Goal: Information Seeking & Learning: Learn about a topic

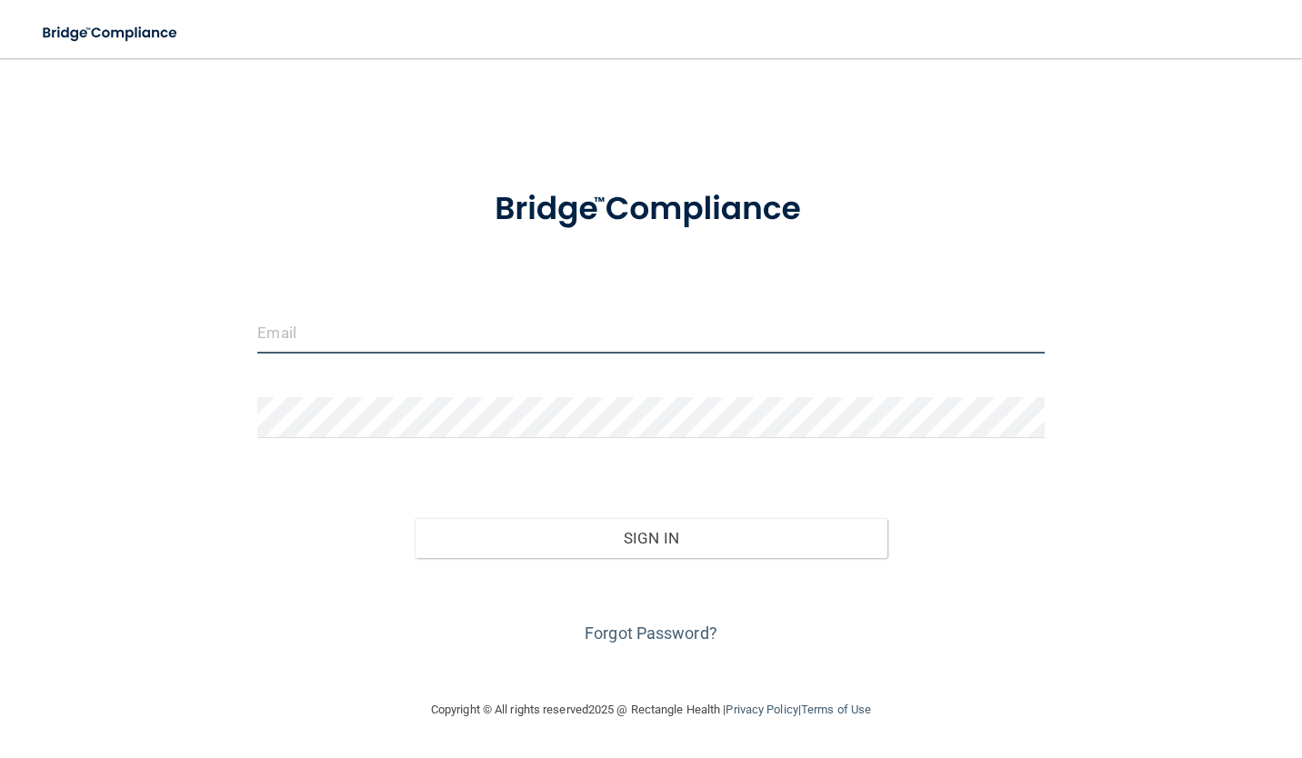
click at [341, 330] on input "email" at bounding box center [650, 333] width 786 height 41
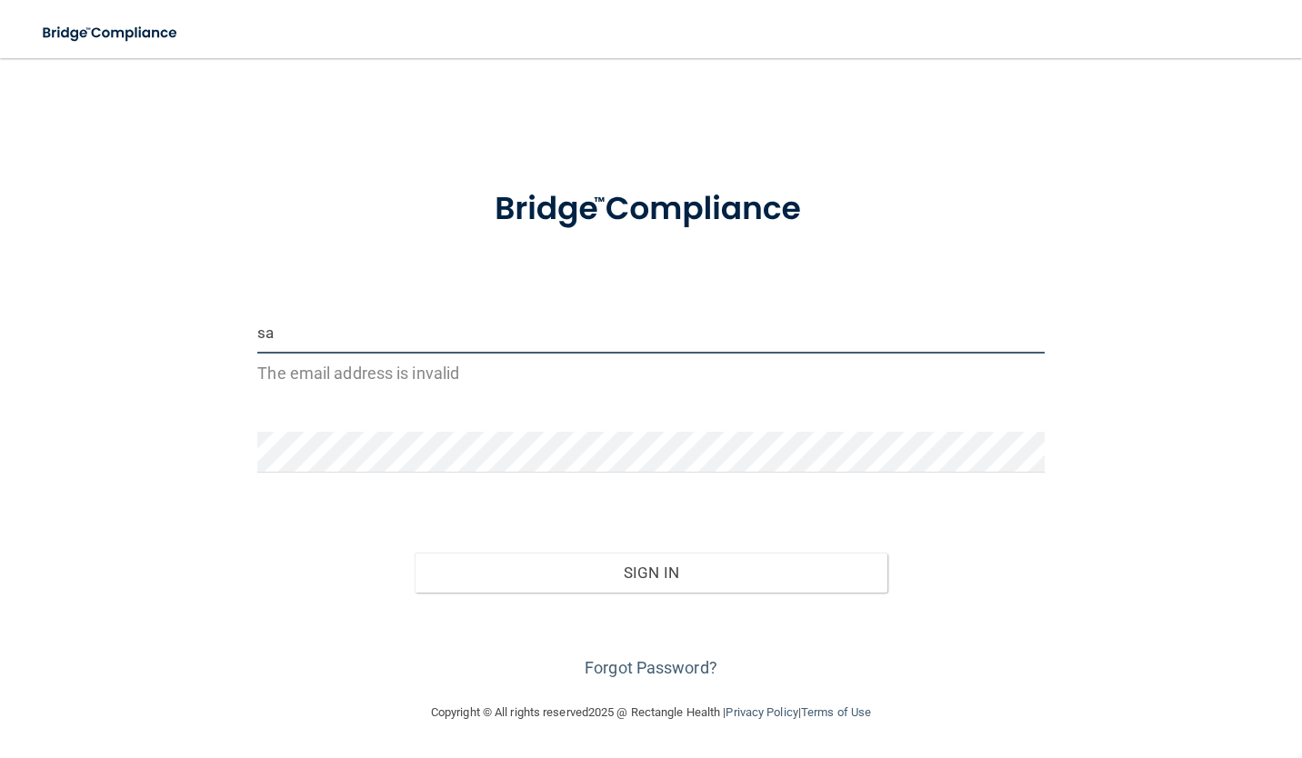
drag, startPoint x: 356, startPoint y: 333, endPoint x: 367, endPoint y: 333, distance: 10.9
click at [367, 333] on input "sa" at bounding box center [650, 333] width 786 height 41
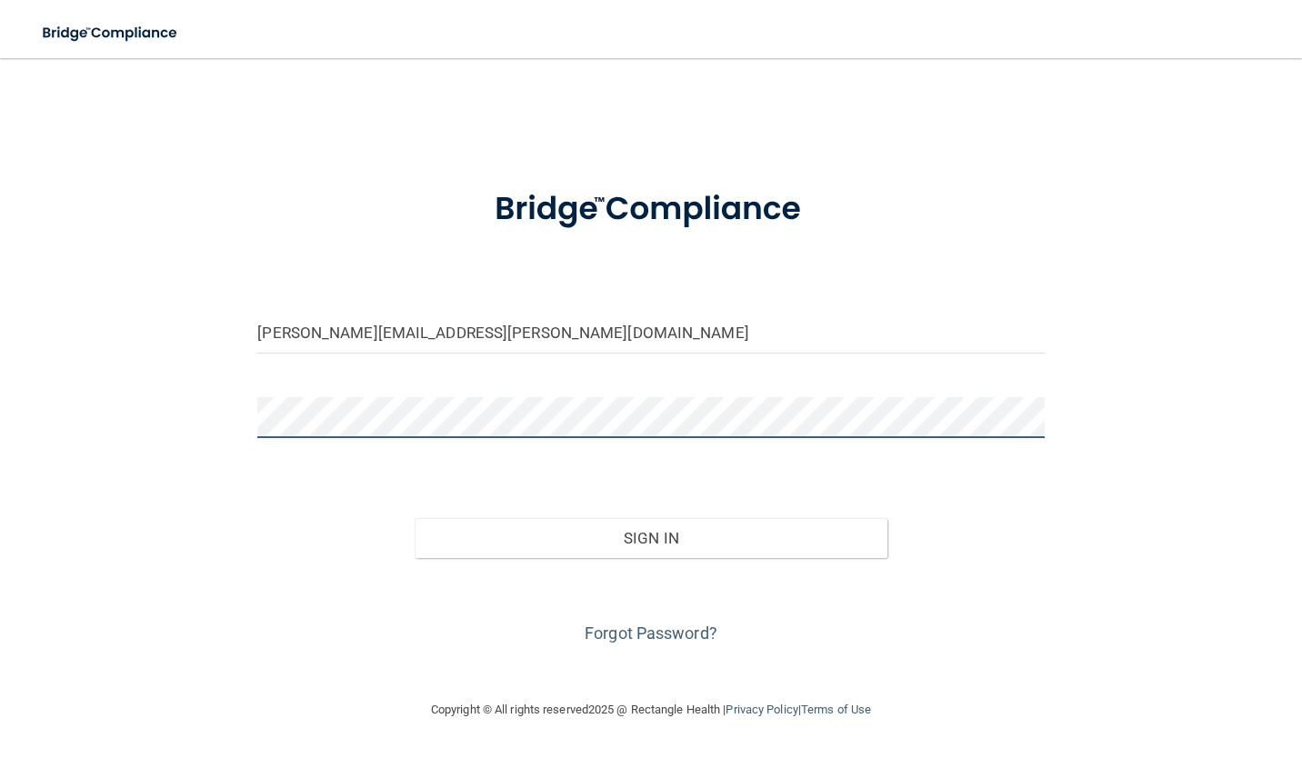
click at [414, 518] on button "Sign In" at bounding box center [650, 538] width 472 height 40
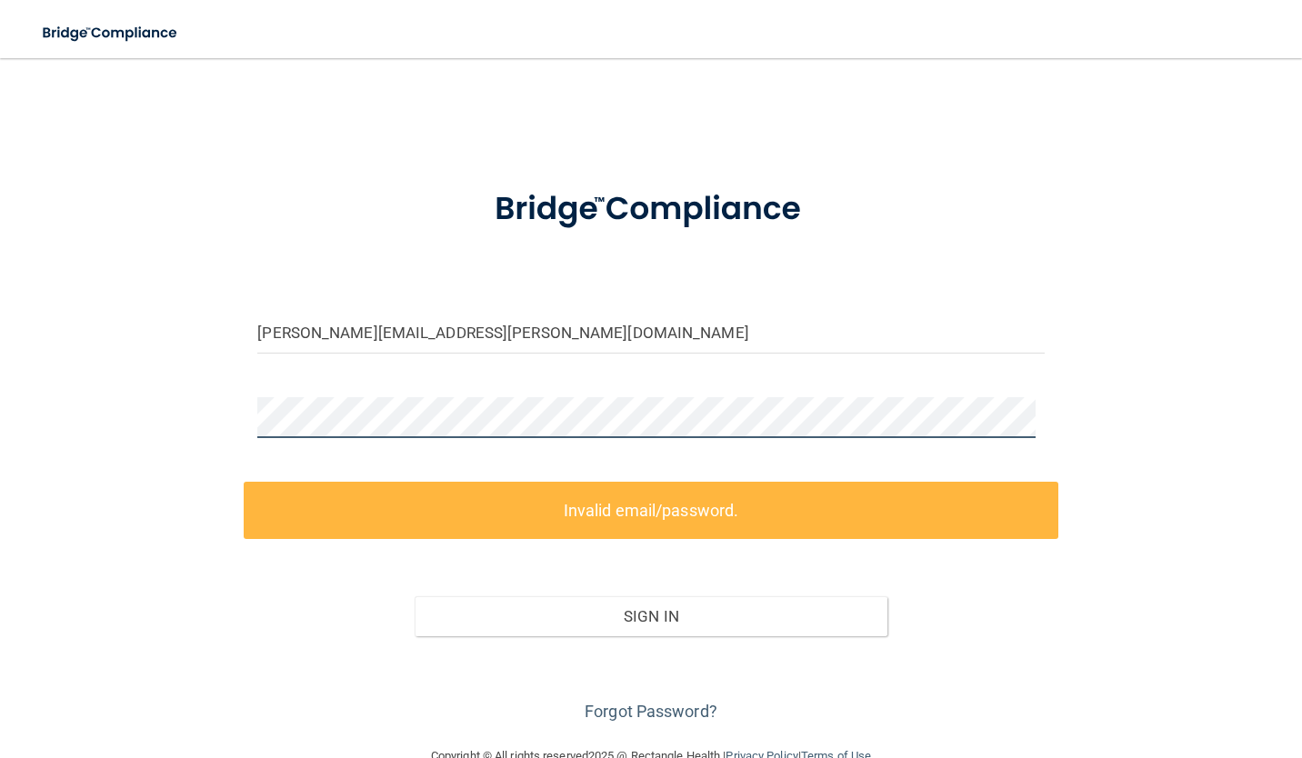
click at [213, 419] on div "sarah.cardenas@lansingpediatrics.org Invalid email/password. You don't have per…" at bounding box center [650, 401] width 1229 height 651
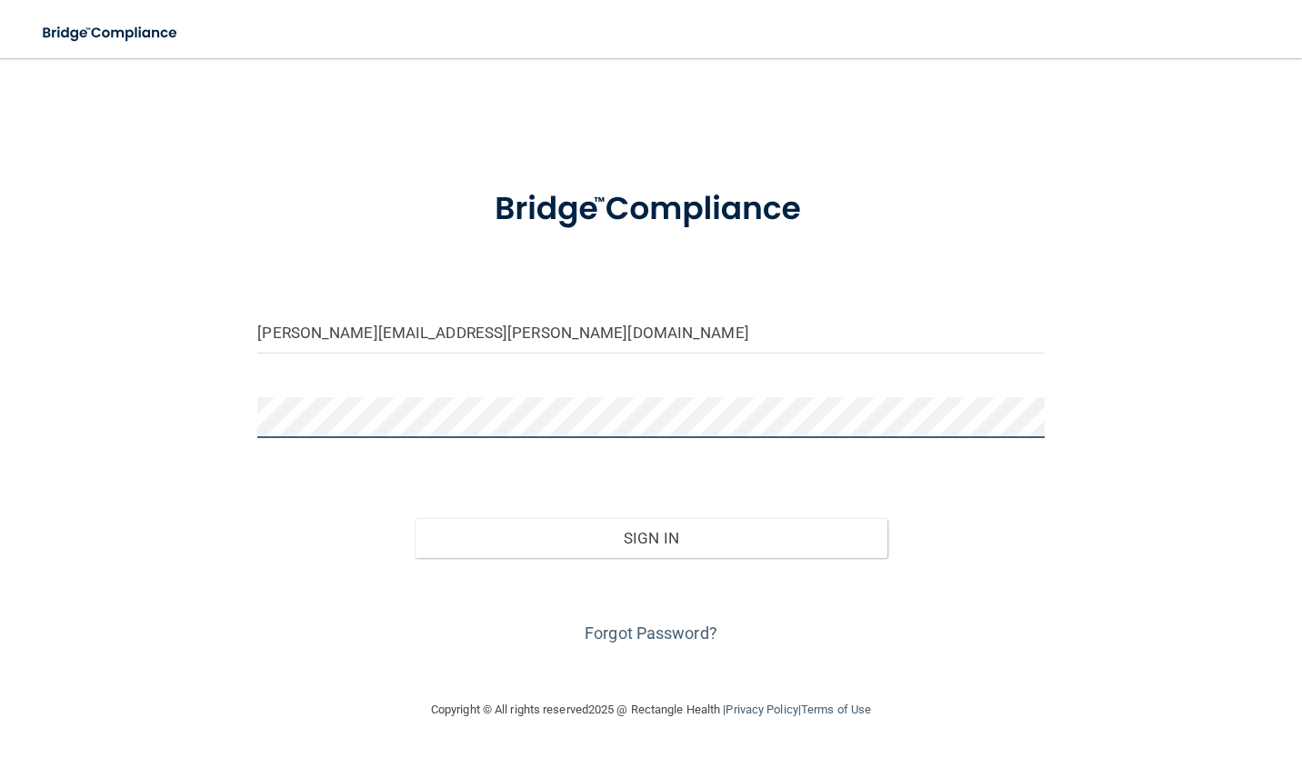
click at [414, 518] on button "Sign In" at bounding box center [650, 538] width 472 height 40
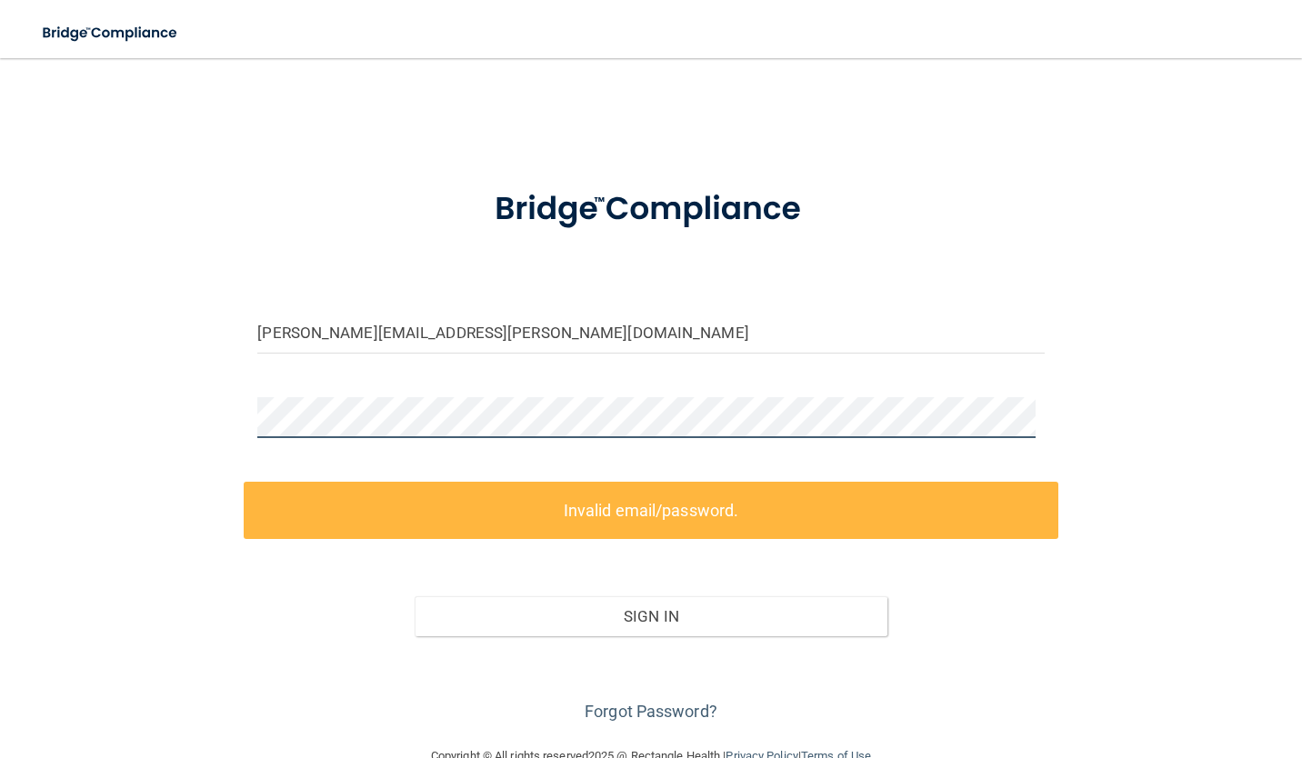
click at [414, 596] on button "Sign In" at bounding box center [650, 616] width 472 height 40
click at [648, 497] on label "Invalid email/password." at bounding box center [651, 510] width 814 height 57
click at [179, 406] on div "sarah.cardenas@lansingpediatrics.org Invalid email/password. You don't have per…" at bounding box center [650, 401] width 1229 height 651
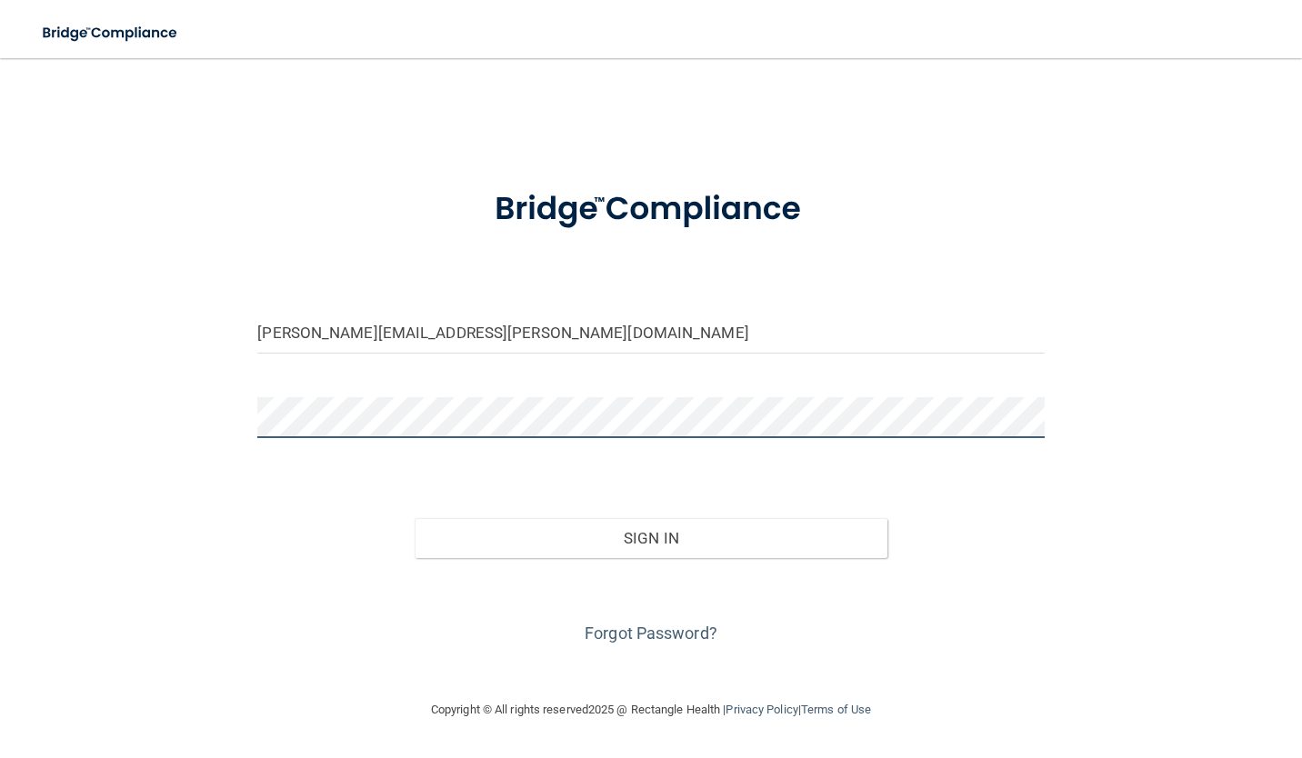
click at [414, 518] on button "Sign In" at bounding box center [650, 538] width 472 height 40
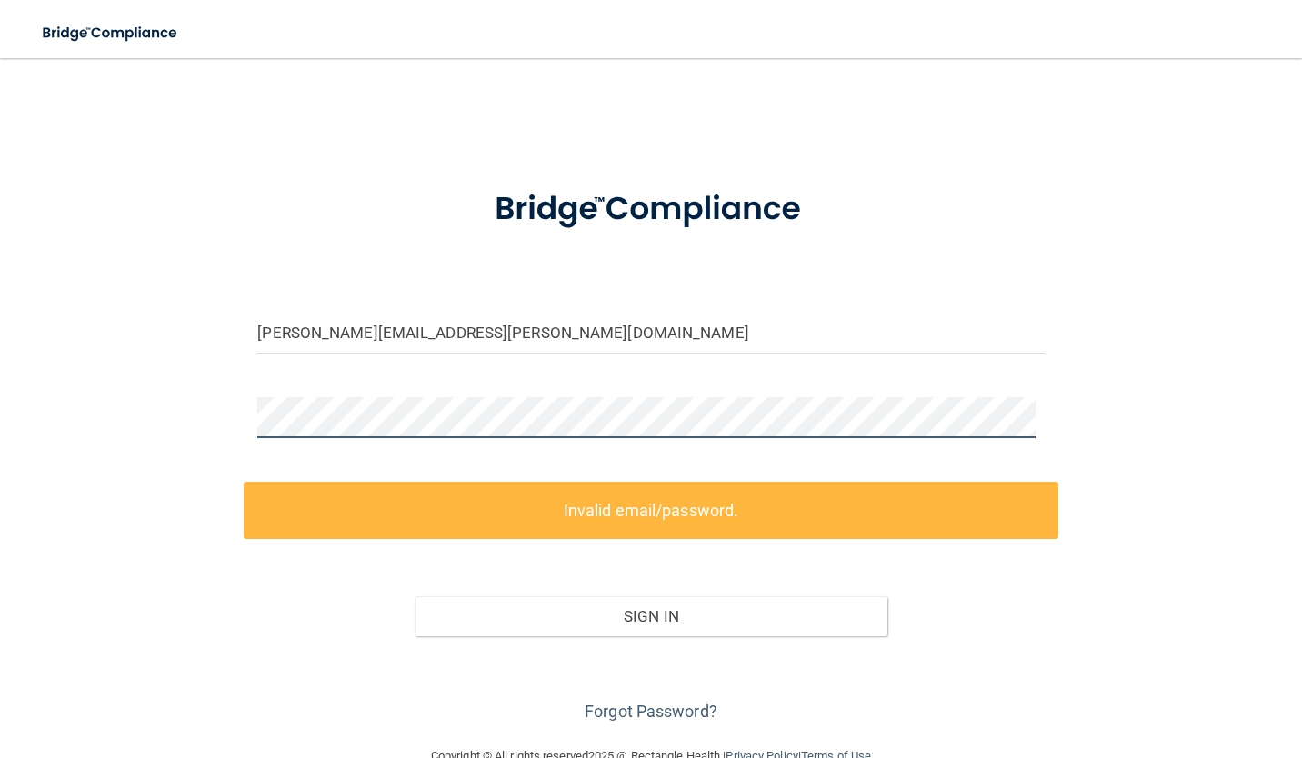
click at [179, 434] on div "sarah.cardenas@lansingpediatrics.org Invalid email/password. You don't have per…" at bounding box center [650, 401] width 1229 height 651
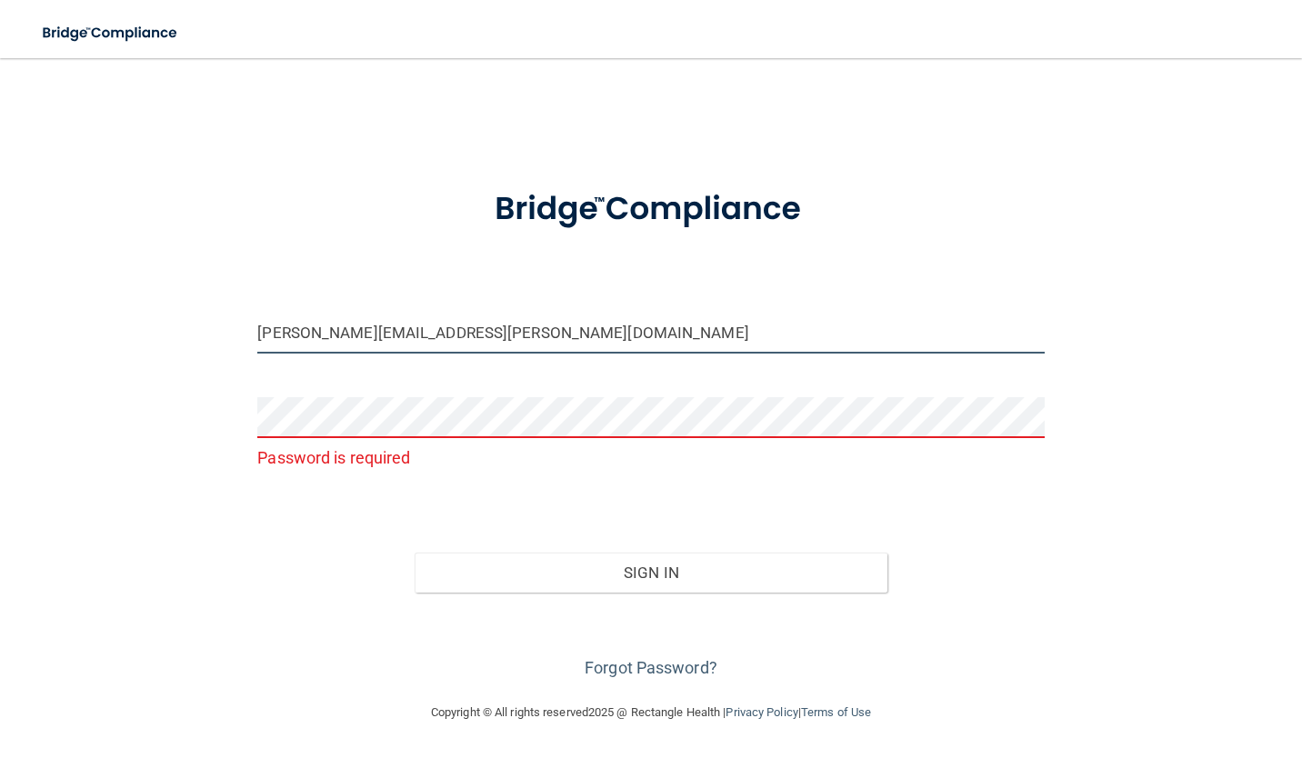
click at [564, 339] on input "sarah.cardenas@lansingpediatrics.org" at bounding box center [650, 333] width 786 height 41
type input "[PERSON_NAME][EMAIL_ADDRESS][PERSON_NAME][DOMAIN_NAME]"
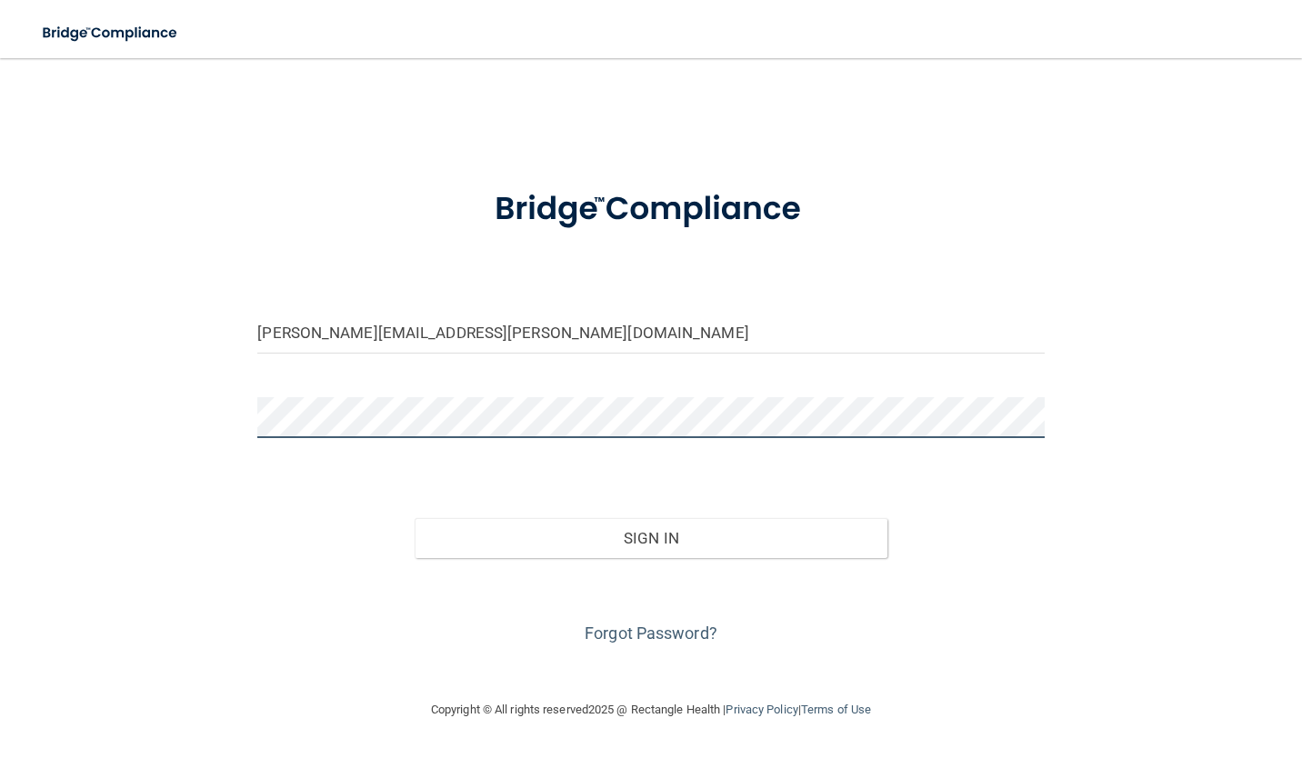
click at [414, 518] on button "Sign In" at bounding box center [650, 538] width 472 height 40
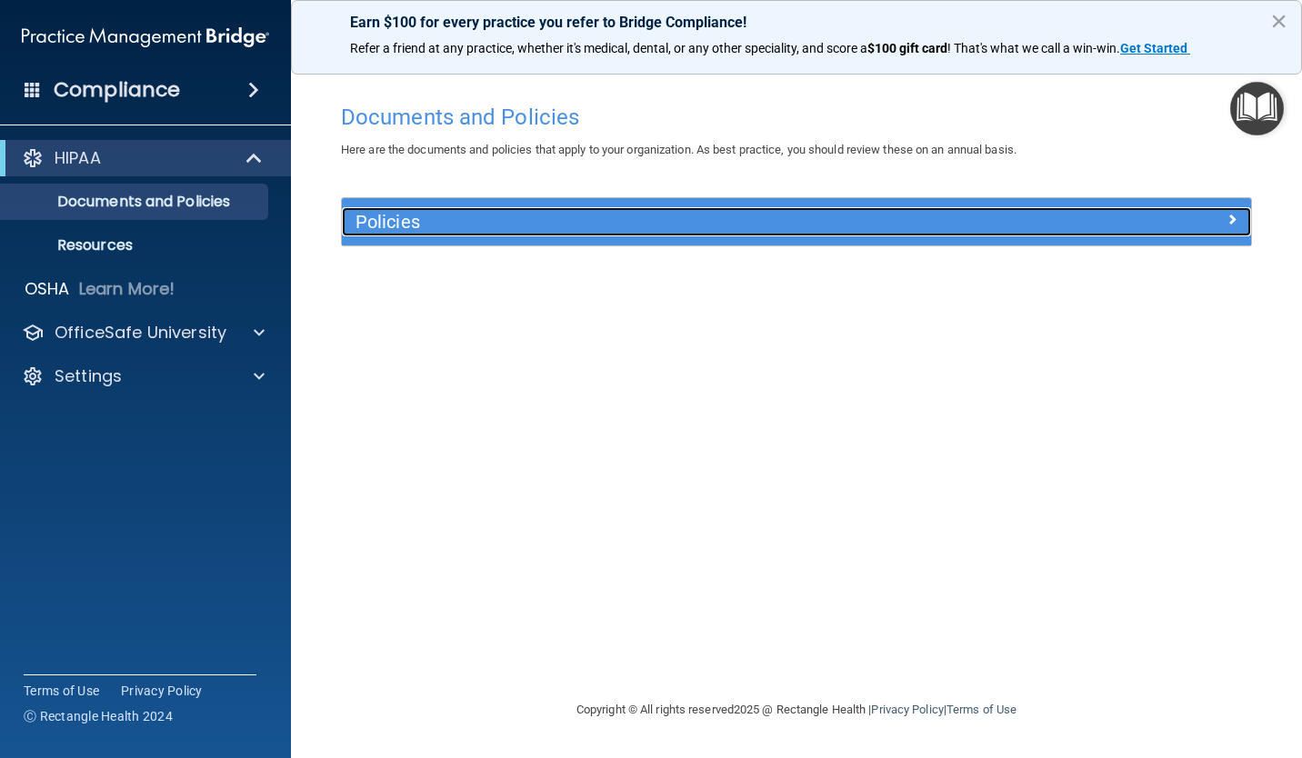
click at [978, 232] on div "Policies" at bounding box center [683, 221] width 682 height 29
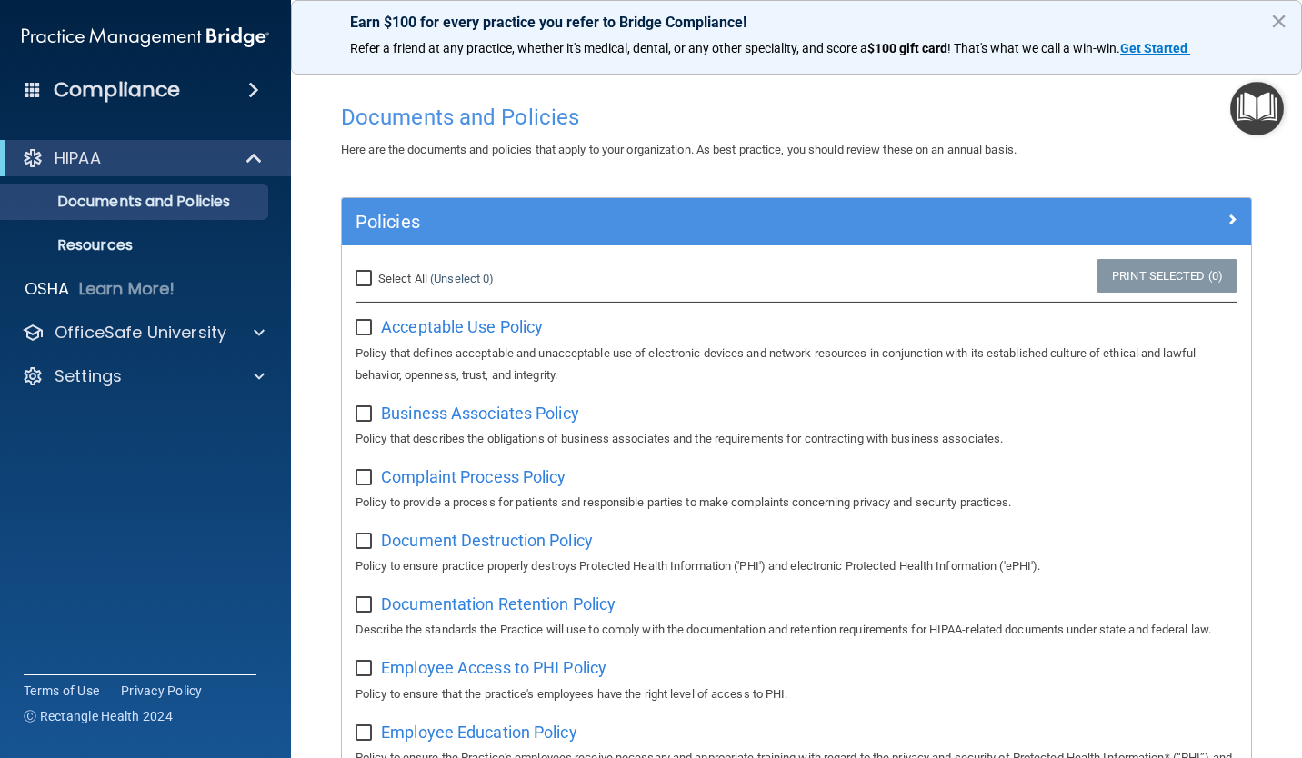
click at [367, 276] on input "Select All (Unselect 0) Unselect All" at bounding box center [365, 279] width 21 height 15
checkbox input "true"
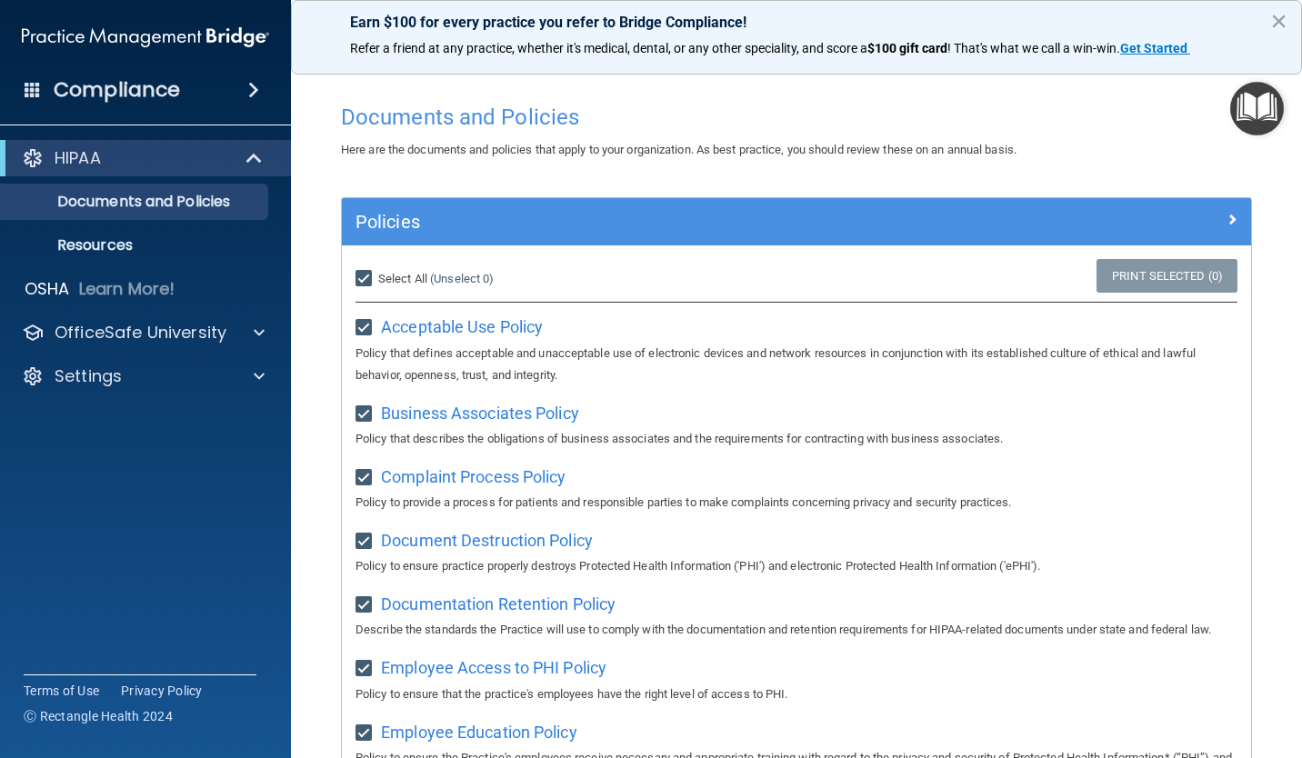
checkbox input "true"
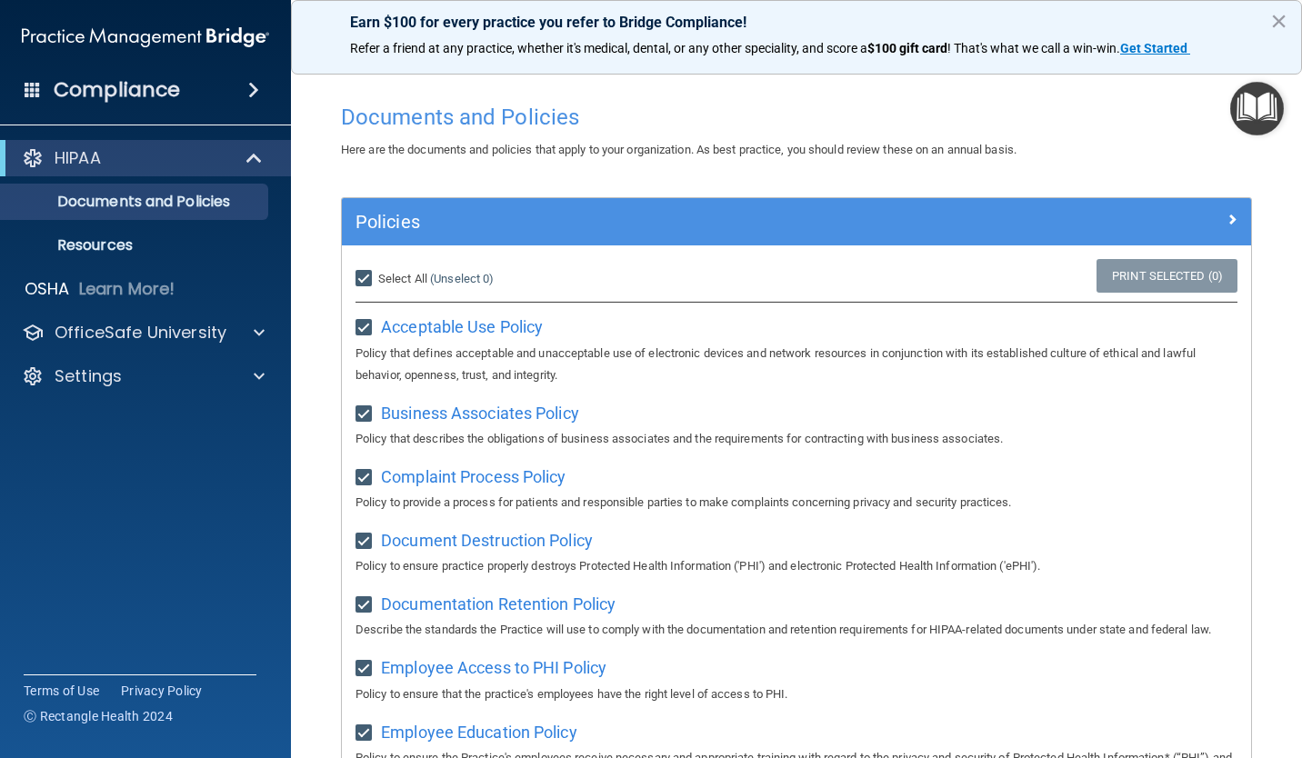
checkbox input "true"
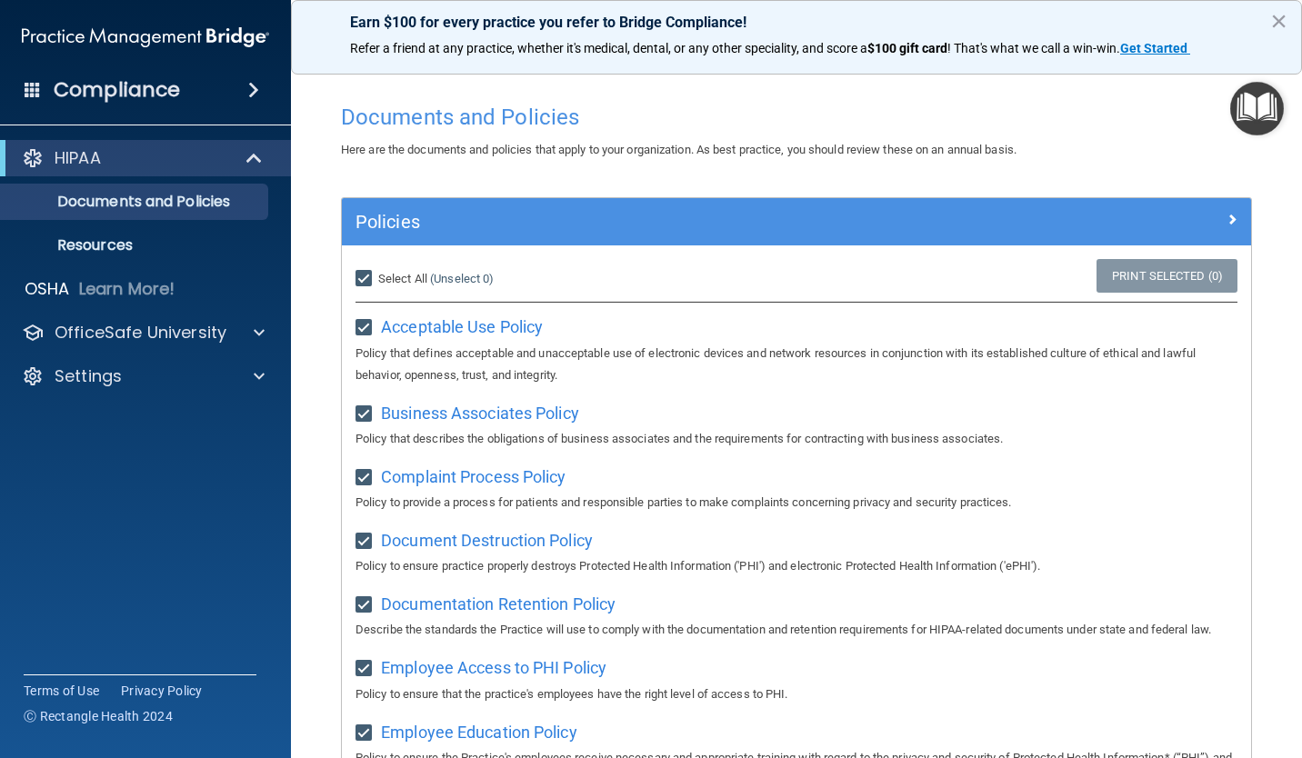
checkbox input "true"
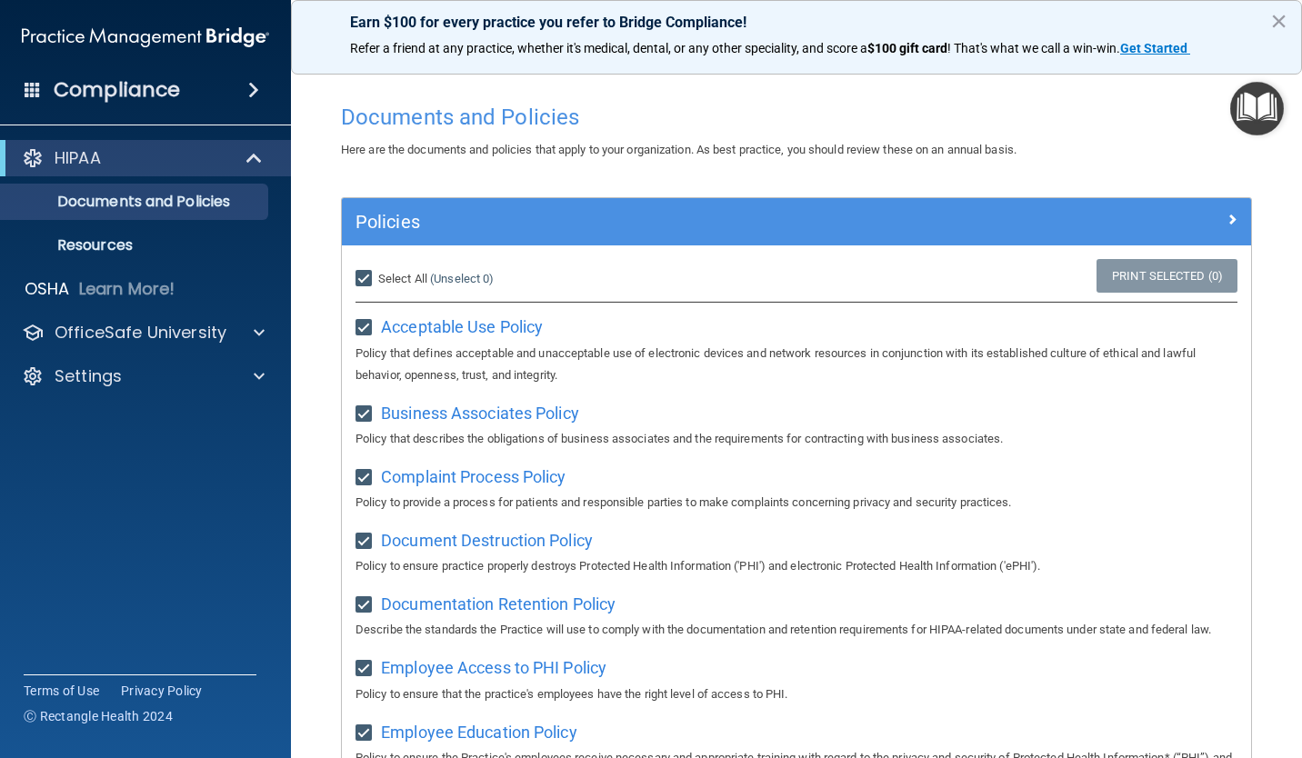
checkbox input "true"
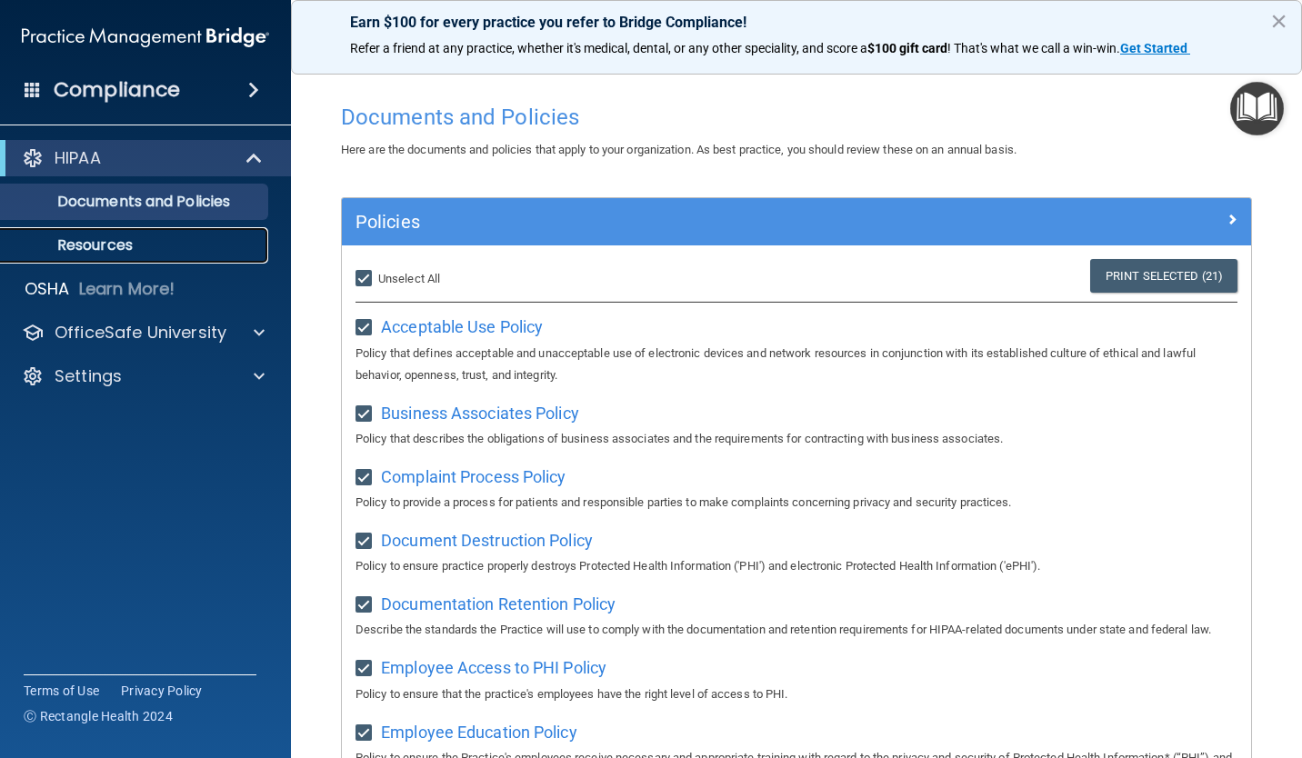
click at [137, 240] on p "Resources" at bounding box center [136, 245] width 248 height 18
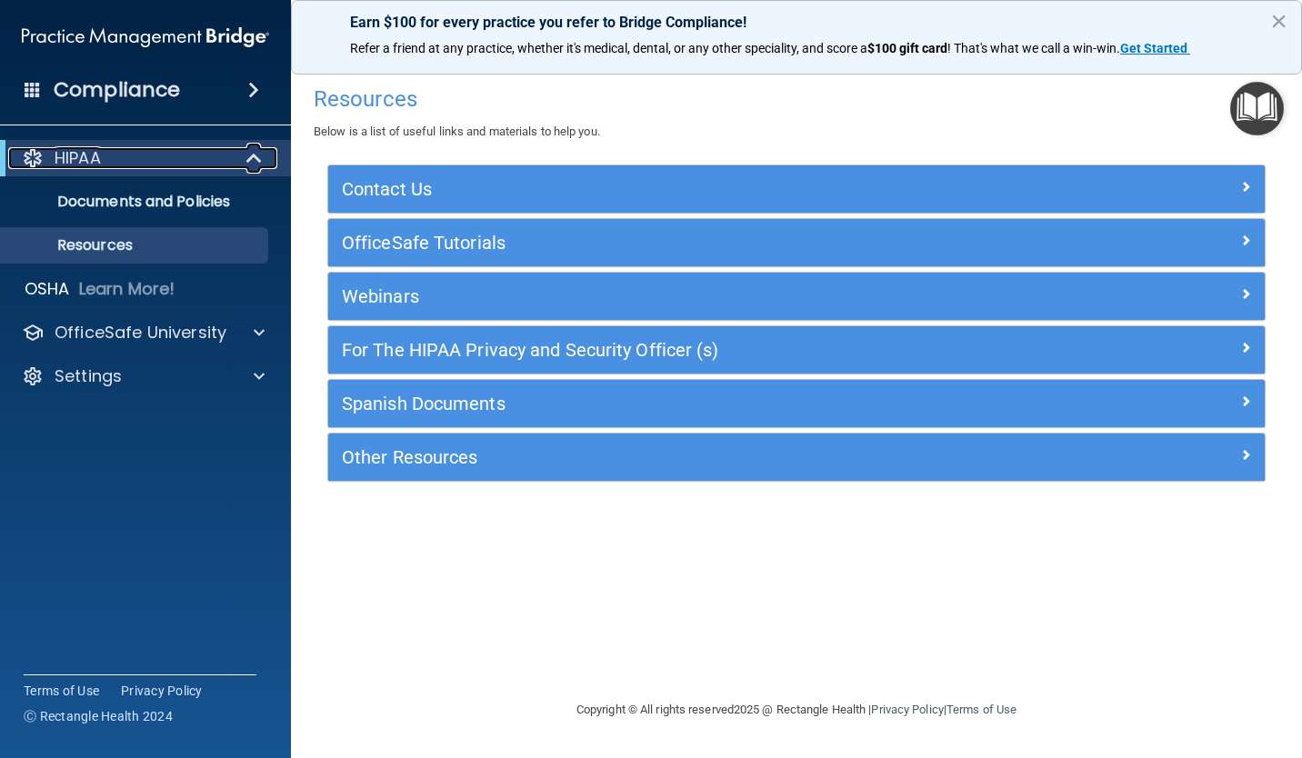
click at [264, 155] on div at bounding box center [255, 158] width 45 height 22
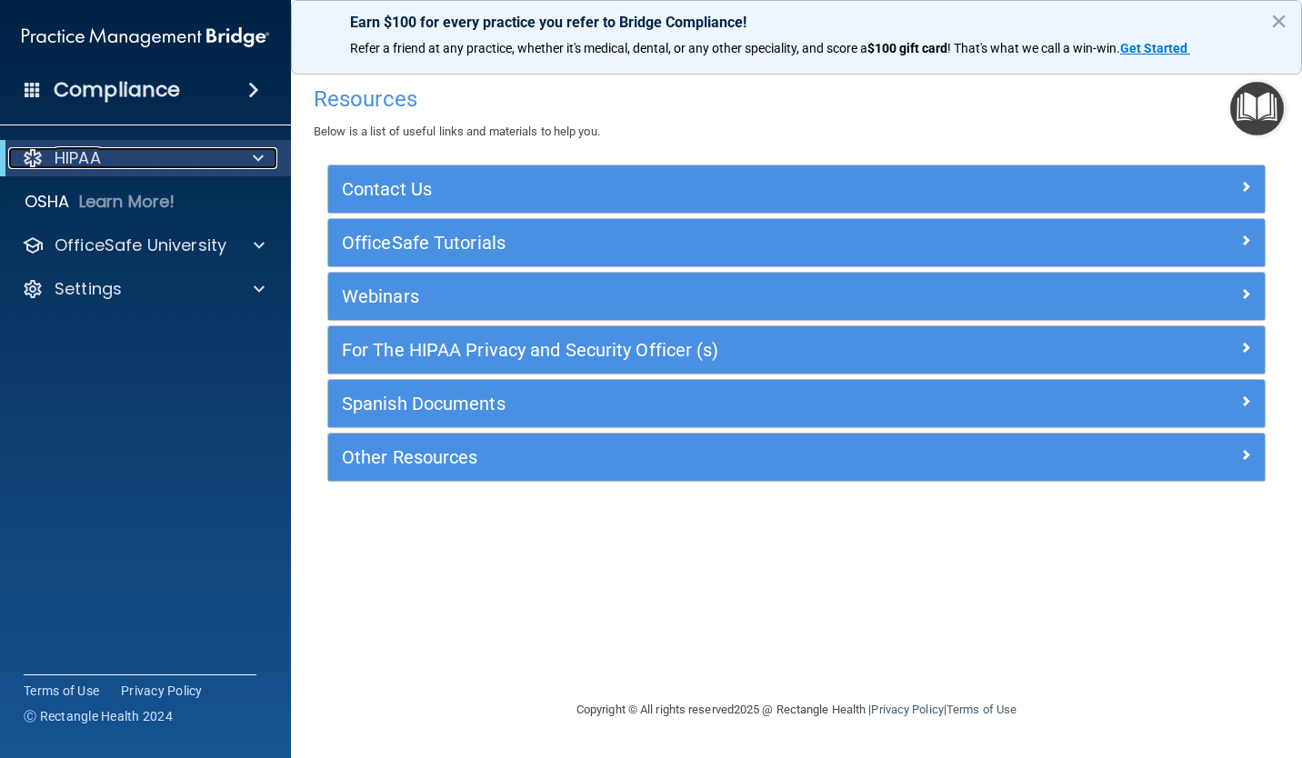
click at [262, 157] on span at bounding box center [258, 158] width 11 height 22
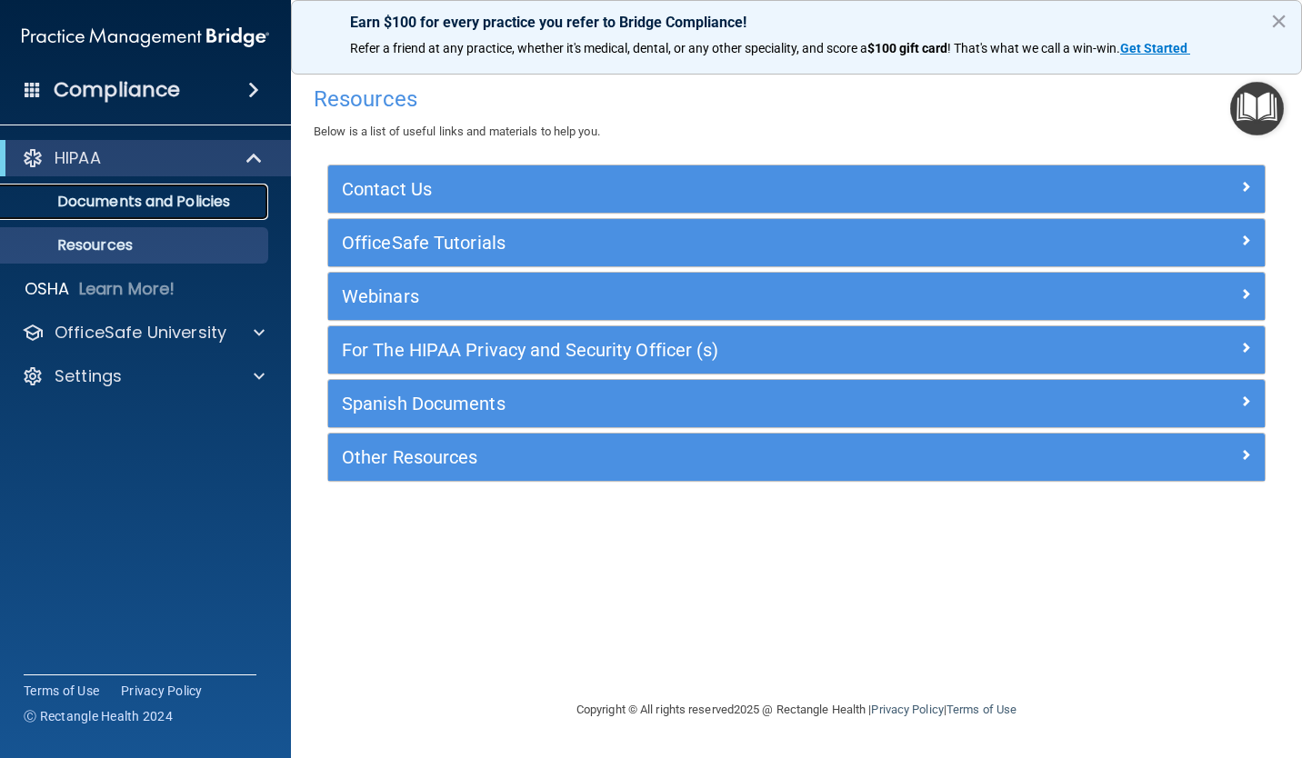
click at [231, 193] on p "Documents and Policies" at bounding box center [136, 202] width 248 height 18
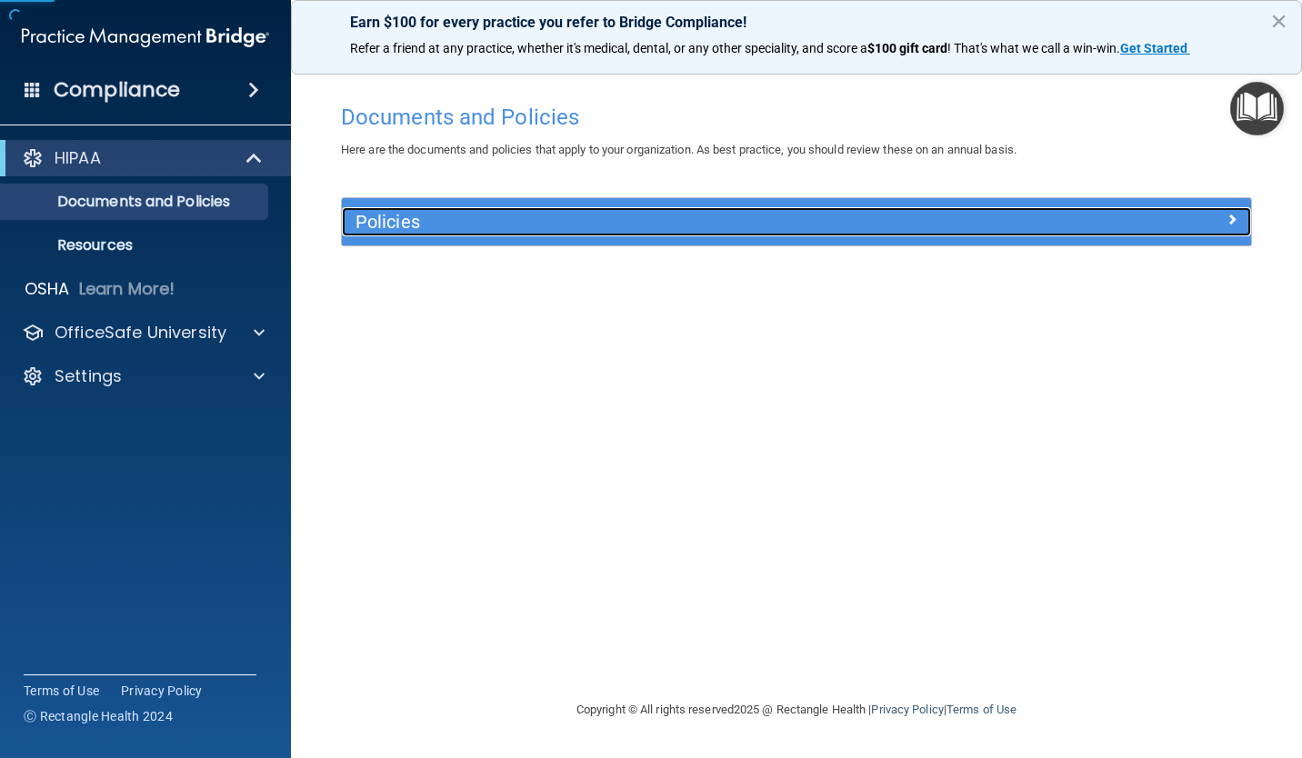
click at [390, 225] on h5 "Policies" at bounding box center [682, 222] width 654 height 20
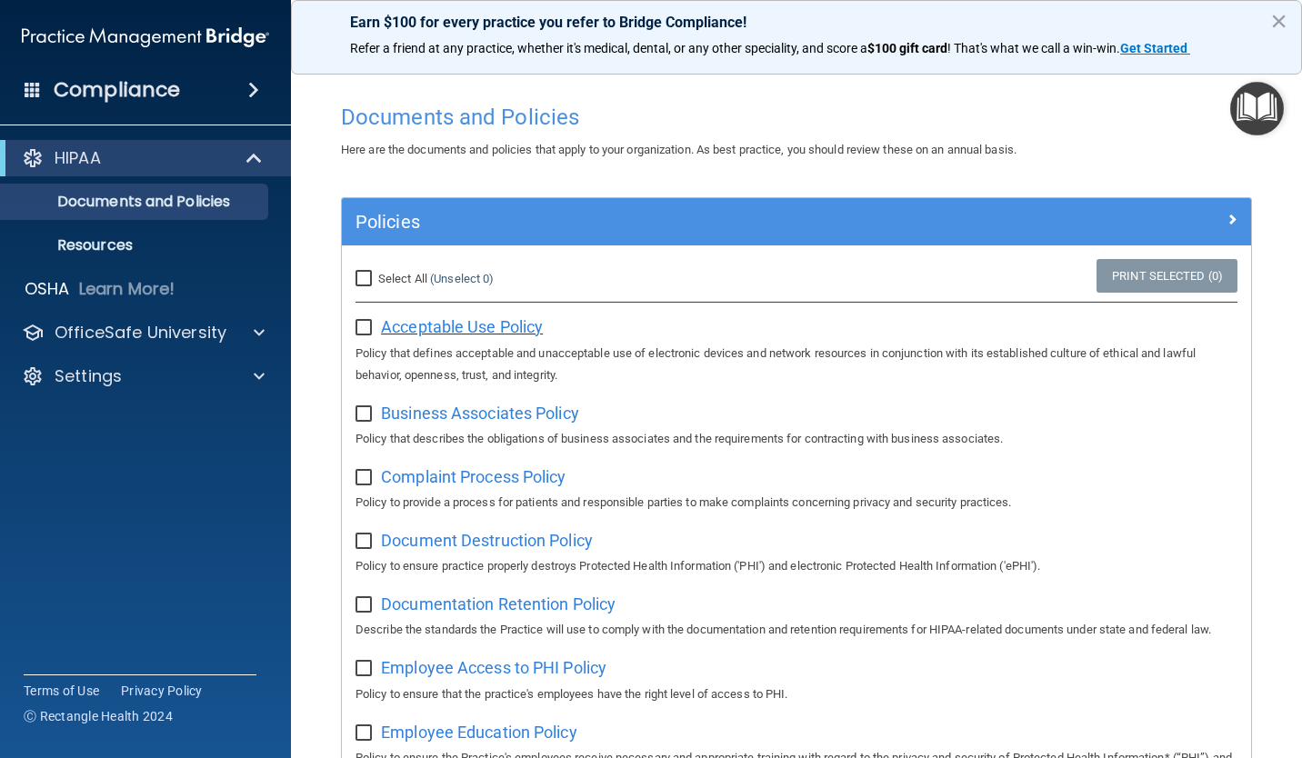
click at [429, 334] on span "Acceptable Use Policy" at bounding box center [462, 326] width 162 height 19
click at [464, 272] on link "(Unselect 0)" at bounding box center [462, 279] width 64 height 14
click at [365, 277] on input "Select All (Unselect 0) Unselect All" at bounding box center [365, 279] width 21 height 15
checkbox input "true"
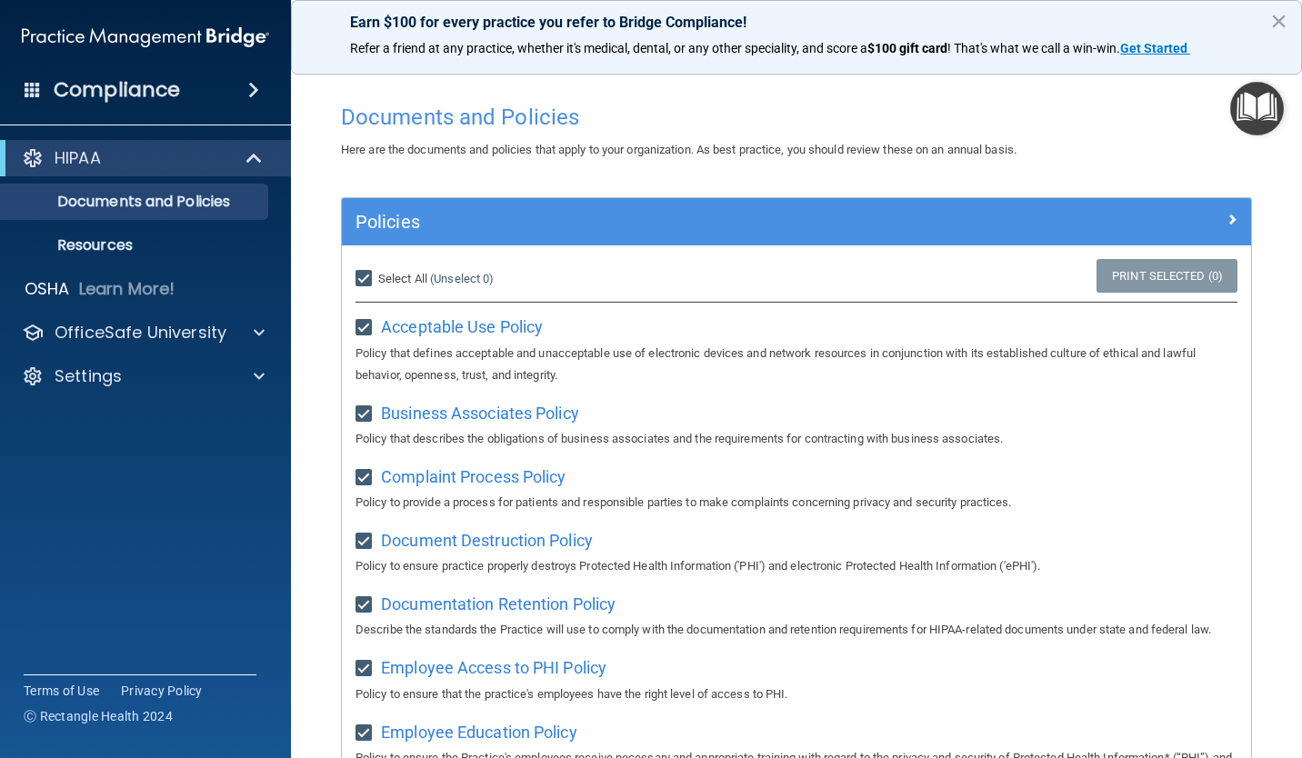
checkbox input "true"
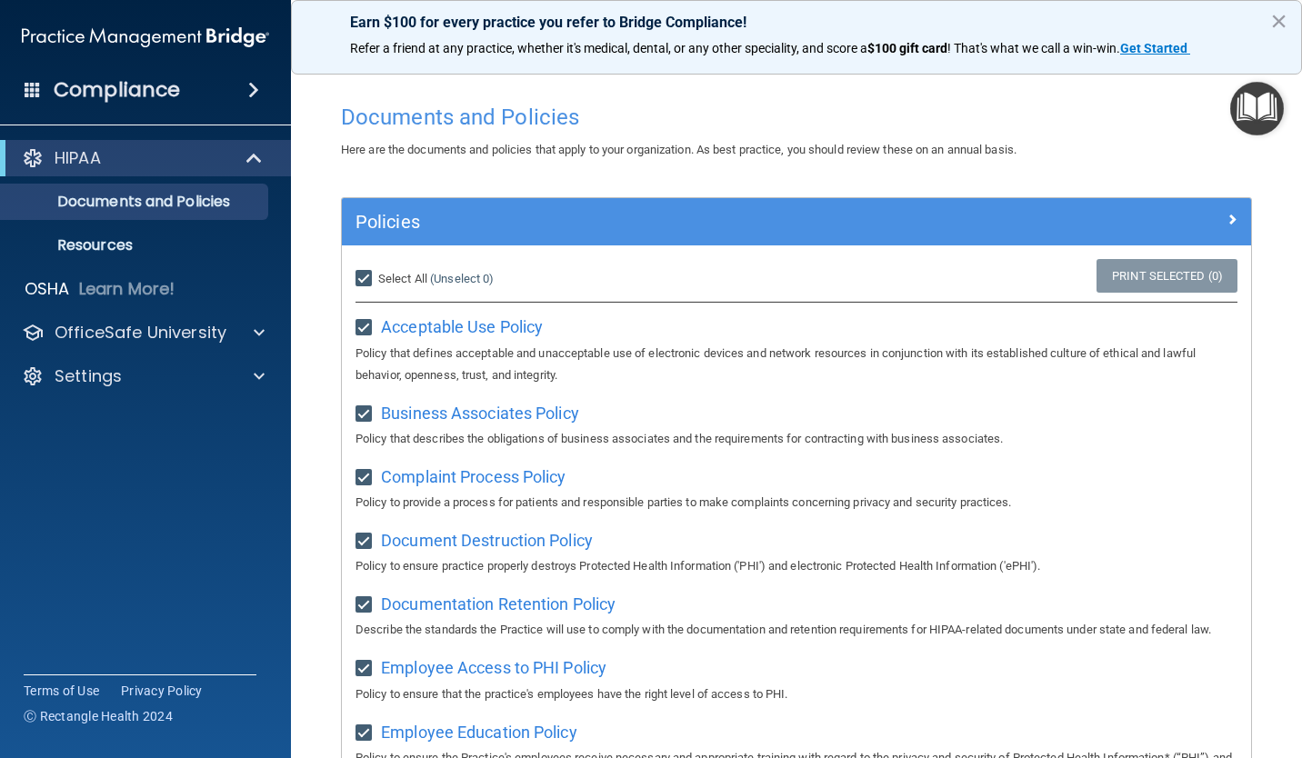
checkbox input "true"
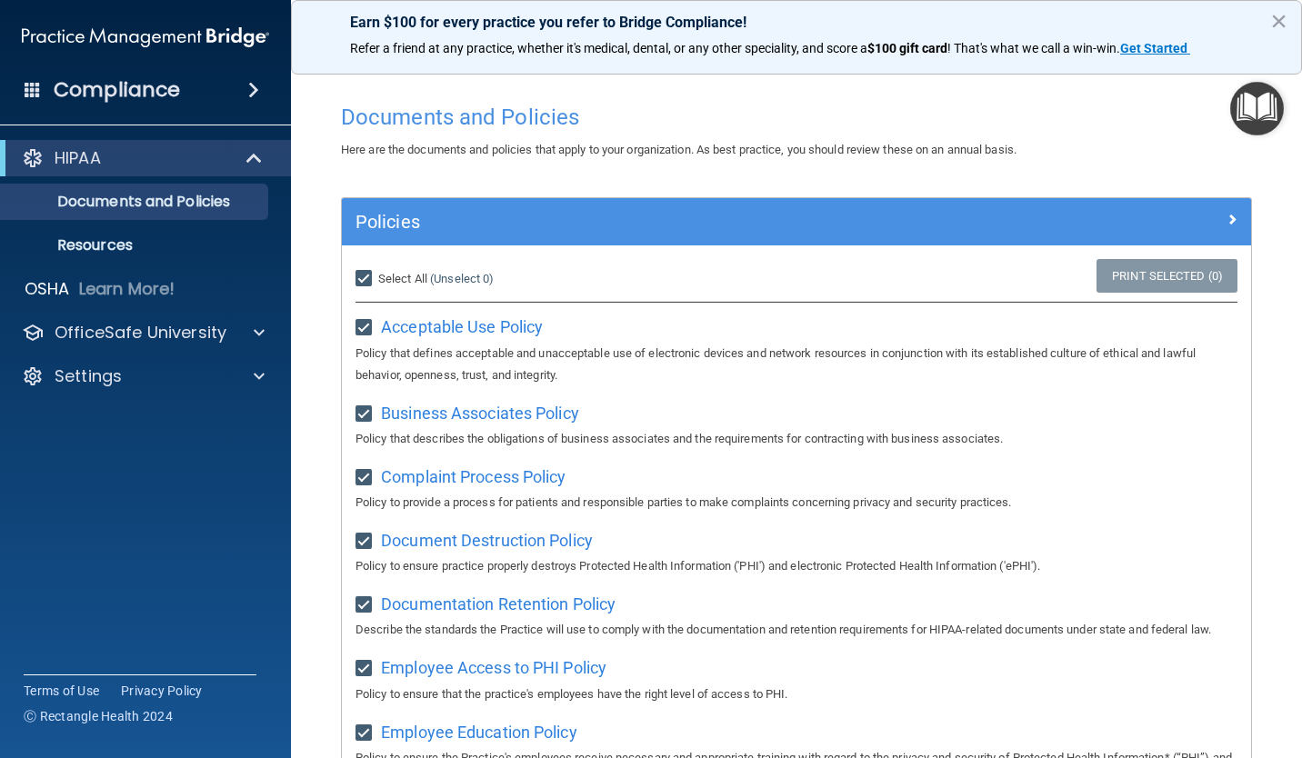
checkbox input "true"
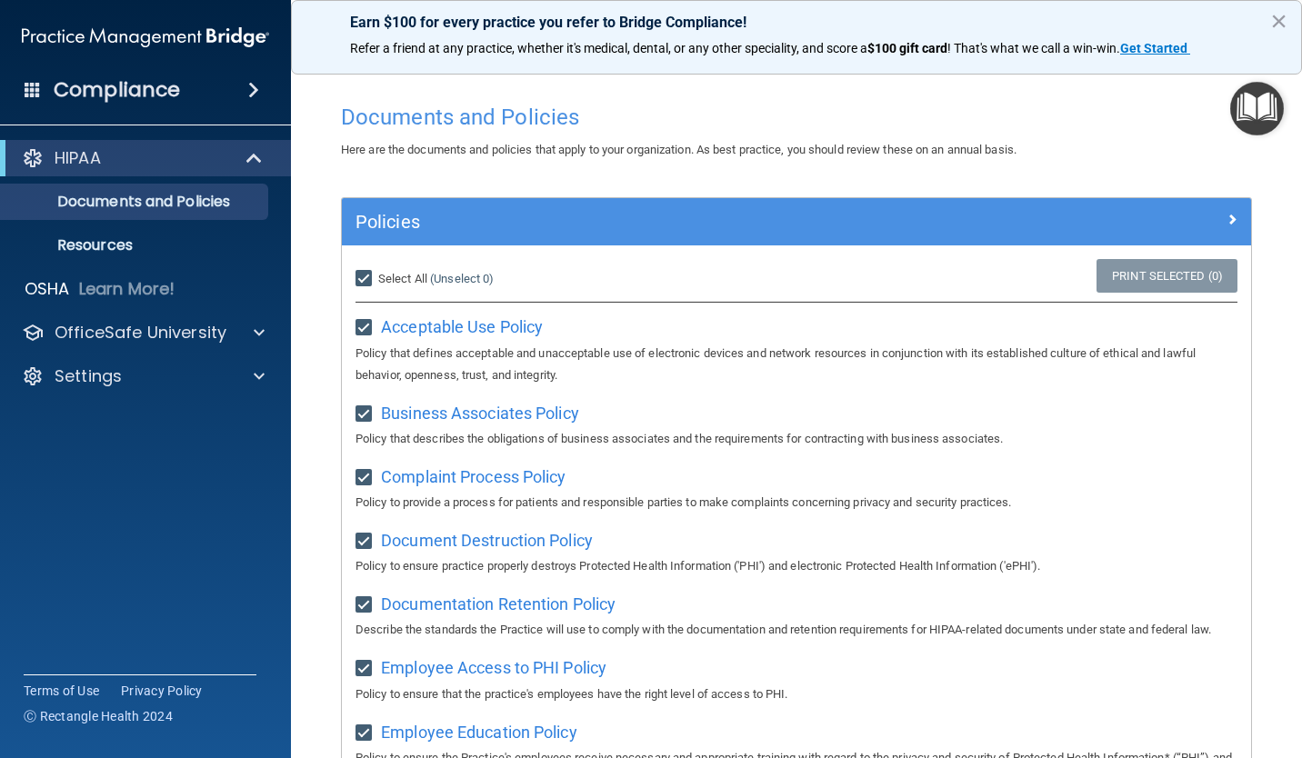
checkbox input "true"
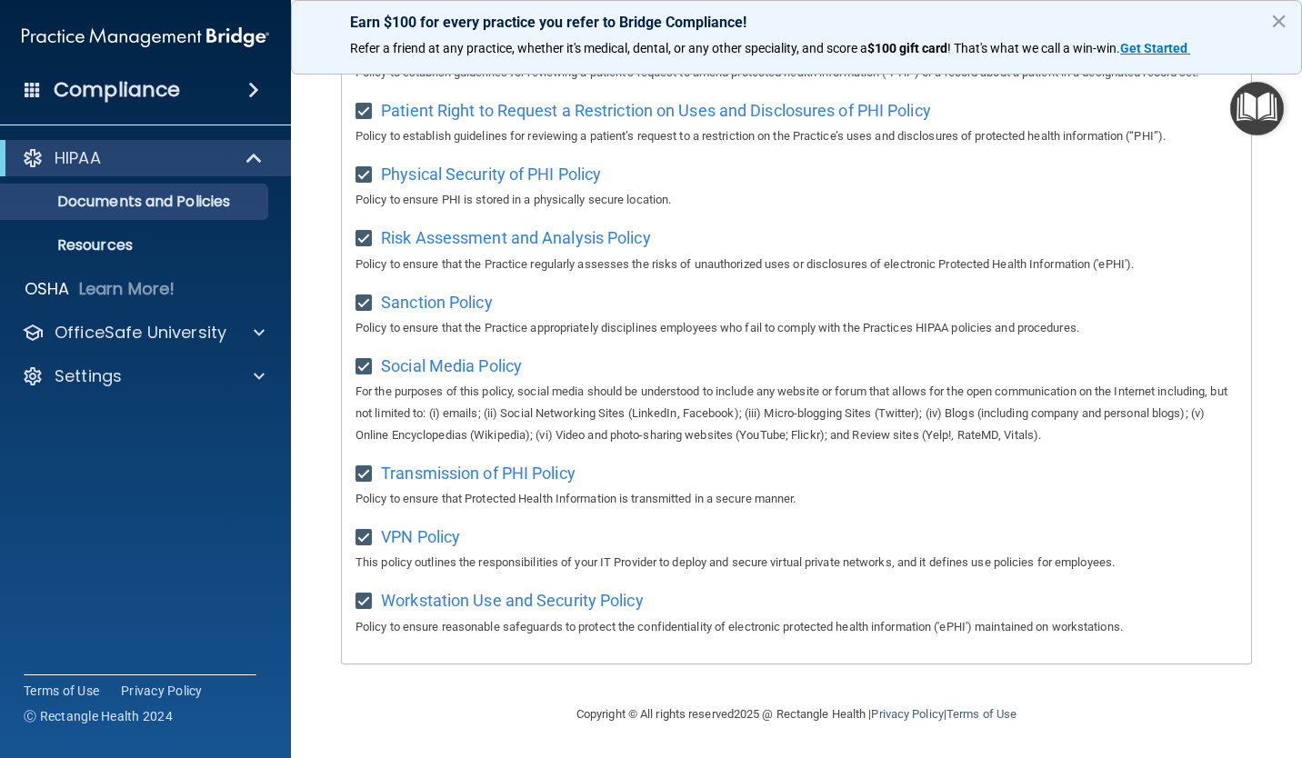
scroll to position [1121, 0]
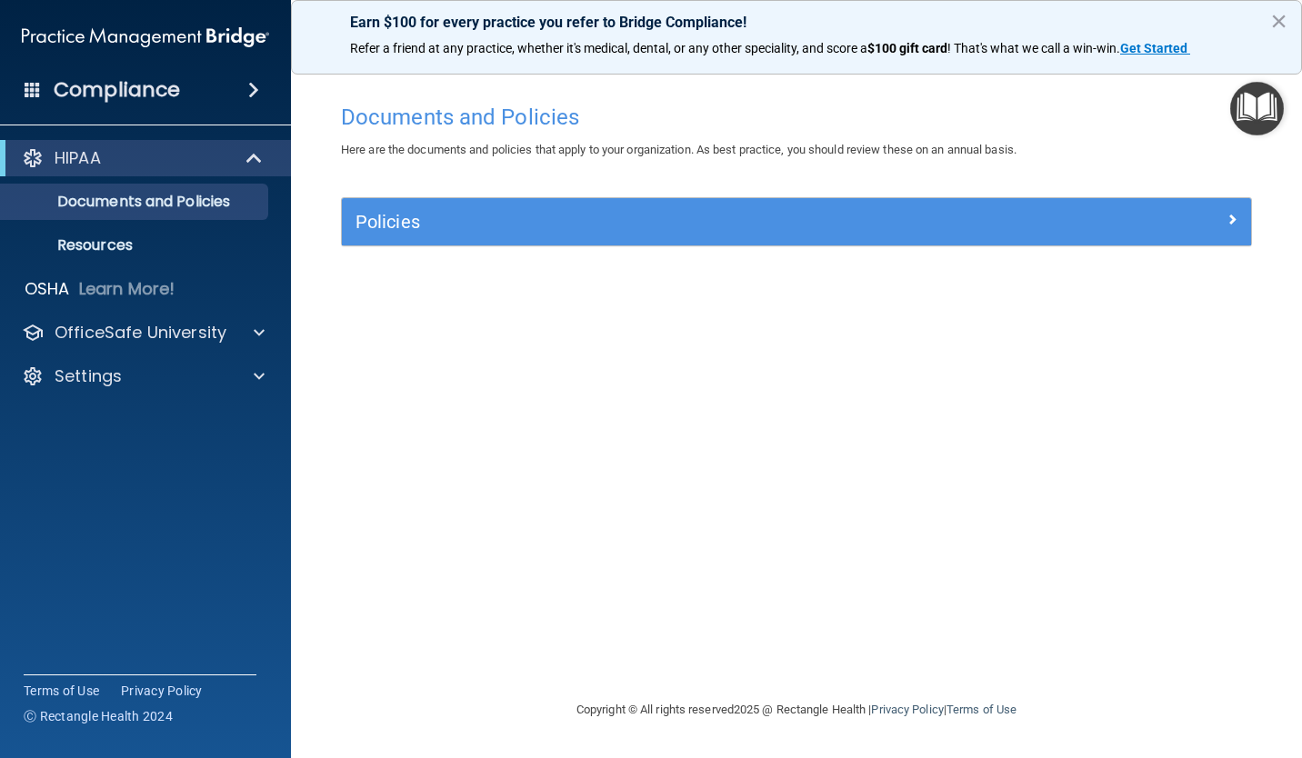
click at [248, 91] on span at bounding box center [253, 90] width 11 height 22
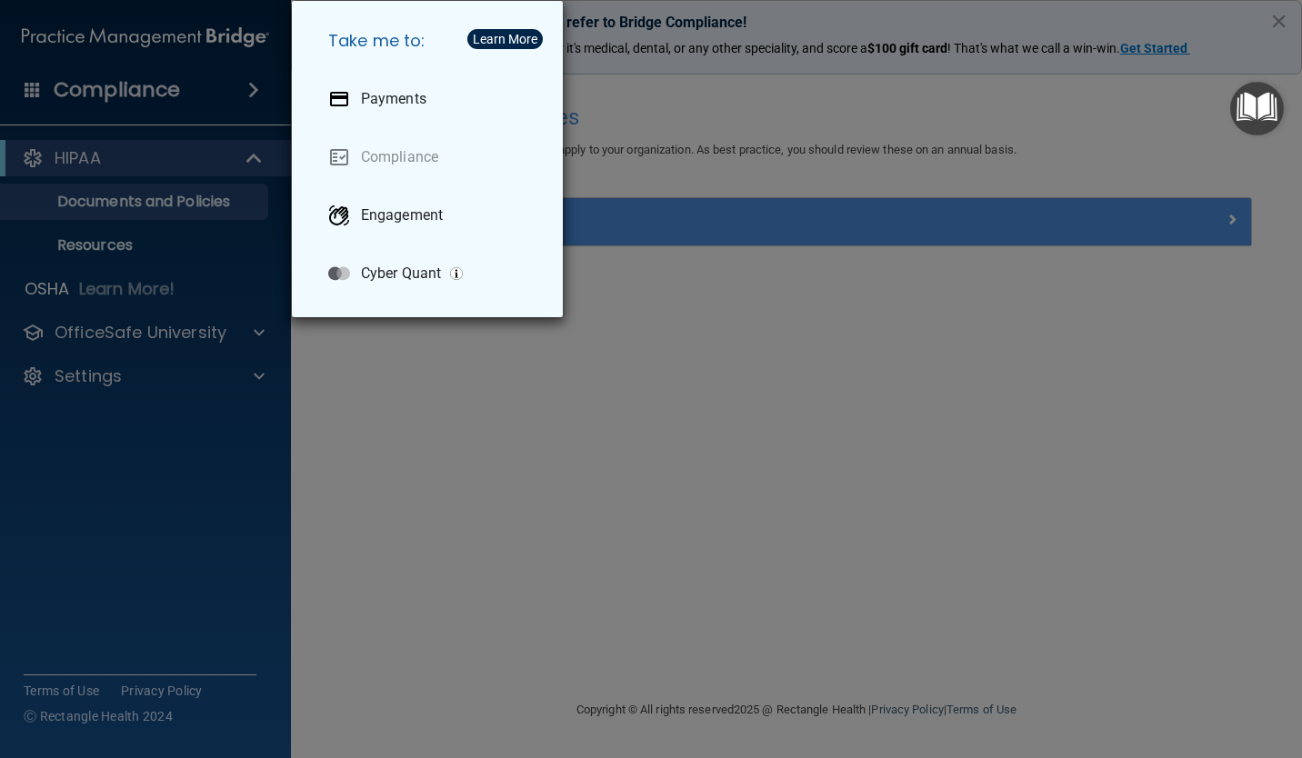
click at [247, 91] on div "Take me to: Payments Compliance Engagement Cyber Quant" at bounding box center [651, 379] width 1302 height 758
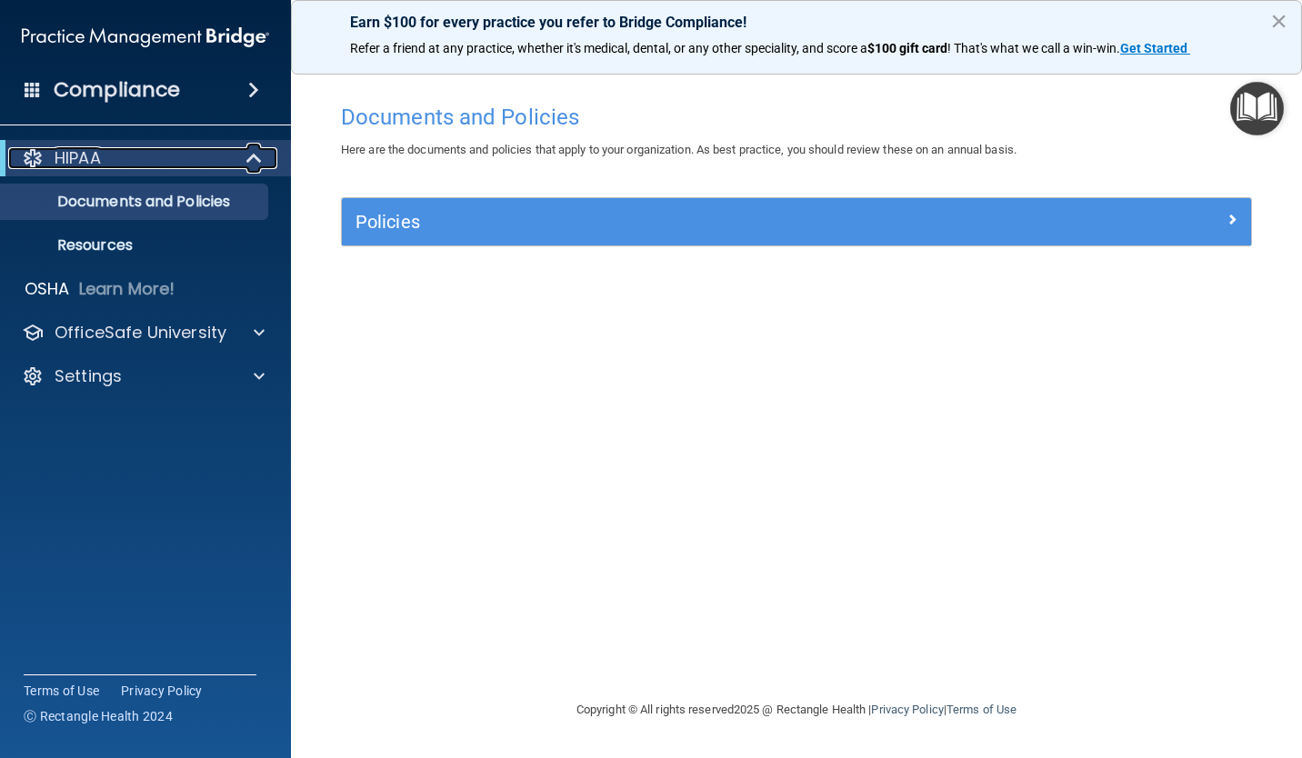
click at [245, 155] on div at bounding box center [255, 158] width 45 height 22
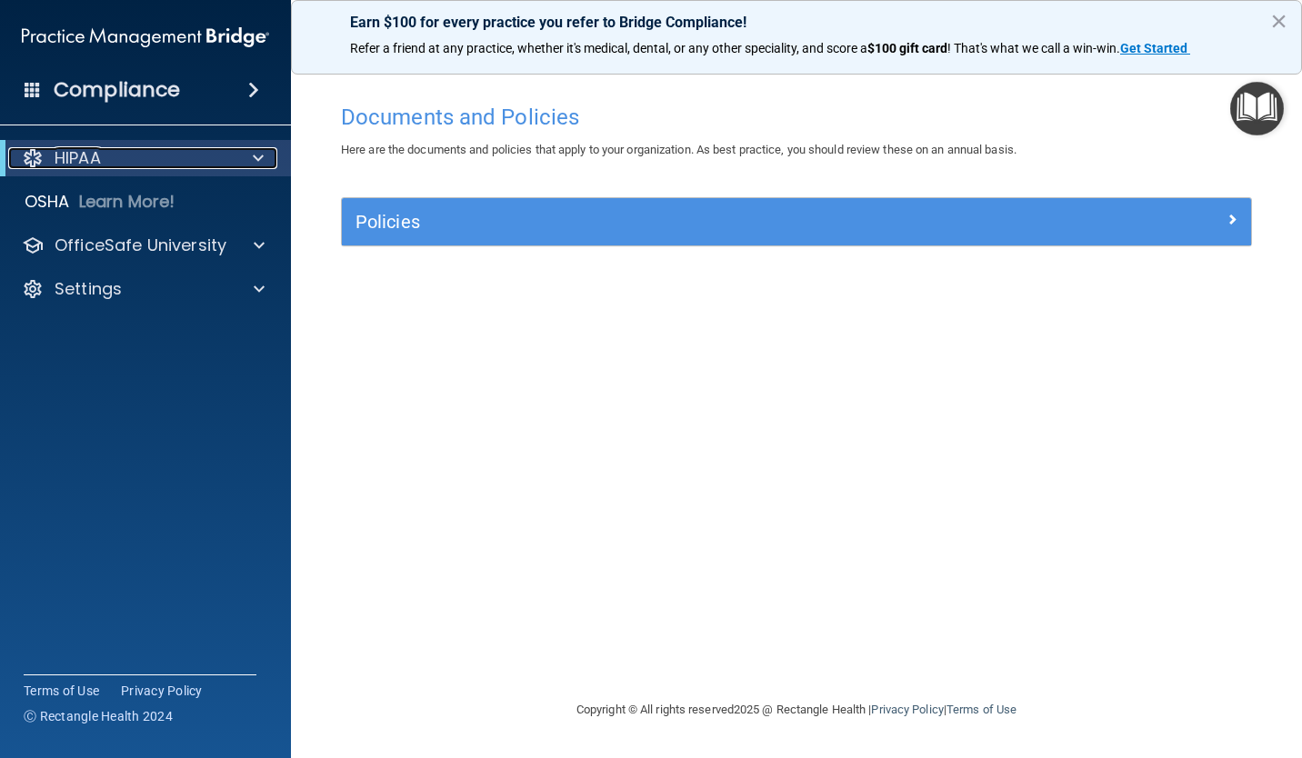
click at [245, 155] on div at bounding box center [255, 158] width 45 height 22
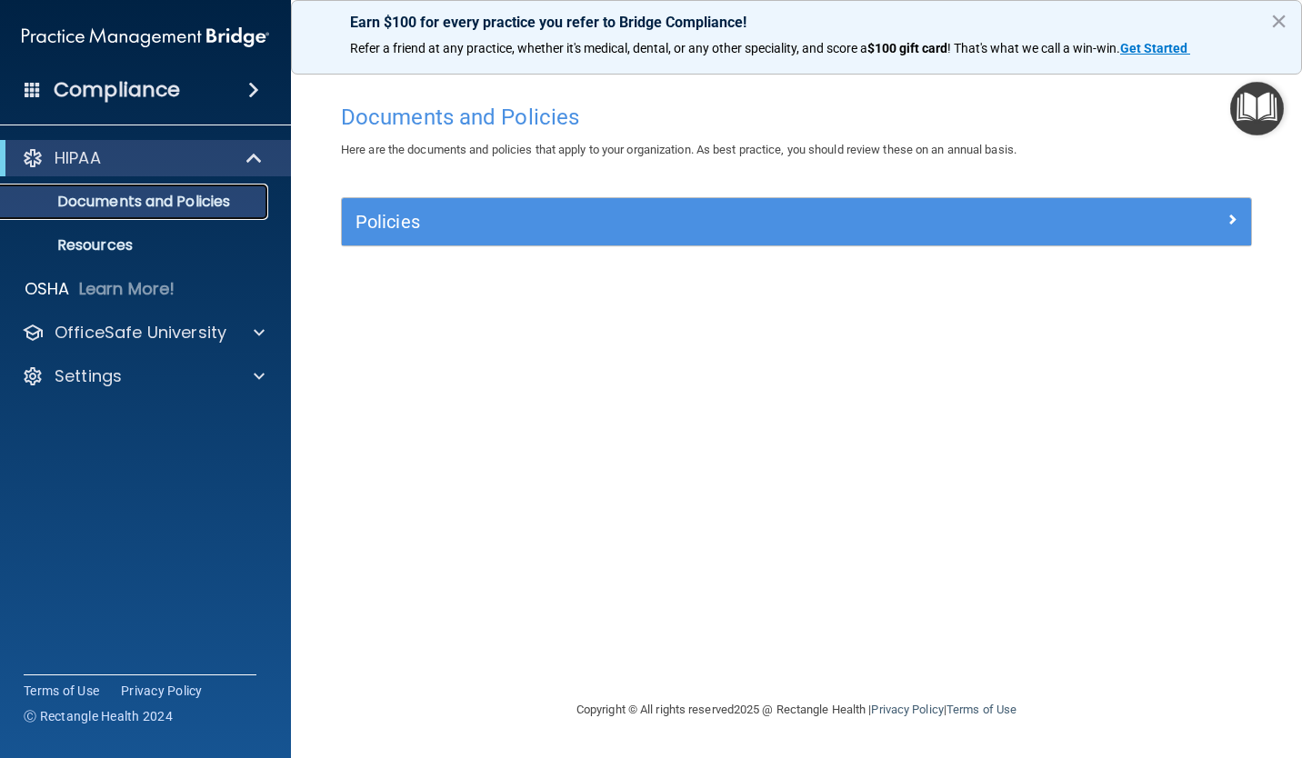
click at [212, 200] on p "Documents and Policies" at bounding box center [136, 202] width 248 height 18
click at [139, 240] on p "Resources" at bounding box center [136, 245] width 248 height 18
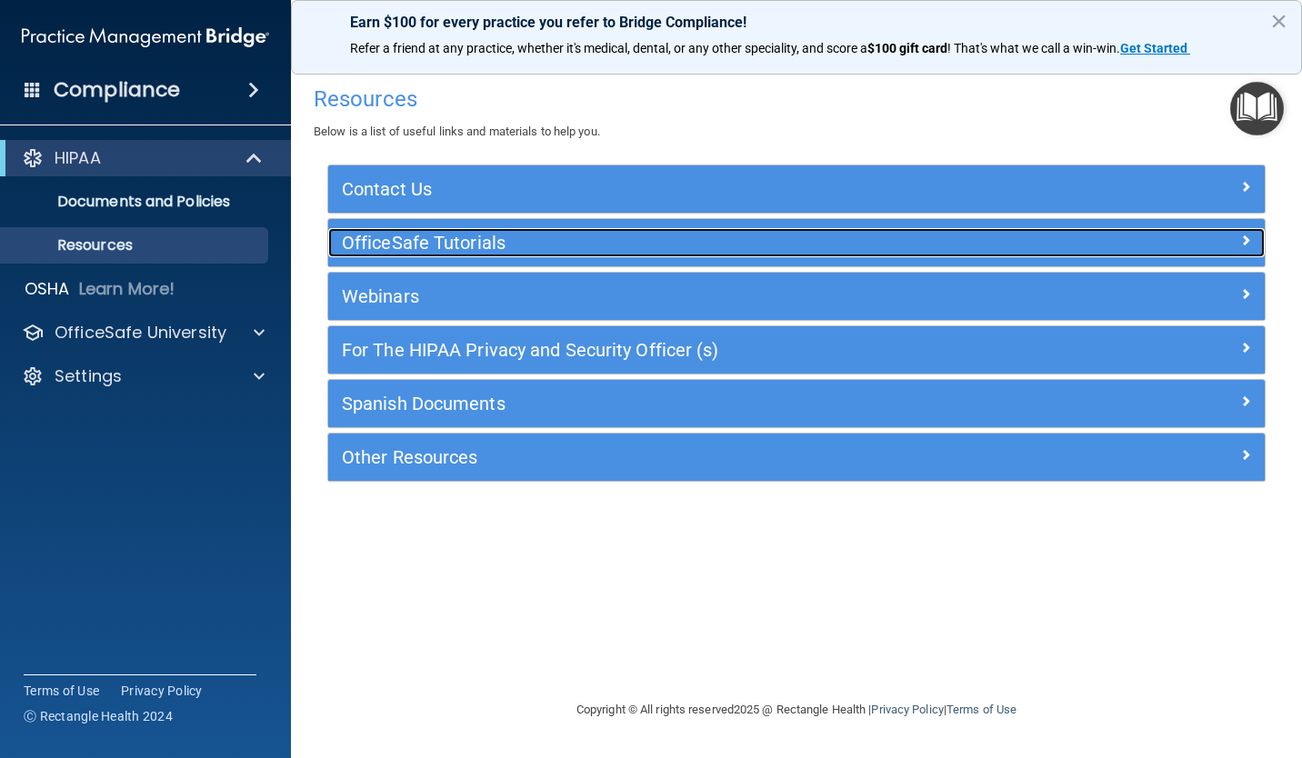
click at [398, 244] on h5 "OfficeSafe Tutorials" at bounding box center [679, 243] width 675 height 20
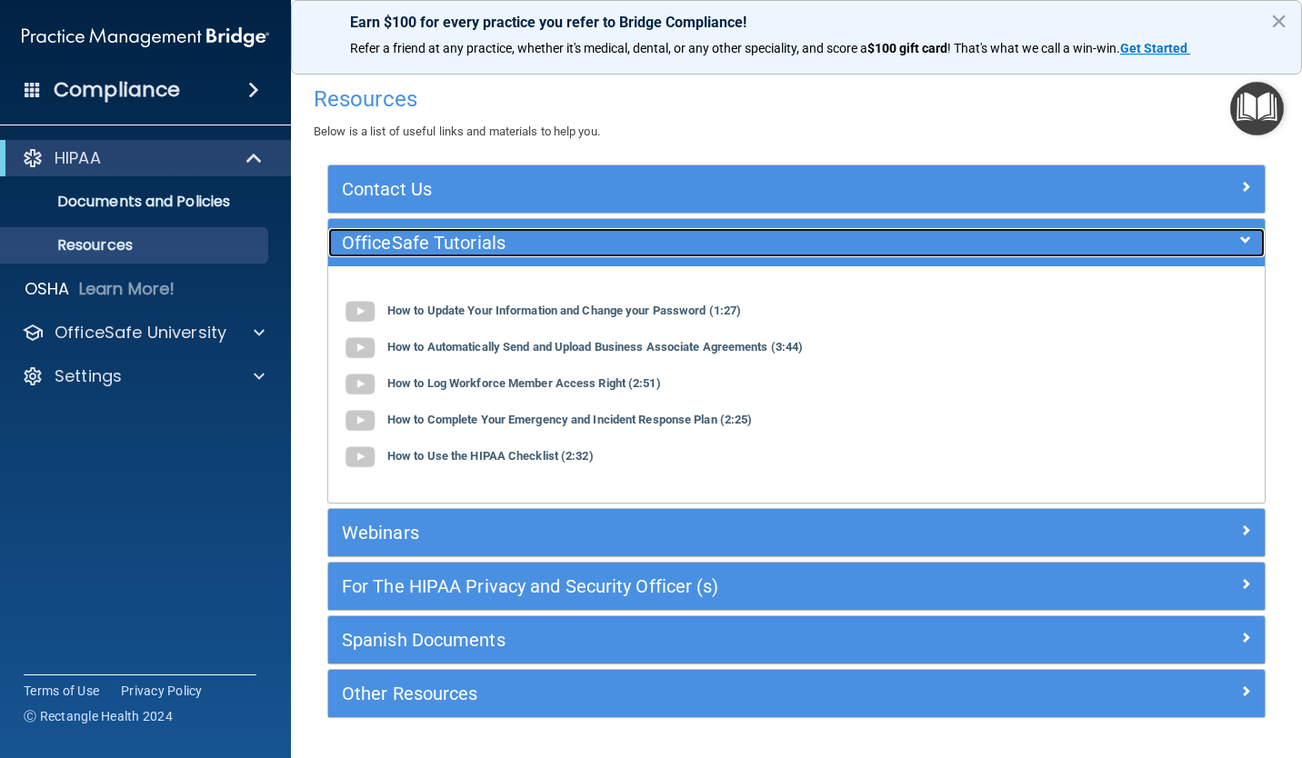
click at [398, 244] on h5 "OfficeSafe Tutorials" at bounding box center [679, 243] width 675 height 20
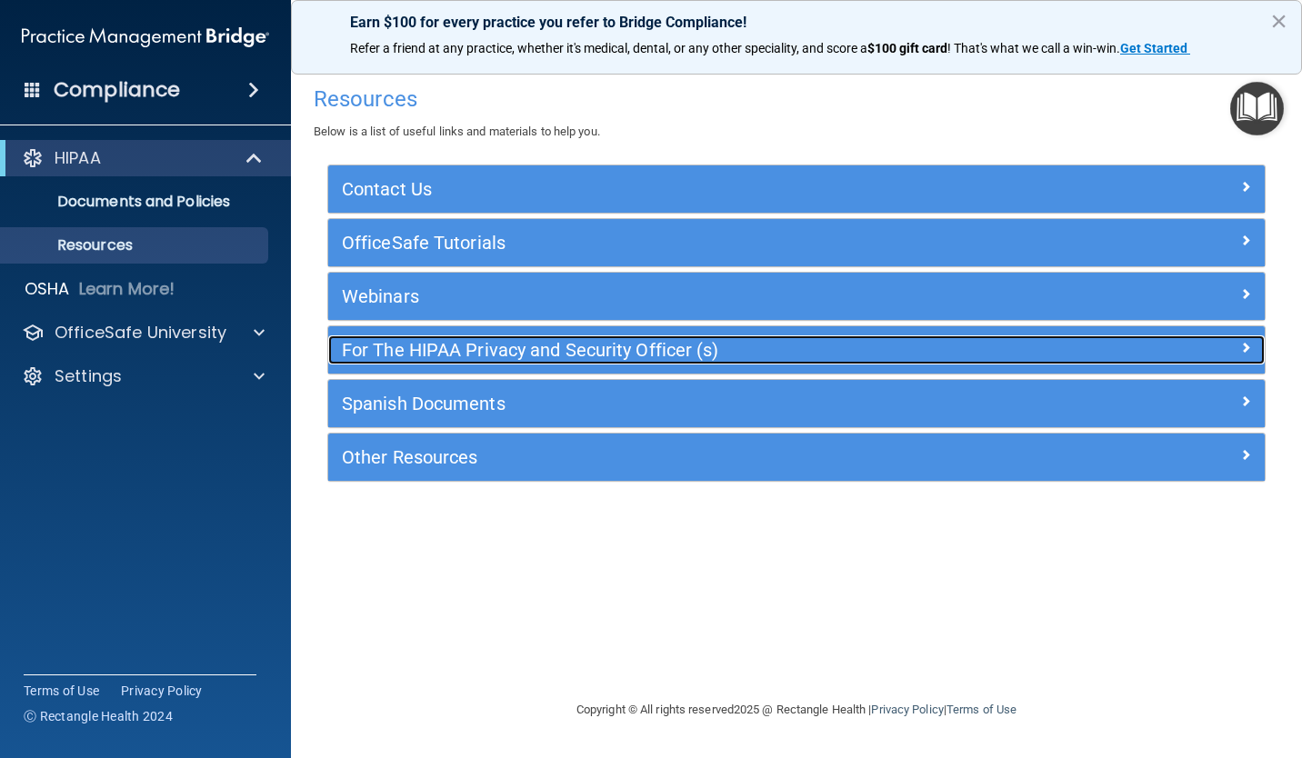
click at [402, 347] on h5 "For The HIPAA Privacy and Security Officer (s)" at bounding box center [679, 350] width 675 height 20
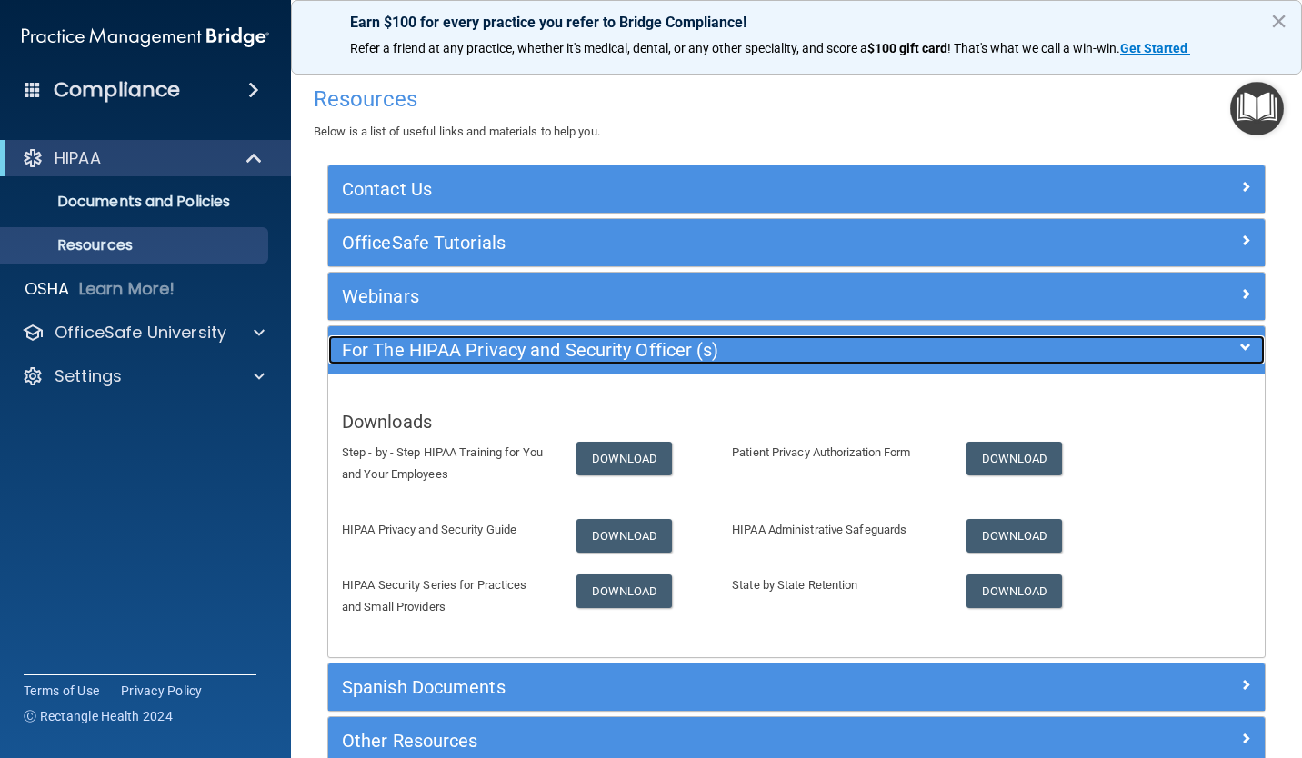
click at [417, 342] on h5 "For The HIPAA Privacy and Security Officer (s)" at bounding box center [679, 350] width 675 height 20
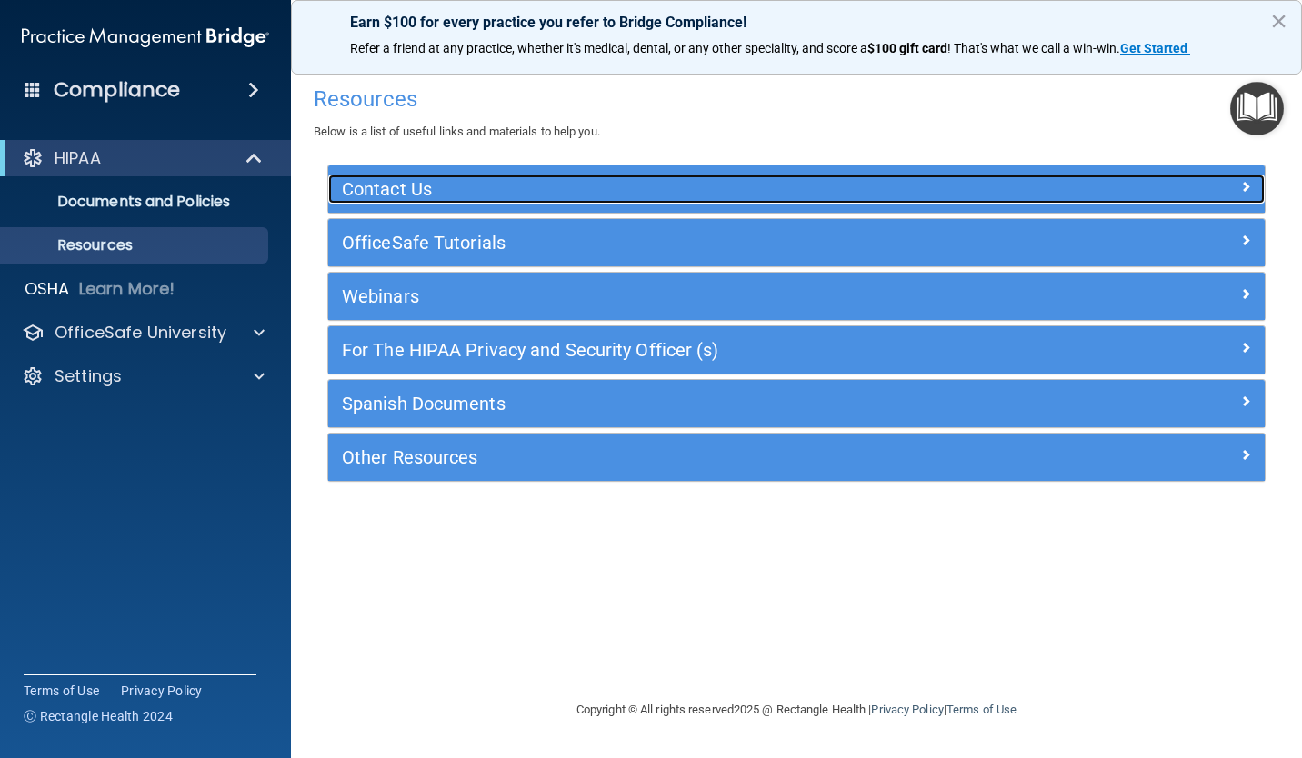
click at [478, 193] on h5 "Contact Us" at bounding box center [679, 189] width 675 height 20
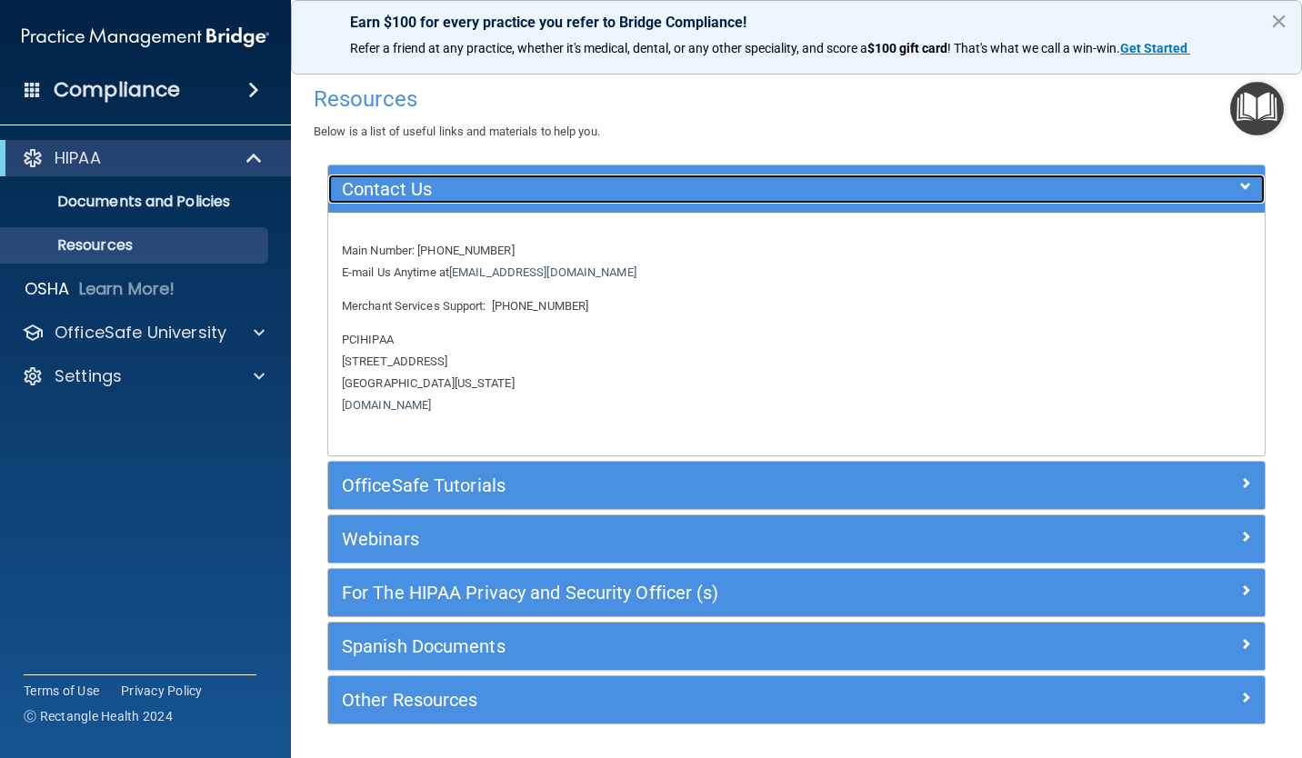
click at [478, 193] on h5 "Contact Us" at bounding box center [679, 189] width 675 height 20
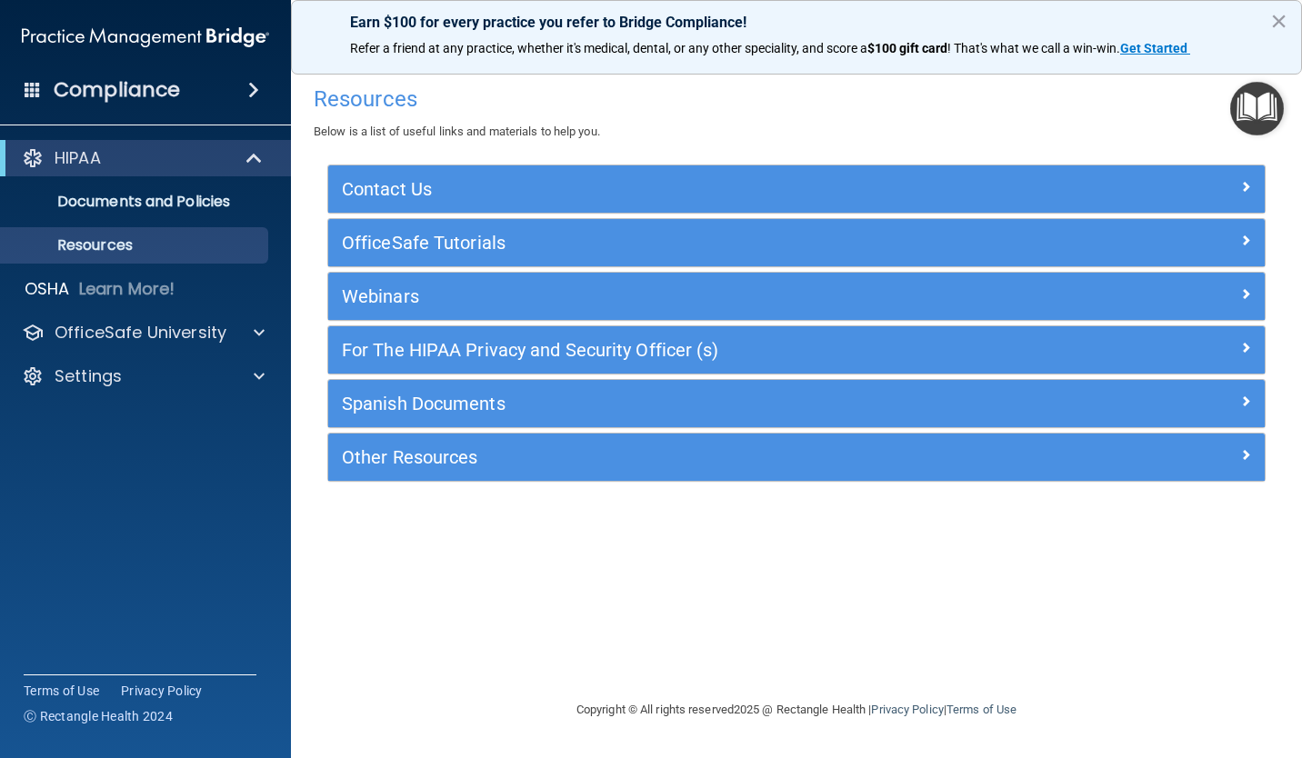
click at [259, 89] on span at bounding box center [253, 90] width 11 height 22
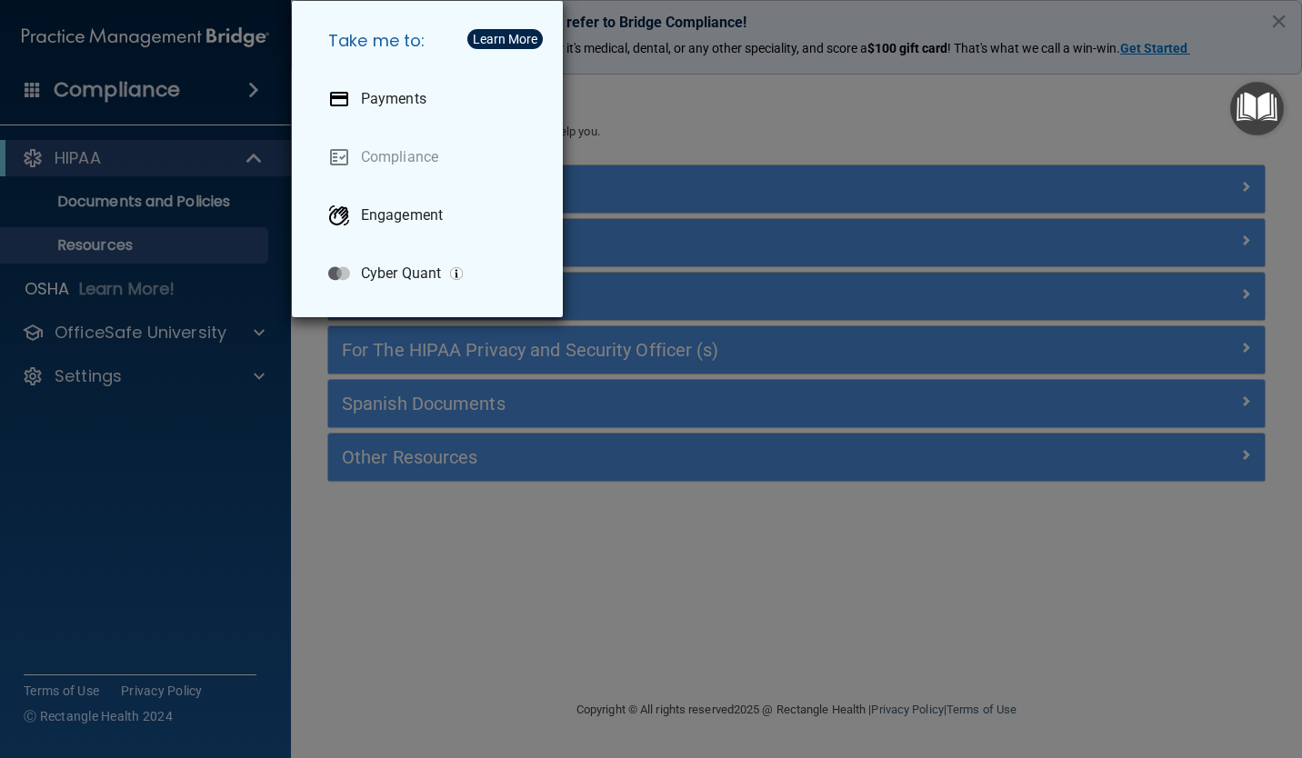
click at [263, 89] on div "Take me to: Payments Compliance Engagement Cyber Quant" at bounding box center [651, 379] width 1302 height 758
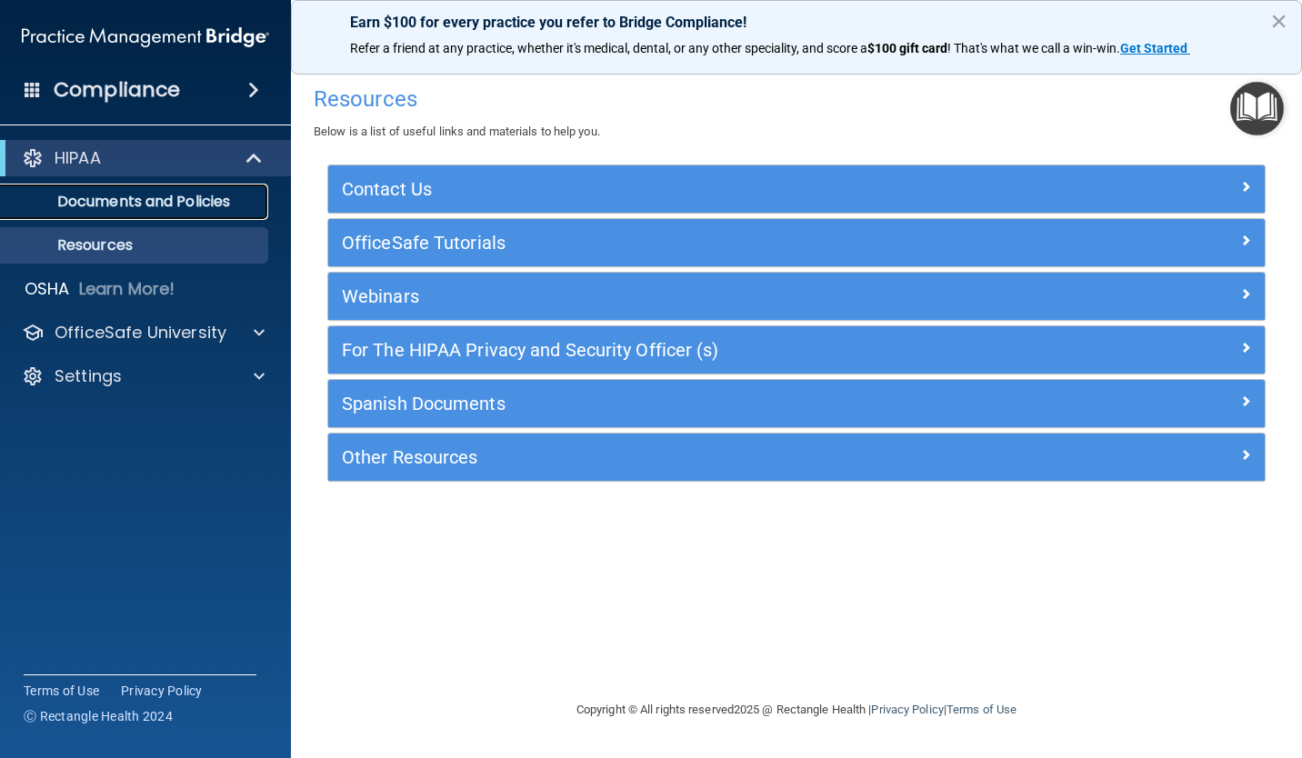
click at [221, 194] on p "Documents and Policies" at bounding box center [136, 202] width 248 height 18
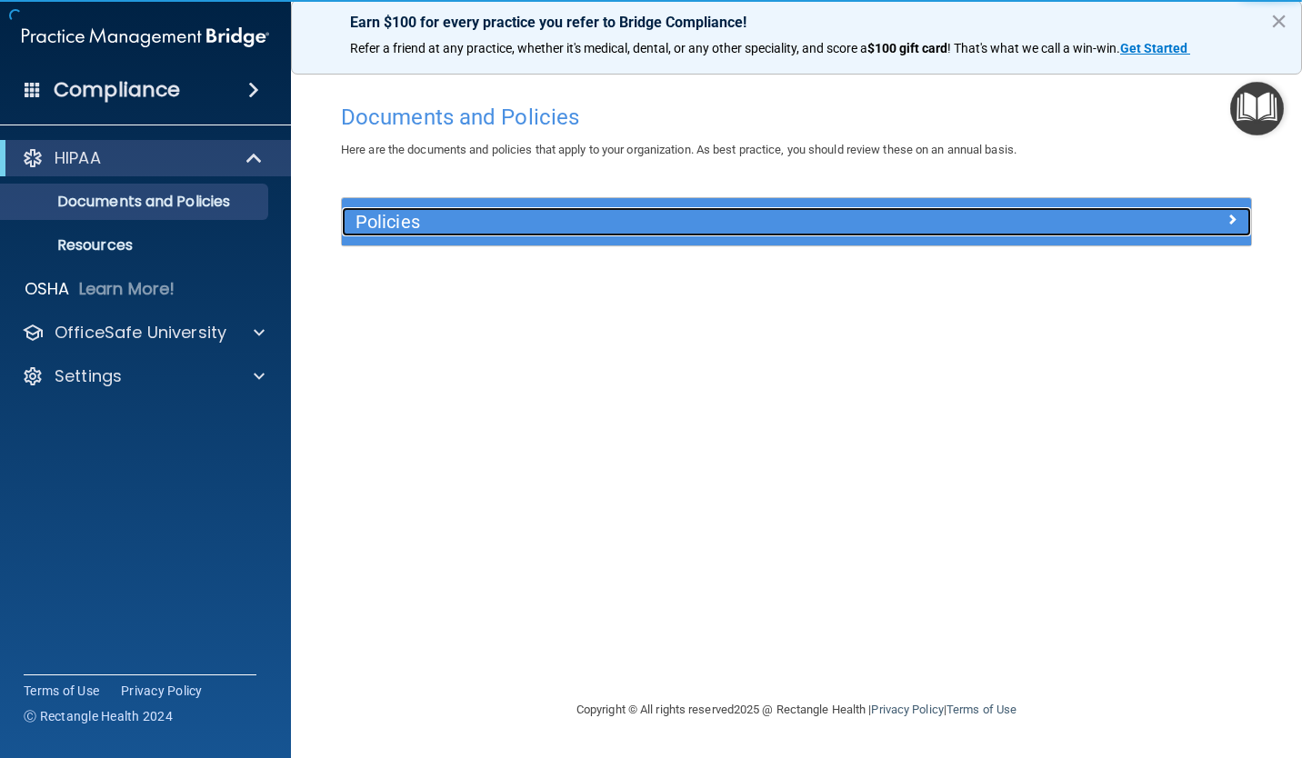
click at [435, 227] on h5 "Policies" at bounding box center [682, 222] width 654 height 20
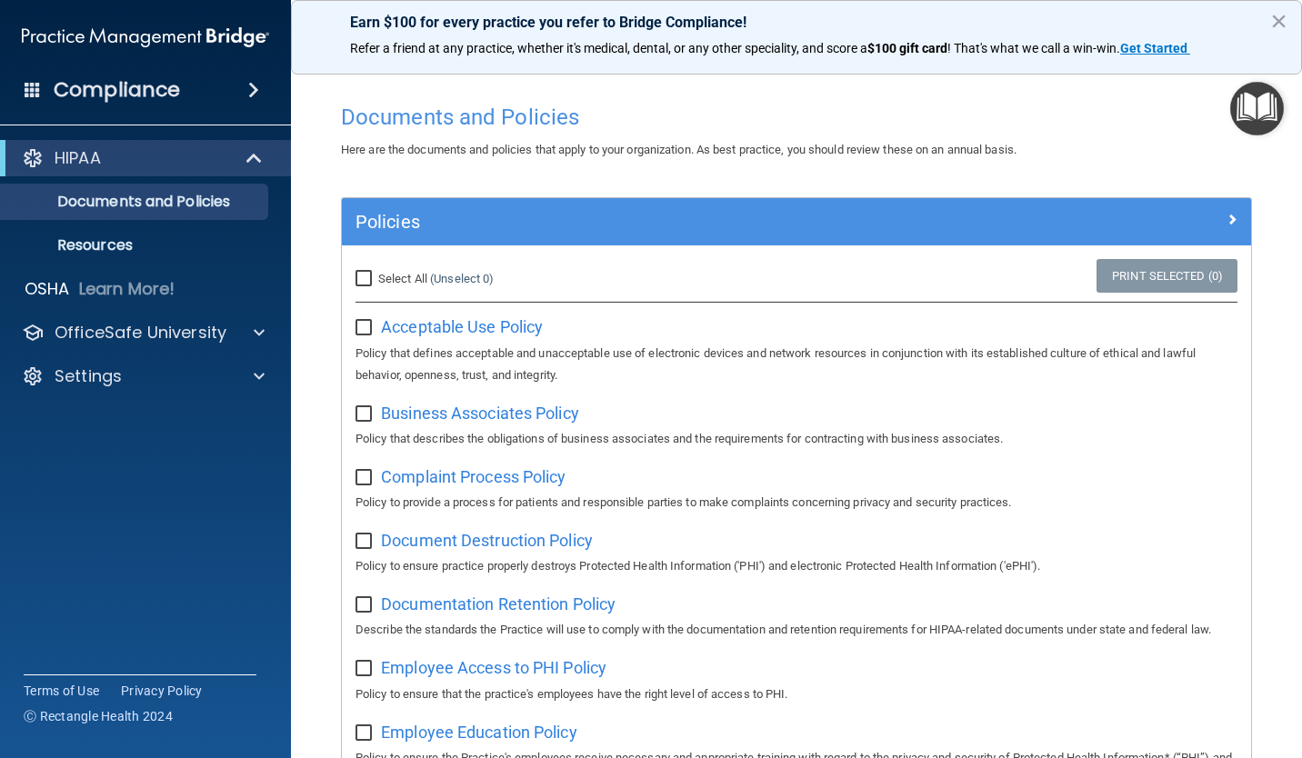
click at [371, 324] on input "checkbox" at bounding box center [365, 328] width 21 height 15
checkbox input "true"
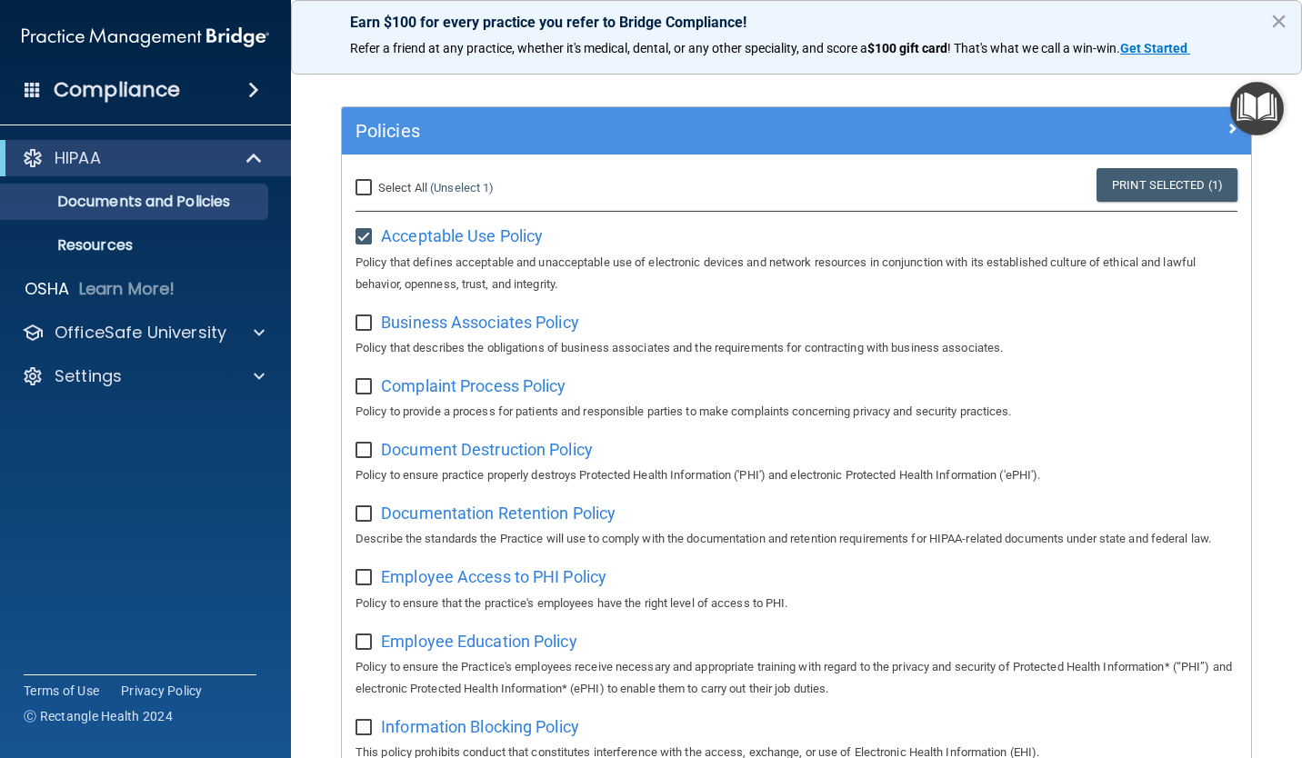
click at [371, 325] on input "checkbox" at bounding box center [365, 323] width 21 height 15
checkbox input "true"
click at [363, 387] on input "checkbox" at bounding box center [365, 387] width 21 height 15
checkbox input "true"
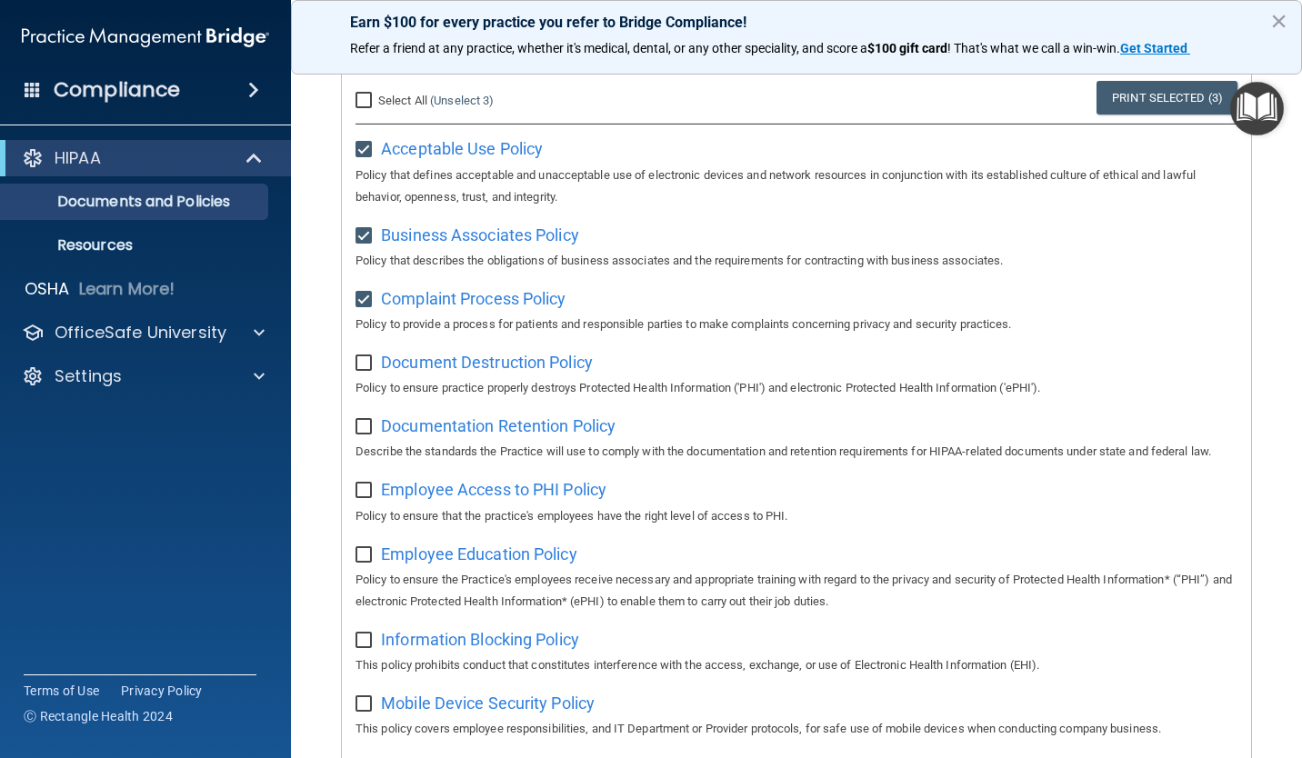
scroll to position [273, 0]
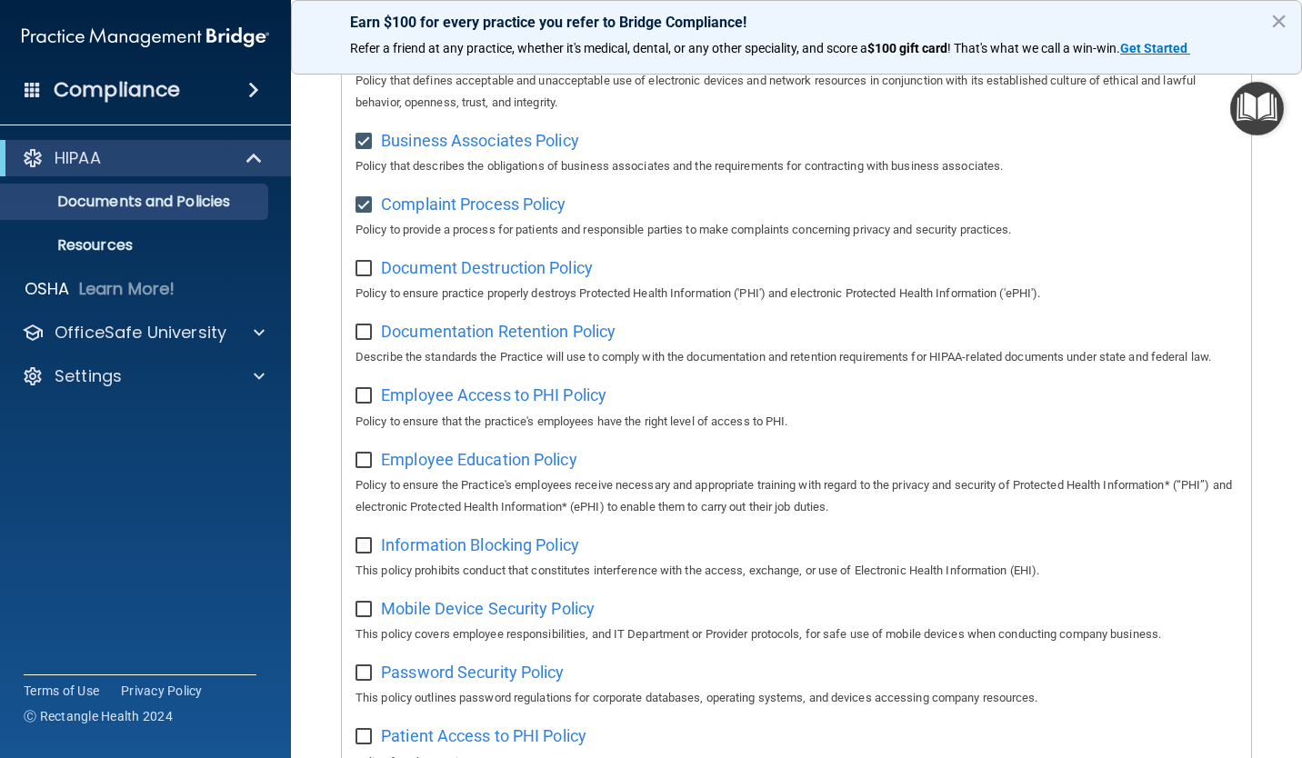
click at [366, 270] on input "checkbox" at bounding box center [365, 269] width 21 height 15
checkbox input "true"
click at [364, 334] on input "checkbox" at bounding box center [365, 332] width 21 height 15
checkbox input "true"
click at [363, 404] on input "checkbox" at bounding box center [365, 396] width 21 height 15
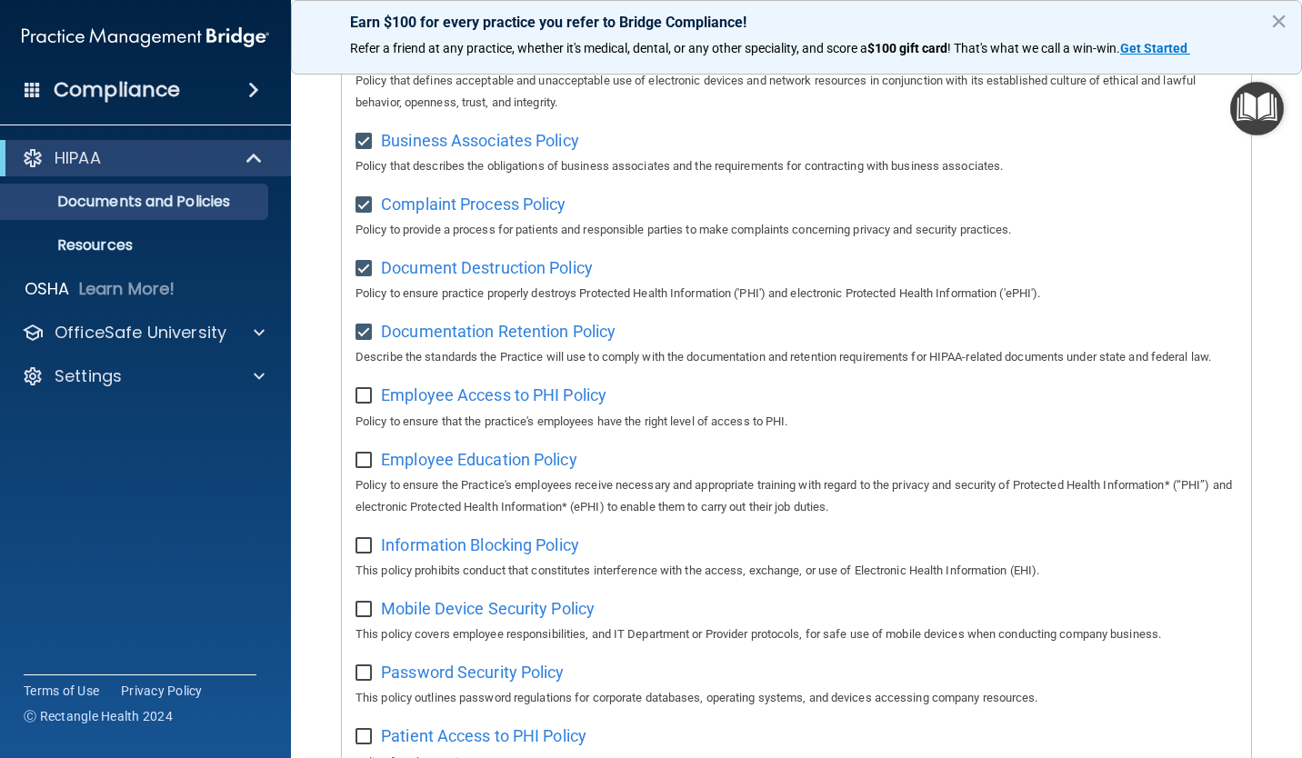
checkbox input "true"
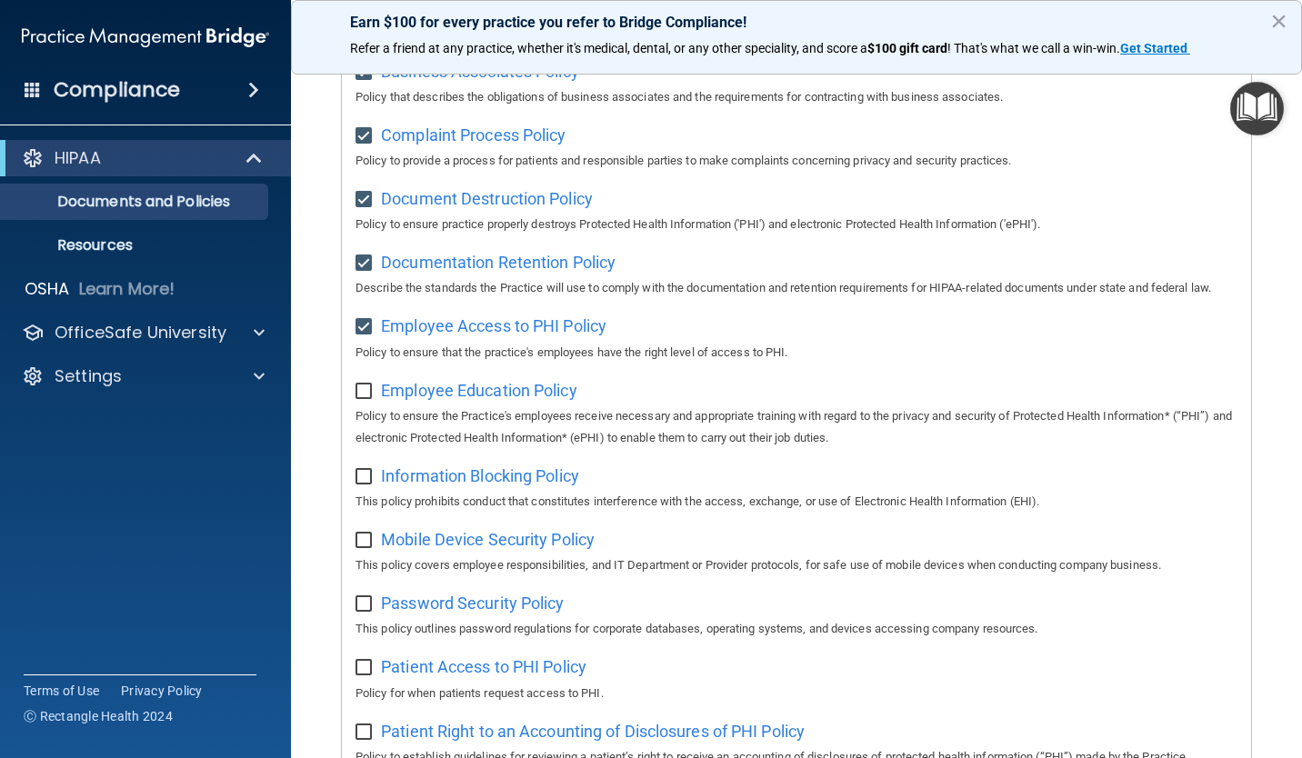
scroll to position [364, 0]
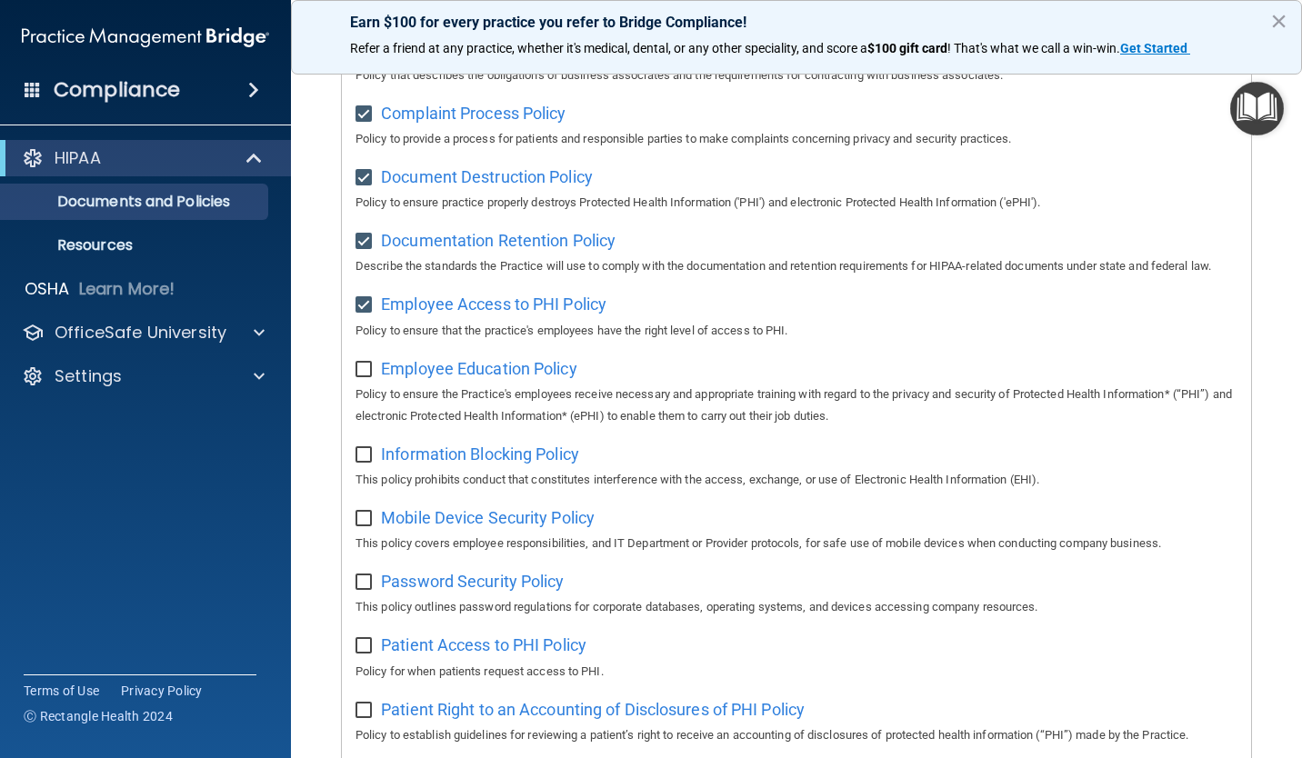
click at [364, 377] on input "checkbox" at bounding box center [365, 370] width 21 height 15
checkbox input "true"
click at [358, 463] on input "checkbox" at bounding box center [365, 455] width 21 height 15
checkbox input "true"
click at [360, 526] on input "checkbox" at bounding box center [365, 519] width 21 height 15
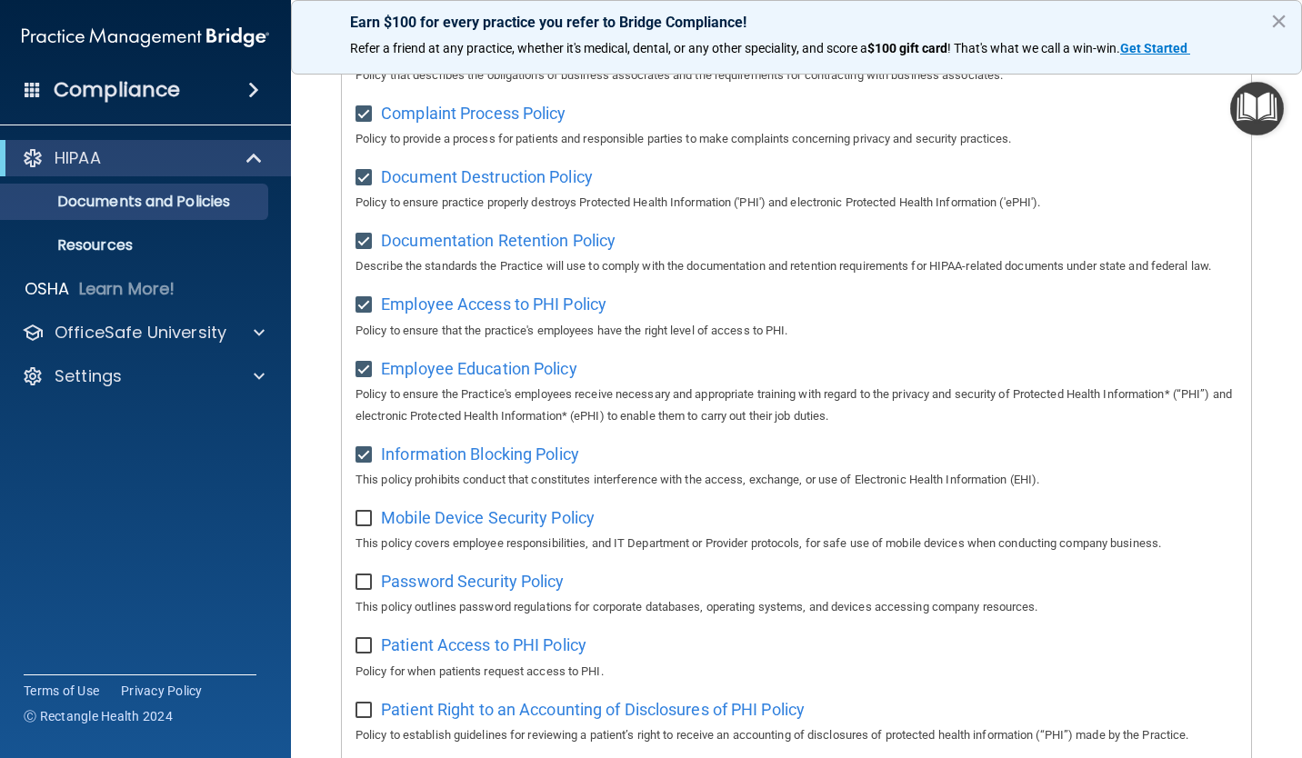
checkbox input "true"
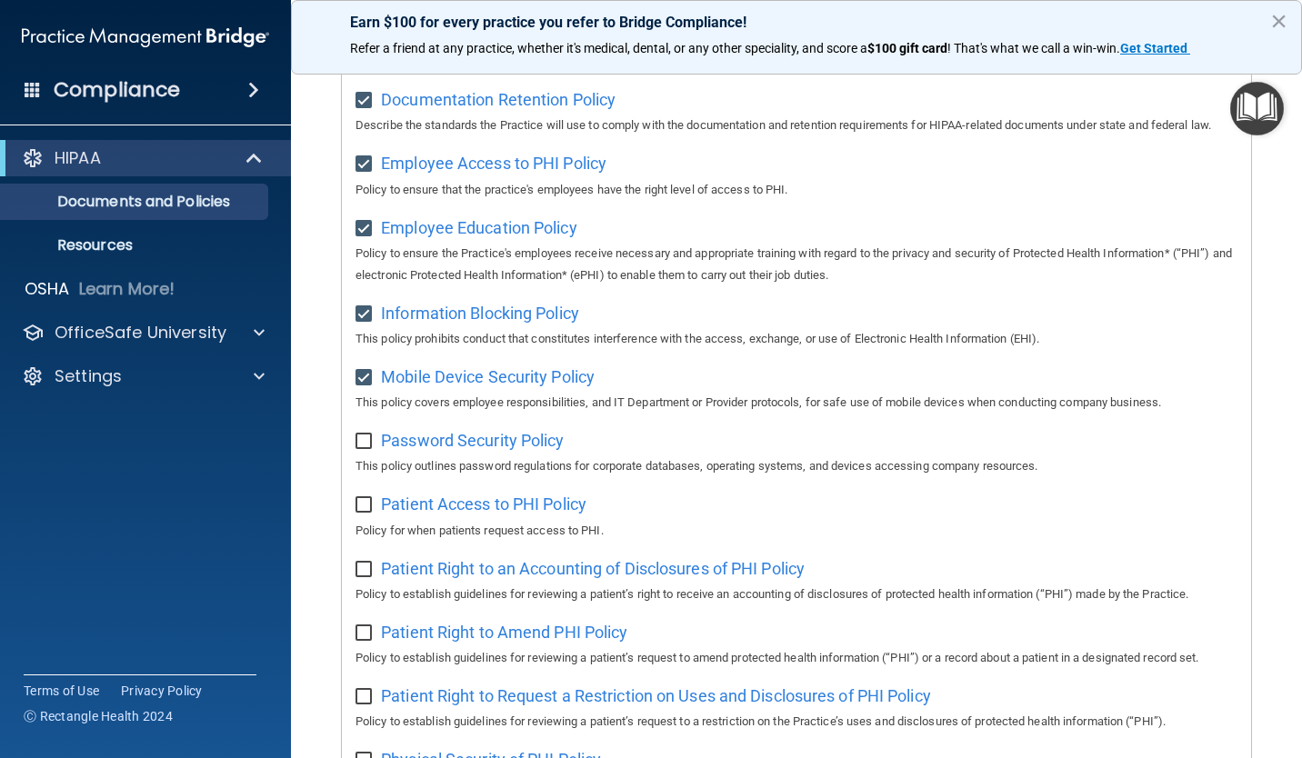
scroll to position [545, 0]
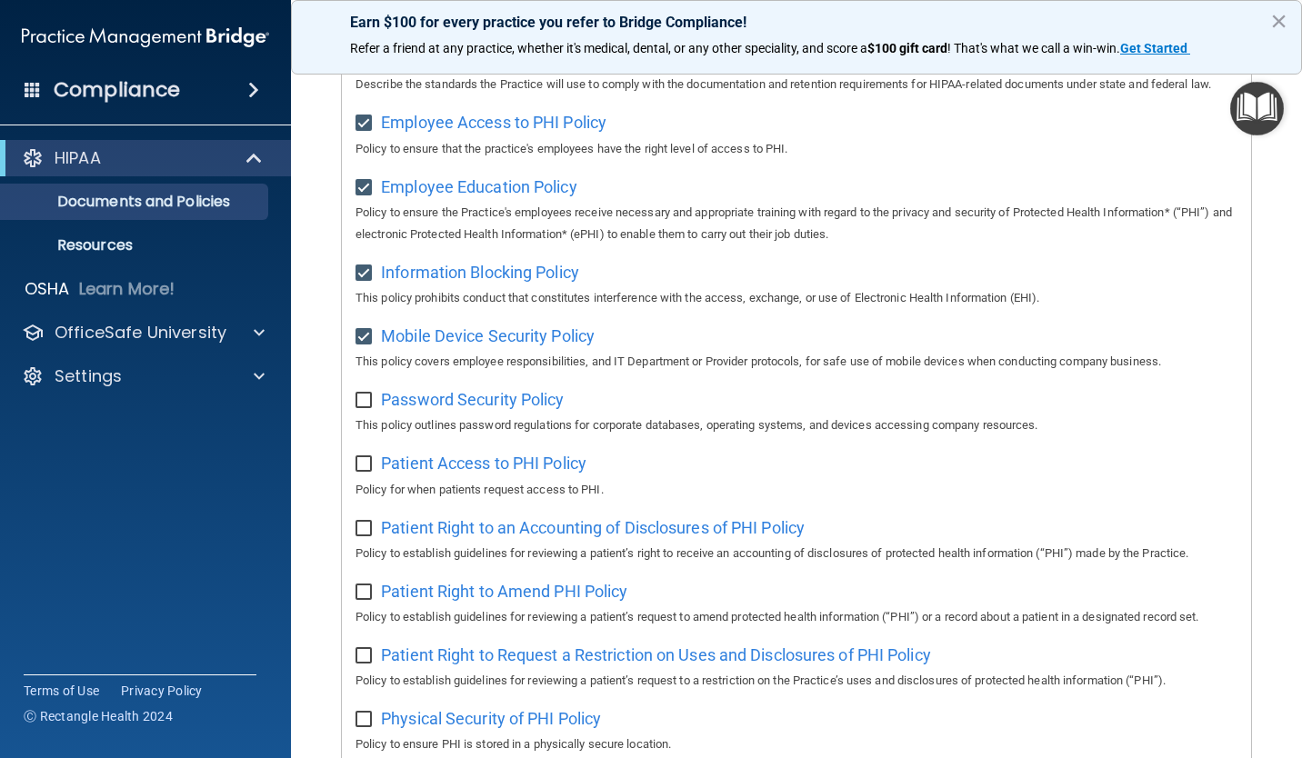
click at [358, 408] on input "checkbox" at bounding box center [365, 401] width 21 height 15
checkbox input "true"
click at [363, 472] on input "checkbox" at bounding box center [365, 464] width 21 height 15
checkbox input "true"
click at [358, 536] on input "checkbox" at bounding box center [365, 529] width 21 height 15
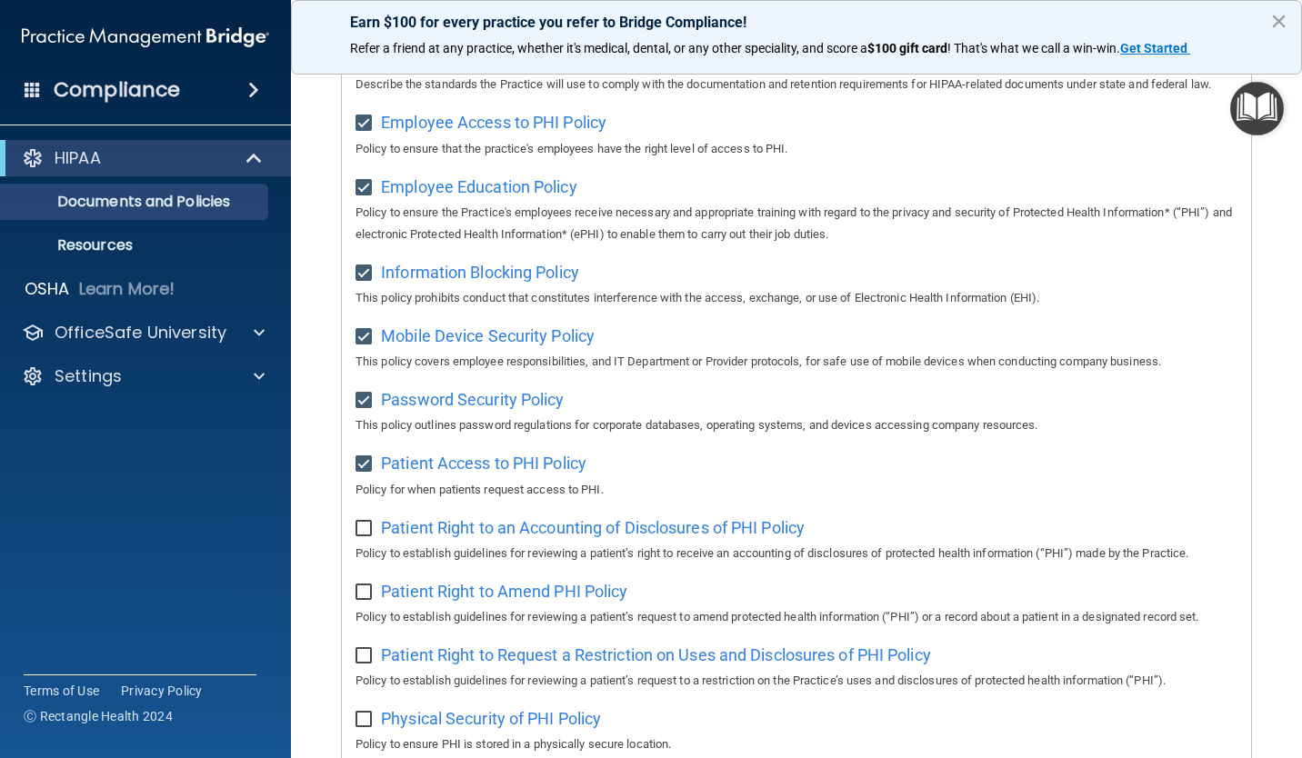
checkbox input "true"
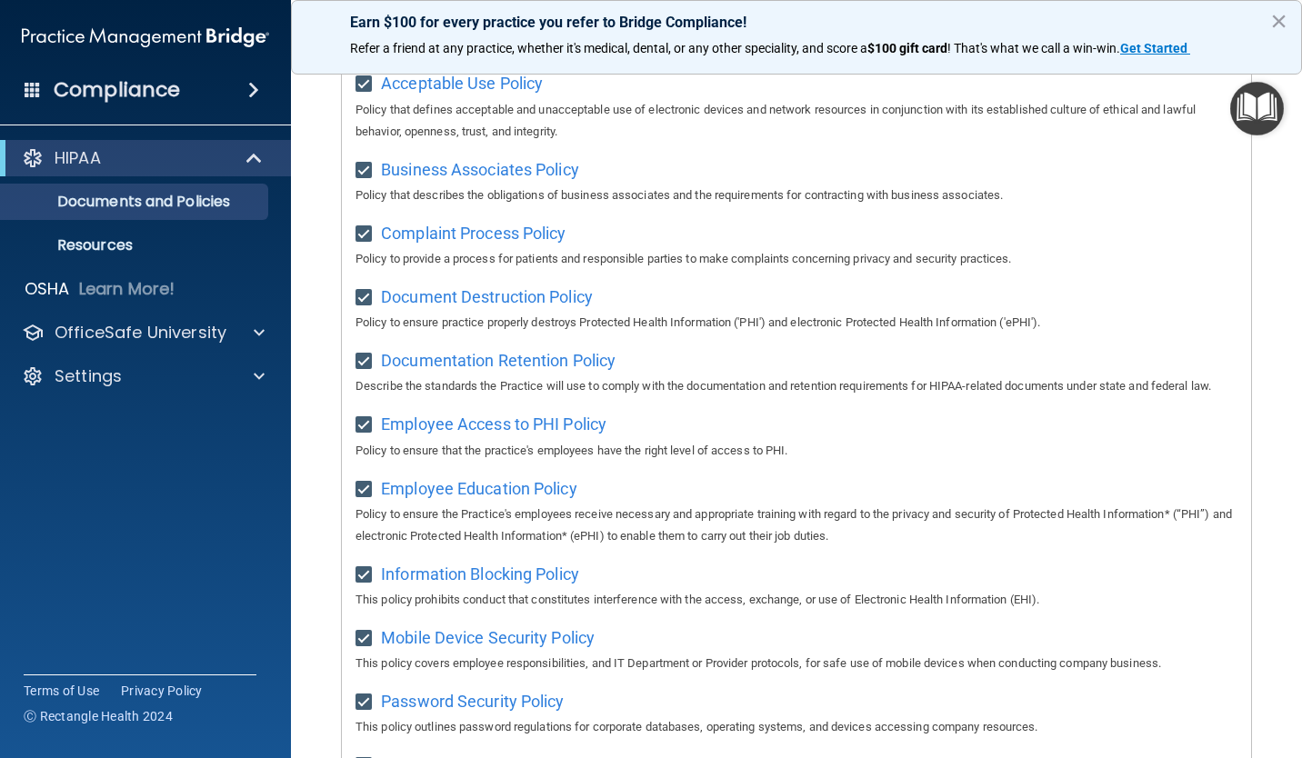
scroll to position [91, 0]
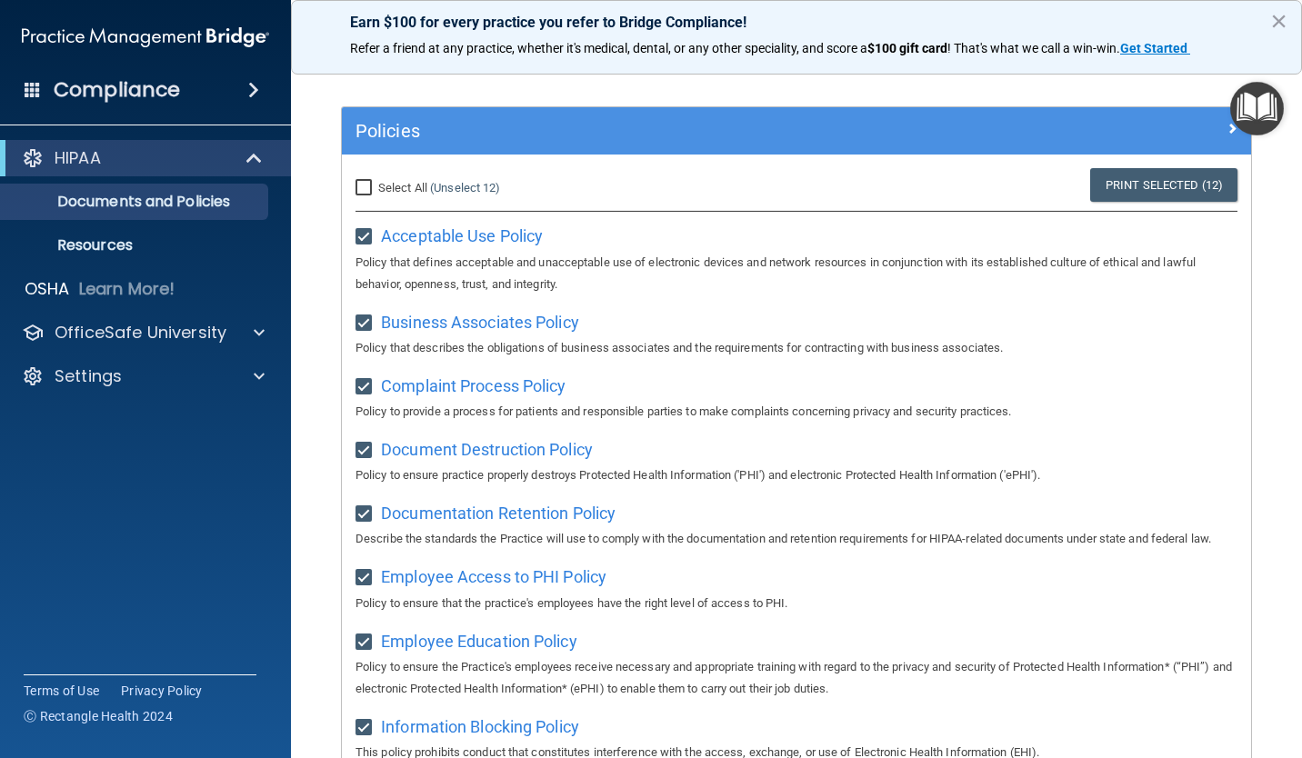
click at [356, 183] on input "Select All (Unselect 12) Unselect All" at bounding box center [365, 188] width 21 height 15
checkbox input "true"
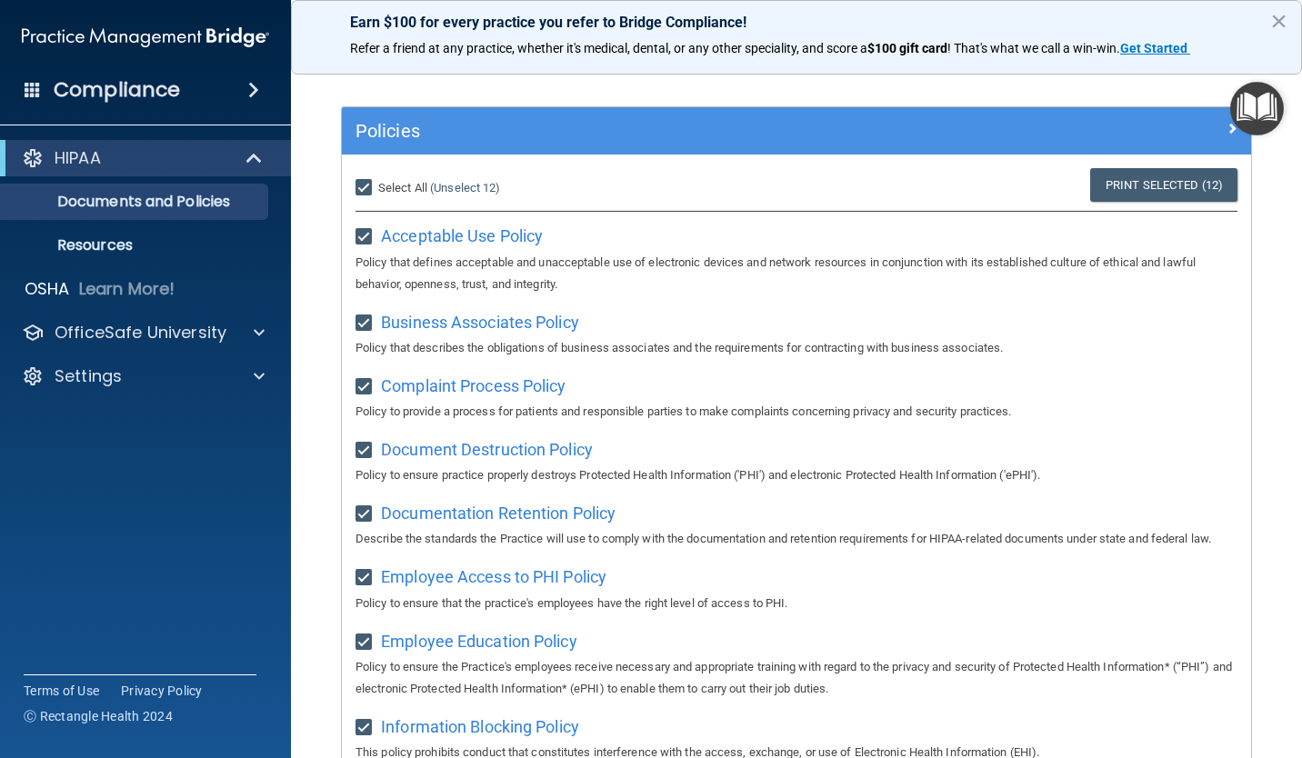
checkbox input "true"
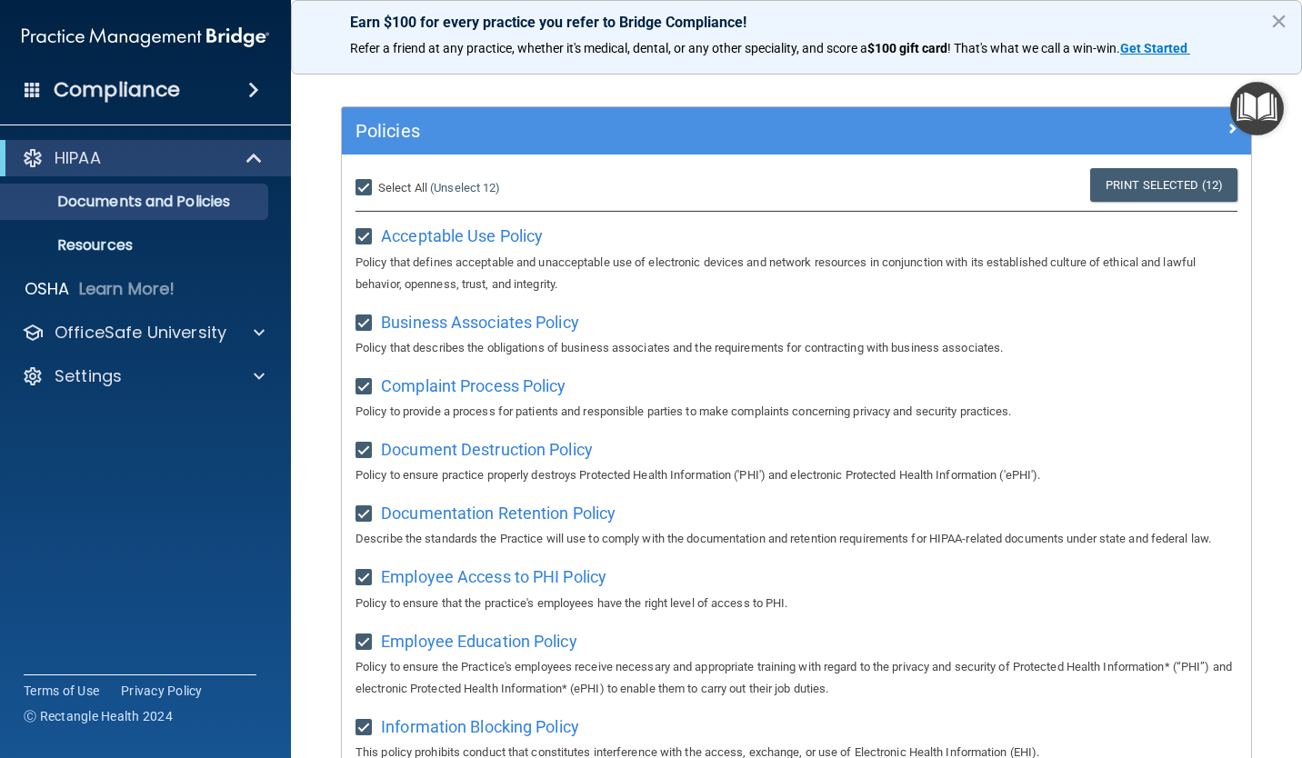
checkbox input "true"
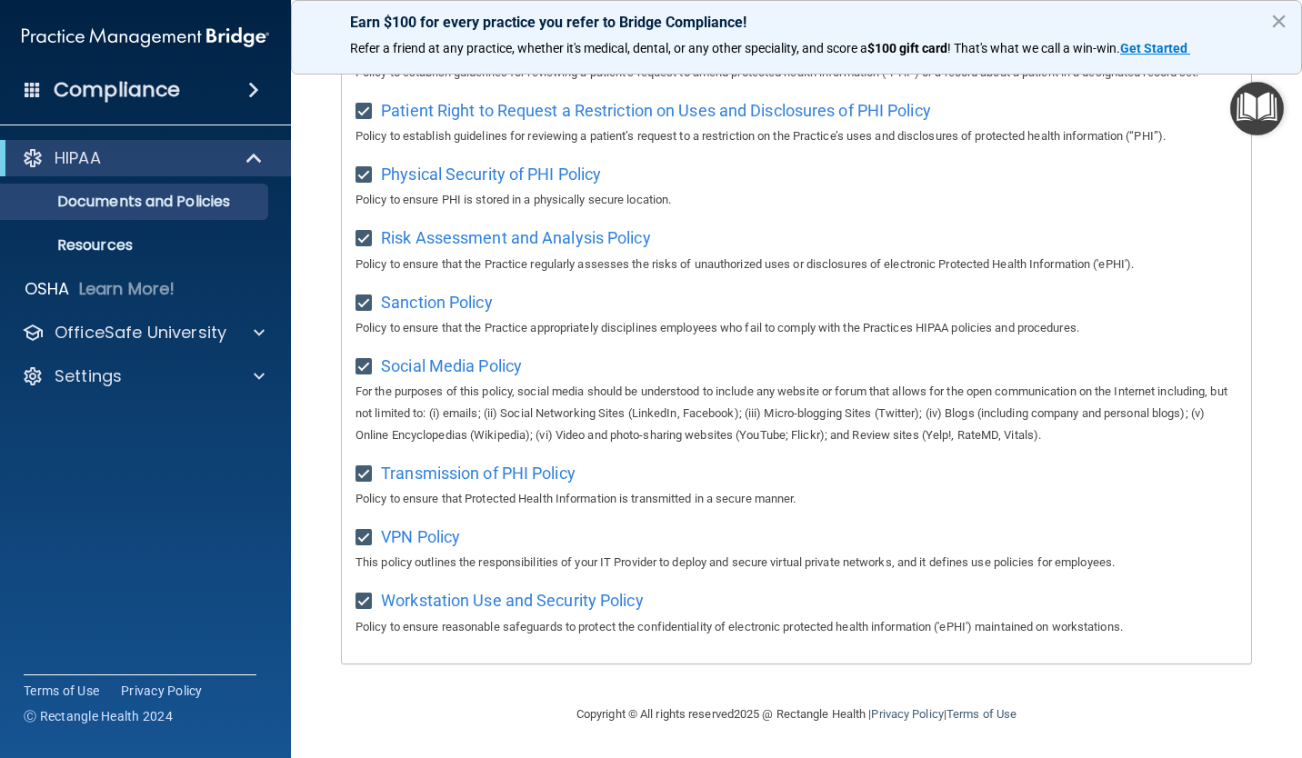
scroll to position [1121, 0]
click at [224, 329] on p "OfficeSafe University" at bounding box center [141, 333] width 172 height 22
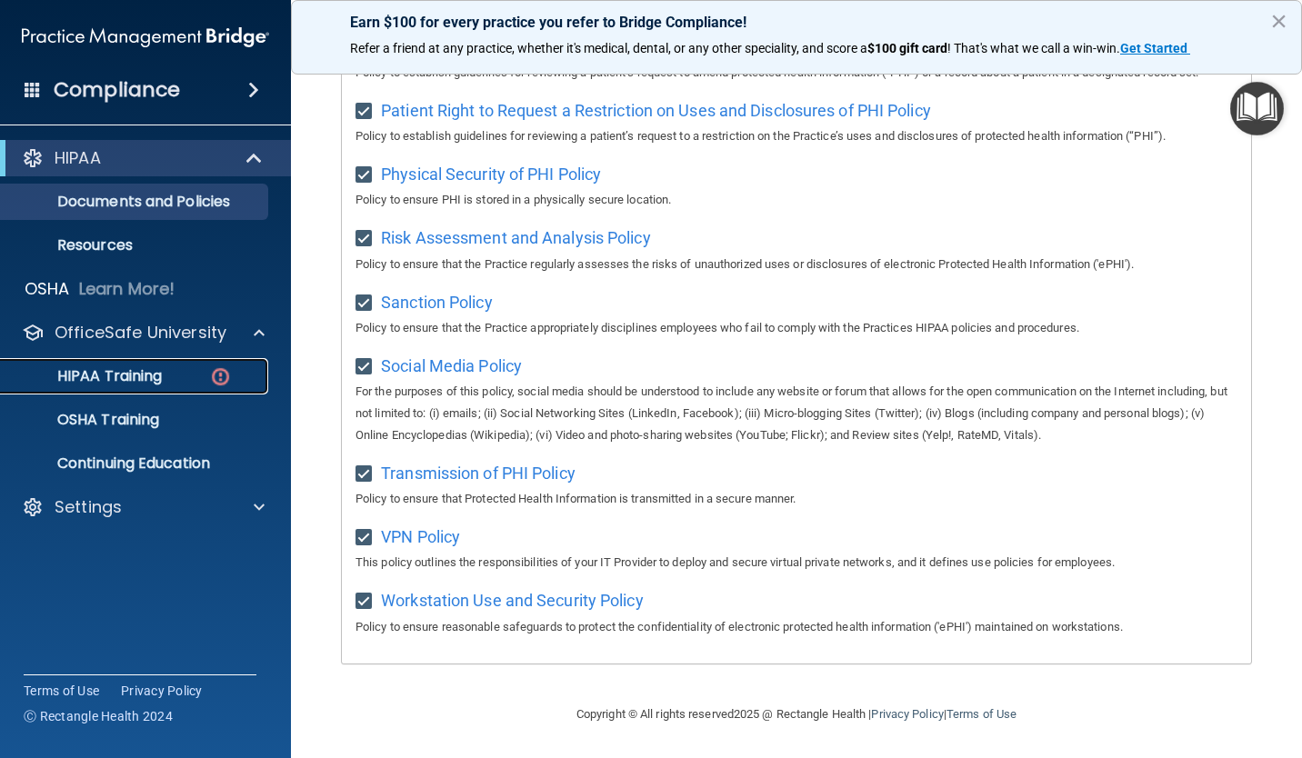
click at [152, 371] on p "HIPAA Training" at bounding box center [87, 376] width 150 height 18
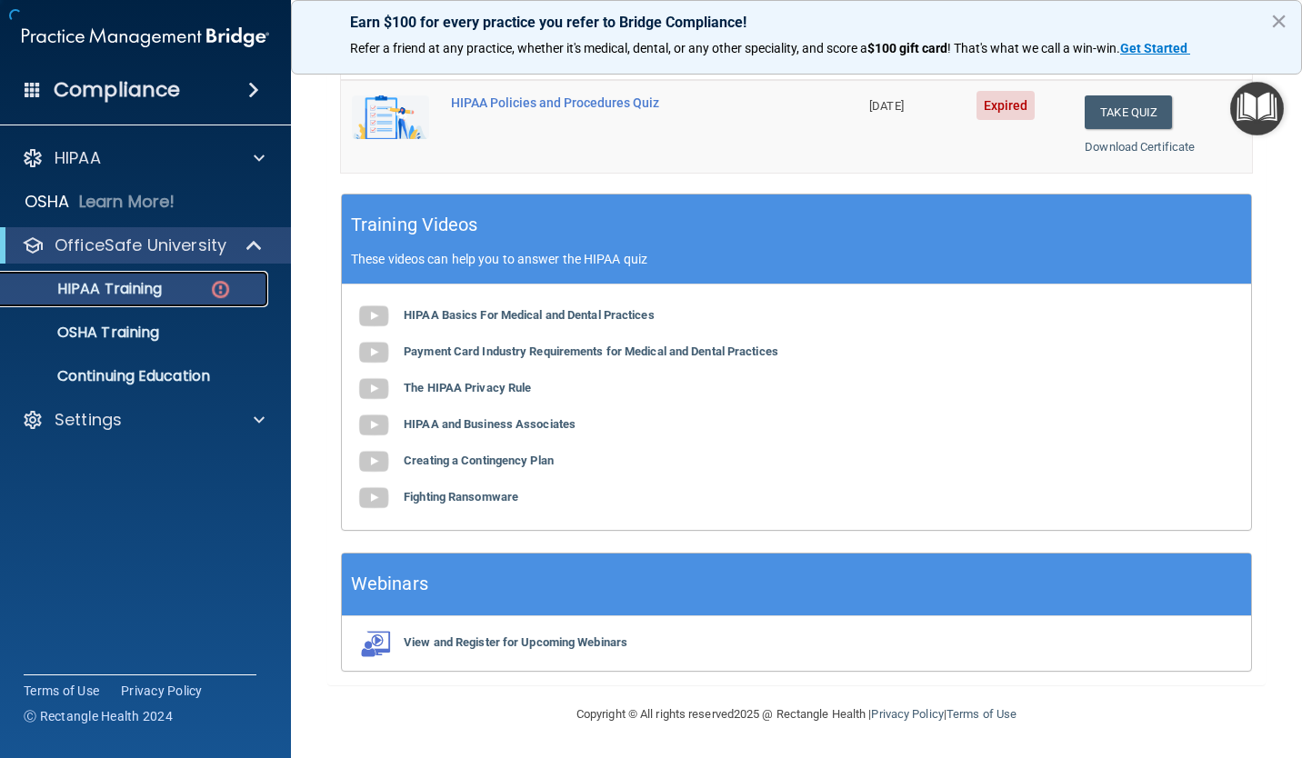
scroll to position [610, 0]
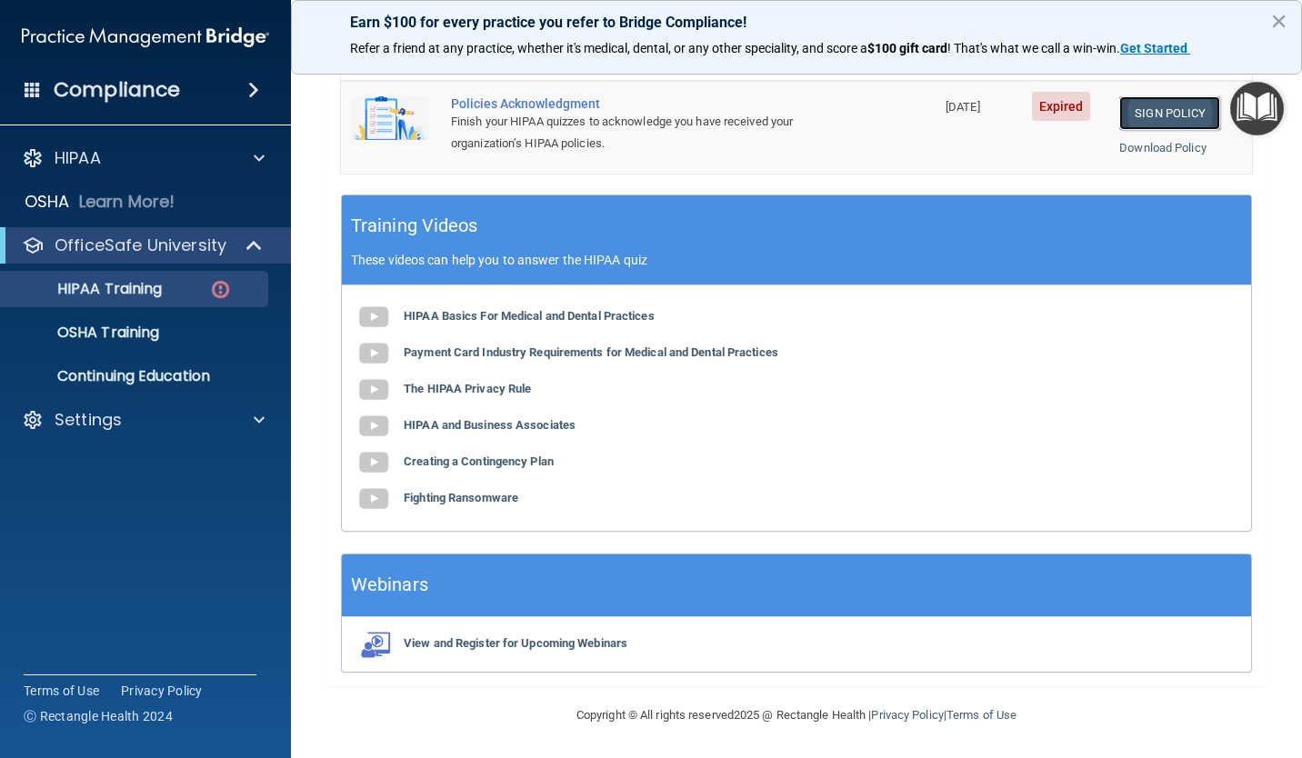
click at [1140, 109] on link "Sign Policy" at bounding box center [1169, 113] width 101 height 34
click at [1158, 106] on link "Sign Policy" at bounding box center [1169, 113] width 101 height 34
click at [185, 291] on div "HIPAA Training" at bounding box center [136, 289] width 248 height 18
click at [1286, 14] on button "×" at bounding box center [1278, 20] width 17 height 29
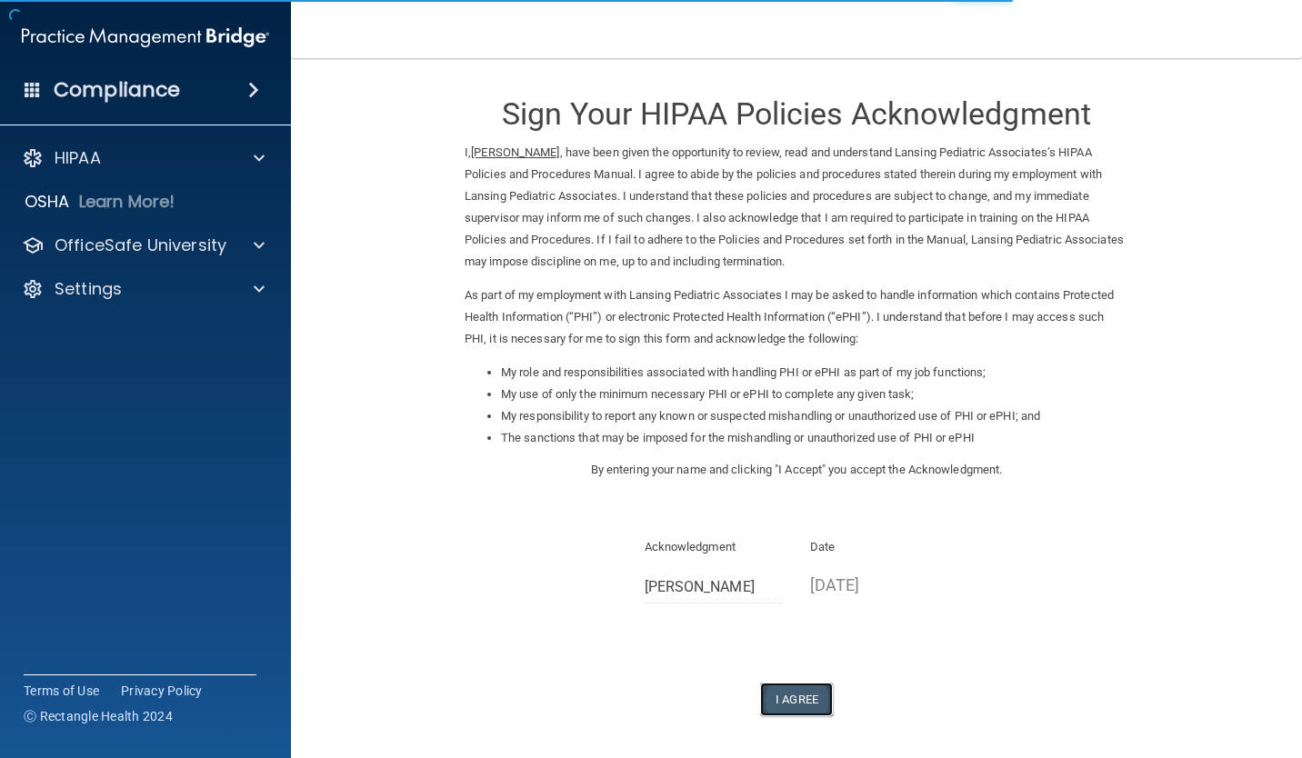
click at [807, 692] on button "I Agree" at bounding box center [796, 700] width 73 height 34
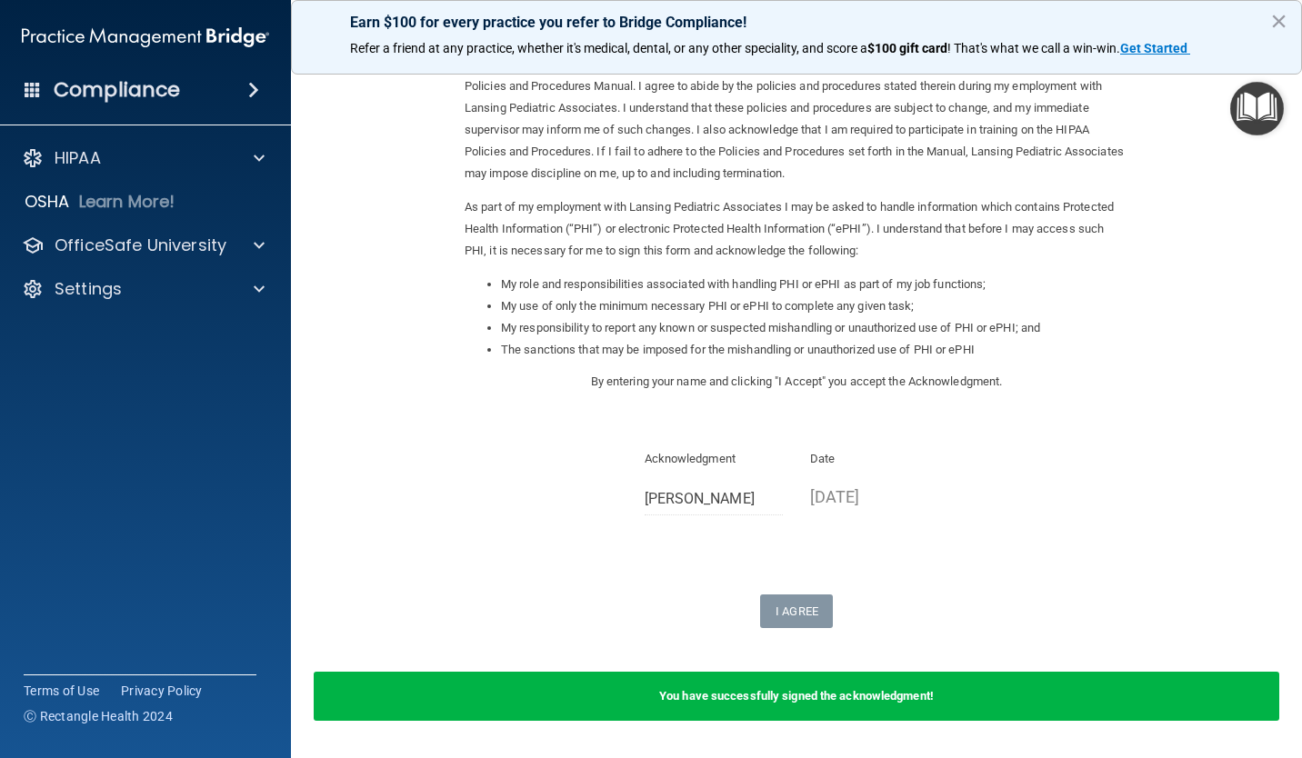
scroll to position [145, 0]
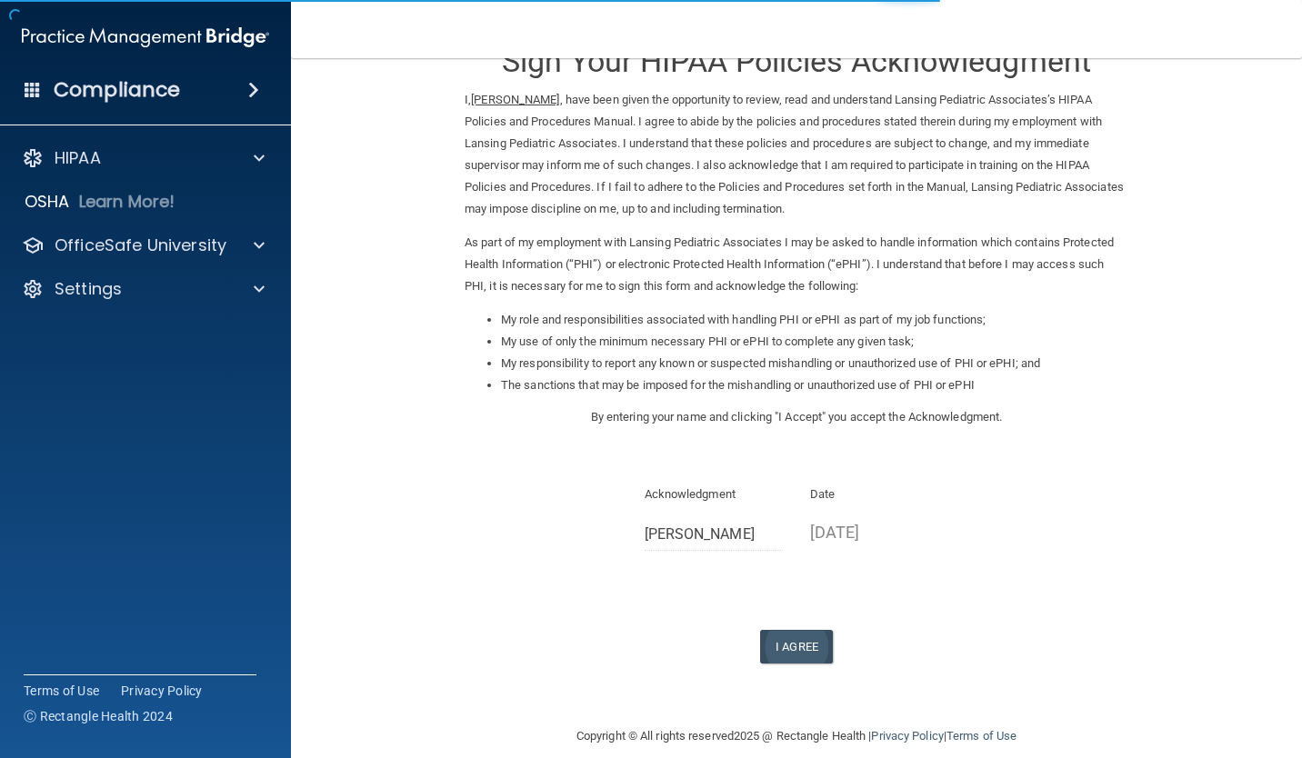
scroll to position [75, 0]
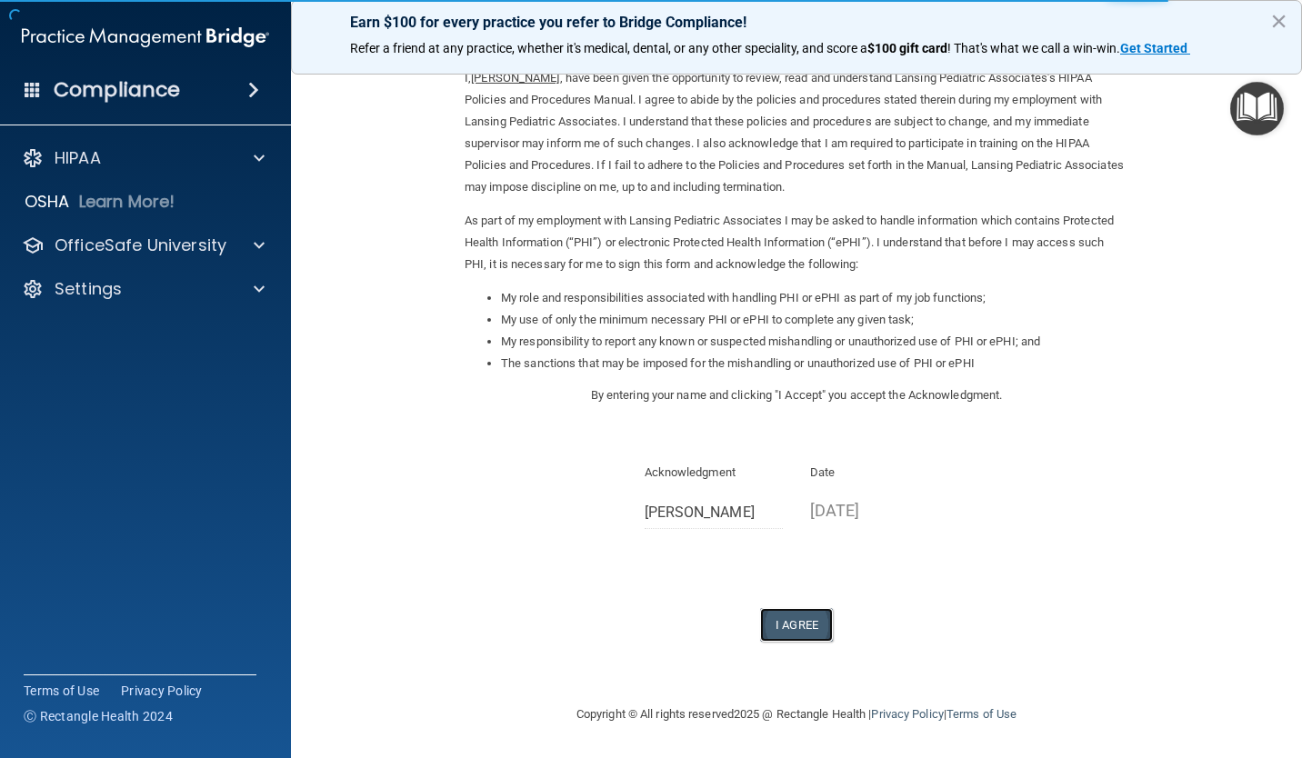
click at [818, 625] on button "I Agree" at bounding box center [796, 625] width 73 height 34
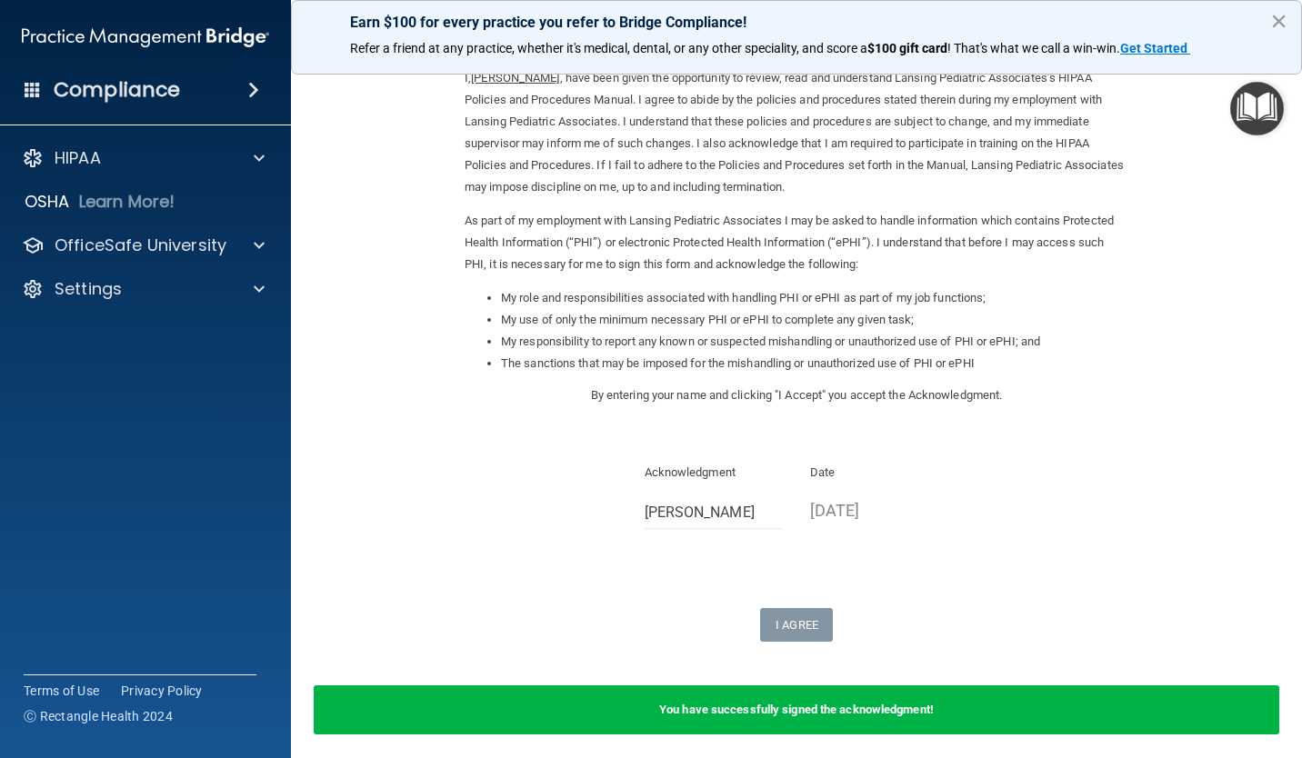
click at [1282, 19] on button "×" at bounding box center [1278, 20] width 17 height 29
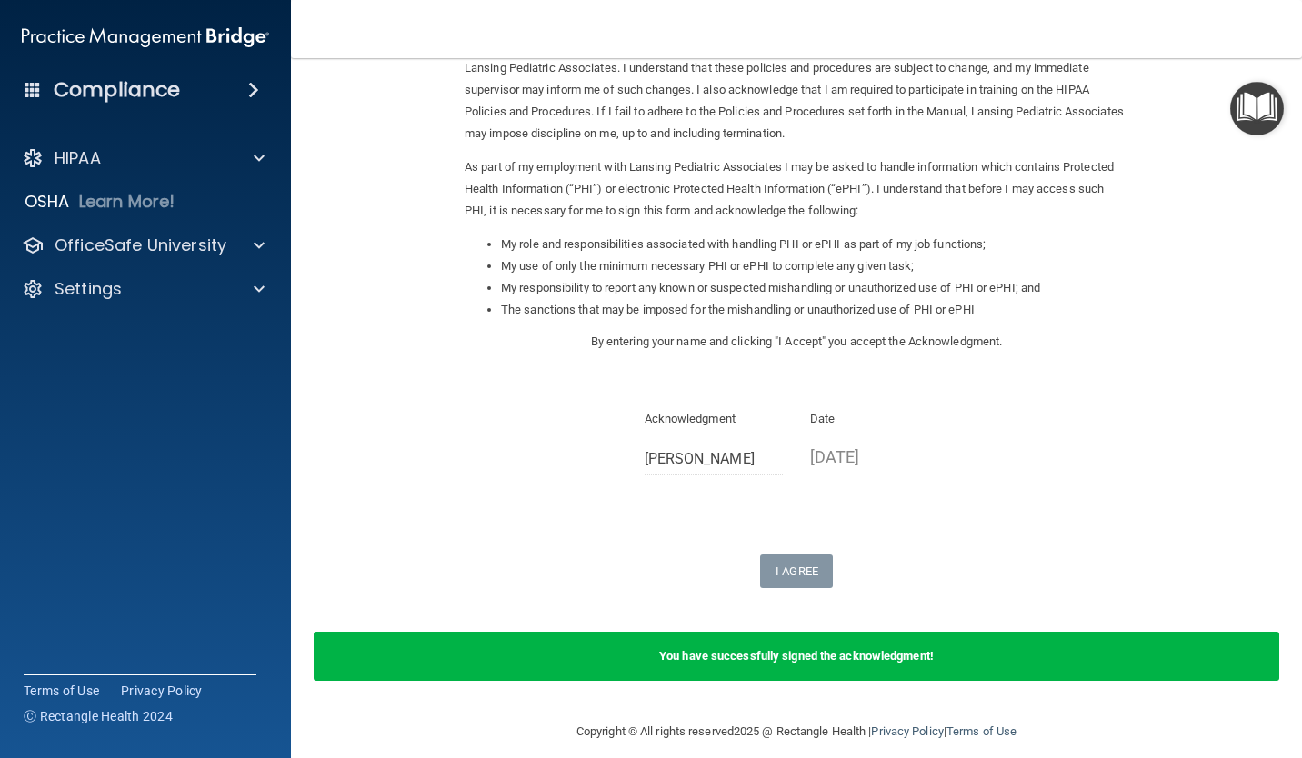
scroll to position [145, 0]
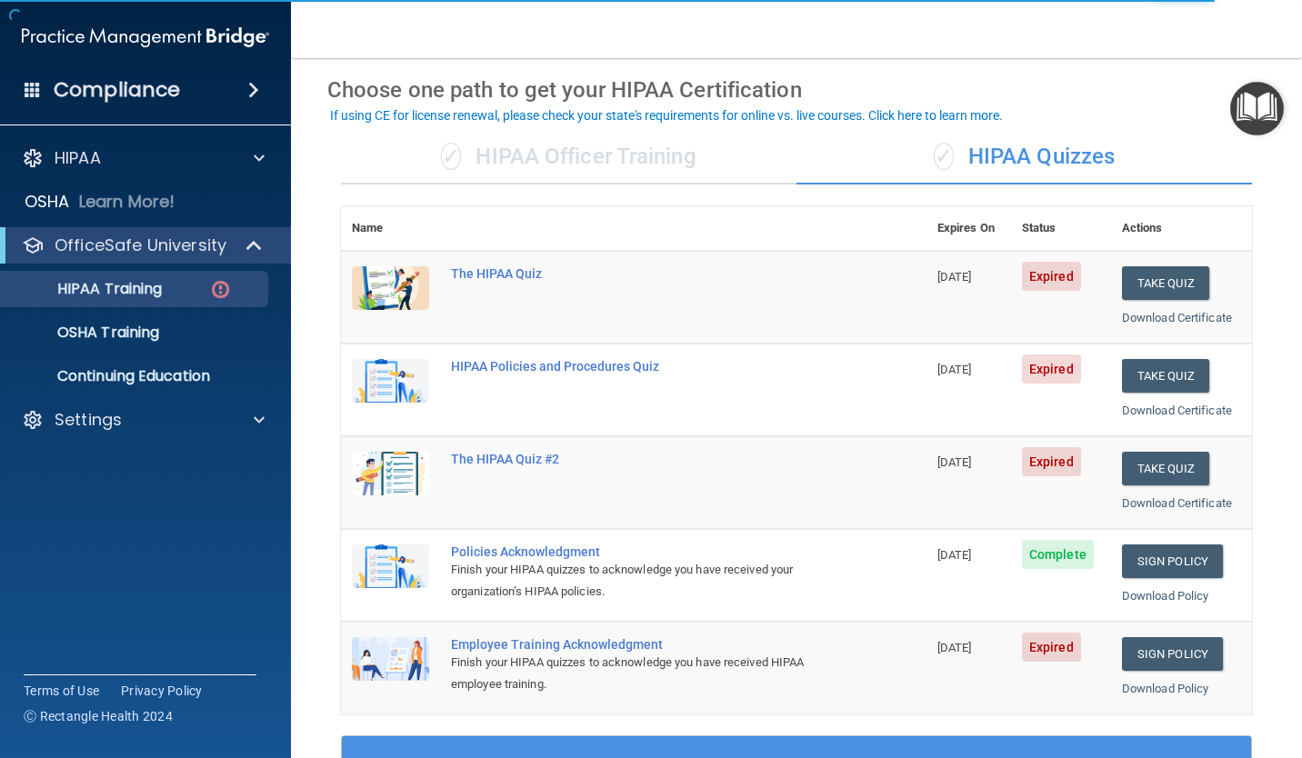
scroll to position [91, 0]
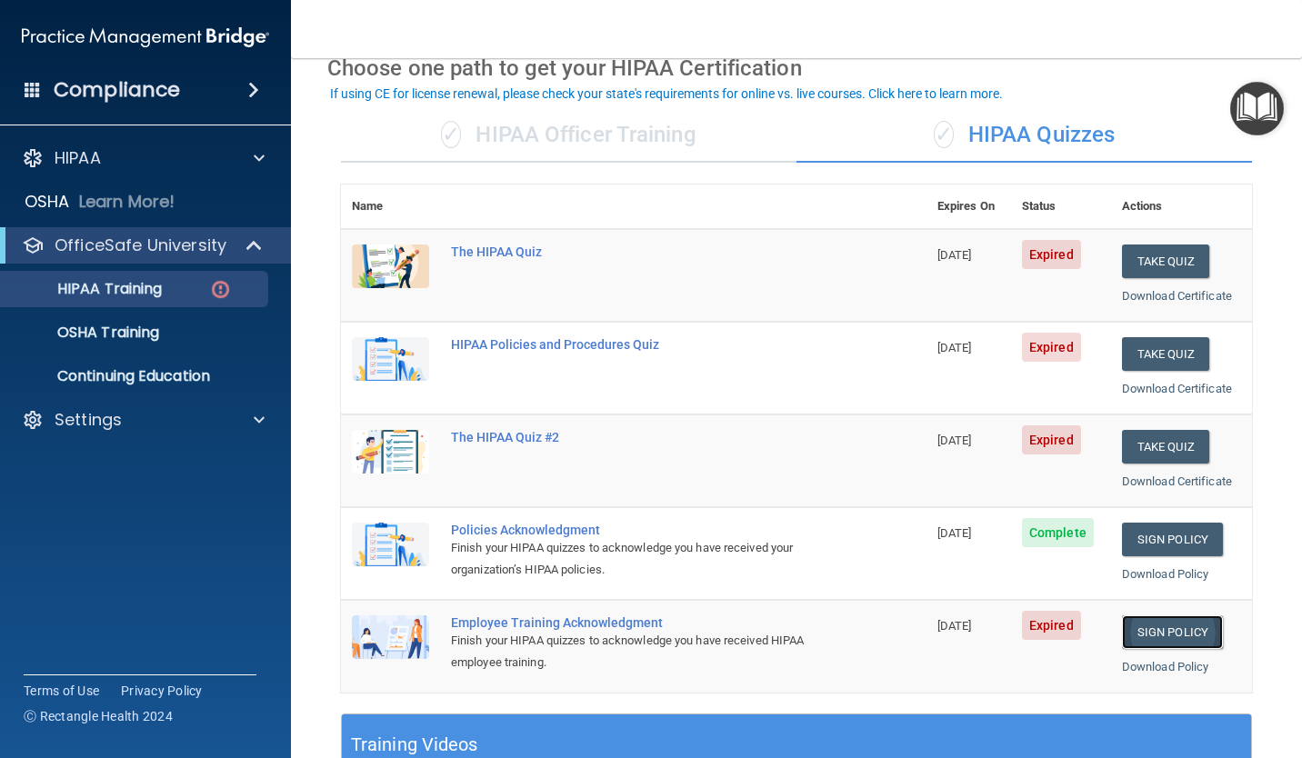
click at [1178, 630] on link "Sign Policy" at bounding box center [1172, 632] width 101 height 34
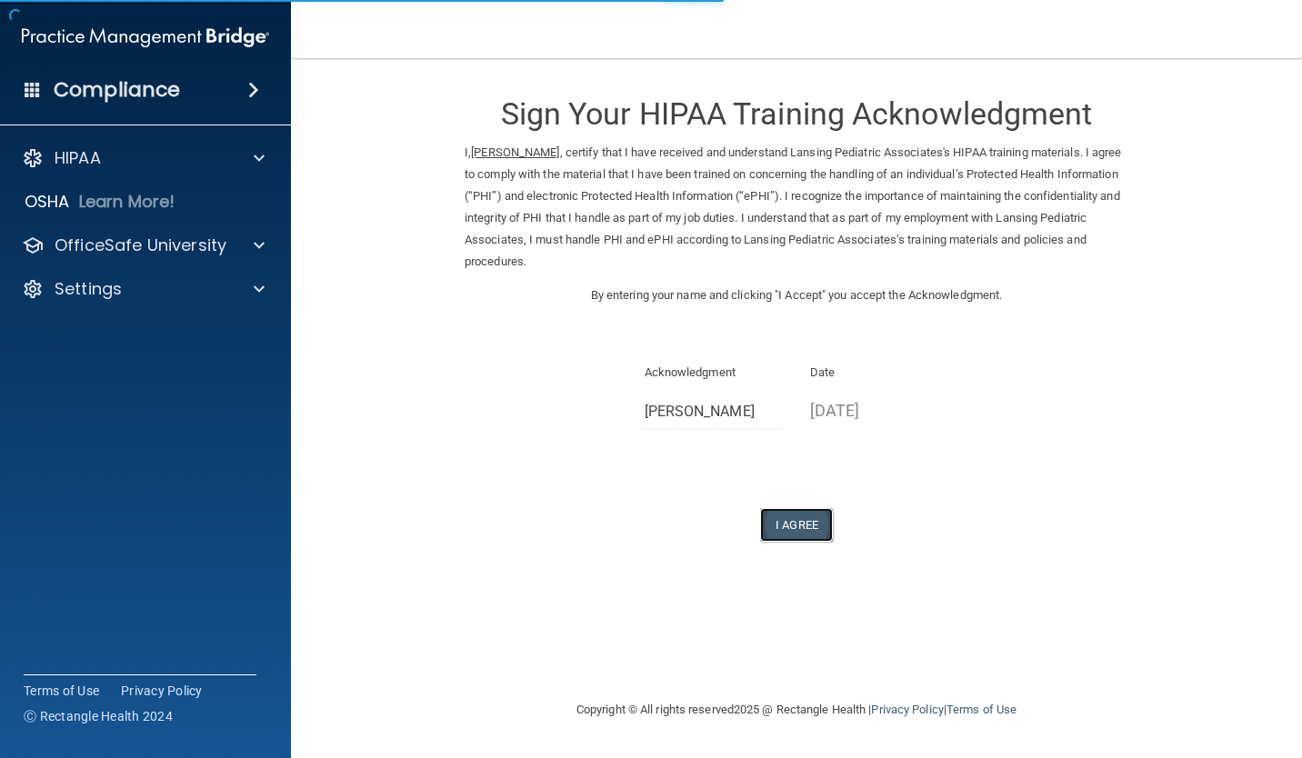
click at [809, 525] on button "I Agree" at bounding box center [796, 525] width 73 height 34
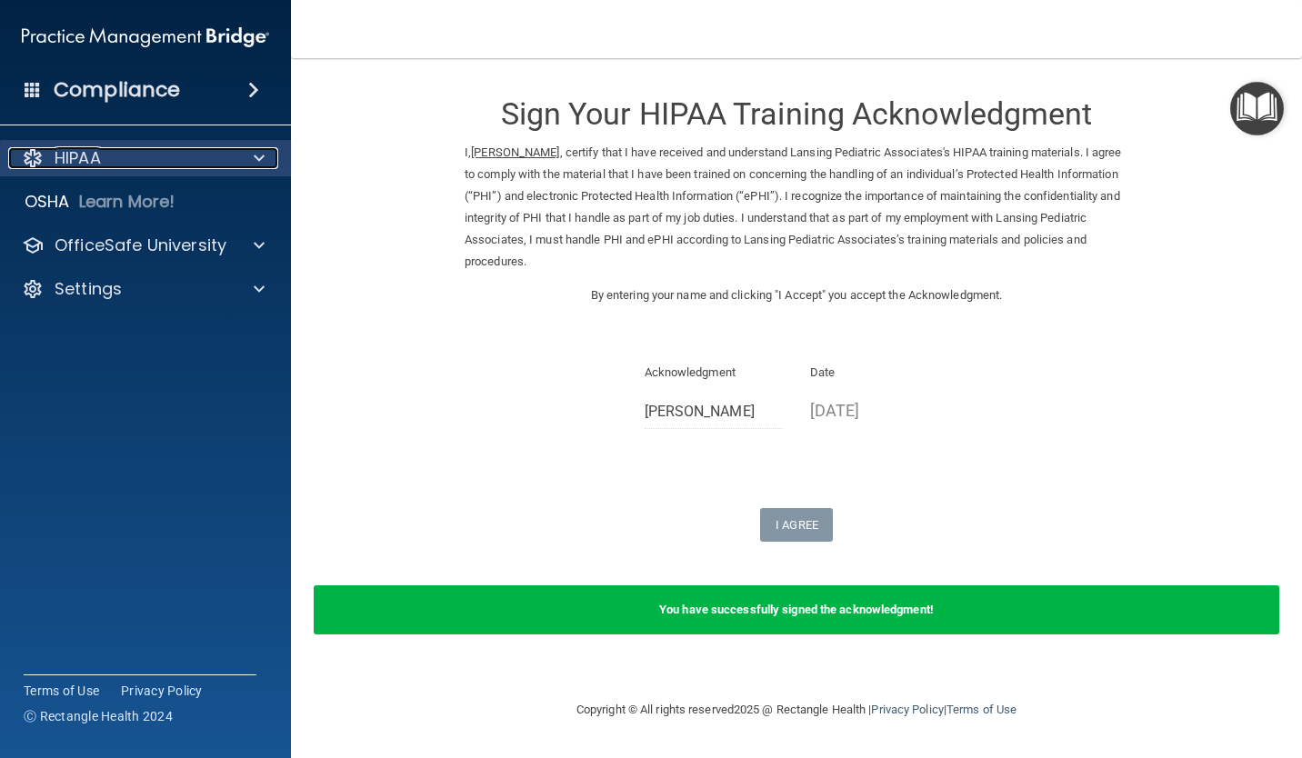
click at [109, 165] on div "HIPAA" at bounding box center [120, 158] width 225 height 22
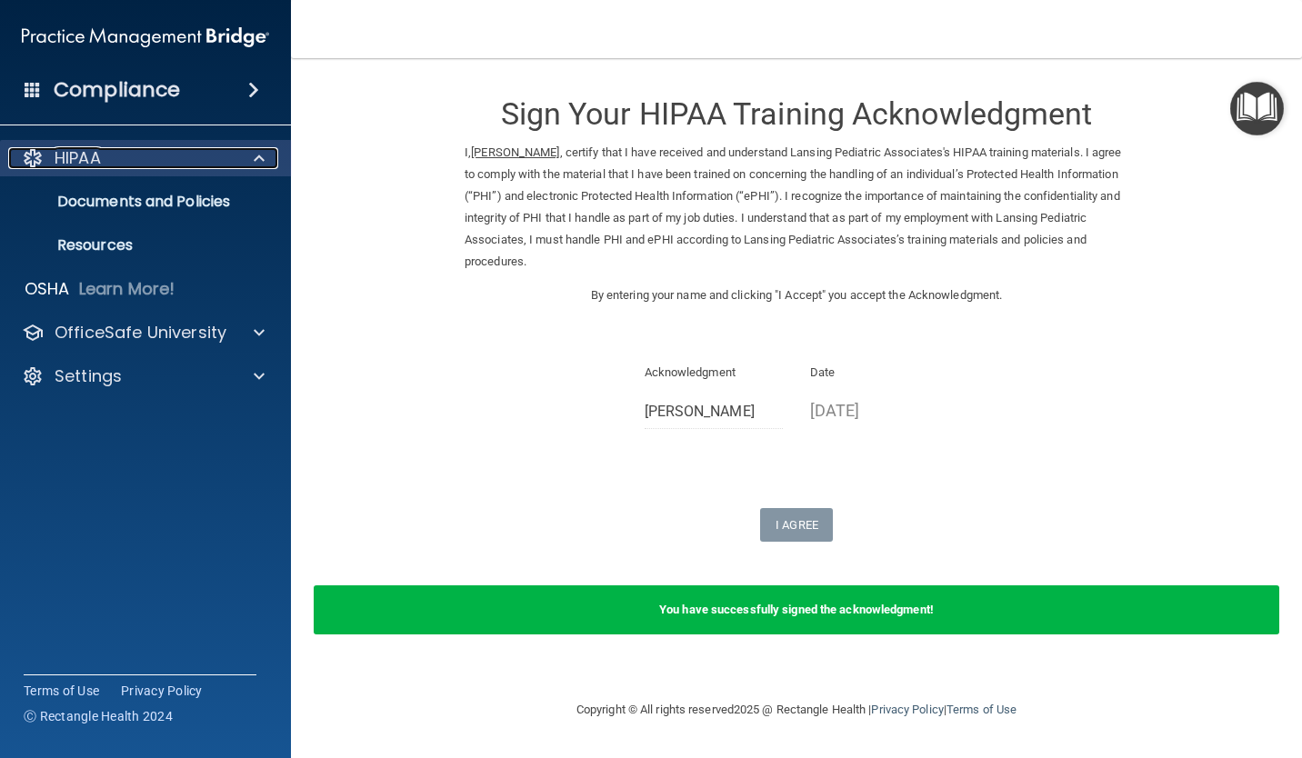
click at [109, 165] on div "HIPAA" at bounding box center [120, 158] width 225 height 22
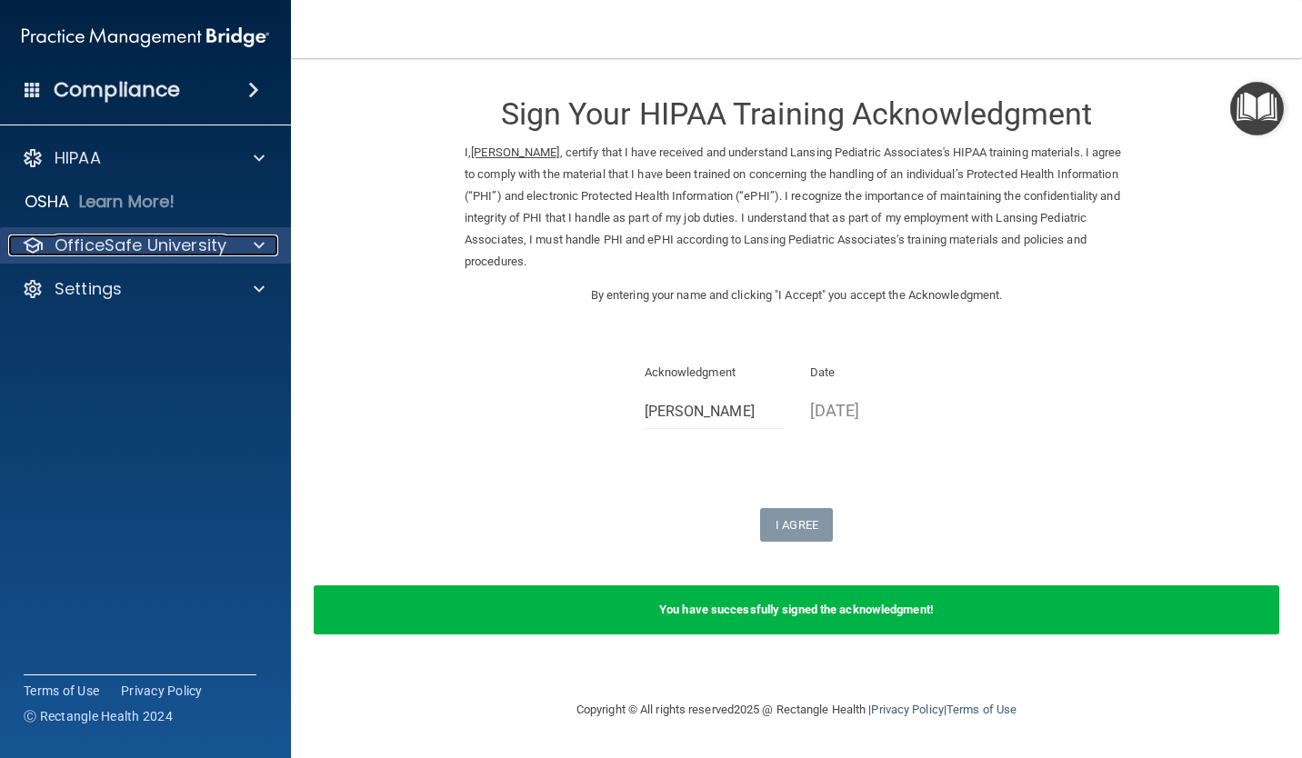
click at [174, 245] on p "OfficeSafe University" at bounding box center [141, 246] width 172 height 22
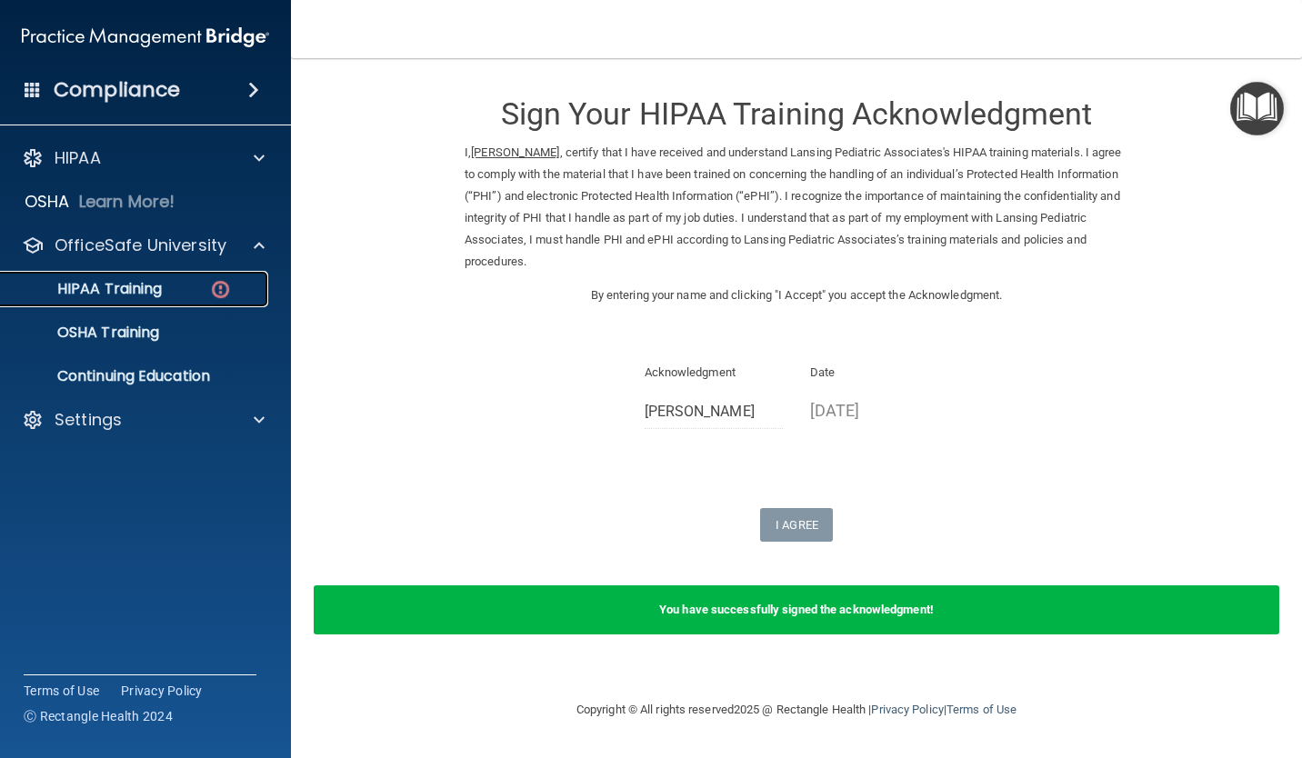
click at [173, 284] on div "HIPAA Training" at bounding box center [136, 289] width 248 height 18
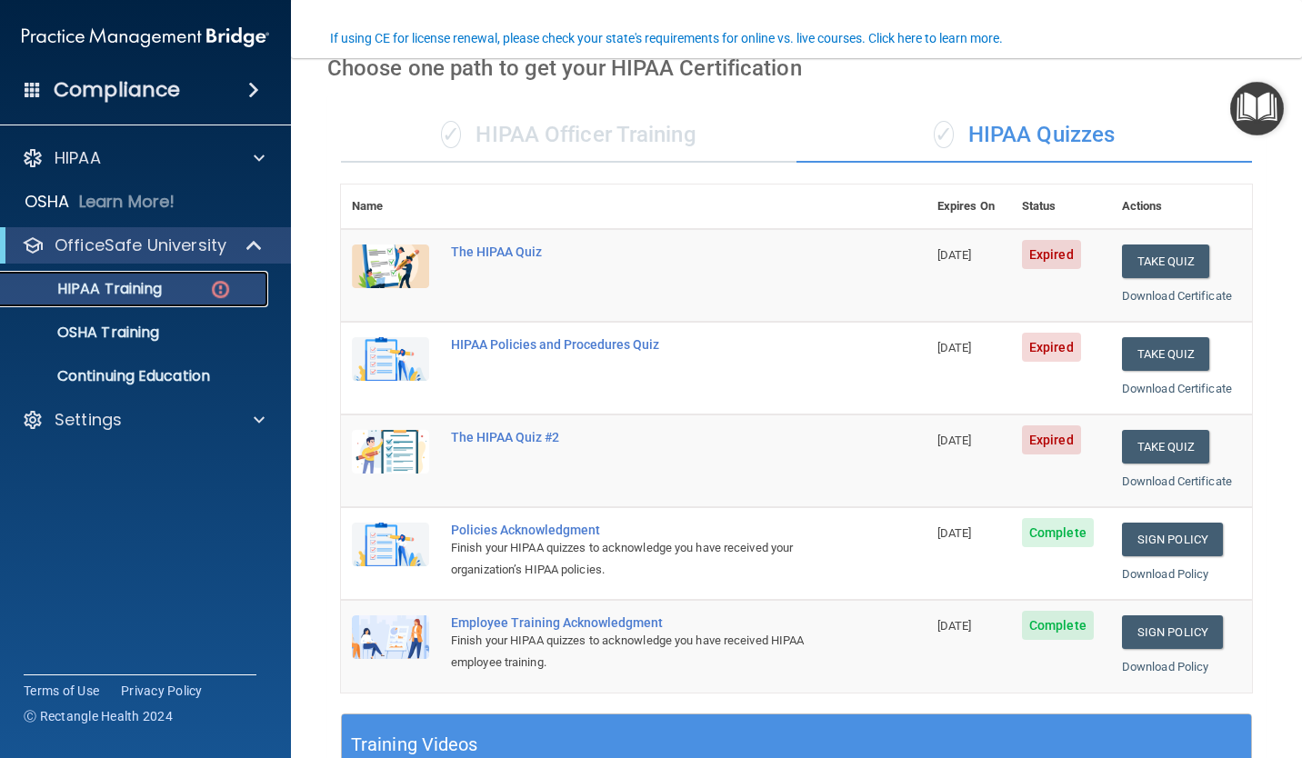
scroll to position [182, 0]
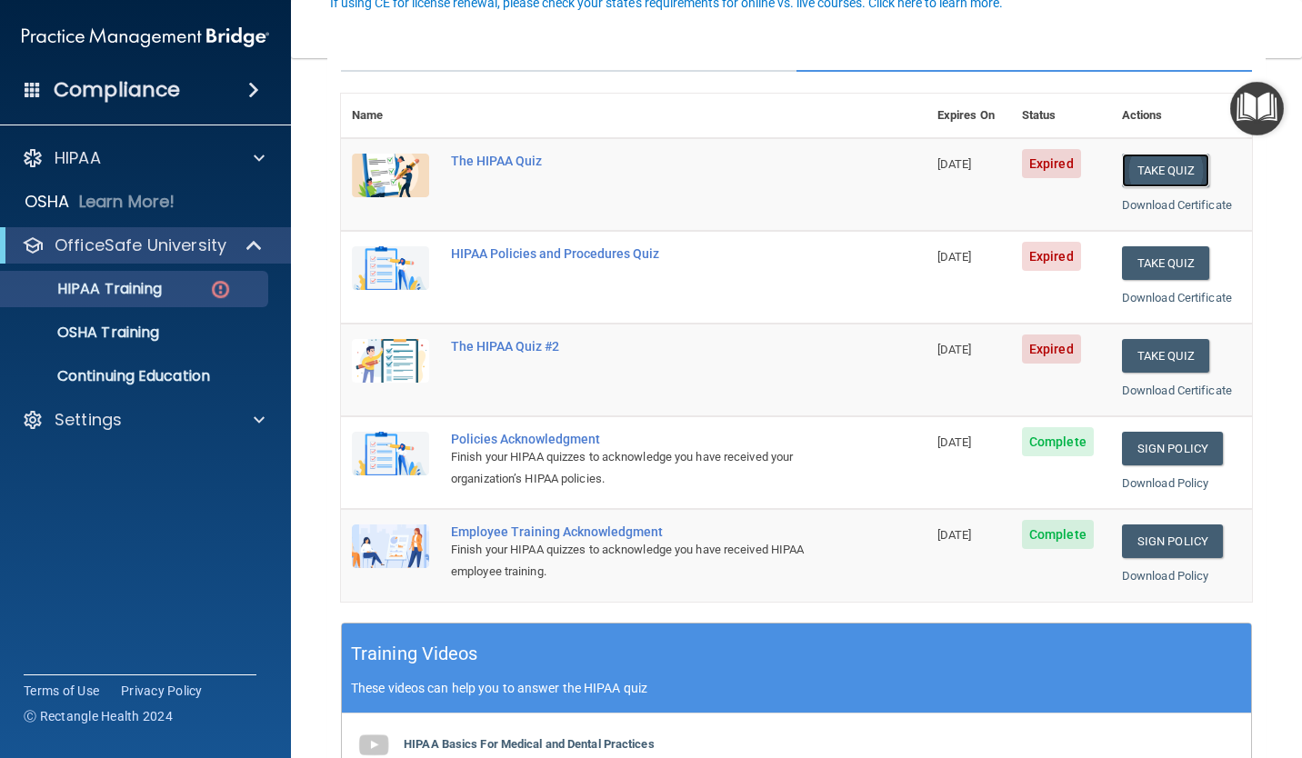
click at [1160, 156] on button "Take Quiz" at bounding box center [1165, 171] width 87 height 34
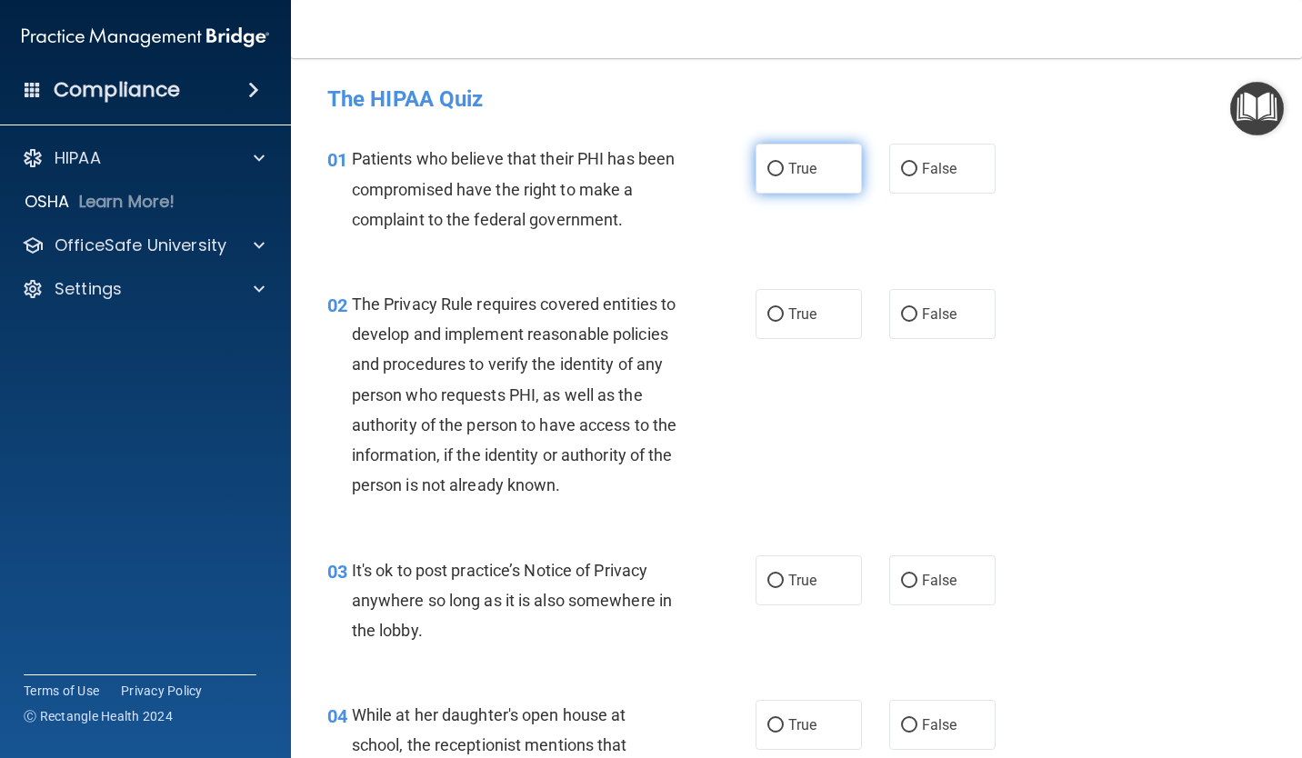
click at [767, 177] on label "True" at bounding box center [808, 169] width 106 height 50
click at [767, 176] on input "True" at bounding box center [775, 170] width 16 height 14
radio input "true"
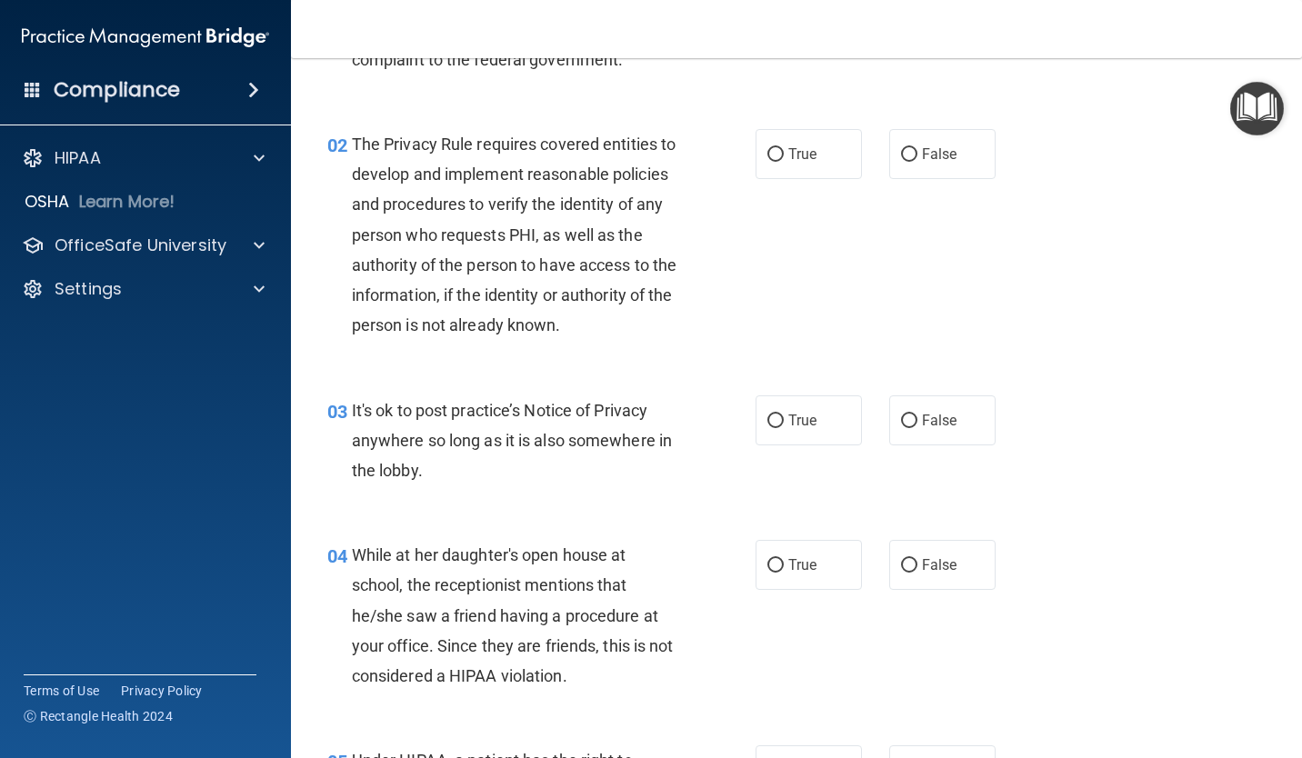
scroll to position [182, 0]
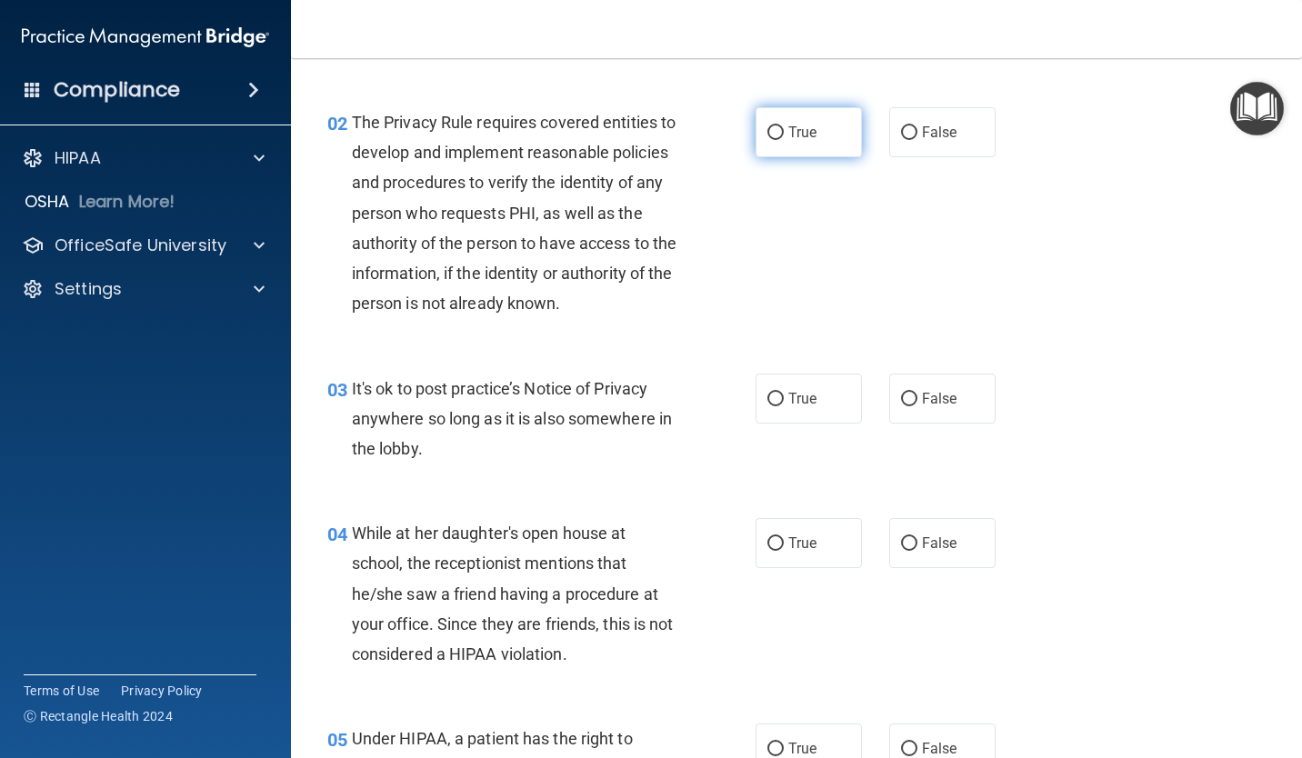
click at [767, 133] on input "True" at bounding box center [775, 133] width 16 height 14
radio input "true"
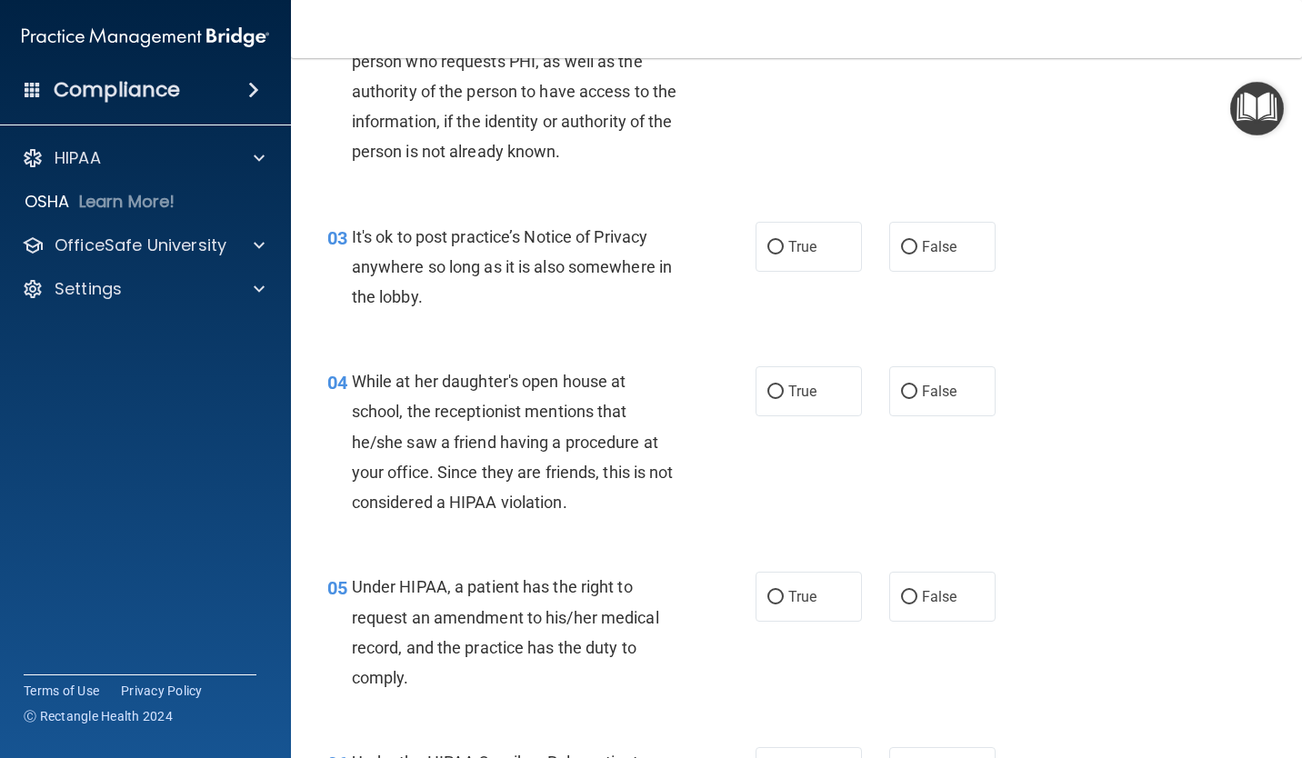
scroll to position [364, 0]
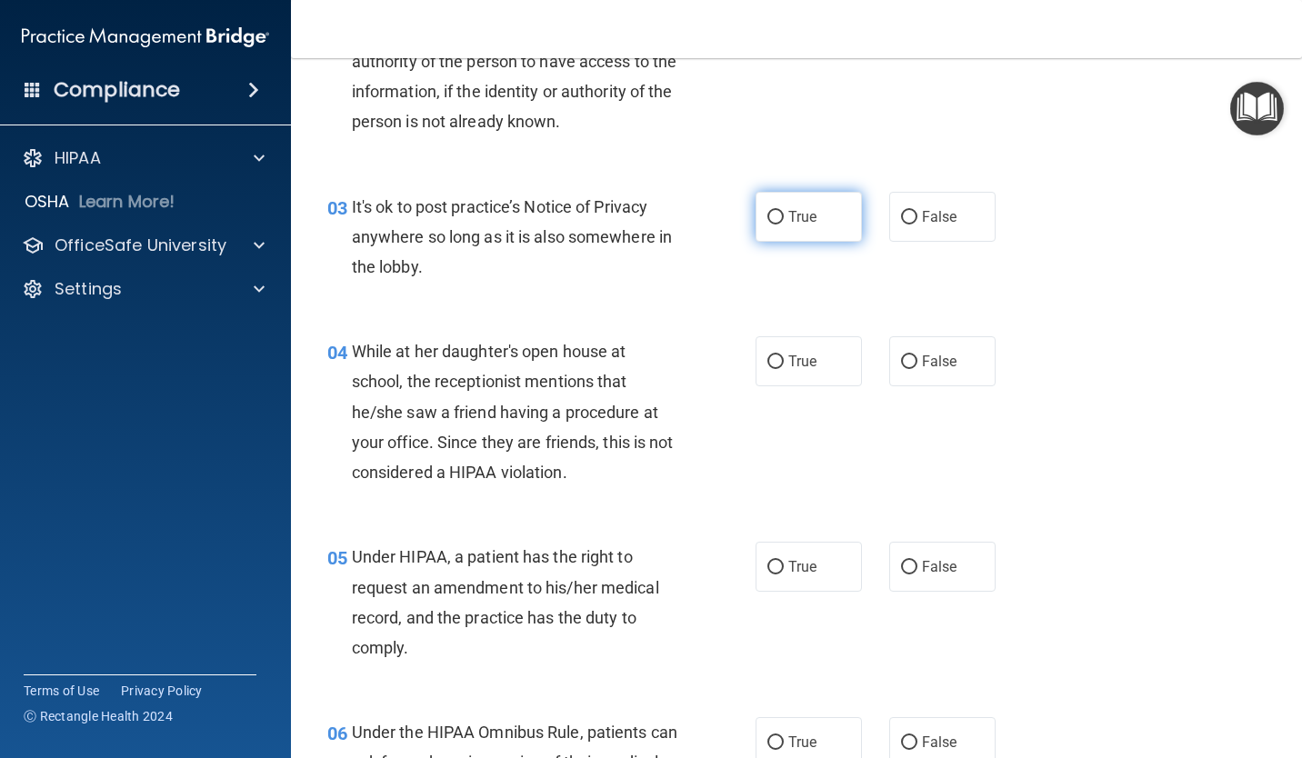
click at [769, 225] on input "True" at bounding box center [775, 218] width 16 height 14
radio input "true"
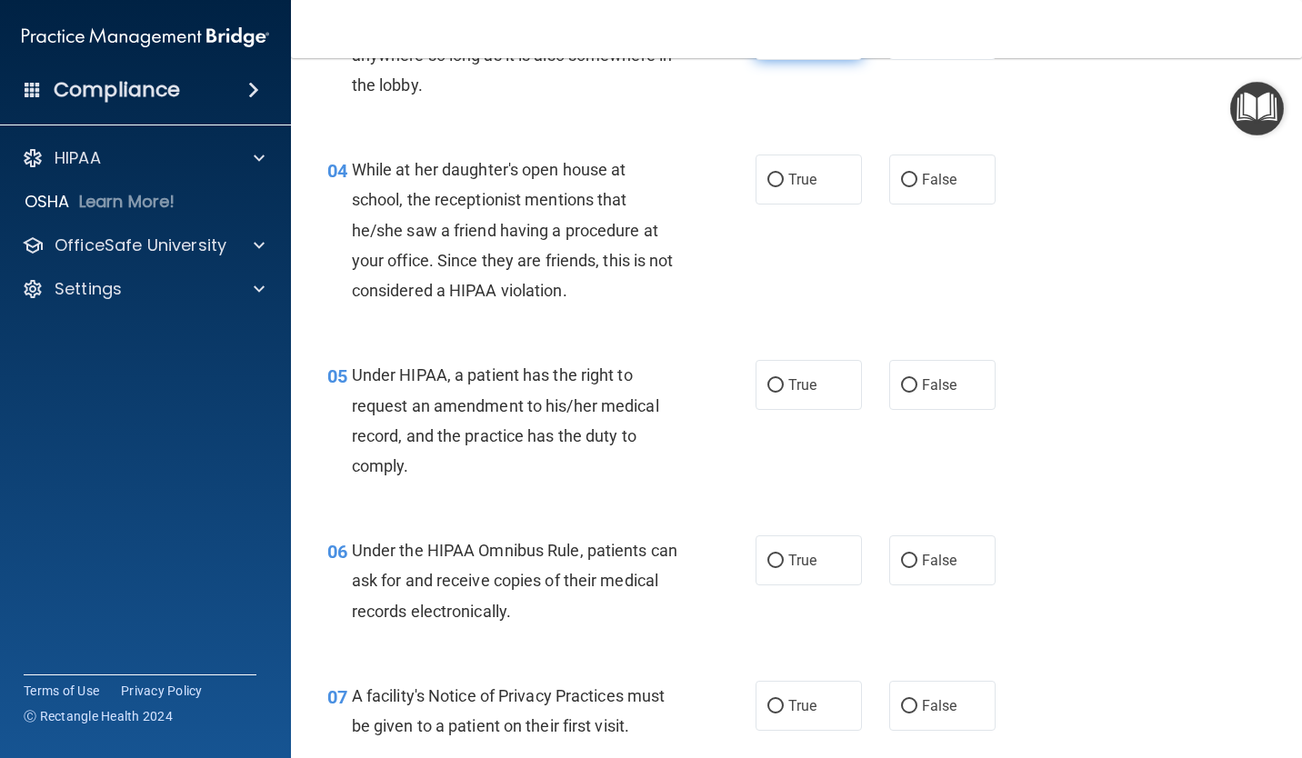
scroll to position [636, 0]
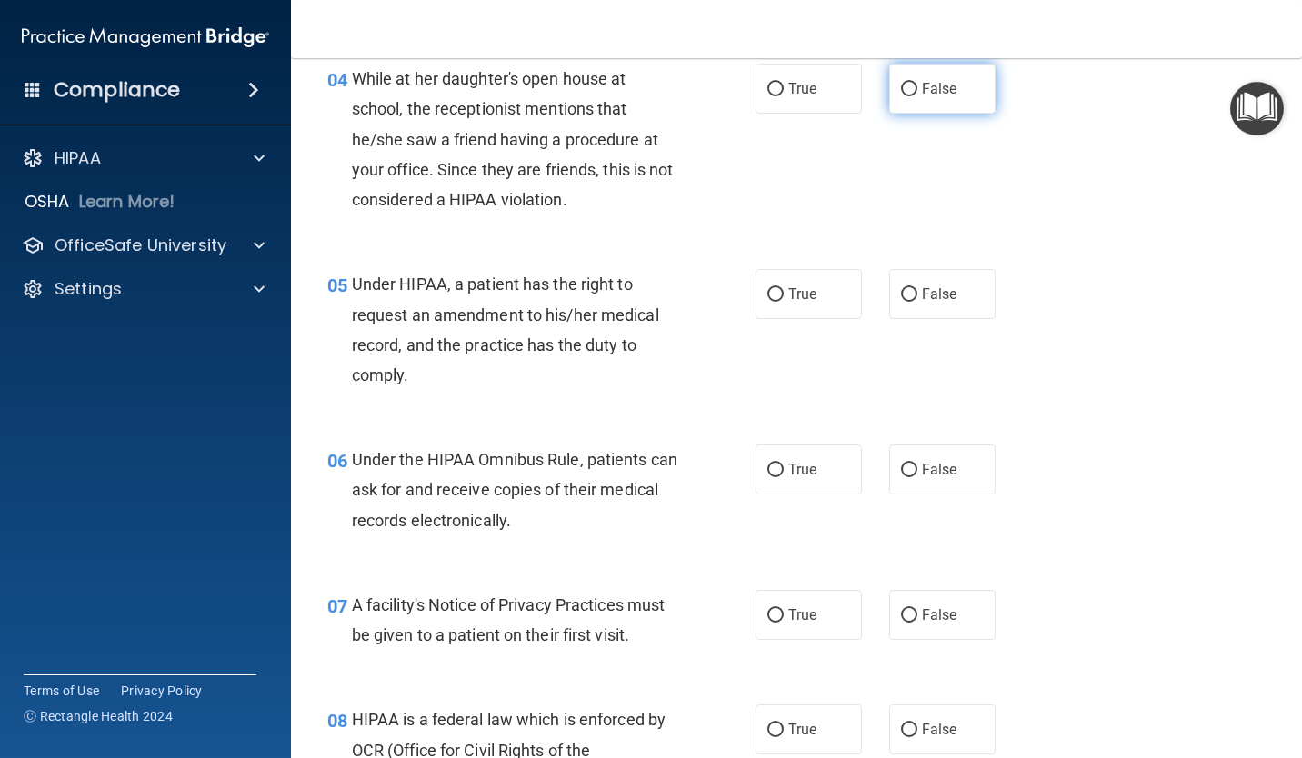
click at [909, 114] on label "False" at bounding box center [942, 89] width 106 height 50
click at [909, 96] on input "False" at bounding box center [909, 90] width 16 height 14
radio input "true"
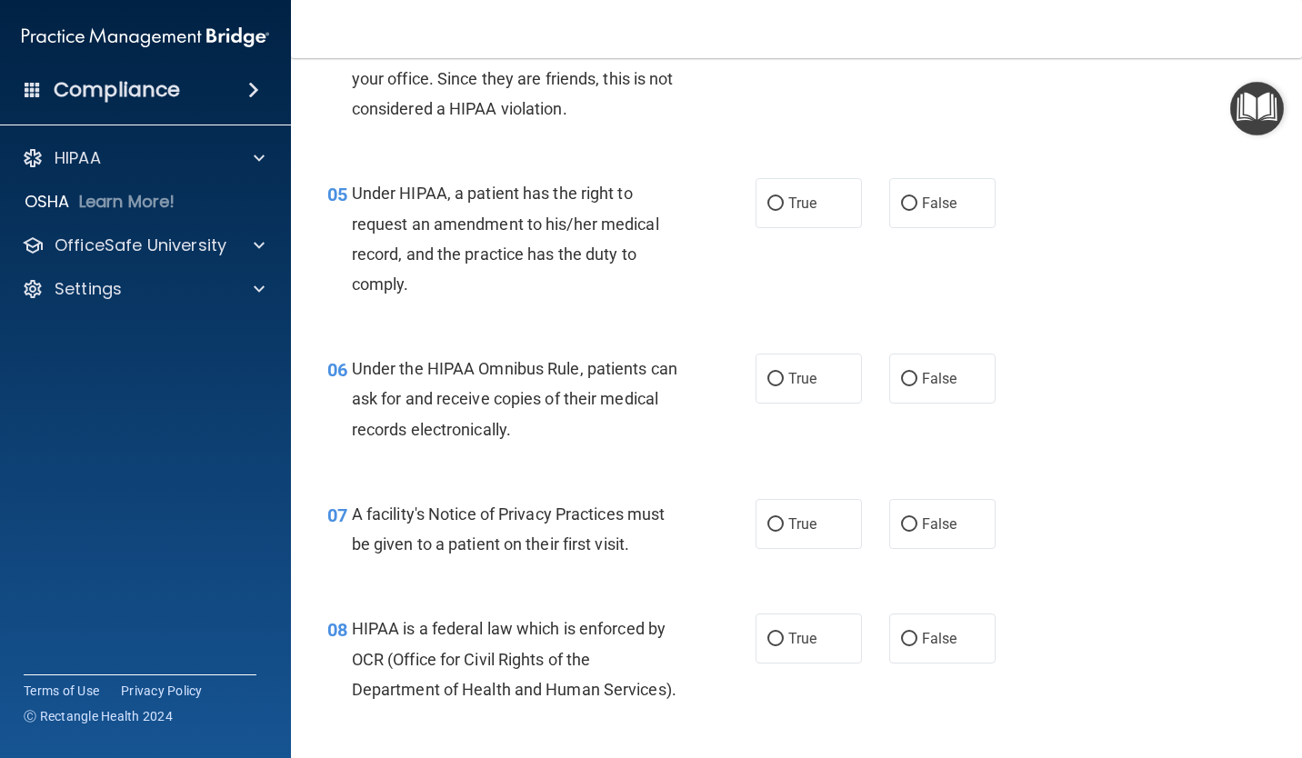
scroll to position [818, 0]
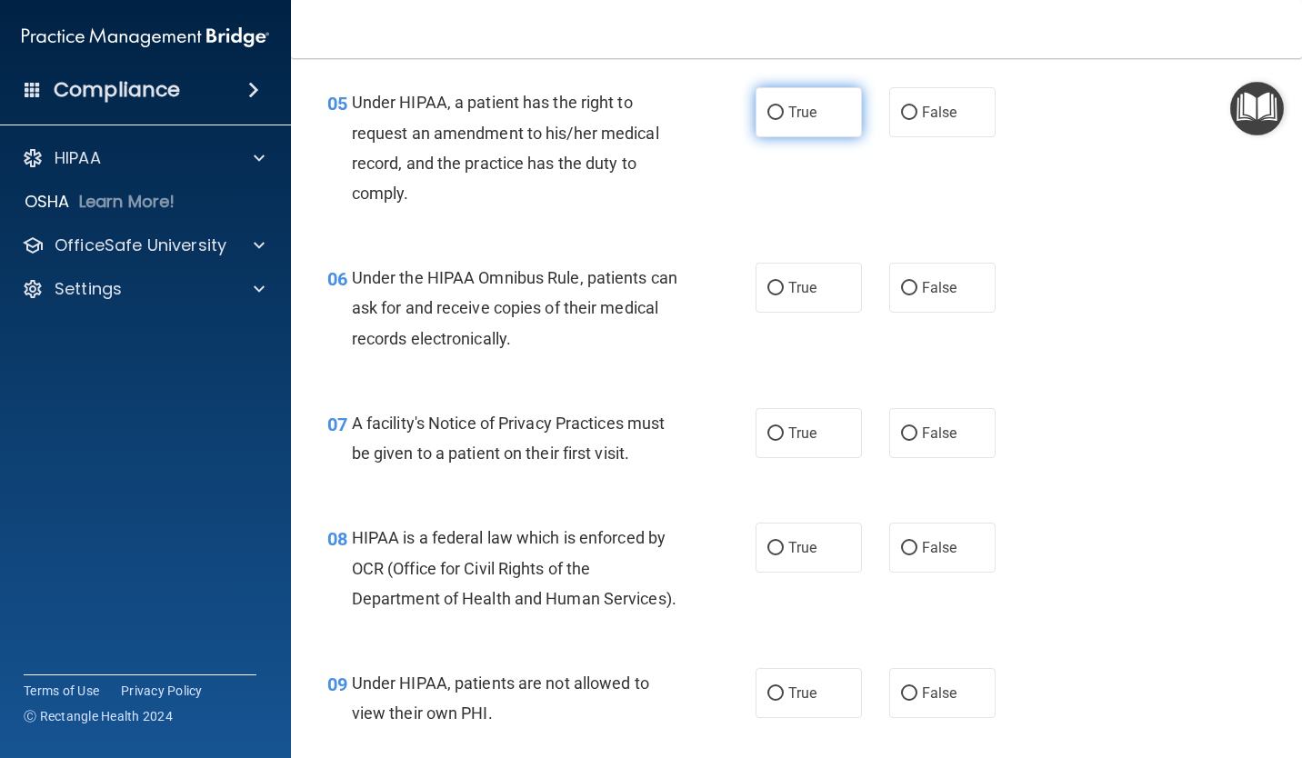
click at [802, 121] on span "True" at bounding box center [802, 112] width 28 height 17
click at [784, 120] on input "True" at bounding box center [775, 113] width 16 height 14
radio input "true"
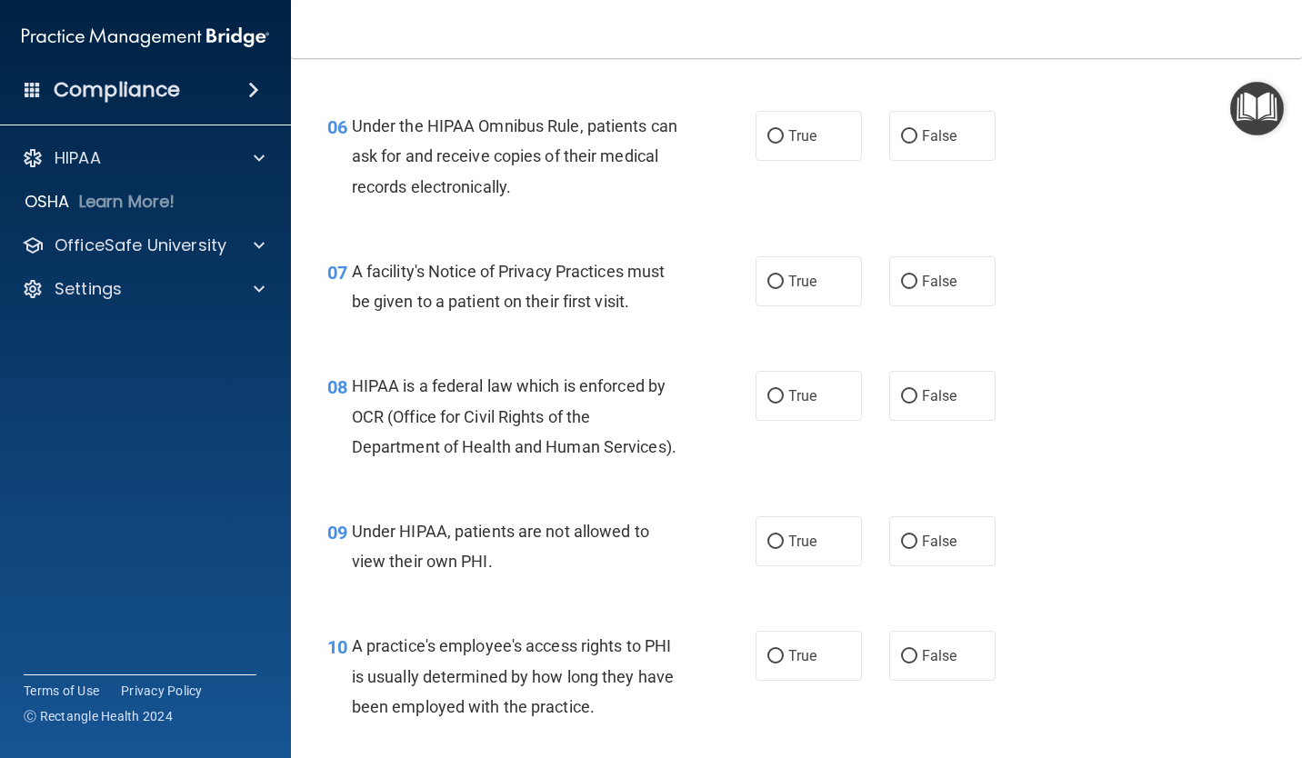
scroll to position [1000, 0]
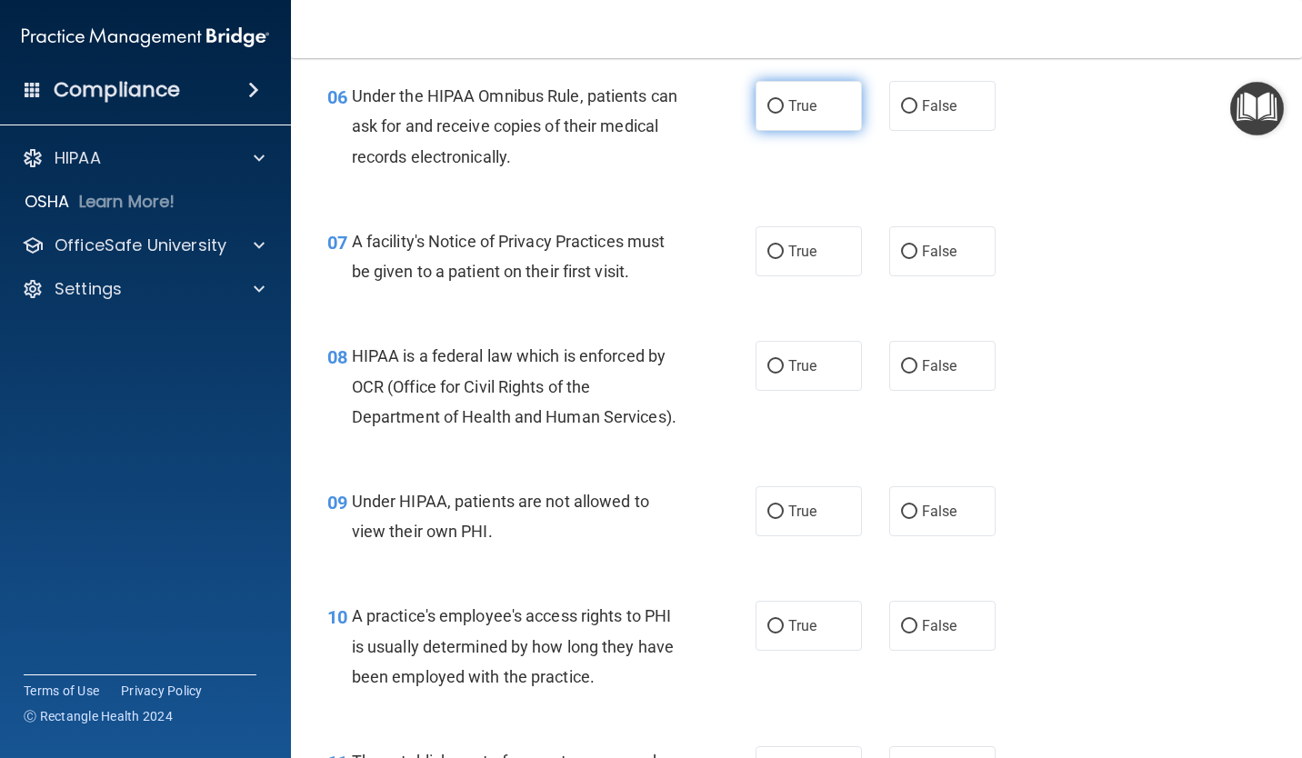
click at [767, 114] on input "True" at bounding box center [775, 107] width 16 height 14
radio input "true"
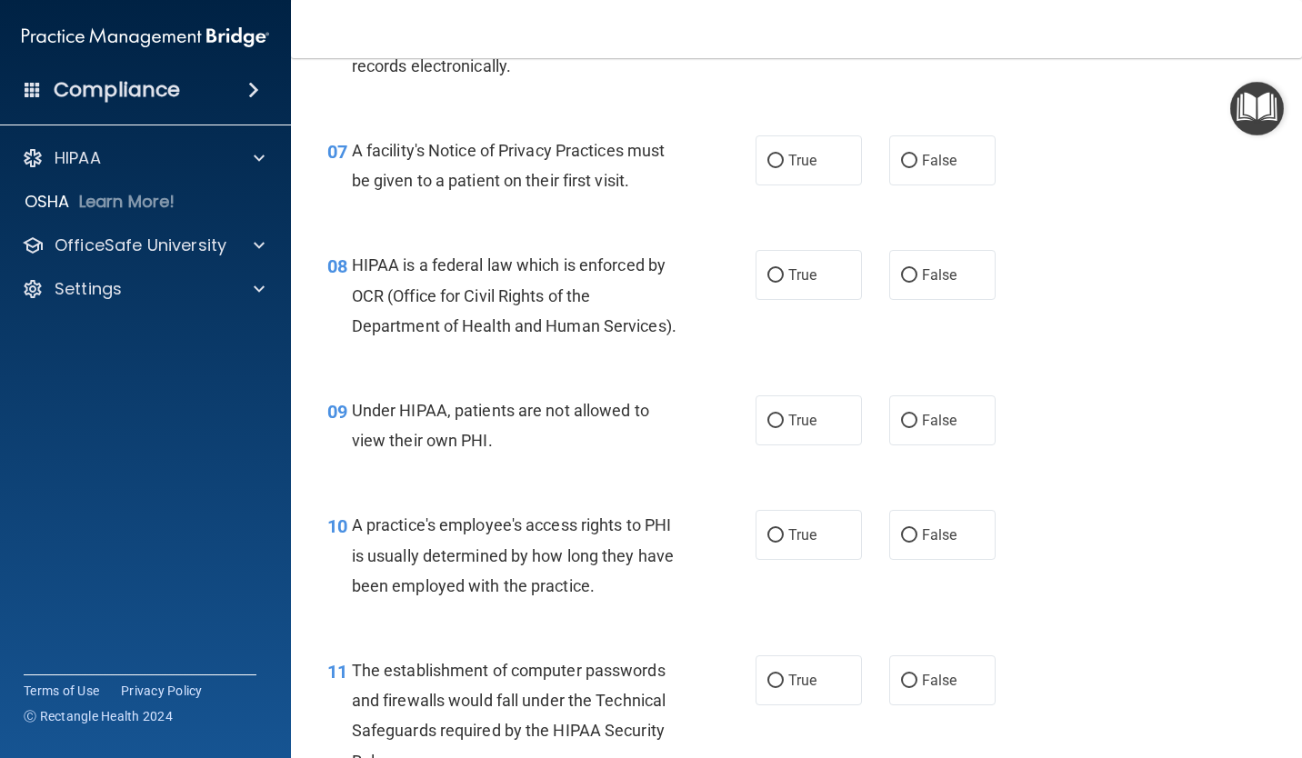
scroll to position [1182, 0]
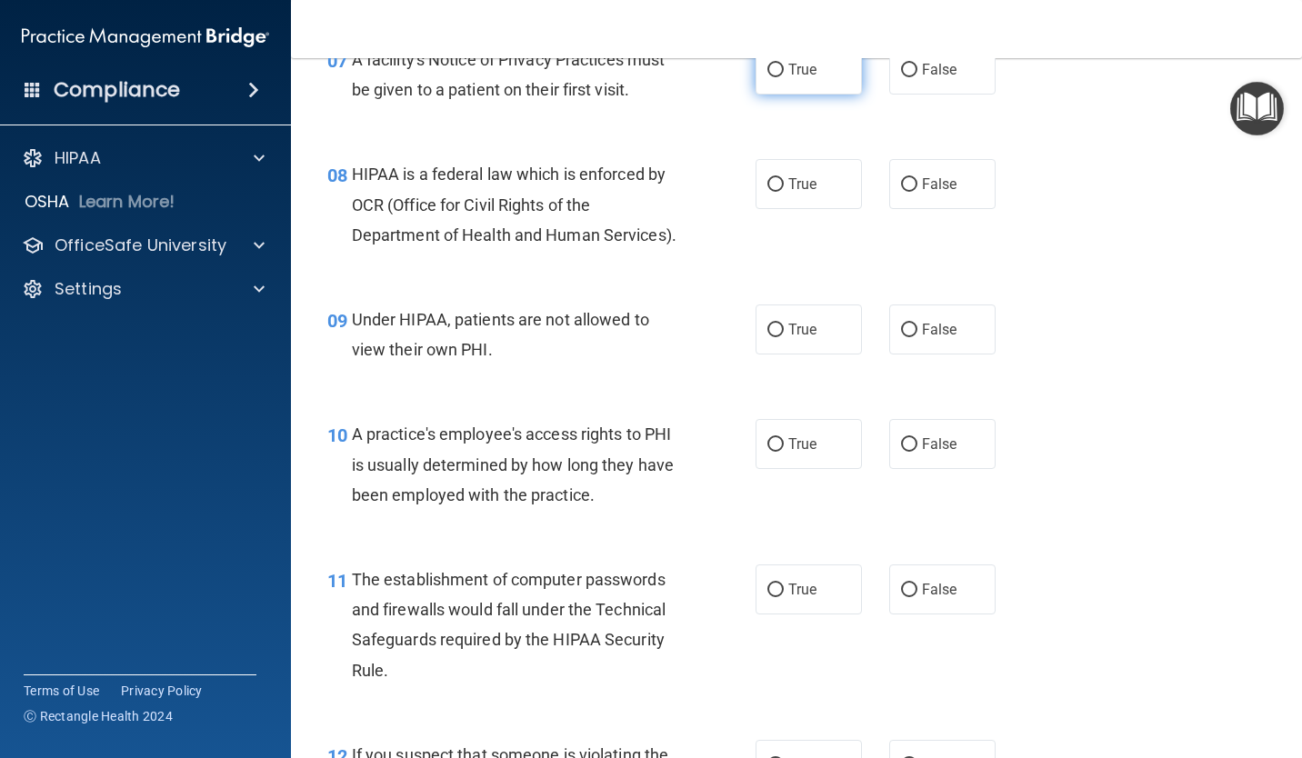
click at [760, 95] on label "True" at bounding box center [808, 70] width 106 height 50
click at [767, 77] on input "True" at bounding box center [775, 71] width 16 height 14
radio input "true"
click at [774, 209] on label "True" at bounding box center [808, 184] width 106 height 50
click at [774, 192] on input "True" at bounding box center [775, 185] width 16 height 14
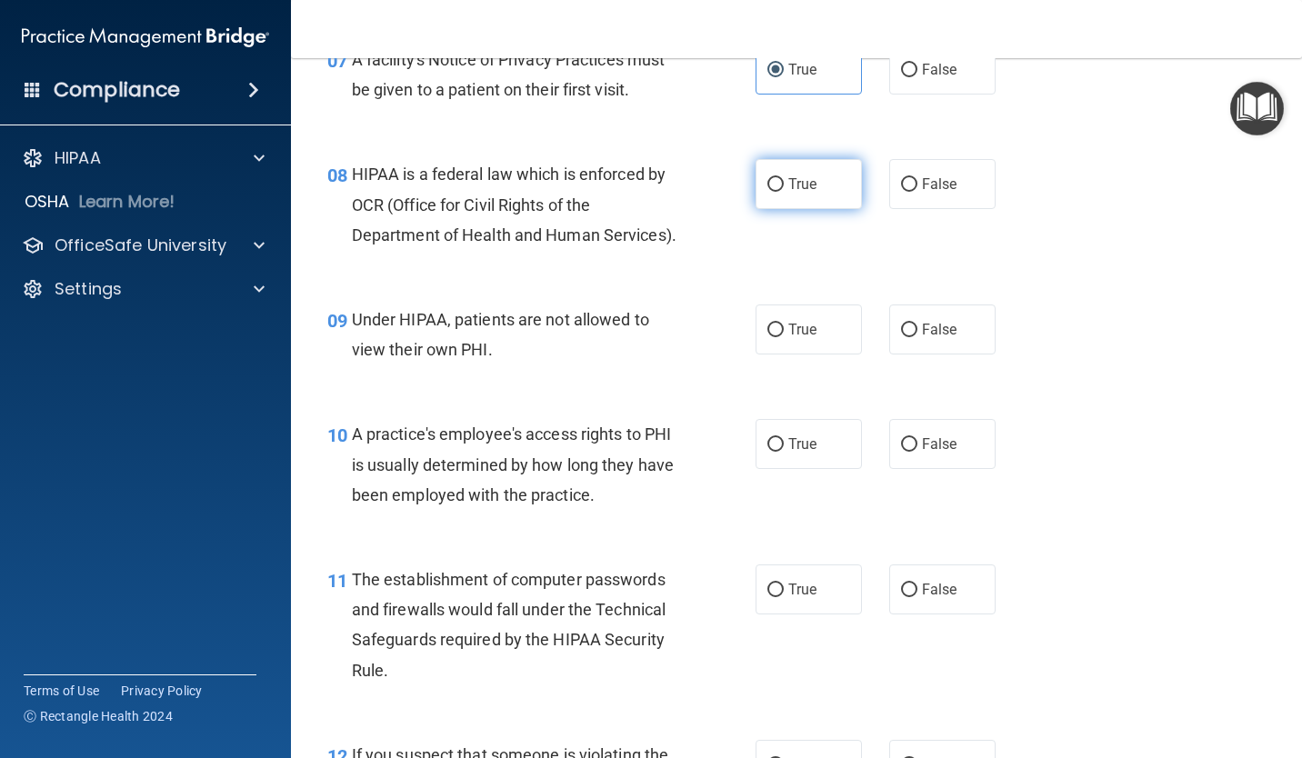
radio input "true"
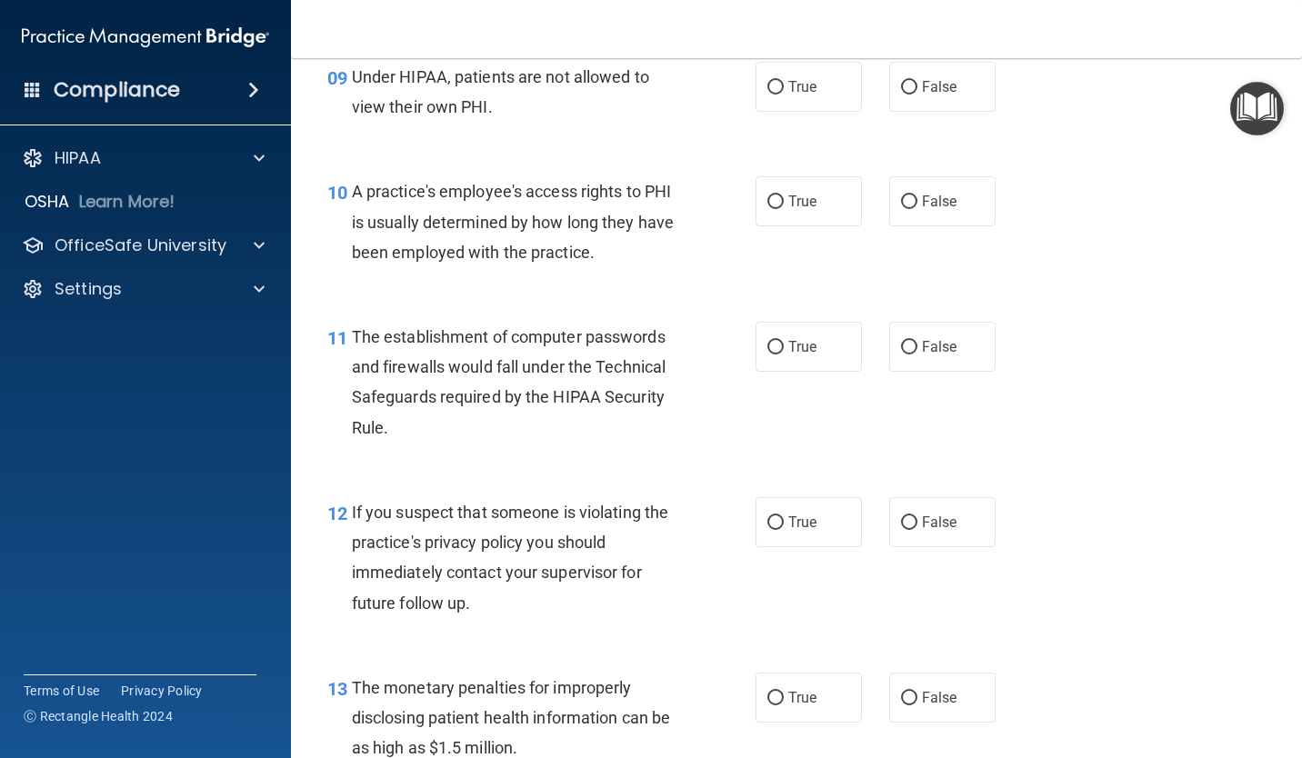
scroll to position [1454, 0]
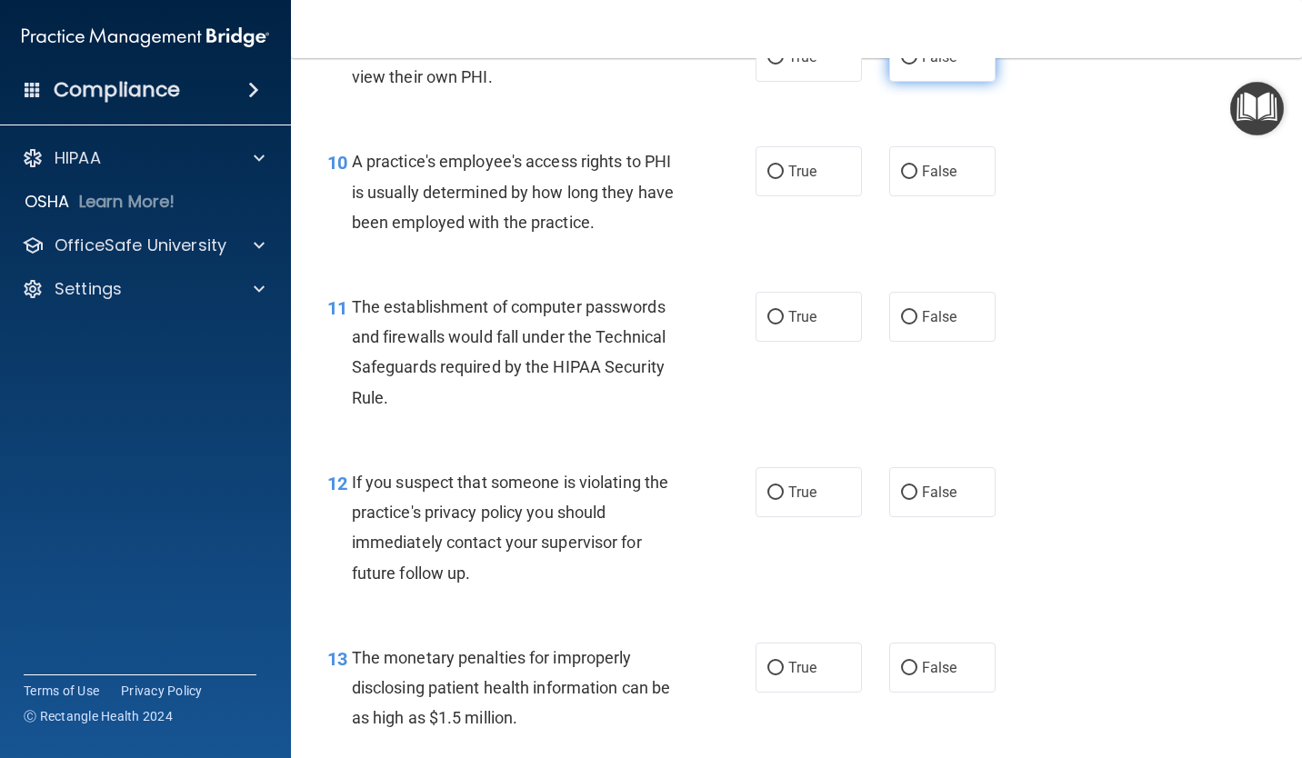
click at [896, 82] on label "False" at bounding box center [942, 57] width 106 height 50
click at [901, 65] on input "False" at bounding box center [909, 58] width 16 height 14
radio input "true"
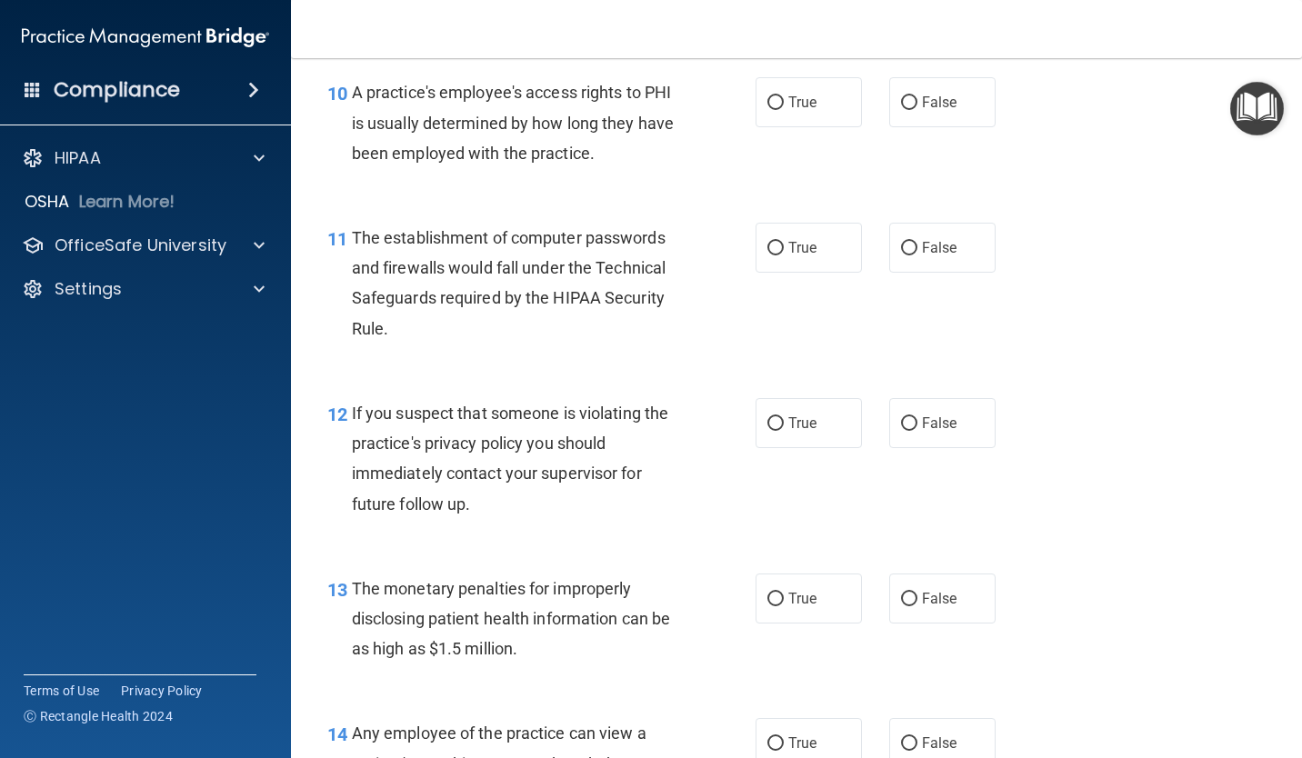
scroll to position [1545, 0]
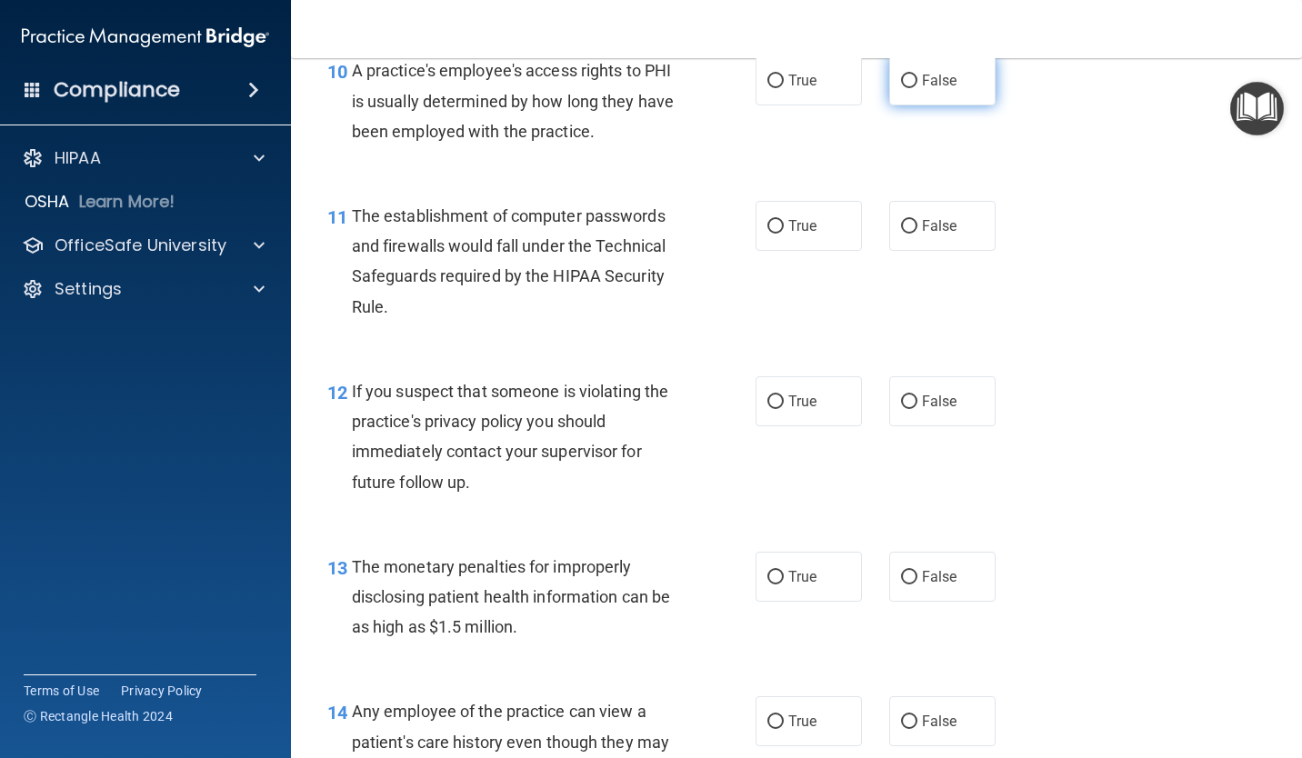
click at [900, 105] on label "False" at bounding box center [942, 80] width 106 height 50
click at [901, 88] on input "False" at bounding box center [909, 82] width 16 height 14
radio input "true"
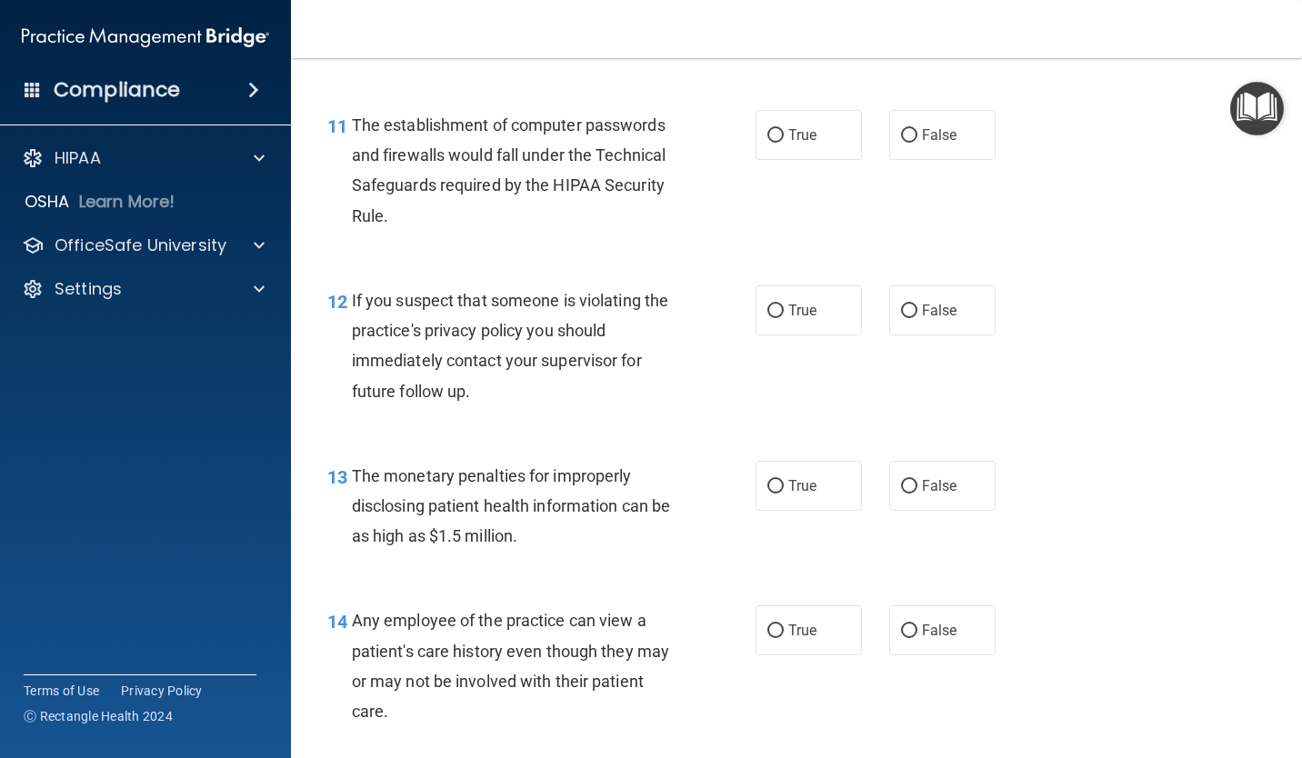
scroll to position [1727, 0]
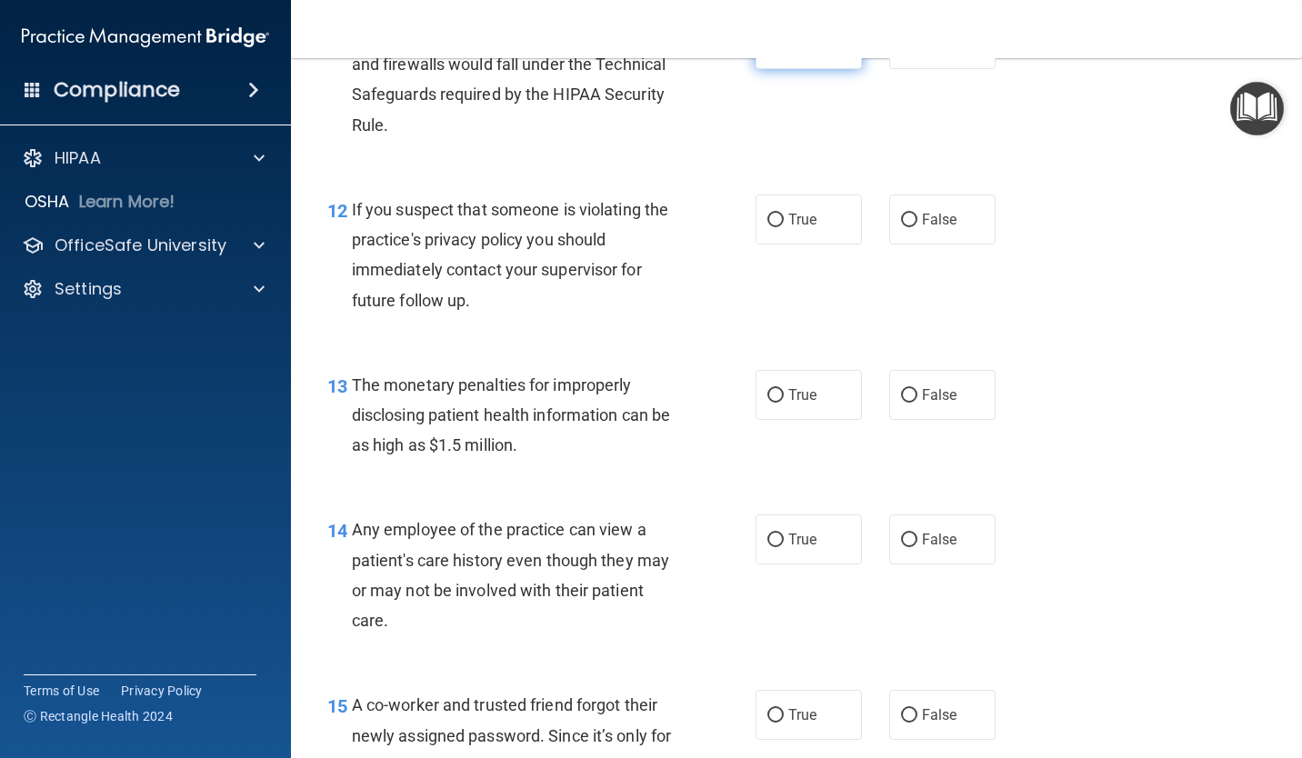
click at [784, 69] on label "True" at bounding box center [808, 44] width 106 height 50
click at [784, 52] on input "True" at bounding box center [775, 45] width 16 height 14
radio input "true"
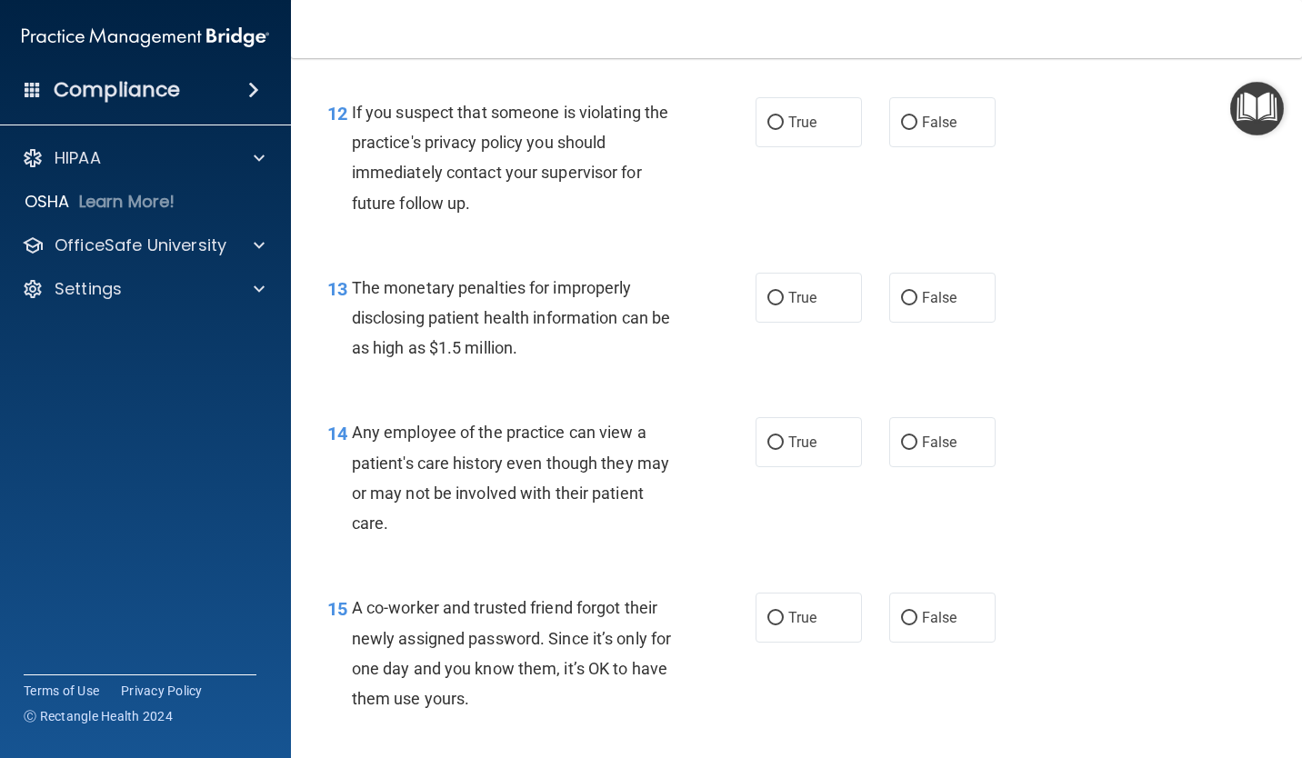
scroll to position [1909, 0]
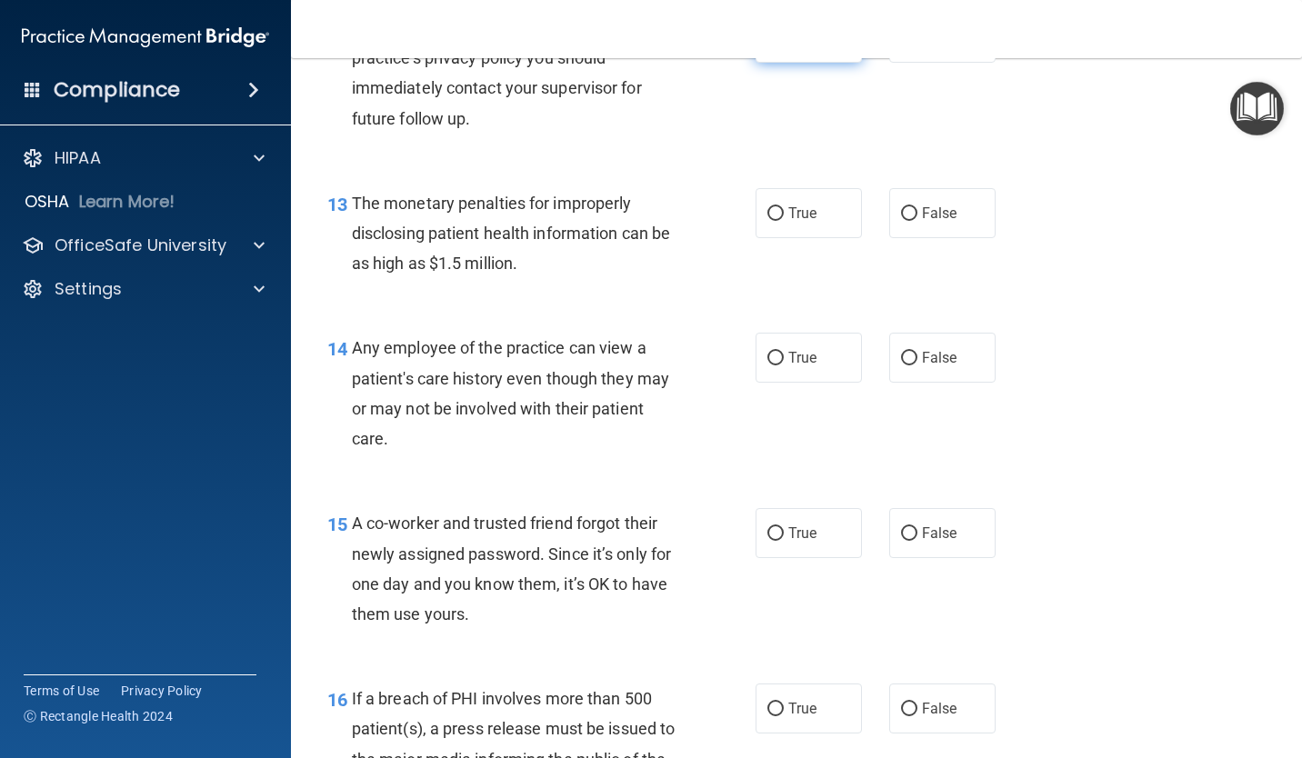
click at [774, 63] on label "True" at bounding box center [808, 38] width 106 height 50
click at [774, 45] on input "True" at bounding box center [775, 39] width 16 height 14
radio input "true"
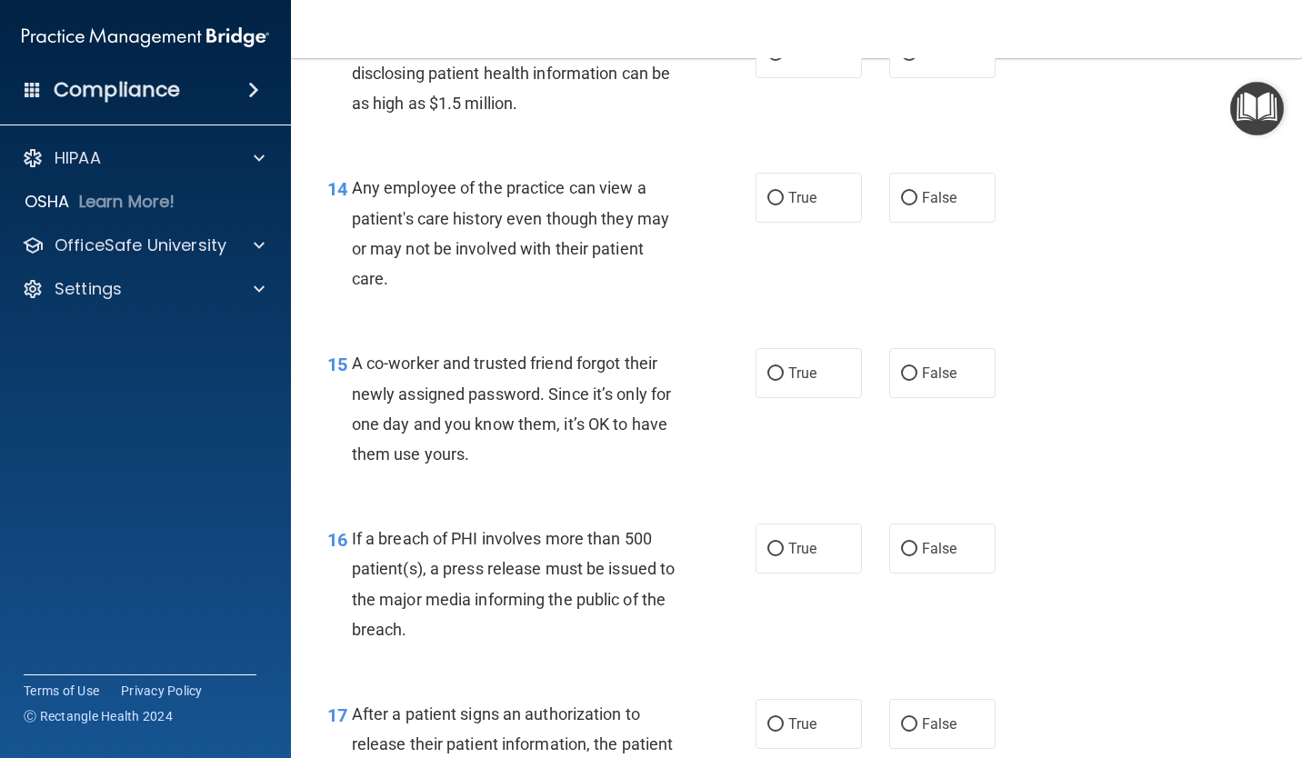
scroll to position [2091, 0]
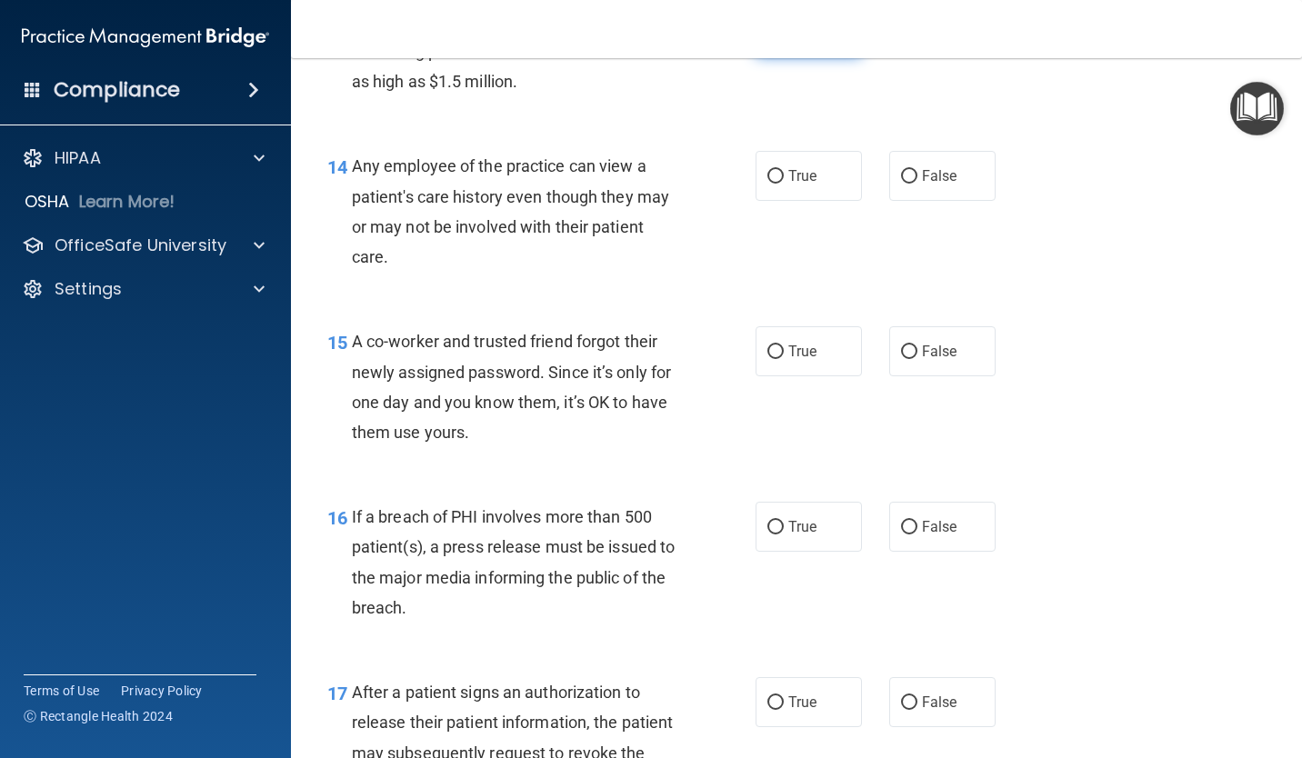
click at [781, 56] on label "True" at bounding box center [808, 31] width 106 height 50
click at [781, 39] on input "True" at bounding box center [775, 32] width 16 height 14
radio input "true"
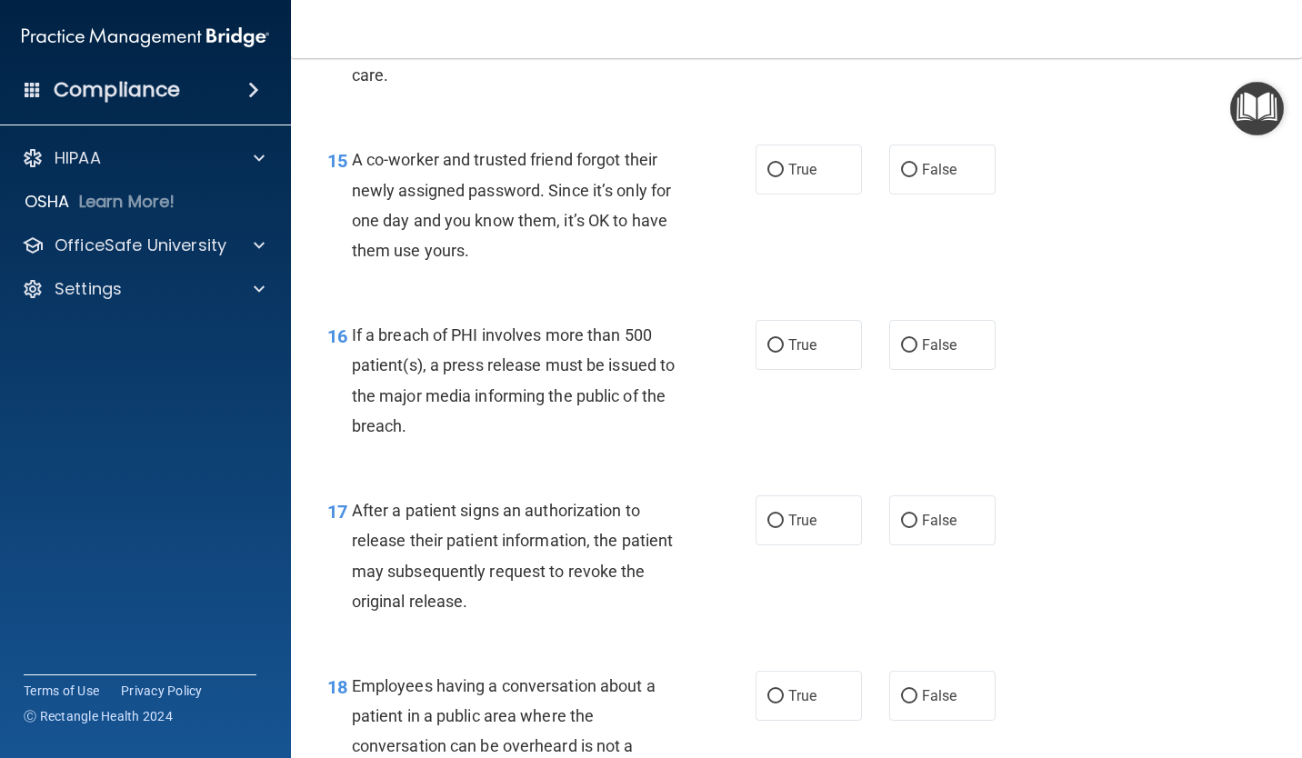
scroll to position [2181, 0]
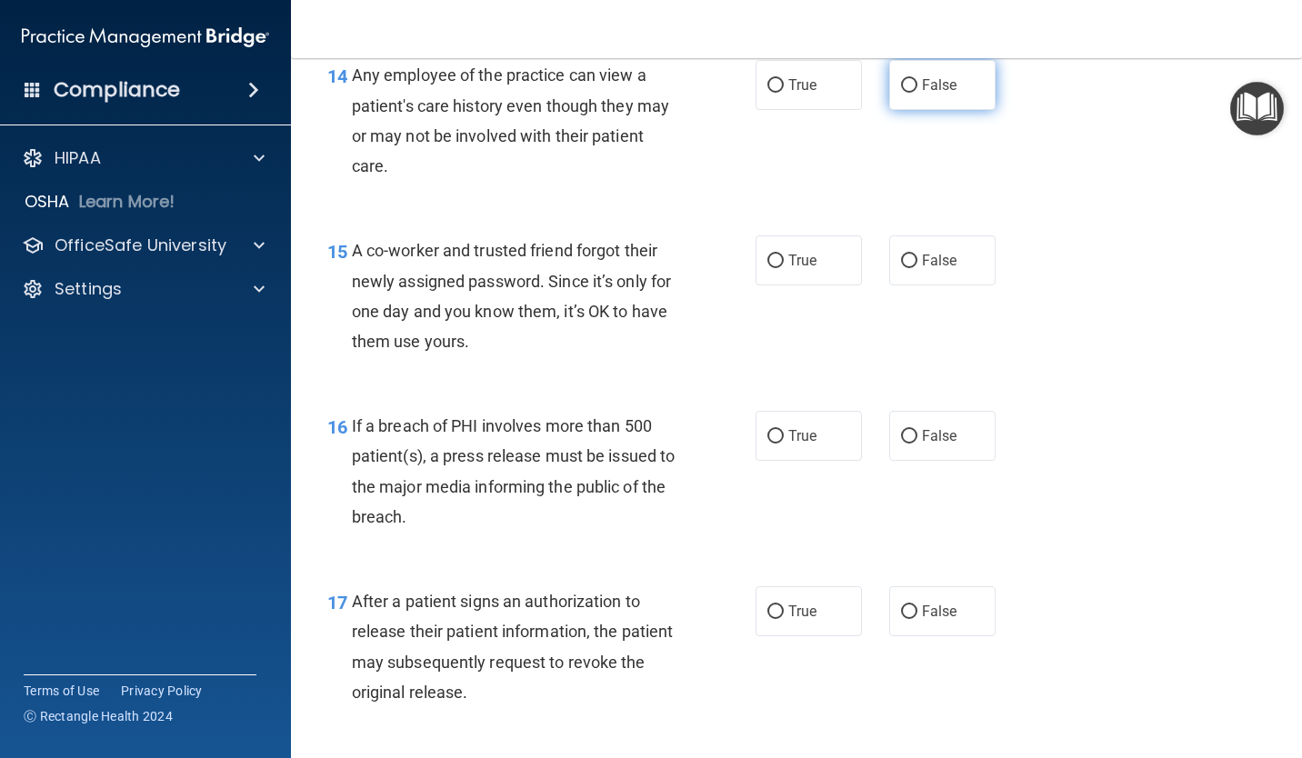
click at [893, 110] on label "False" at bounding box center [942, 85] width 106 height 50
click at [901, 93] on input "False" at bounding box center [909, 86] width 16 height 14
radio input "true"
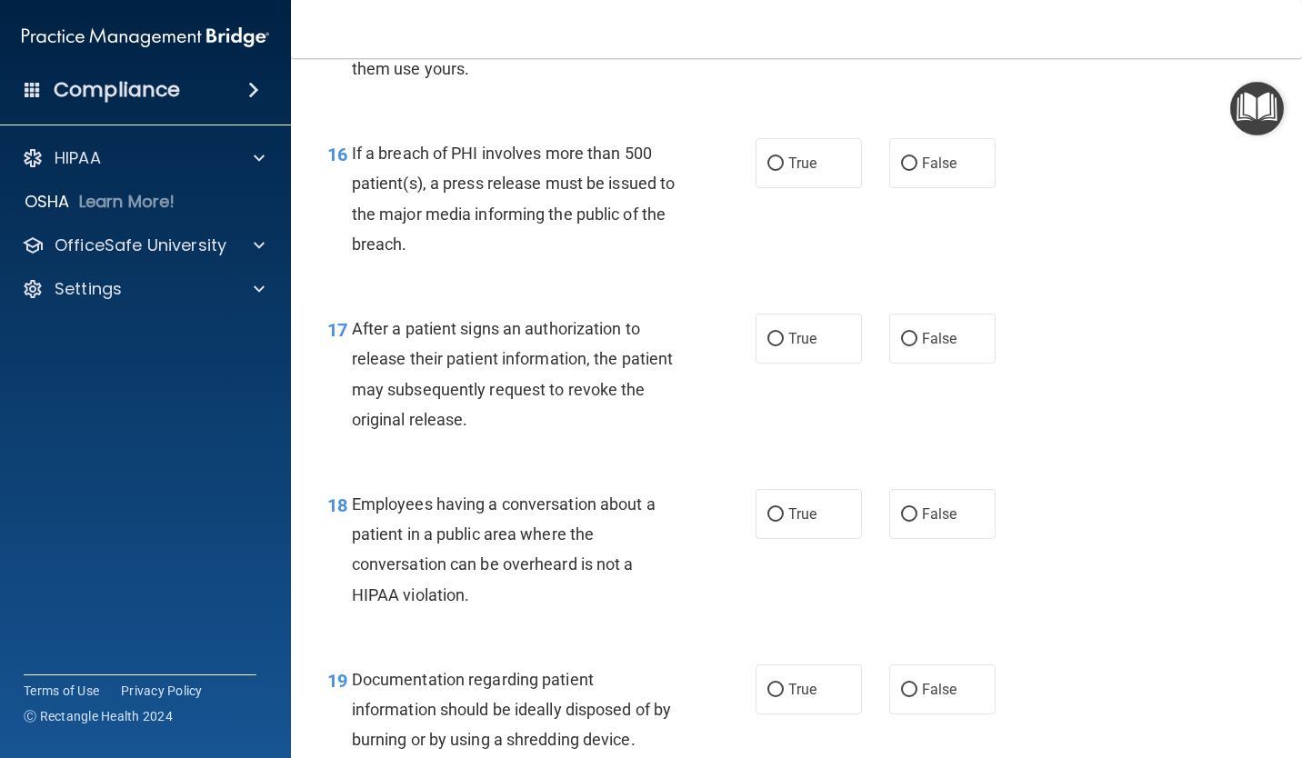
scroll to position [2363, 0]
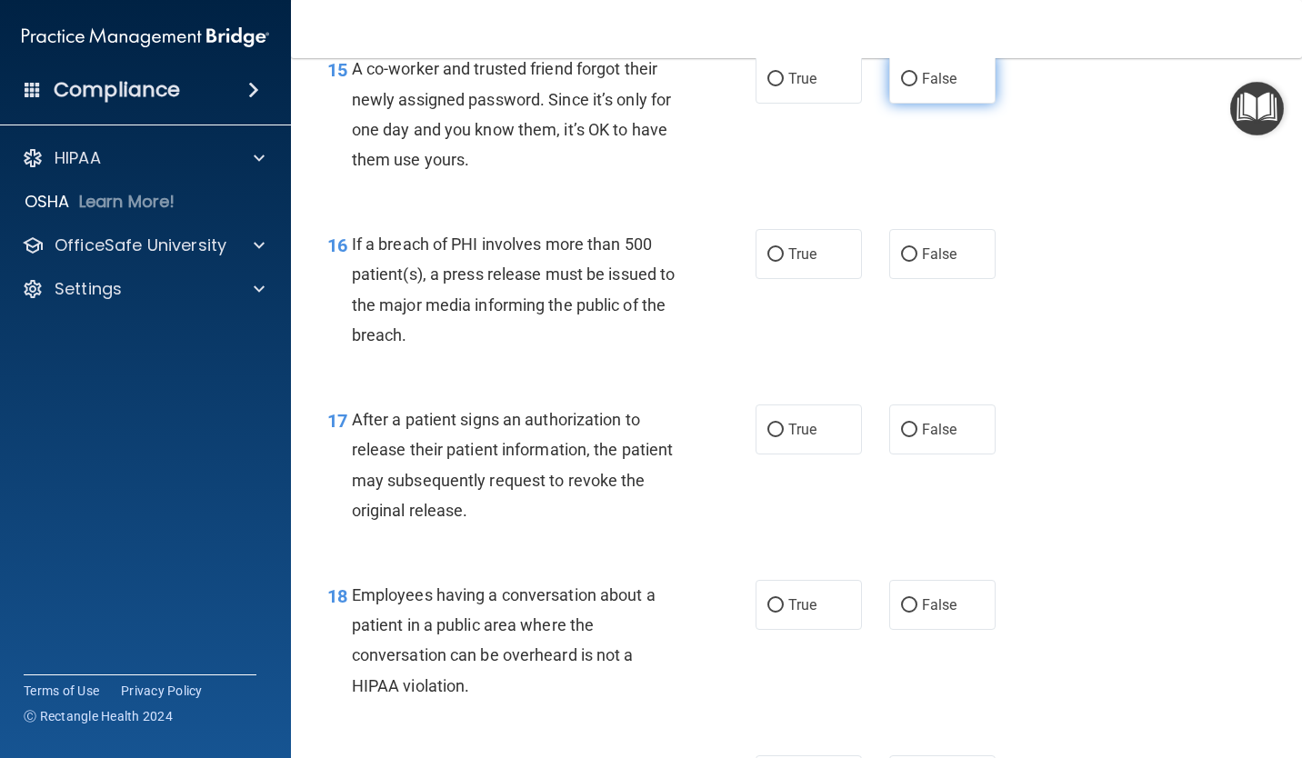
click at [913, 104] on label "False" at bounding box center [942, 79] width 106 height 50
click at [913, 86] on input "False" at bounding box center [909, 80] width 16 height 14
radio input "true"
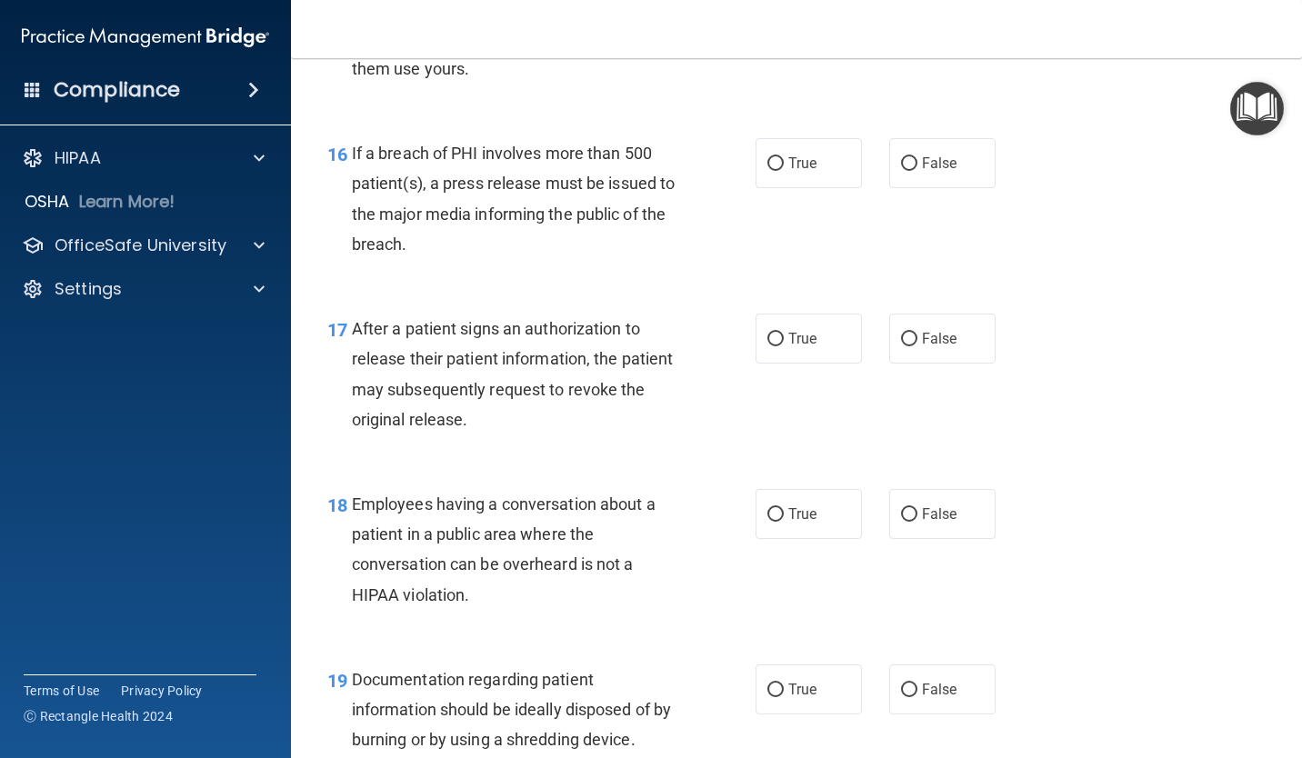
scroll to position [2545, 0]
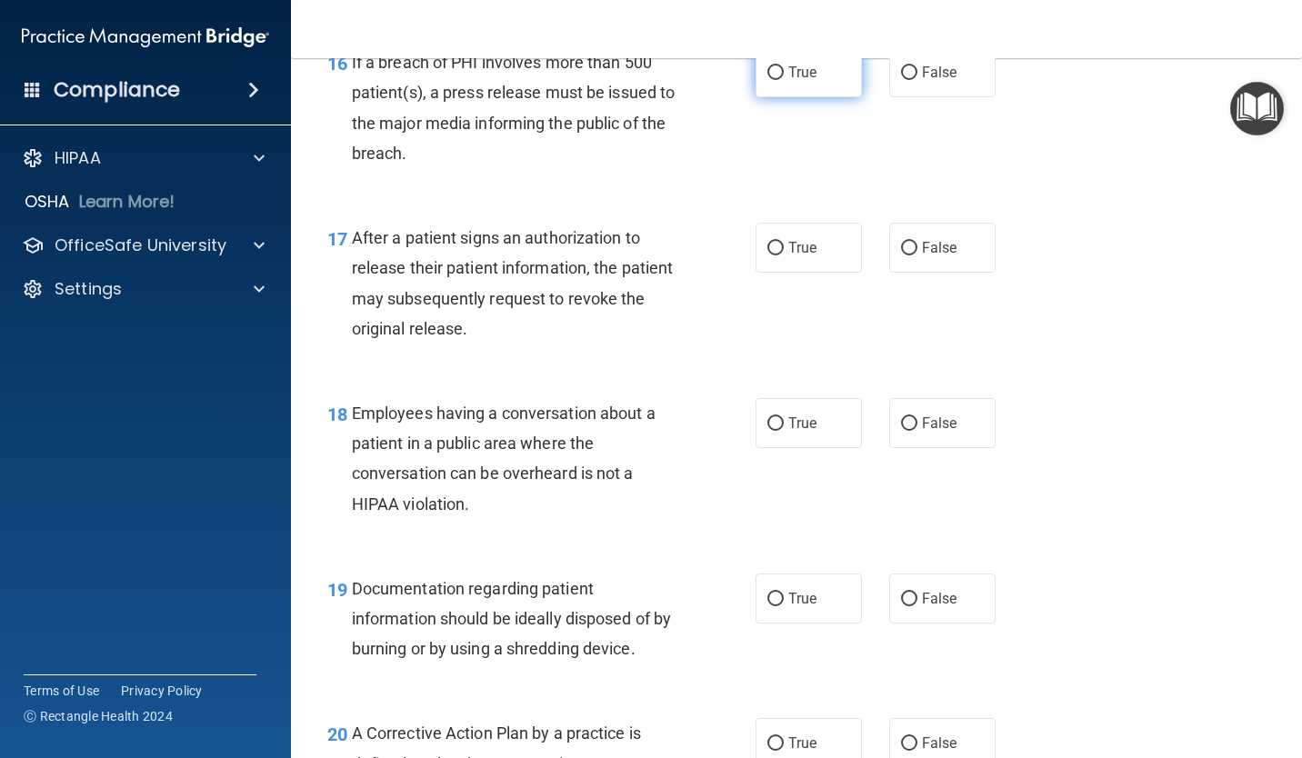
click at [774, 97] on label "True" at bounding box center [808, 72] width 106 height 50
click at [774, 80] on input "True" at bounding box center [775, 73] width 16 height 14
radio input "true"
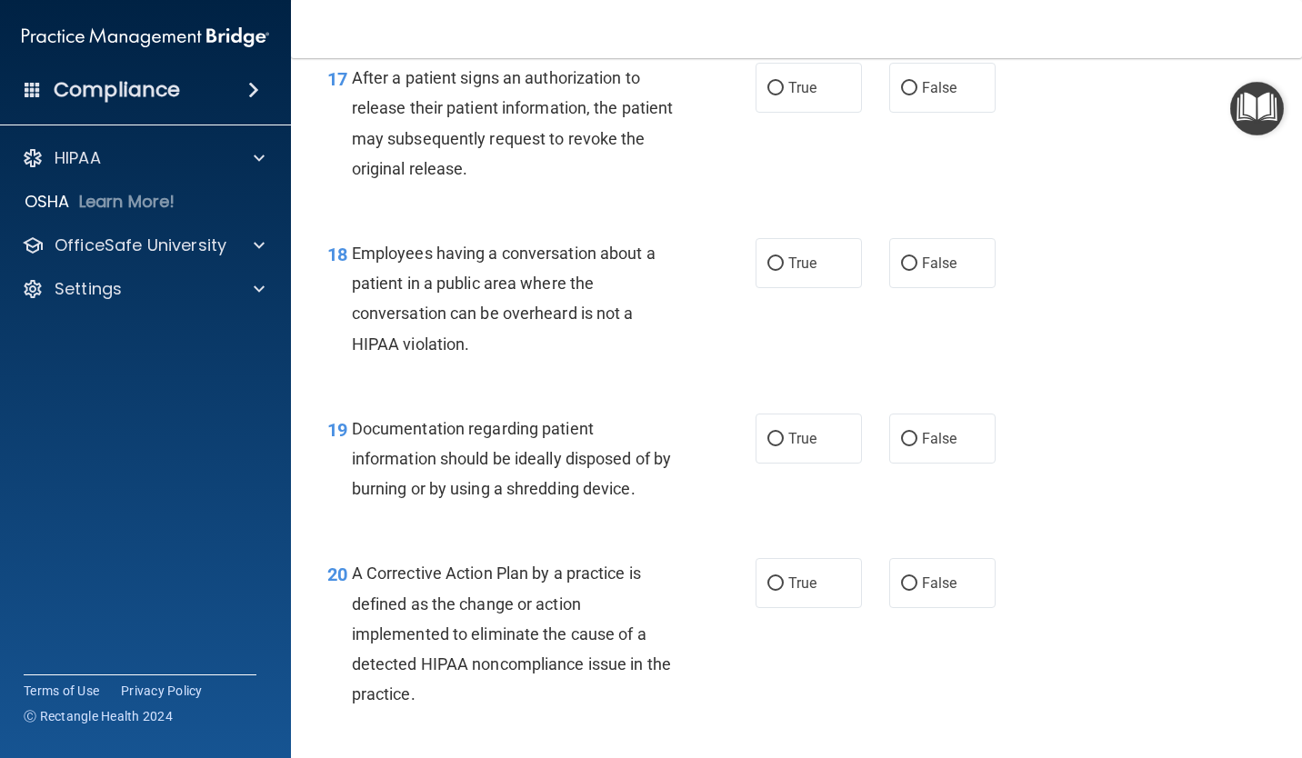
scroll to position [2727, 0]
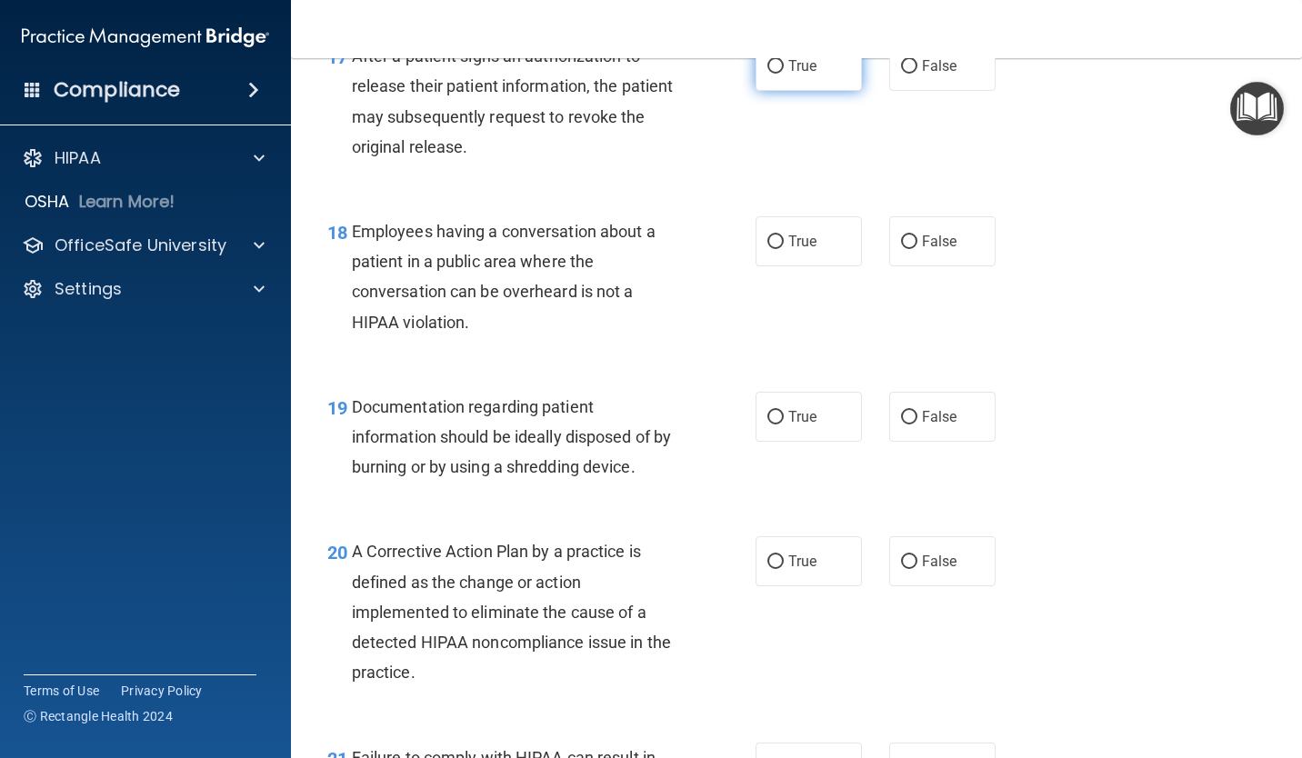
click at [761, 91] on label "True" at bounding box center [808, 66] width 106 height 50
click at [767, 74] on input "True" at bounding box center [775, 67] width 16 height 14
radio input "true"
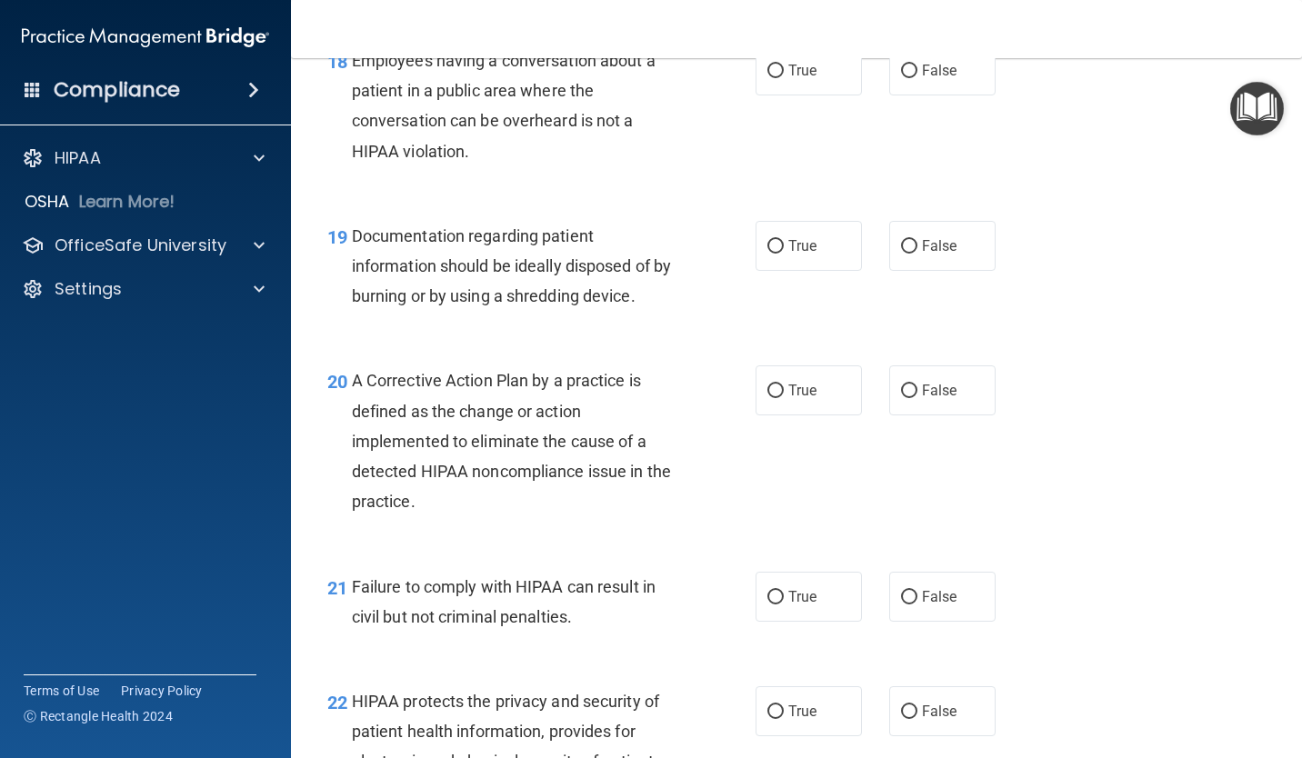
scroll to position [2909, 0]
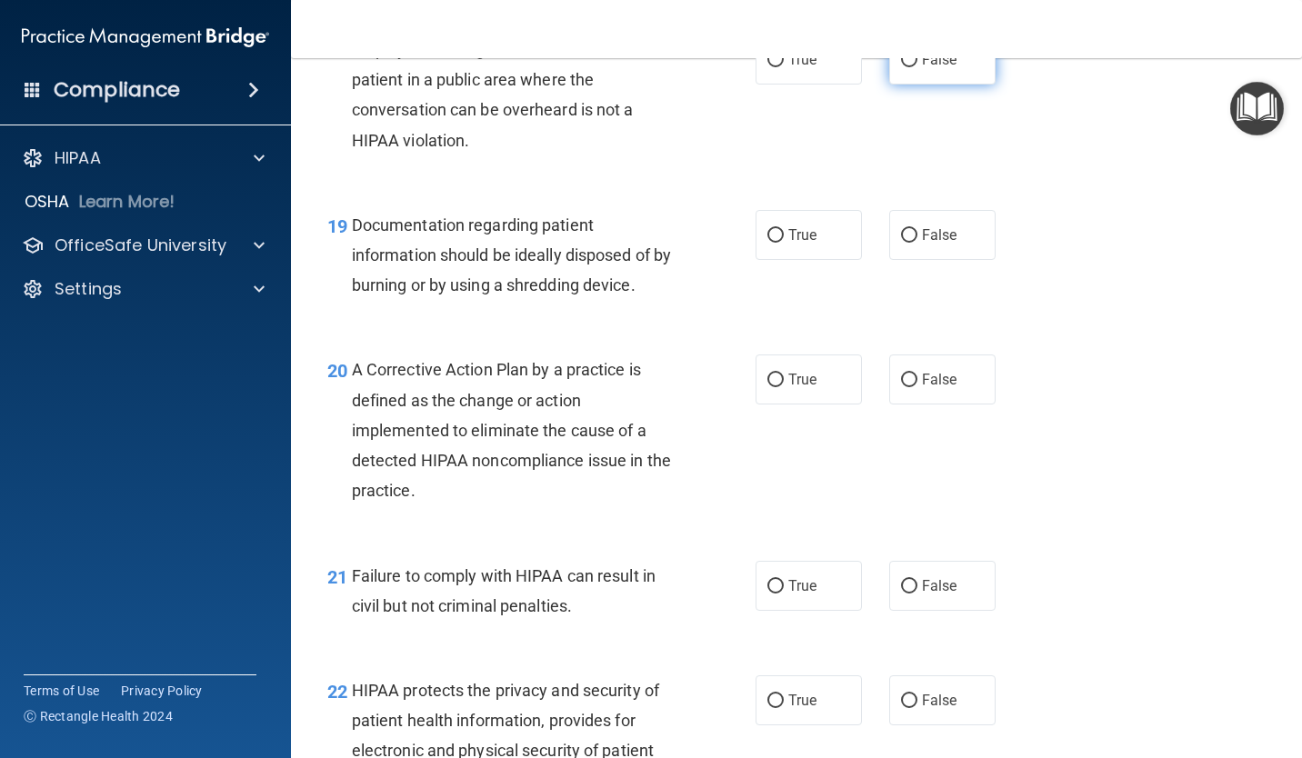
click at [928, 68] on span "False" at bounding box center [939, 59] width 35 height 17
click at [917, 67] on input "False" at bounding box center [909, 61] width 16 height 14
radio input "true"
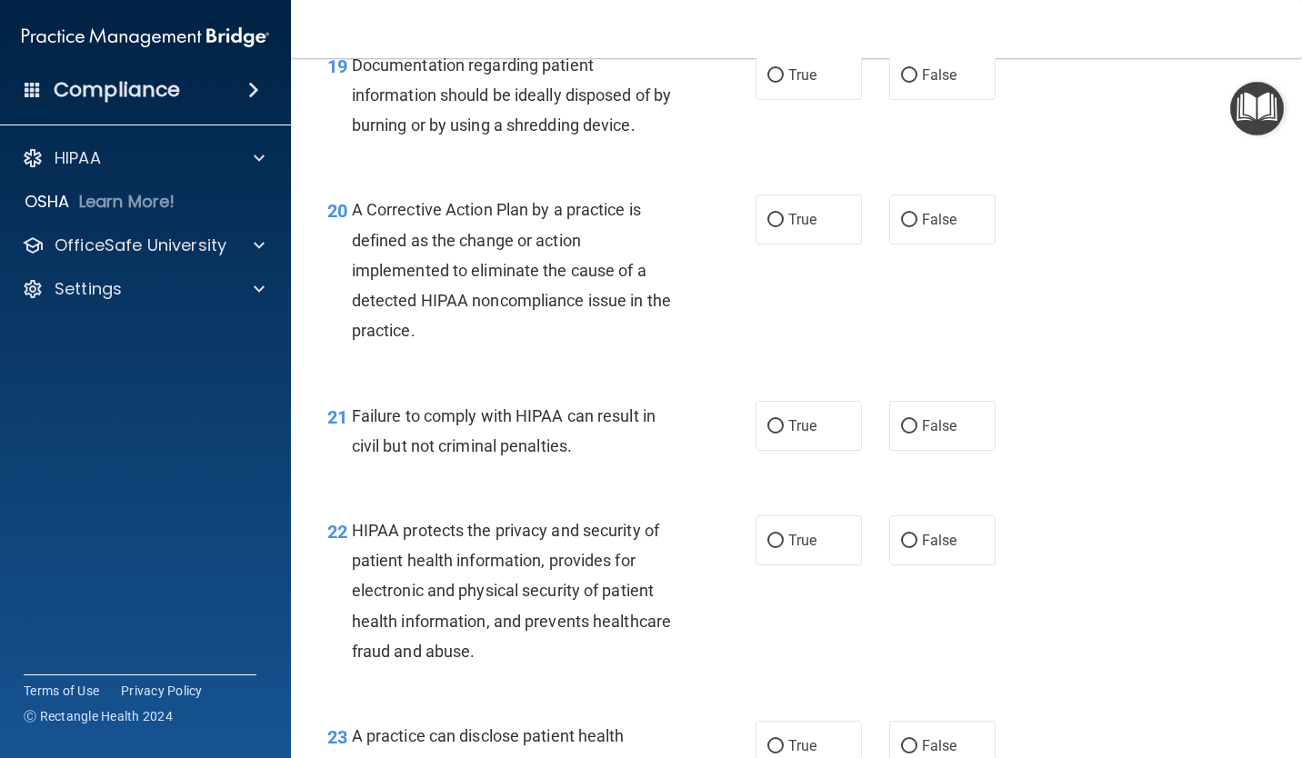
scroll to position [3090, 0]
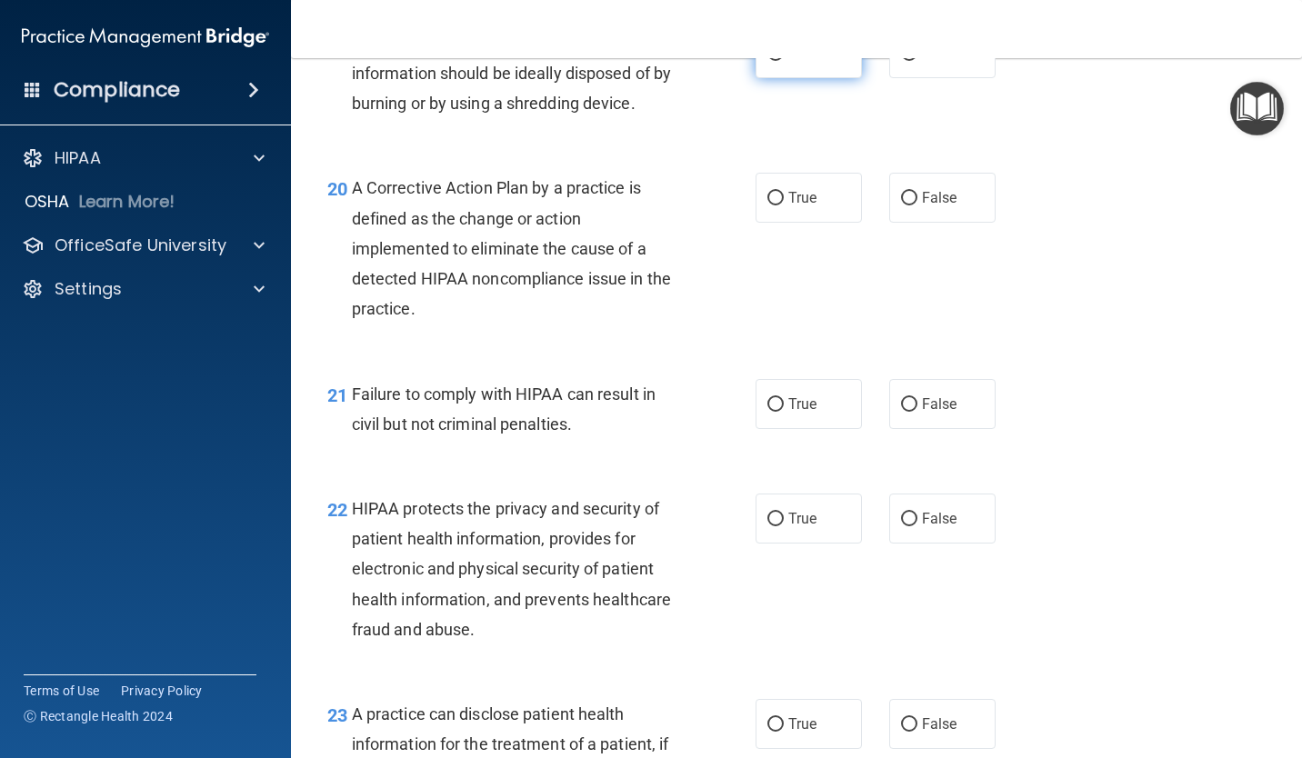
click at [767, 78] on label "True" at bounding box center [808, 53] width 106 height 50
click at [767, 61] on input "True" at bounding box center [775, 54] width 16 height 14
radio input "true"
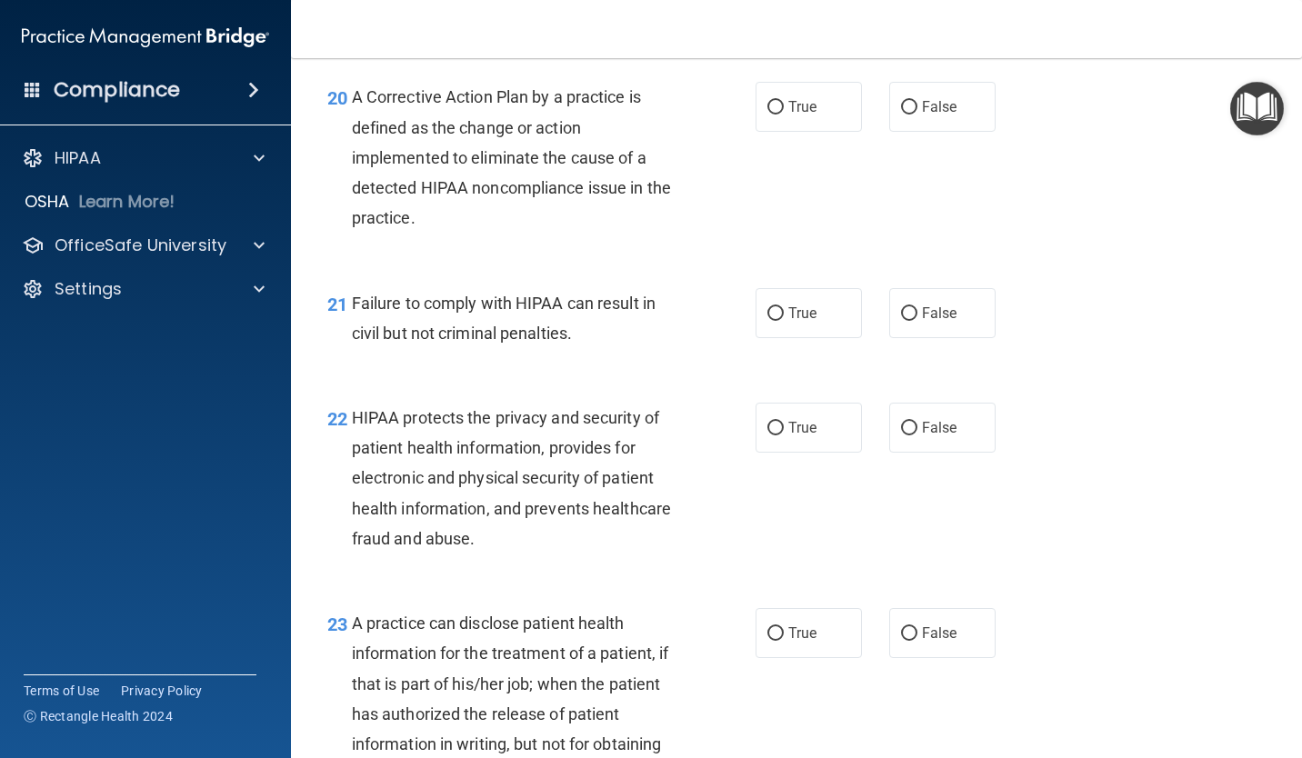
scroll to position [3272, 0]
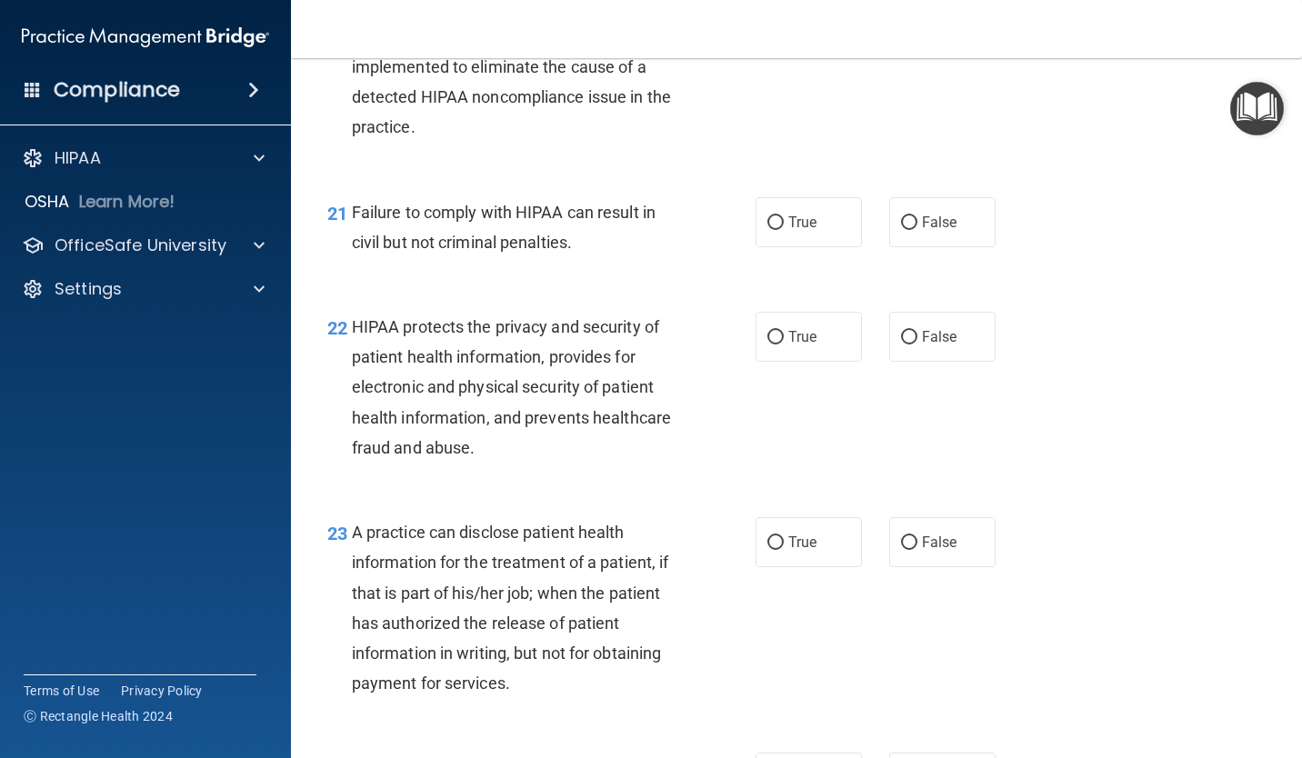
click at [758, 41] on label "True" at bounding box center [808, 16] width 106 height 50
click at [767, 24] on input "True" at bounding box center [775, 17] width 16 height 14
radio input "true"
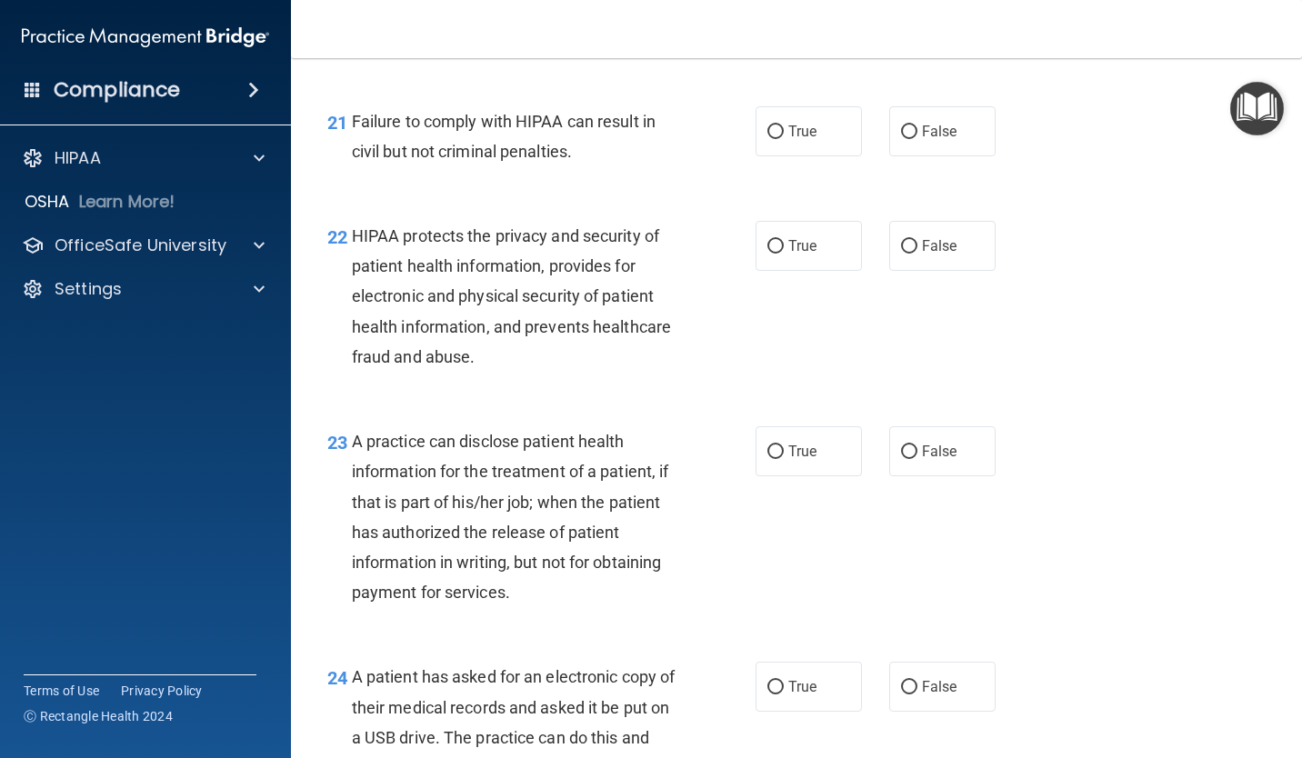
scroll to position [3454, 0]
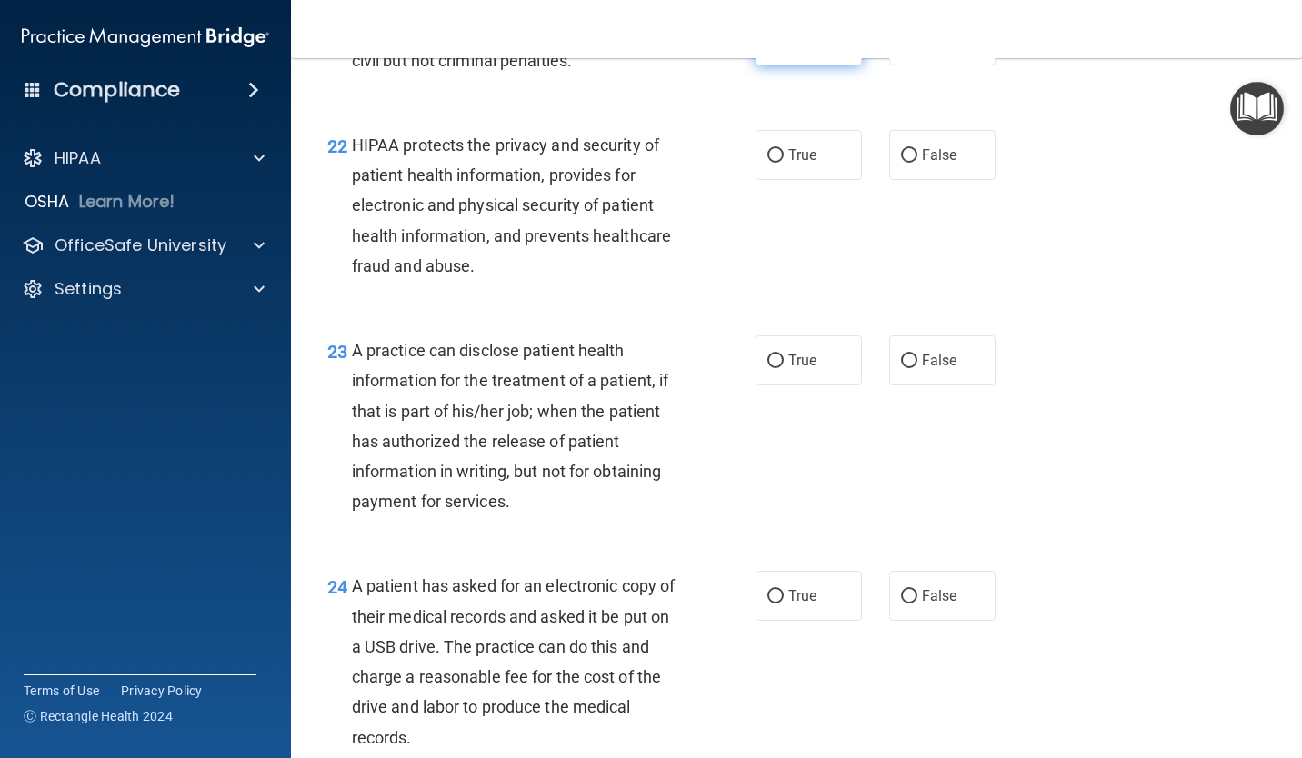
click at [768, 65] on label "True" at bounding box center [808, 40] width 106 height 50
click at [768, 48] on input "True" at bounding box center [775, 42] width 16 height 14
radio input "true"
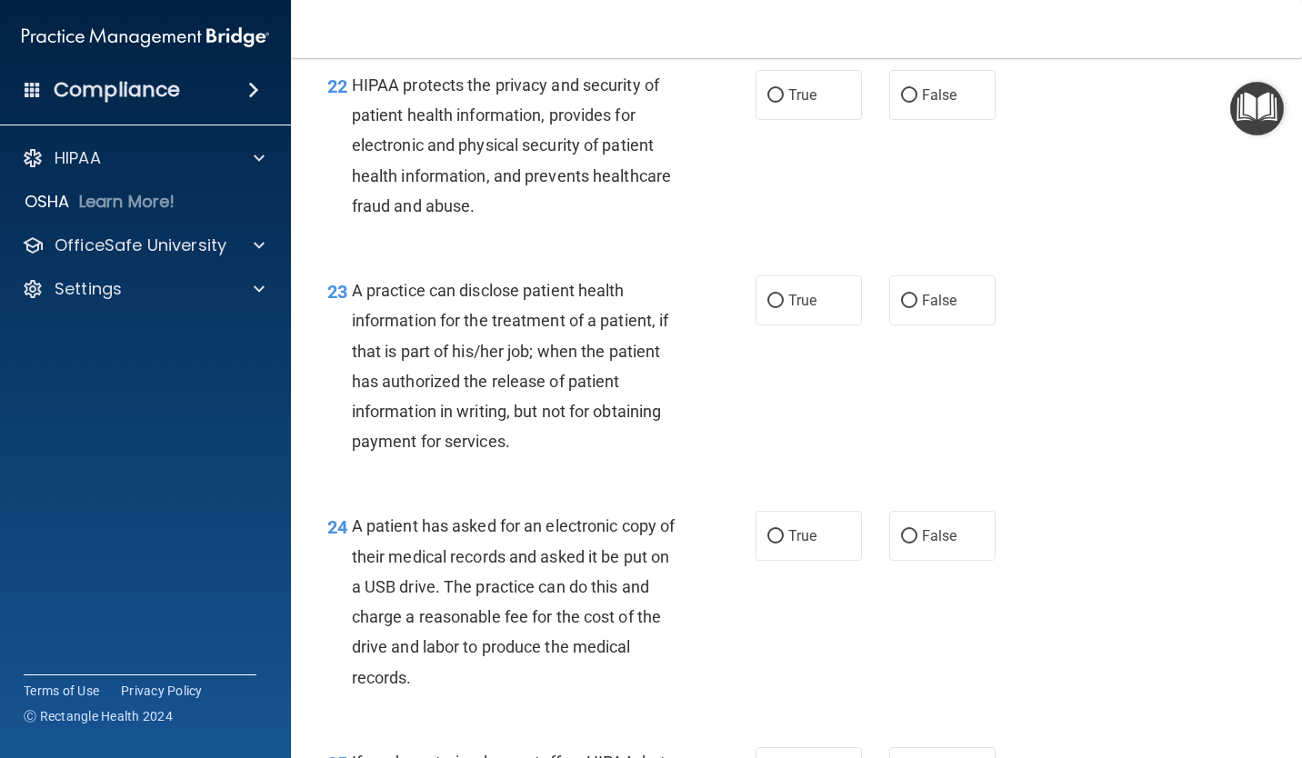
scroll to position [3545, 0]
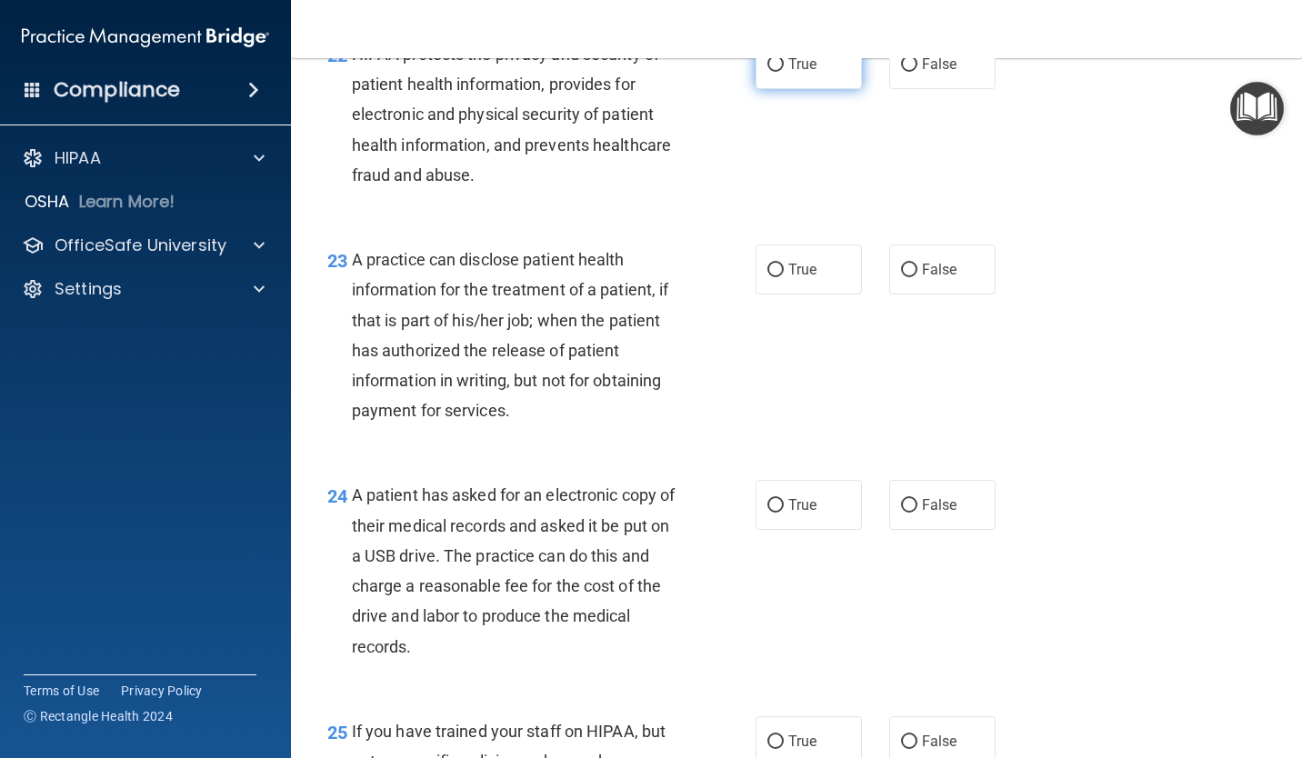
click at [776, 89] on label "True" at bounding box center [808, 64] width 106 height 50
click at [776, 72] on input "True" at bounding box center [775, 65] width 16 height 14
radio input "true"
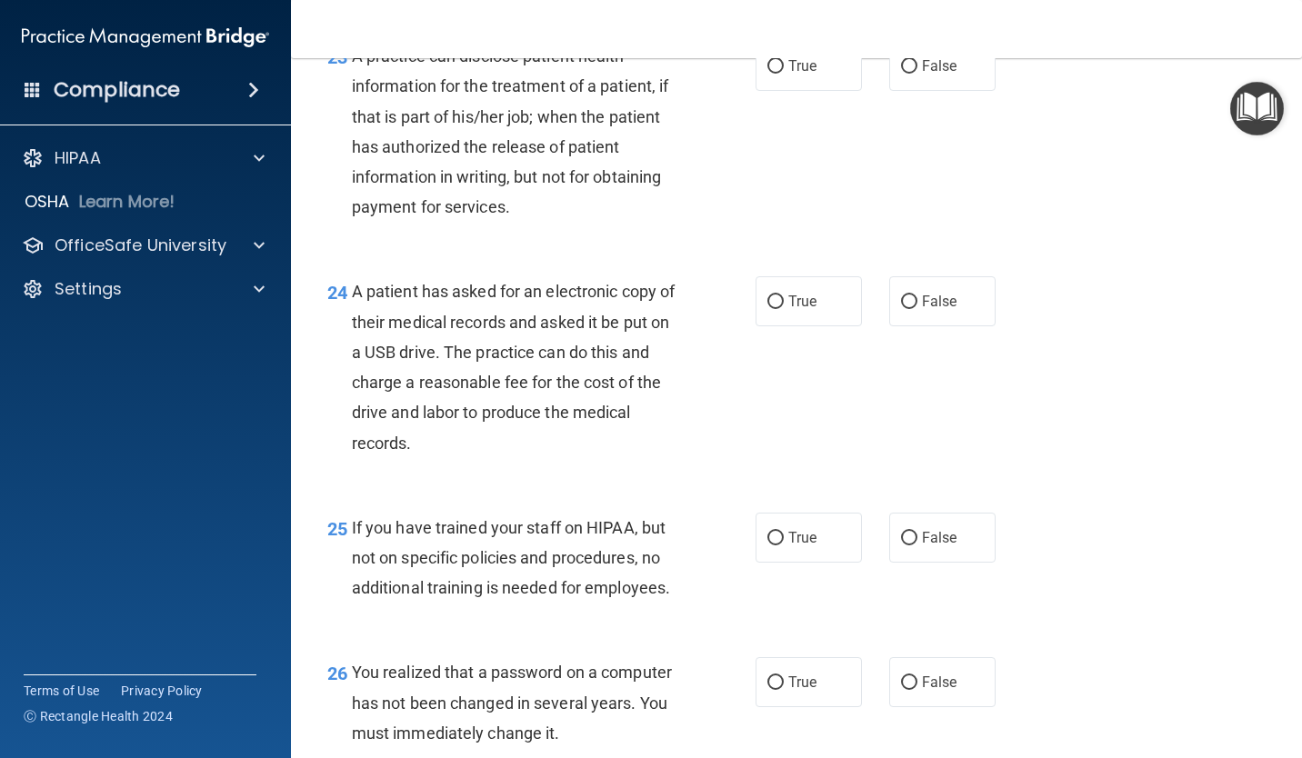
scroll to position [3727, 0]
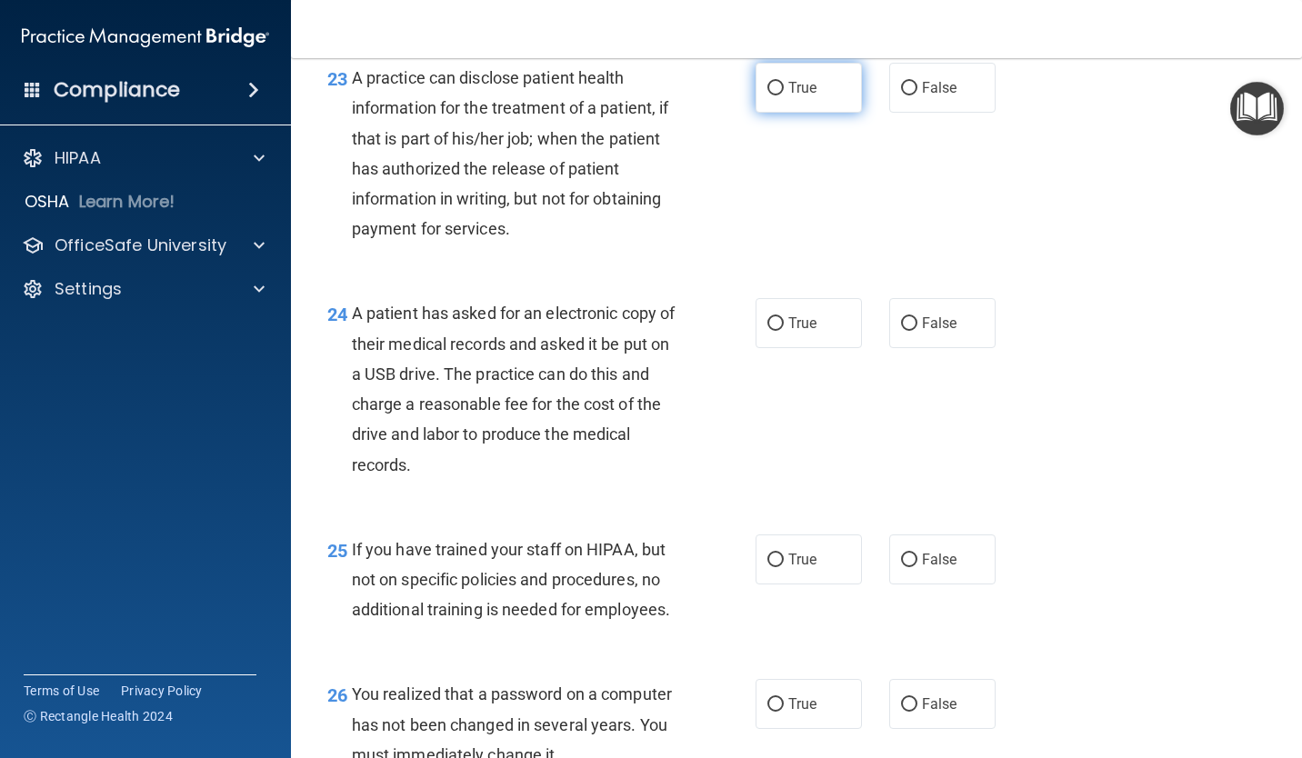
click at [755, 113] on label "True" at bounding box center [808, 88] width 106 height 50
click at [767, 95] on input "True" at bounding box center [775, 89] width 16 height 14
radio input "true"
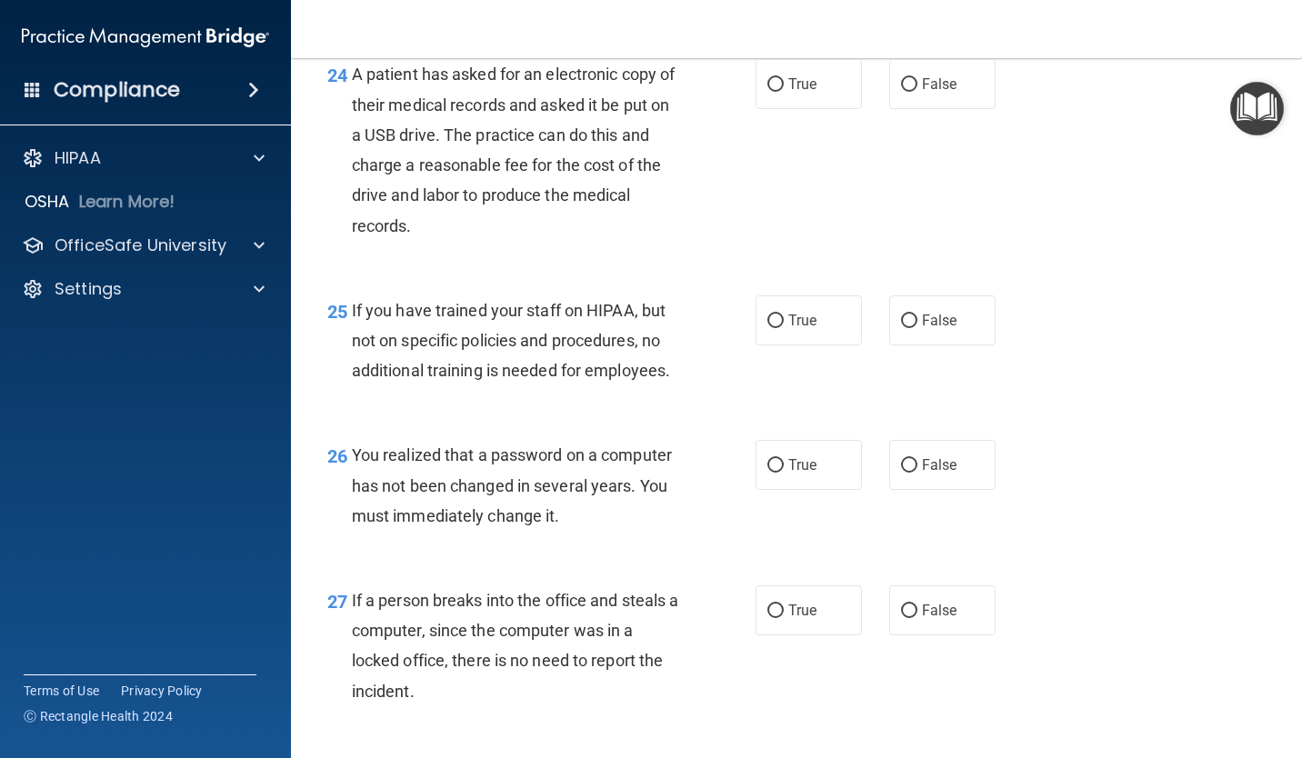
scroll to position [3999, 0]
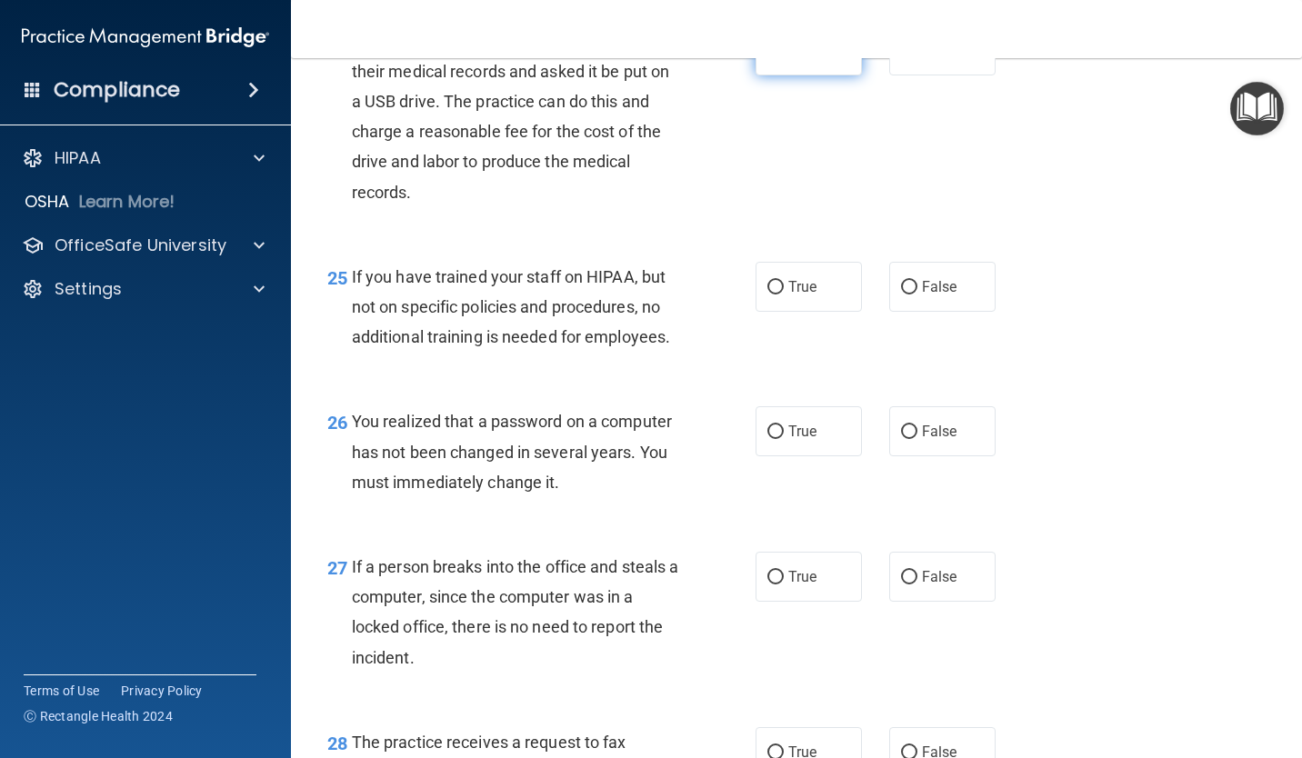
click at [760, 75] on label "True" at bounding box center [808, 50] width 106 height 50
click at [767, 58] on input "True" at bounding box center [775, 52] width 16 height 14
radio input "true"
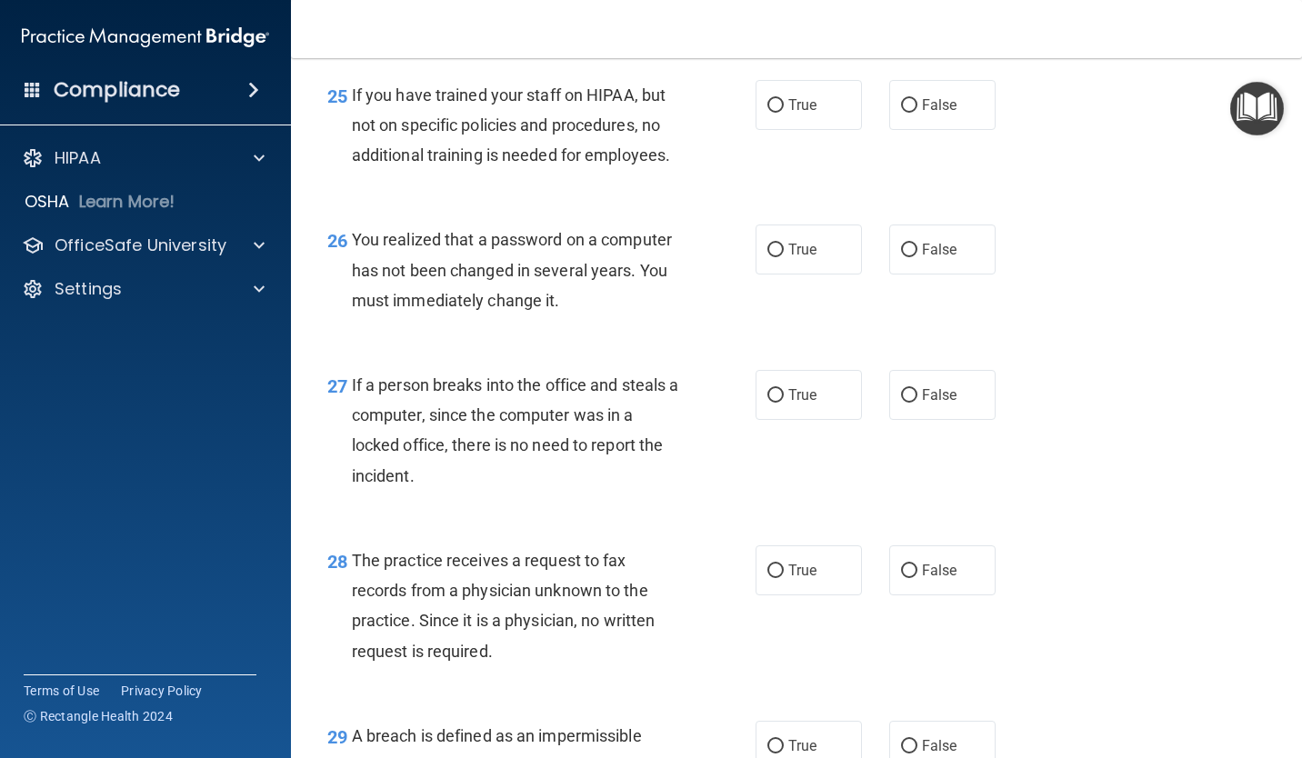
scroll to position [4272, 0]
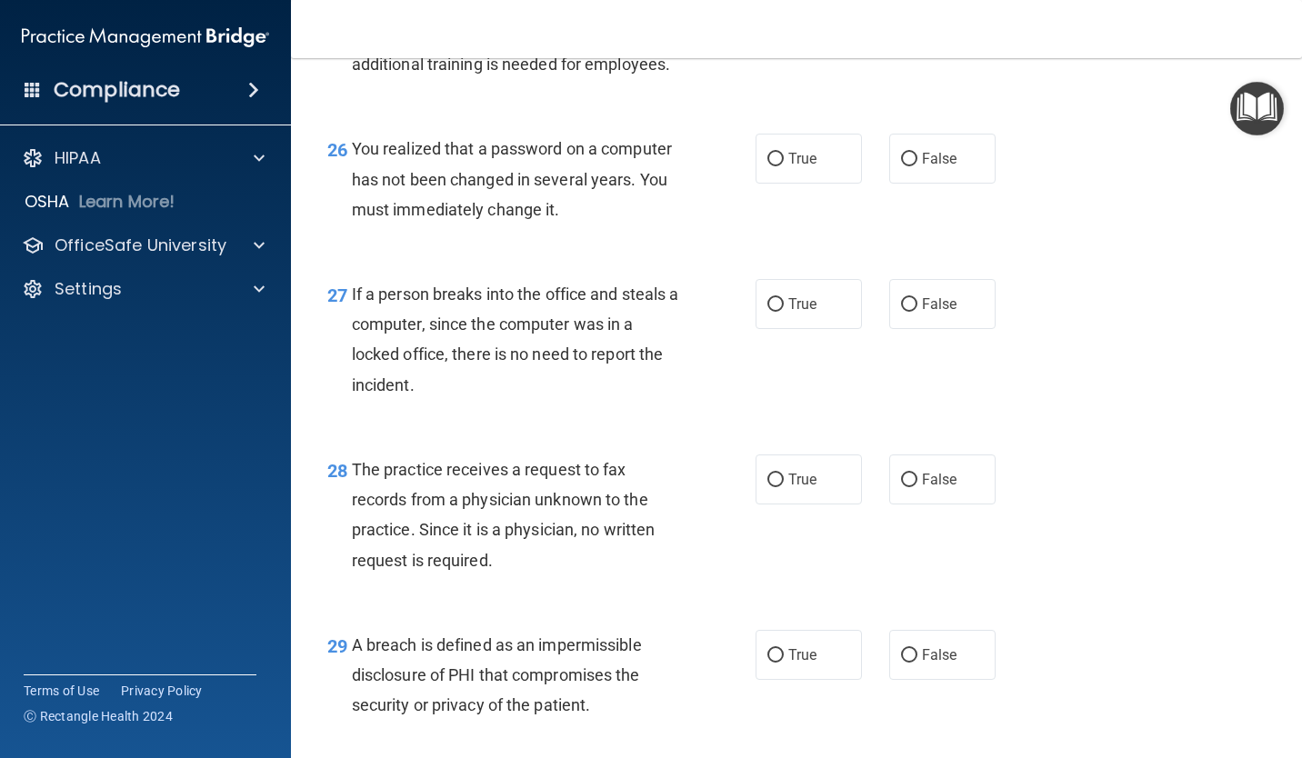
click at [894, 39] on label "False" at bounding box center [942, 14] width 106 height 50
click at [901, 22] on input "False" at bounding box center [909, 15] width 16 height 14
radio input "true"
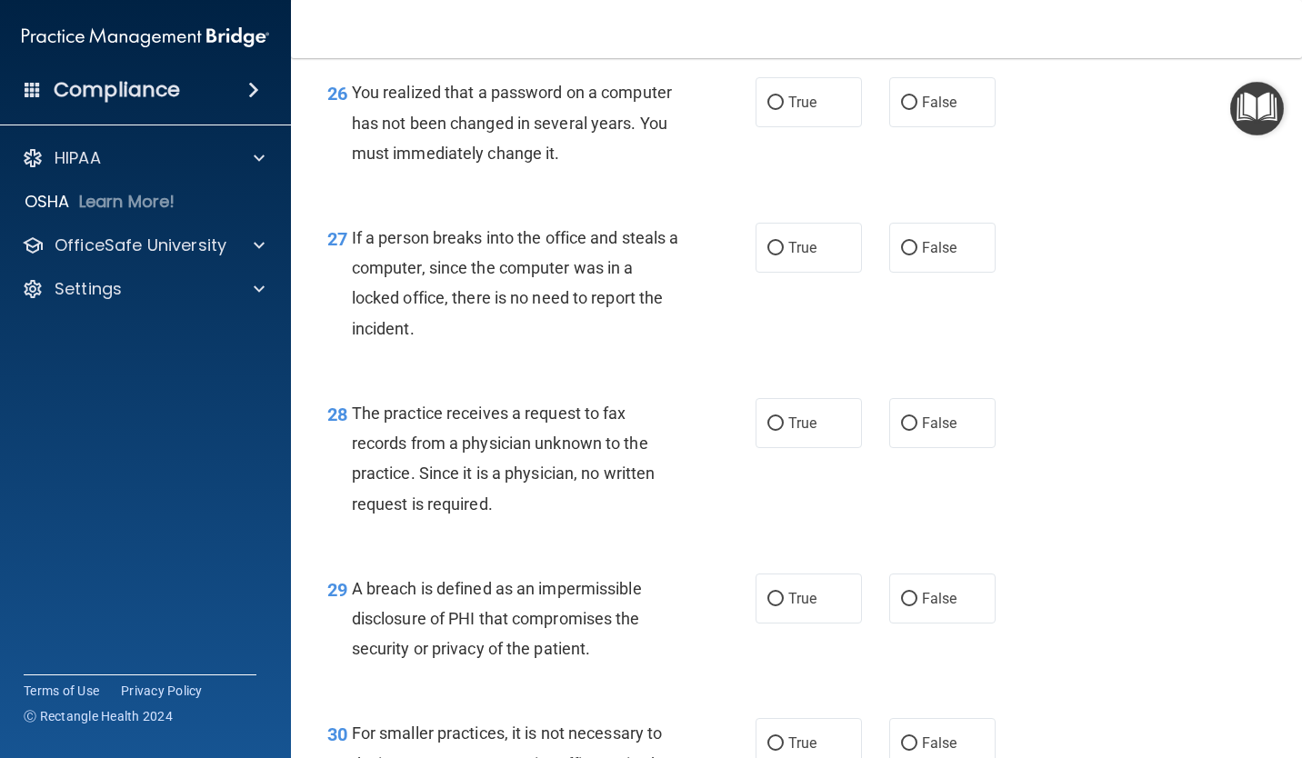
scroll to position [4363, 0]
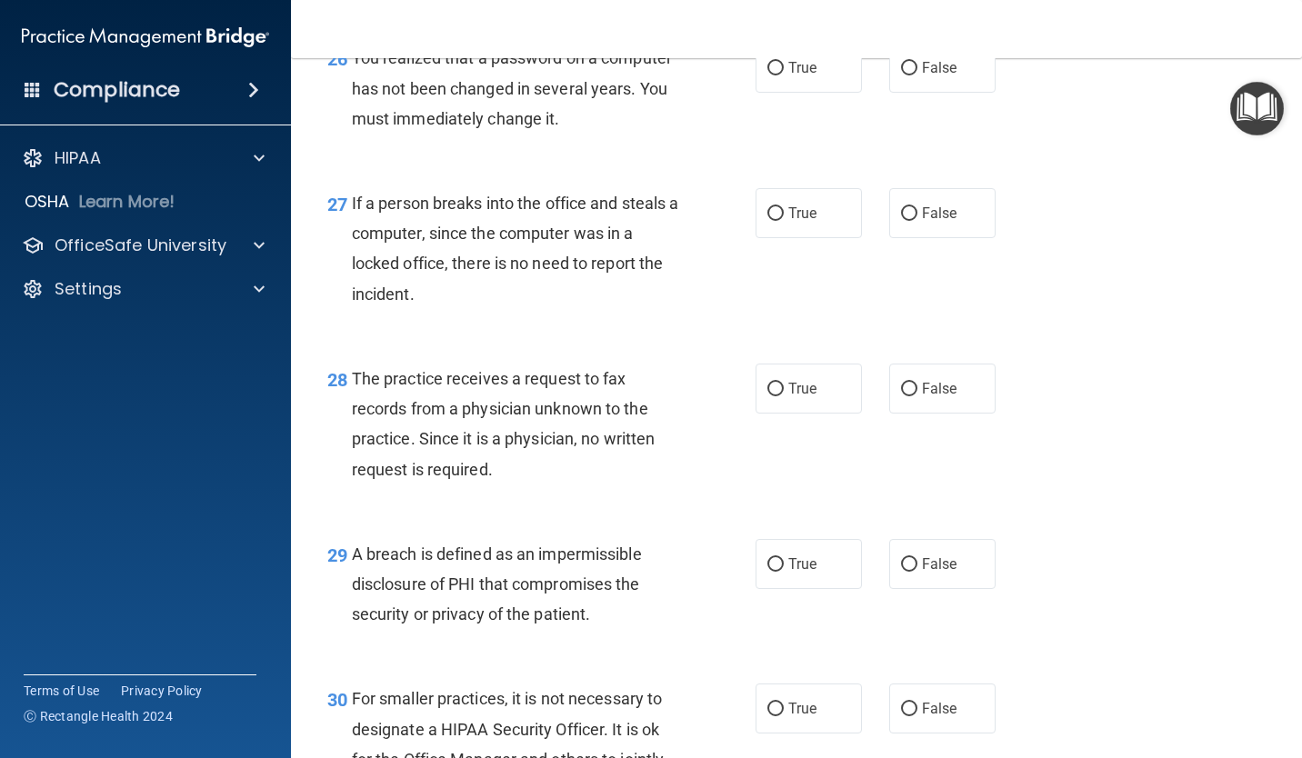
click at [794, 158] on div "26 You realized that a password on a computer has not been changed in several y…" at bounding box center [796, 92] width 965 height 145
click at [786, 93] on label "True" at bounding box center [808, 68] width 106 height 50
click at [784, 75] on input "True" at bounding box center [775, 69] width 16 height 14
radio input "true"
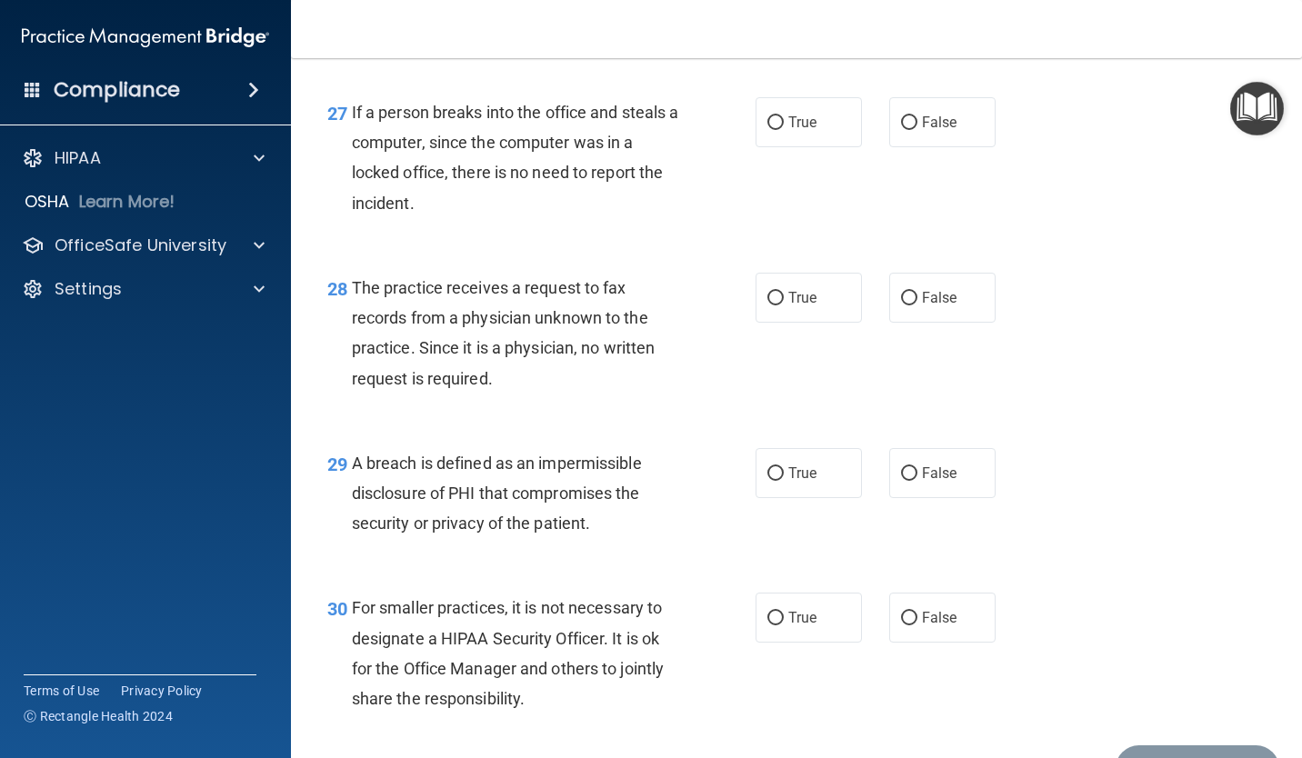
scroll to position [4545, 0]
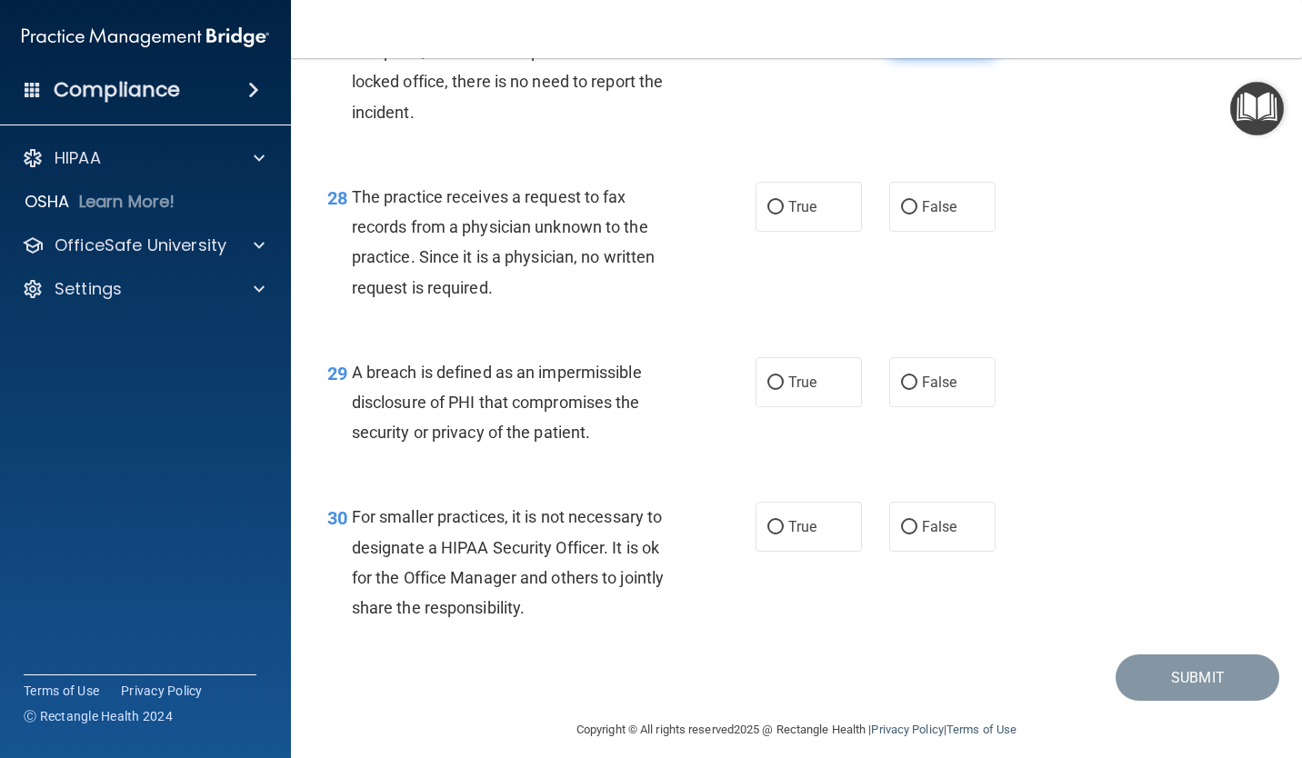
click at [896, 56] on label "False" at bounding box center [942, 31] width 106 height 50
click at [901, 39] on input "False" at bounding box center [909, 32] width 16 height 14
radio input "true"
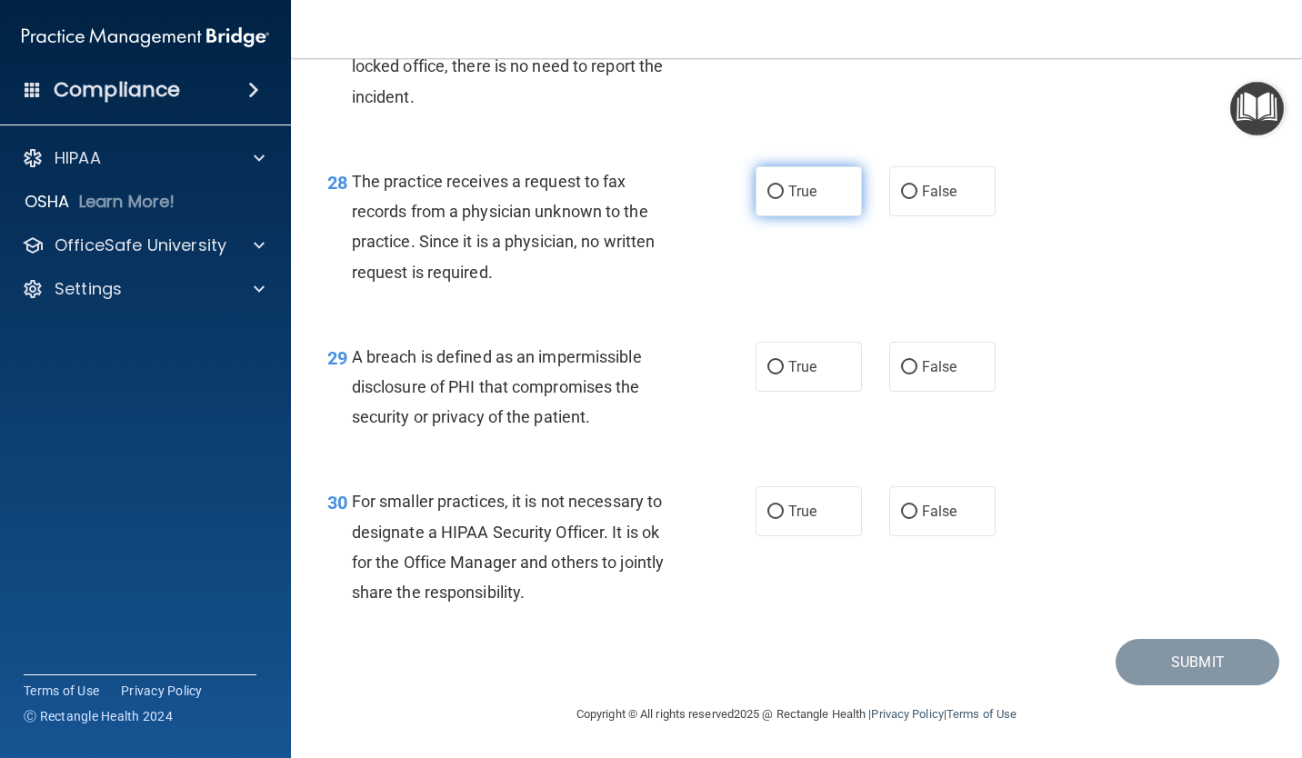
scroll to position [4621, 0]
click at [903, 199] on label "False" at bounding box center [942, 191] width 106 height 50
click at [903, 199] on input "False" at bounding box center [909, 192] width 16 height 14
radio input "true"
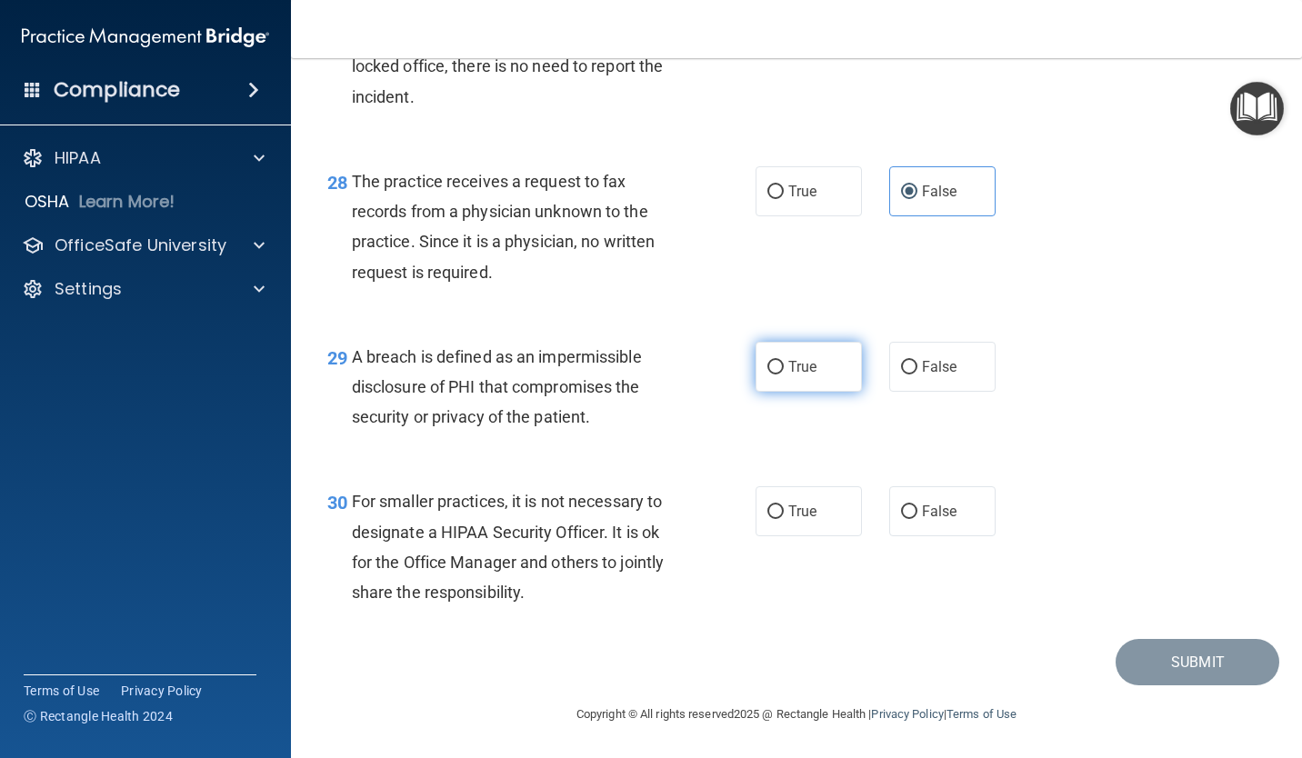
click at [759, 370] on label "True" at bounding box center [808, 367] width 106 height 50
click at [767, 370] on input "True" at bounding box center [775, 368] width 16 height 14
radio input "true"
click at [889, 519] on label "False" at bounding box center [942, 511] width 106 height 50
click at [901, 519] on input "False" at bounding box center [909, 512] width 16 height 14
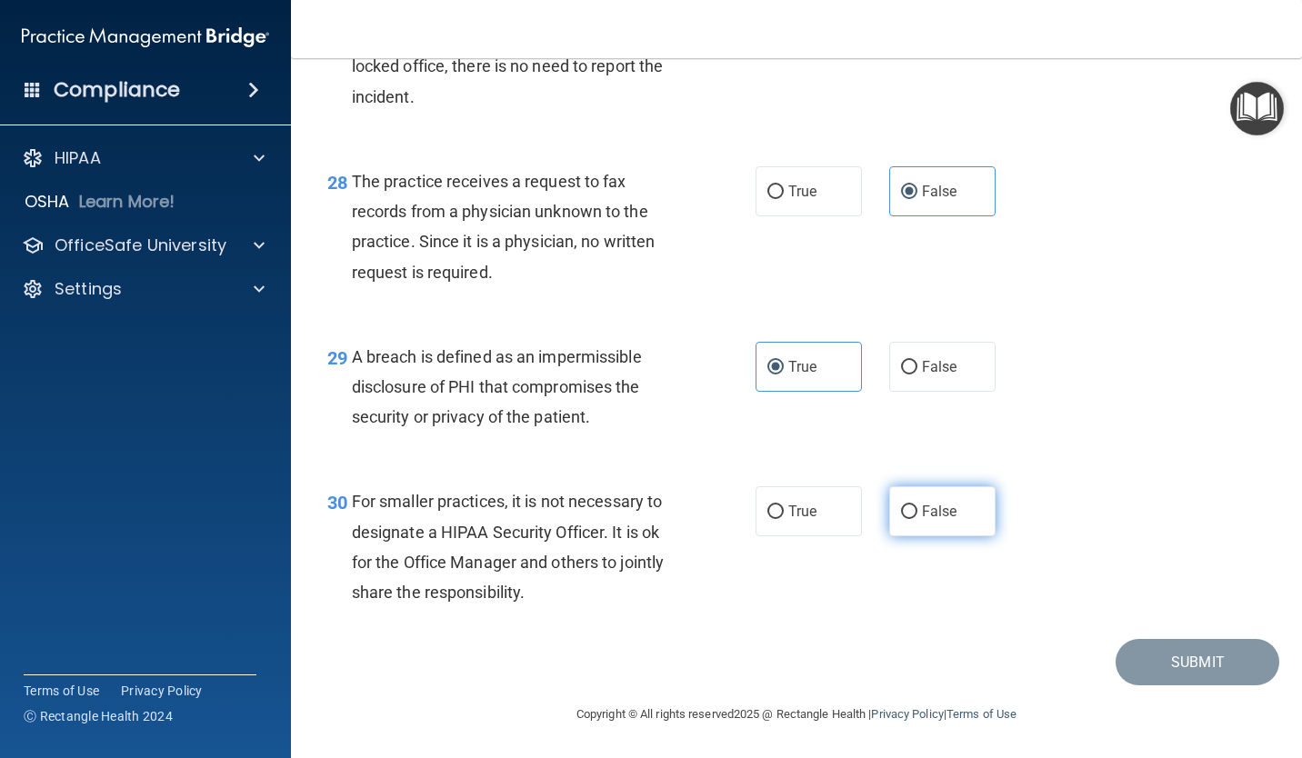
radio input "true"
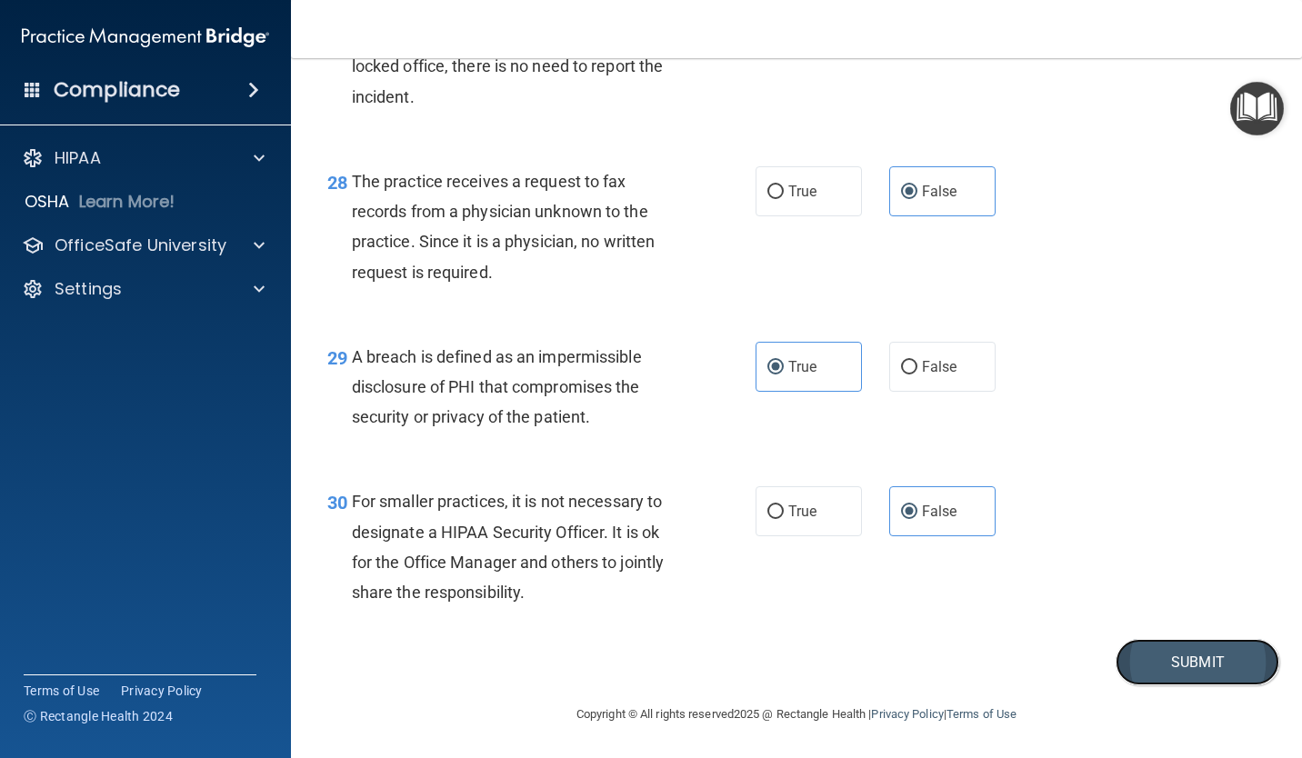
click at [1176, 664] on button "Submit" at bounding box center [1197, 662] width 164 height 46
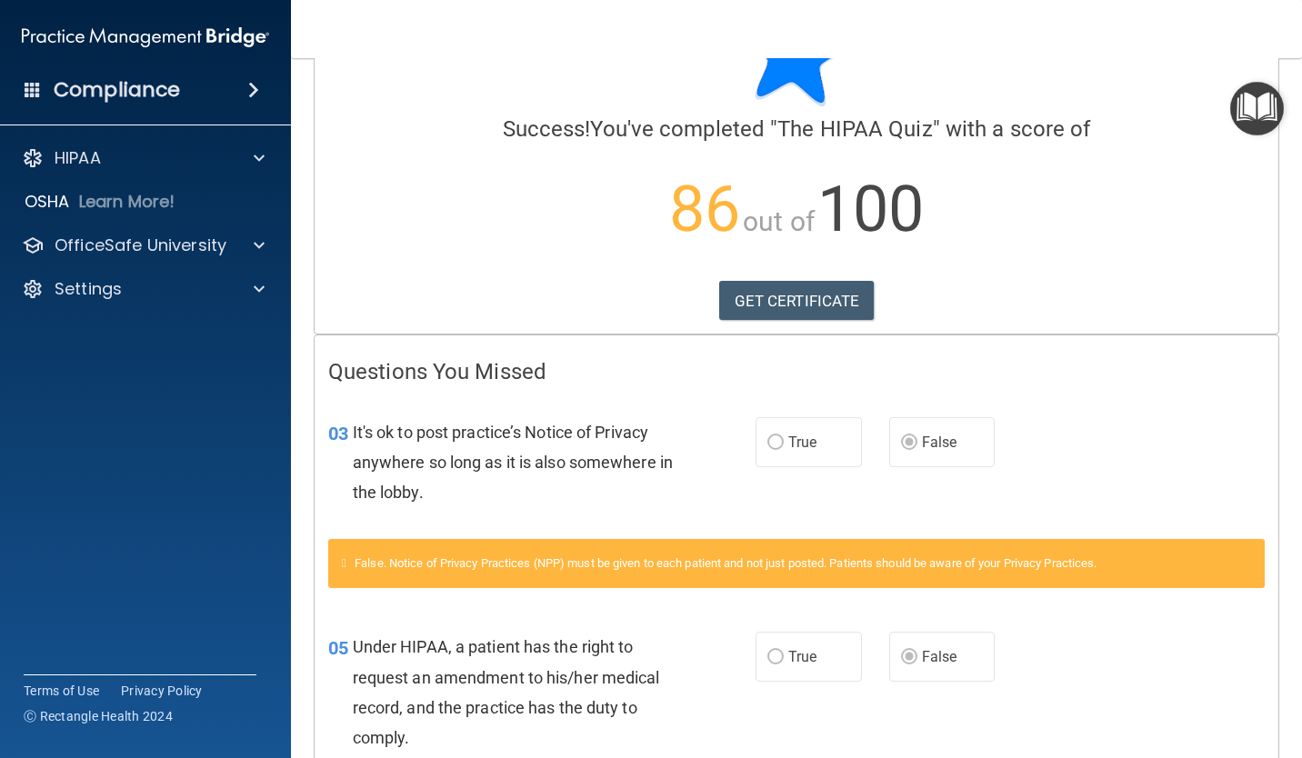
scroll to position [41, 0]
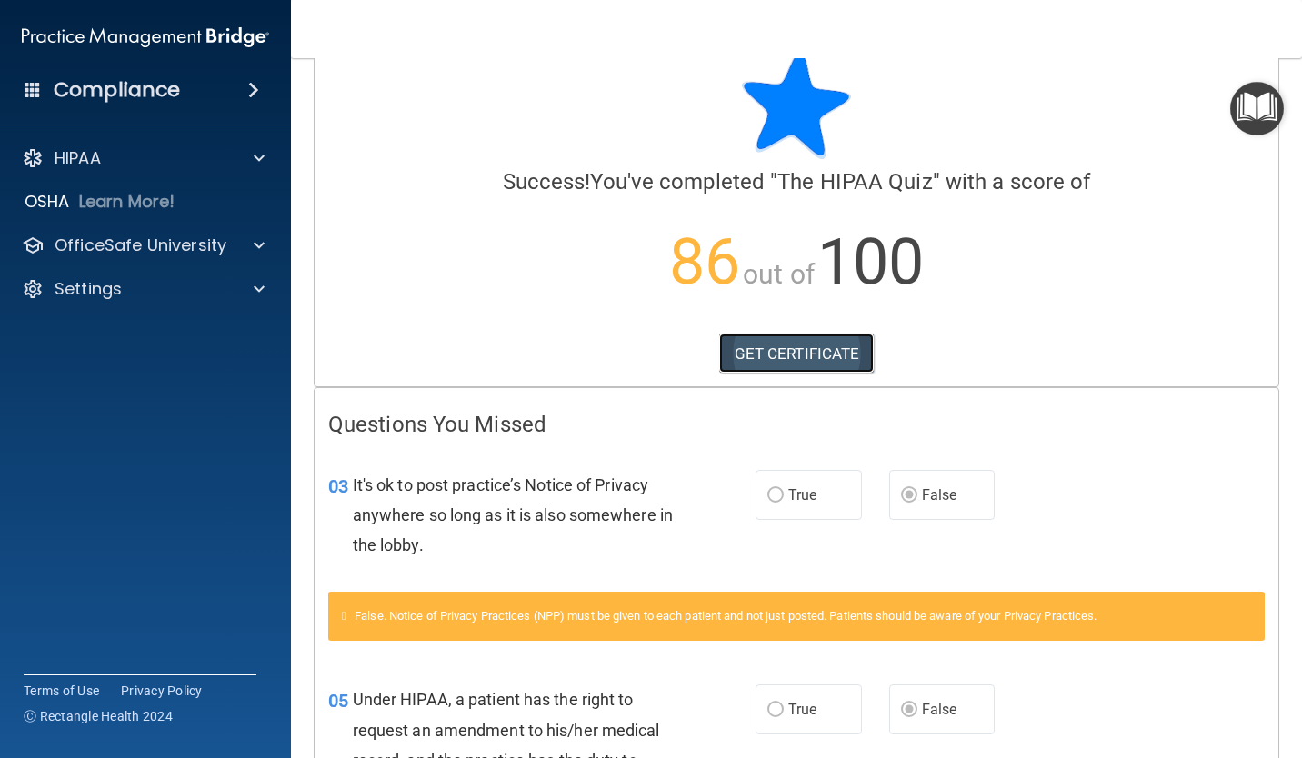
click at [780, 355] on link "GET CERTIFICATE" at bounding box center [796, 354] width 155 height 40
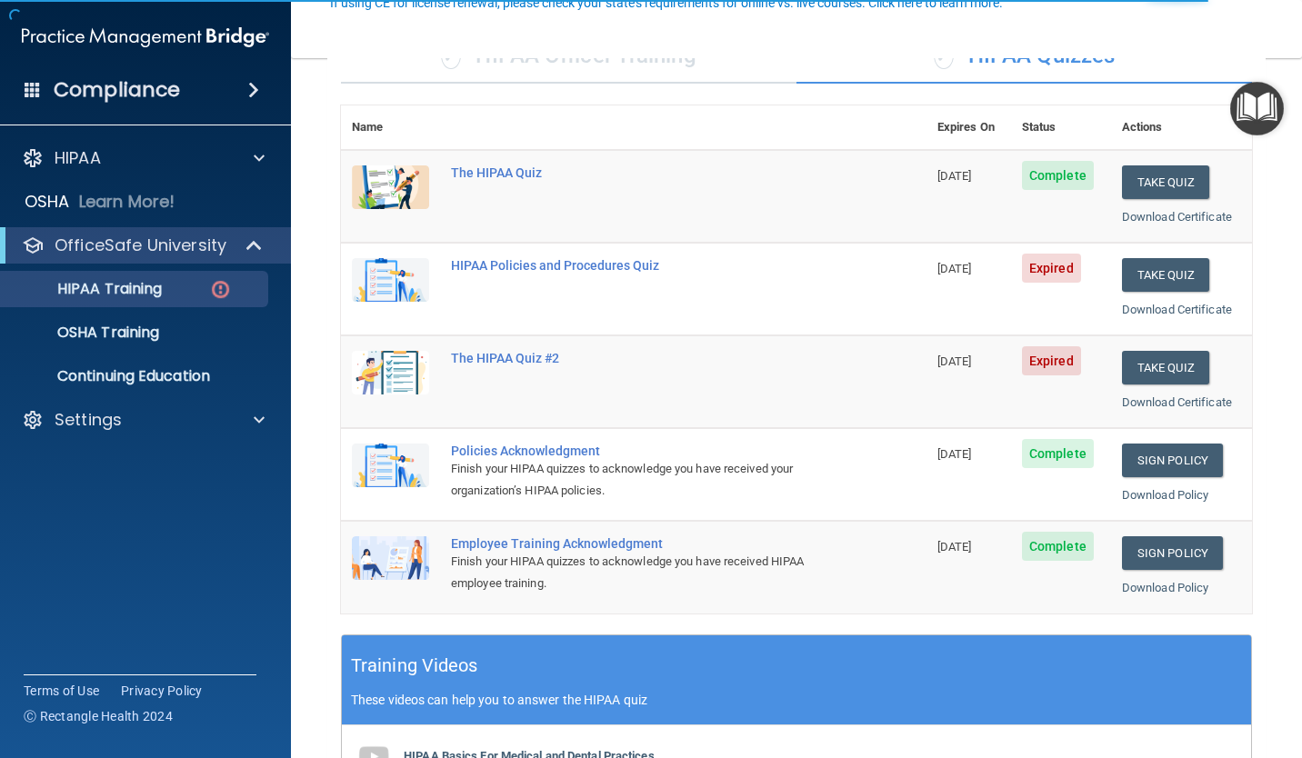
scroll to position [182, 0]
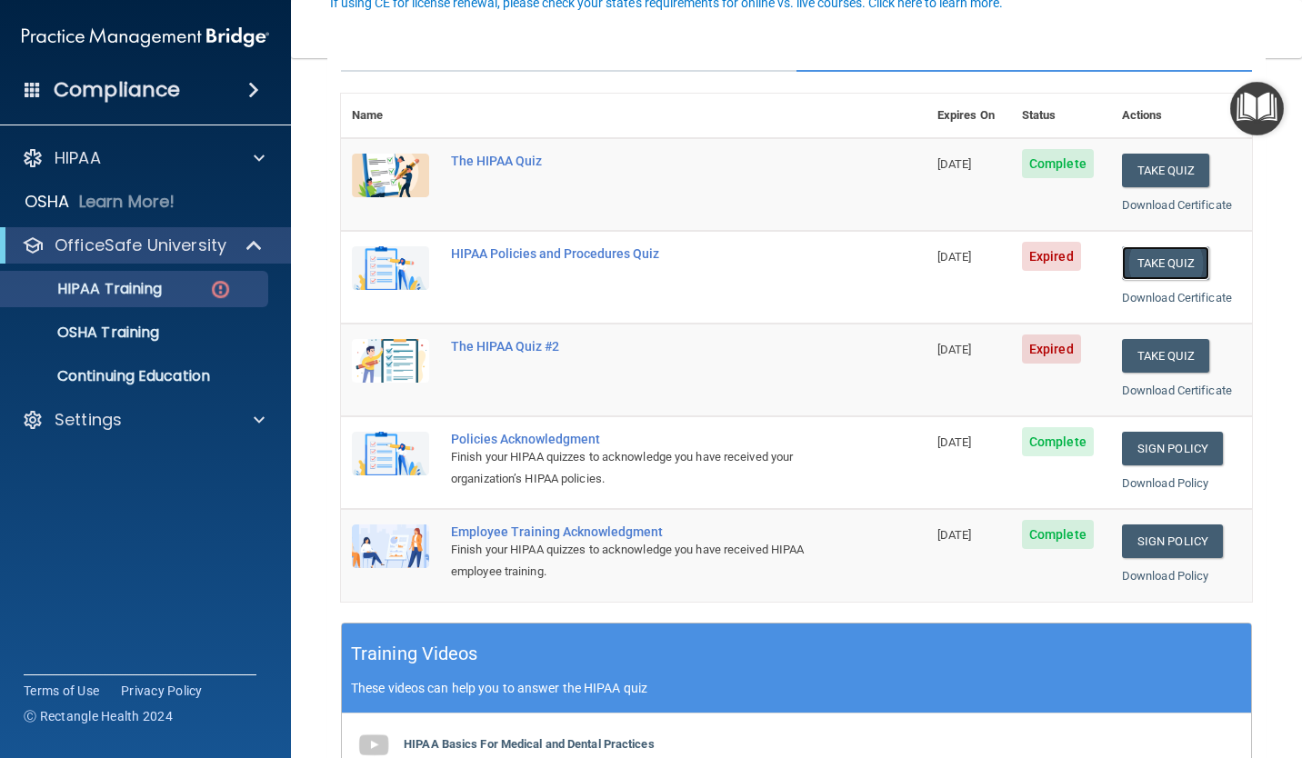
click at [1156, 267] on button "Take Quiz" at bounding box center [1165, 263] width 87 height 34
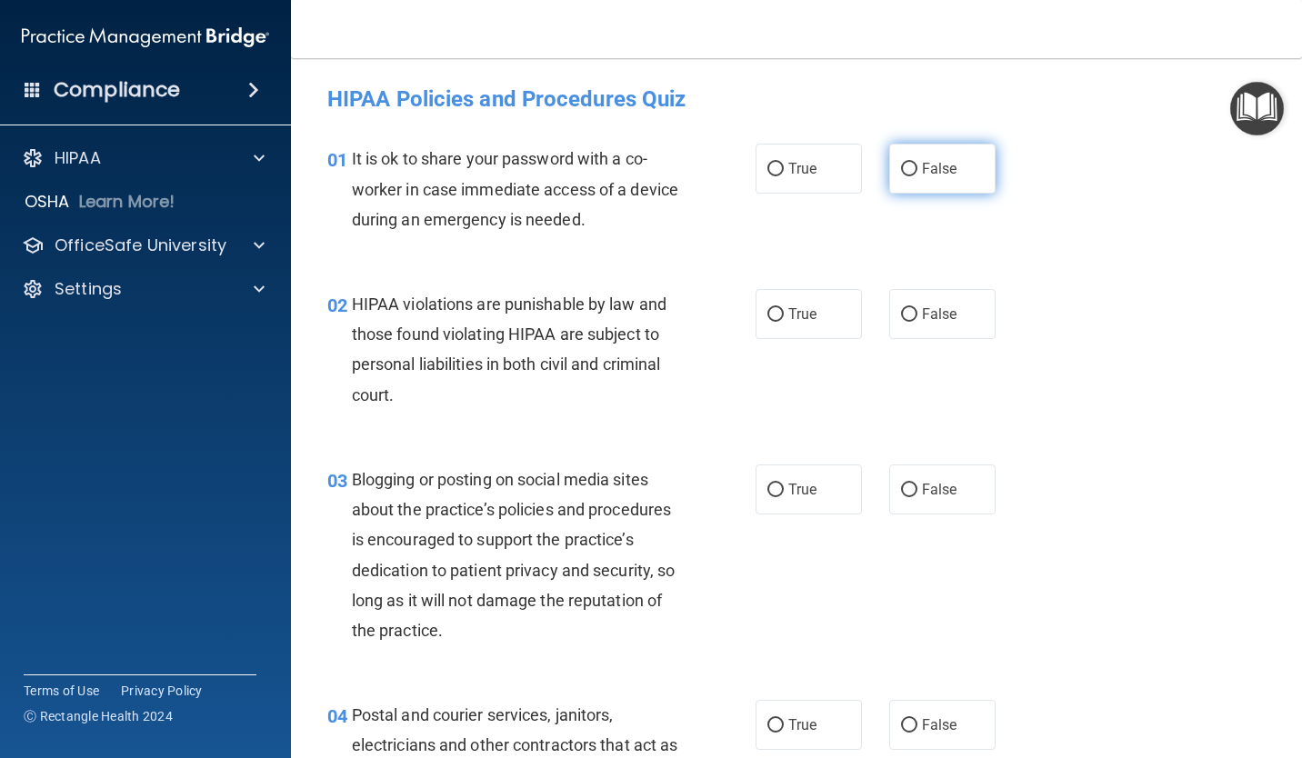
click at [913, 180] on label "False" at bounding box center [942, 169] width 106 height 50
click at [913, 176] on input "False" at bounding box center [909, 170] width 16 height 14
radio input "true"
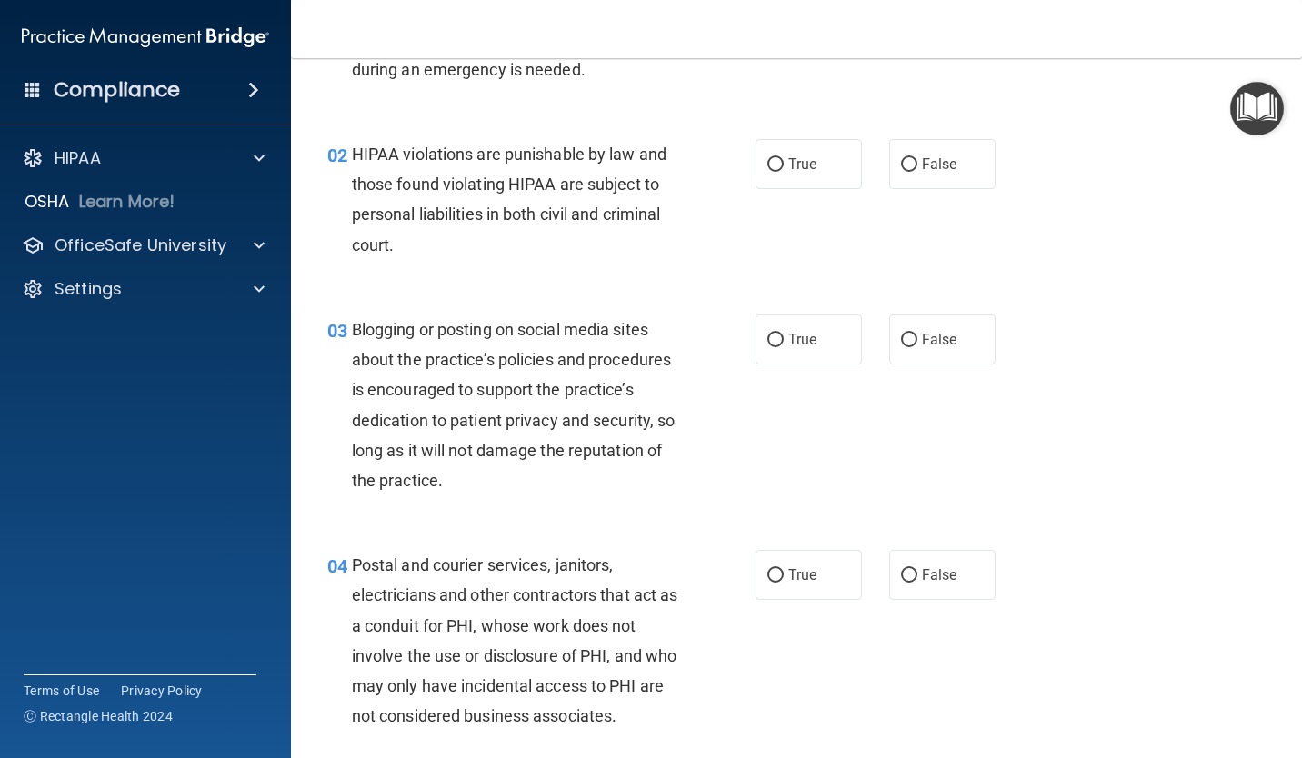
scroll to position [182, 0]
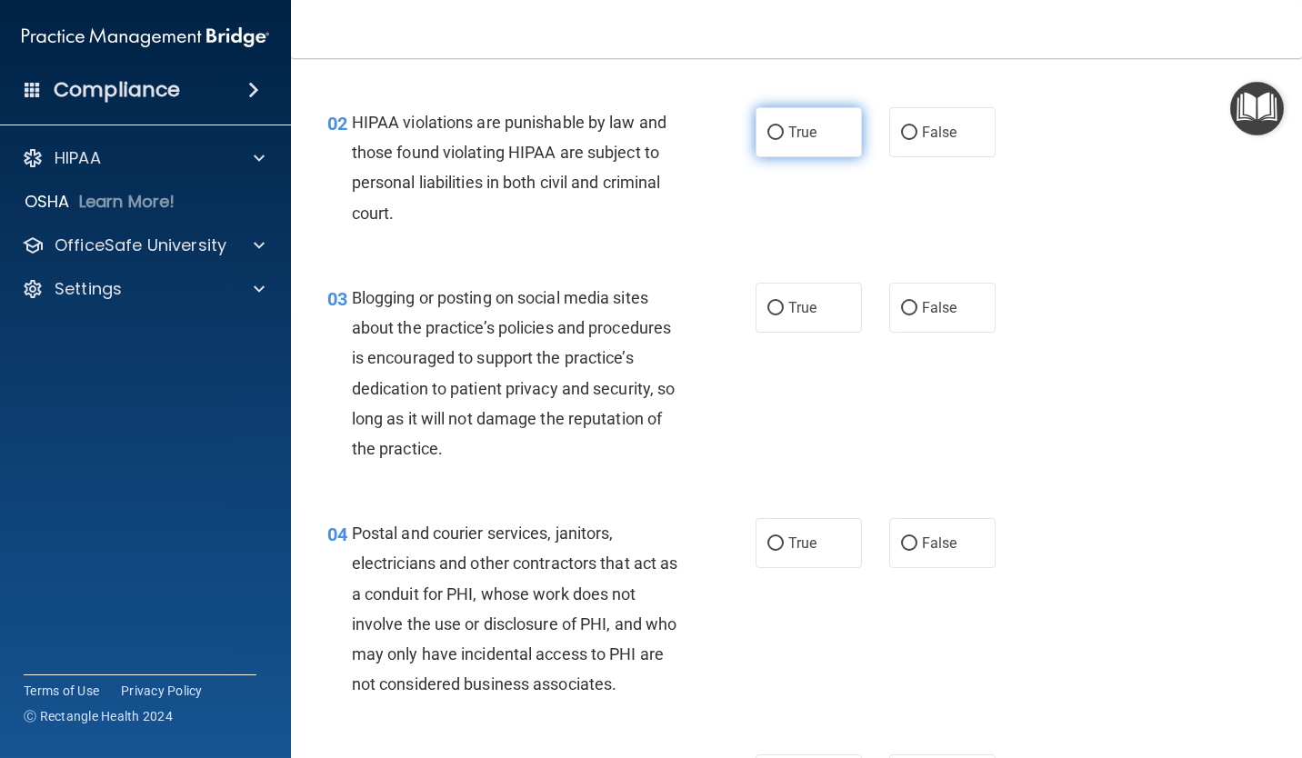
click at [797, 156] on label "True" at bounding box center [808, 132] width 106 height 50
click at [784, 140] on input "True" at bounding box center [775, 133] width 16 height 14
radio input "true"
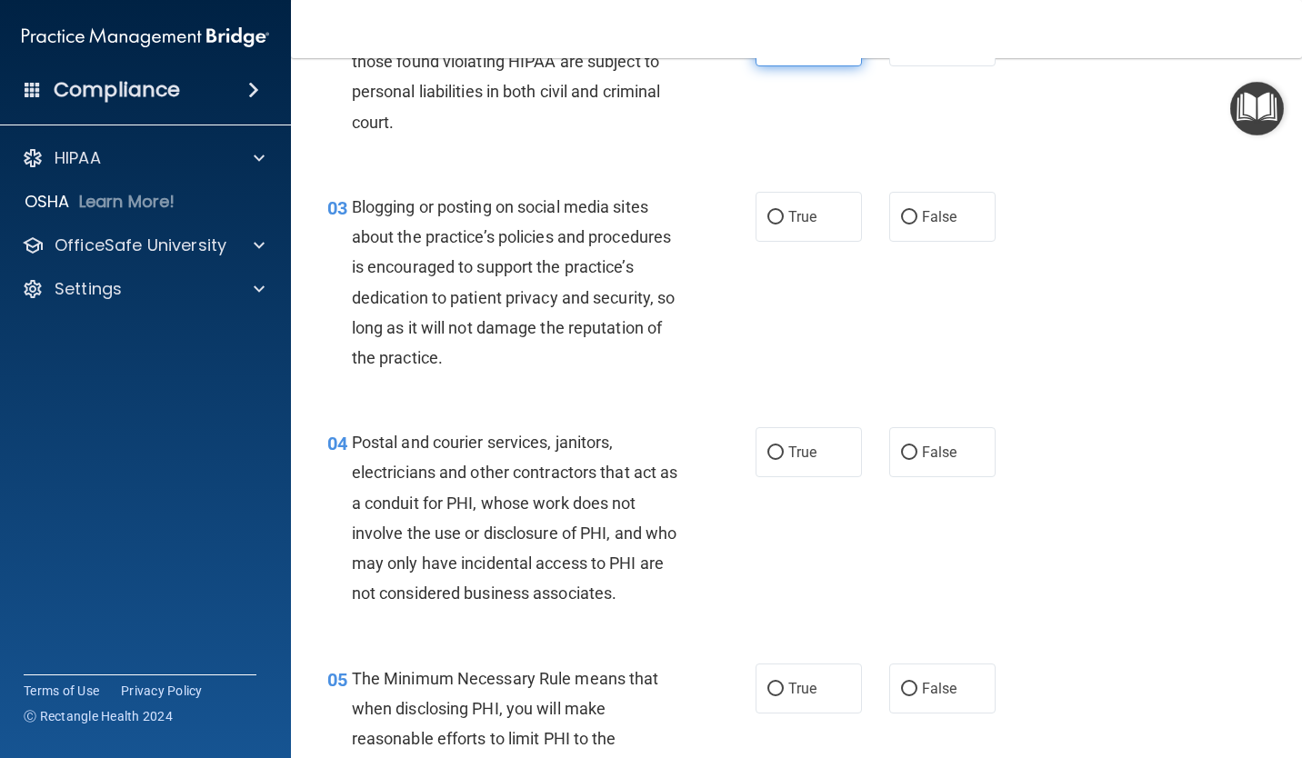
scroll to position [364, 0]
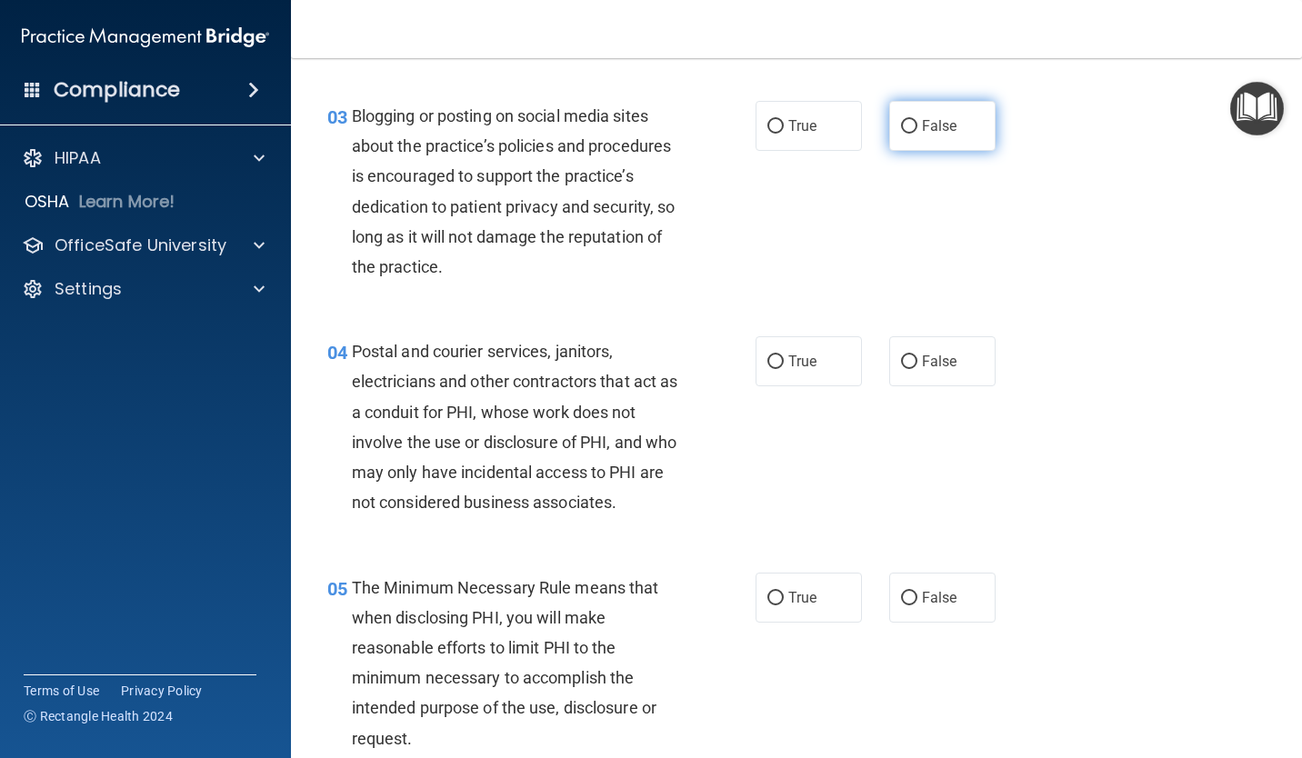
click at [919, 147] on label "False" at bounding box center [942, 126] width 106 height 50
click at [917, 134] on input "False" at bounding box center [909, 127] width 16 height 14
radio input "true"
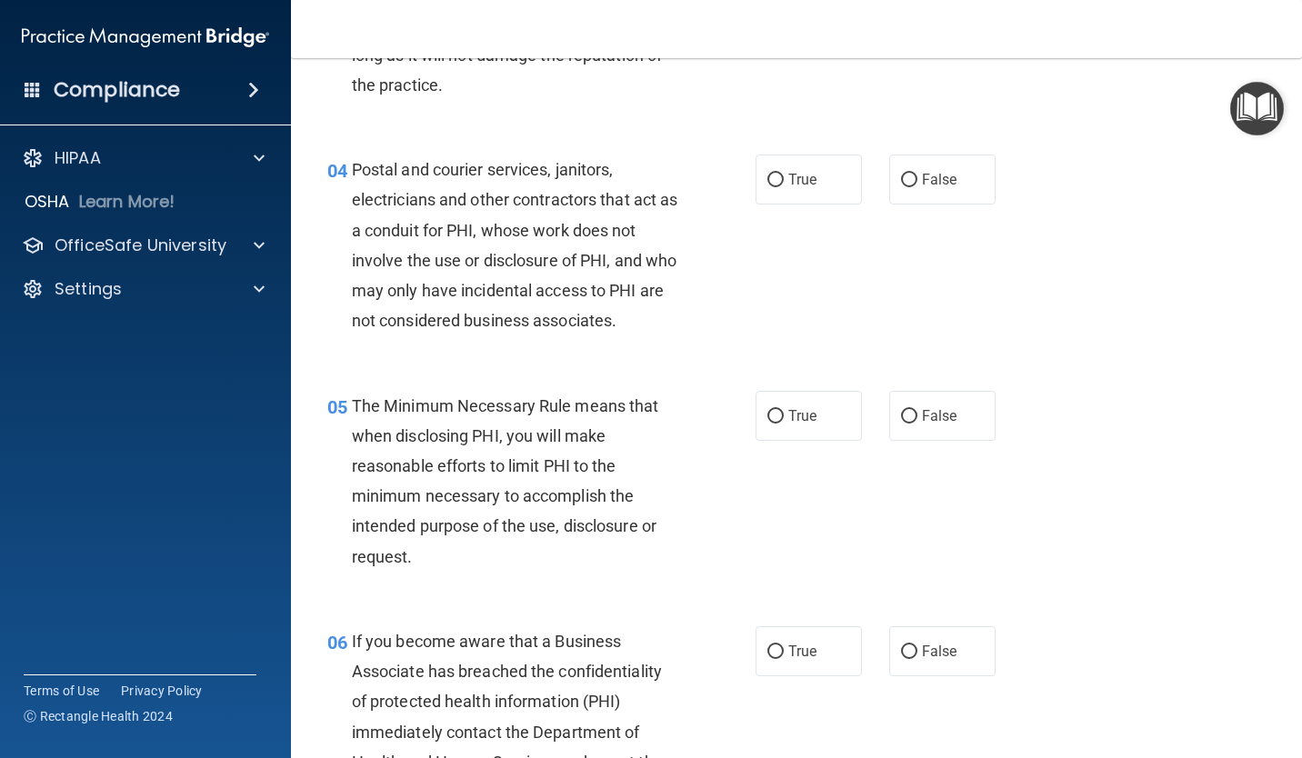
scroll to position [636, 0]
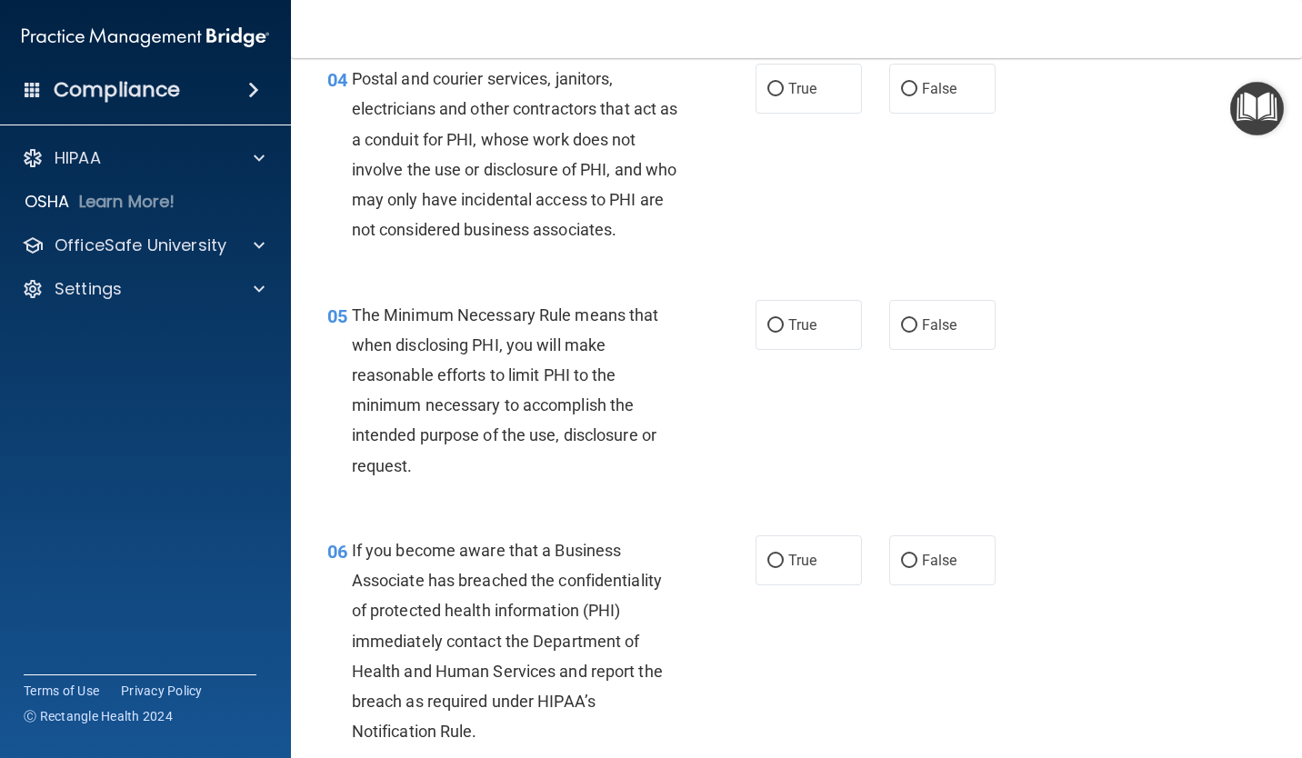
drag, startPoint x: 894, startPoint y: 176, endPoint x: 781, endPoint y: 153, distance: 116.0
click at [781, 153] on div "04 Postal and courier services, janitors, electricians and other contractors th…" at bounding box center [796, 158] width 965 height 235
click at [834, 106] on label "True" at bounding box center [808, 89] width 106 height 50
click at [784, 96] on input "True" at bounding box center [775, 90] width 16 height 14
radio input "true"
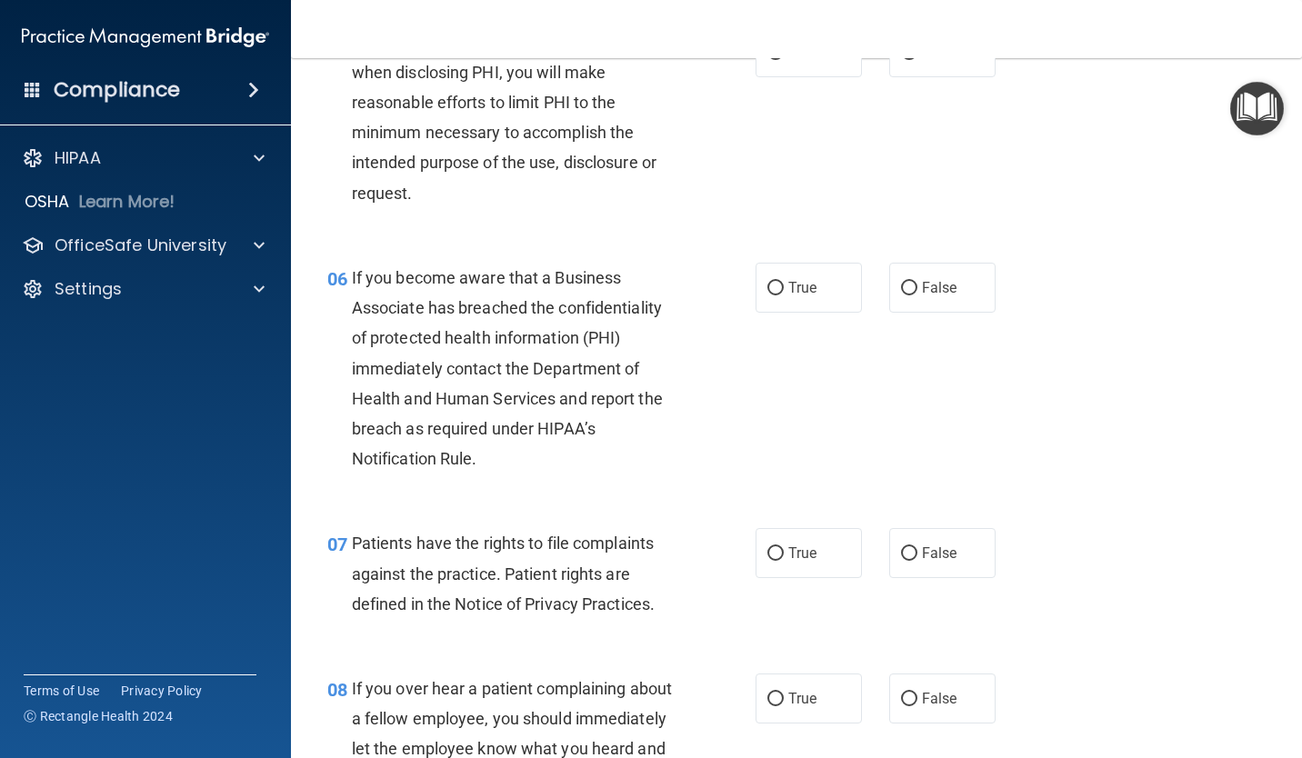
scroll to position [818, 0]
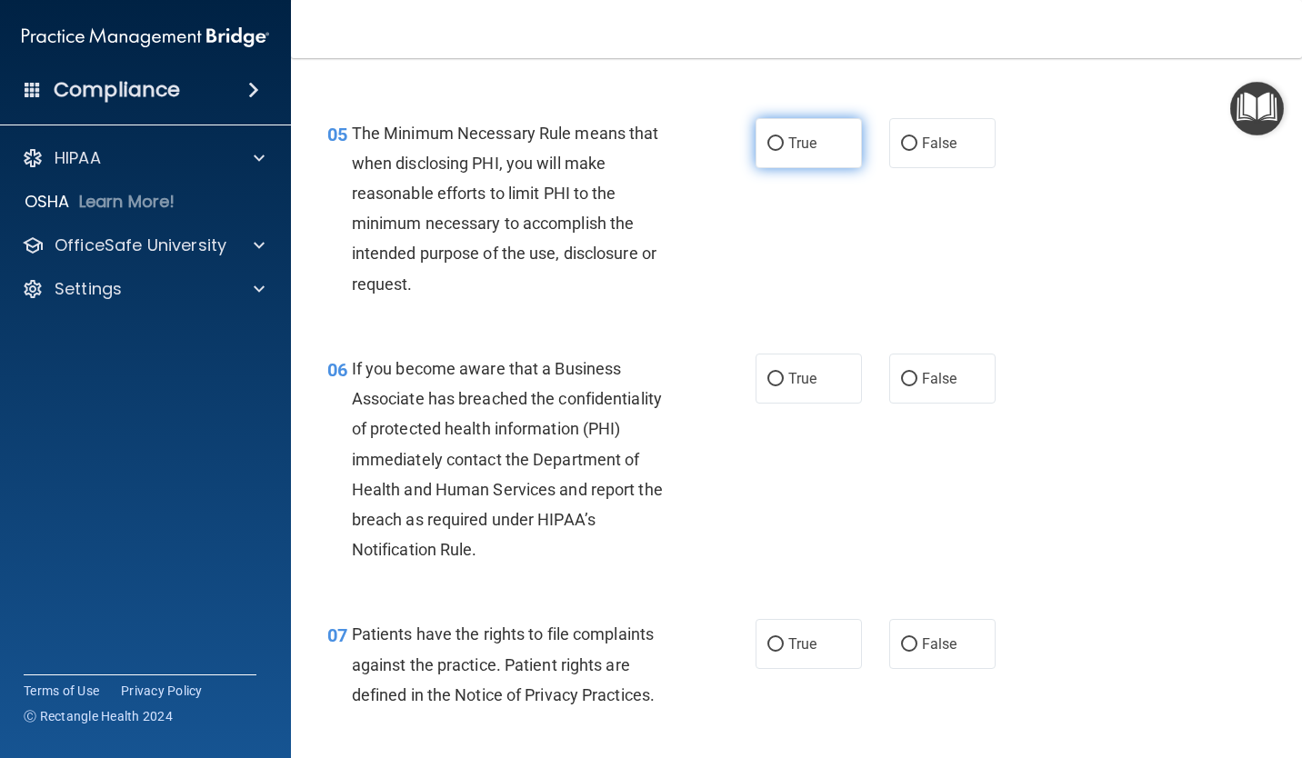
click at [769, 158] on label "True" at bounding box center [808, 143] width 106 height 50
click at [769, 151] on input "True" at bounding box center [775, 144] width 16 height 14
radio input "true"
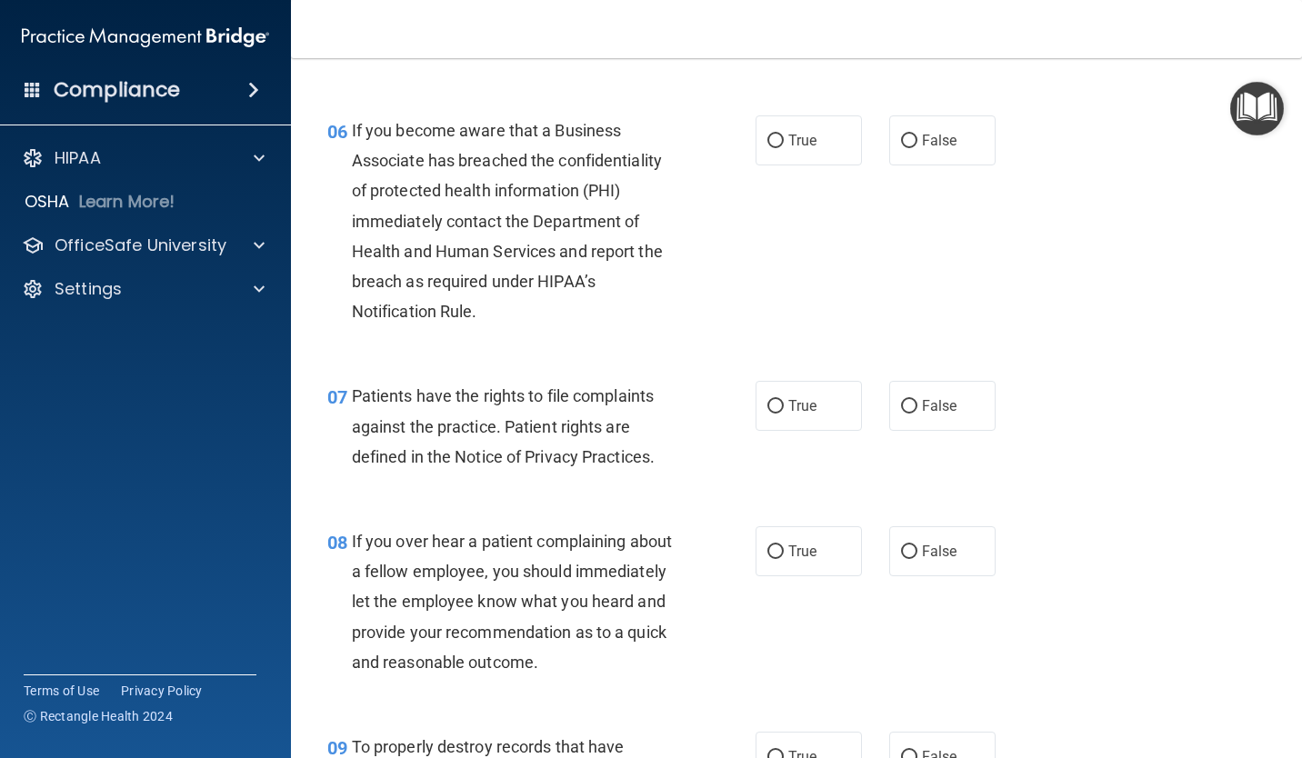
scroll to position [1091, 0]
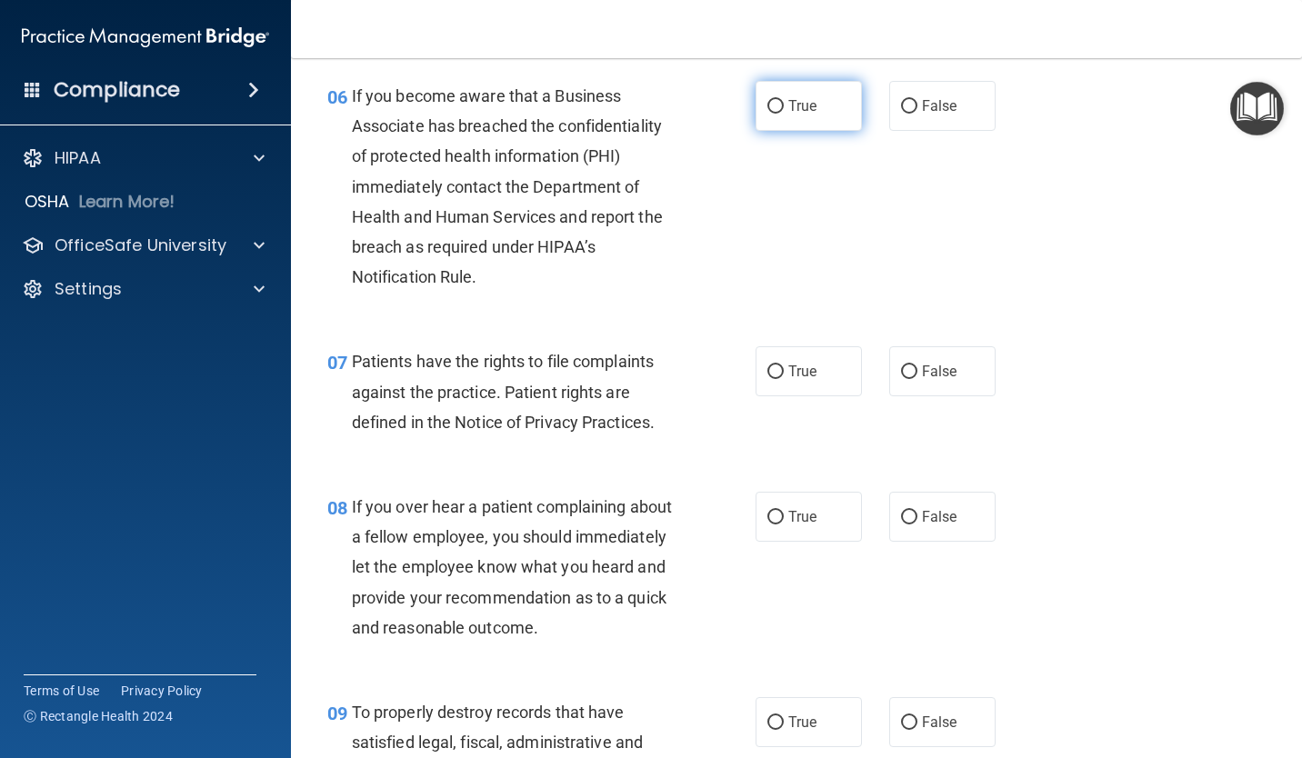
click at [790, 111] on span "True" at bounding box center [802, 105] width 28 height 17
click at [784, 111] on input "True" at bounding box center [775, 107] width 16 height 14
radio input "true"
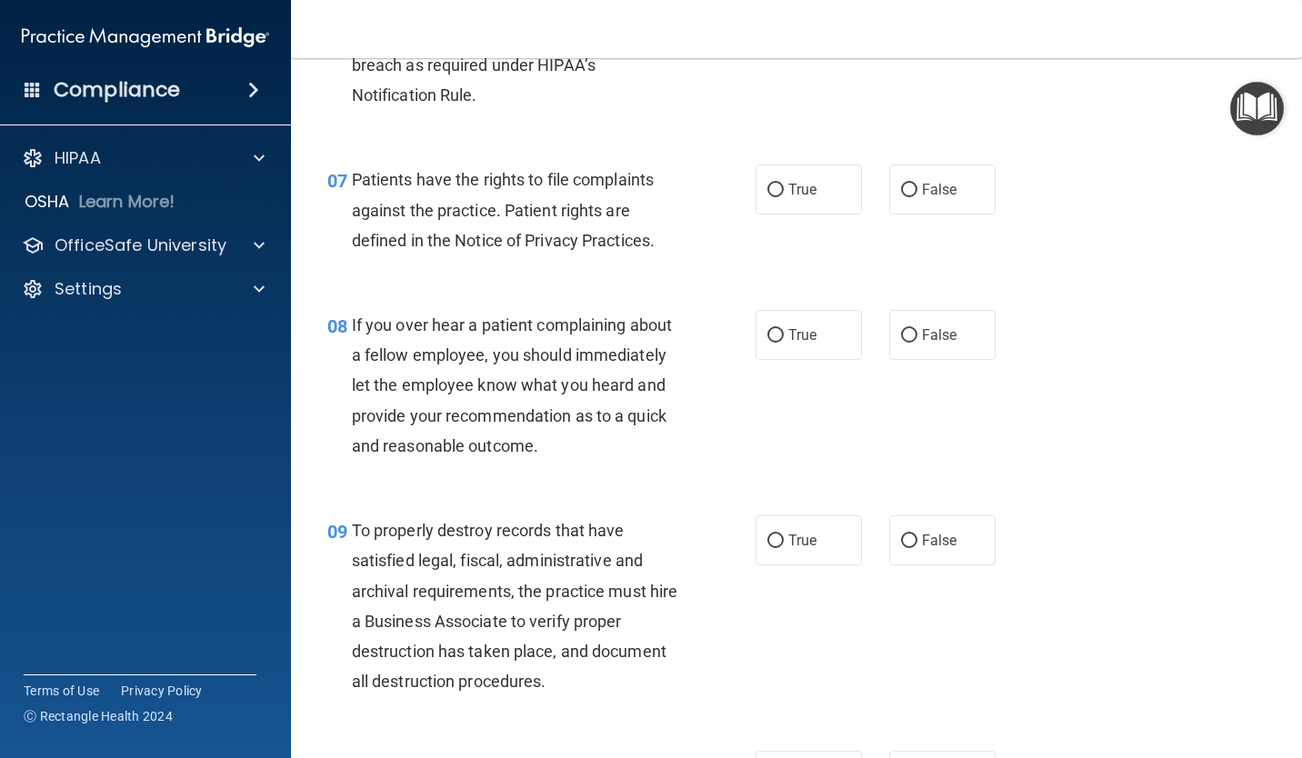
scroll to position [1363, 0]
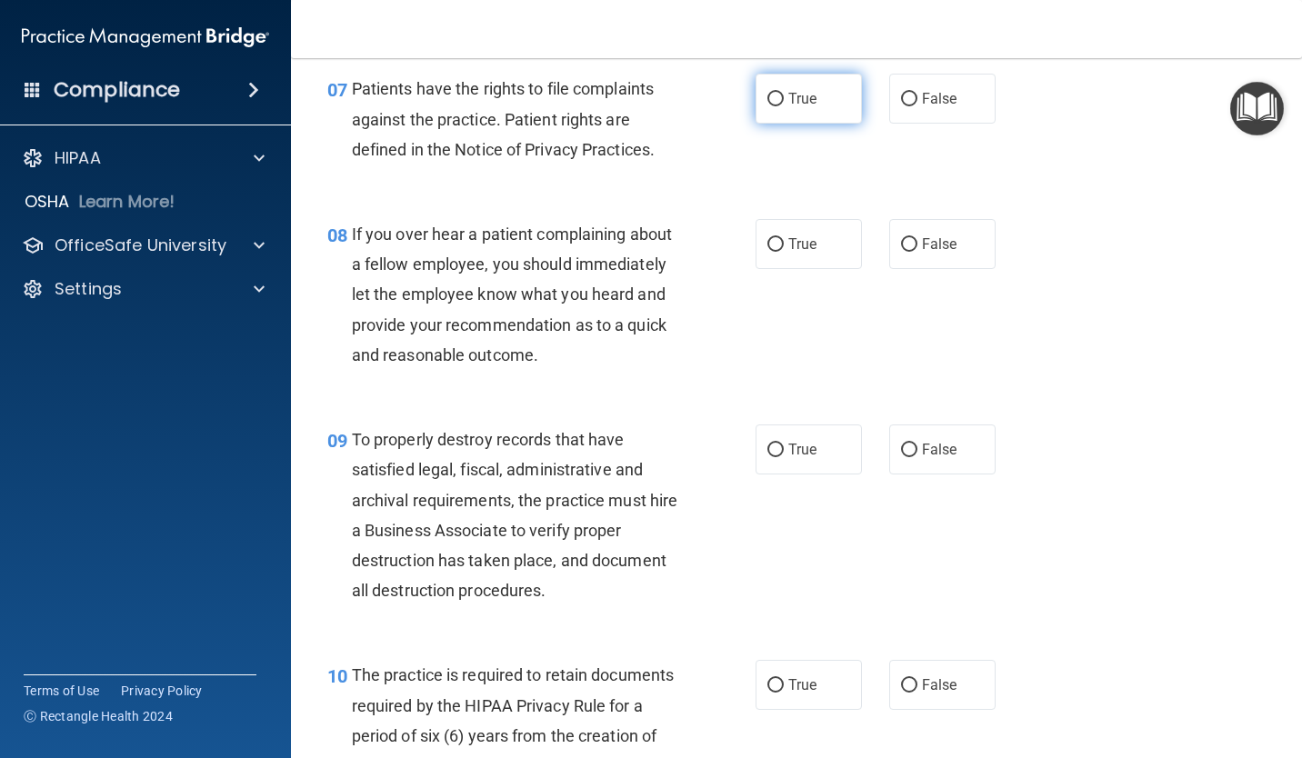
click at [789, 115] on label "True" at bounding box center [808, 99] width 106 height 50
click at [784, 106] on input "True" at bounding box center [775, 100] width 16 height 14
radio input "true"
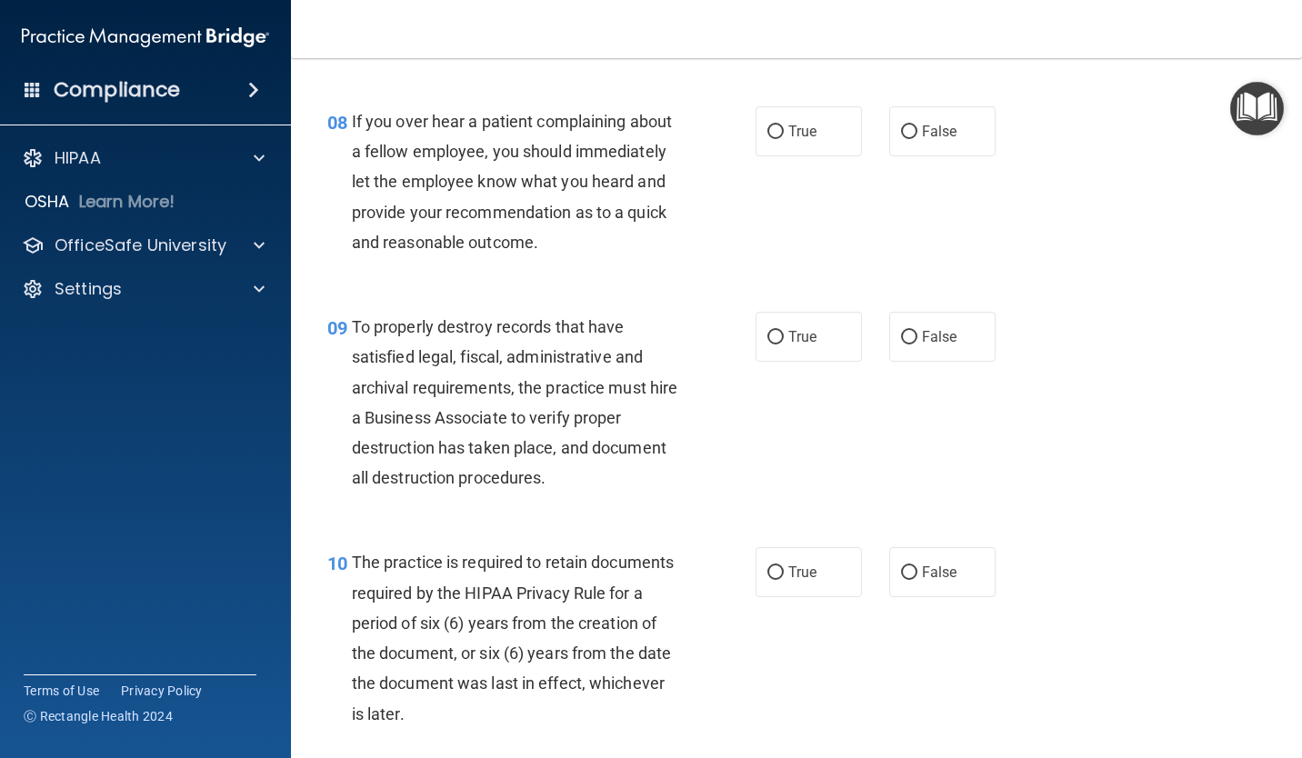
scroll to position [1454, 0]
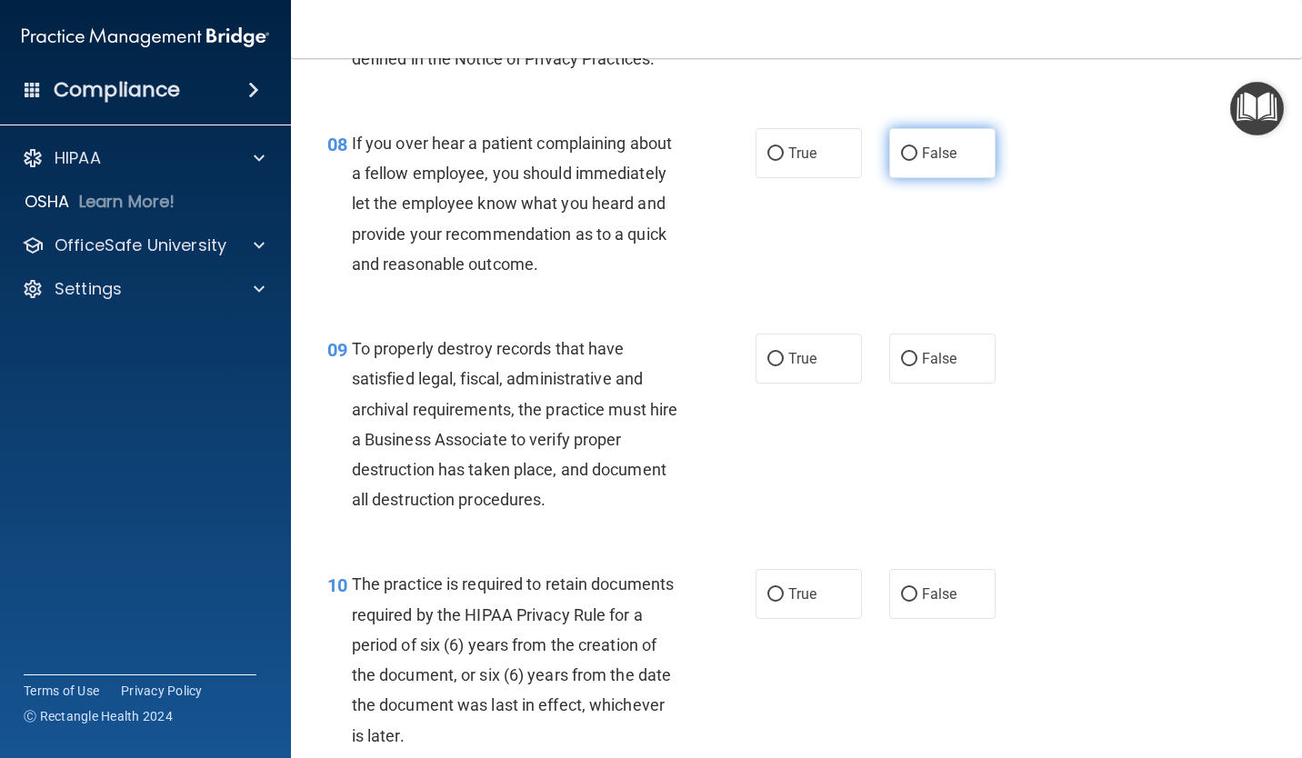
click at [893, 174] on label "False" at bounding box center [942, 153] width 106 height 50
click at [901, 161] on input "False" at bounding box center [909, 154] width 16 height 14
radio input "true"
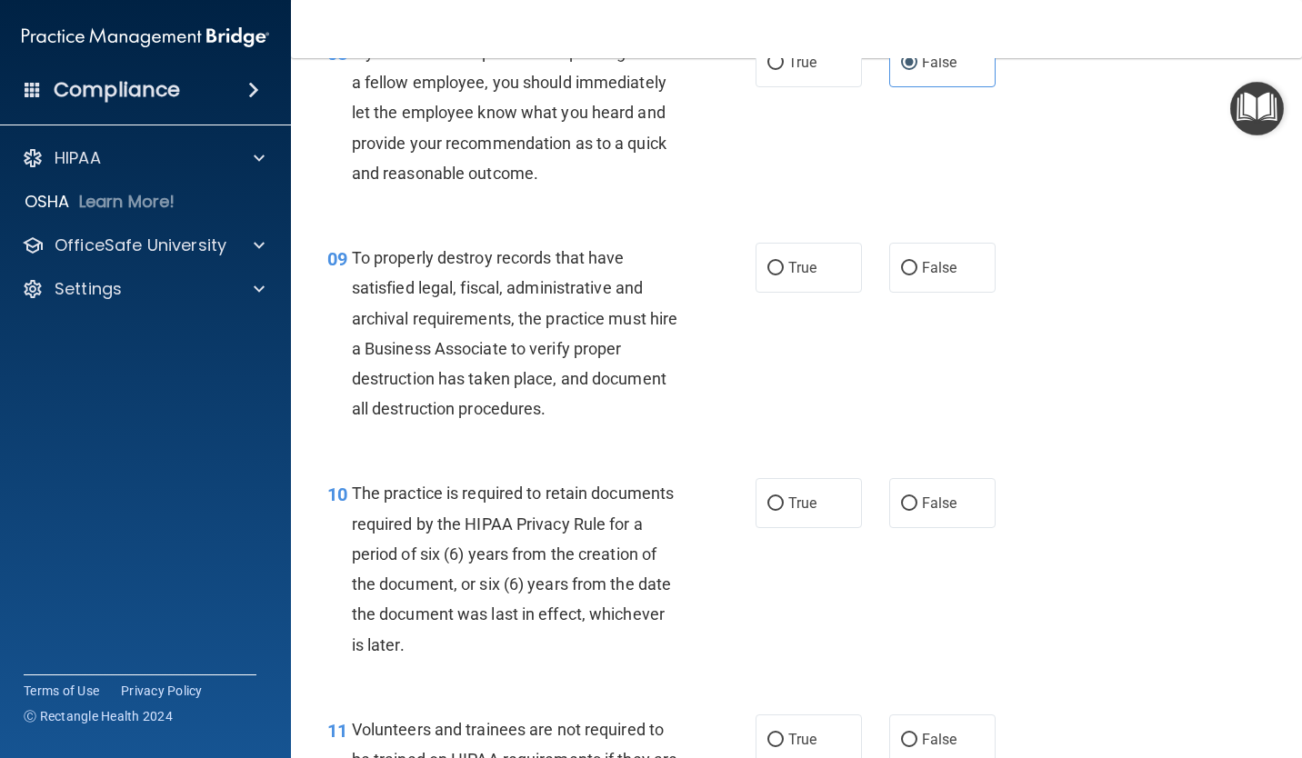
scroll to position [1636, 0]
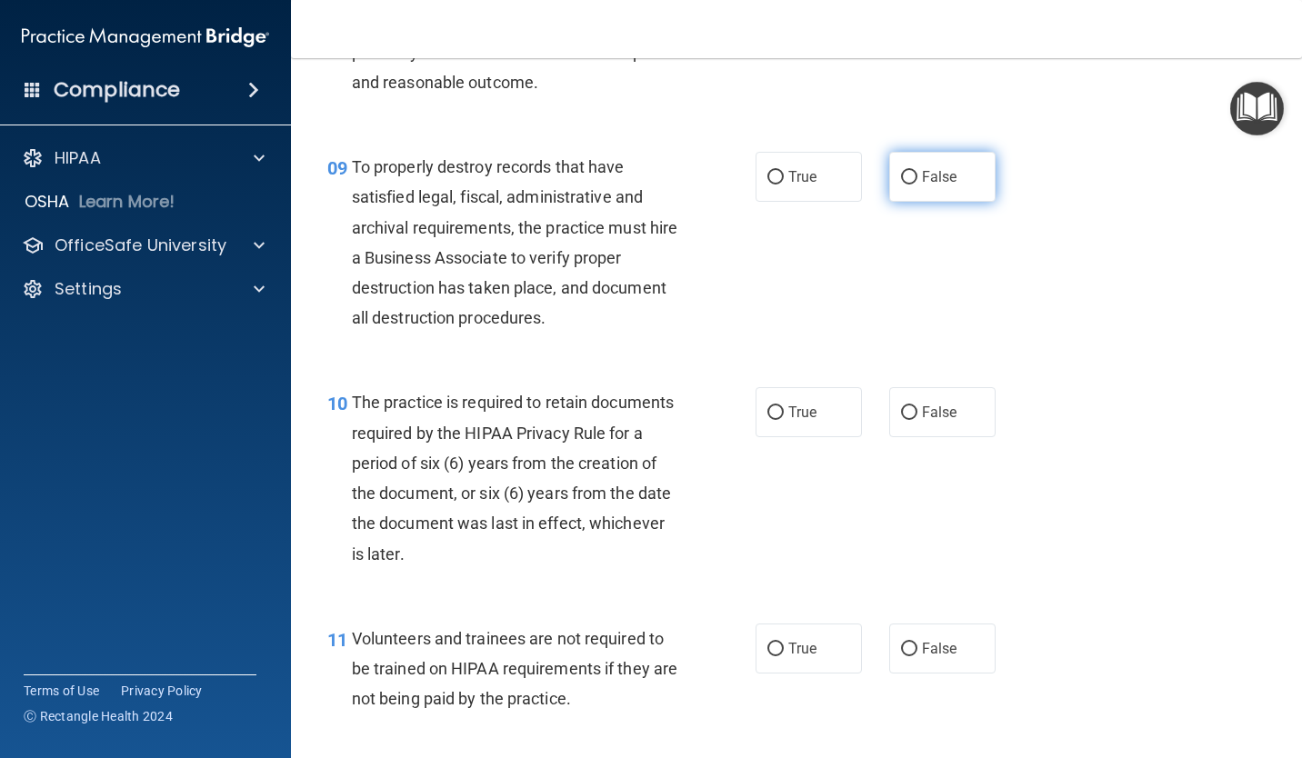
click at [906, 182] on input "False" at bounding box center [909, 178] width 16 height 14
radio input "true"
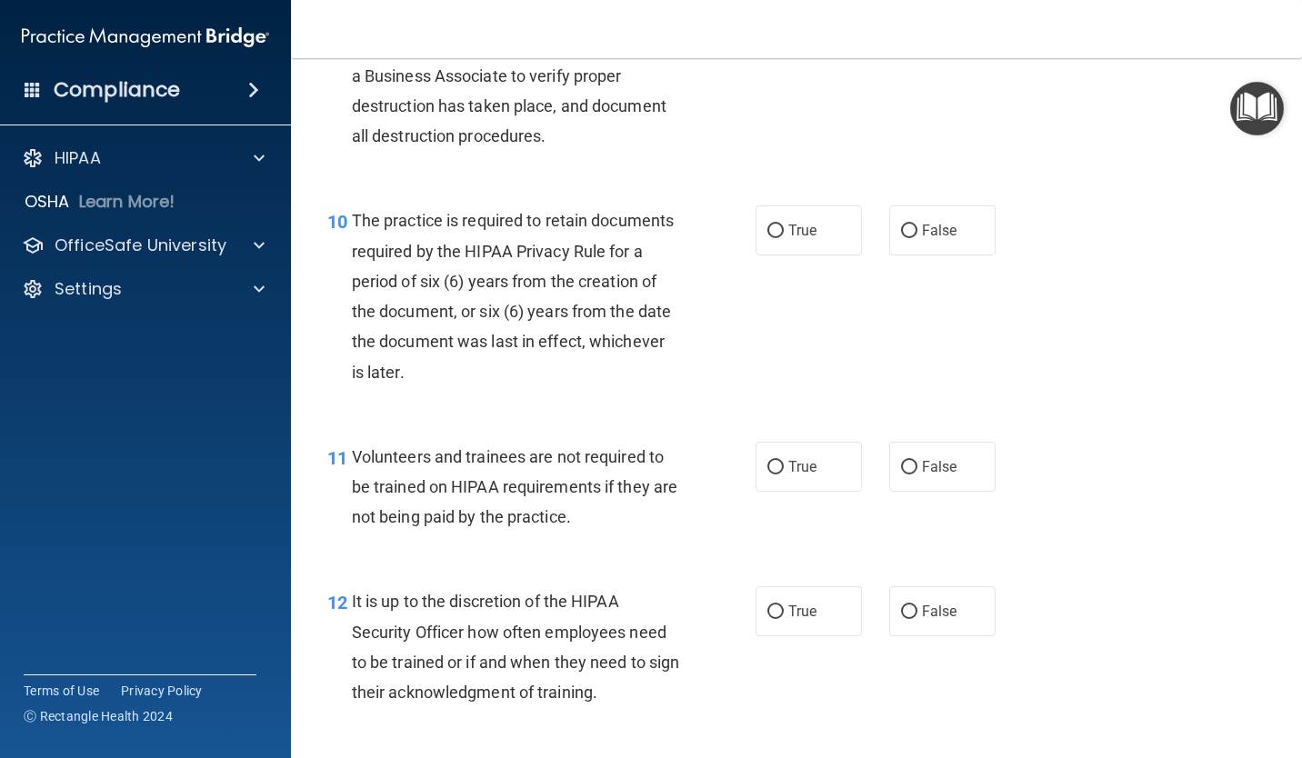
scroll to position [1909, 0]
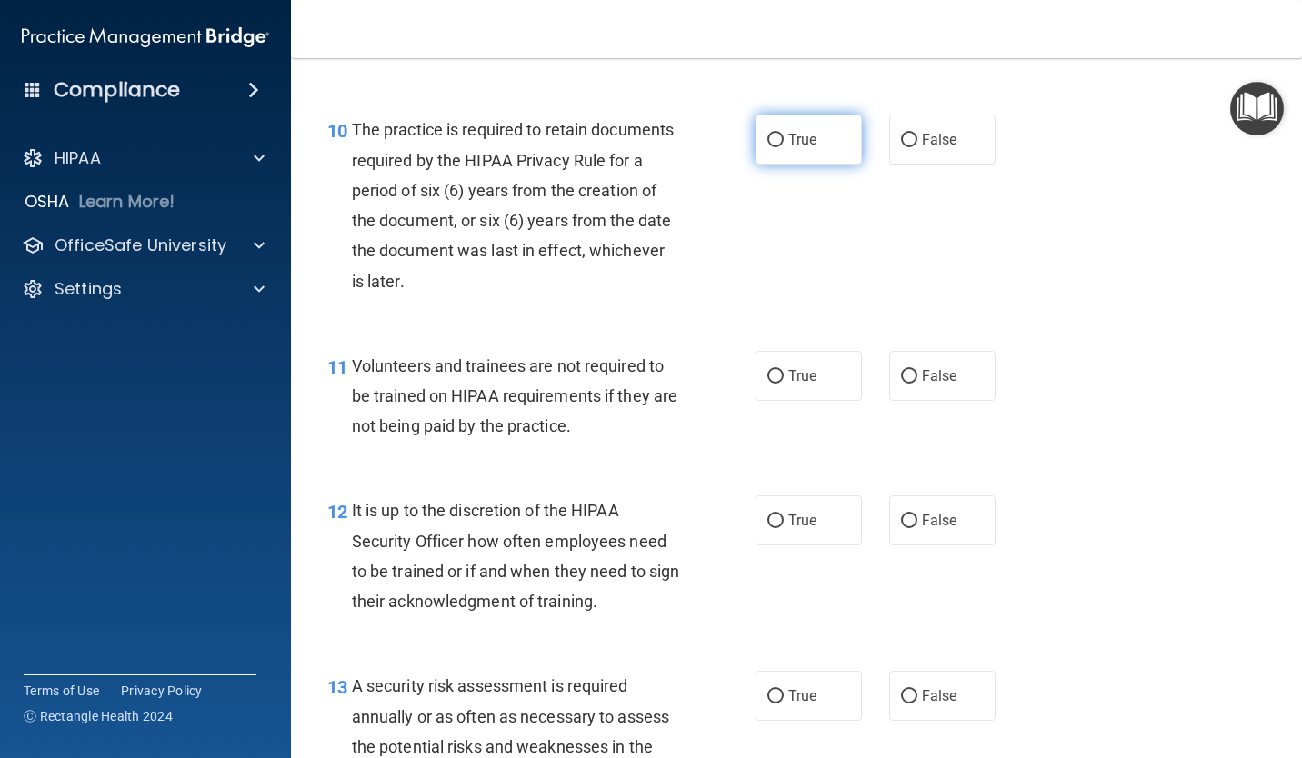
click at [828, 132] on label "True" at bounding box center [808, 140] width 106 height 50
click at [784, 134] on input "True" at bounding box center [775, 141] width 16 height 14
radio input "true"
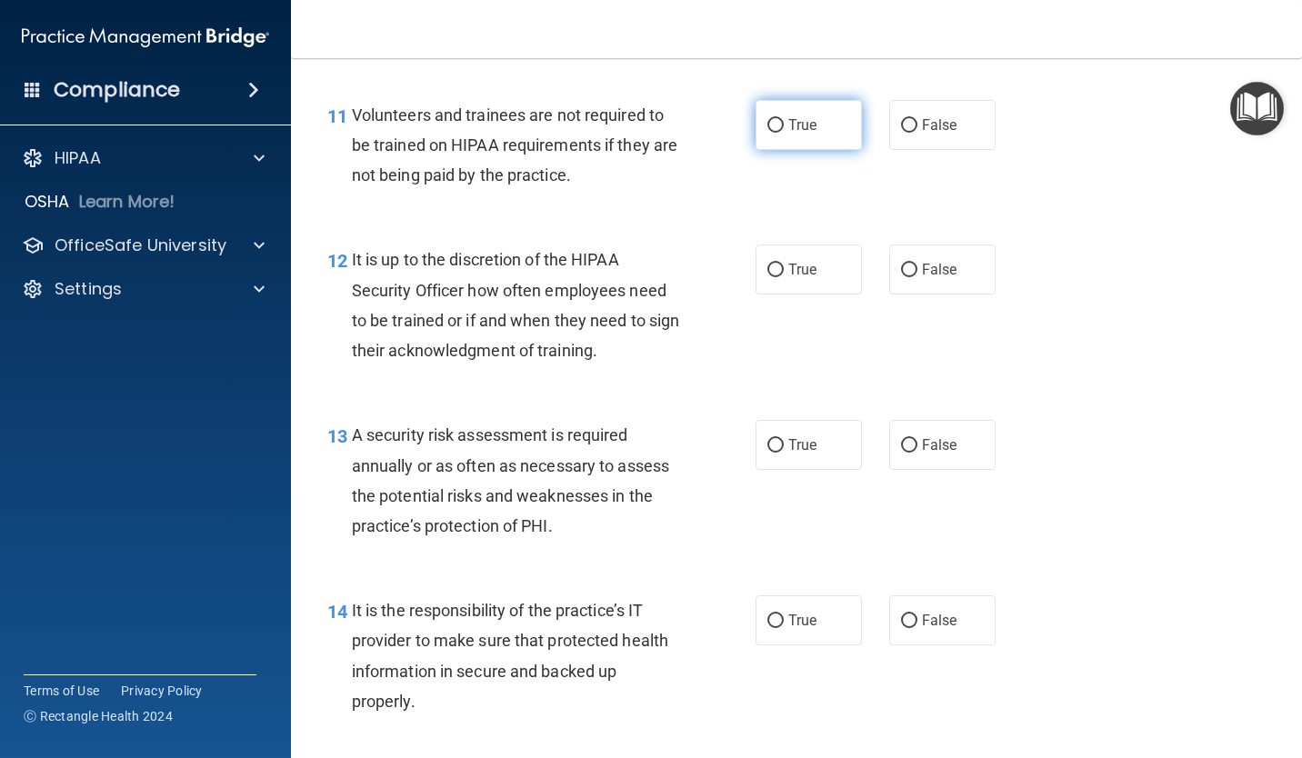
scroll to position [2181, 0]
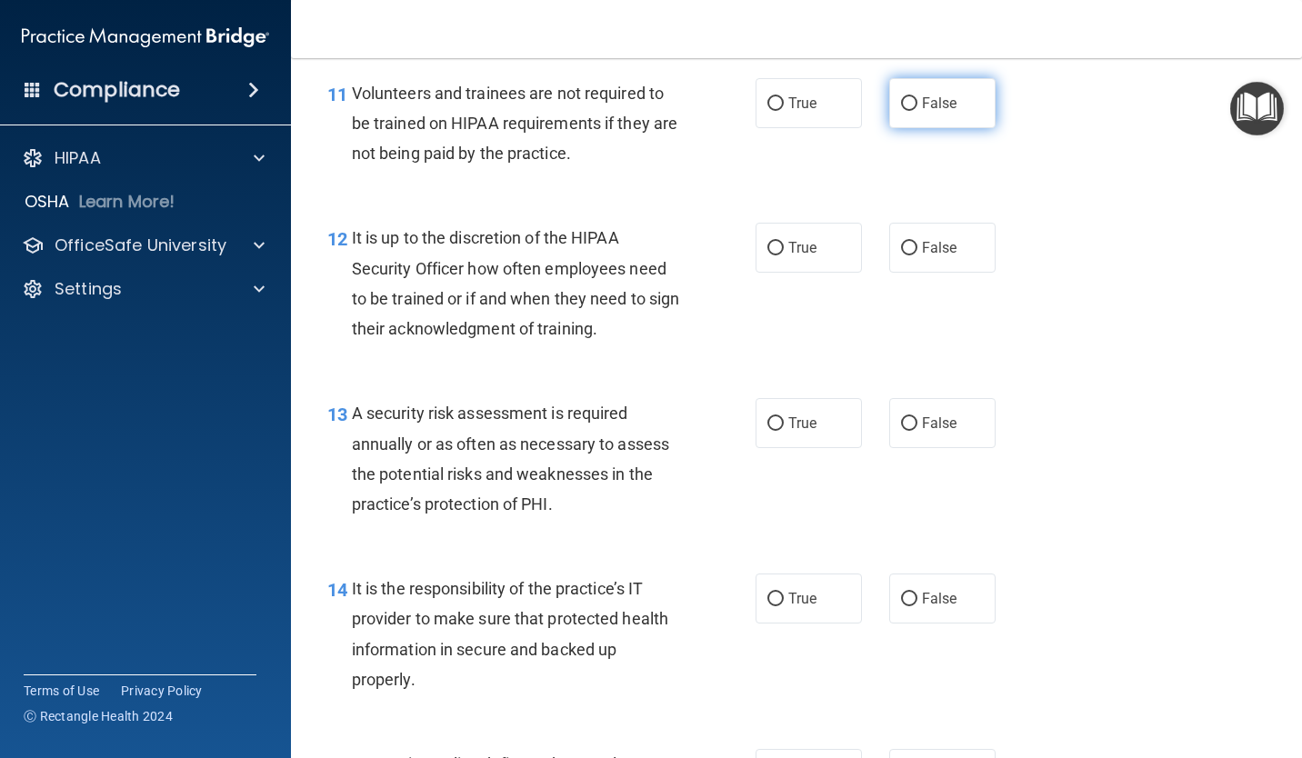
click at [921, 126] on label "False" at bounding box center [942, 103] width 106 height 50
click at [917, 111] on input "False" at bounding box center [909, 104] width 16 height 14
radio input "true"
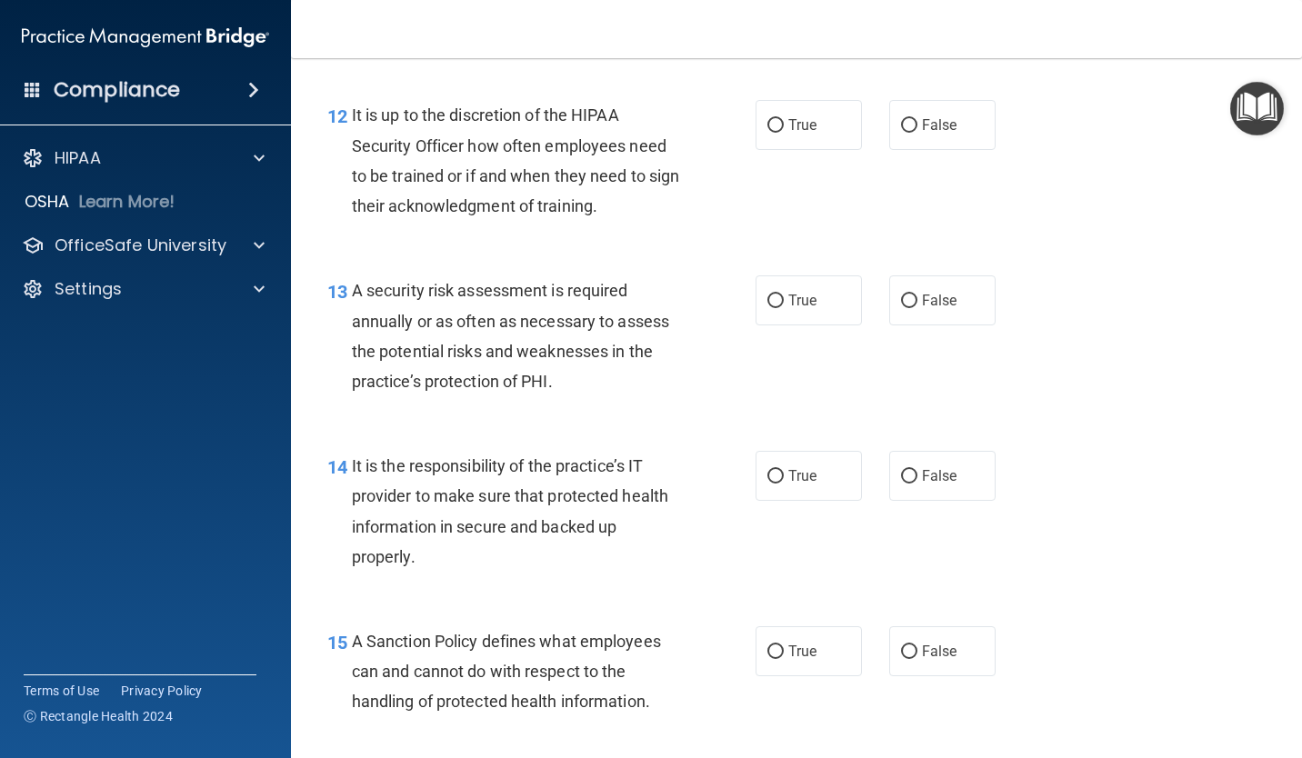
scroll to position [2272, 0]
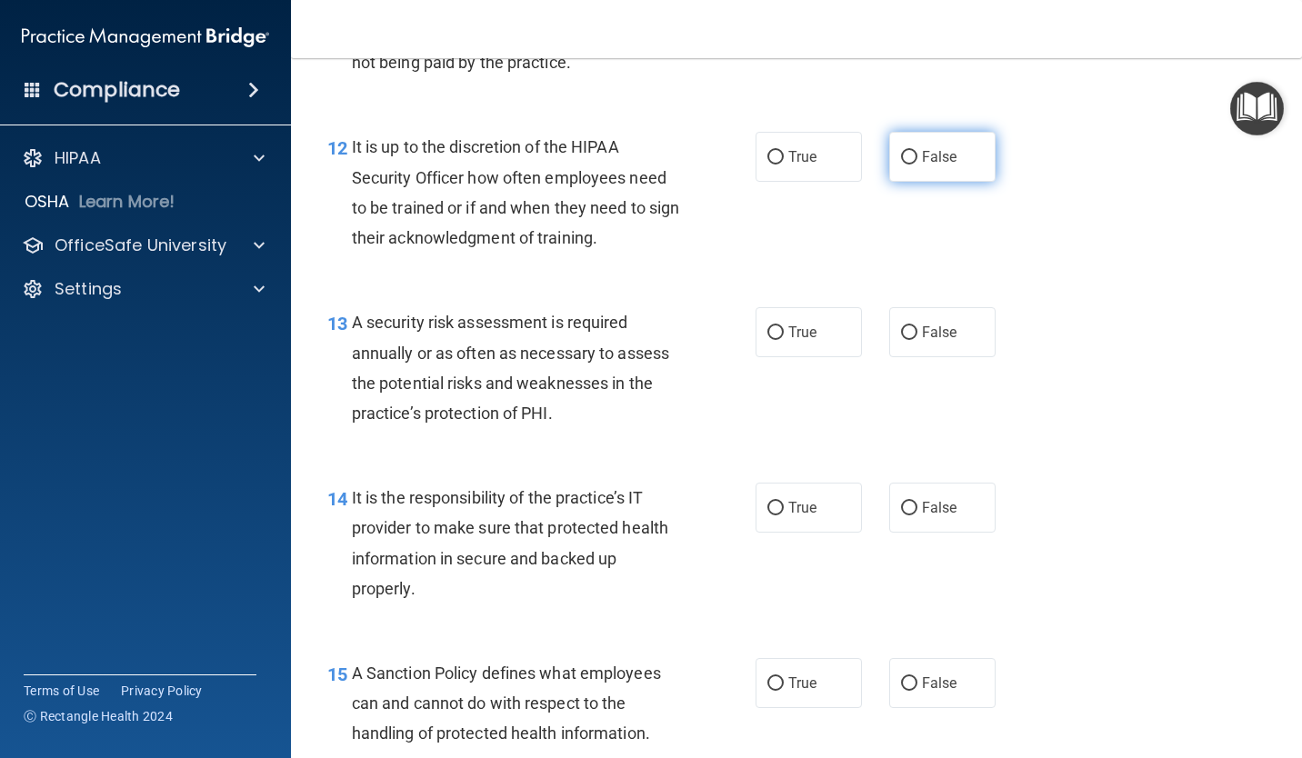
click at [890, 160] on label "False" at bounding box center [942, 157] width 106 height 50
click at [901, 160] on input "False" at bounding box center [909, 158] width 16 height 14
radio input "true"
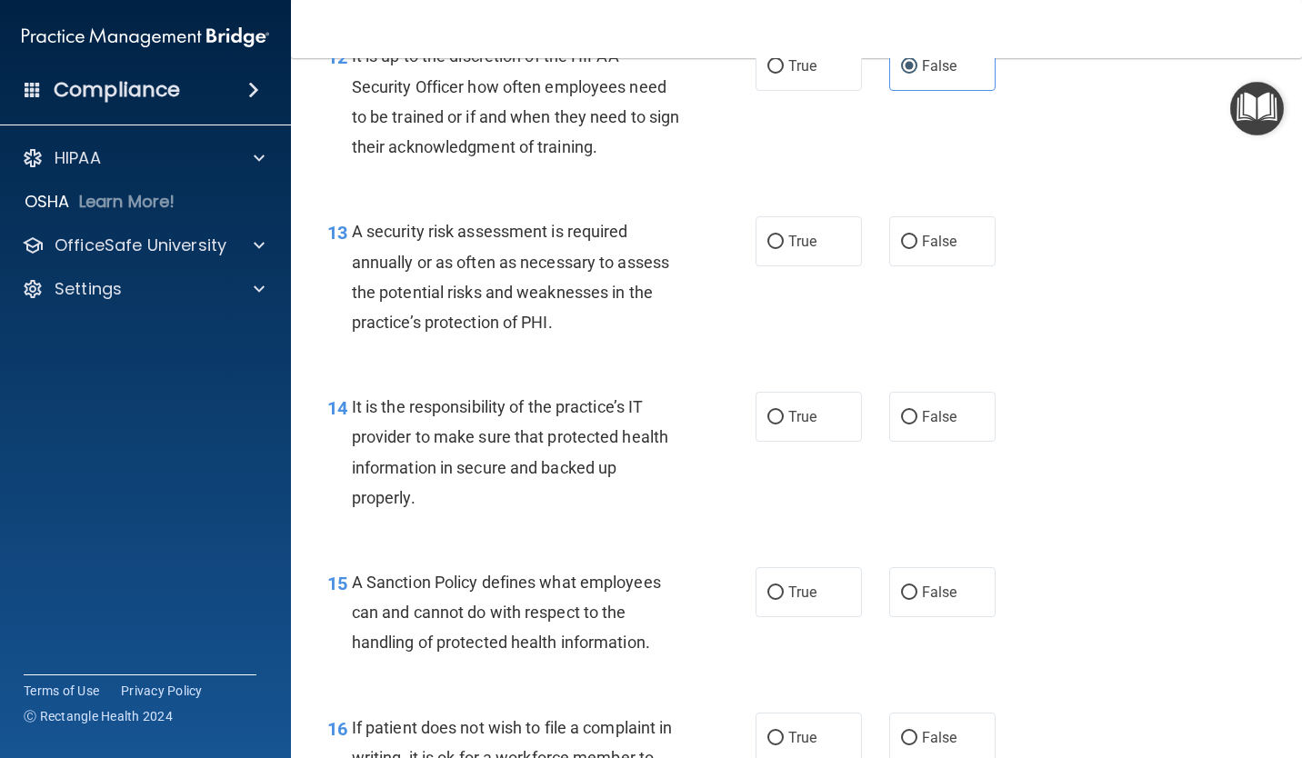
scroll to position [2454, 0]
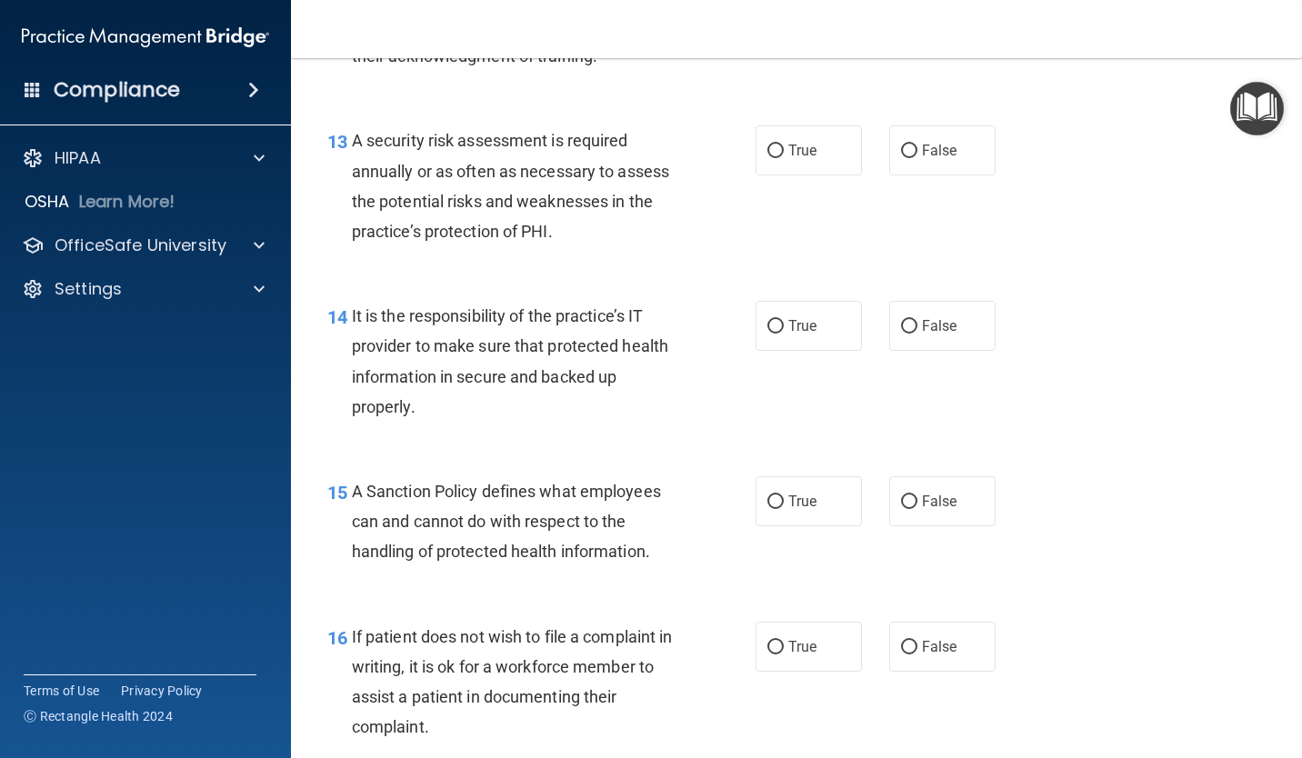
click at [793, 182] on div "13 A security risk assessment is required annually or as often as necessary to …" at bounding box center [796, 190] width 965 height 175
click at [793, 174] on label "True" at bounding box center [808, 150] width 106 height 50
click at [784, 158] on input "True" at bounding box center [775, 152] width 16 height 14
radio input "true"
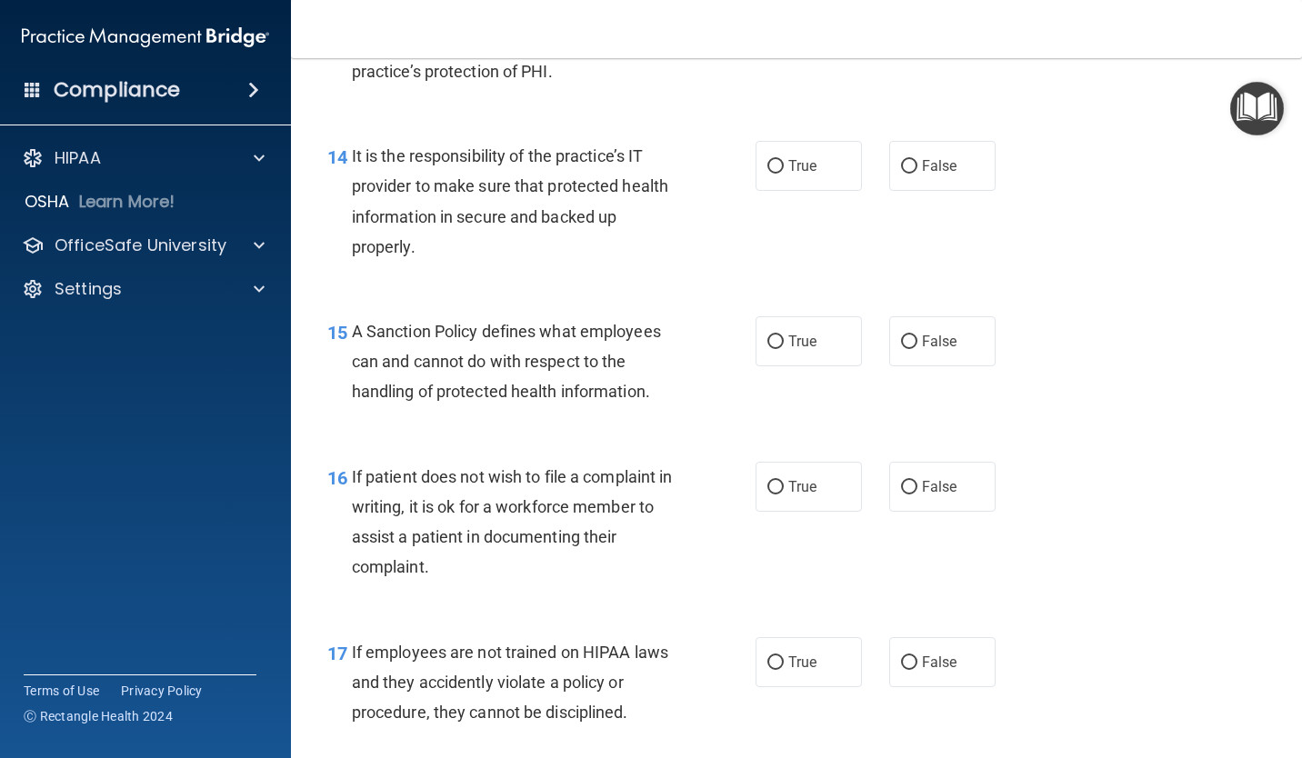
scroll to position [2636, 0]
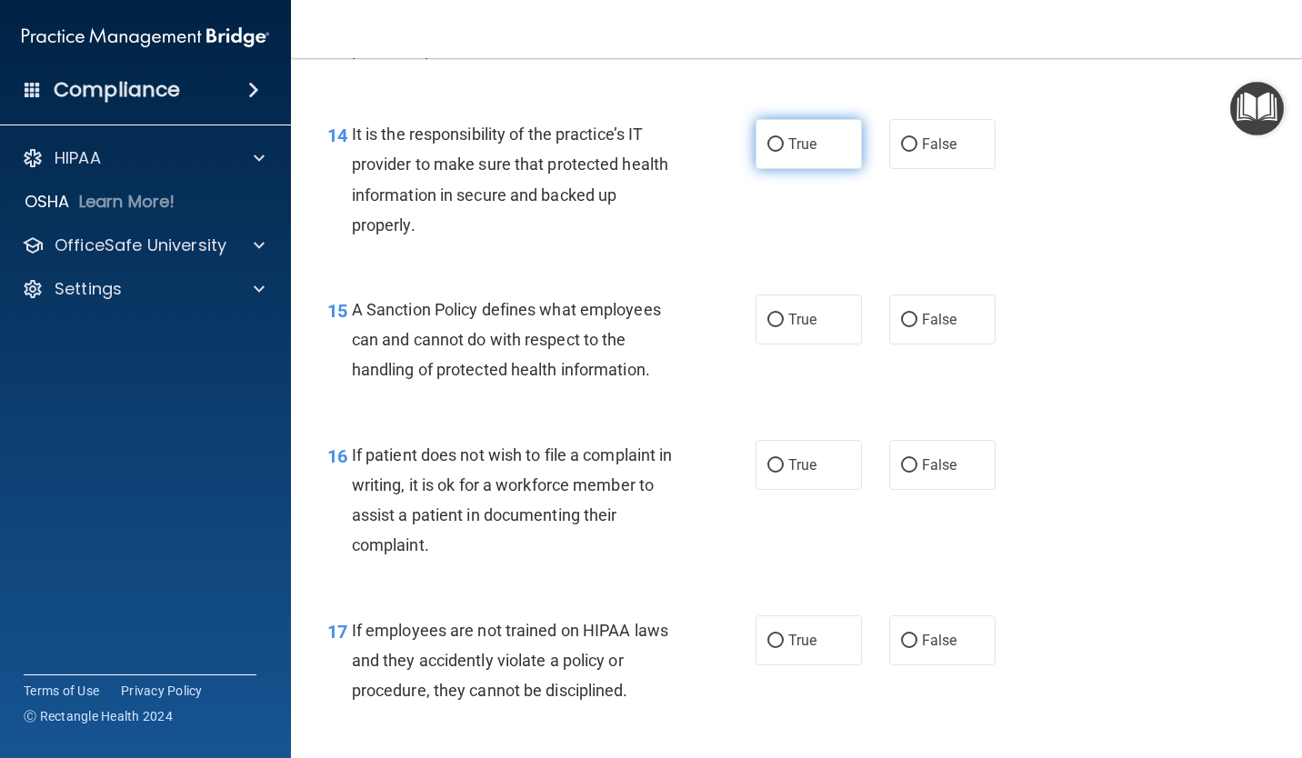
click at [811, 169] on label "True" at bounding box center [808, 144] width 106 height 50
click at [784, 152] on input "True" at bounding box center [775, 145] width 16 height 14
radio input "true"
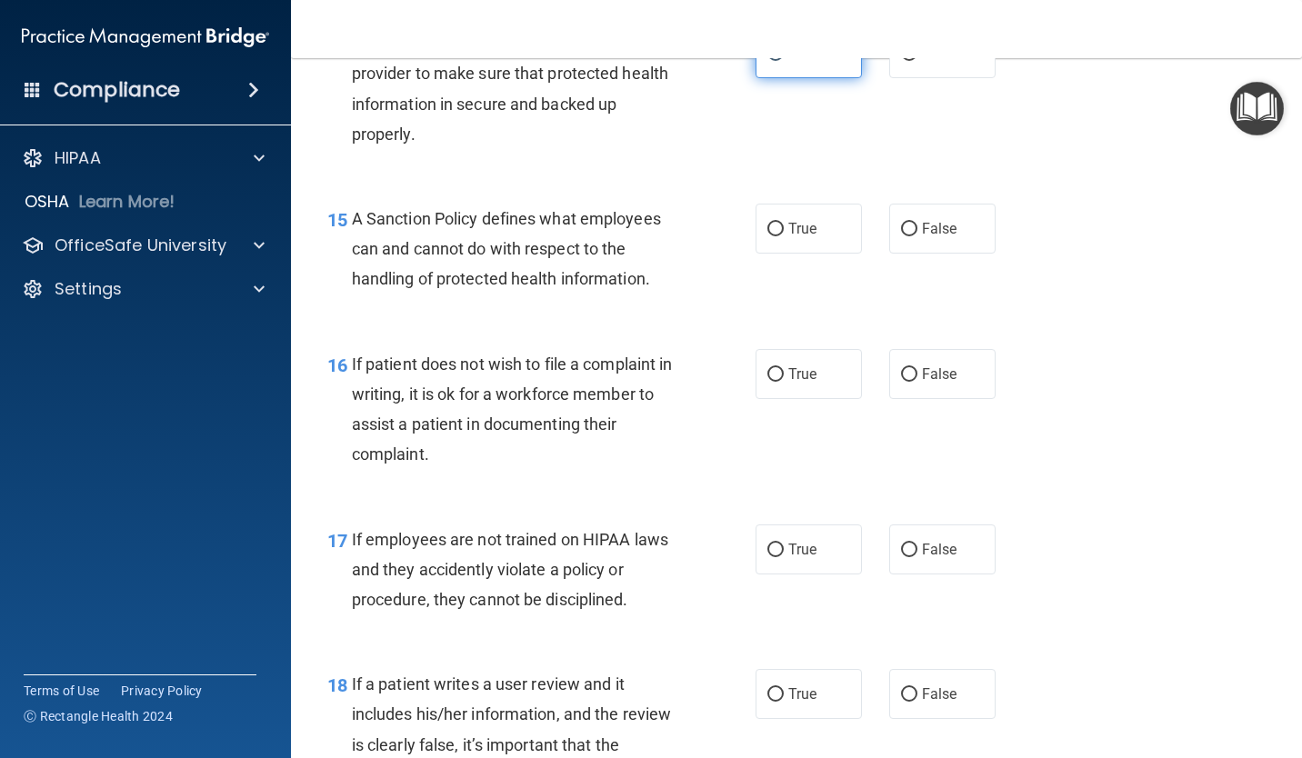
scroll to position [2818, 0]
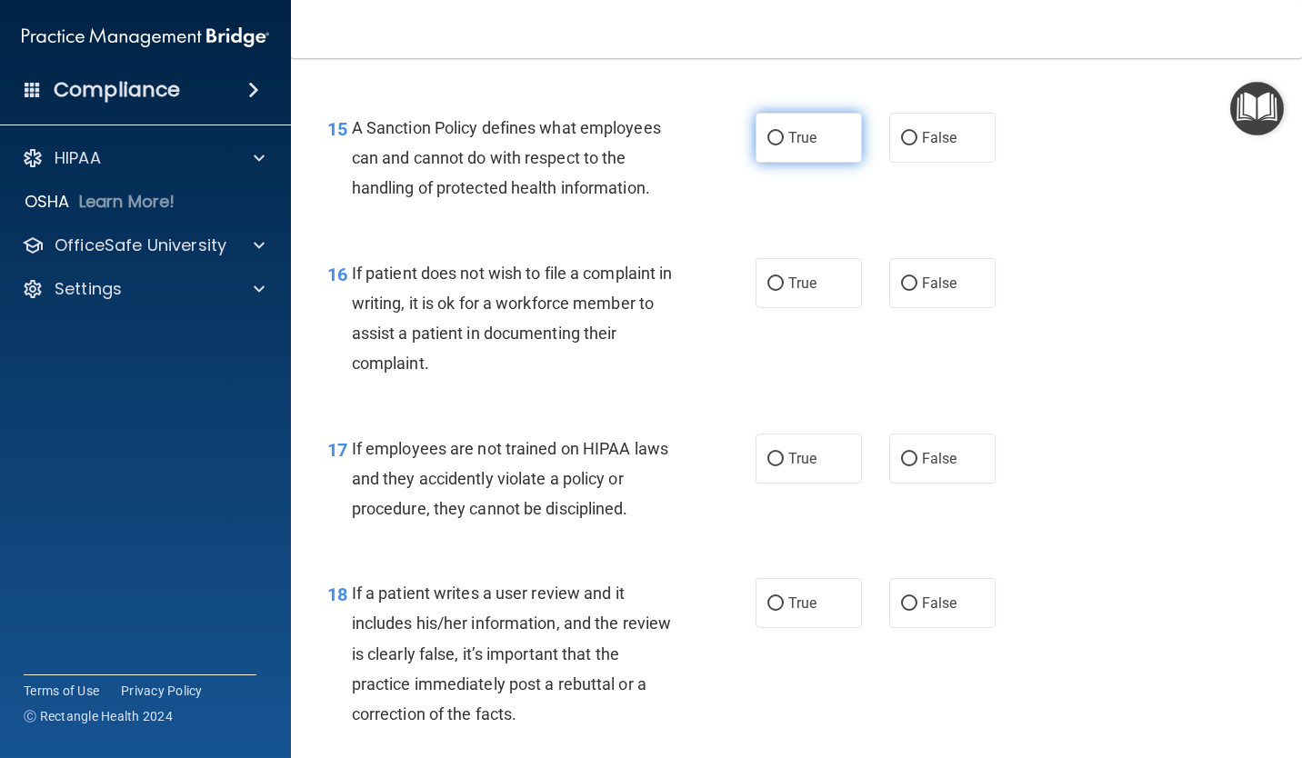
click at [784, 152] on label "True" at bounding box center [808, 138] width 106 height 50
click at [784, 145] on input "True" at bounding box center [775, 139] width 16 height 14
radio input "true"
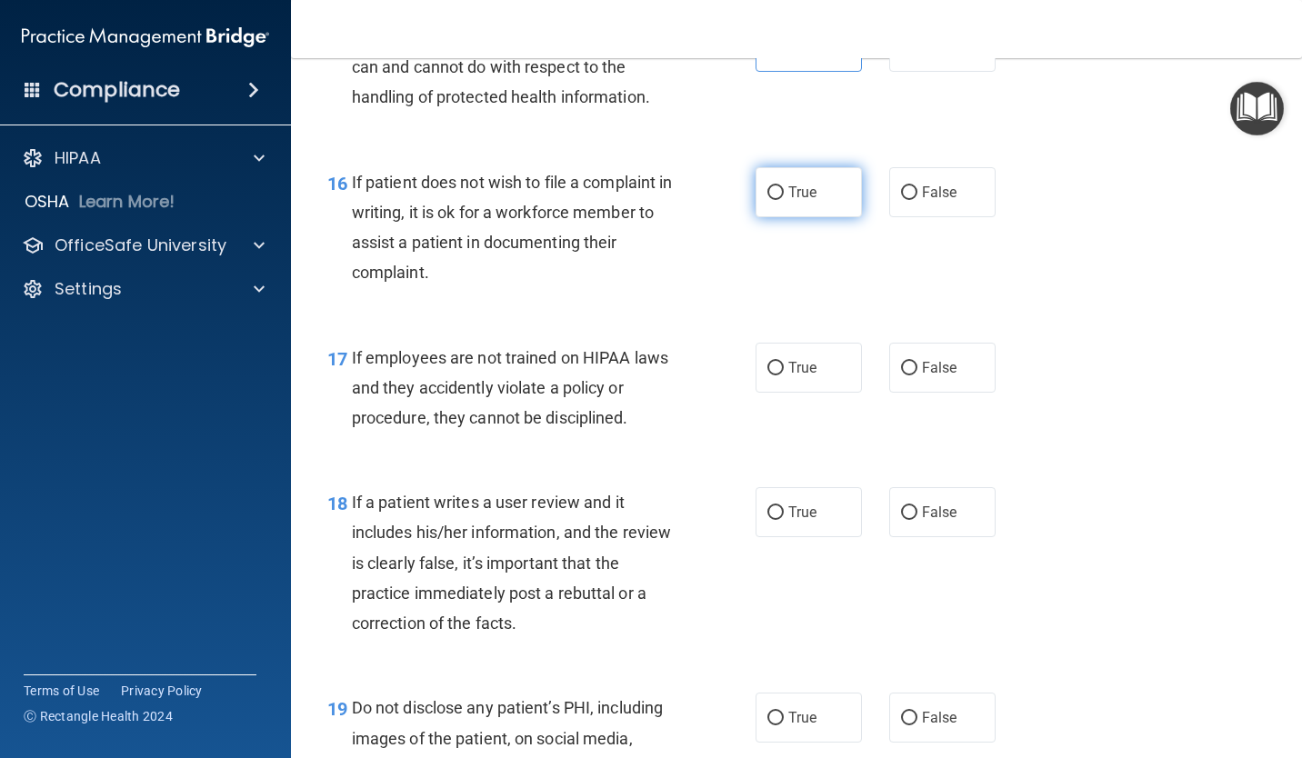
scroll to position [3000, 0]
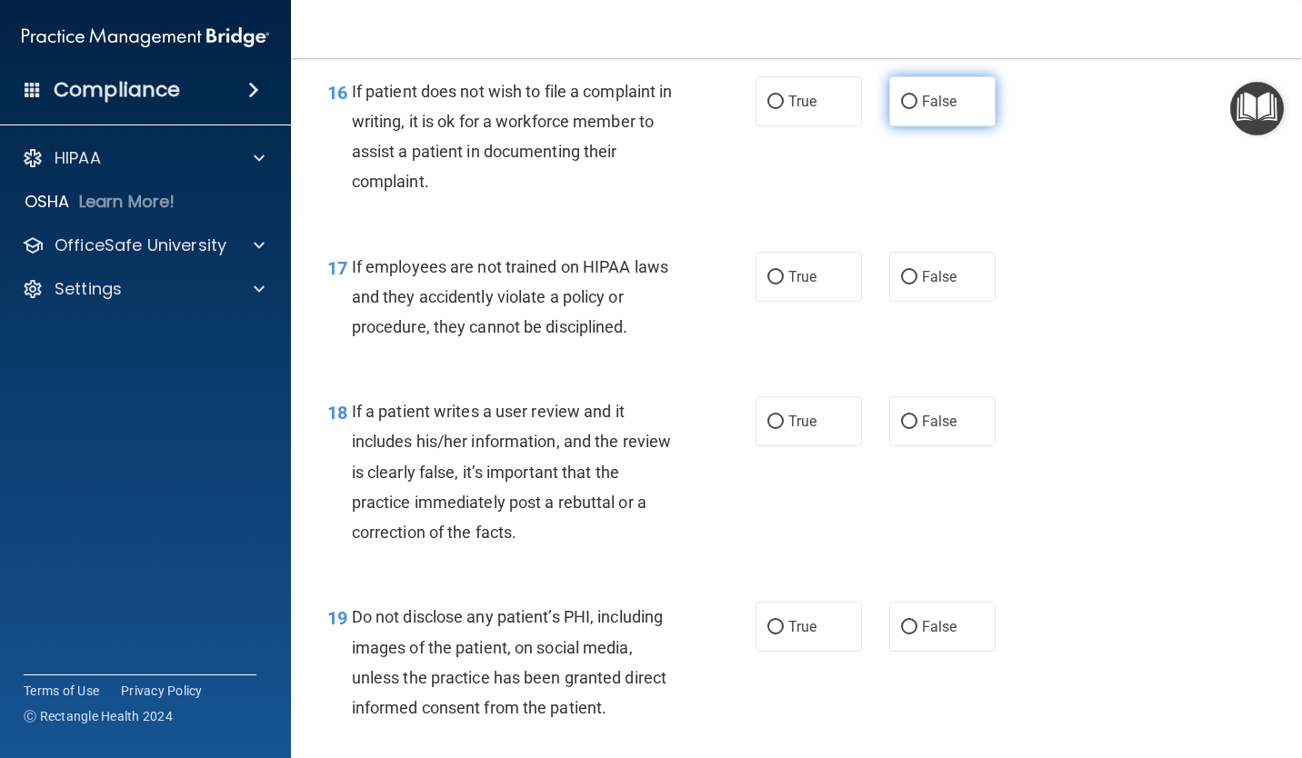
click at [889, 116] on label "False" at bounding box center [942, 101] width 106 height 50
click at [901, 109] on input "False" at bounding box center [909, 102] width 16 height 14
radio input "true"
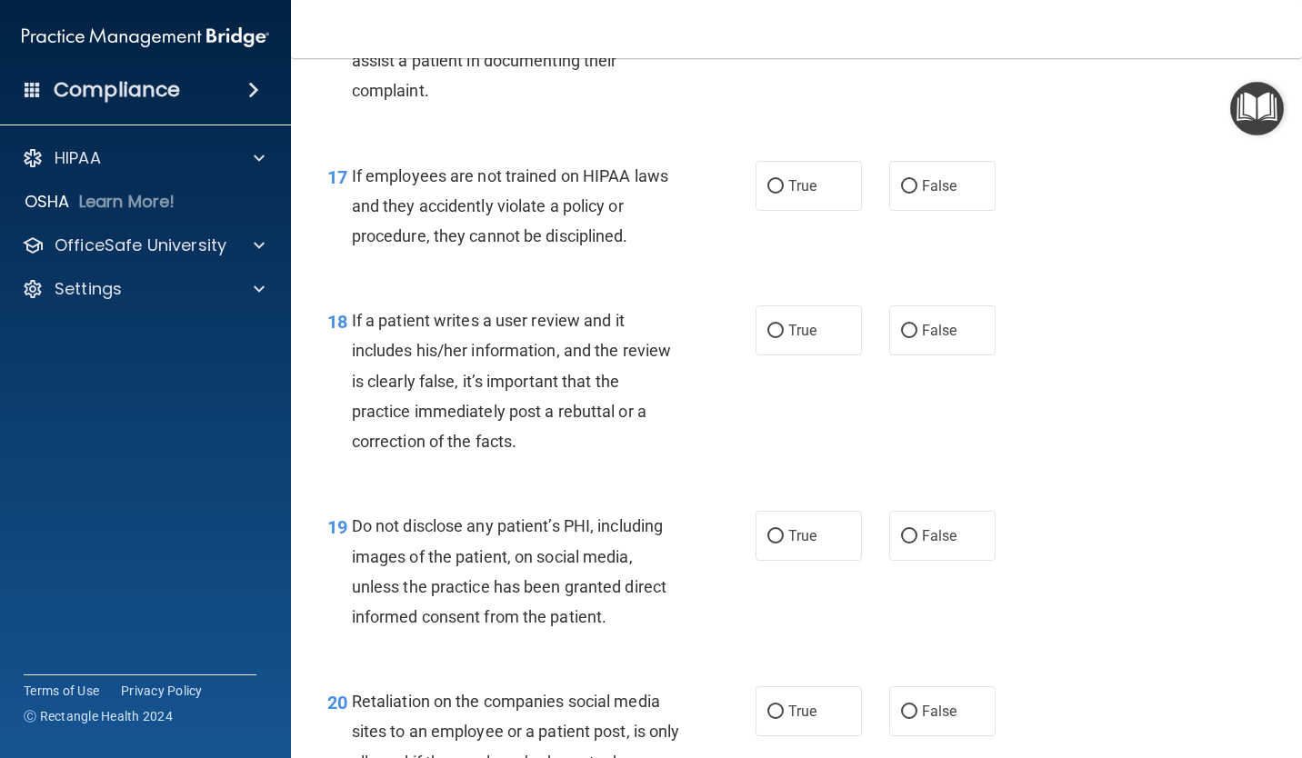
scroll to position [3181, 0]
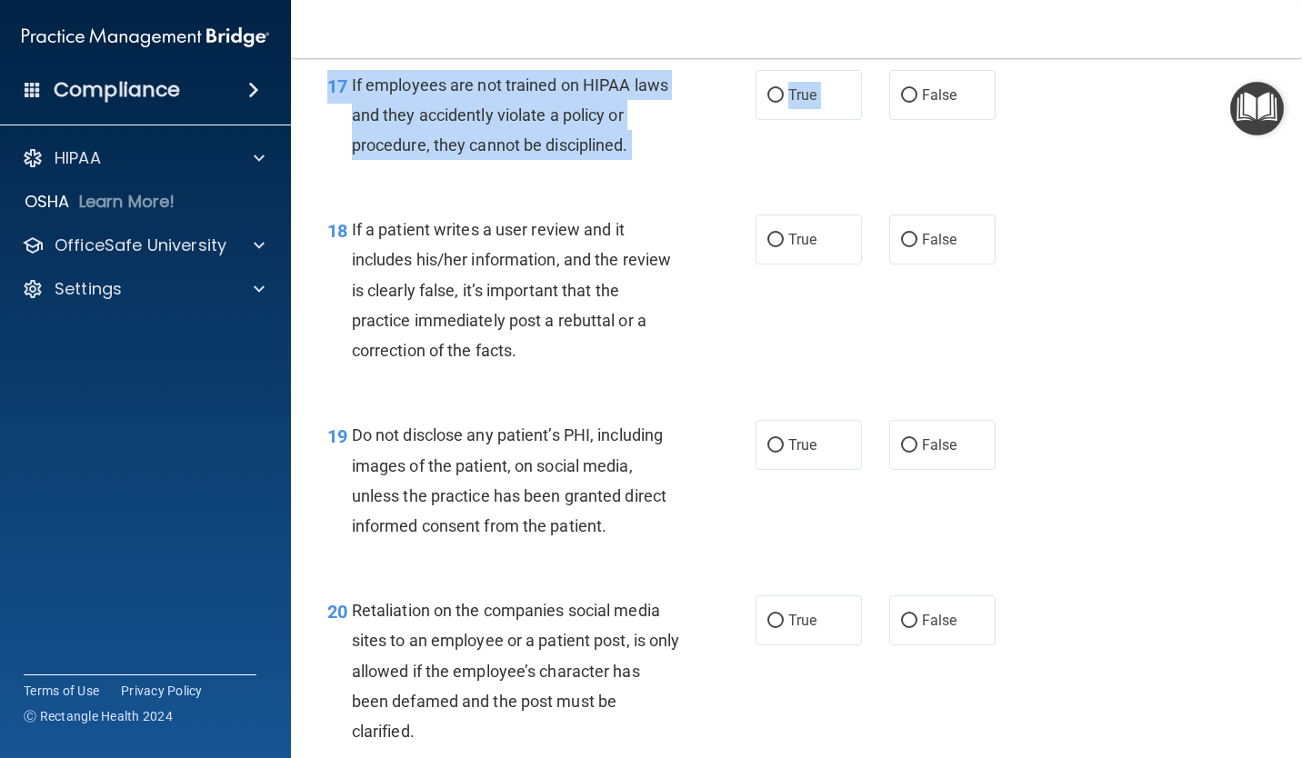
drag, startPoint x: 911, startPoint y: 120, endPoint x: 899, endPoint y: 150, distance: 32.2
click at [899, 150] on div "17 If employees are not trained on HIPAA laws and they accidently violate a pol…" at bounding box center [796, 119] width 965 height 145
drag, startPoint x: 899, startPoint y: 150, endPoint x: 830, endPoint y: 110, distance: 79.8
click at [833, 106] on label "True" at bounding box center [808, 95] width 106 height 50
click at [784, 103] on input "True" at bounding box center [775, 96] width 16 height 14
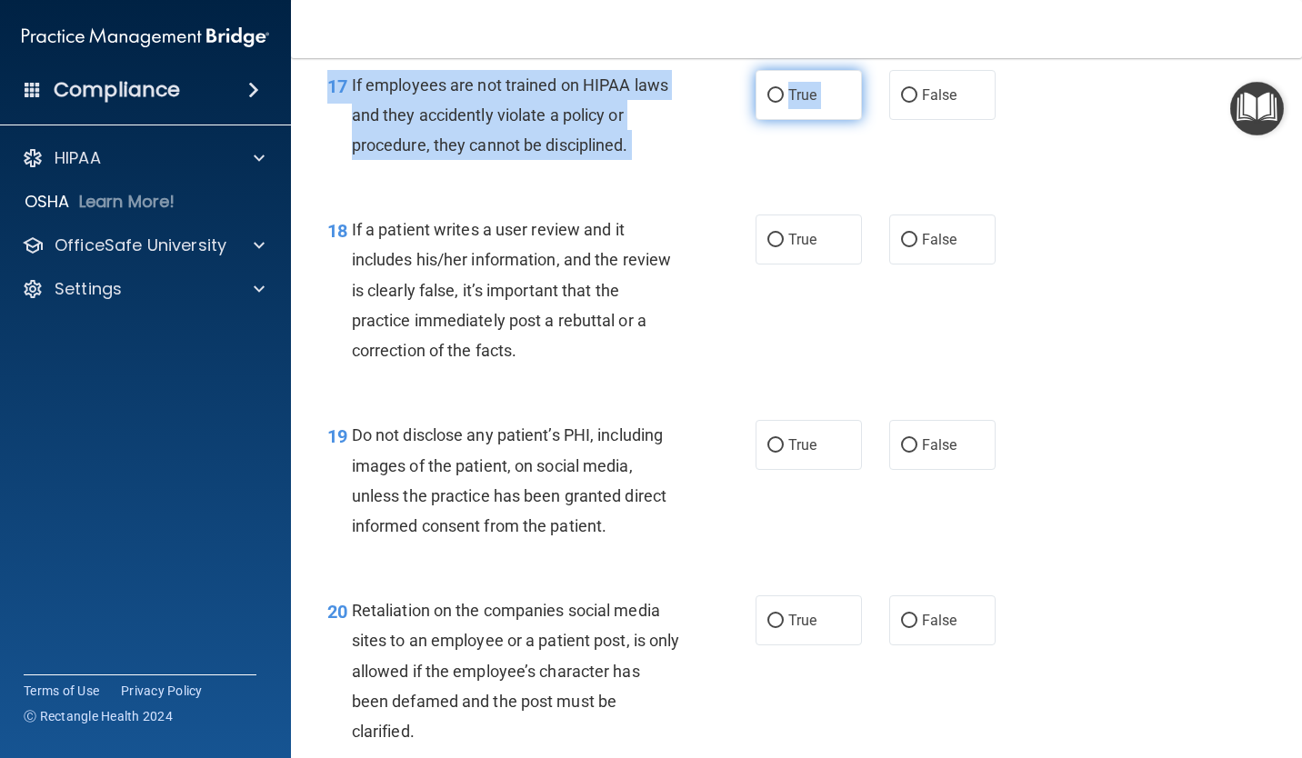
radio input "true"
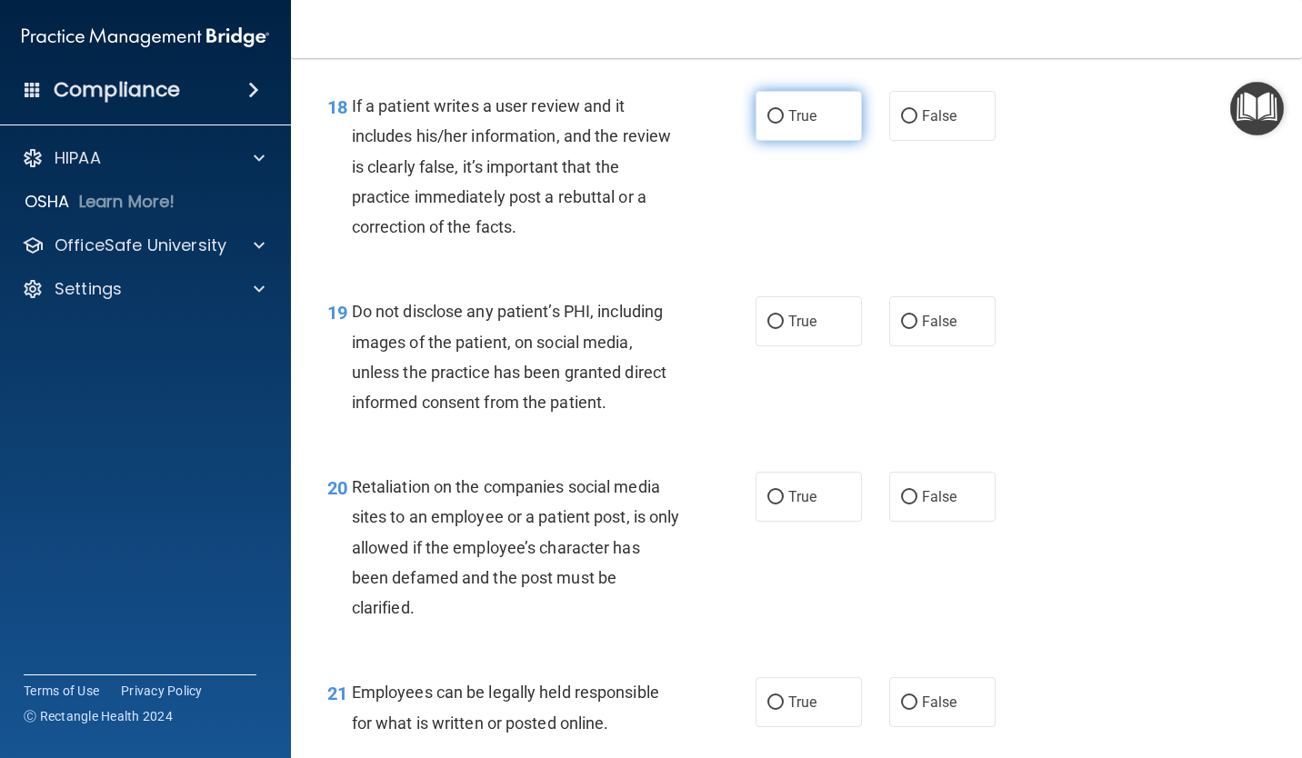
scroll to position [3272, 0]
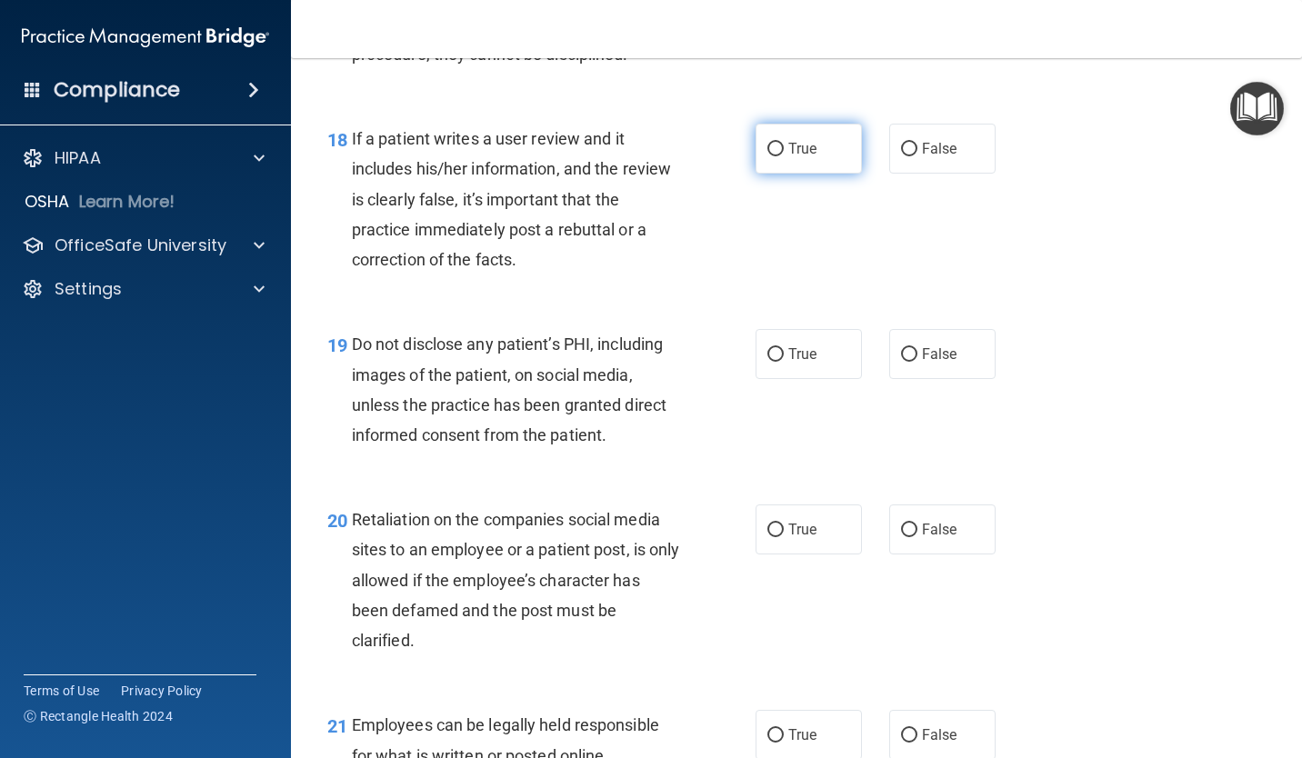
click at [813, 154] on label "True" at bounding box center [808, 149] width 106 height 50
click at [784, 154] on input "True" at bounding box center [775, 150] width 16 height 14
radio input "true"
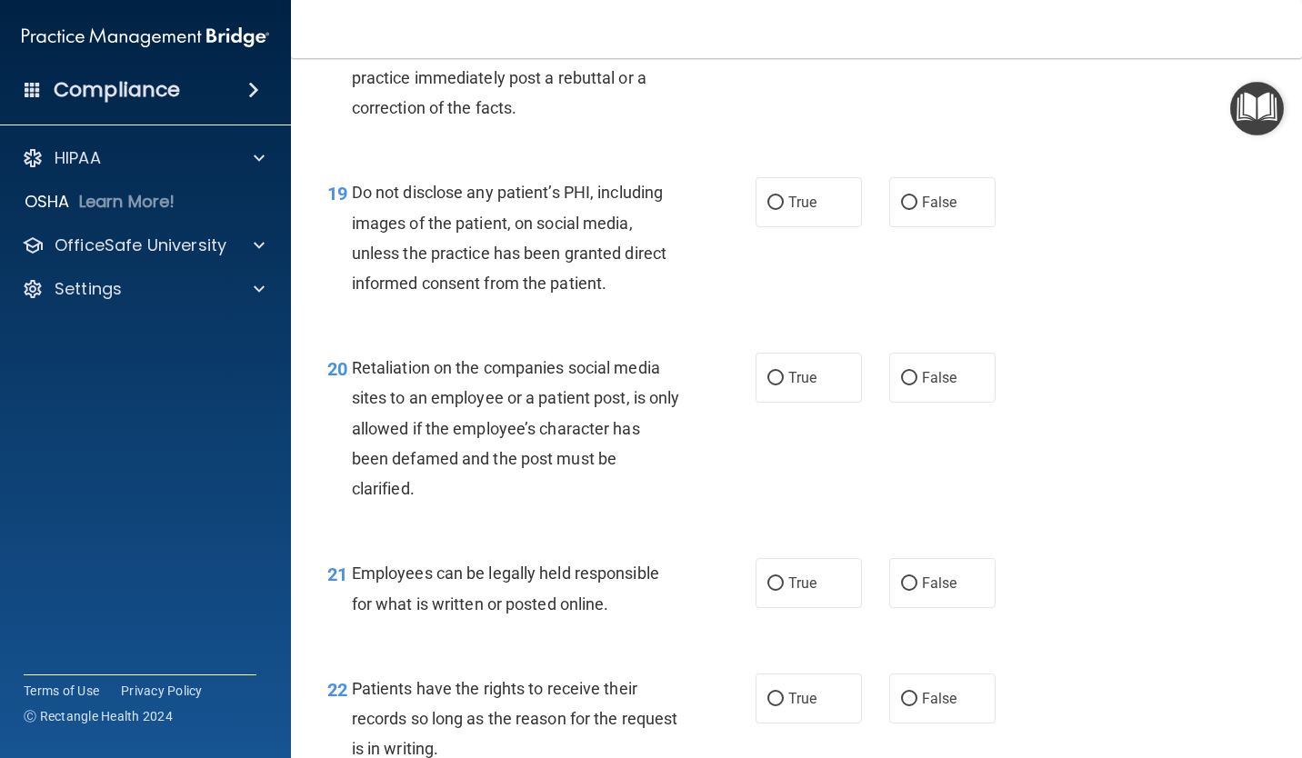
scroll to position [3454, 0]
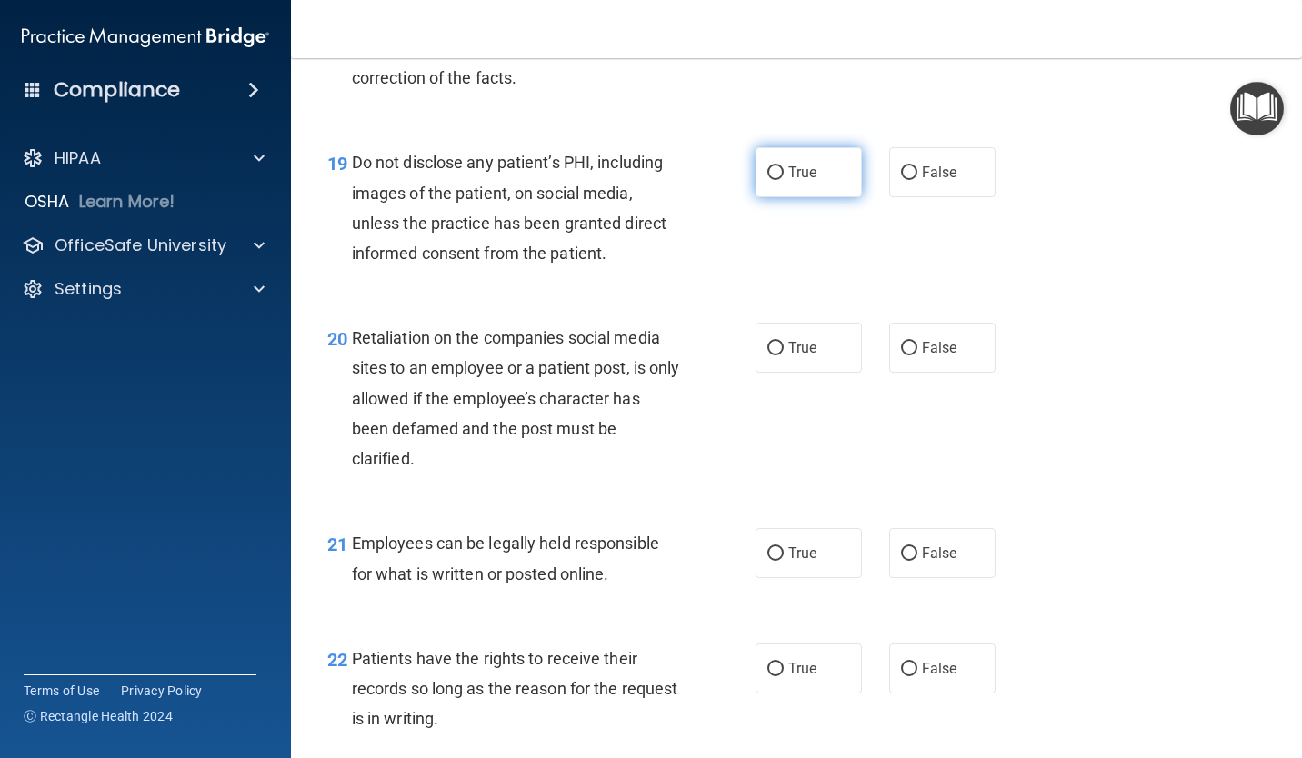
click at [833, 188] on label "True" at bounding box center [808, 172] width 106 height 50
click at [784, 180] on input "True" at bounding box center [775, 173] width 16 height 14
radio input "true"
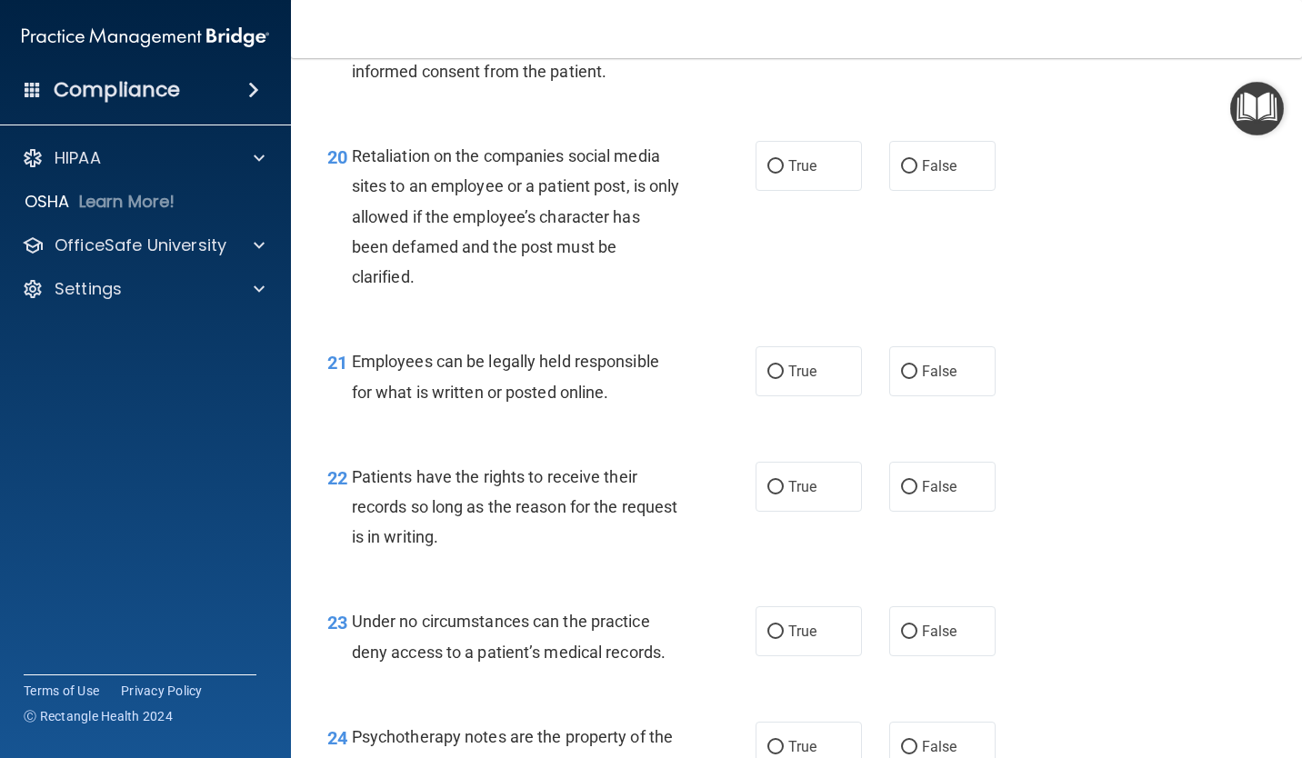
scroll to position [3727, 0]
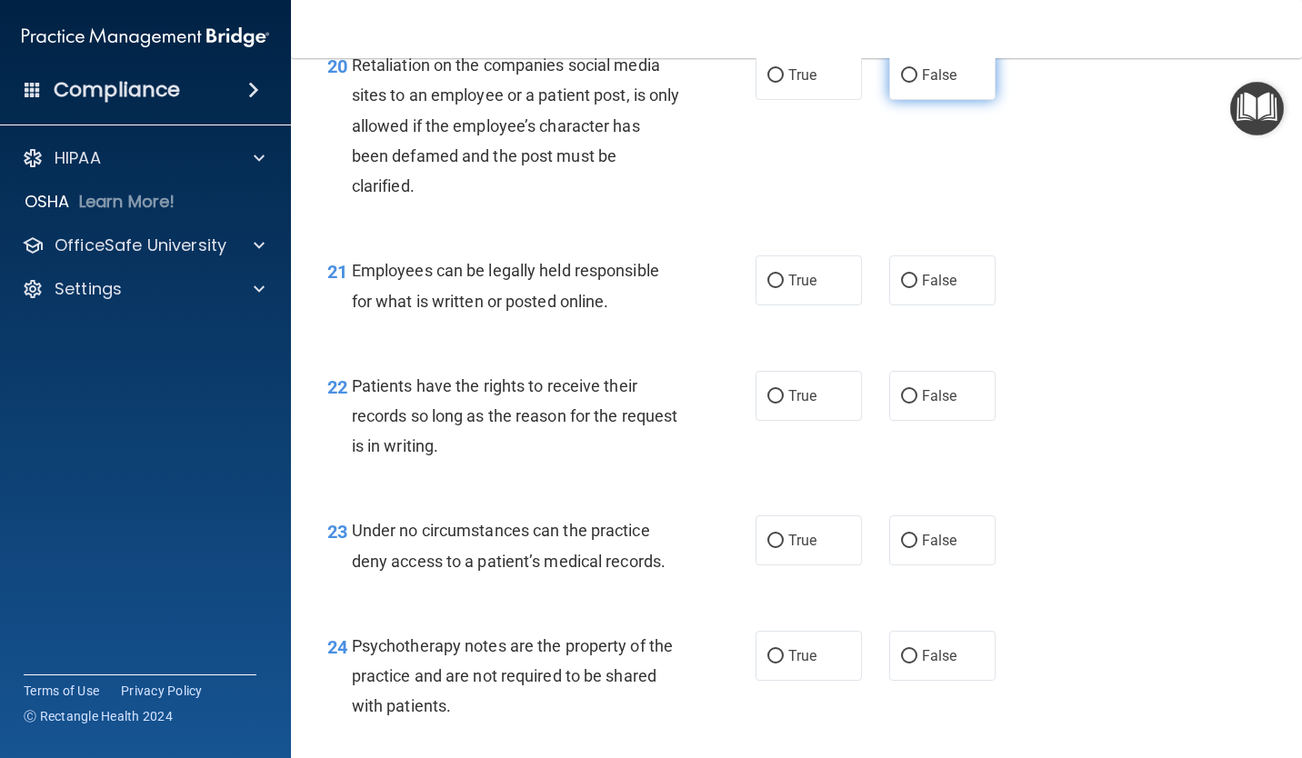
click at [897, 85] on label "False" at bounding box center [942, 75] width 106 height 50
click at [901, 83] on input "False" at bounding box center [909, 76] width 16 height 14
radio input "true"
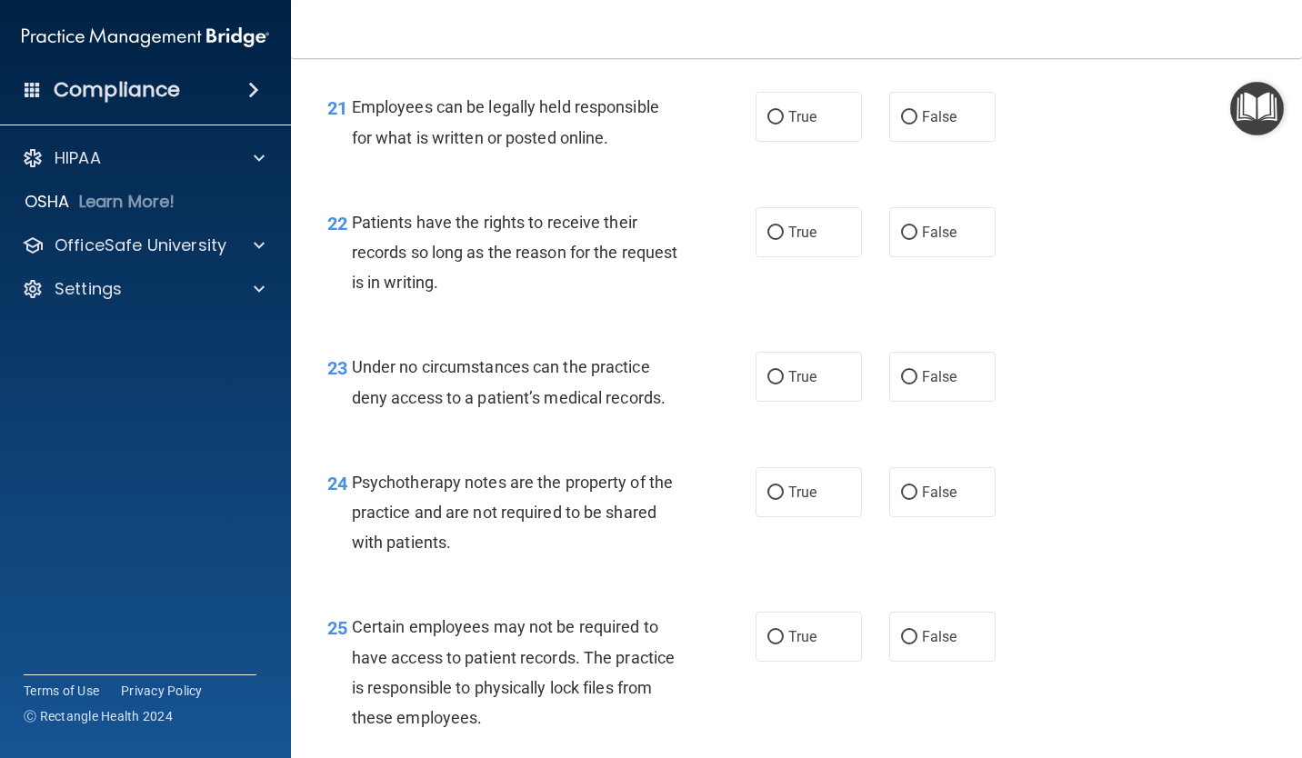
scroll to position [3908, 0]
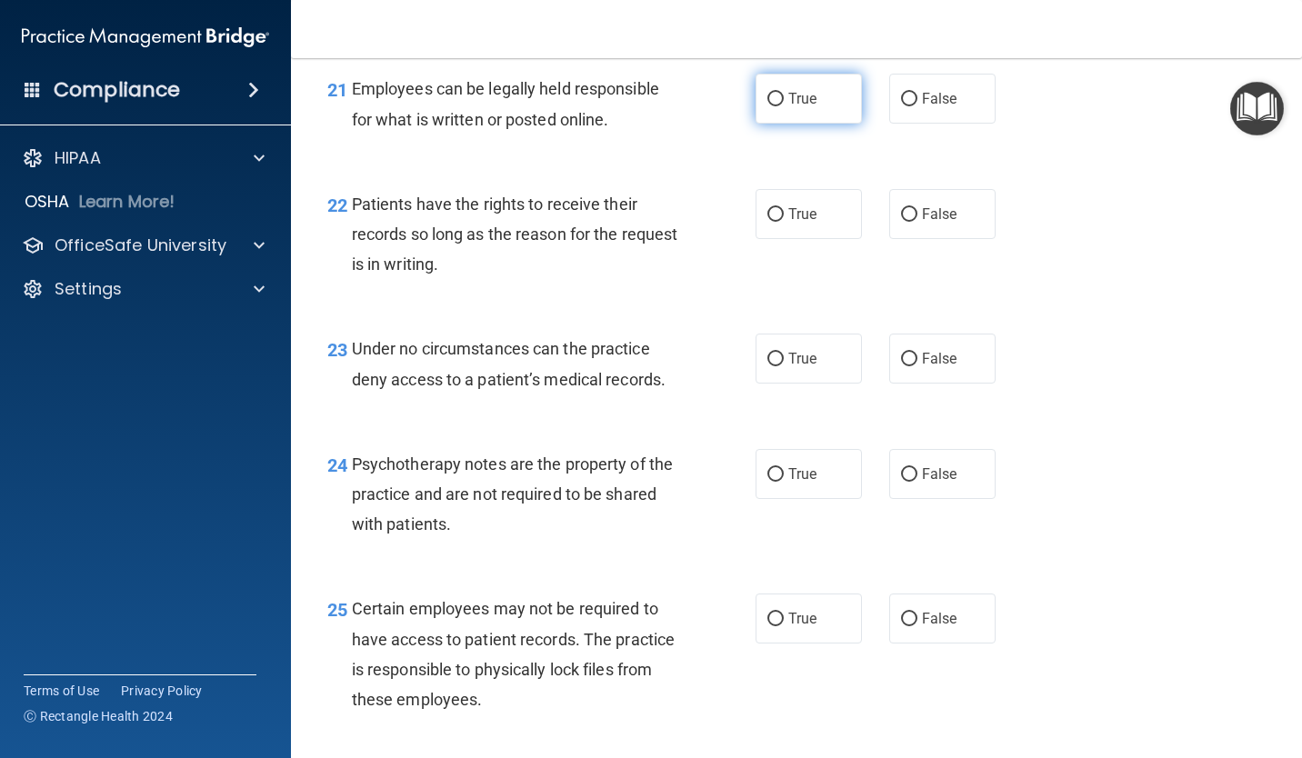
click at [788, 95] on span "True" at bounding box center [802, 98] width 28 height 17
click at [784, 95] on input "True" at bounding box center [775, 100] width 16 height 14
radio input "true"
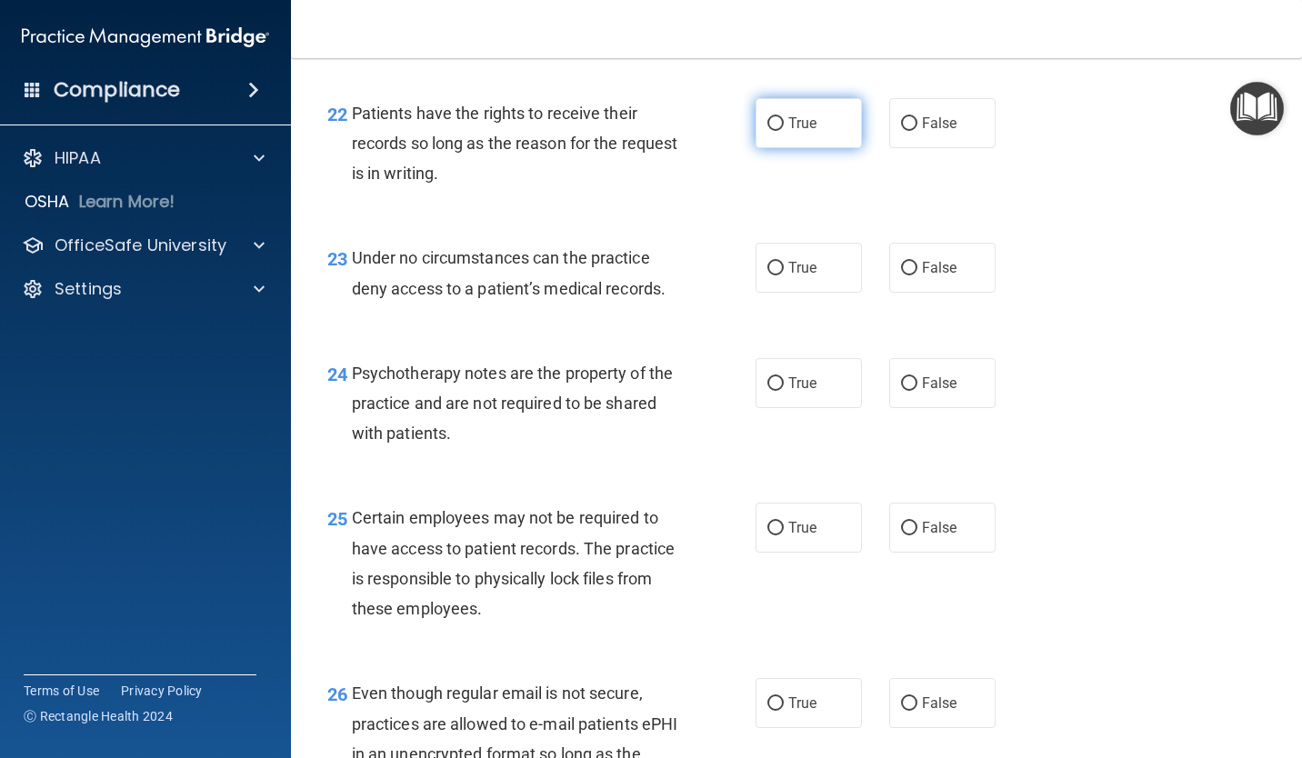
click at [763, 134] on label "True" at bounding box center [808, 123] width 106 height 50
click at [767, 131] on input "True" at bounding box center [775, 124] width 16 height 14
radio input "true"
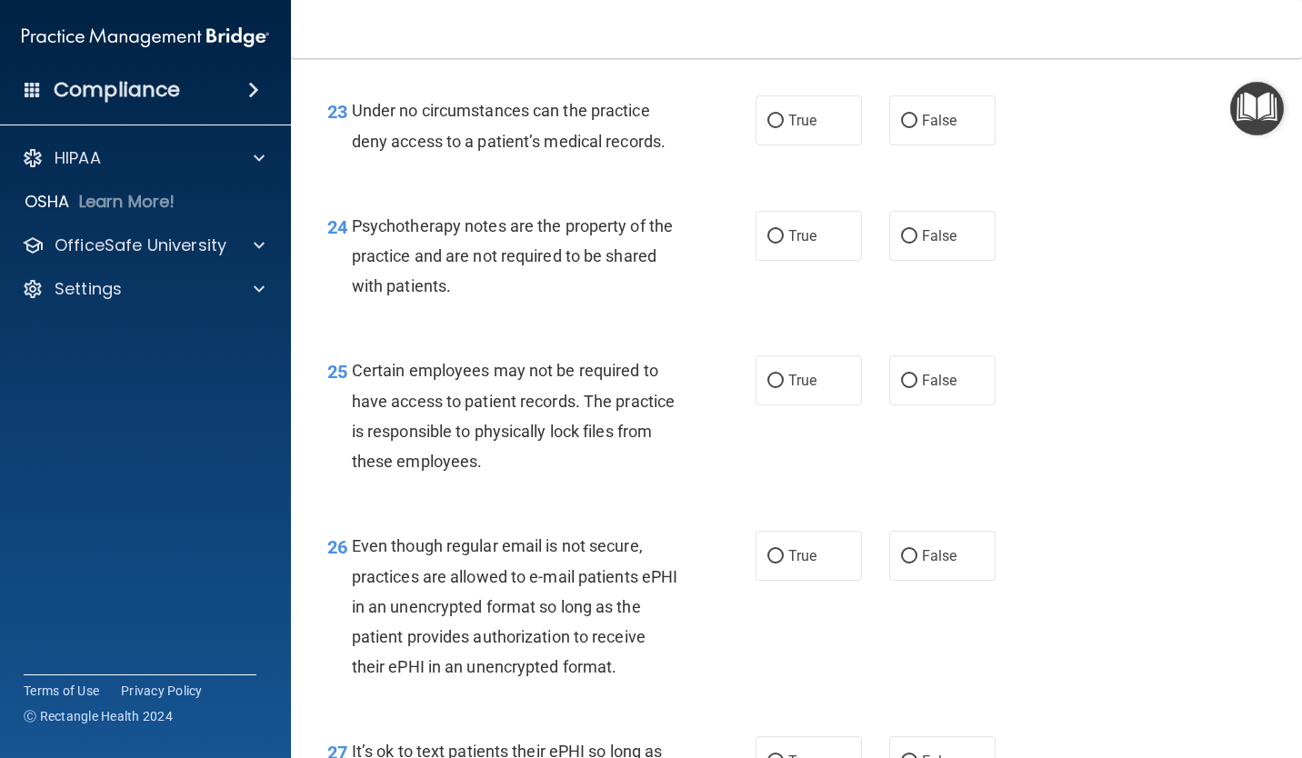
scroll to position [4181, 0]
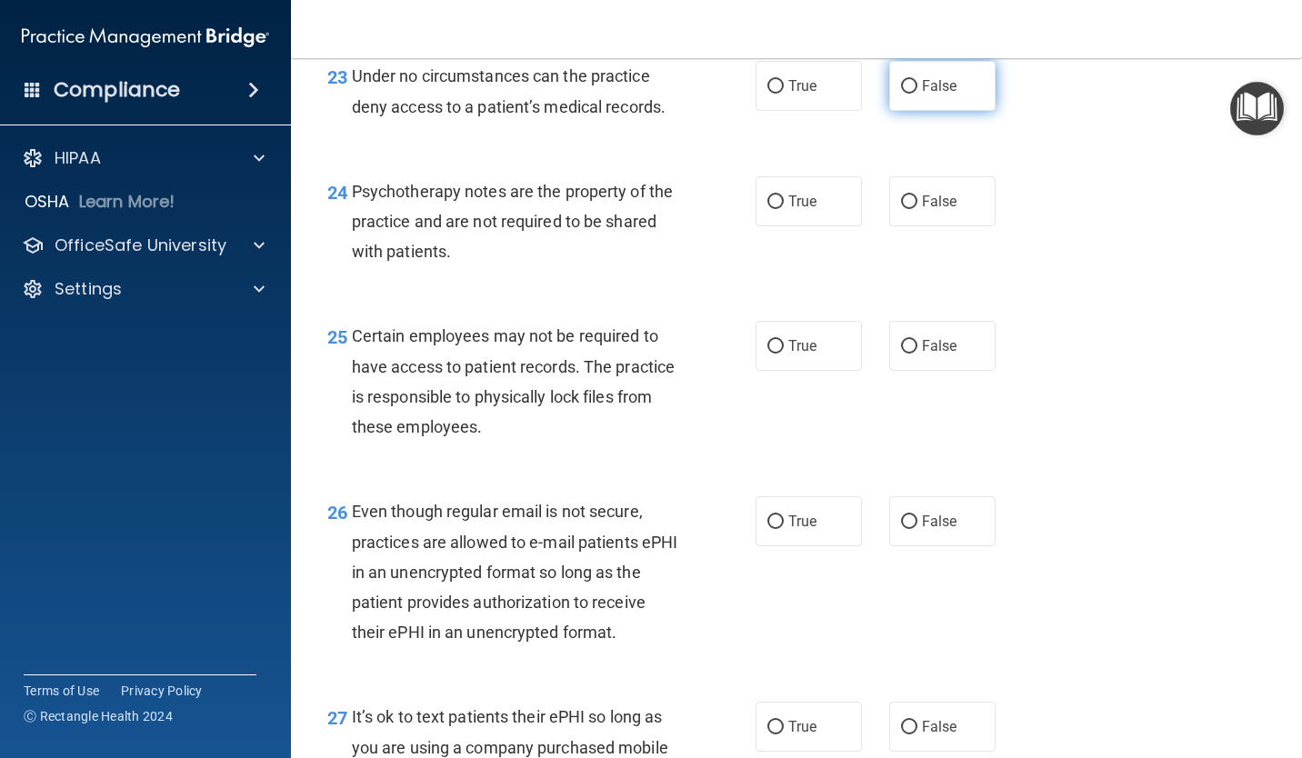
click at [918, 105] on label "False" at bounding box center [942, 86] width 106 height 50
click at [917, 94] on input "False" at bounding box center [909, 87] width 16 height 14
radio input "true"
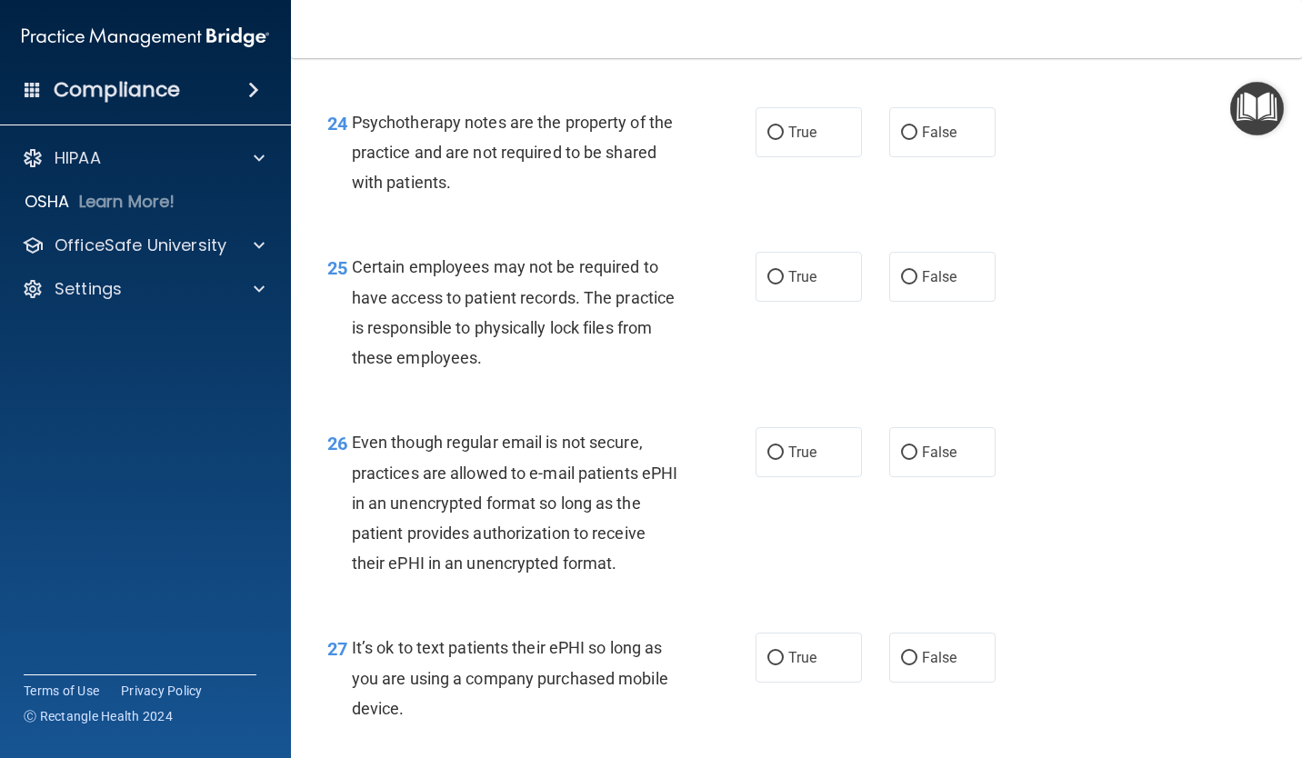
scroll to position [4272, 0]
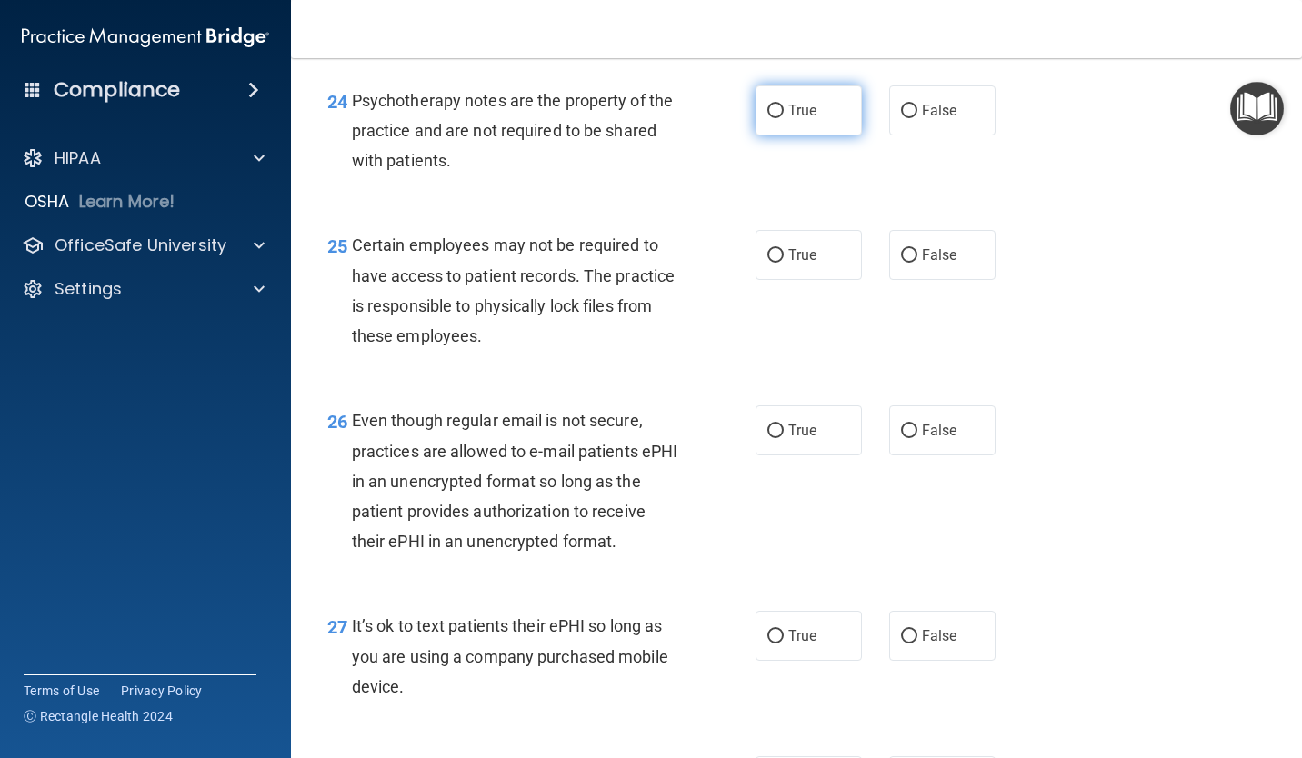
click at [832, 119] on label "True" at bounding box center [808, 110] width 106 height 50
click at [784, 118] on input "True" at bounding box center [775, 112] width 16 height 14
radio input "true"
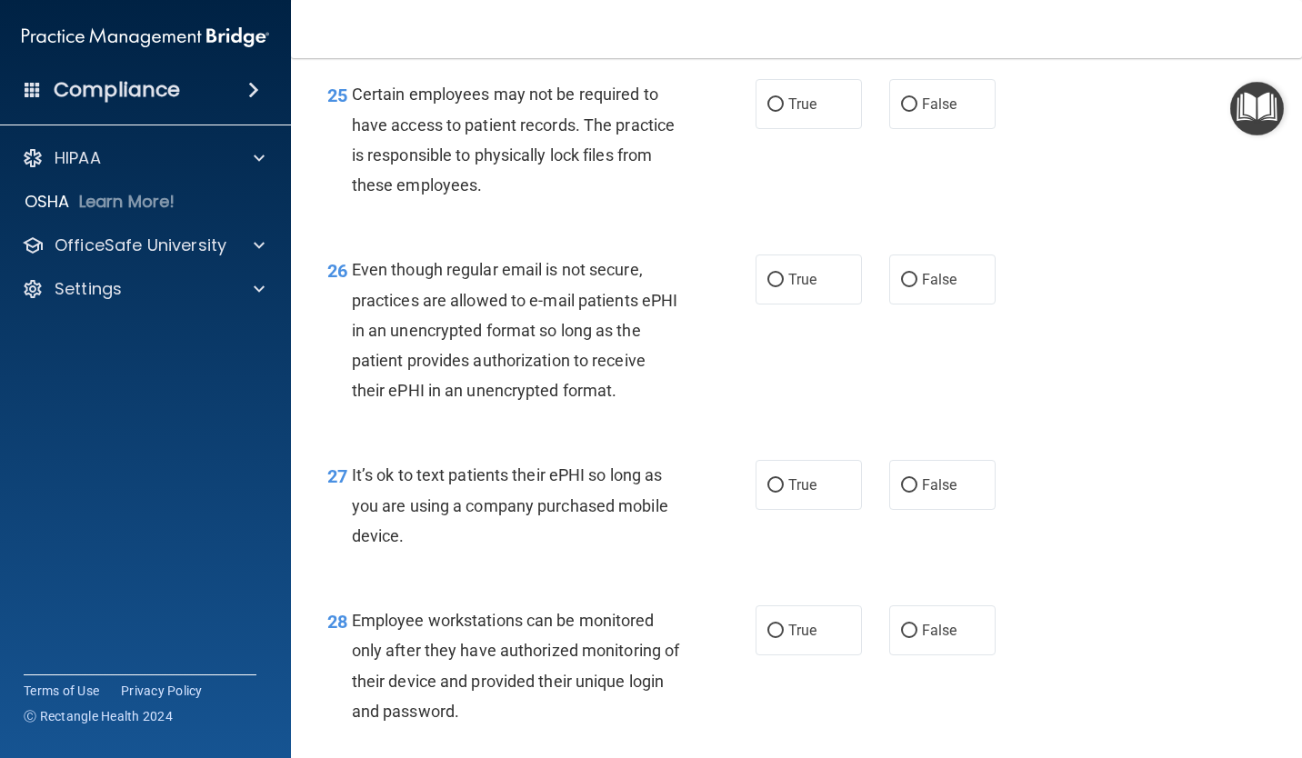
scroll to position [4454, 0]
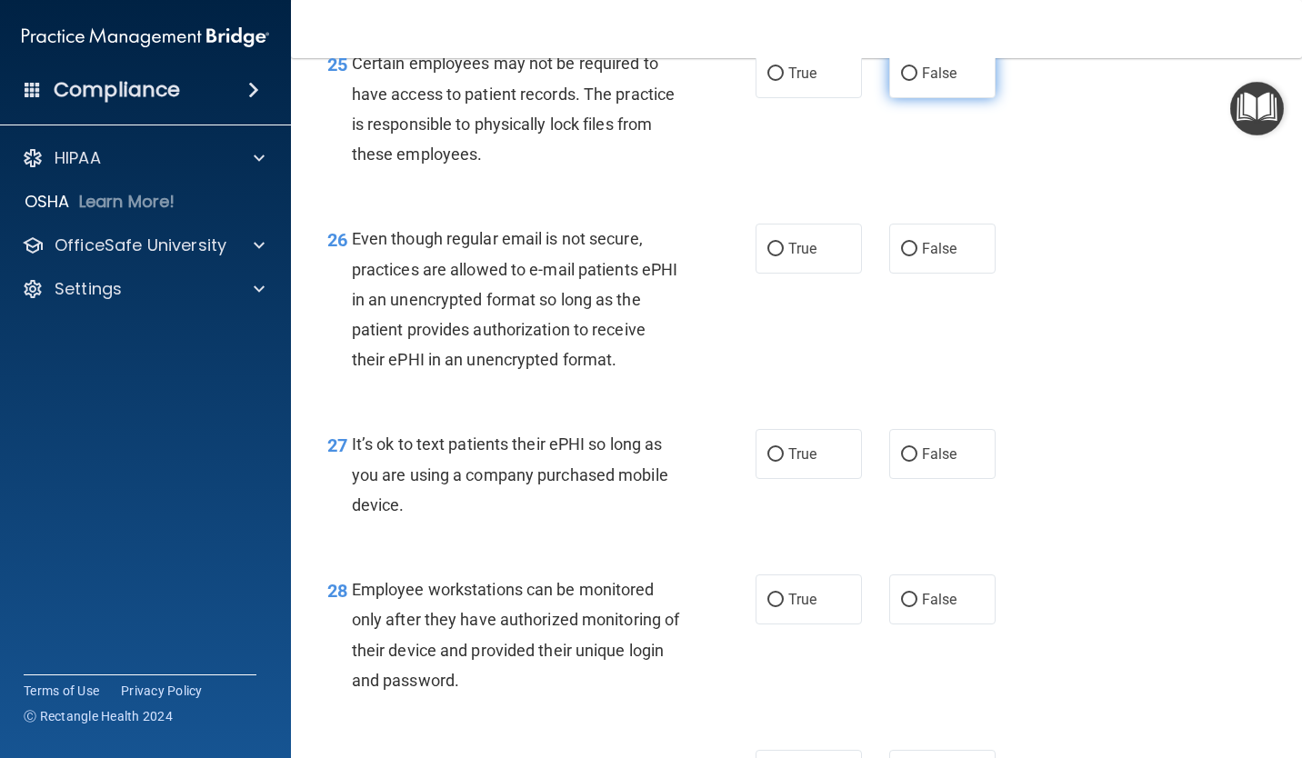
click at [889, 96] on label "False" at bounding box center [942, 73] width 106 height 50
click at [901, 81] on input "False" at bounding box center [909, 74] width 16 height 14
radio input "true"
click at [846, 94] on label "True" at bounding box center [808, 73] width 106 height 50
click at [784, 81] on input "True" at bounding box center [775, 74] width 16 height 14
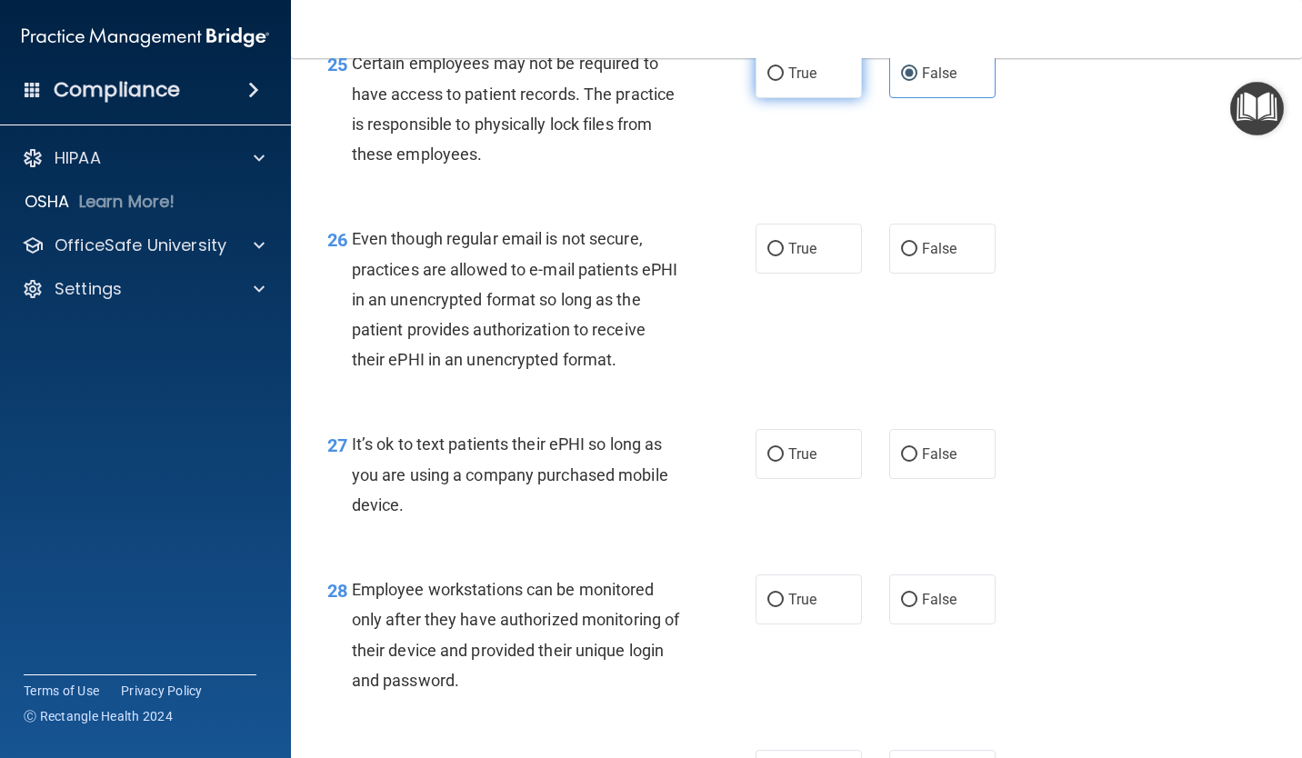
radio input "true"
radio input "false"
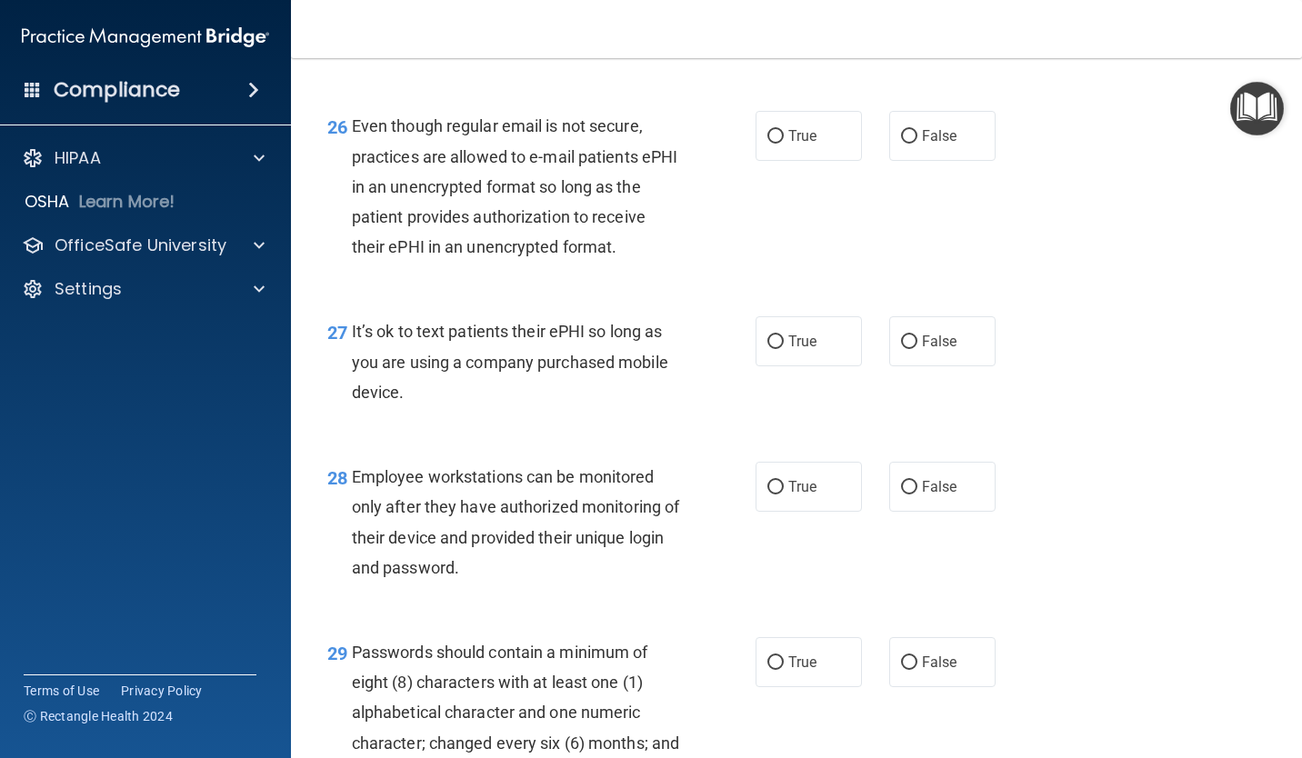
scroll to position [4545, 0]
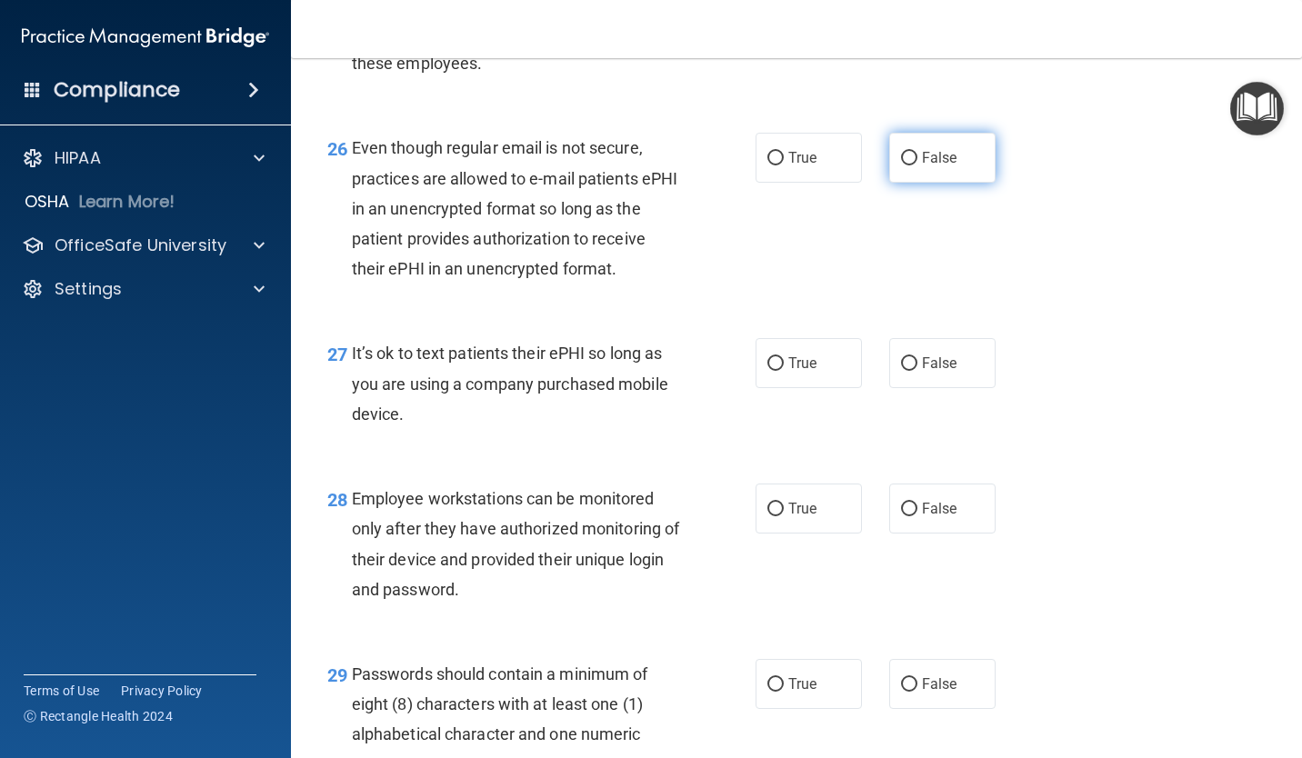
click at [908, 160] on input "False" at bounding box center [909, 159] width 16 height 14
radio input "true"
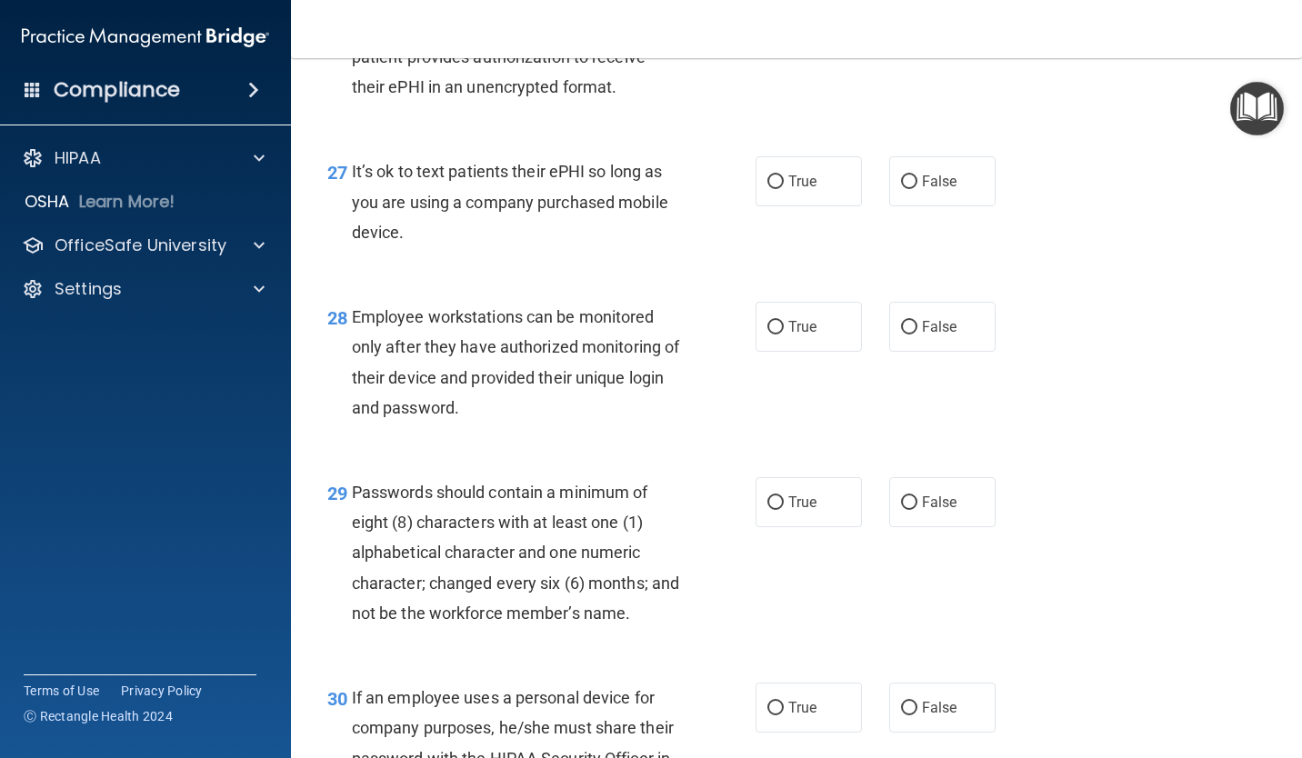
scroll to position [4817, 0]
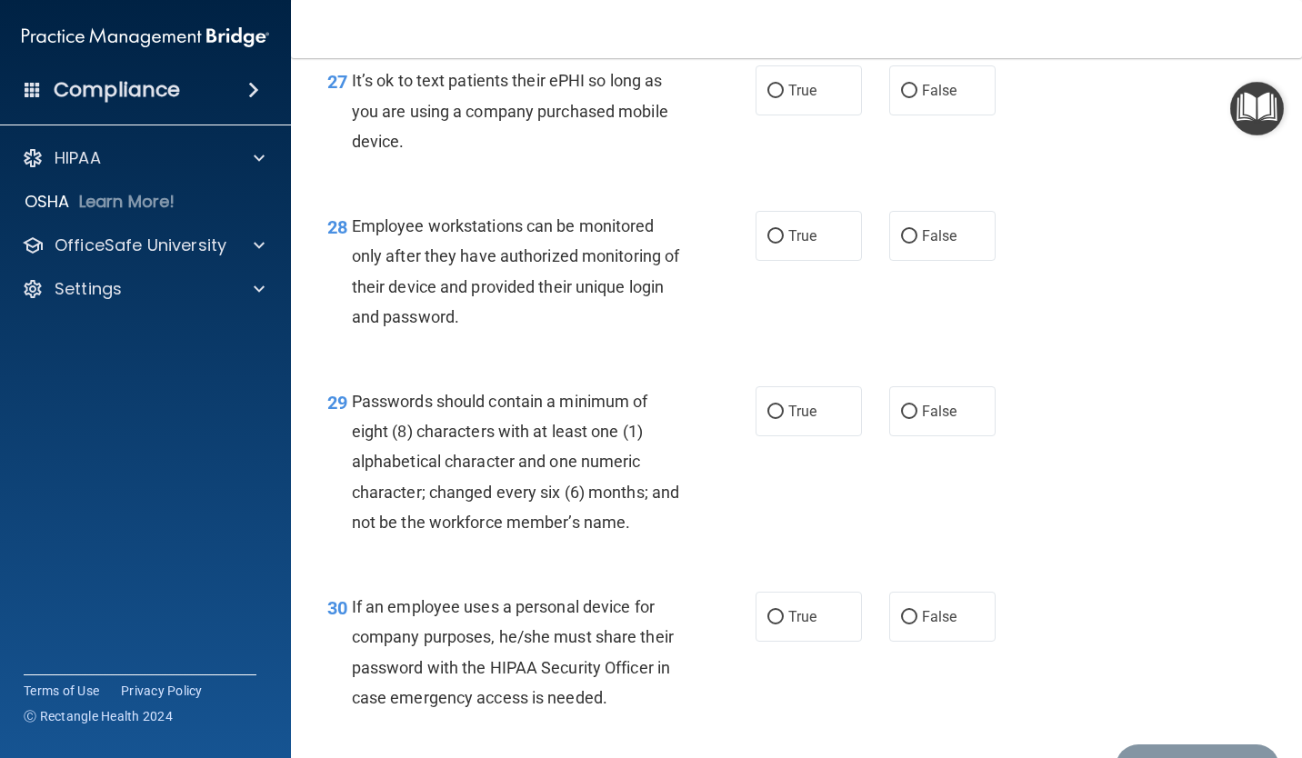
click at [921, 123] on div "27 It’s ok to text patients their ePHI so long as you are using a company purch…" at bounding box center [796, 115] width 965 height 145
click at [921, 113] on label "False" at bounding box center [942, 90] width 106 height 50
click at [917, 98] on input "False" at bounding box center [909, 92] width 16 height 14
radio input "true"
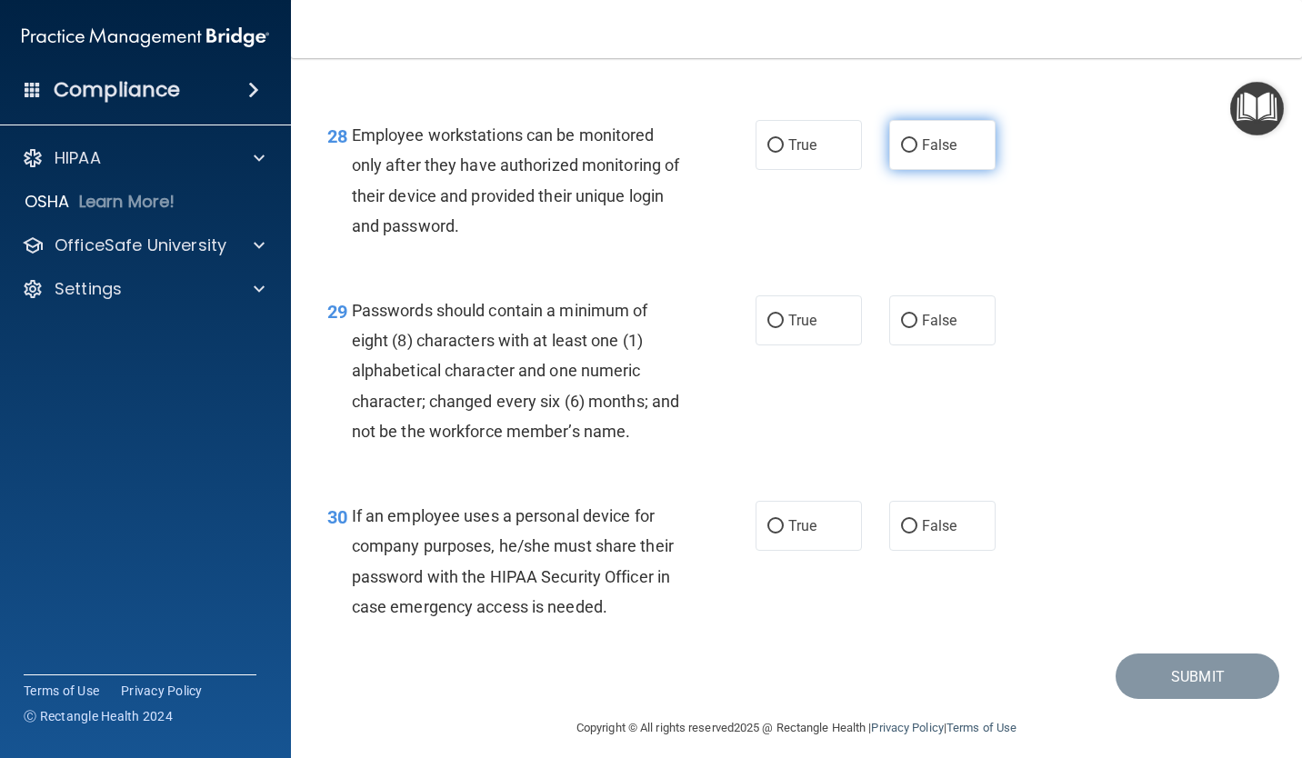
click at [901, 149] on input "False" at bounding box center [909, 146] width 16 height 14
radio input "true"
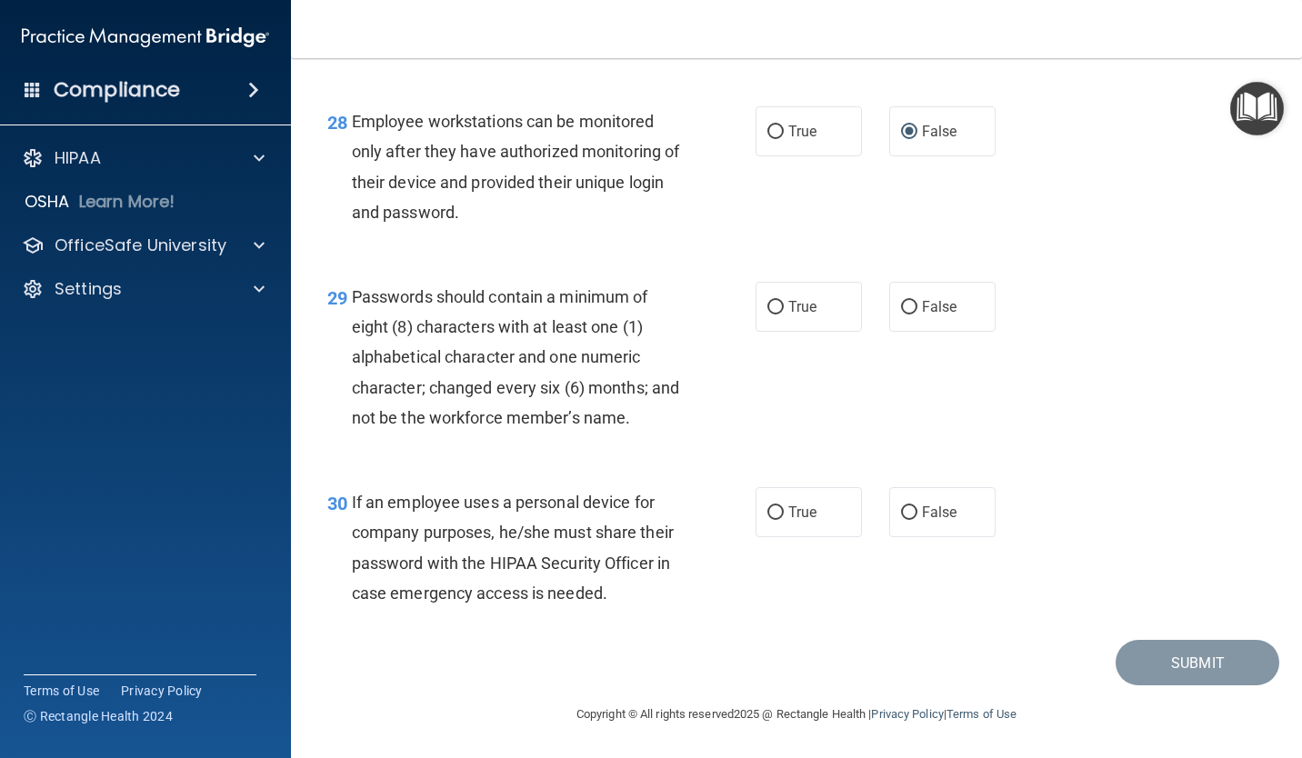
scroll to position [4953, 0]
click at [787, 289] on label "True" at bounding box center [808, 307] width 106 height 50
click at [784, 301] on input "True" at bounding box center [775, 308] width 16 height 14
radio input "true"
click at [912, 492] on label "False" at bounding box center [942, 512] width 106 height 50
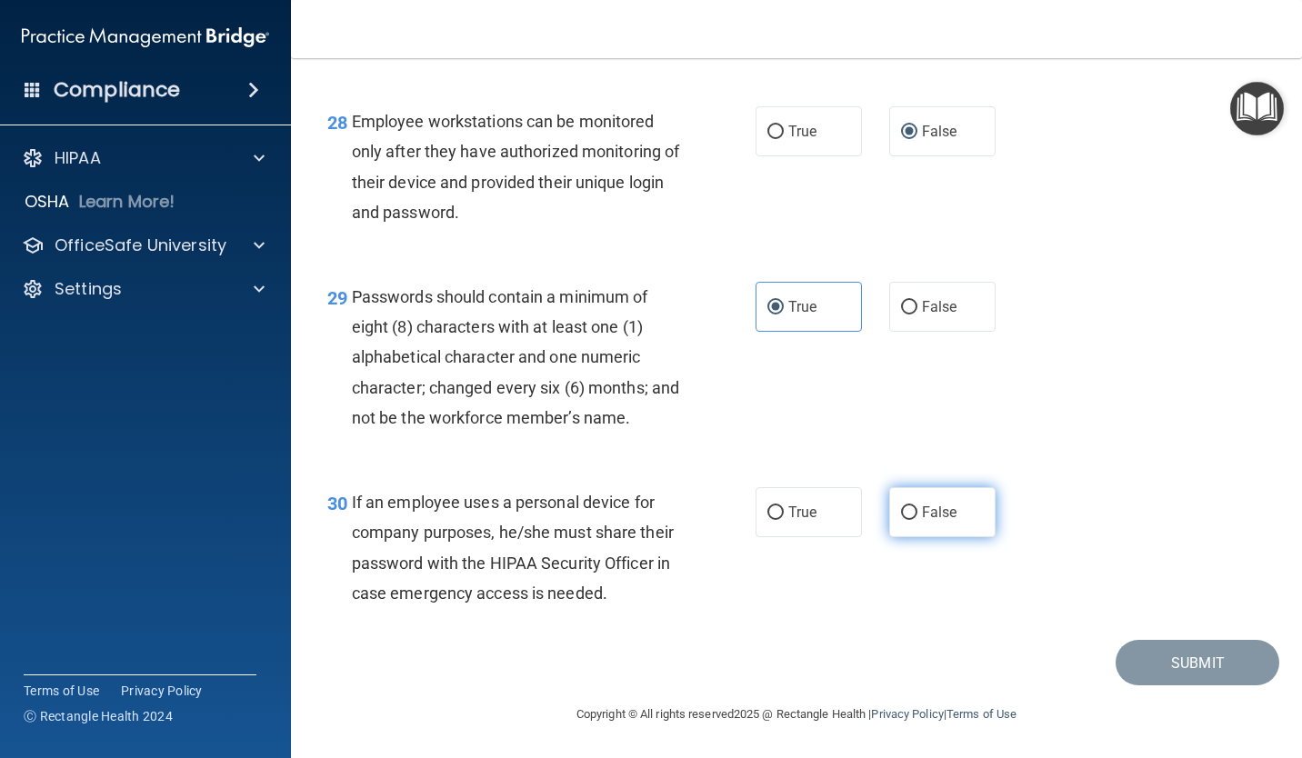
click at [912, 506] on input "False" at bounding box center [909, 513] width 16 height 14
radio input "true"
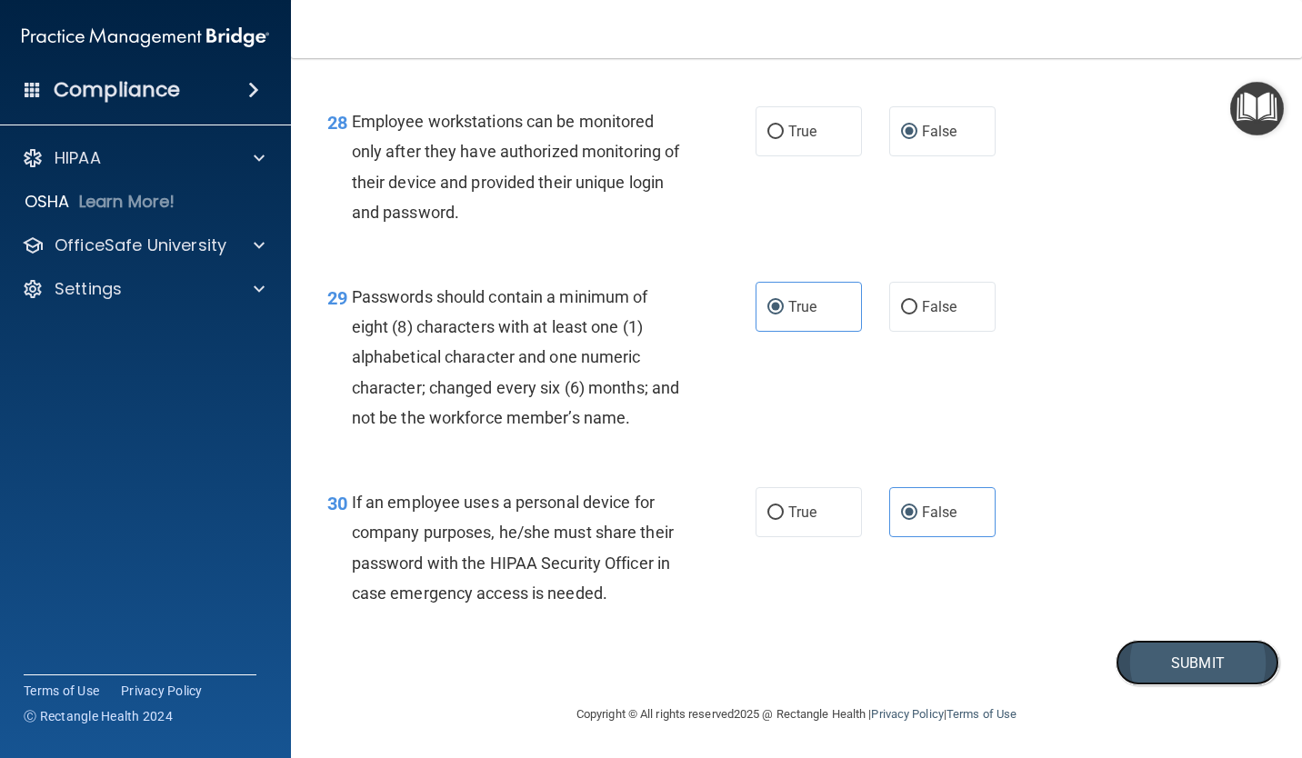
click at [1204, 659] on button "Submit" at bounding box center [1197, 663] width 164 height 46
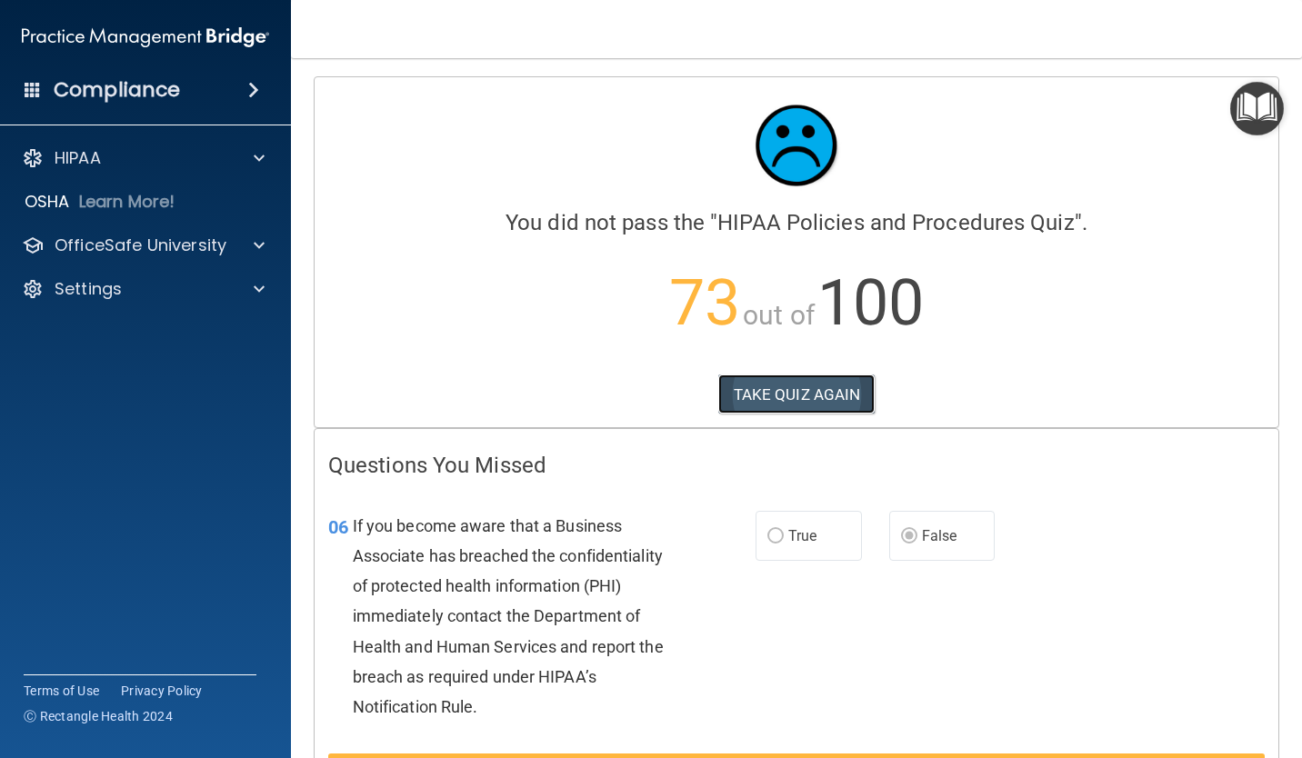
click at [794, 395] on button "TAKE QUIZ AGAIN" at bounding box center [796, 394] width 157 height 40
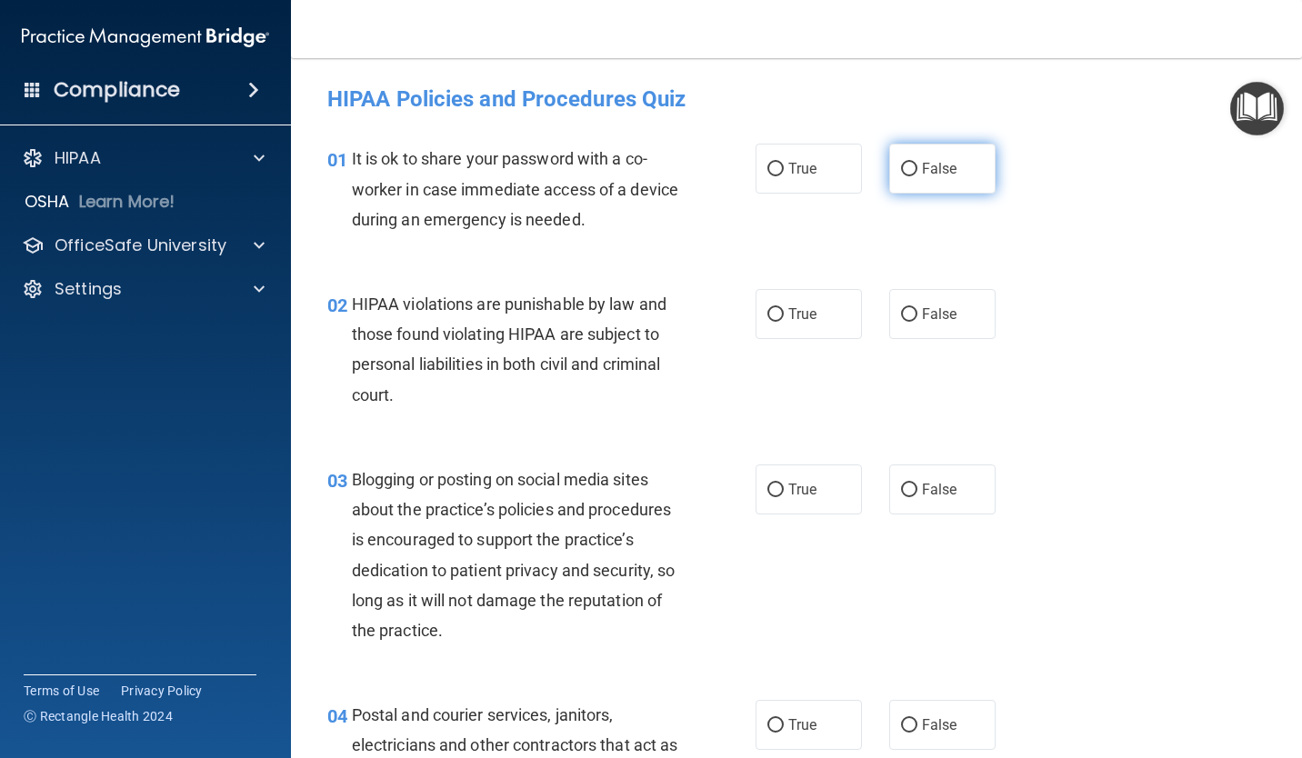
click at [922, 165] on span "False" at bounding box center [939, 168] width 35 height 17
click at [916, 165] on input "False" at bounding box center [909, 170] width 16 height 14
radio input "true"
click at [771, 318] on input "True" at bounding box center [775, 315] width 16 height 14
radio input "true"
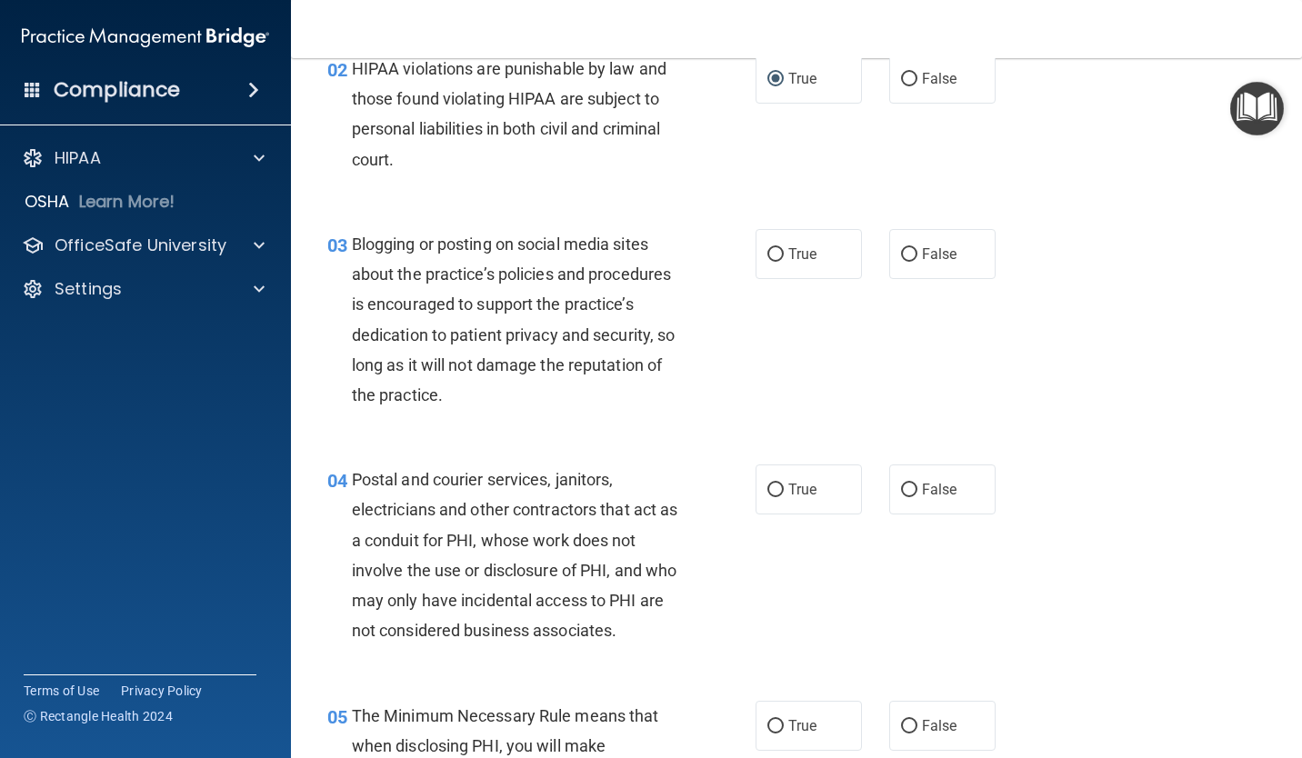
scroll to position [273, 0]
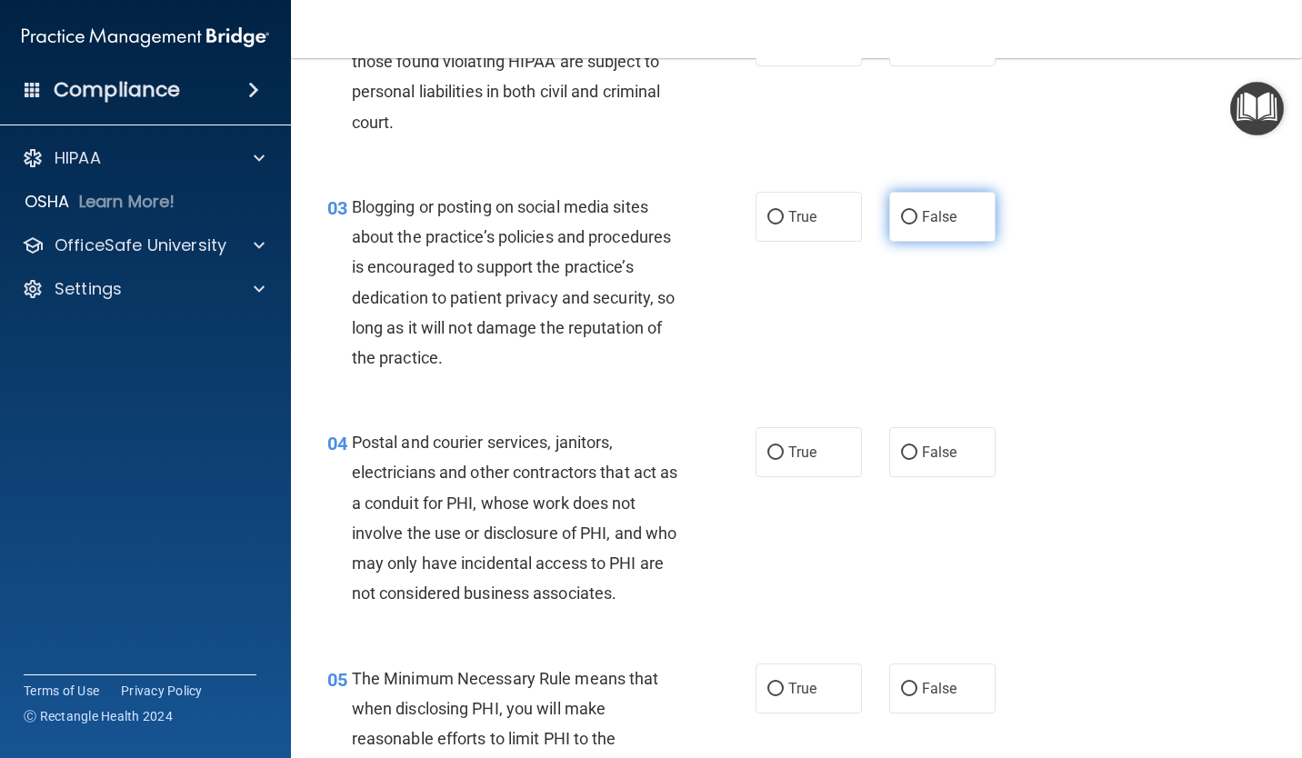
click at [924, 217] on span "False" at bounding box center [939, 216] width 35 height 17
click at [917, 217] on input "False" at bounding box center [909, 218] width 16 height 14
radio input "true"
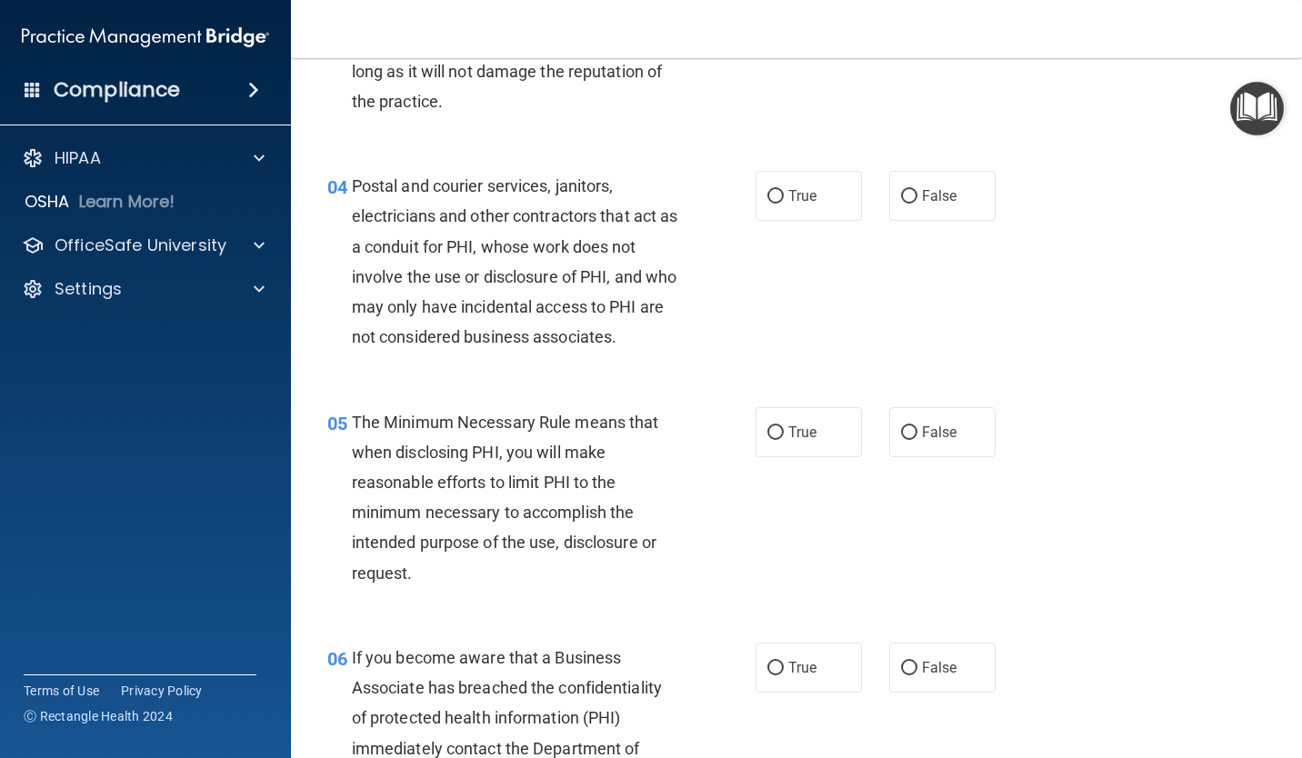
scroll to position [545, 0]
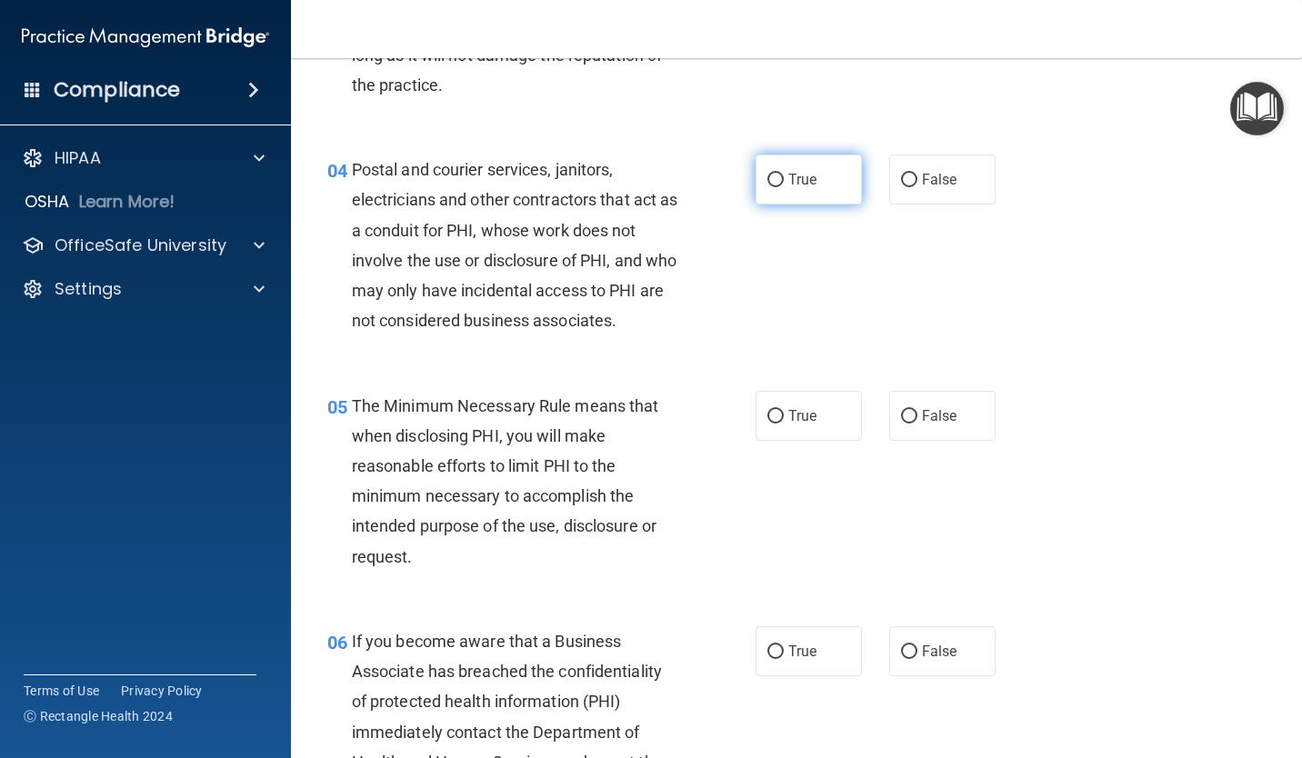
click at [829, 191] on label "True" at bounding box center [808, 180] width 106 height 50
click at [784, 187] on input "True" at bounding box center [775, 181] width 16 height 14
radio input "true"
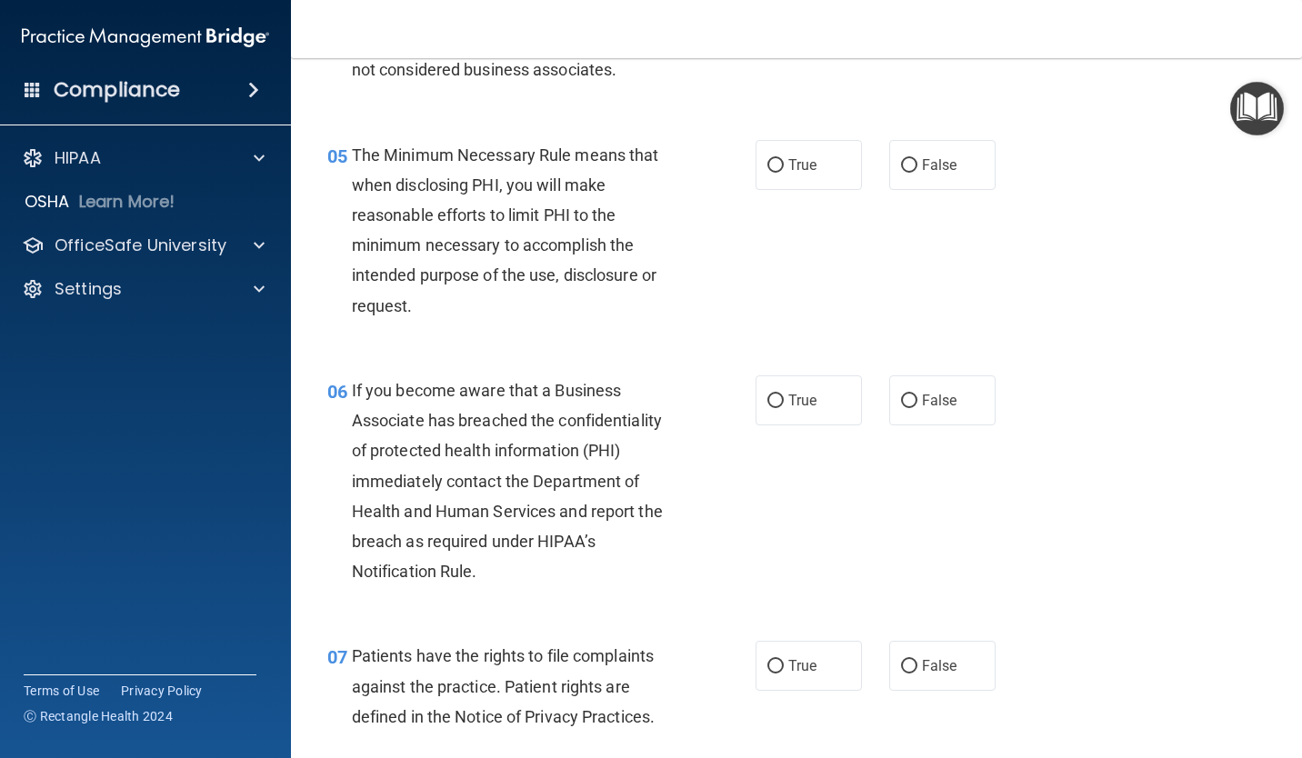
scroll to position [818, 0]
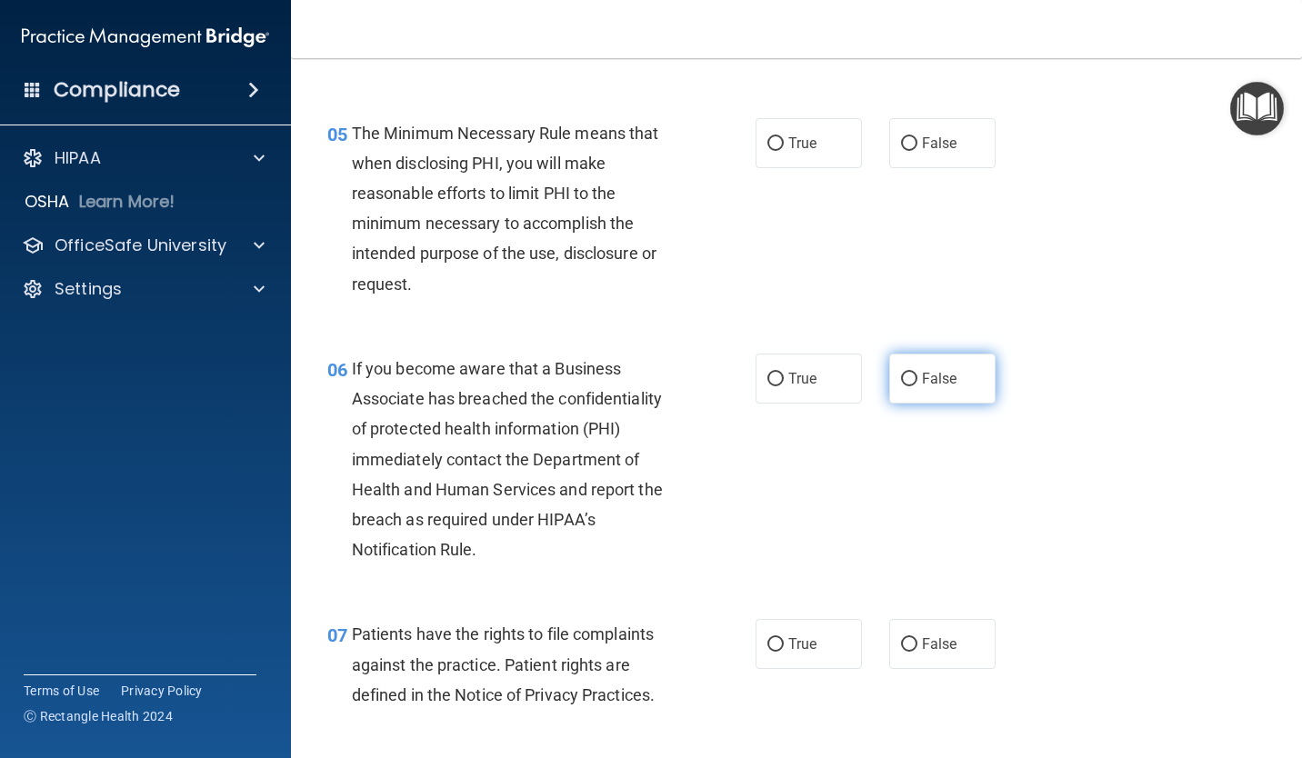
click at [901, 383] on input "False" at bounding box center [909, 380] width 16 height 14
radio input "true"
click at [788, 160] on label "True" at bounding box center [808, 143] width 106 height 50
click at [784, 151] on input "True" at bounding box center [775, 144] width 16 height 14
radio input "true"
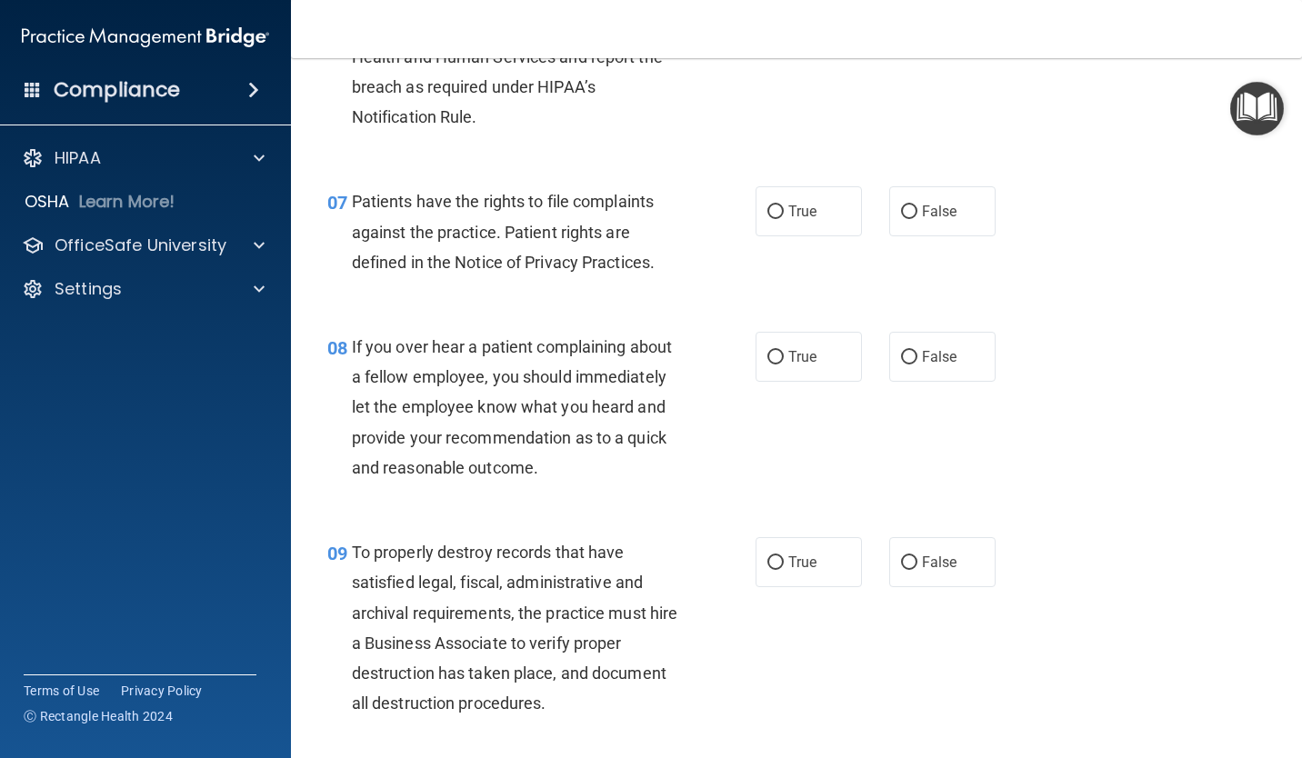
scroll to position [1273, 0]
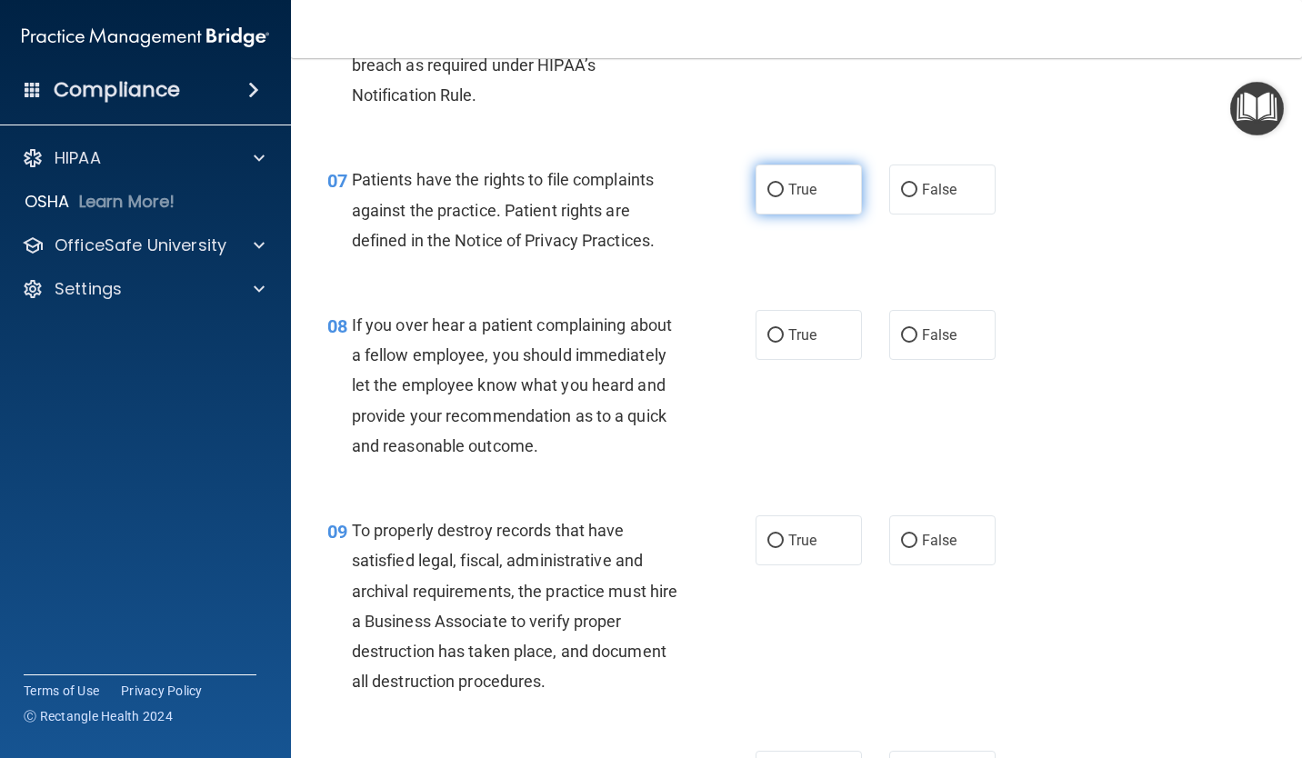
click at [796, 200] on label "True" at bounding box center [808, 190] width 106 height 50
click at [784, 197] on input "True" at bounding box center [775, 191] width 16 height 14
radio input "true"
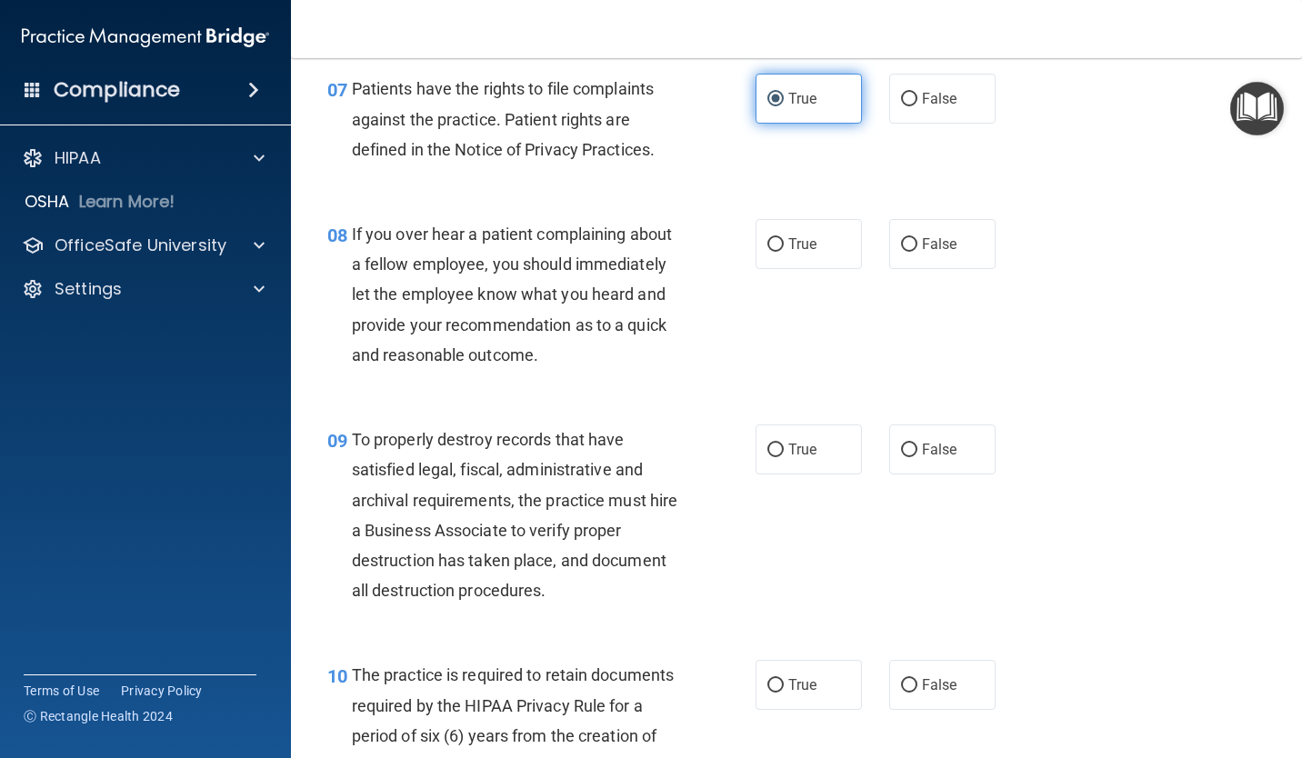
scroll to position [1454, 0]
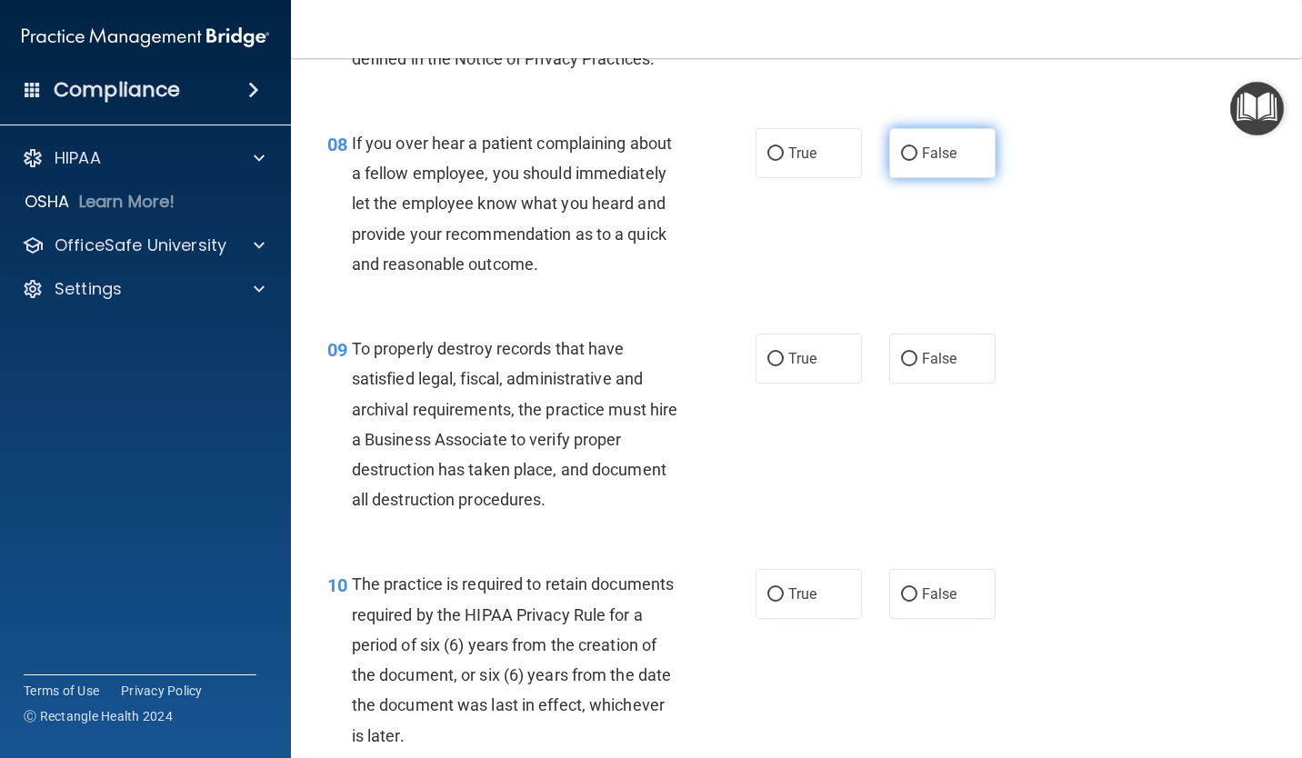
click at [894, 170] on label "False" at bounding box center [942, 153] width 106 height 50
click at [901, 161] on input "False" at bounding box center [909, 154] width 16 height 14
radio input "true"
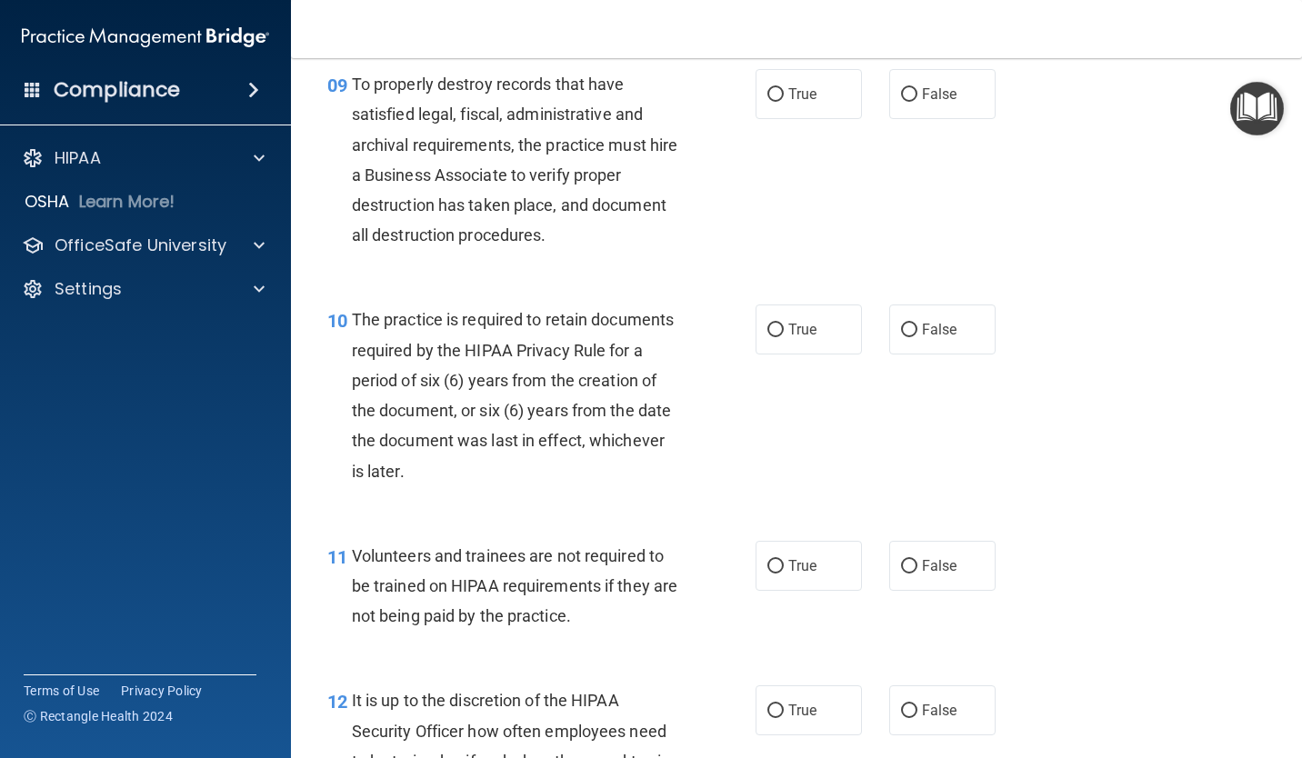
scroll to position [1727, 0]
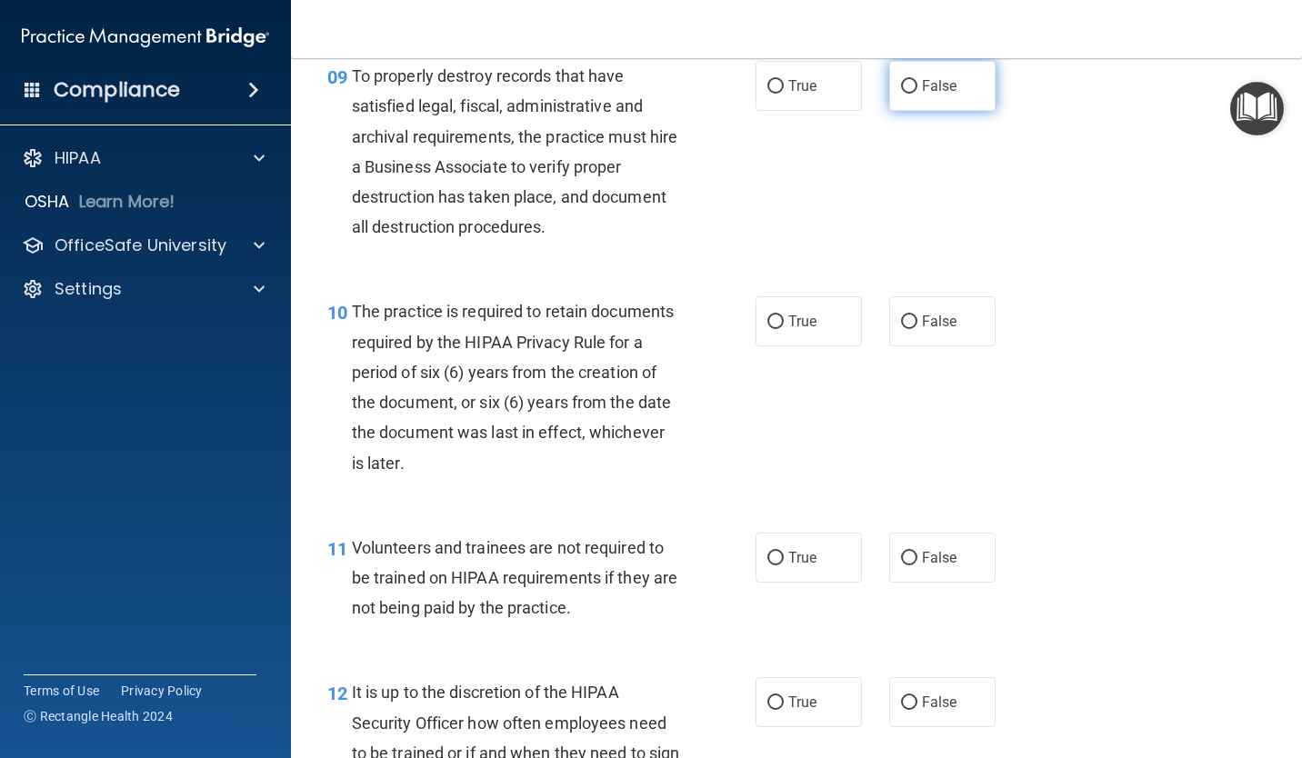
click at [889, 96] on label "False" at bounding box center [942, 86] width 106 height 50
click at [901, 94] on input "False" at bounding box center [909, 87] width 16 height 14
radio input "true"
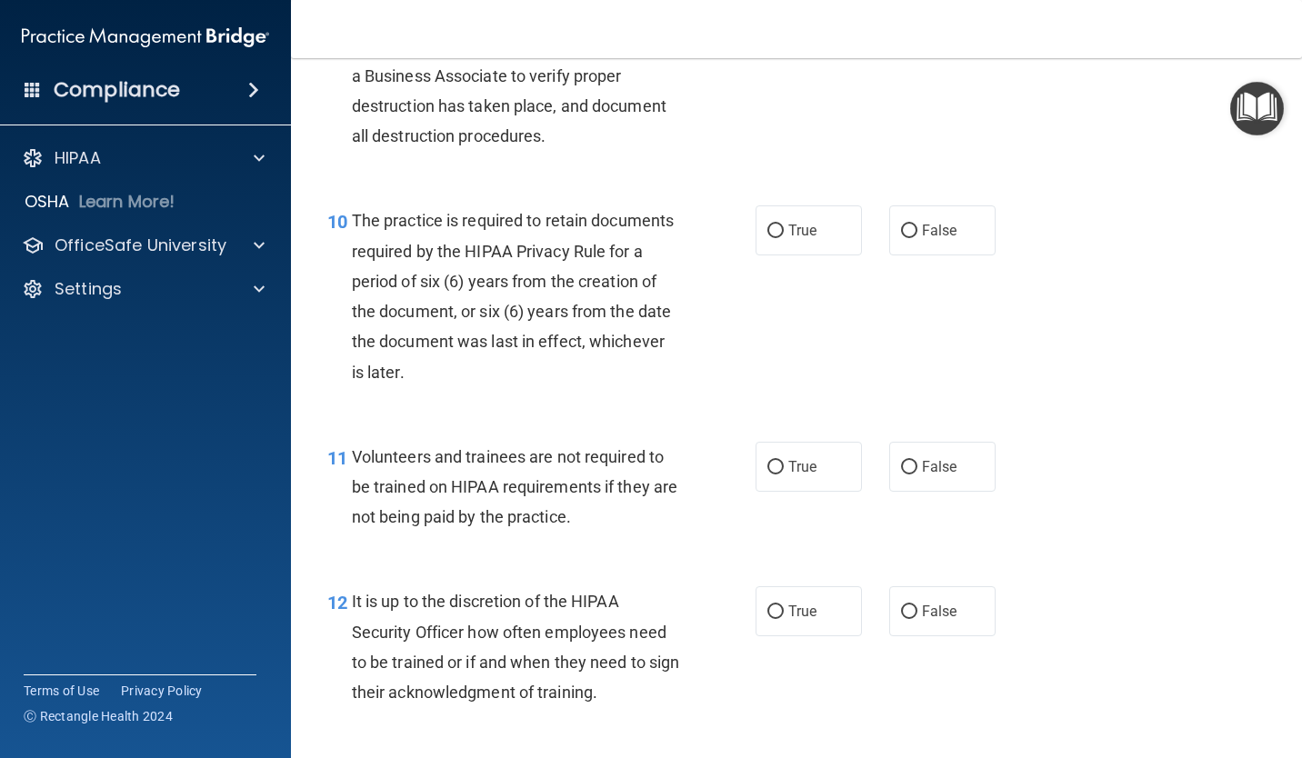
scroll to position [1909, 0]
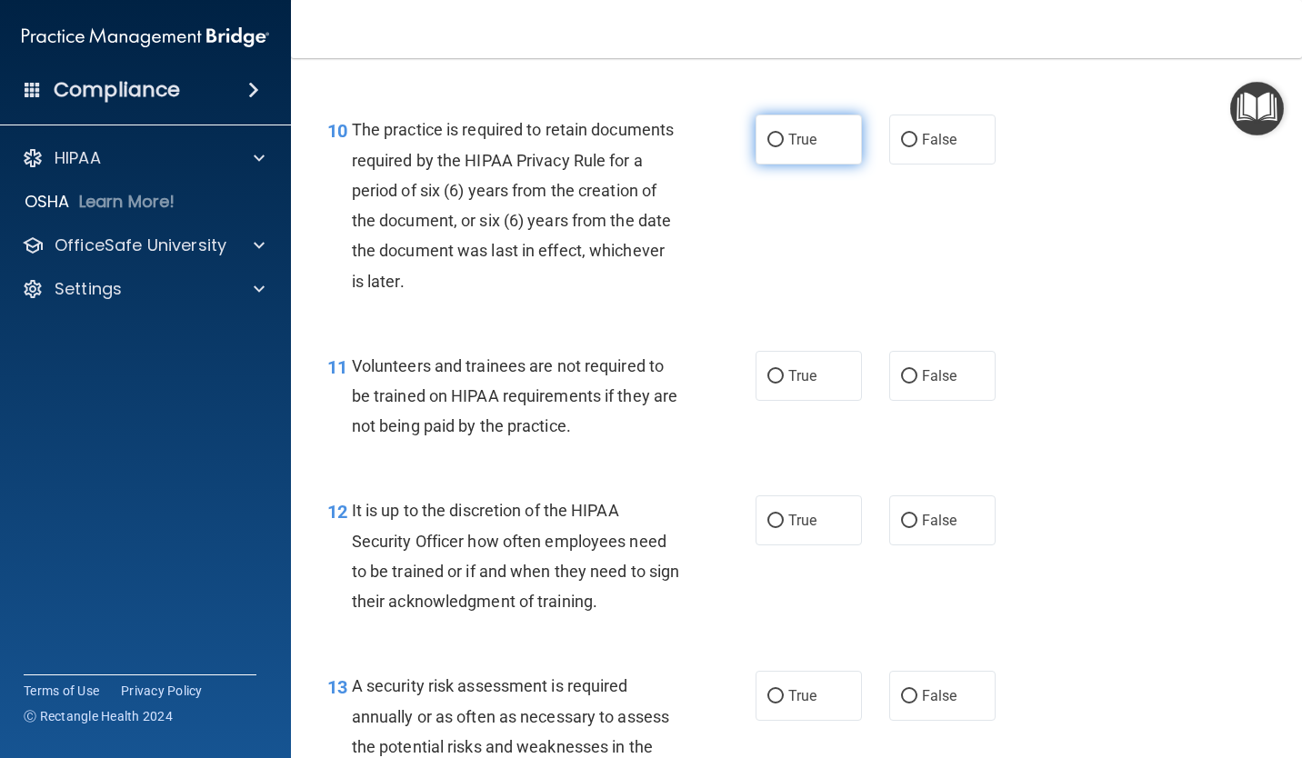
click at [813, 153] on label "True" at bounding box center [808, 140] width 106 height 50
click at [784, 147] on input "True" at bounding box center [775, 141] width 16 height 14
radio input "true"
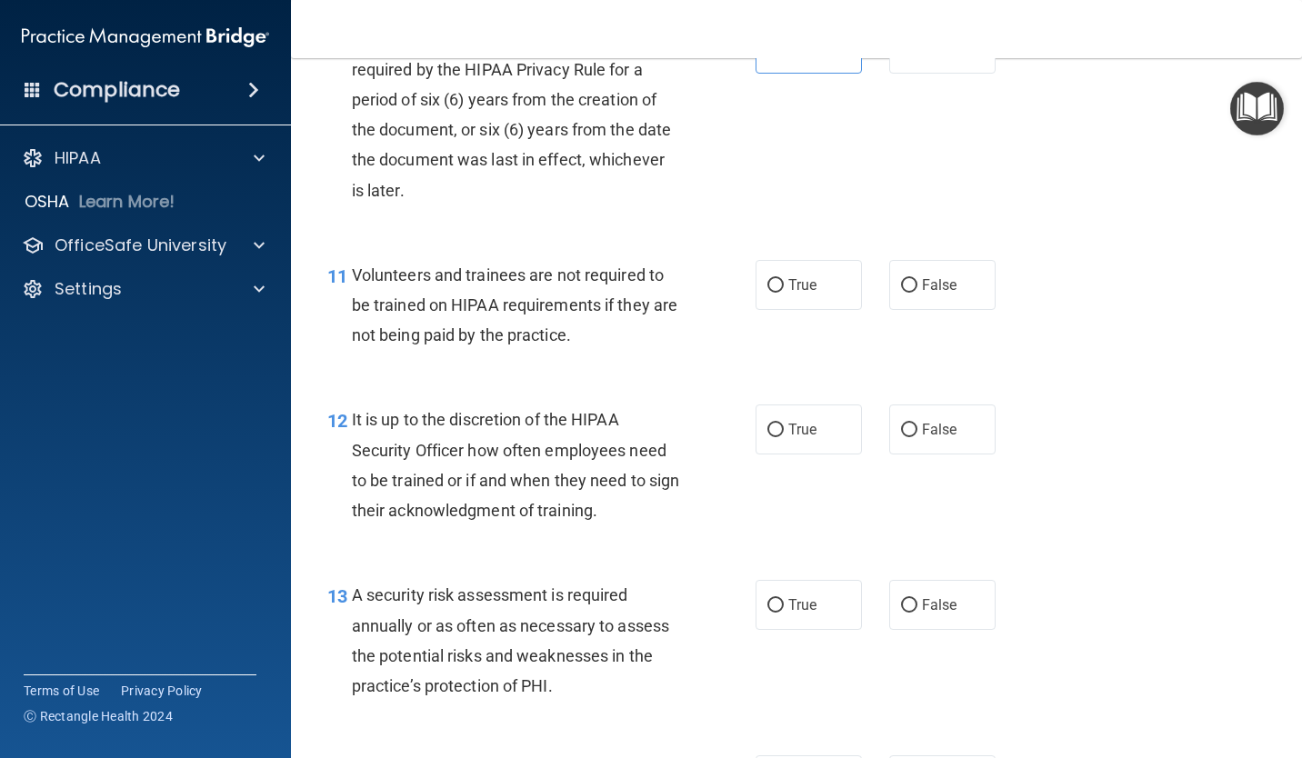
scroll to position [2091, 0]
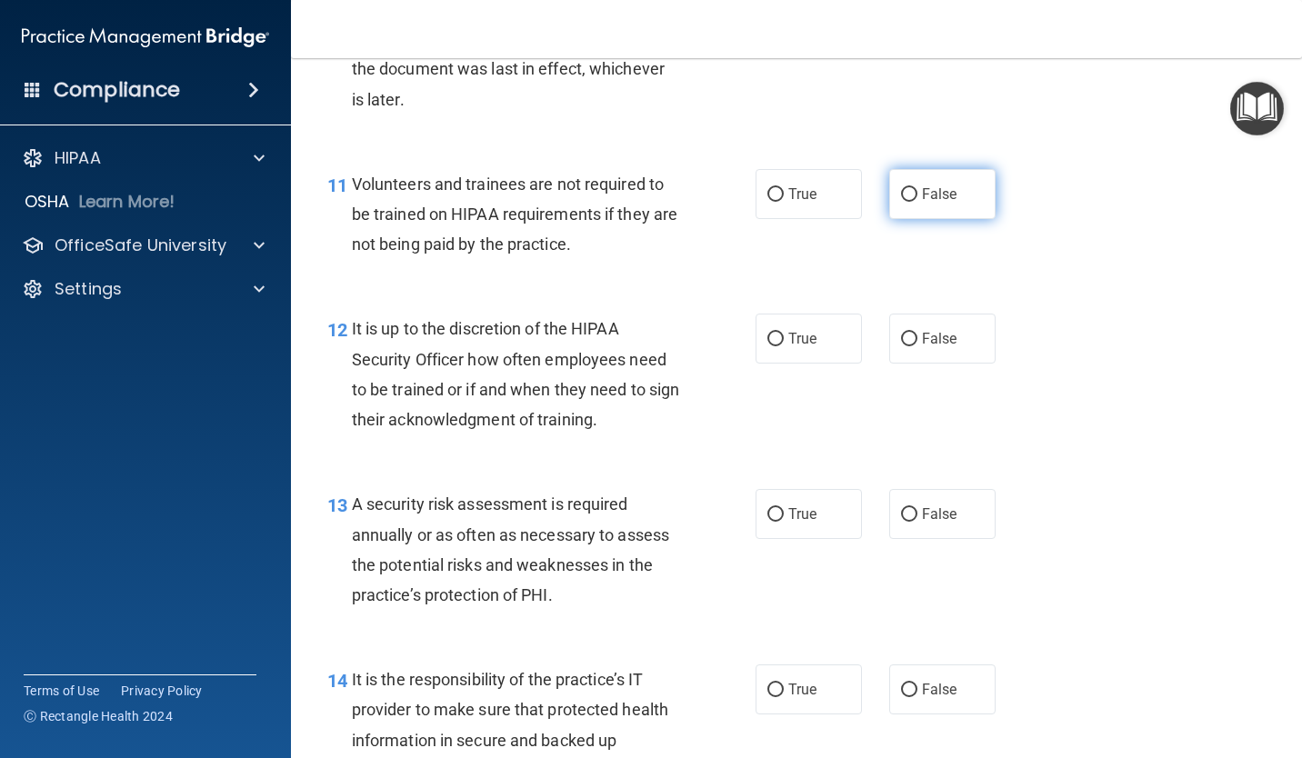
click at [900, 202] on label "False" at bounding box center [942, 194] width 106 height 50
click at [901, 202] on input "False" at bounding box center [909, 195] width 16 height 14
radio input "true"
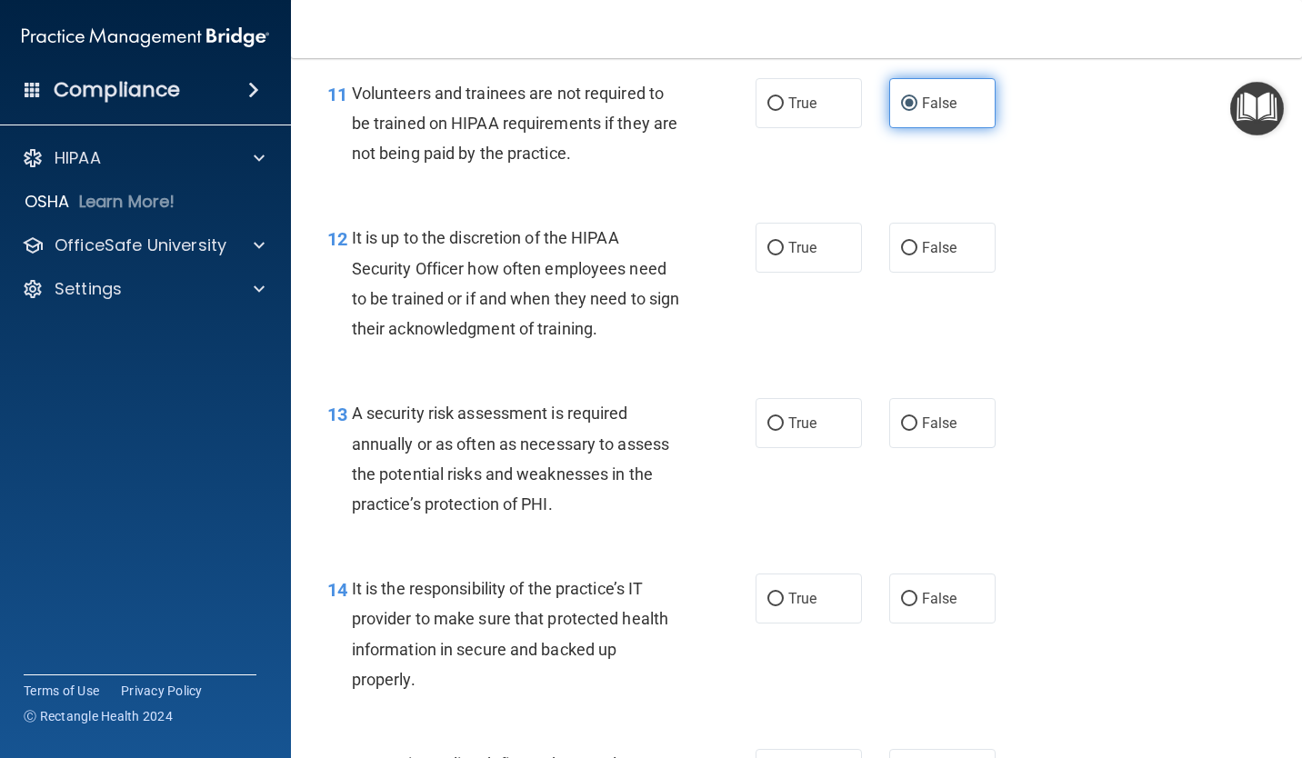
scroll to position [2272, 0]
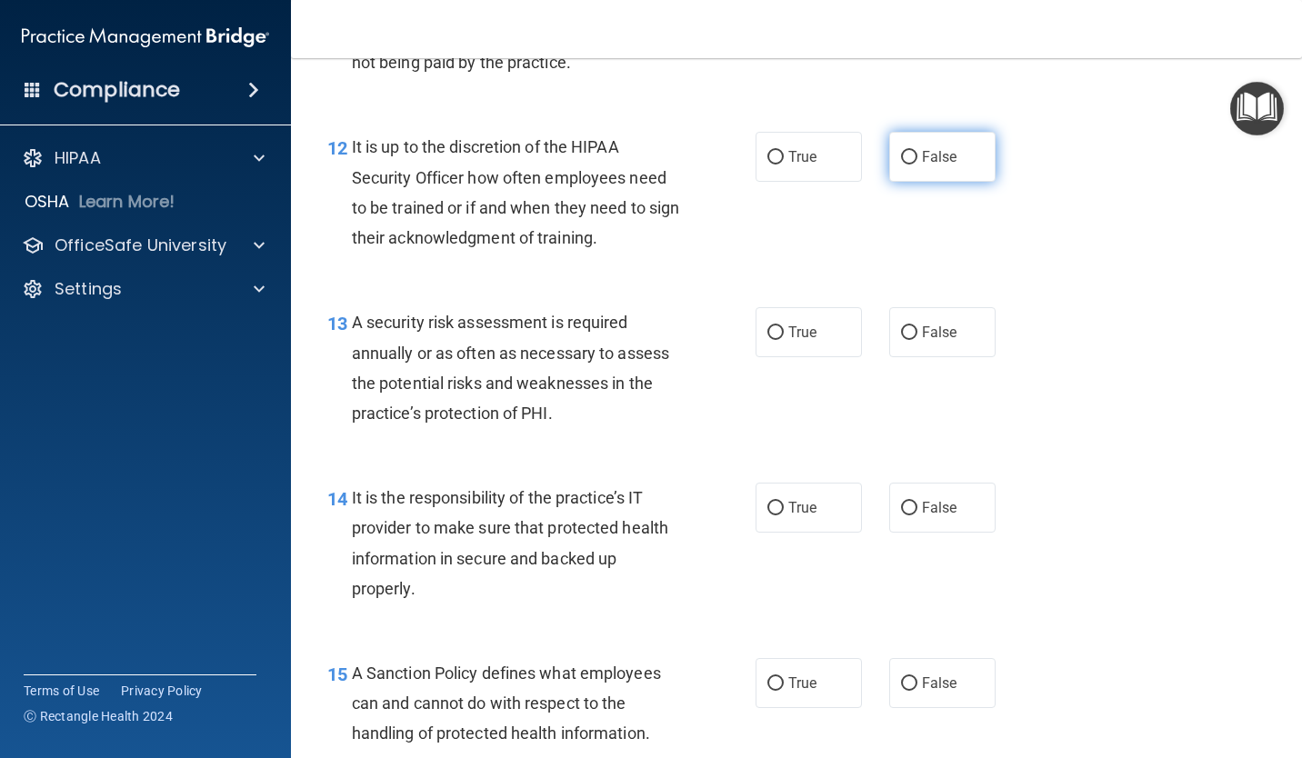
click at [892, 165] on label "False" at bounding box center [942, 157] width 106 height 50
click at [901, 165] on input "False" at bounding box center [909, 158] width 16 height 14
radio input "true"
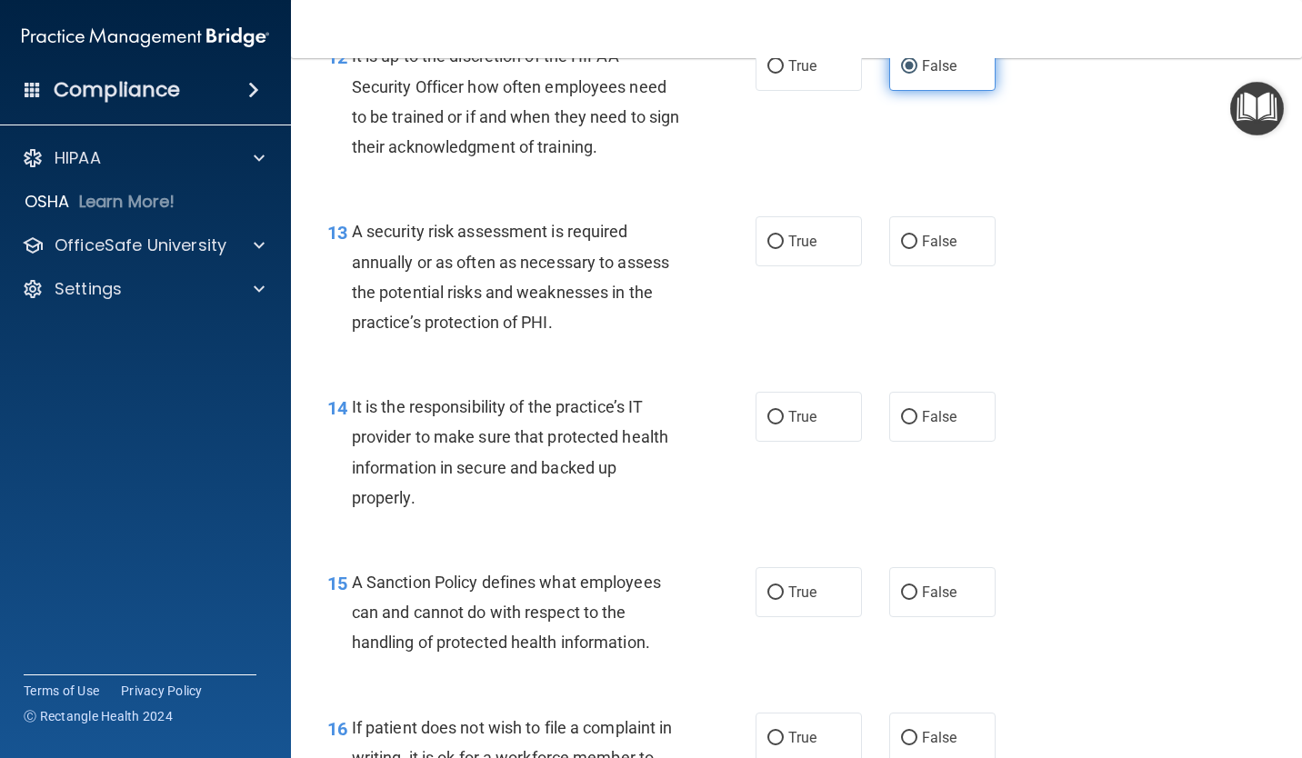
scroll to position [2454, 0]
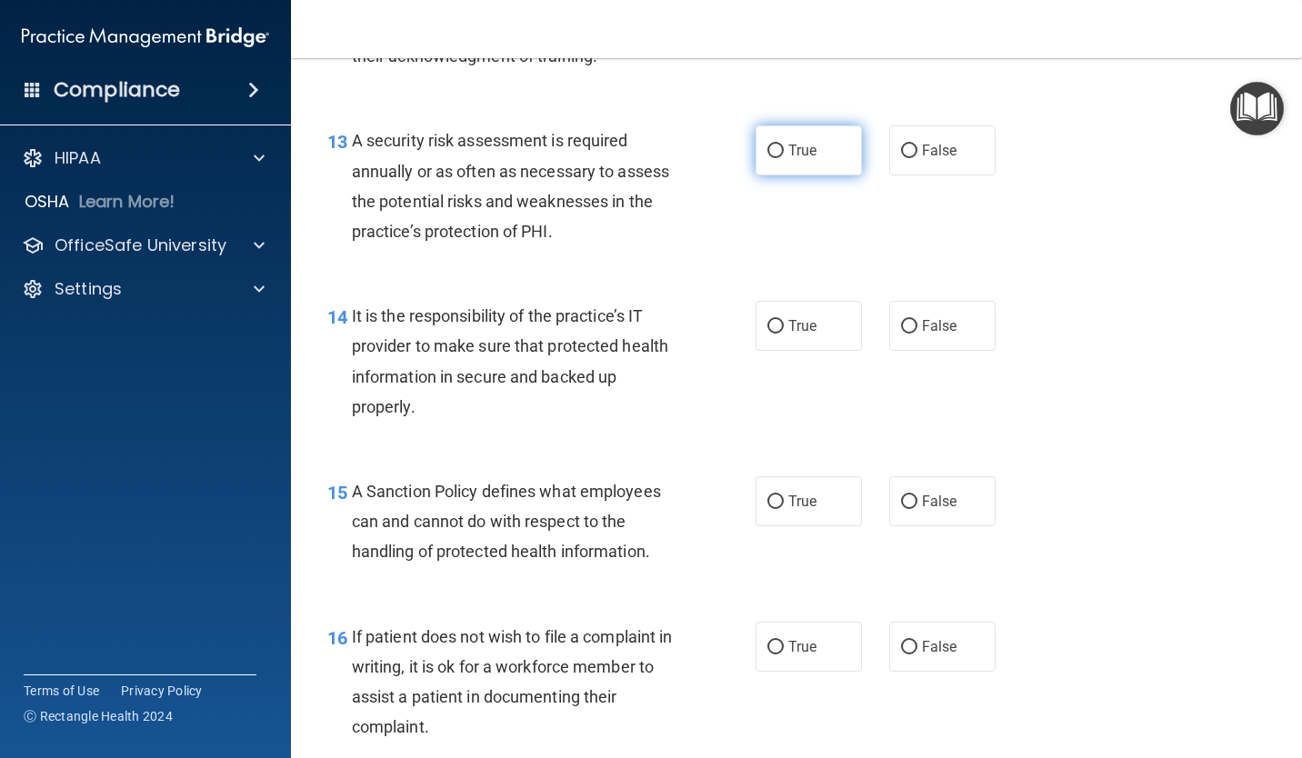
click at [779, 165] on label "True" at bounding box center [808, 150] width 106 height 50
click at [779, 158] on input "True" at bounding box center [775, 152] width 16 height 14
radio input "true"
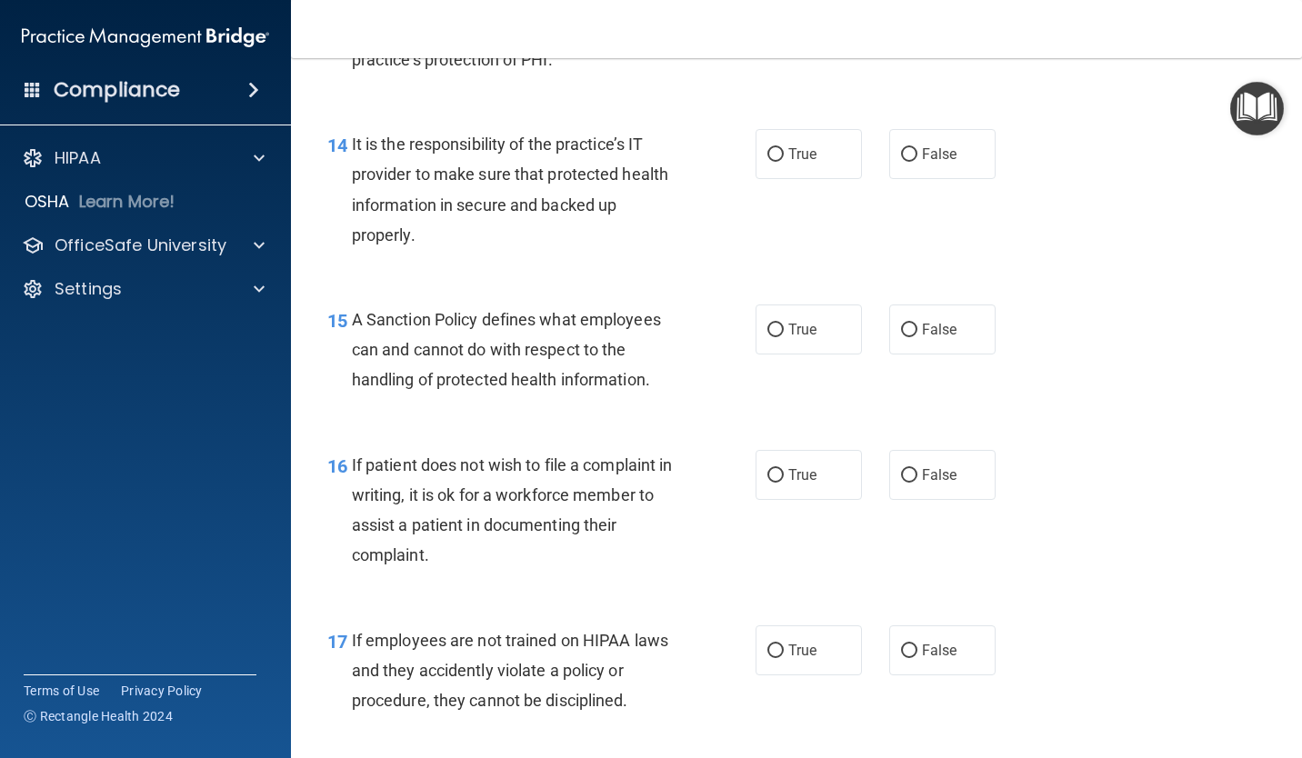
scroll to position [2636, 0]
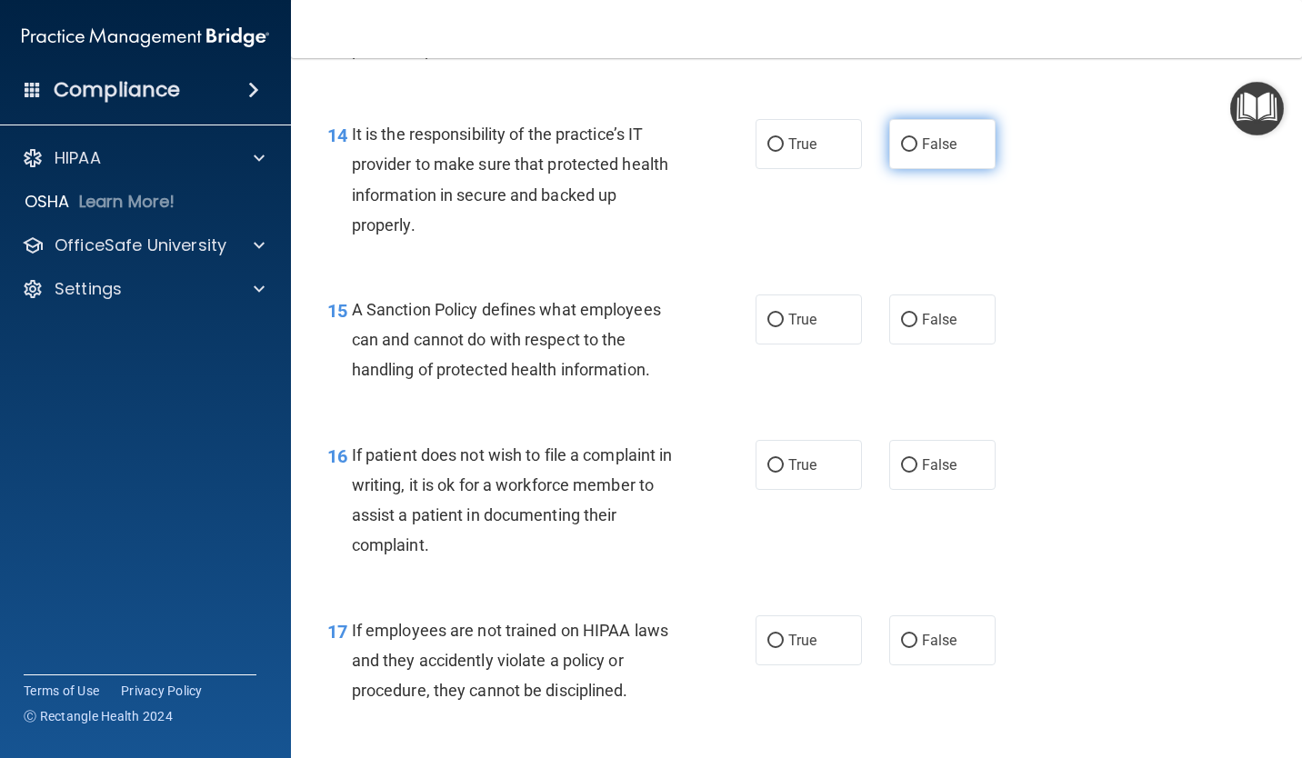
click at [901, 152] on input "False" at bounding box center [909, 145] width 16 height 14
radio input "true"
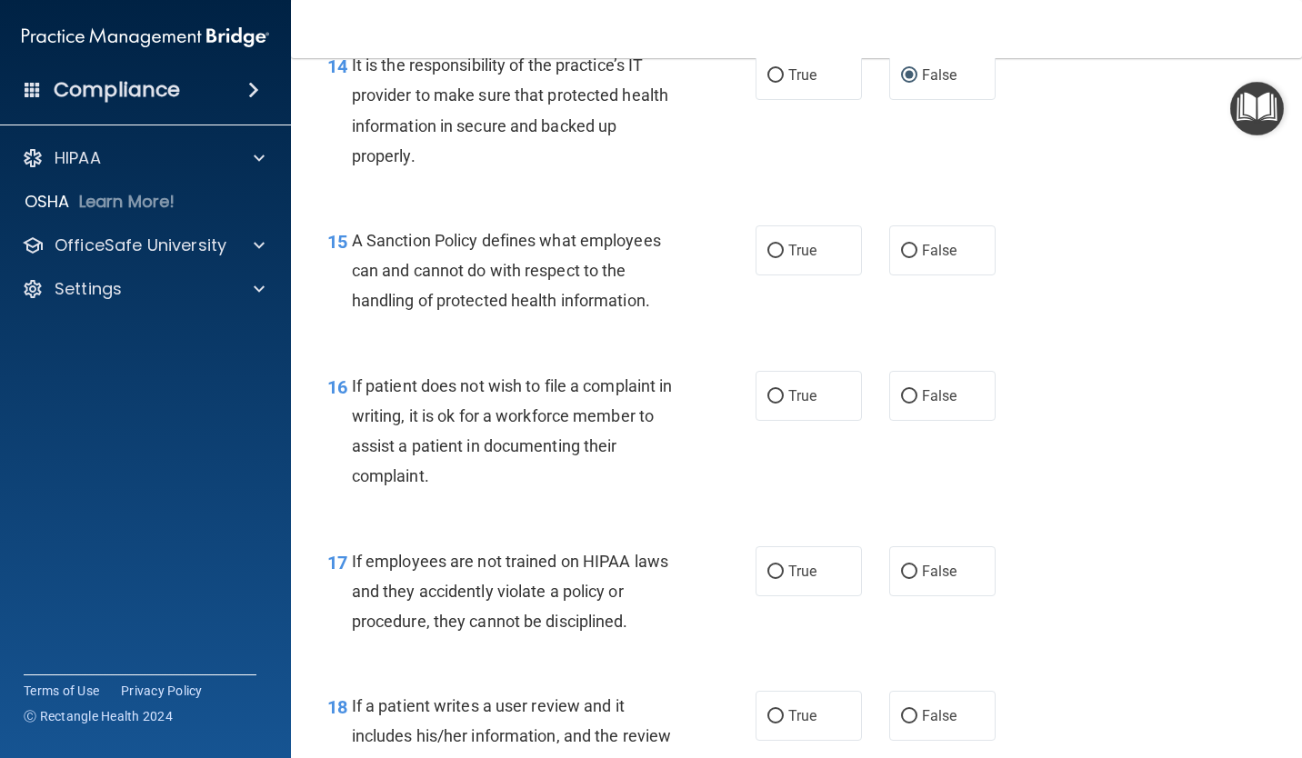
scroll to position [2727, 0]
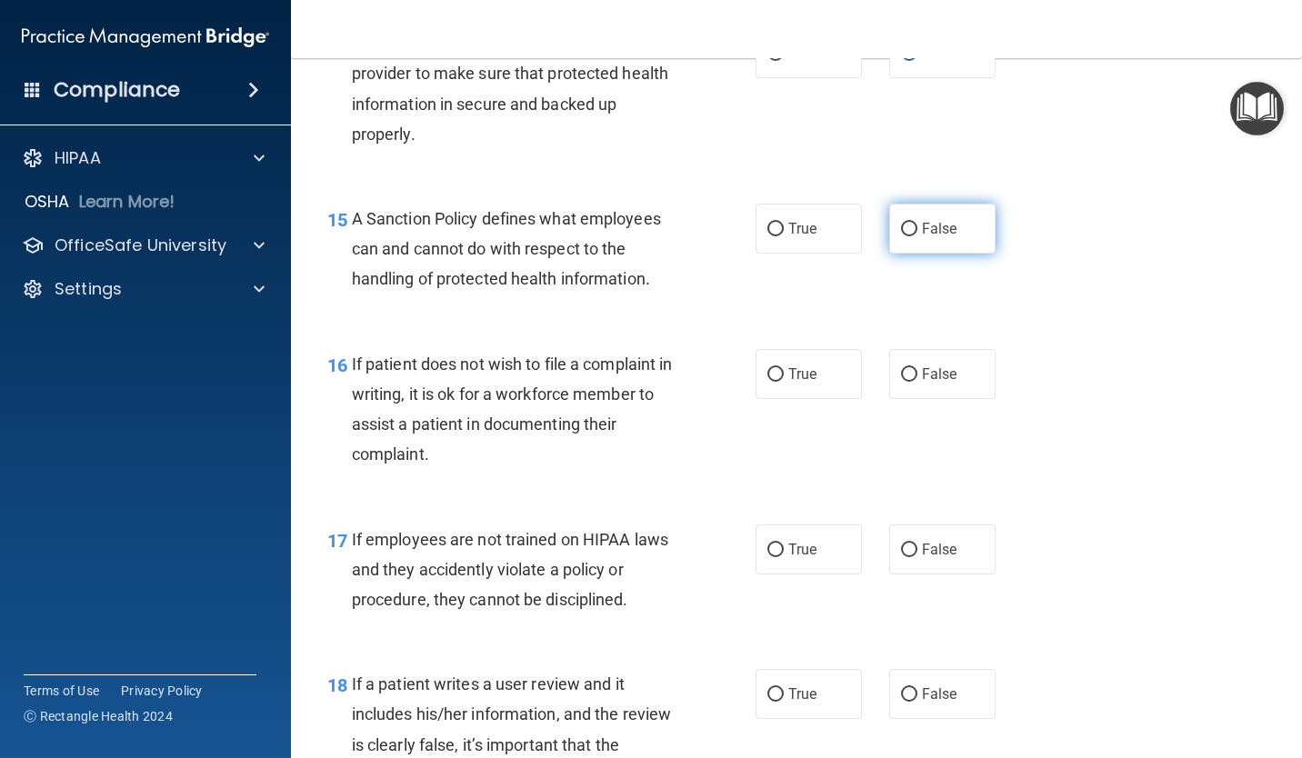
click at [889, 225] on label "False" at bounding box center [942, 229] width 106 height 50
click at [901, 225] on input "False" at bounding box center [909, 230] width 16 height 14
radio input "true"
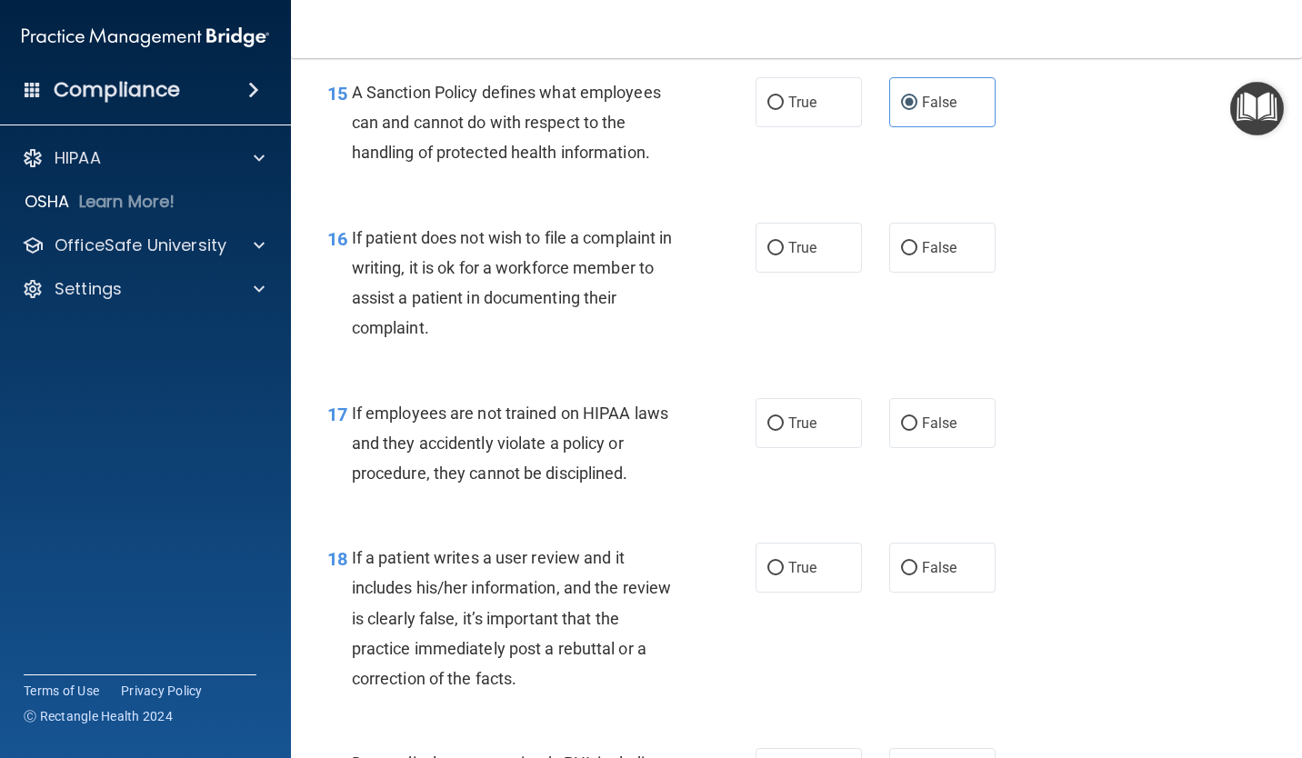
scroll to position [2909, 0]
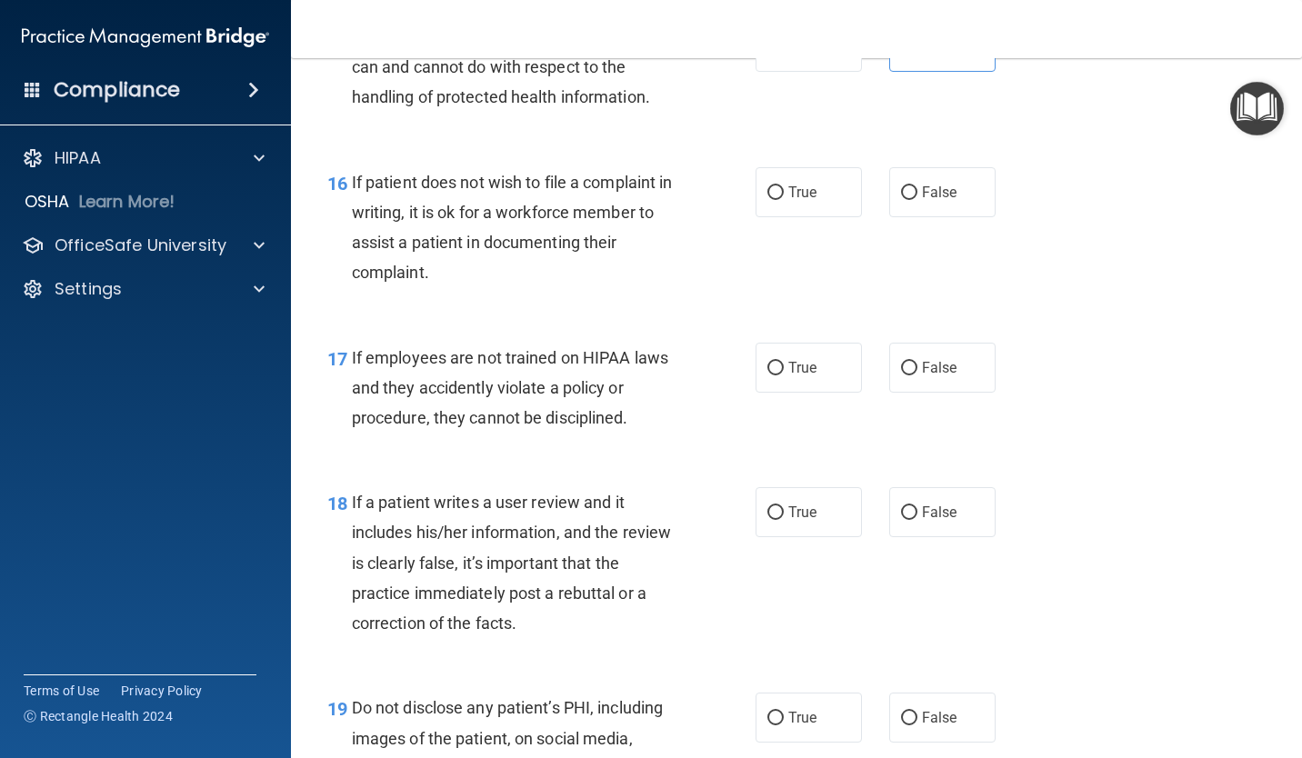
click at [866, 198] on div "True False" at bounding box center [882, 192] width 255 height 50
click at [901, 191] on input "False" at bounding box center [909, 193] width 16 height 14
radio input "true"
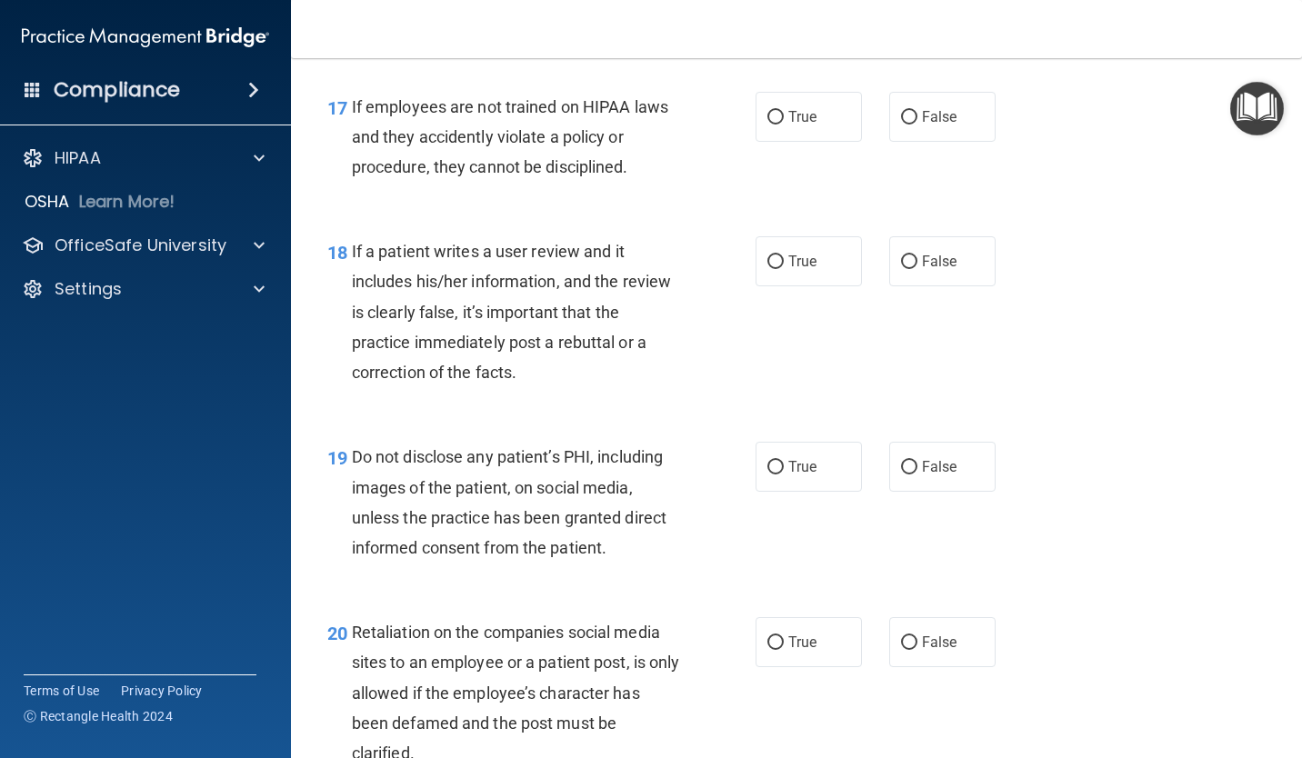
scroll to position [3181, 0]
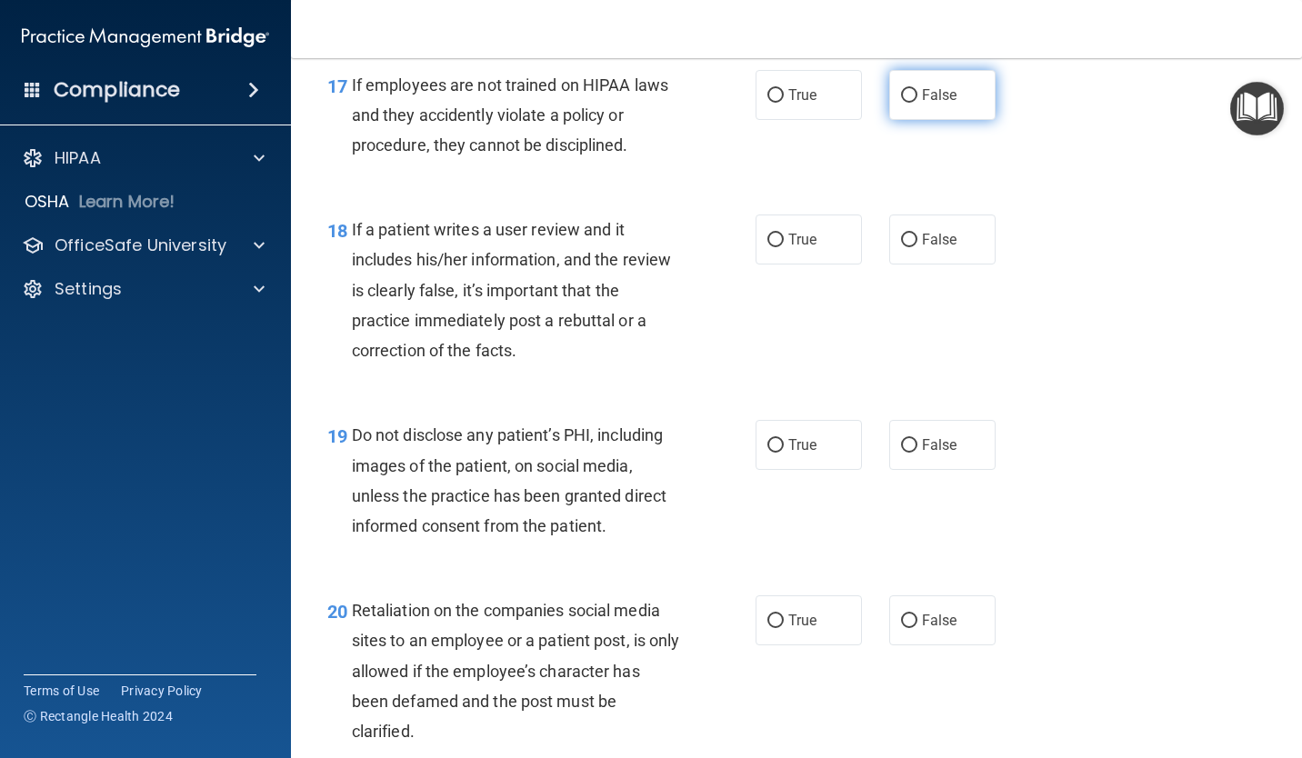
click at [925, 104] on label "False" at bounding box center [942, 95] width 106 height 50
click at [917, 103] on input "False" at bounding box center [909, 96] width 16 height 14
radio input "true"
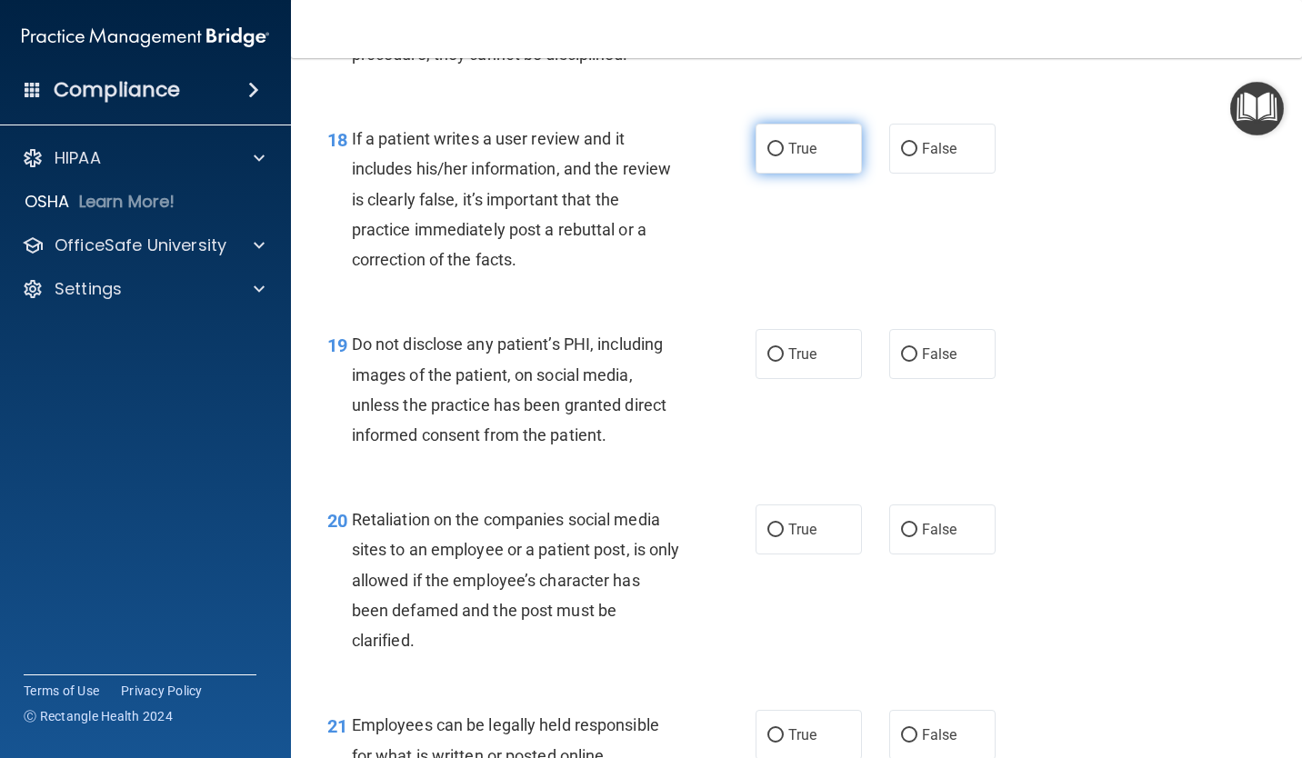
click at [789, 141] on span "True" at bounding box center [802, 148] width 28 height 17
click at [784, 143] on input "True" at bounding box center [775, 150] width 16 height 14
radio input "true"
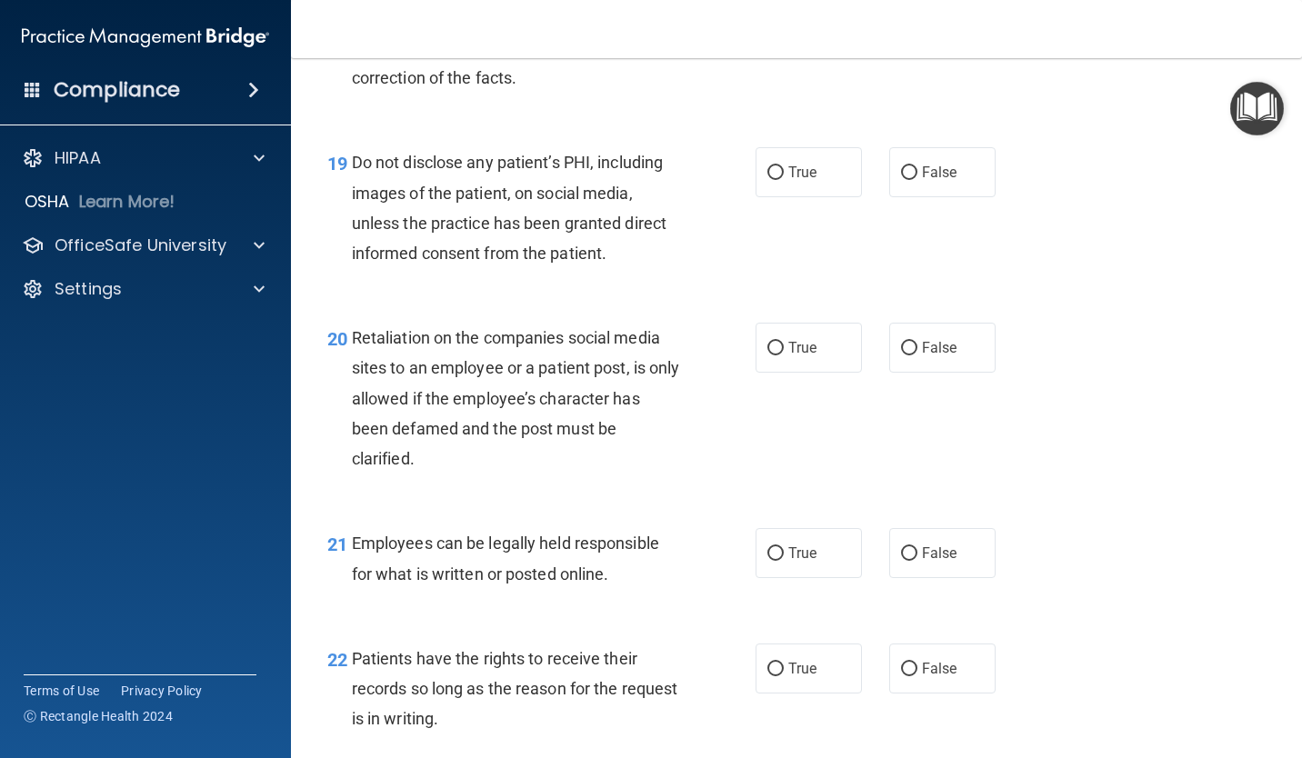
scroll to position [3545, 0]
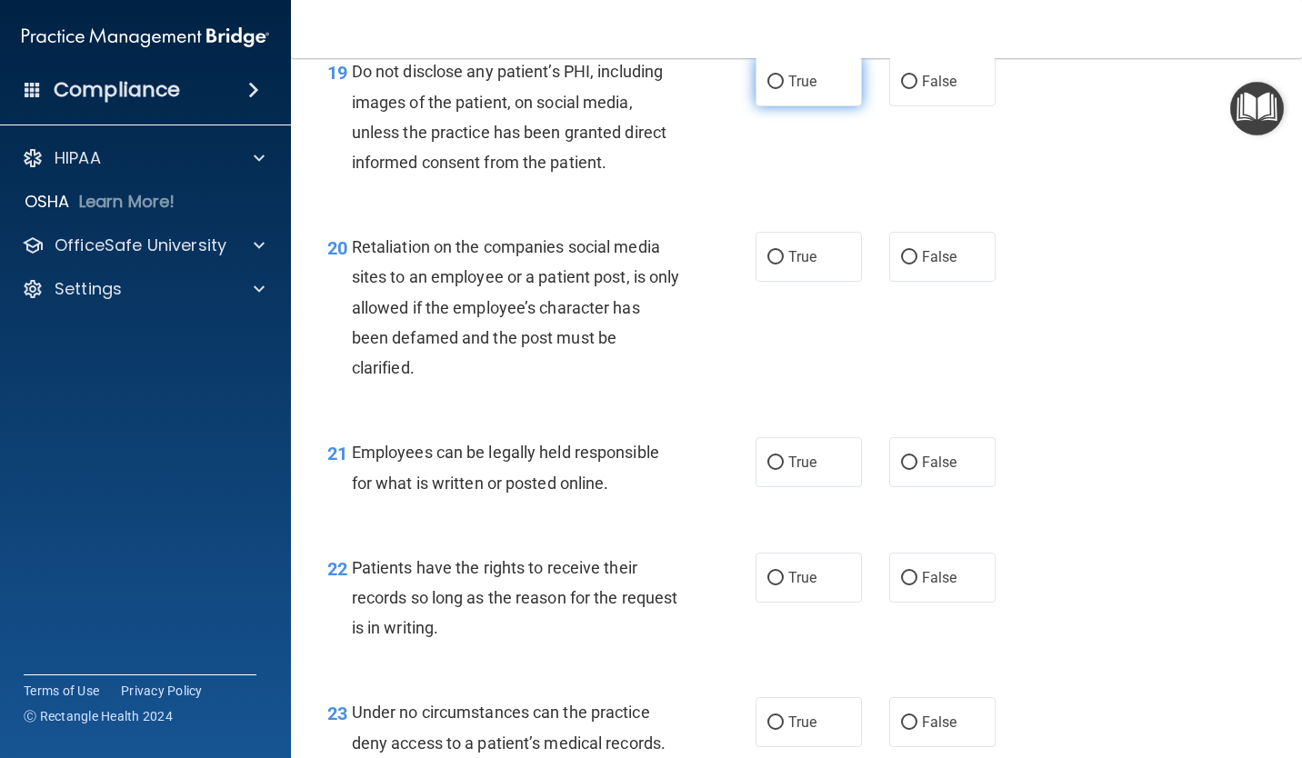
click at [788, 87] on span "True" at bounding box center [802, 81] width 28 height 17
click at [784, 87] on input "True" at bounding box center [775, 82] width 16 height 14
radio input "true"
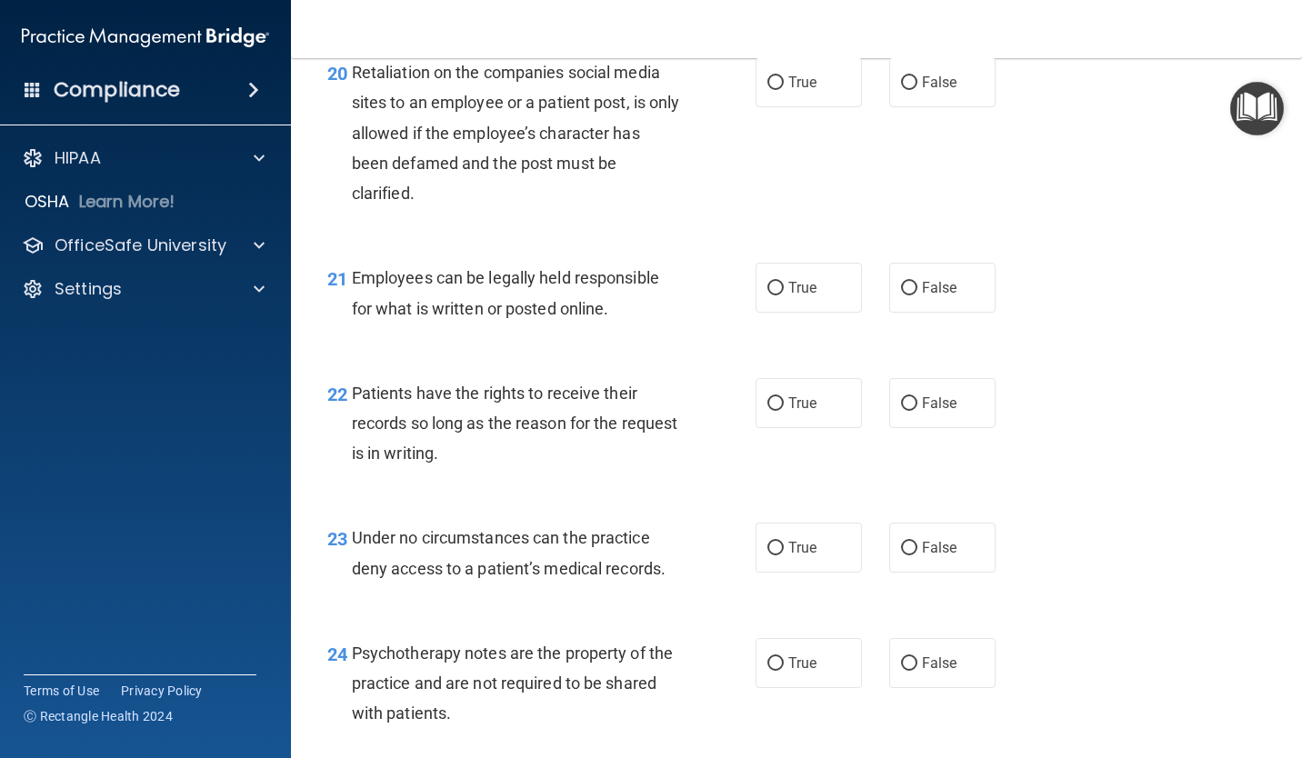
scroll to position [3727, 0]
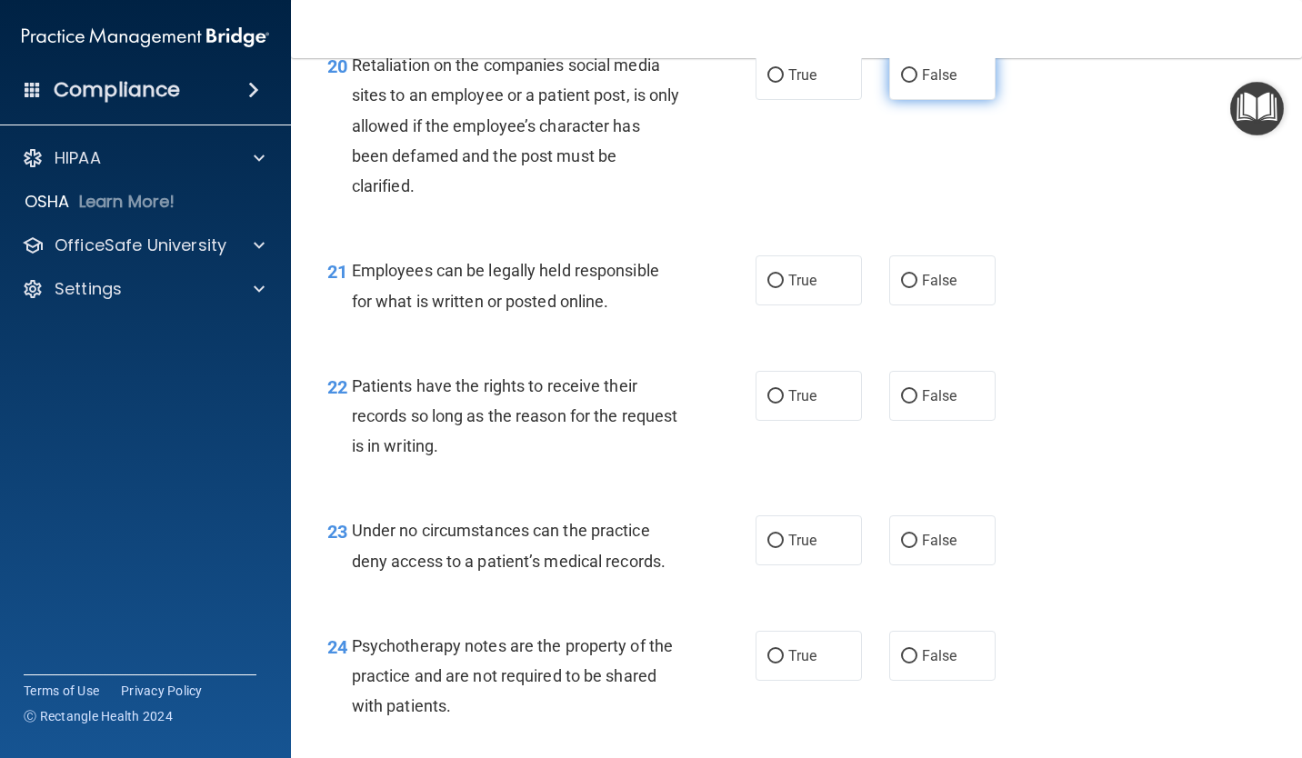
click at [901, 93] on label "False" at bounding box center [942, 75] width 106 height 50
click at [901, 83] on input "False" at bounding box center [909, 76] width 16 height 14
radio input "true"
click at [837, 91] on label "True" at bounding box center [808, 75] width 106 height 50
click at [784, 83] on input "True" at bounding box center [775, 76] width 16 height 14
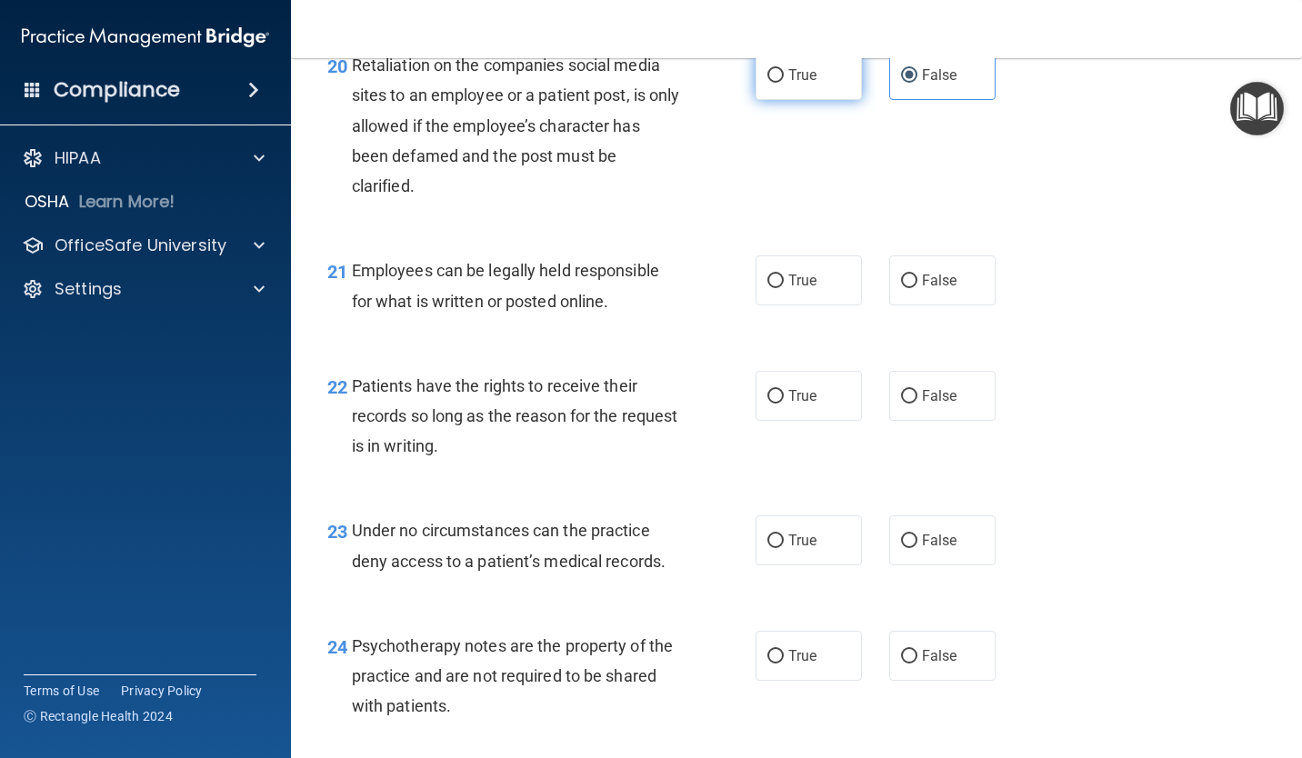
radio input "true"
radio input "false"
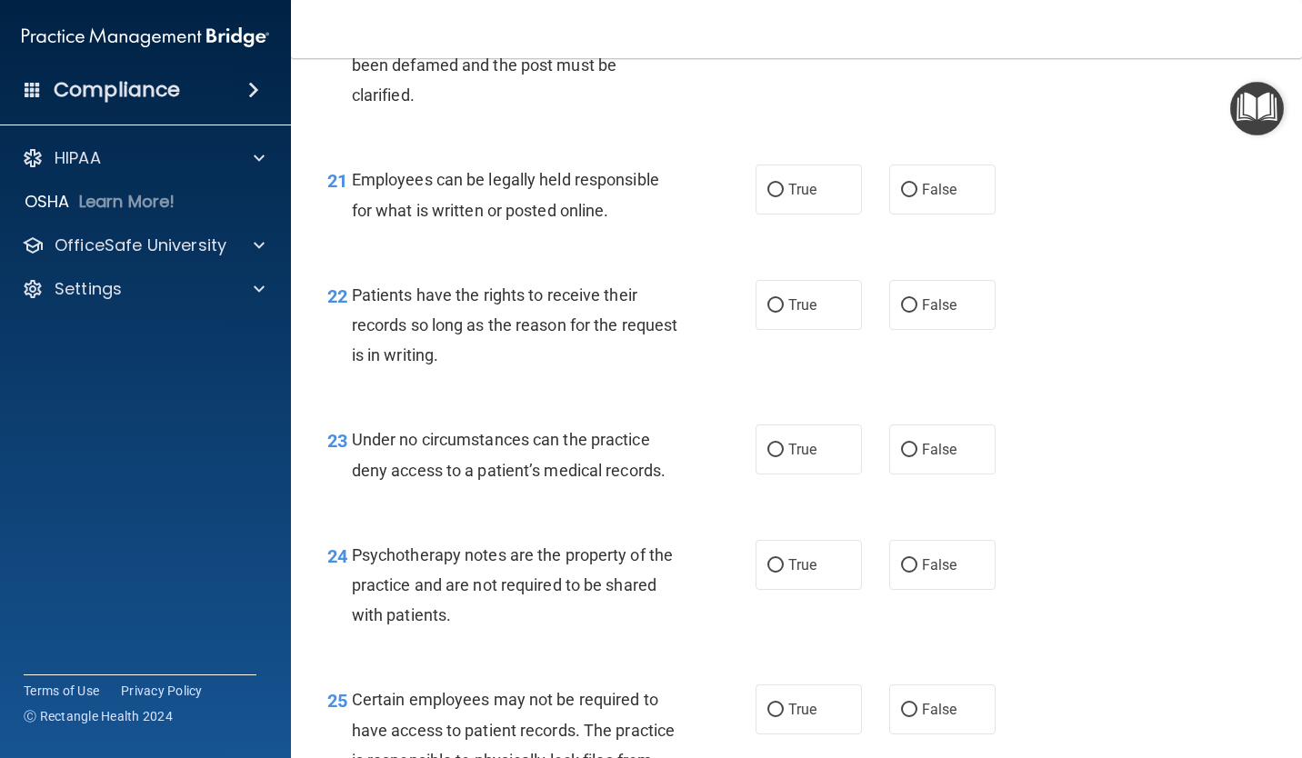
scroll to position [3908, 0]
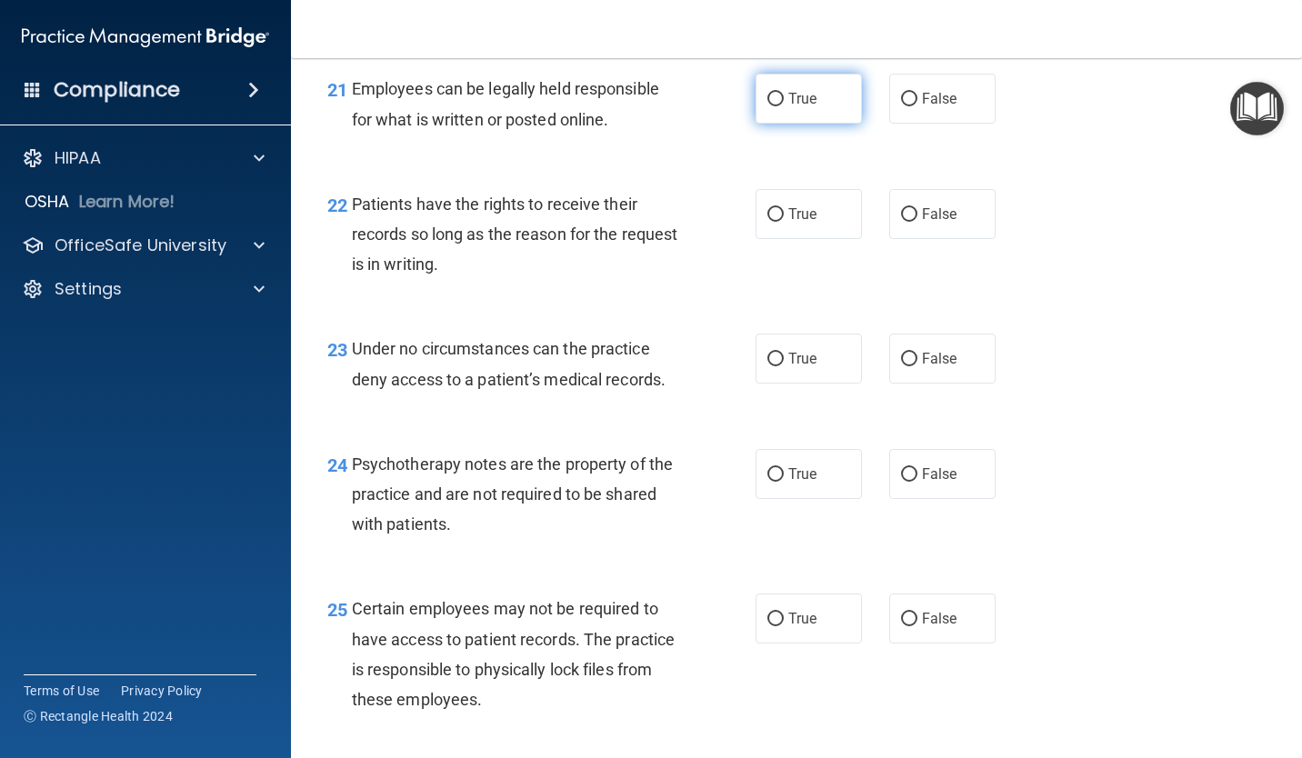
click at [794, 103] on span "True" at bounding box center [802, 98] width 28 height 17
click at [784, 103] on input "True" at bounding box center [775, 100] width 16 height 14
radio input "true"
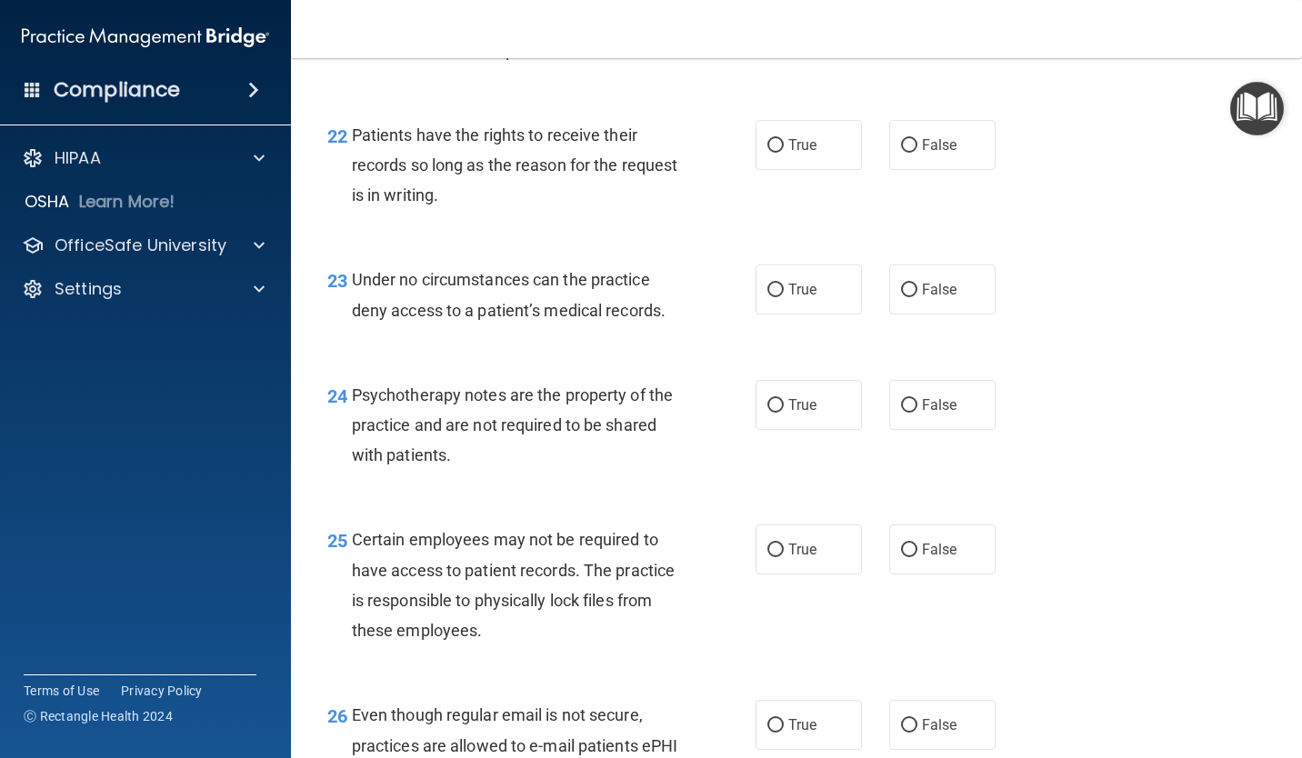
scroll to position [3999, 0]
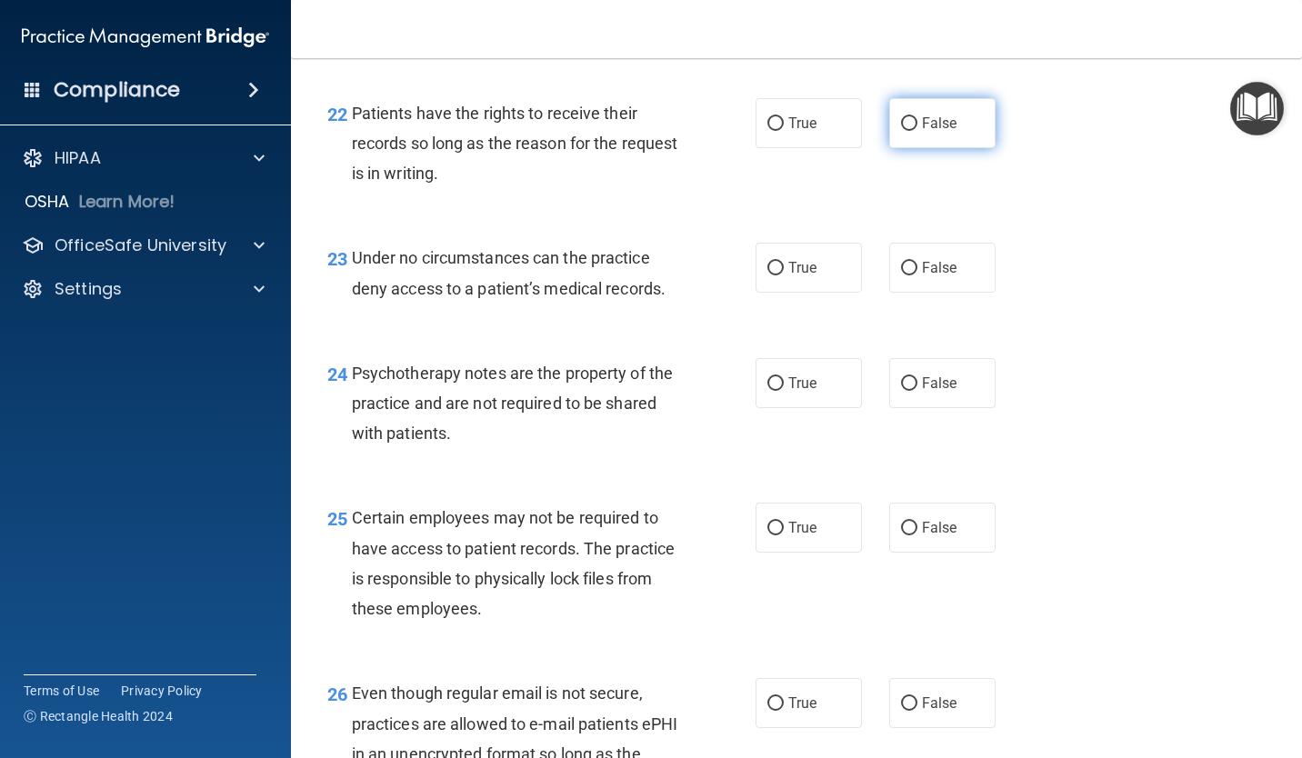
click at [941, 134] on label "False" at bounding box center [942, 123] width 106 height 50
click at [917, 131] on input "False" at bounding box center [909, 124] width 16 height 14
radio input "true"
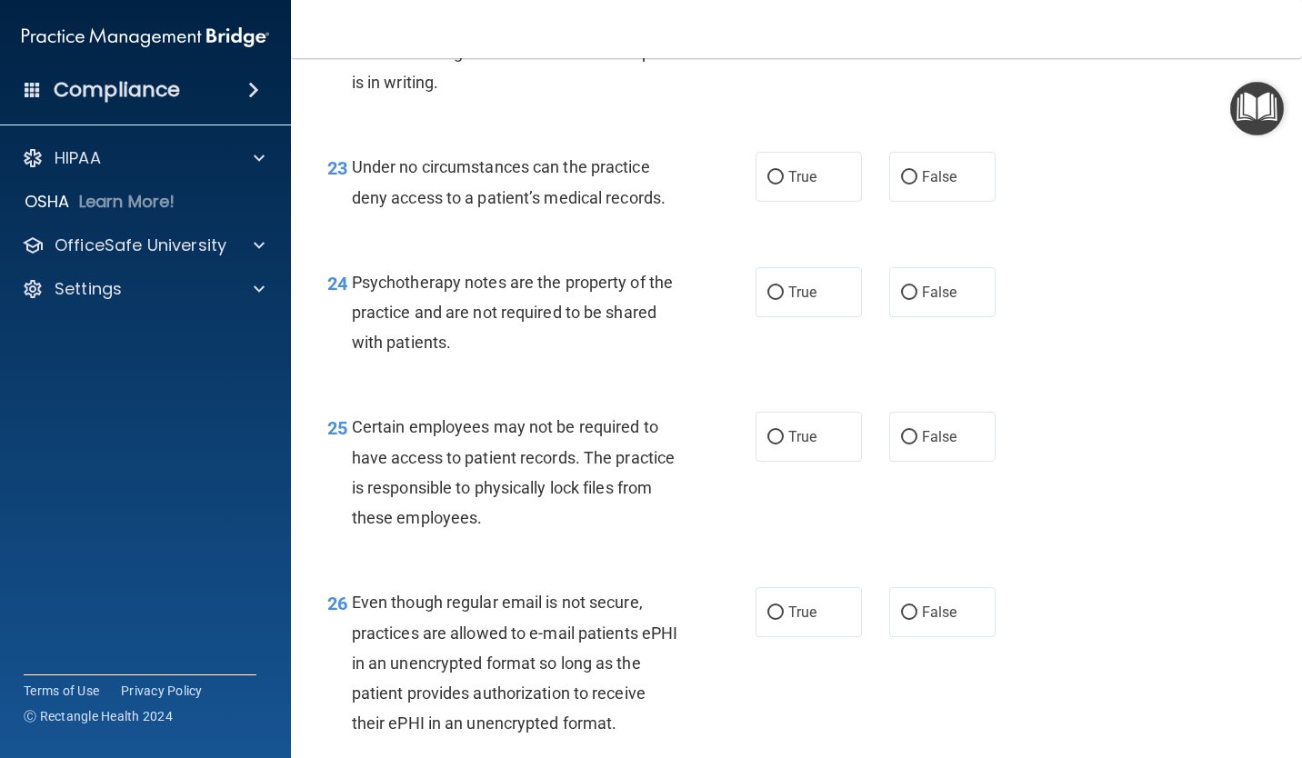
scroll to position [4181, 0]
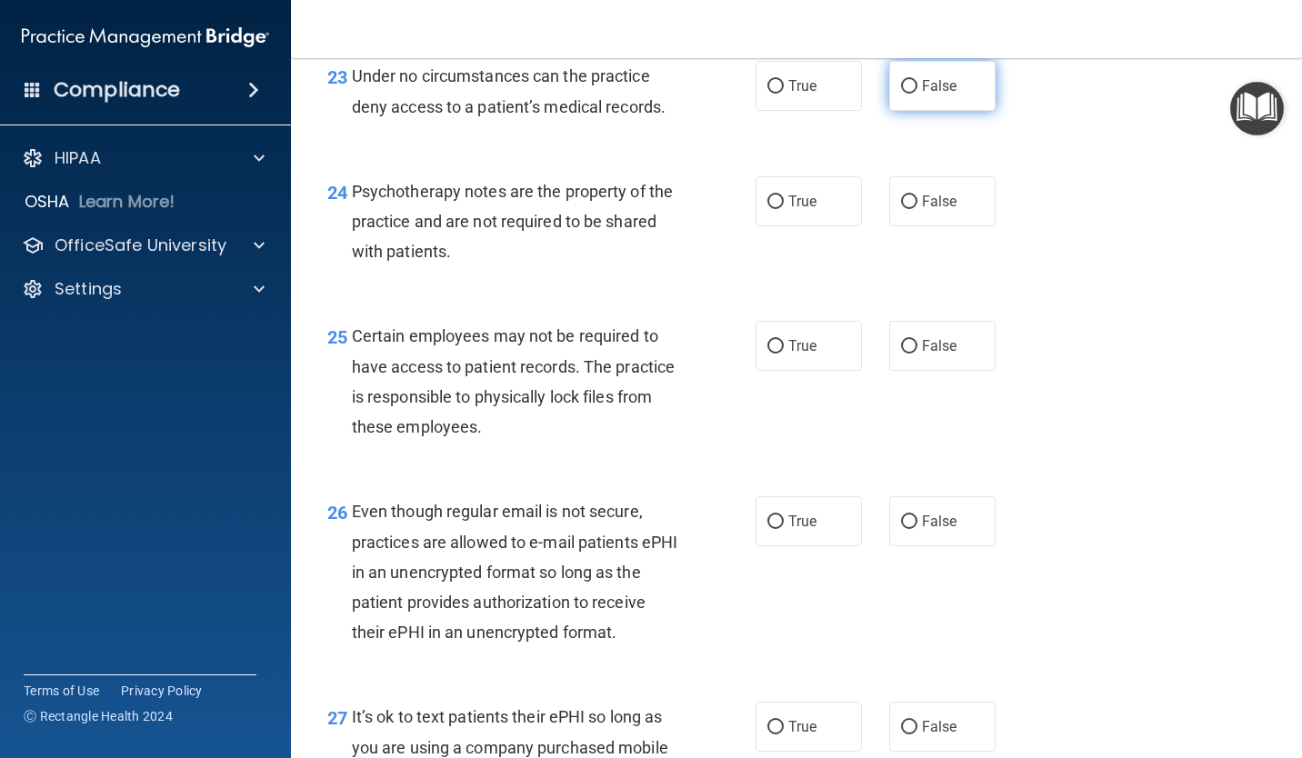
click at [896, 109] on label "False" at bounding box center [942, 86] width 106 height 50
click at [901, 94] on input "False" at bounding box center [909, 87] width 16 height 14
radio input "true"
click at [778, 197] on label "True" at bounding box center [808, 201] width 106 height 50
click at [778, 197] on input "True" at bounding box center [775, 202] width 16 height 14
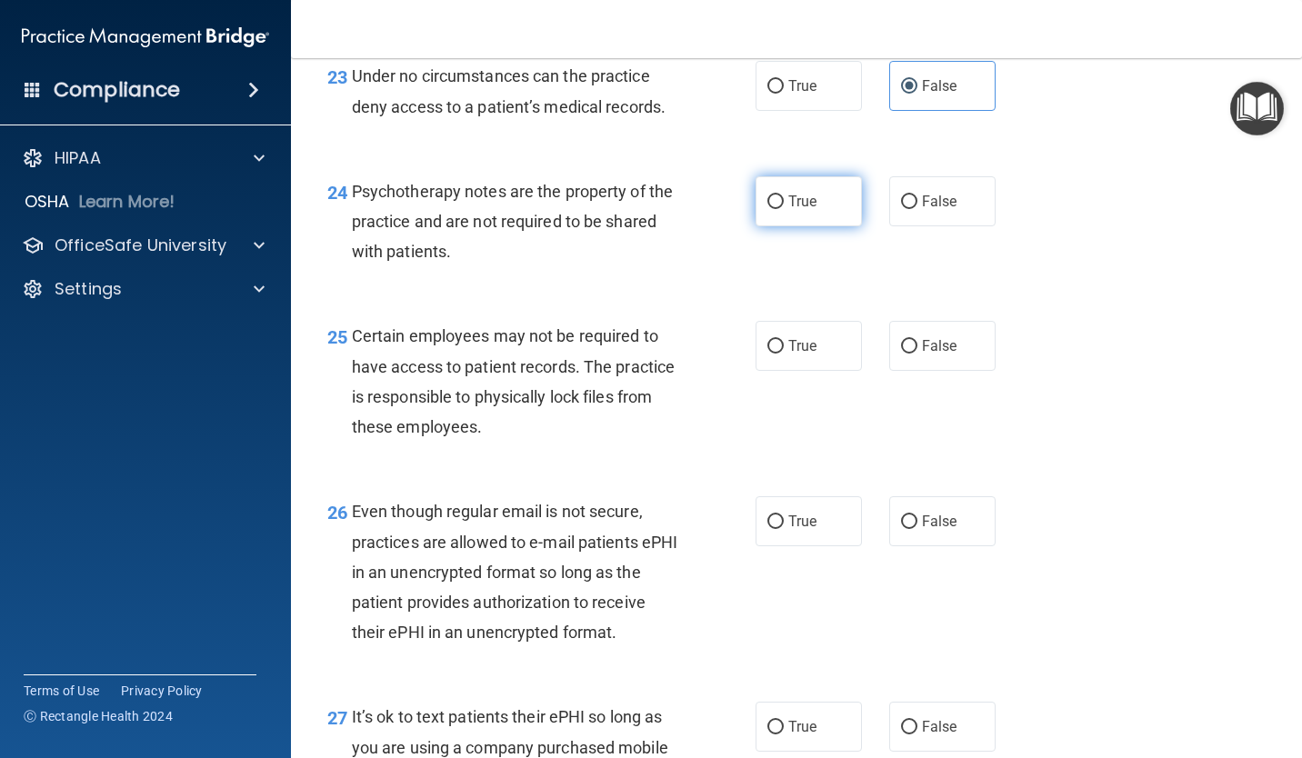
radio input "true"
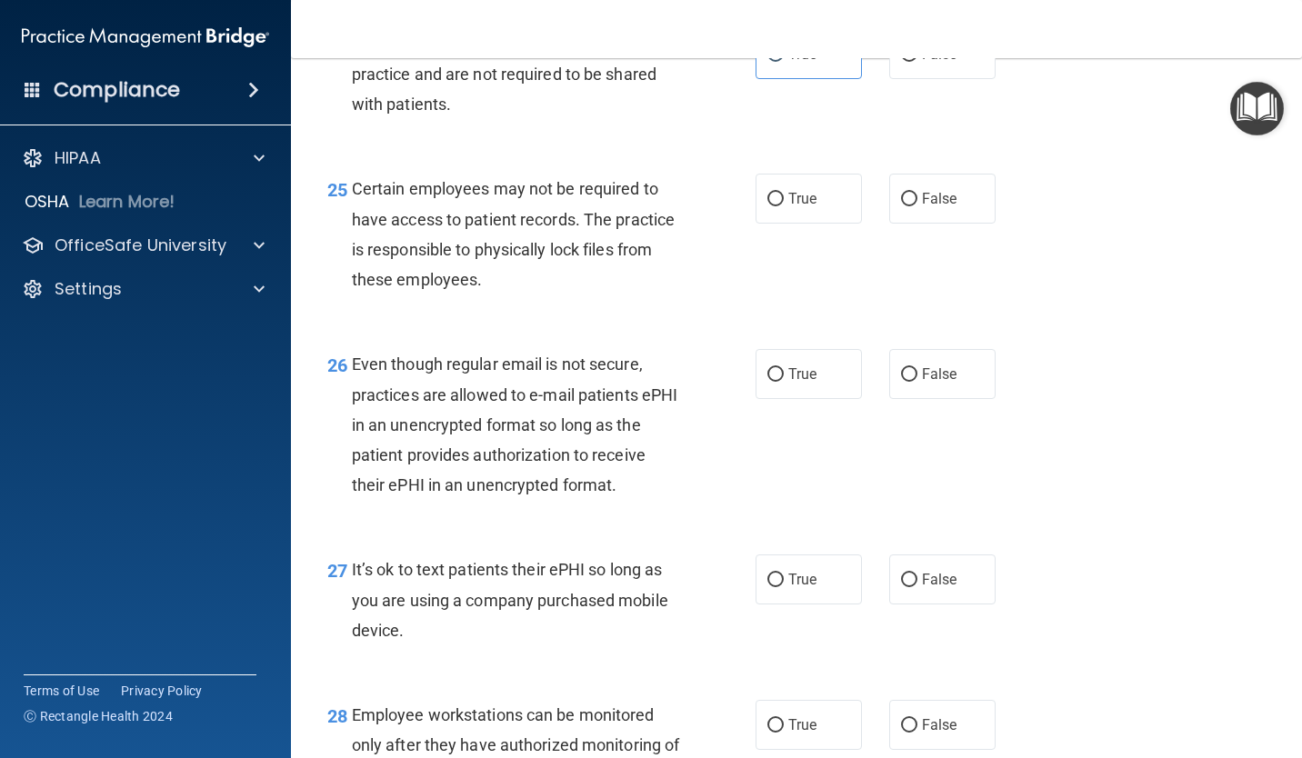
scroll to position [4363, 0]
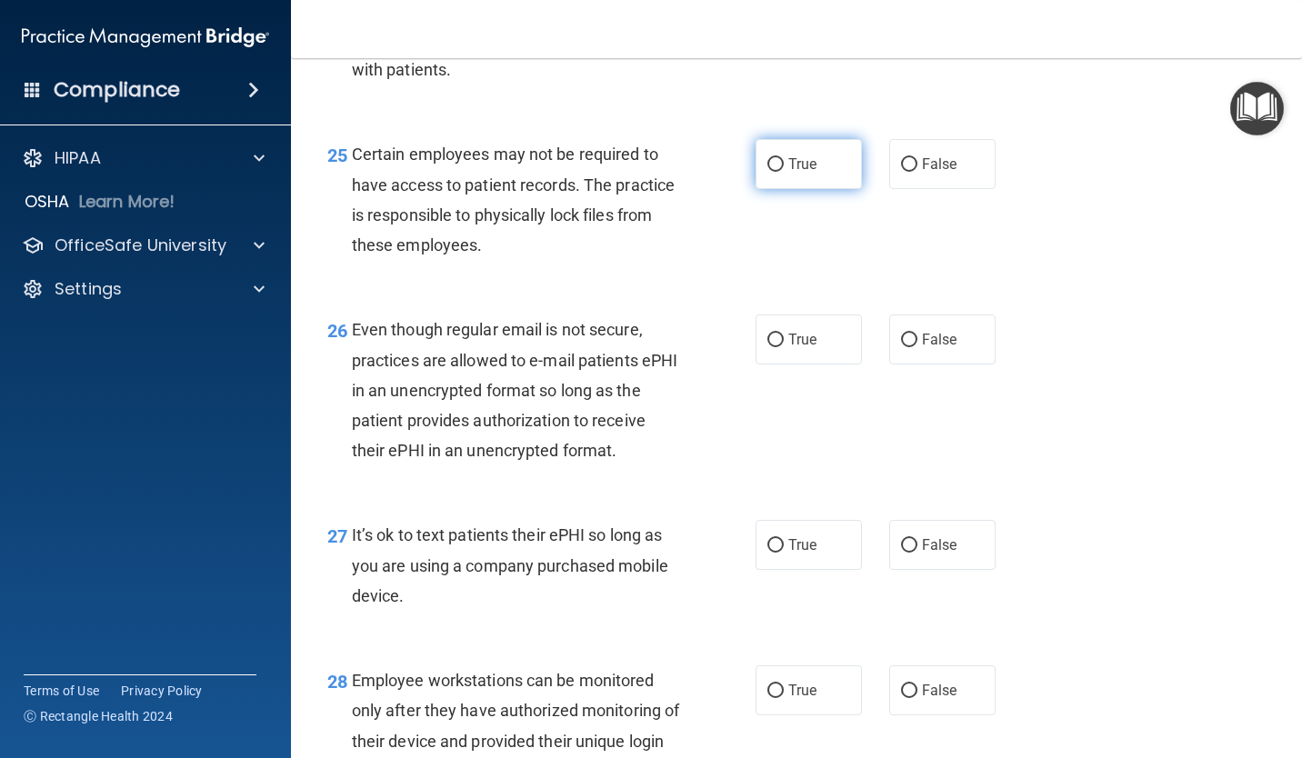
click at [820, 172] on label "True" at bounding box center [808, 164] width 106 height 50
click at [784, 172] on input "True" at bounding box center [775, 165] width 16 height 14
radio input "true"
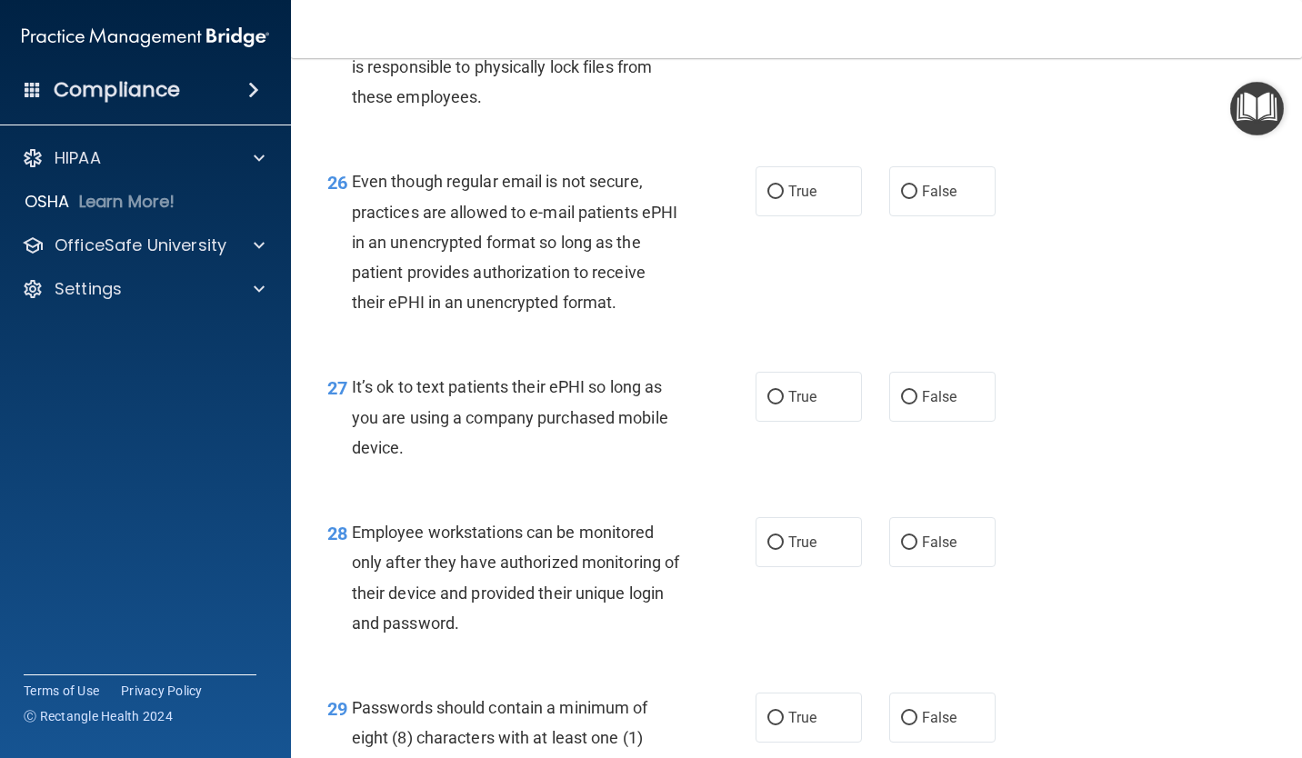
scroll to position [4545, 0]
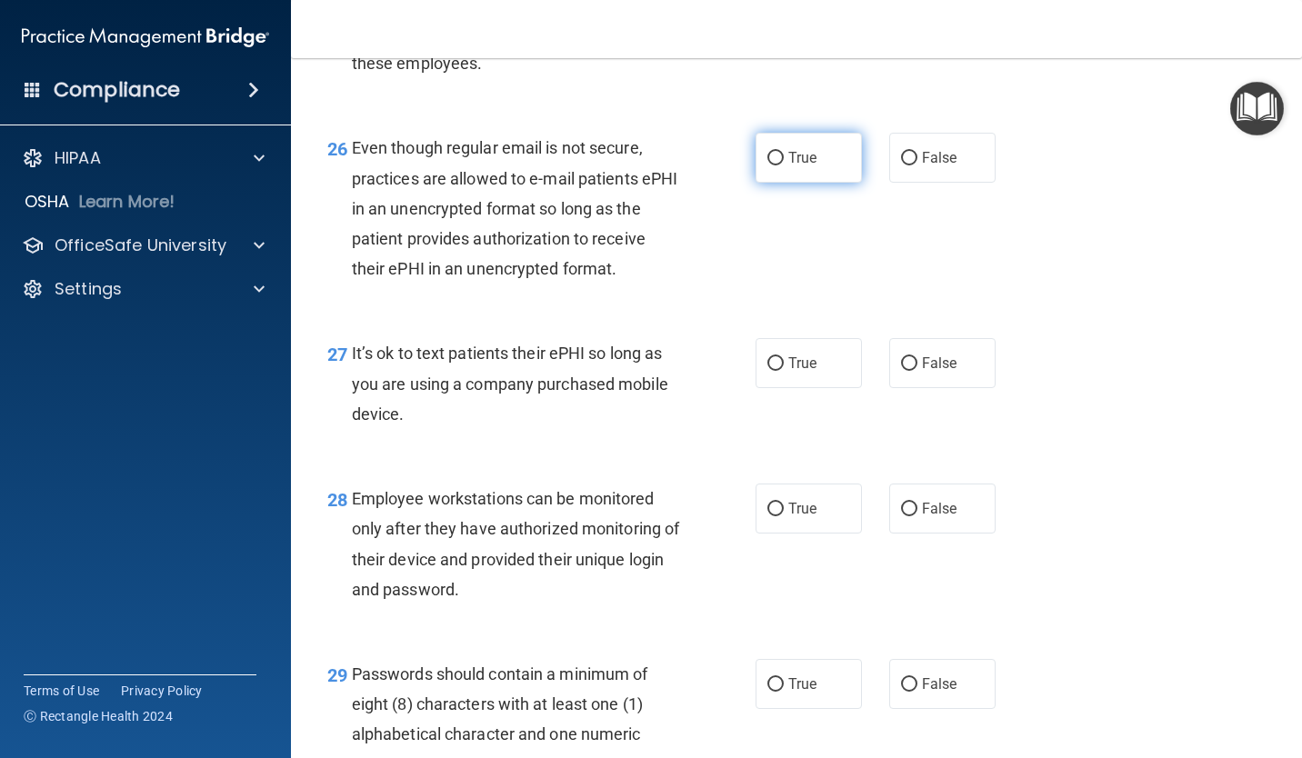
click at [801, 175] on label "True" at bounding box center [808, 158] width 106 height 50
click at [784, 165] on input "True" at bounding box center [775, 159] width 16 height 14
radio input "true"
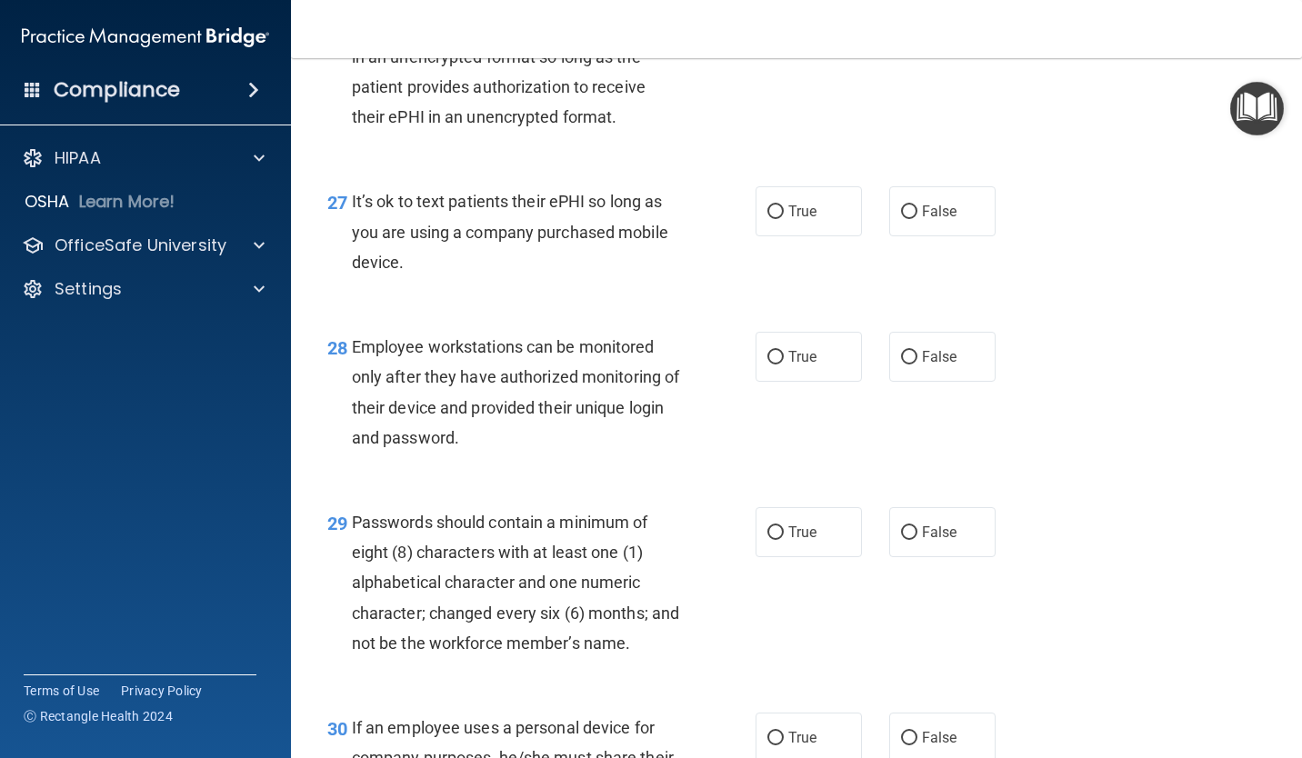
scroll to position [4727, 0]
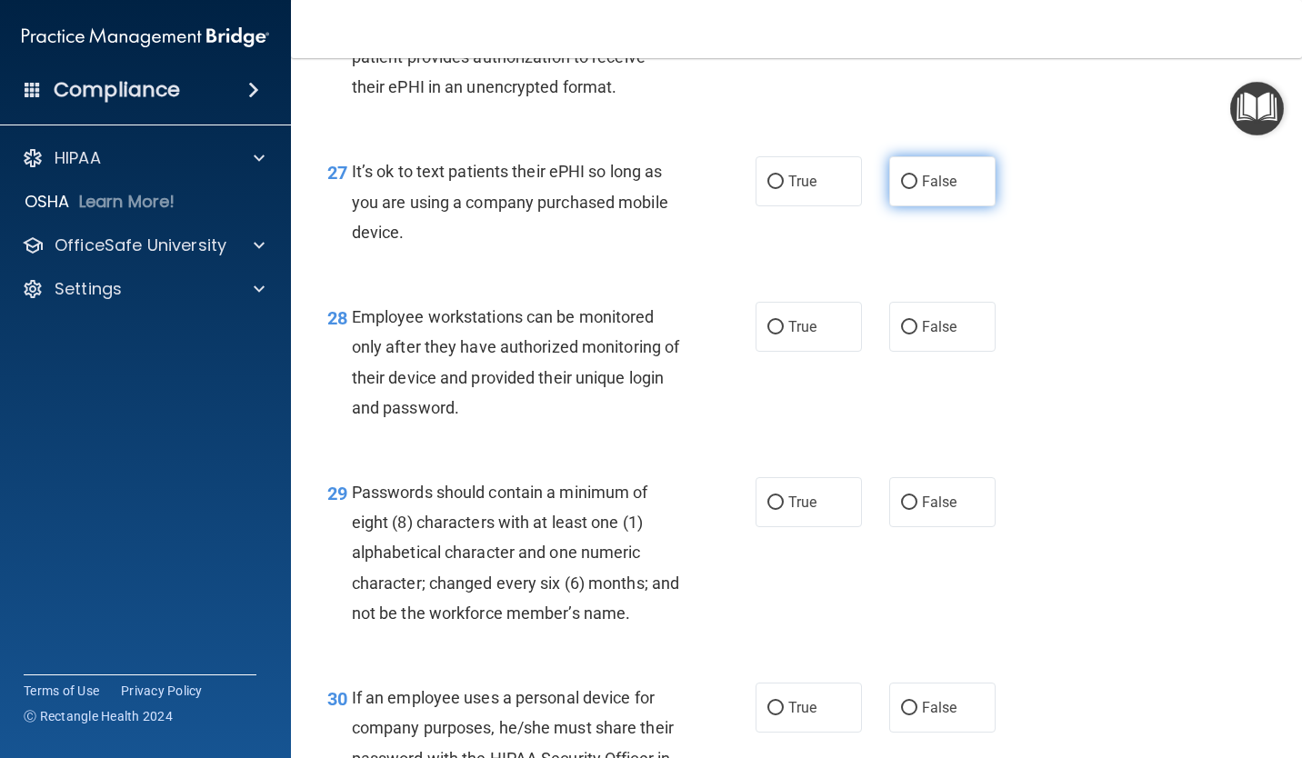
click at [913, 194] on label "False" at bounding box center [942, 181] width 106 height 50
click at [913, 189] on input "False" at bounding box center [909, 182] width 16 height 14
radio input "true"
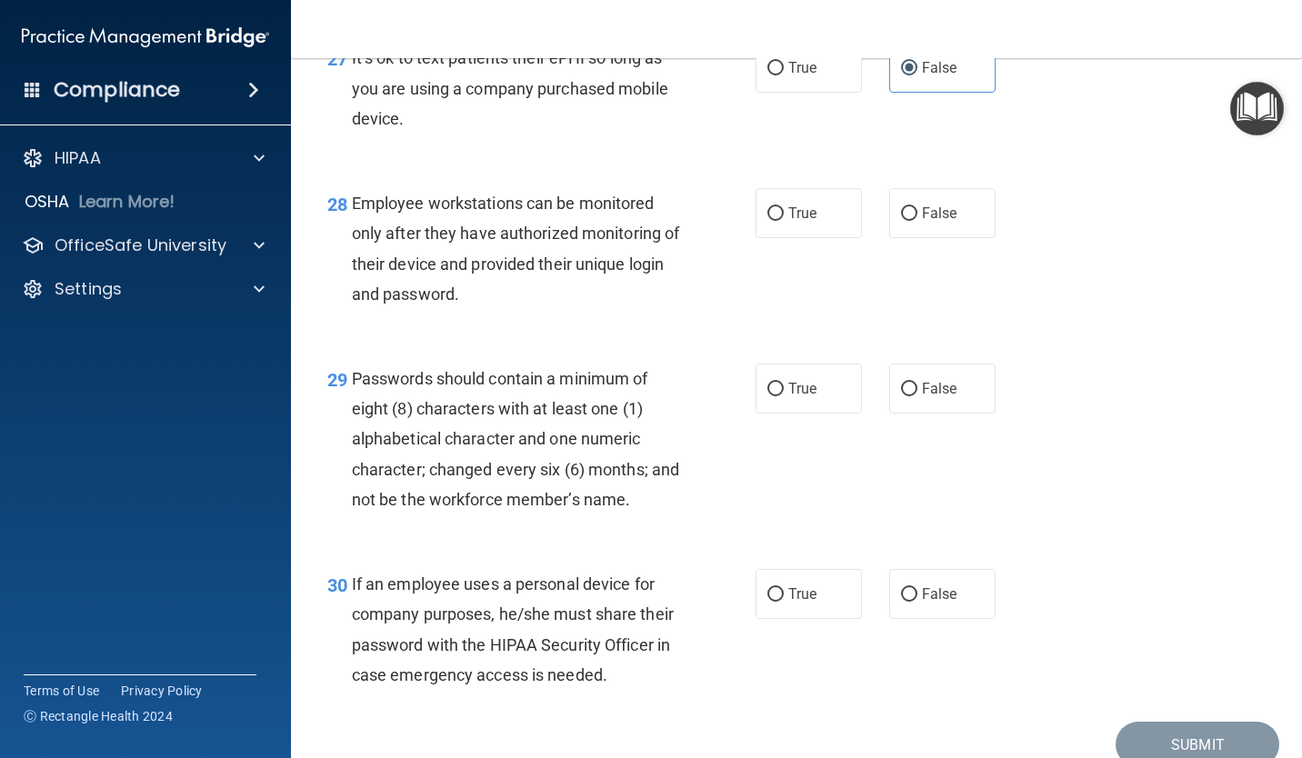
scroll to position [4908, 0]
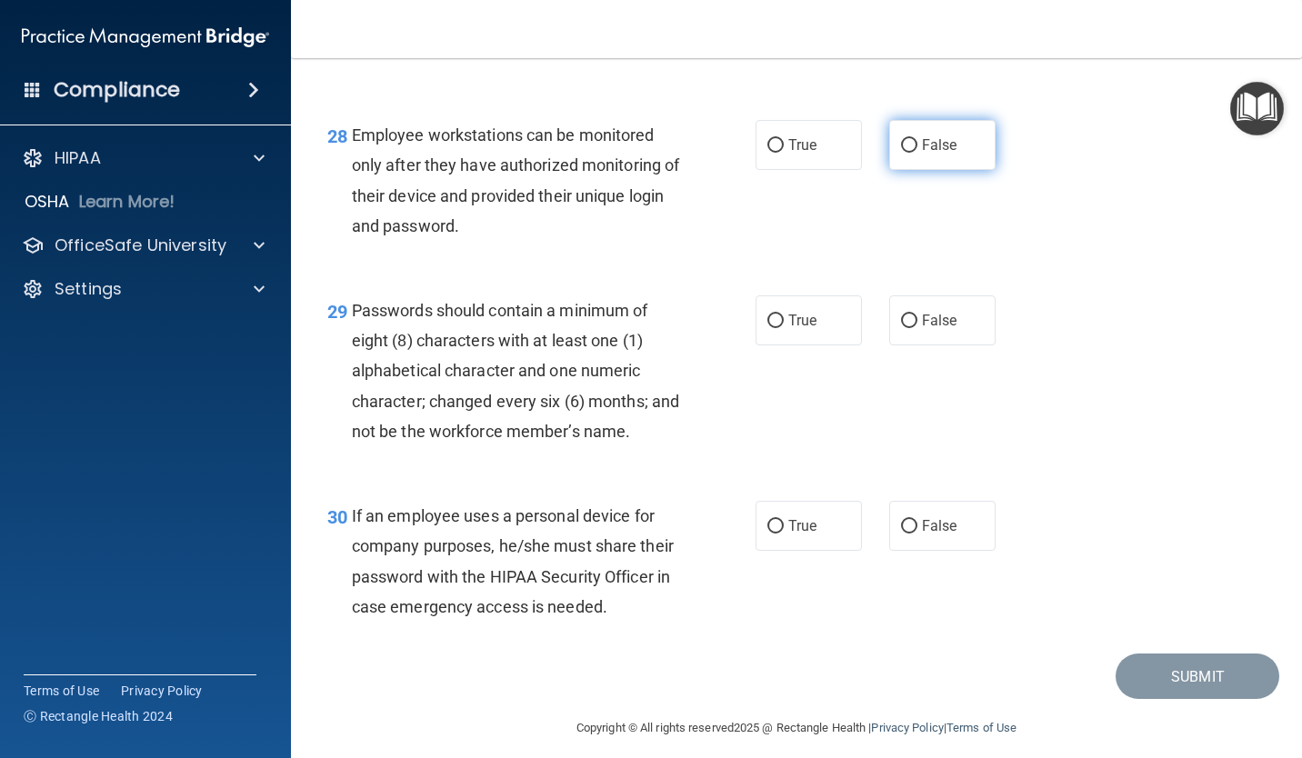
click at [907, 162] on label "False" at bounding box center [942, 145] width 106 height 50
click at [907, 153] on input "False" at bounding box center [909, 146] width 16 height 14
radio input "true"
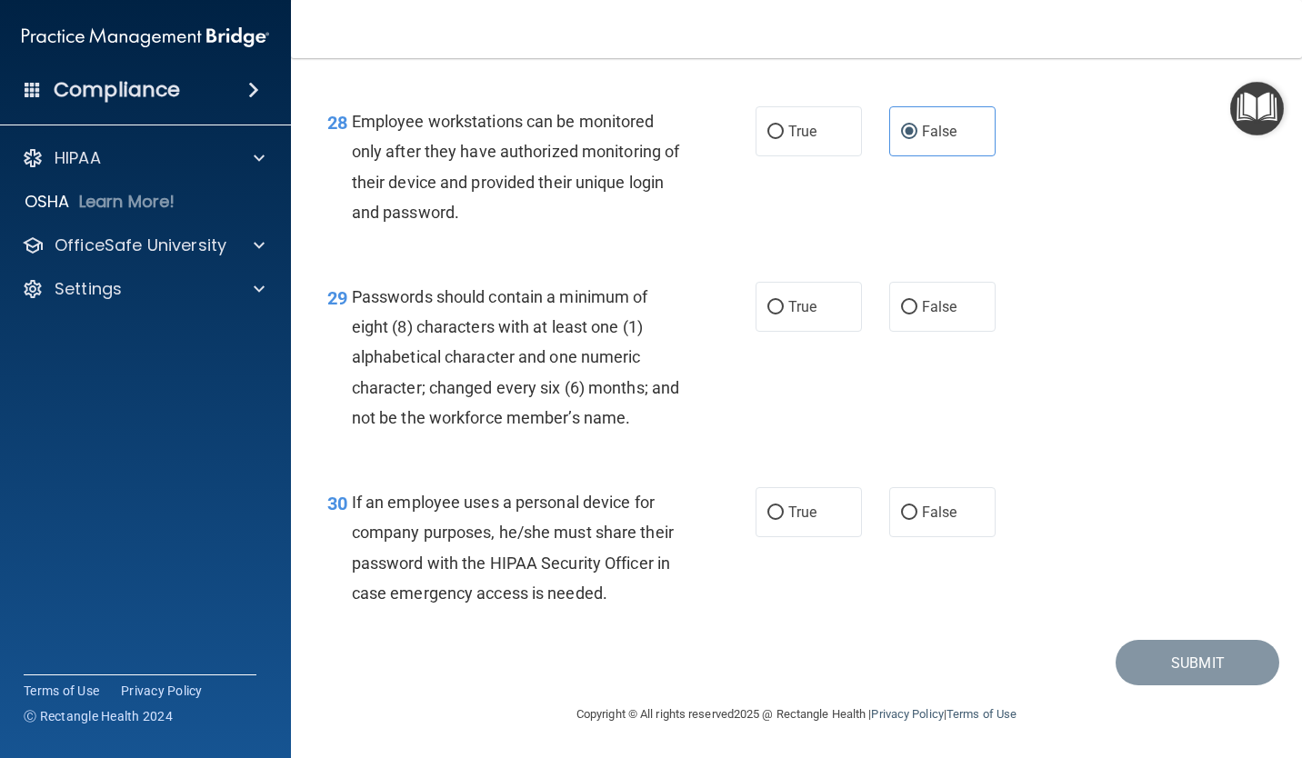
scroll to position [4953, 0]
click at [823, 282] on label "True" at bounding box center [808, 307] width 106 height 50
click at [784, 301] on input "True" at bounding box center [775, 308] width 16 height 14
radio input "true"
click at [792, 491] on label "True" at bounding box center [808, 512] width 106 height 50
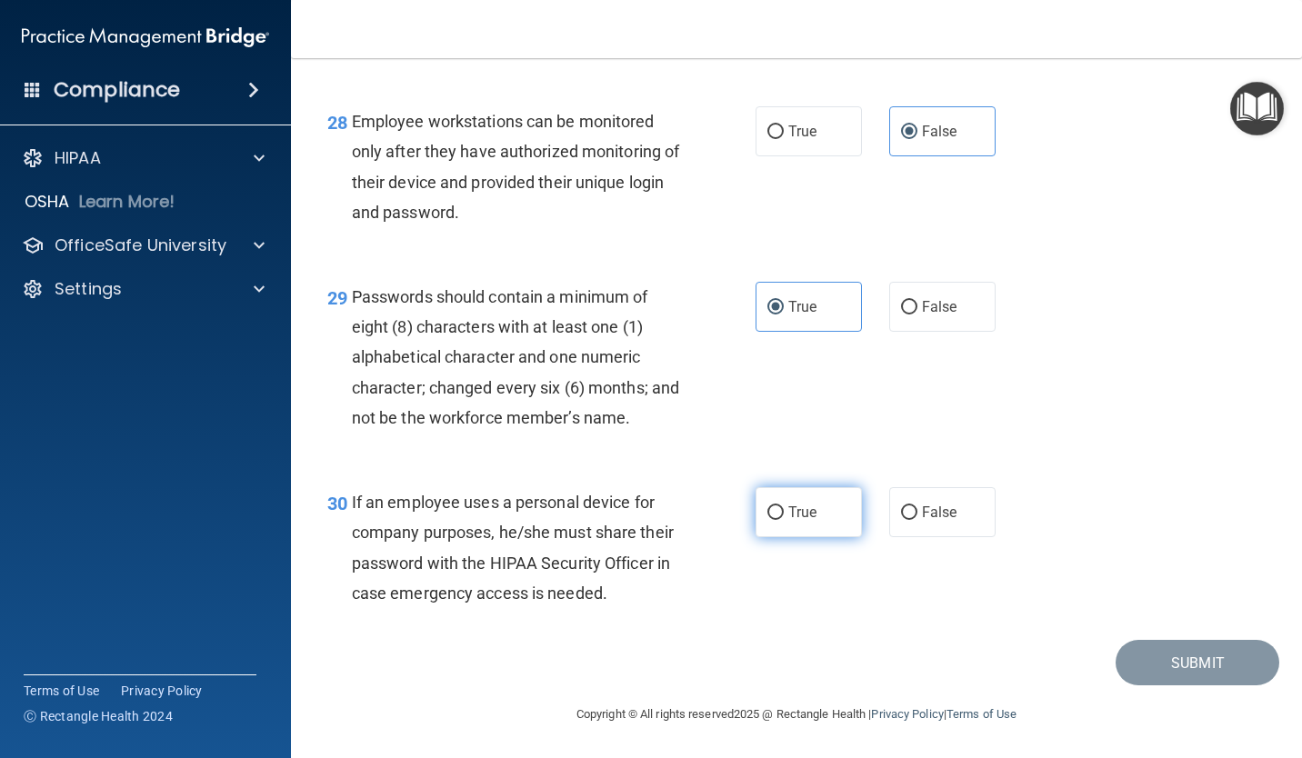
click at [784, 506] on input "True" at bounding box center [775, 513] width 16 height 14
radio input "true"
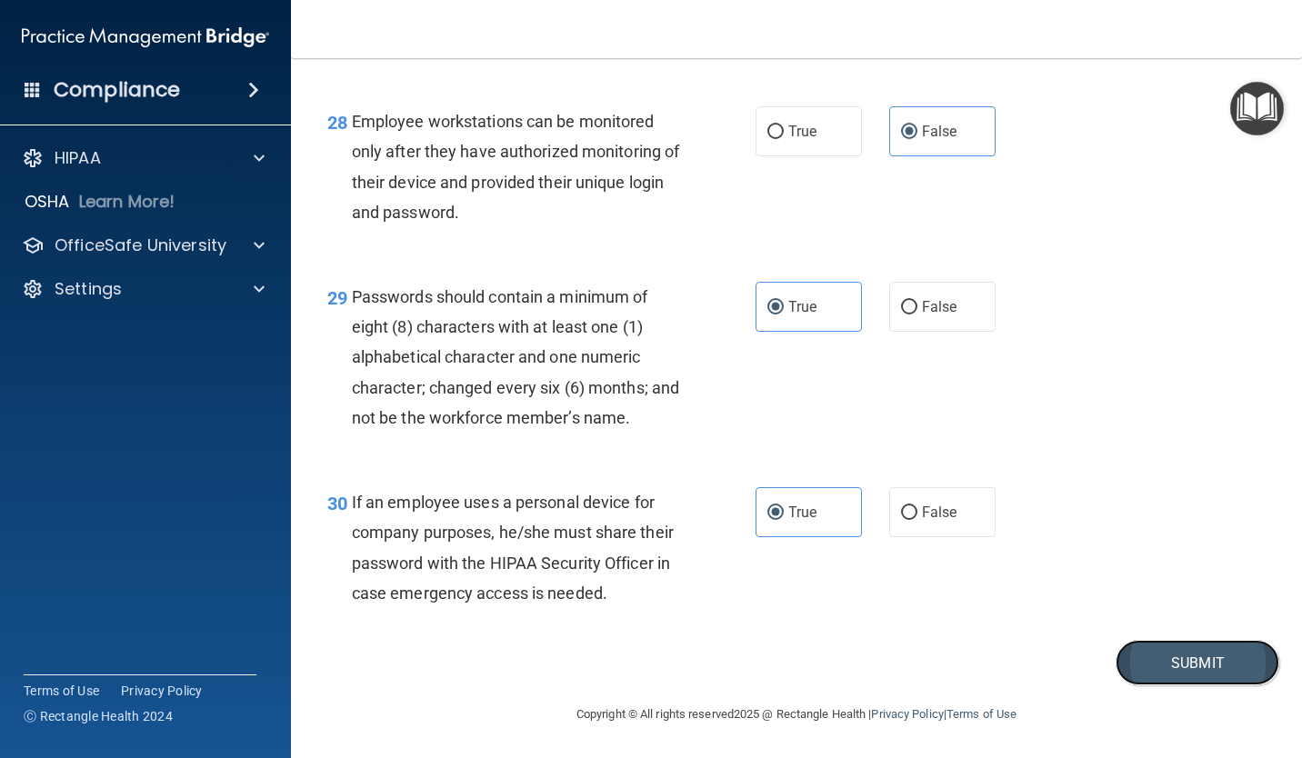
click at [1135, 663] on button "Submit" at bounding box center [1197, 663] width 164 height 46
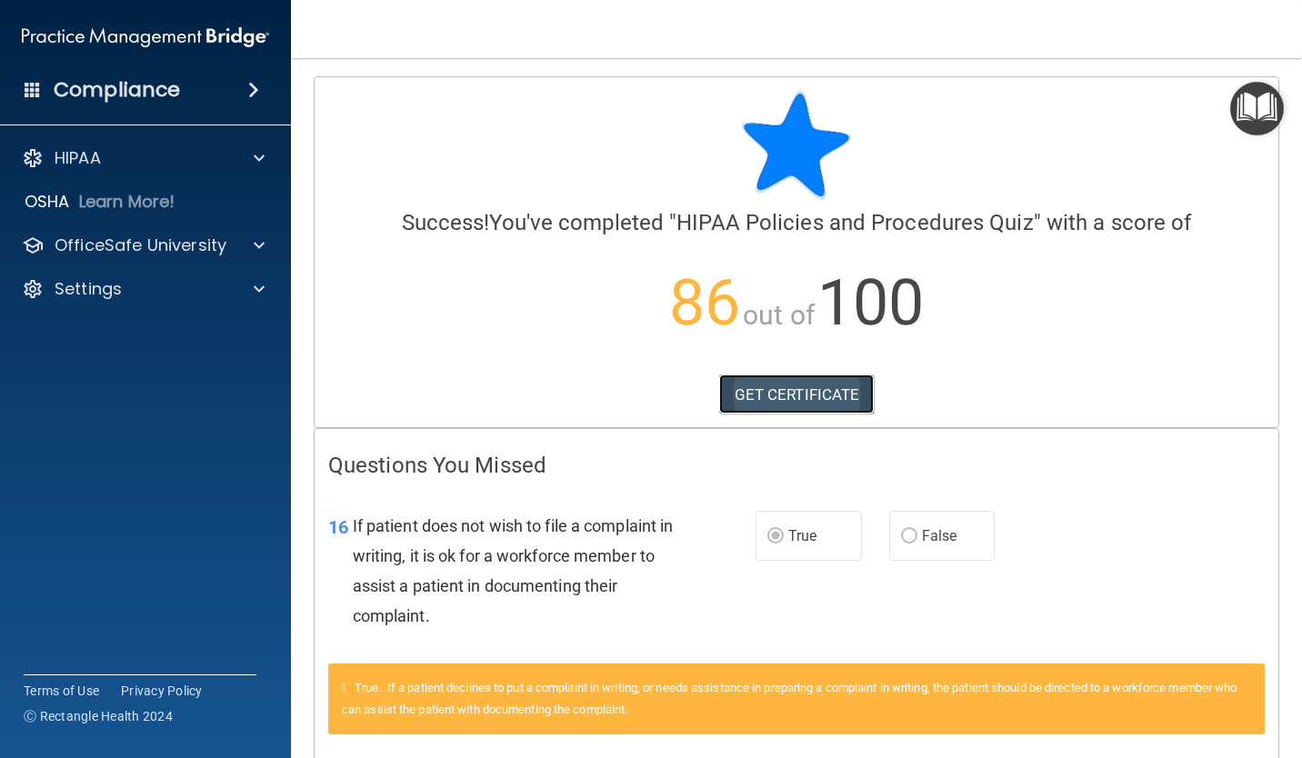
click at [798, 389] on link "GET CERTIFICATE" at bounding box center [796, 394] width 155 height 40
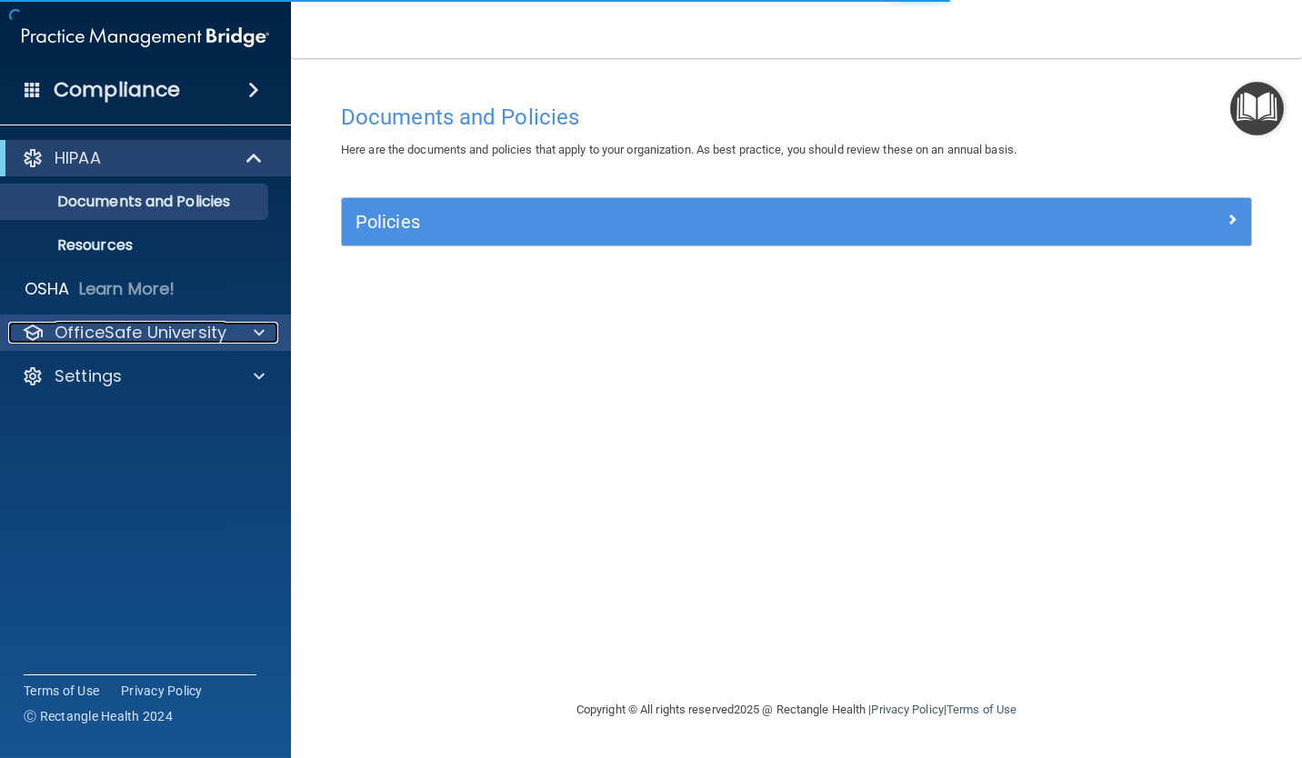
click at [260, 330] on span at bounding box center [259, 333] width 11 height 22
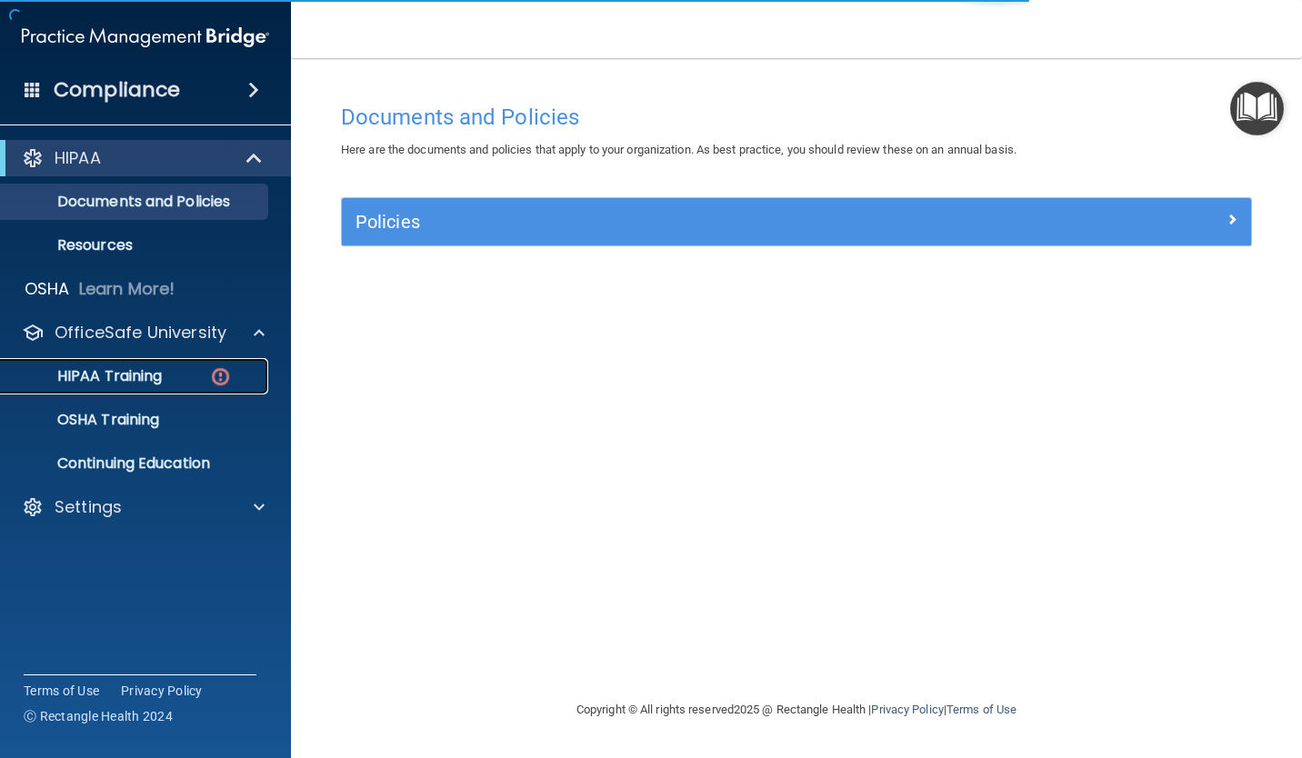
click at [192, 386] on link "HIPAA Training" at bounding box center [125, 376] width 286 height 36
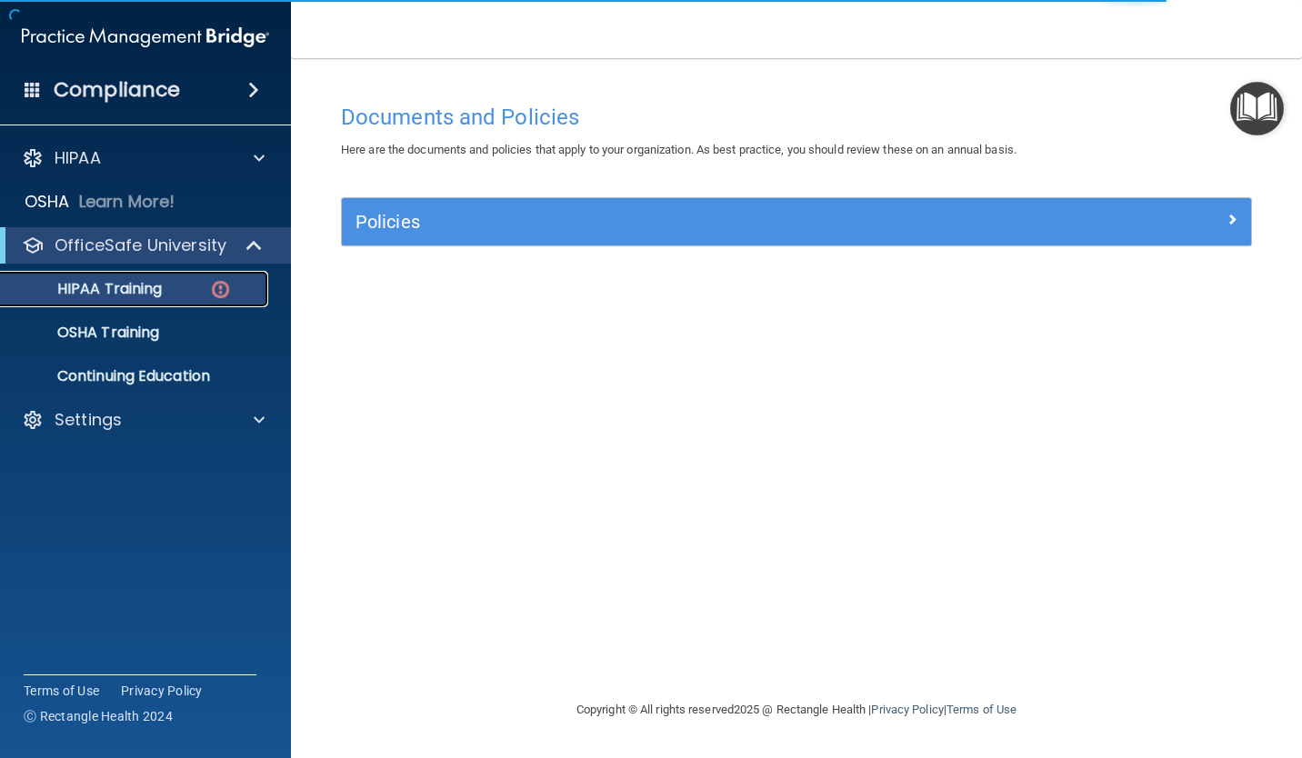
click at [194, 284] on div "HIPAA Training" at bounding box center [136, 289] width 248 height 18
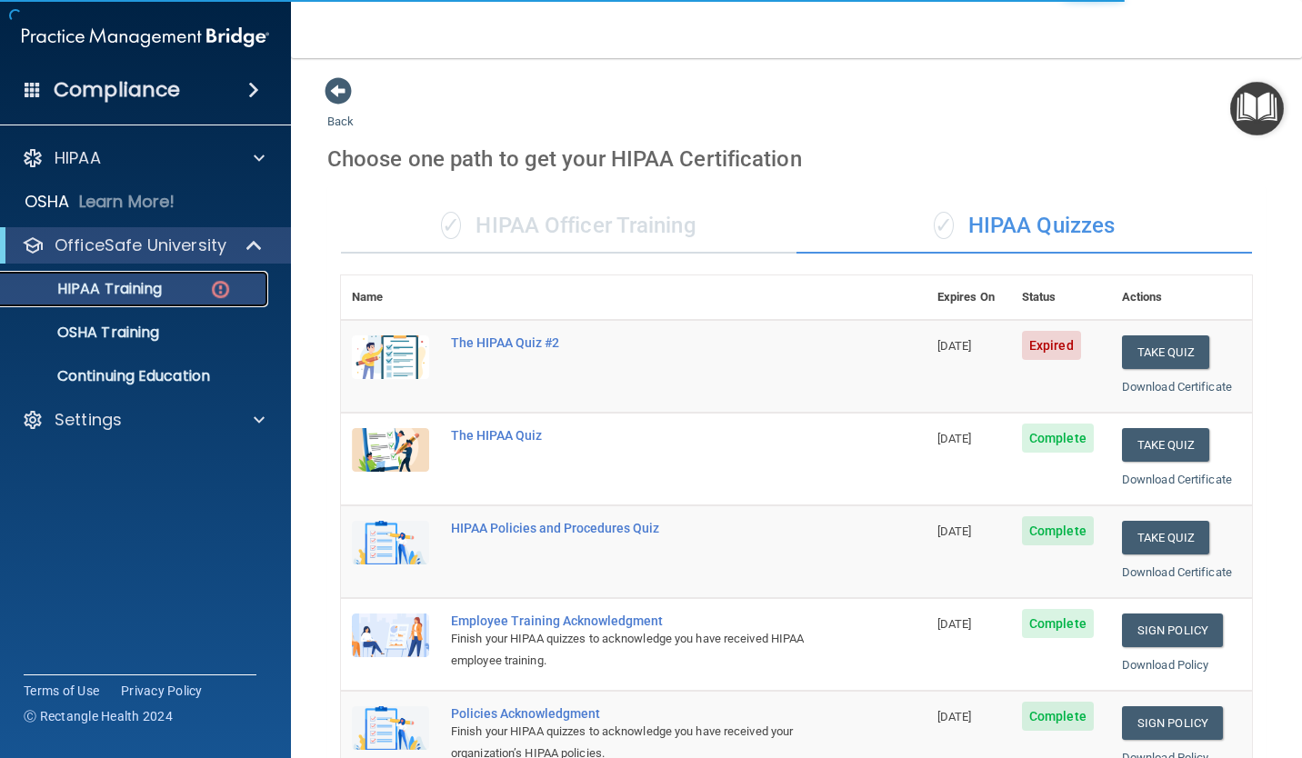
click at [194, 284] on div "HIPAA Training" at bounding box center [136, 289] width 248 height 18
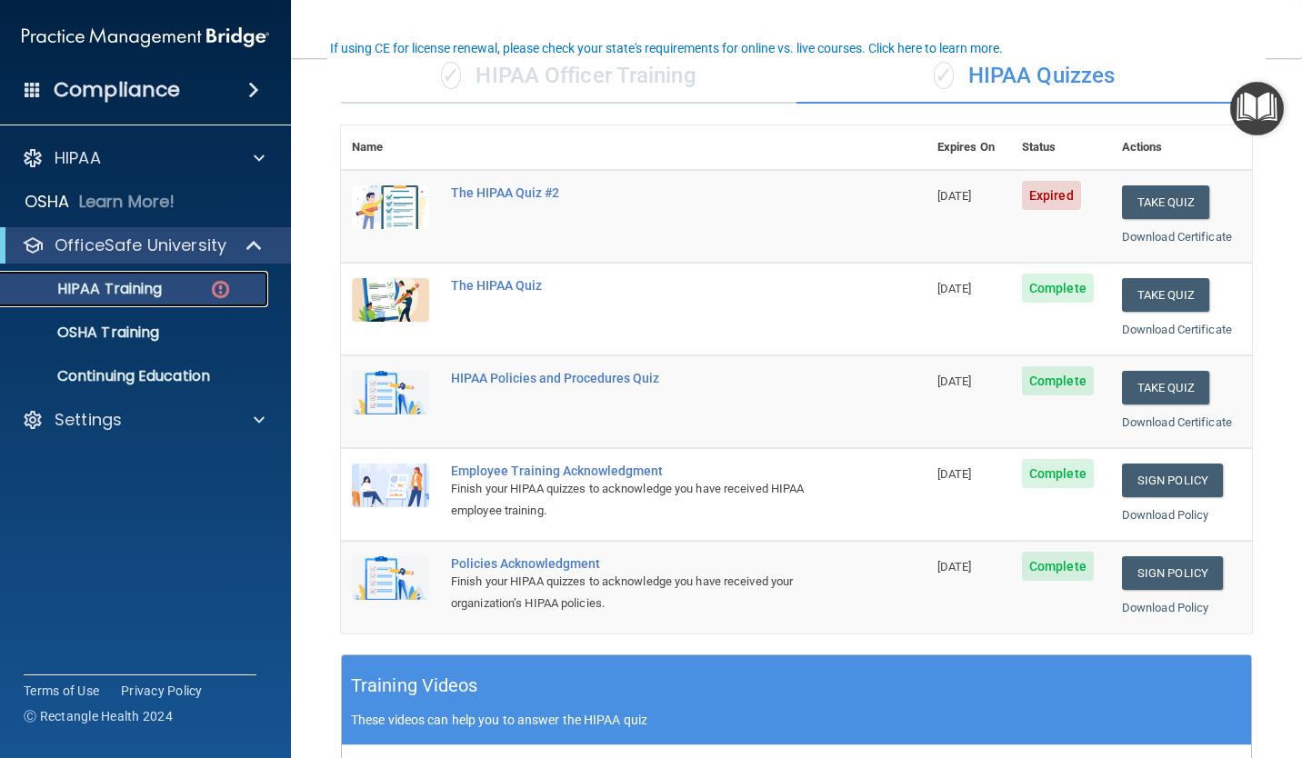
scroll to position [182, 0]
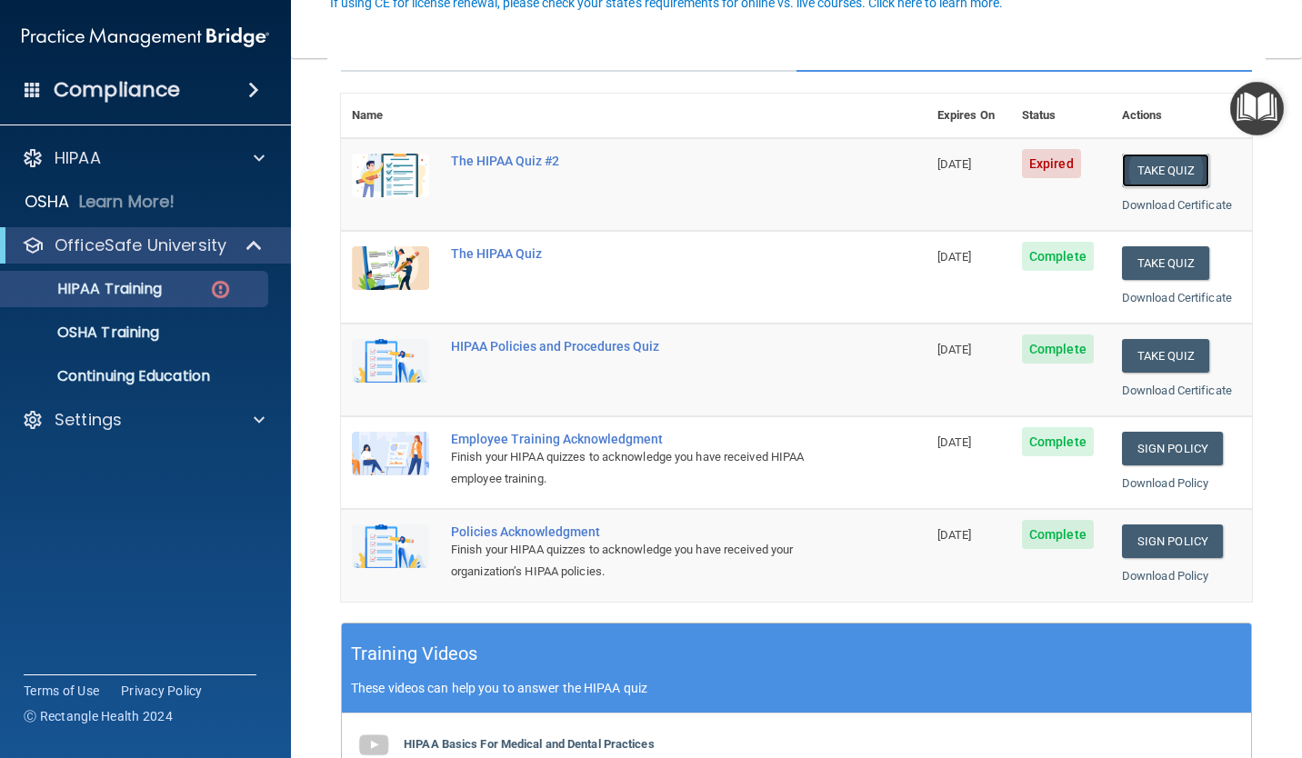
click at [1156, 173] on button "Take Quiz" at bounding box center [1165, 171] width 87 height 34
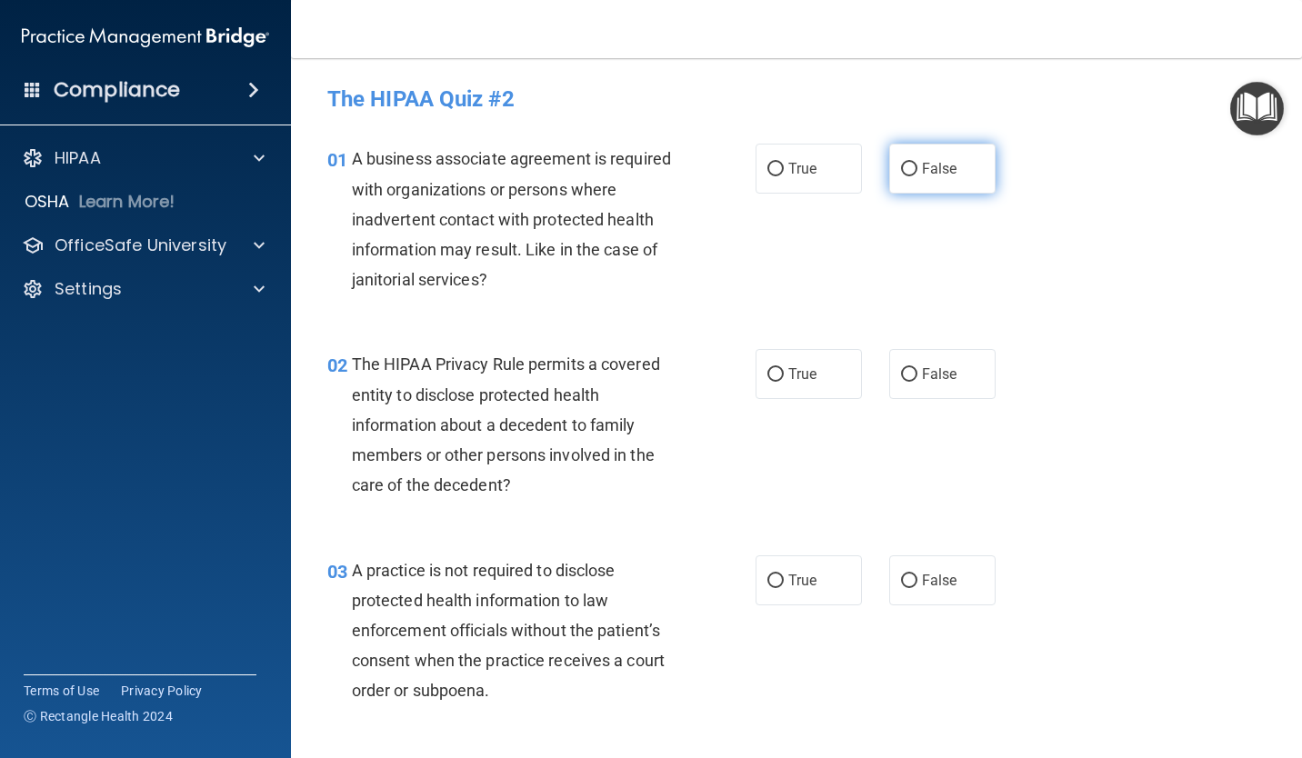
click at [923, 170] on span "False" at bounding box center [939, 168] width 35 height 17
click at [917, 170] on input "False" at bounding box center [909, 170] width 16 height 14
radio input "true"
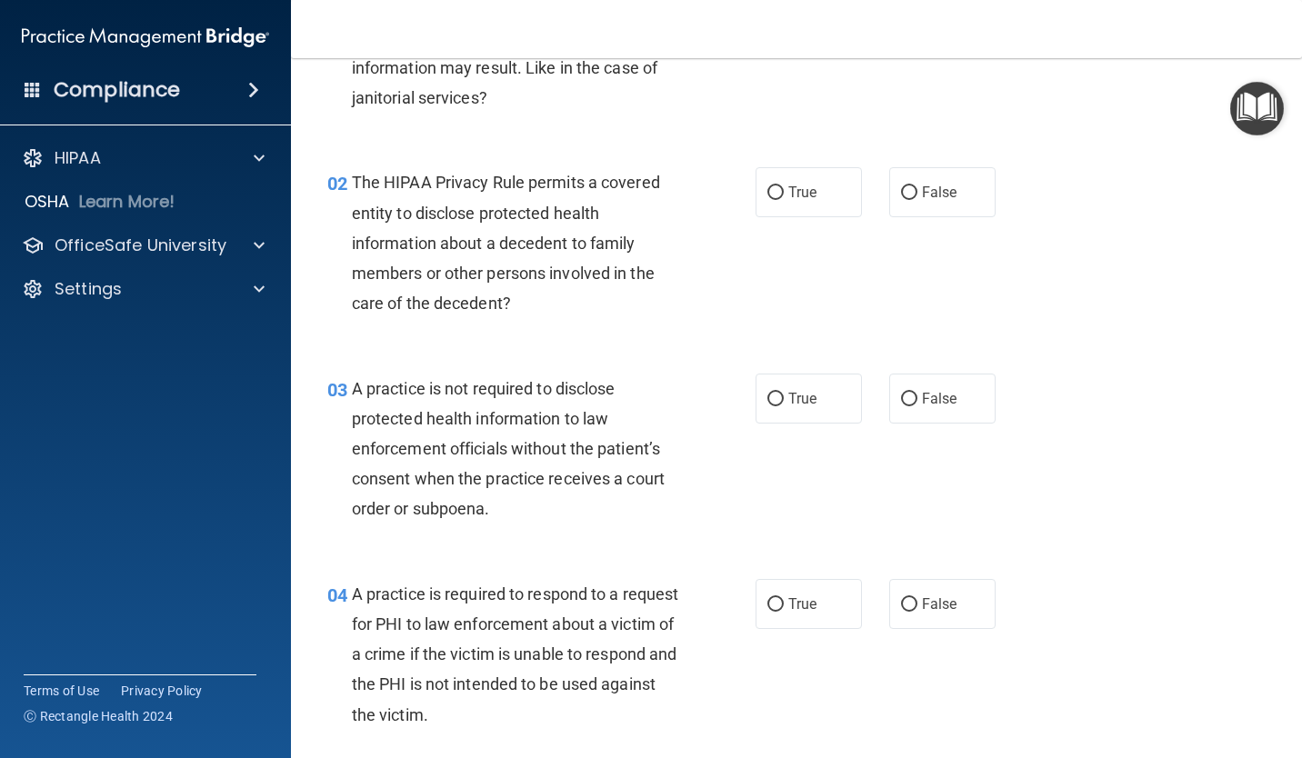
scroll to position [273, 0]
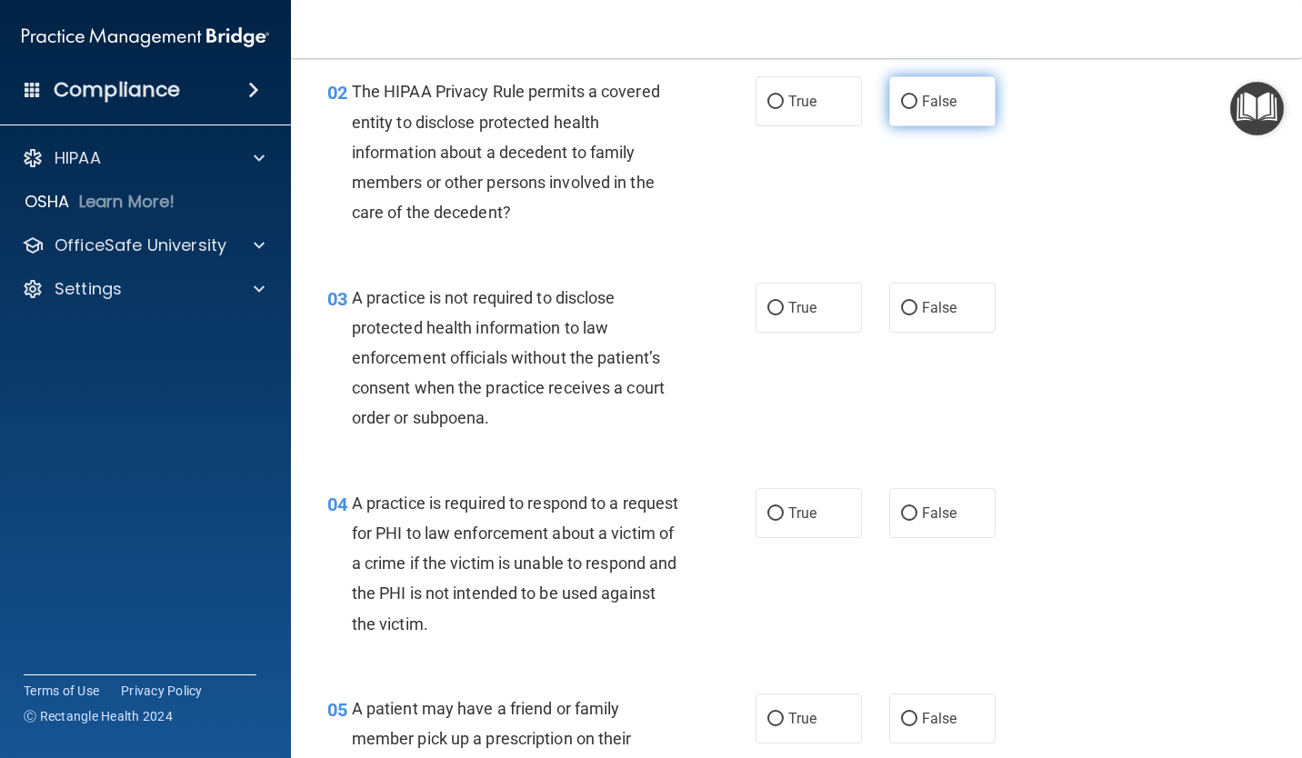
click at [928, 103] on span "False" at bounding box center [939, 101] width 35 height 17
click at [917, 103] on input "False" at bounding box center [909, 102] width 16 height 14
radio input "true"
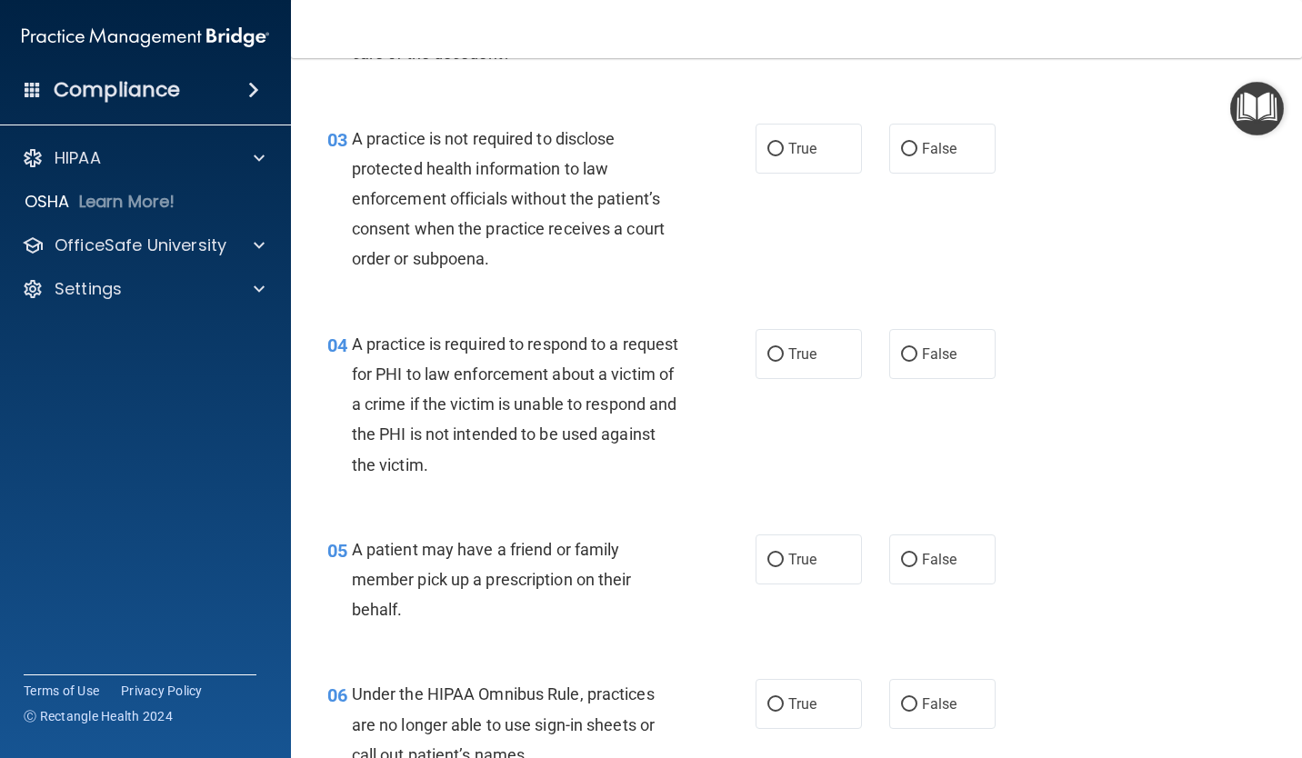
scroll to position [454, 0]
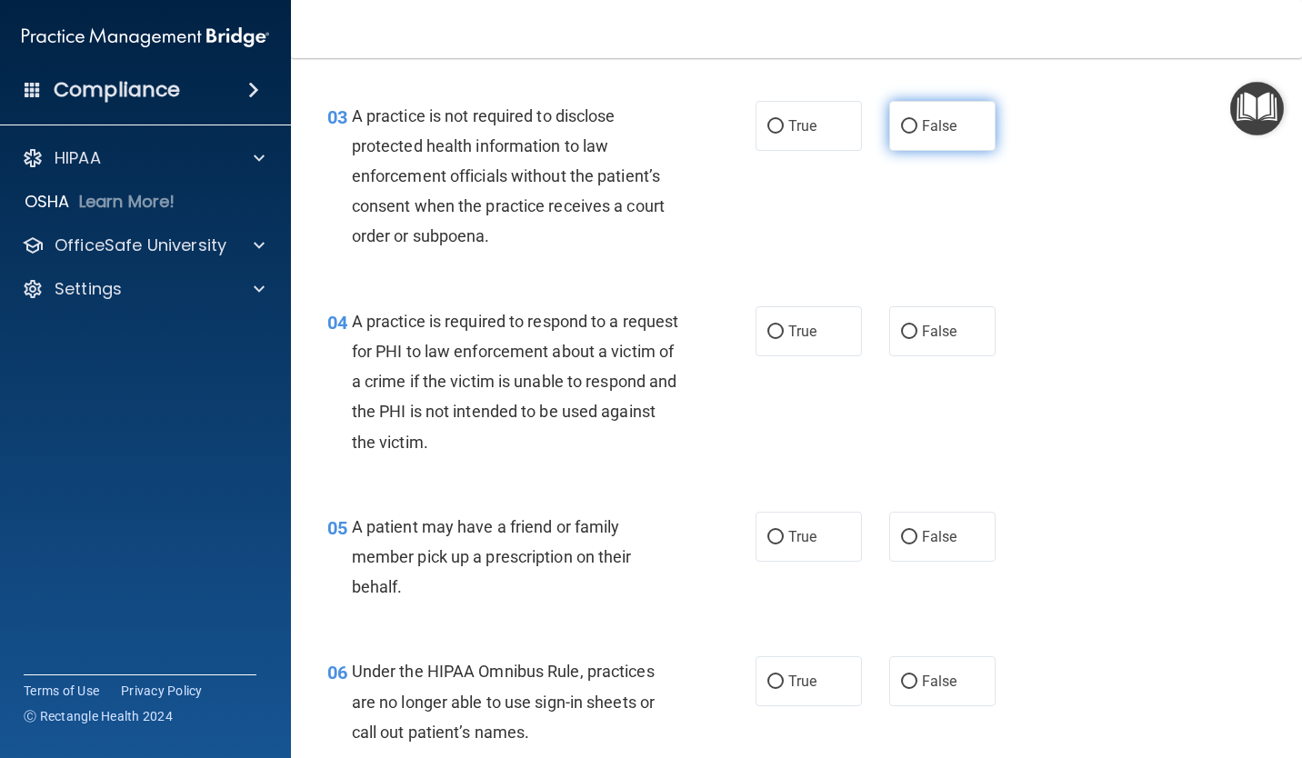
click at [935, 131] on span "False" at bounding box center [939, 125] width 35 height 17
click at [917, 131] on input "False" at bounding box center [909, 127] width 16 height 14
radio input "true"
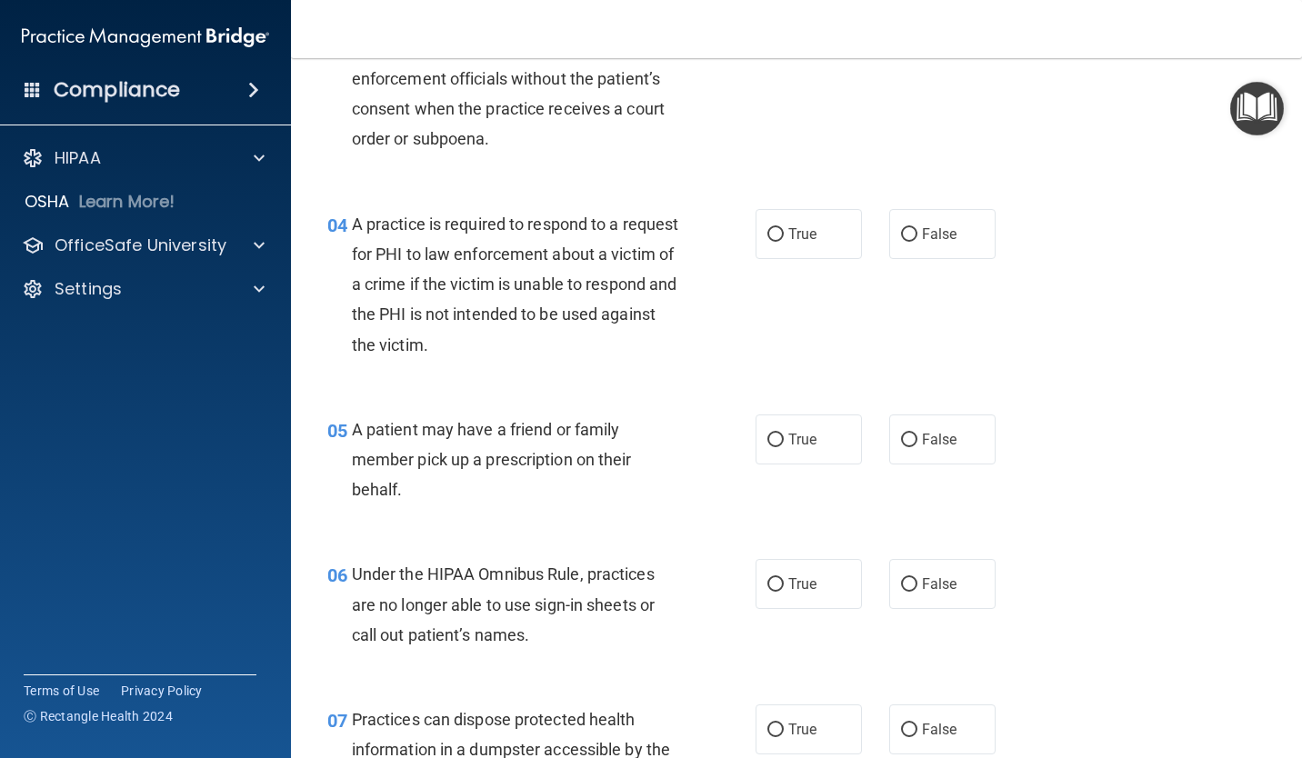
scroll to position [636, 0]
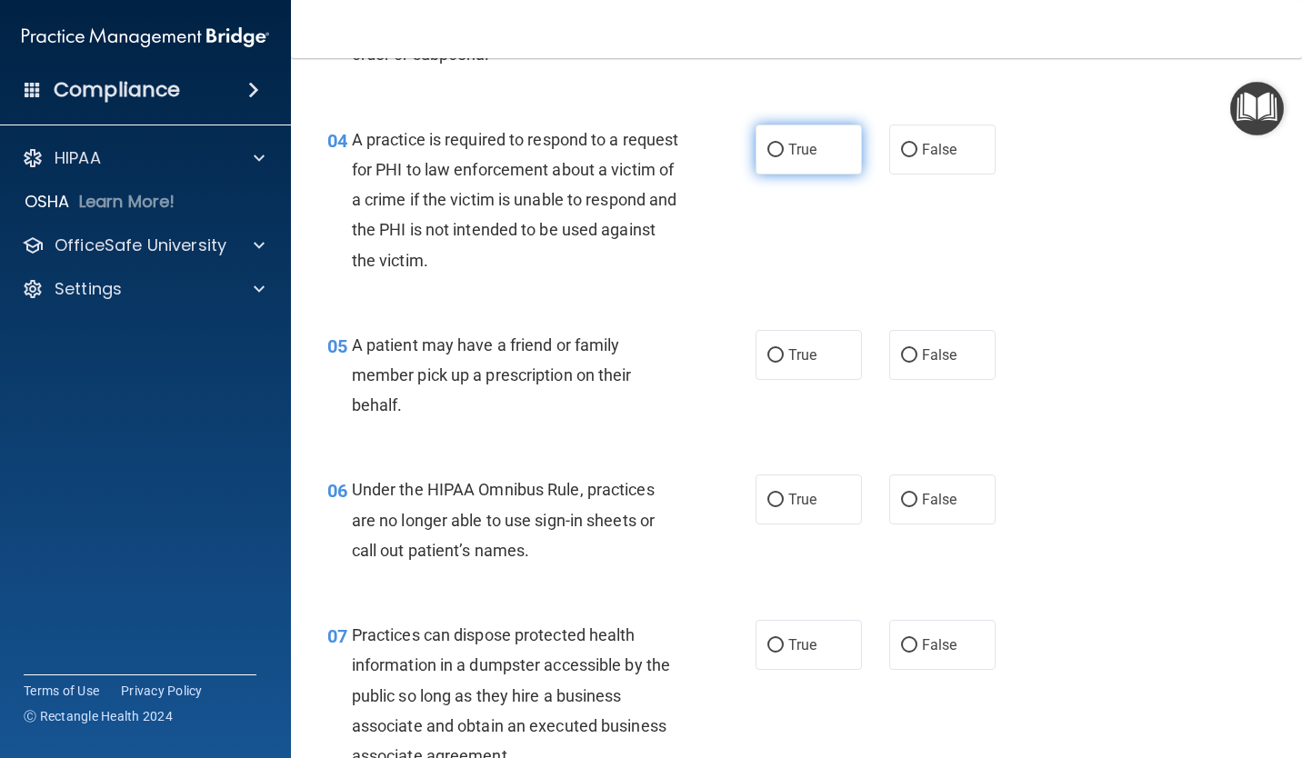
click at [792, 155] on span "True" at bounding box center [802, 149] width 28 height 17
click at [784, 155] on input "True" at bounding box center [775, 151] width 16 height 14
radio input "true"
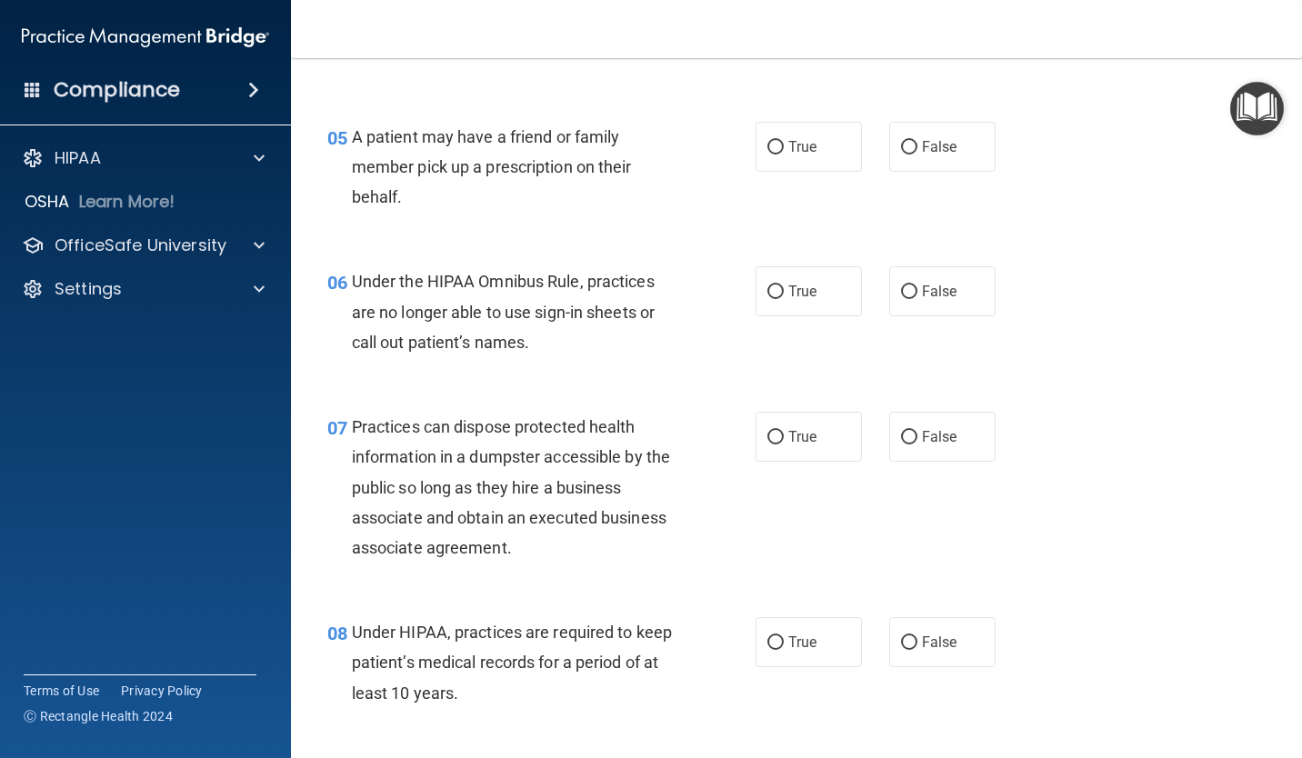
scroll to position [909, 0]
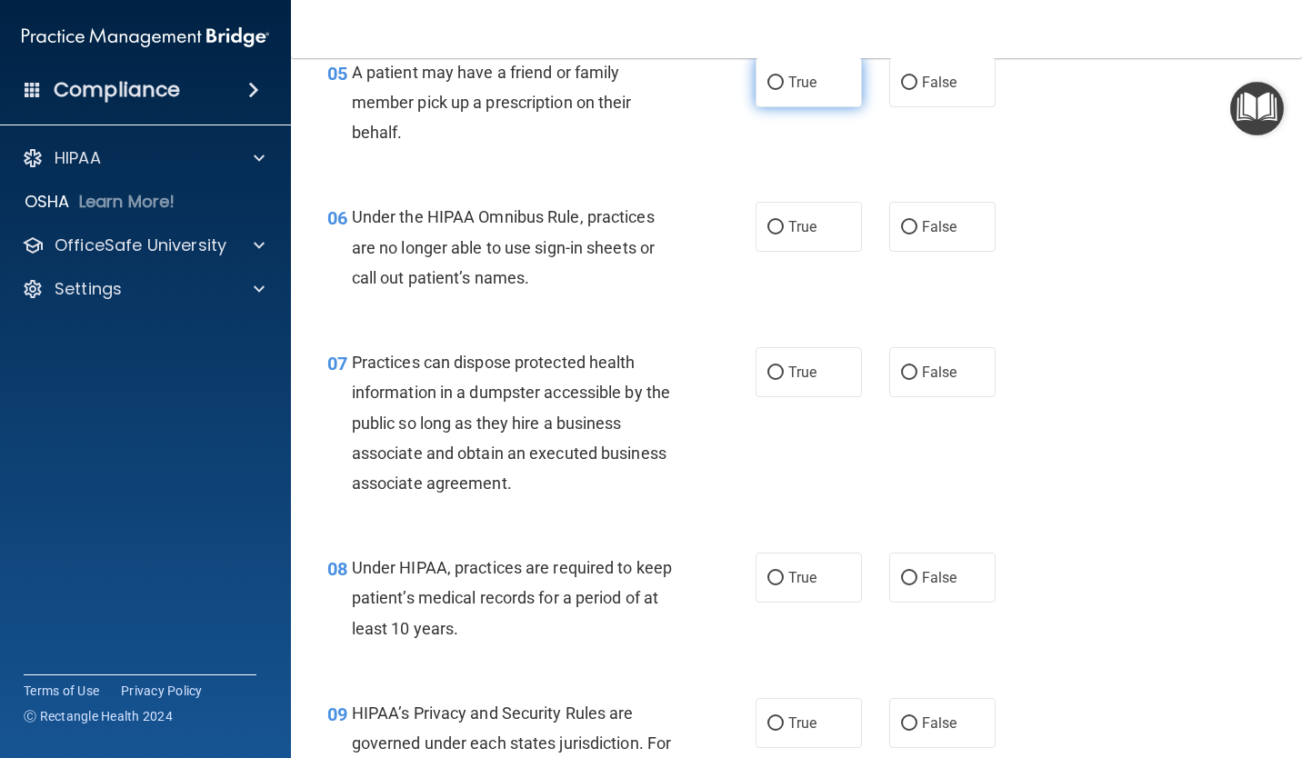
click at [770, 105] on label "True" at bounding box center [808, 82] width 106 height 50
click at [770, 90] on input "True" at bounding box center [775, 83] width 16 height 14
radio input "true"
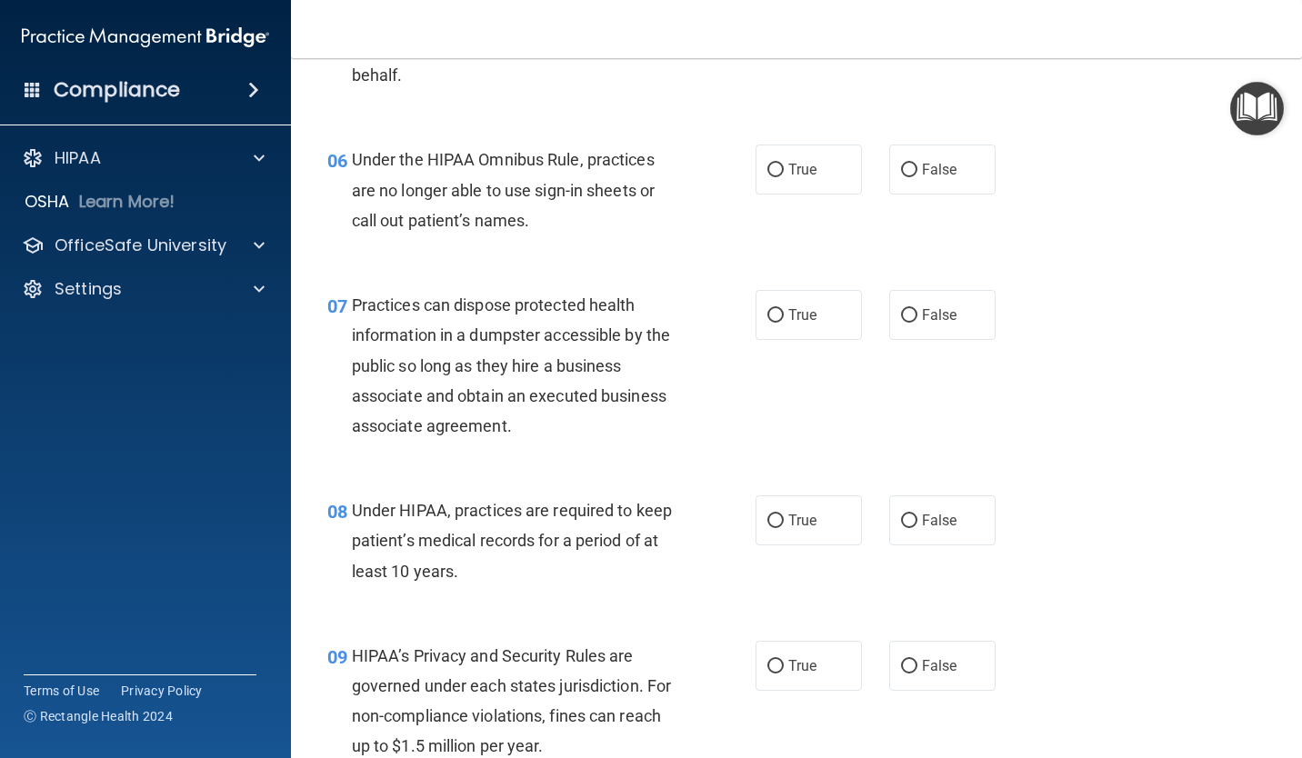
scroll to position [1000, 0]
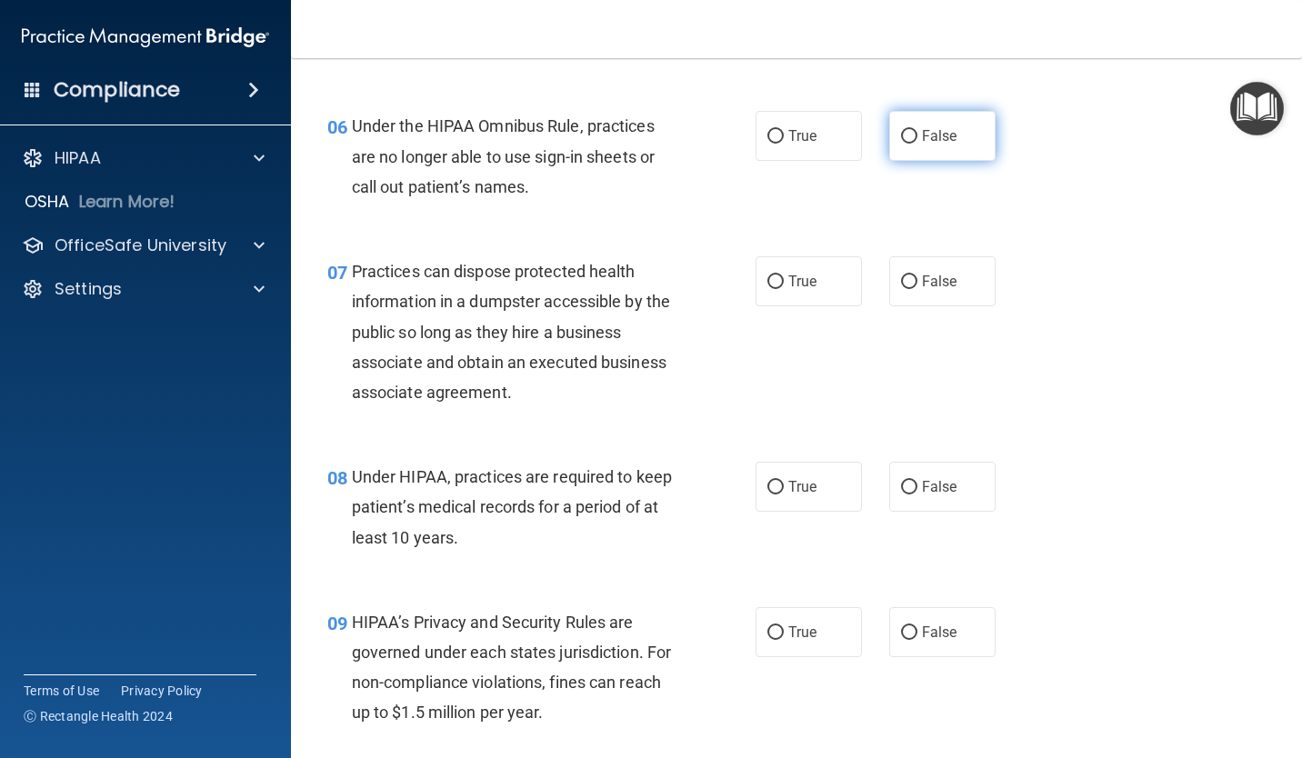
click at [927, 137] on span "False" at bounding box center [939, 135] width 35 height 17
click at [917, 137] on input "False" at bounding box center [909, 137] width 16 height 14
radio input "true"
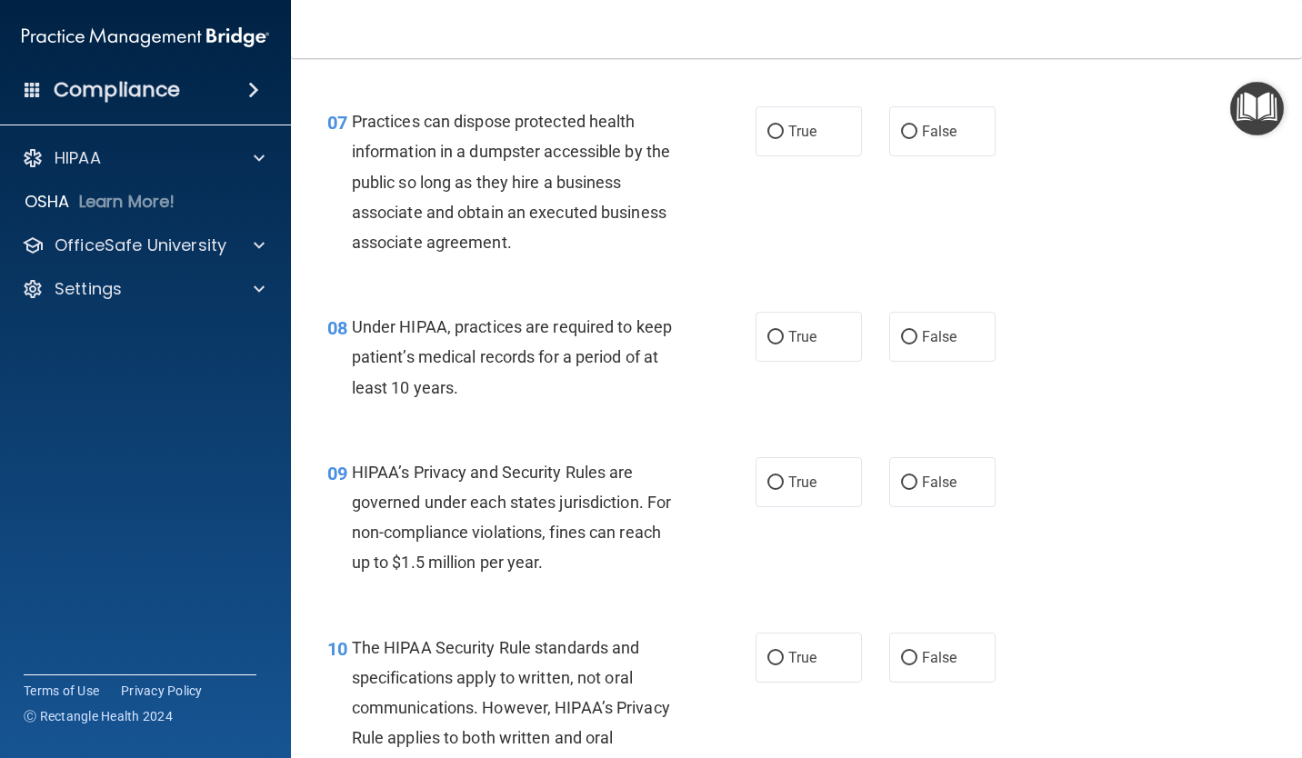
scroll to position [1182, 0]
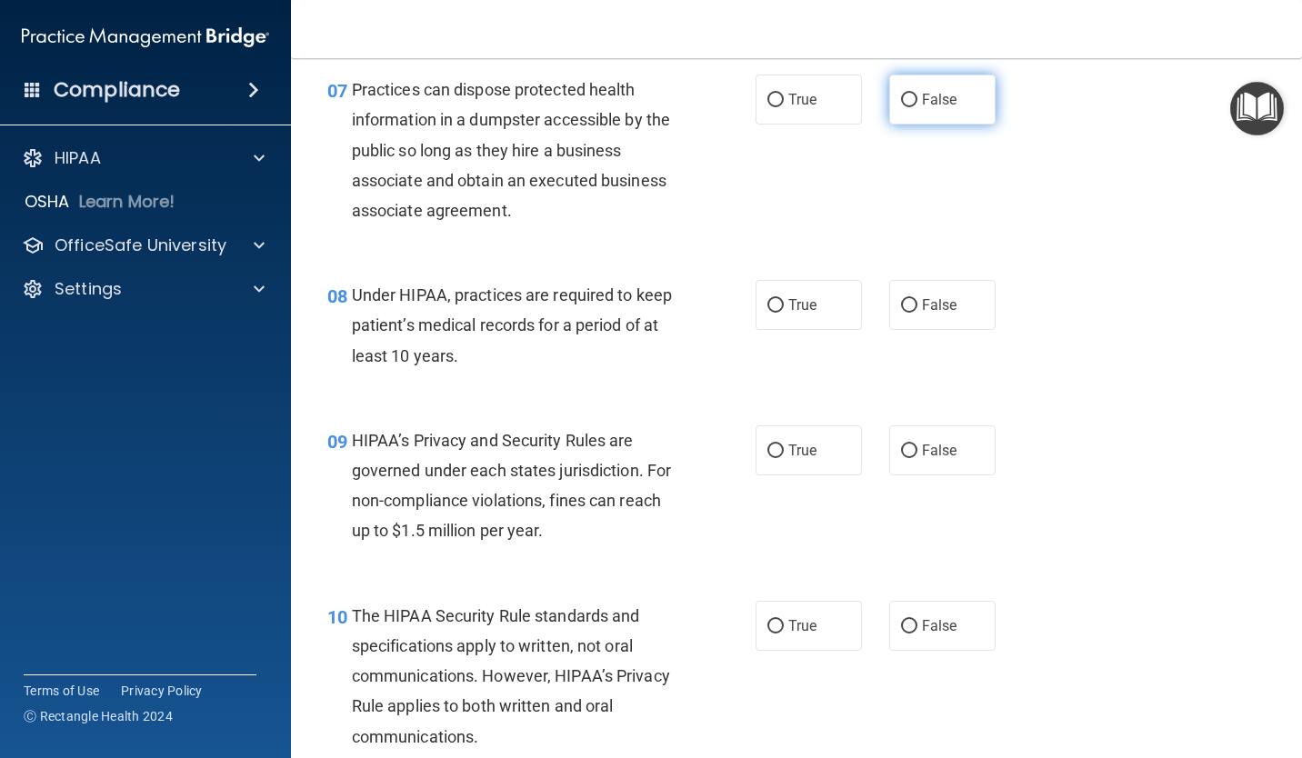
click at [932, 115] on label "False" at bounding box center [942, 100] width 106 height 50
click at [917, 107] on input "False" at bounding box center [909, 101] width 16 height 14
radio input "true"
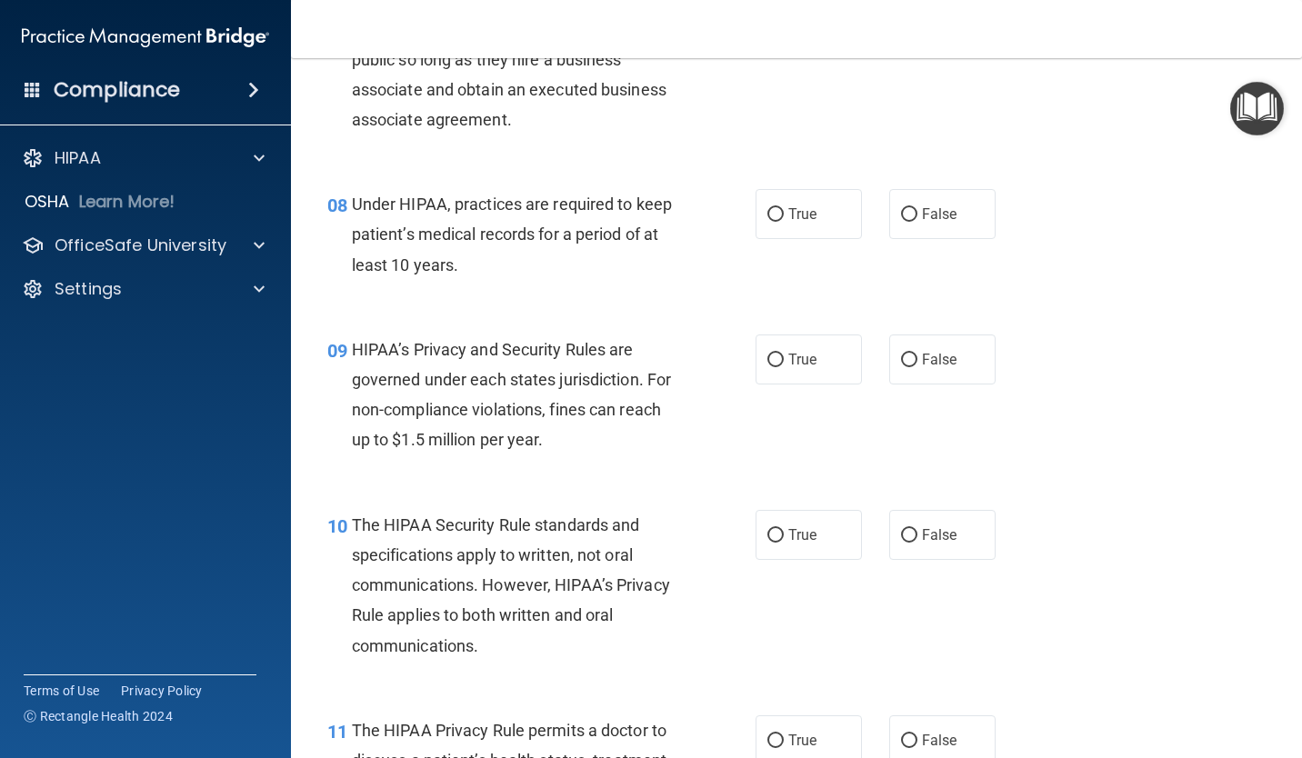
scroll to position [1363, 0]
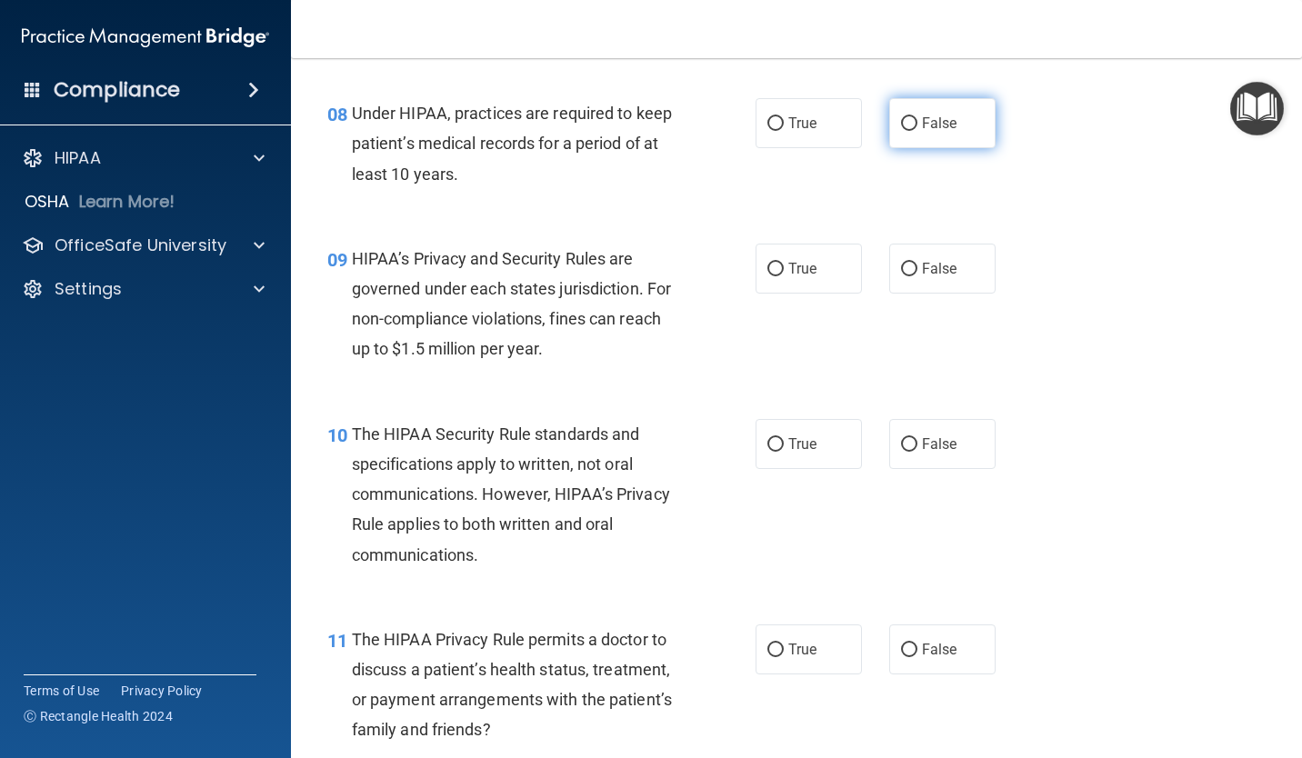
click at [889, 133] on label "False" at bounding box center [942, 123] width 106 height 50
click at [901, 131] on input "False" at bounding box center [909, 124] width 16 height 14
radio input "true"
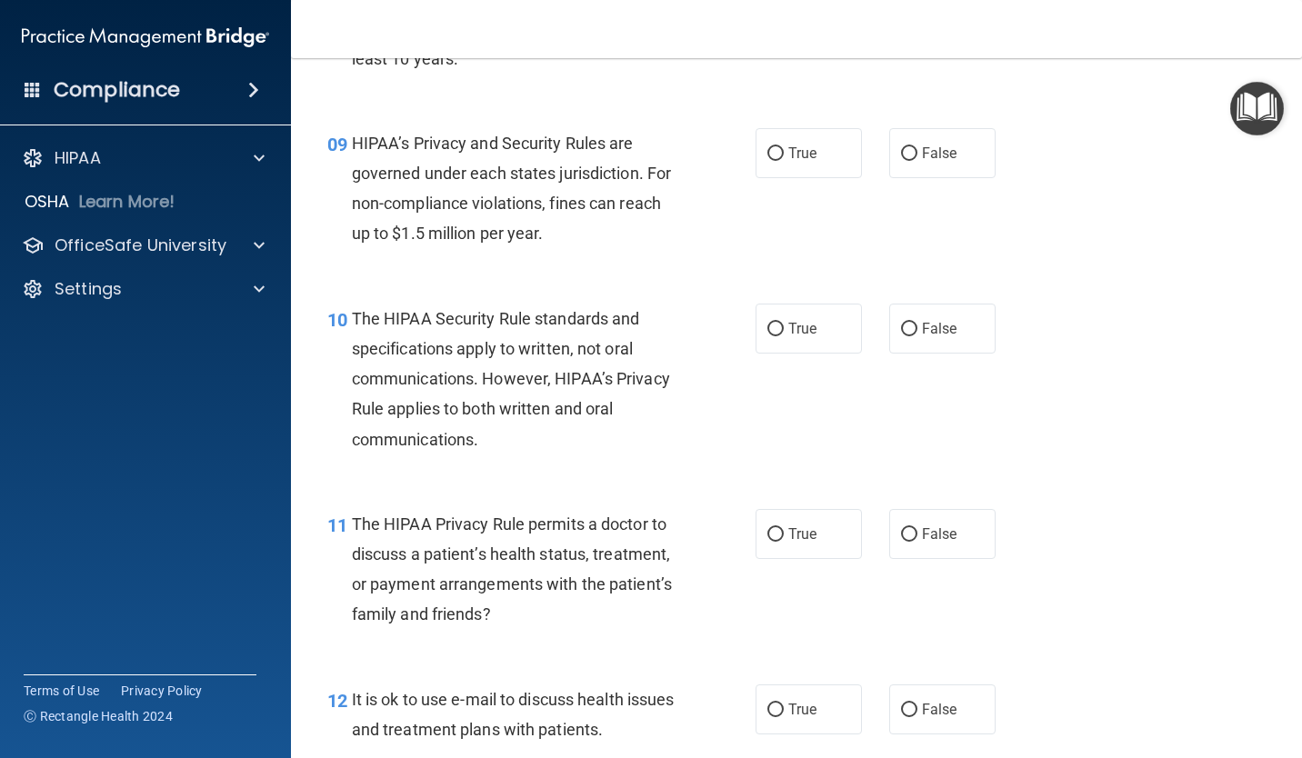
scroll to position [1545, 0]
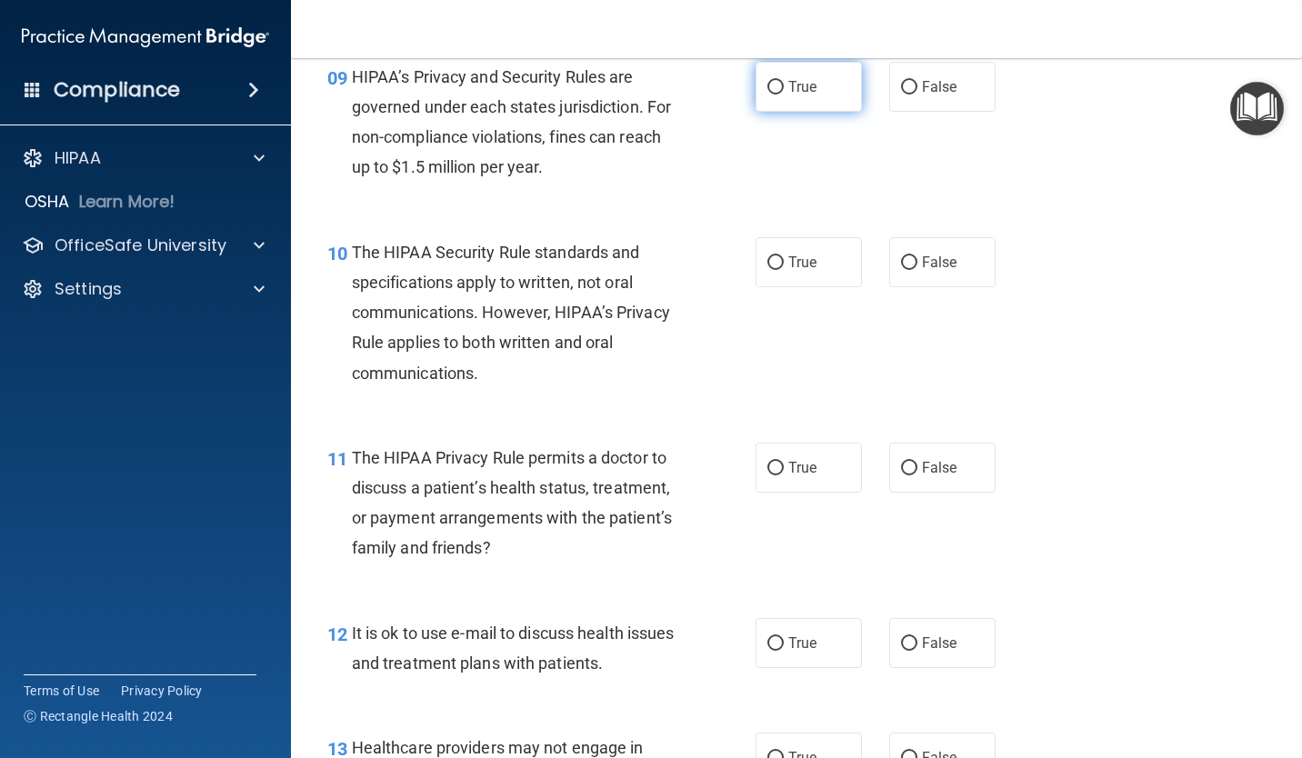
click at [763, 100] on label "True" at bounding box center [808, 87] width 106 height 50
click at [767, 95] on input "True" at bounding box center [775, 88] width 16 height 14
radio input "true"
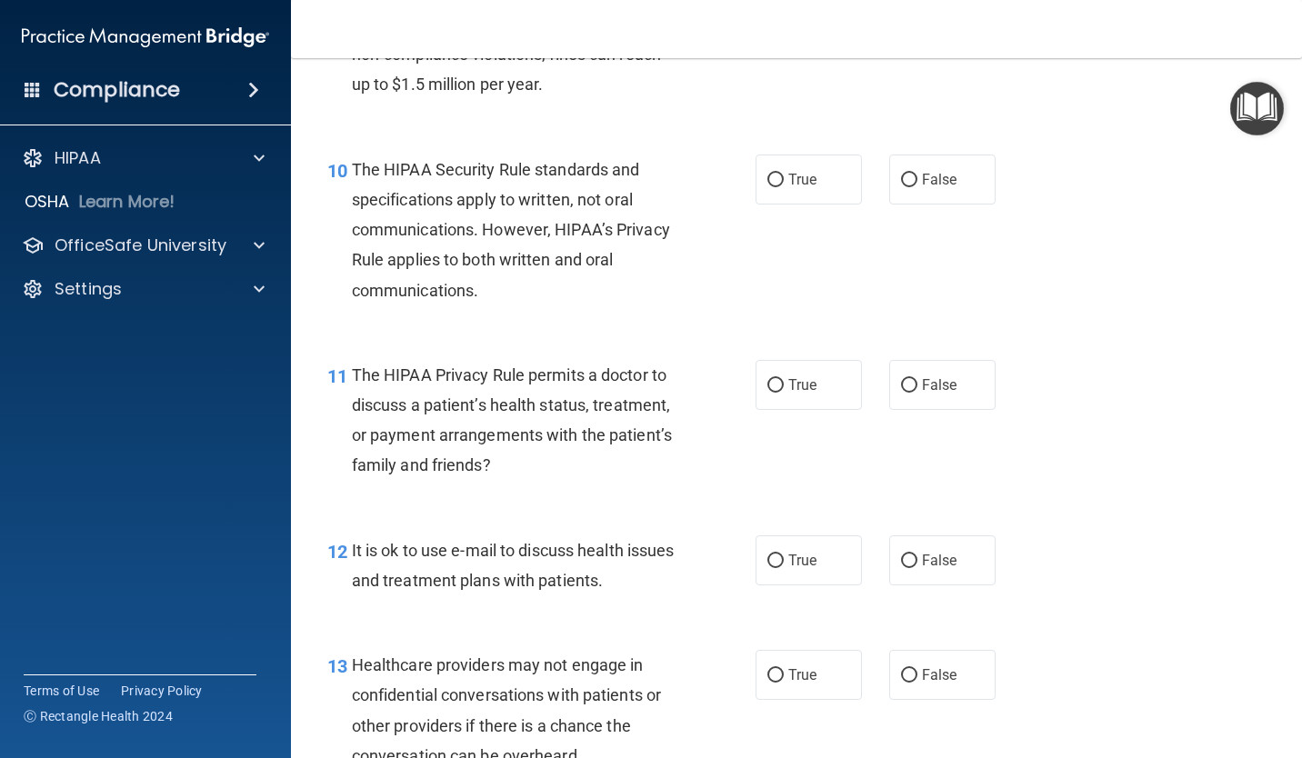
scroll to position [1727, 0]
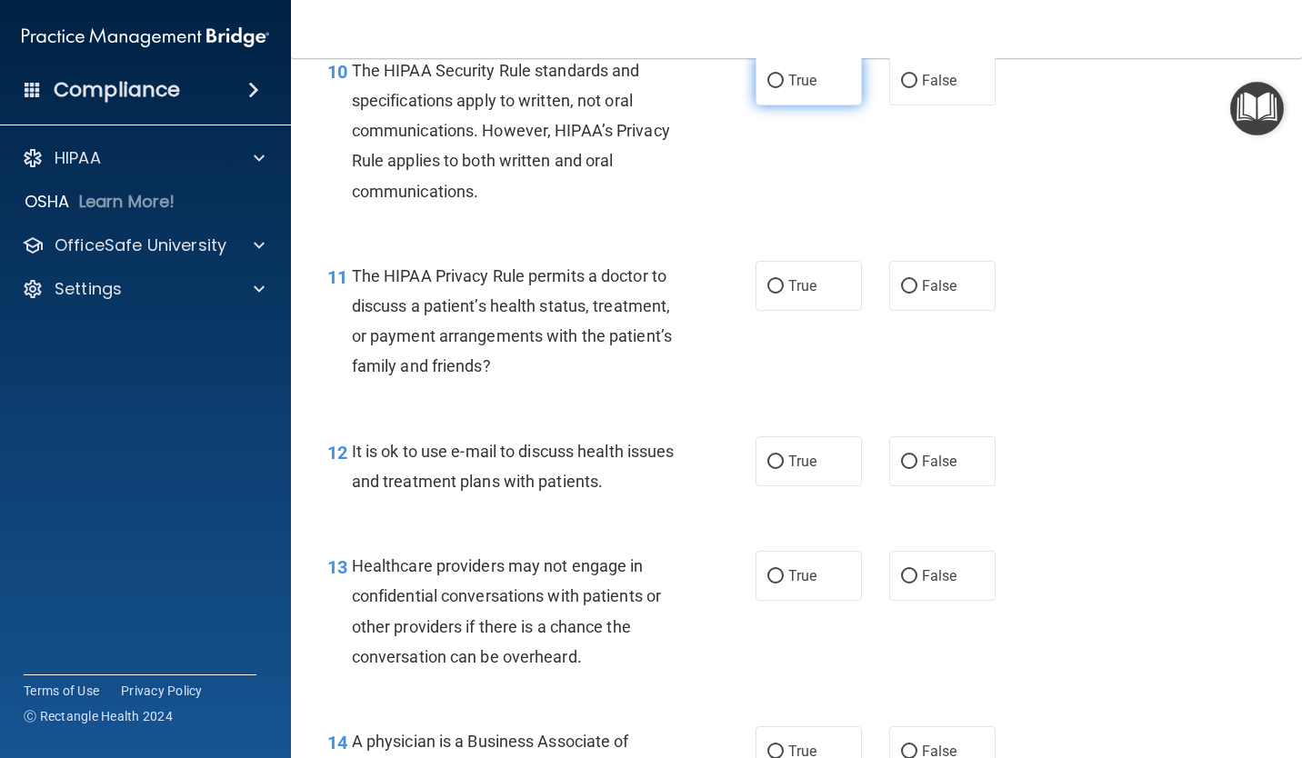
click at [795, 88] on span "True" at bounding box center [802, 80] width 28 height 17
click at [784, 88] on input "True" at bounding box center [775, 82] width 16 height 14
radio input "true"
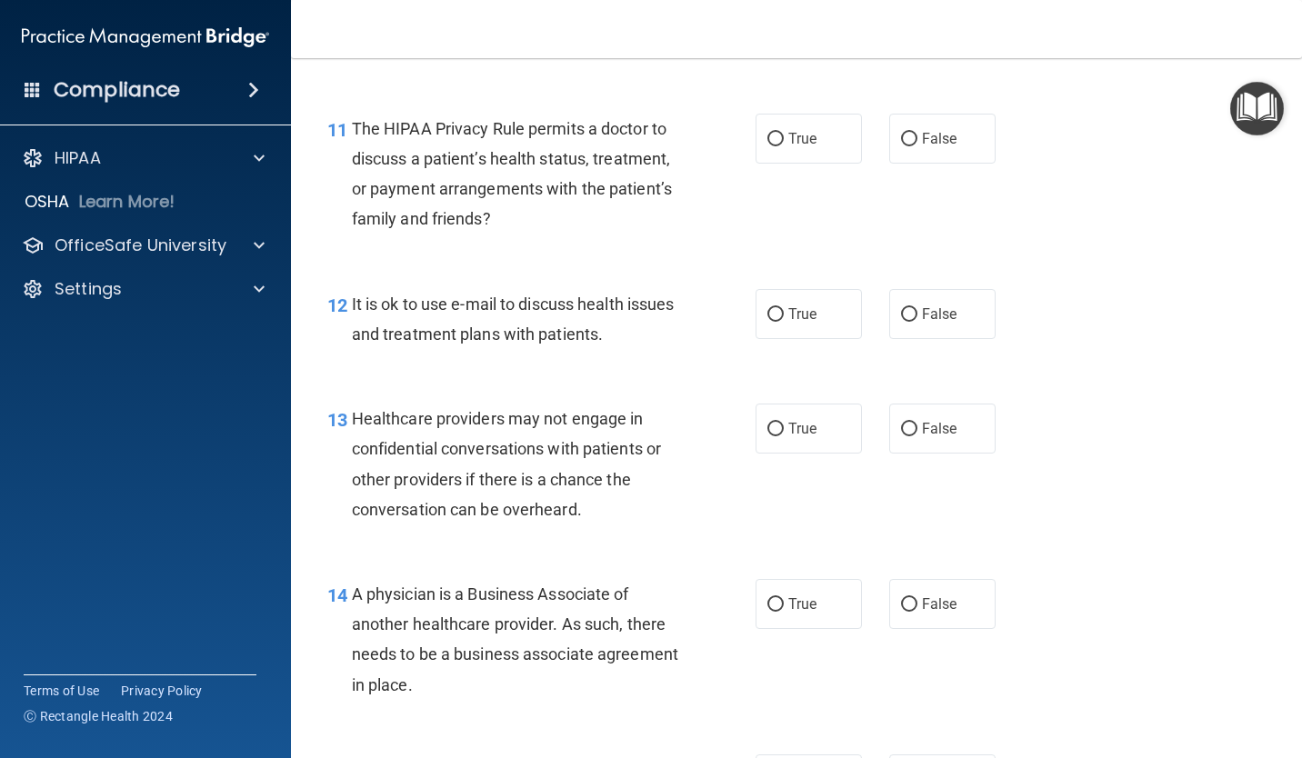
scroll to position [1909, 0]
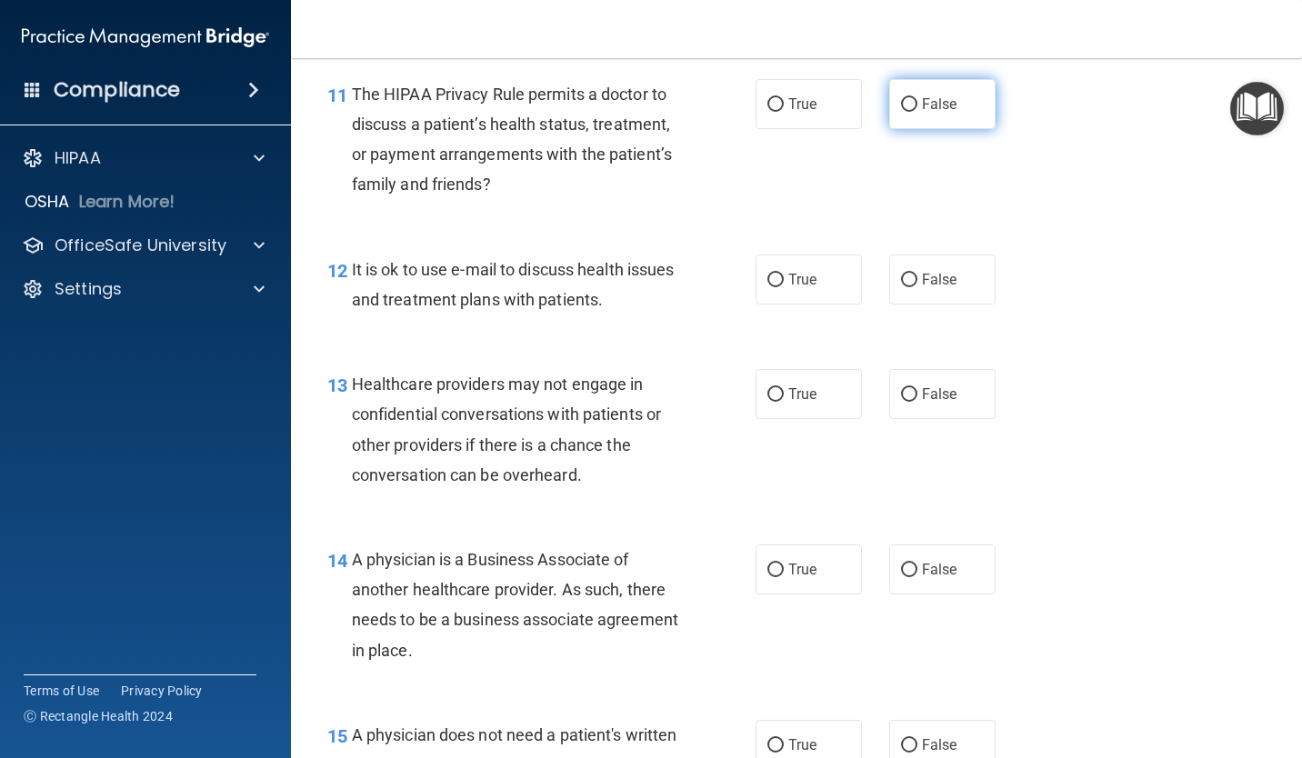
click at [889, 104] on label "False" at bounding box center [942, 104] width 106 height 50
click at [901, 104] on input "False" at bounding box center [909, 105] width 16 height 14
radio input "true"
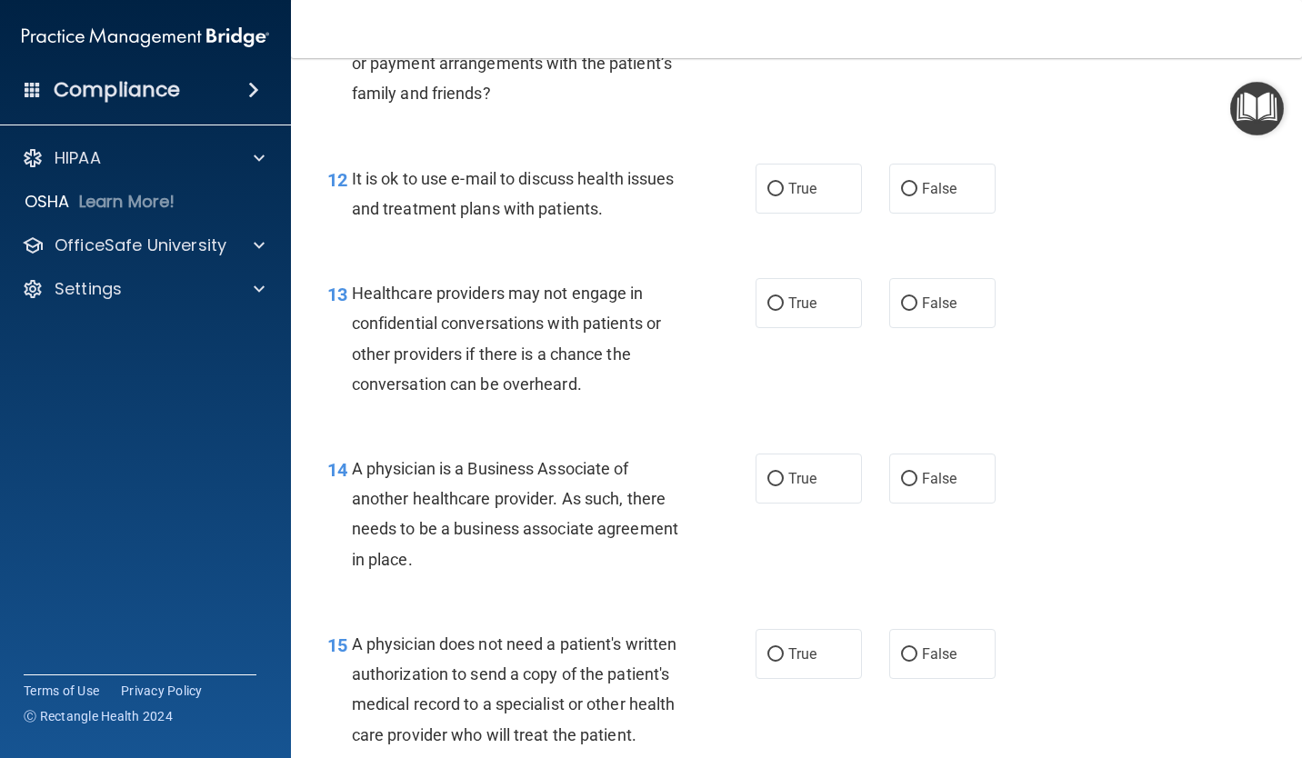
scroll to position [2091, 0]
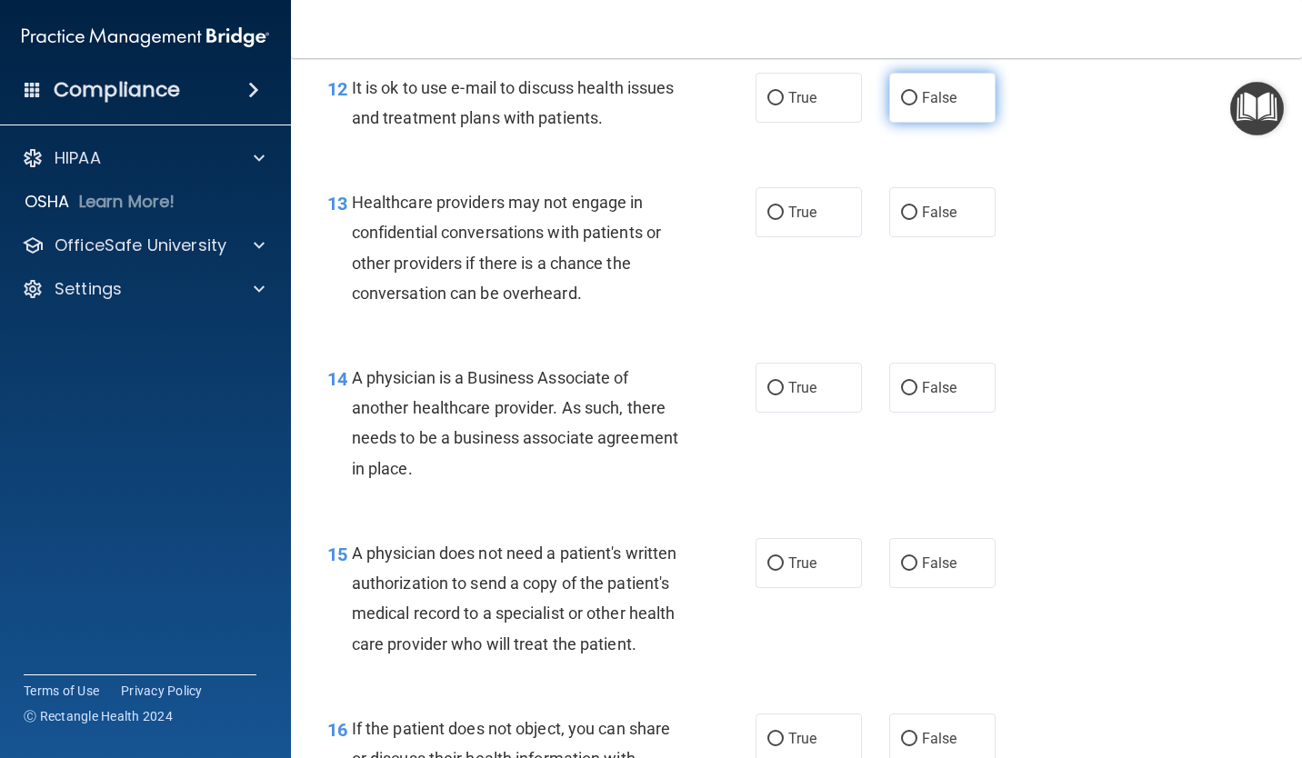
click at [890, 102] on label "False" at bounding box center [942, 98] width 106 height 50
click at [901, 102] on input "False" at bounding box center [909, 99] width 16 height 14
radio input "true"
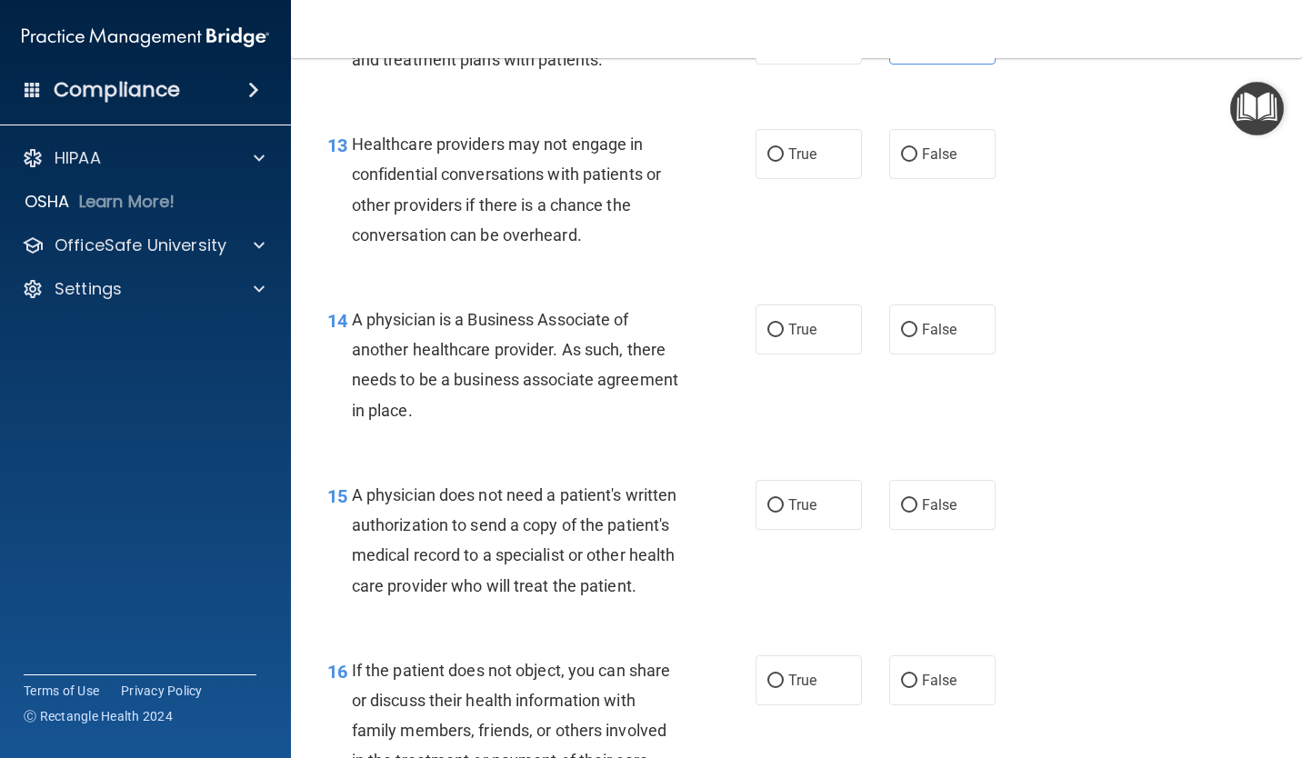
scroll to position [2181, 0]
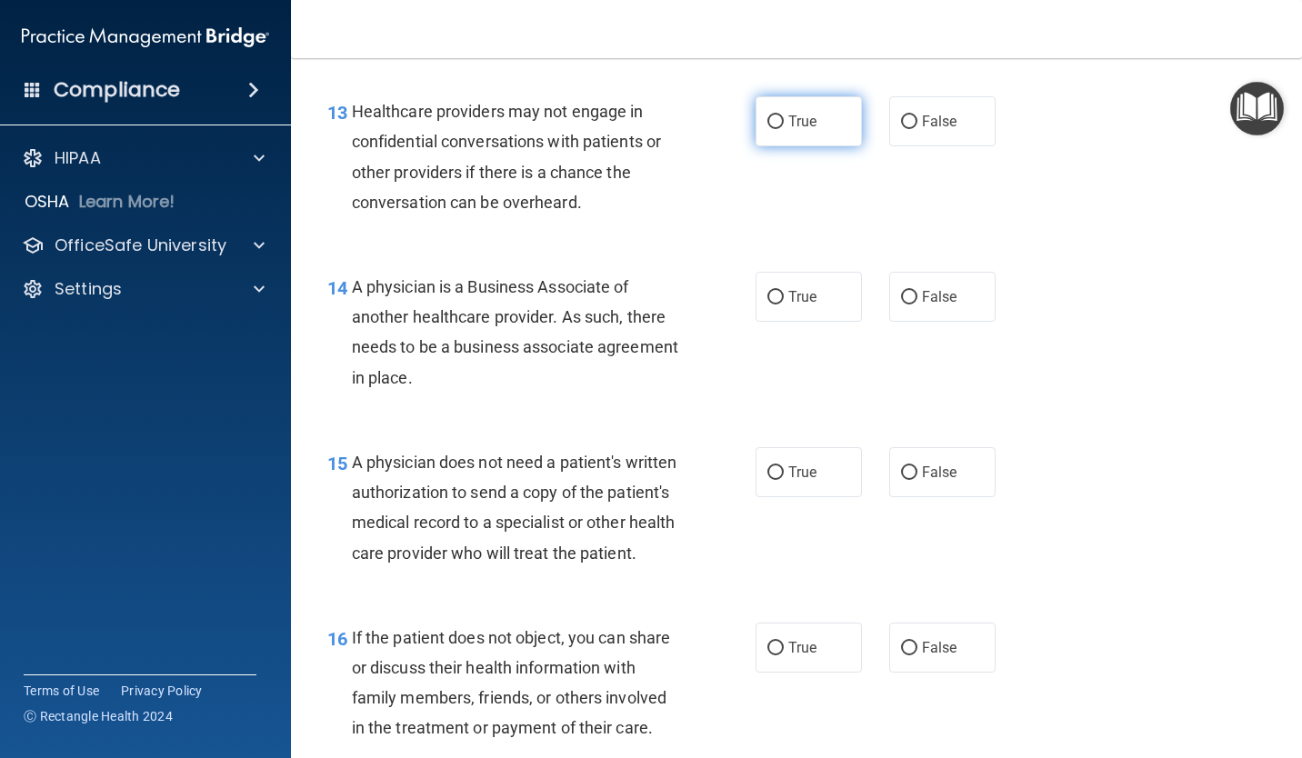
click at [820, 123] on label "True" at bounding box center [808, 121] width 106 height 50
click at [784, 123] on input "True" at bounding box center [775, 122] width 16 height 14
radio input "true"
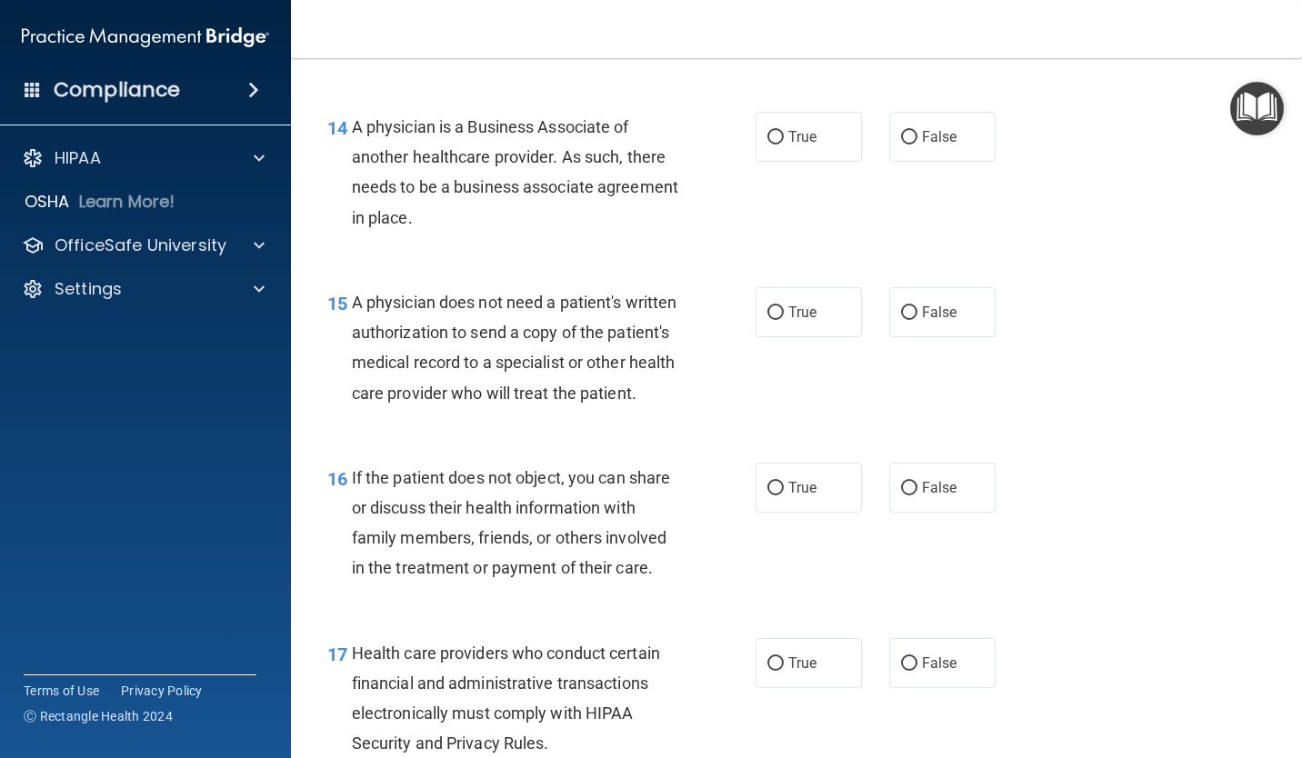
scroll to position [2363, 0]
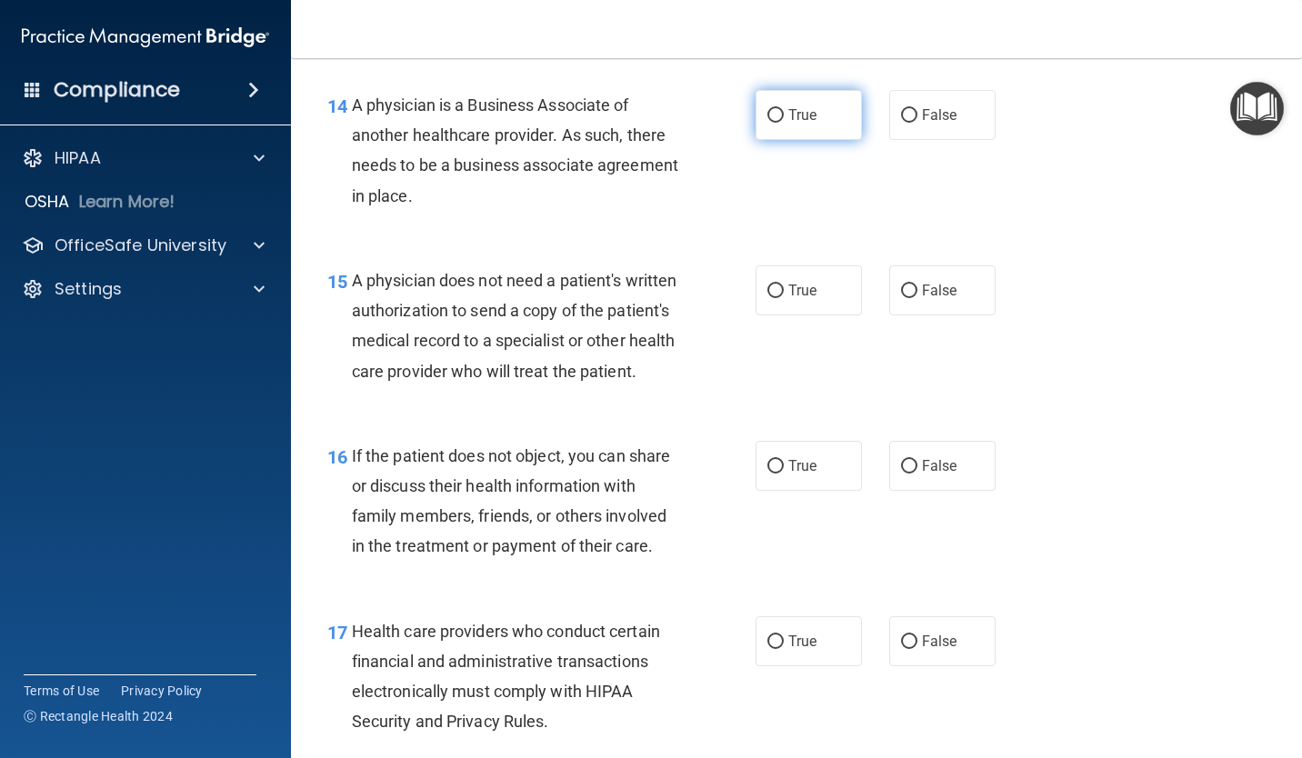
click at [767, 113] on input "True" at bounding box center [775, 116] width 16 height 14
radio input "true"
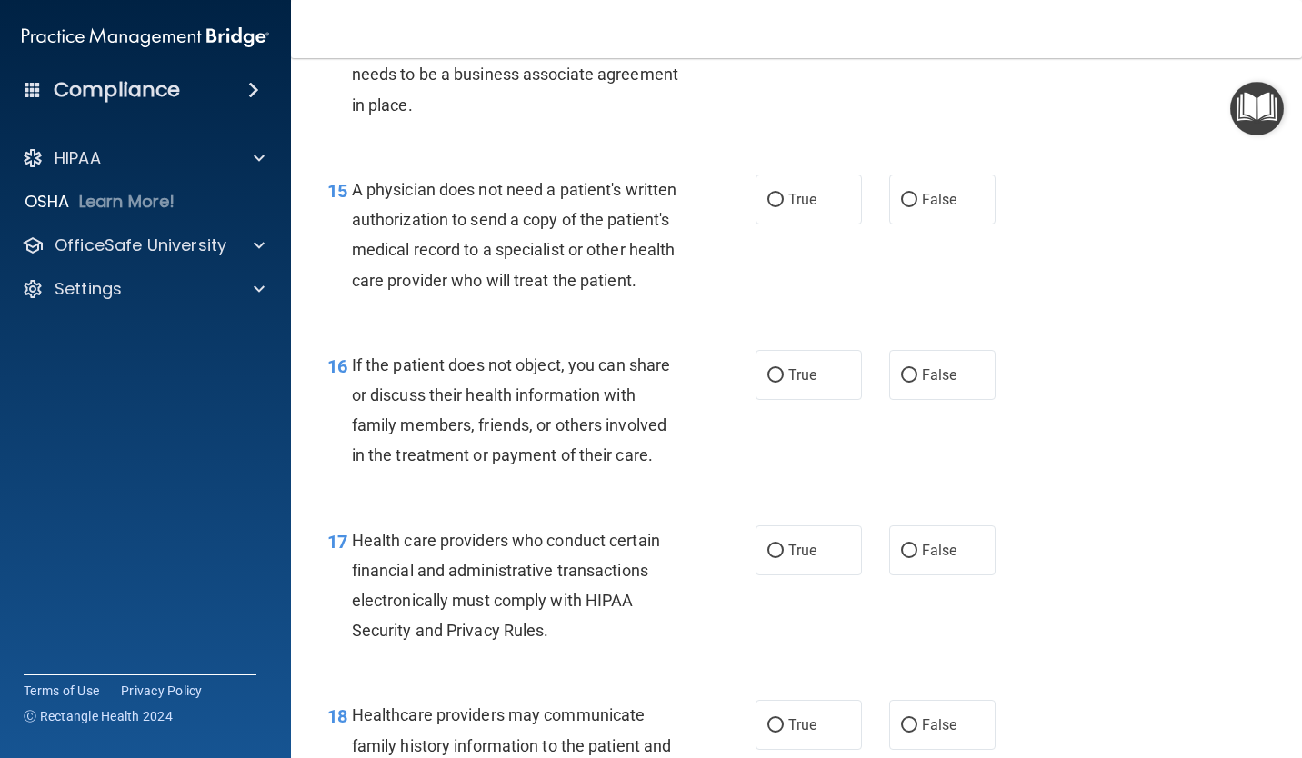
scroll to position [2545, 0]
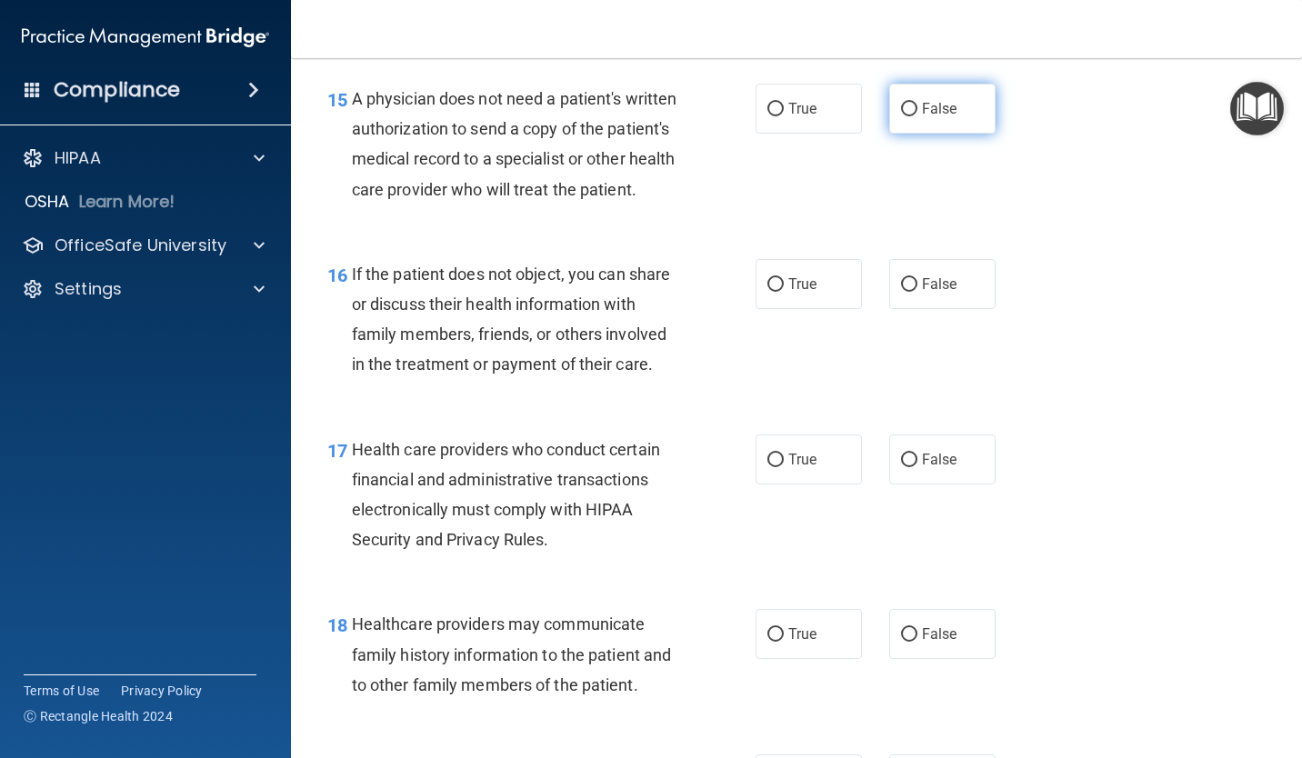
click at [904, 115] on input "False" at bounding box center [909, 110] width 16 height 14
radio input "true"
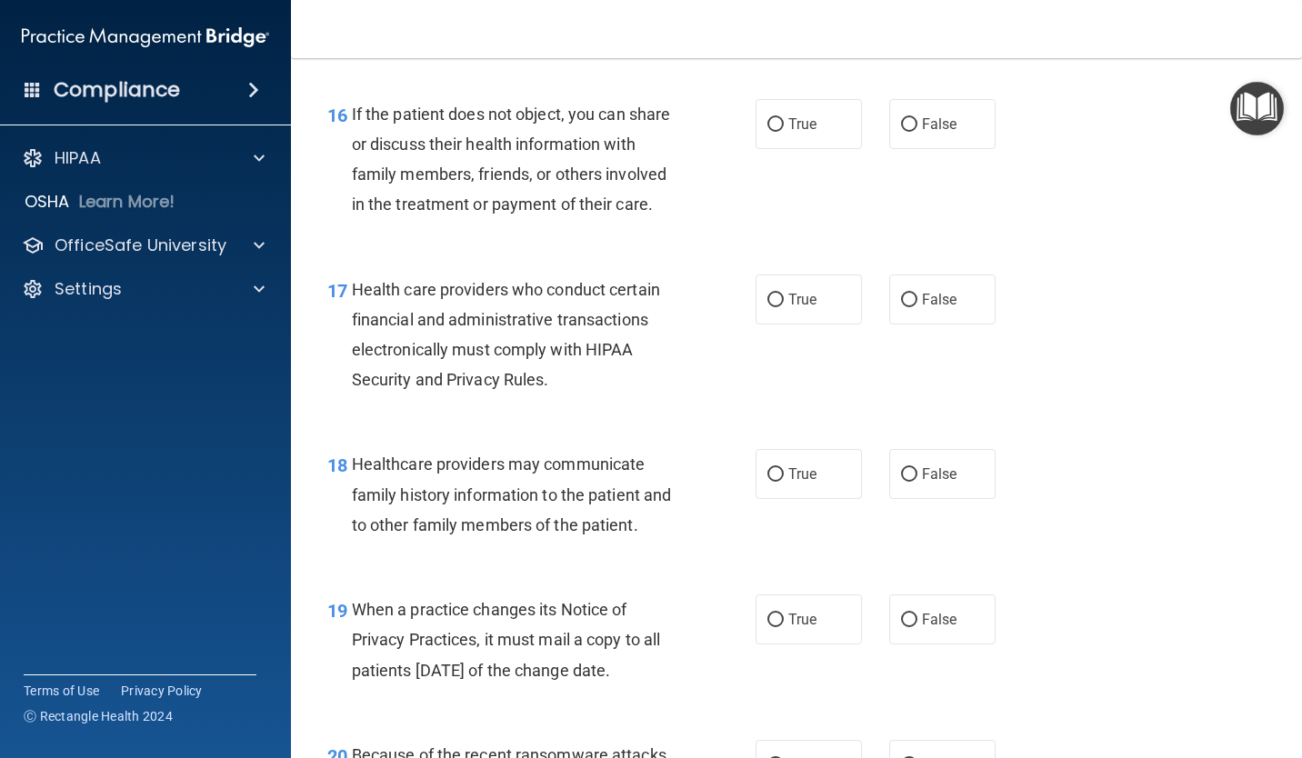
scroll to position [2727, 0]
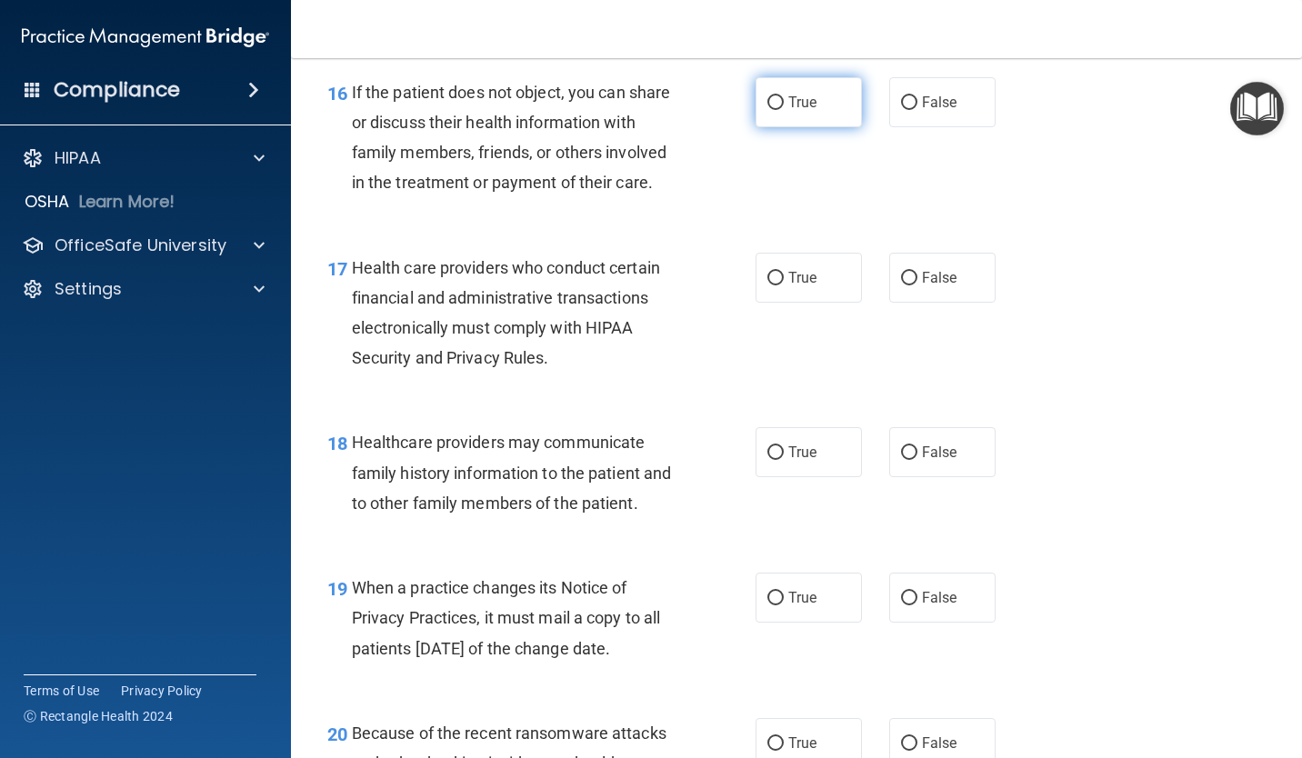
click at [773, 127] on label "True" at bounding box center [808, 102] width 106 height 50
click at [773, 110] on input "True" at bounding box center [775, 103] width 16 height 14
radio input "true"
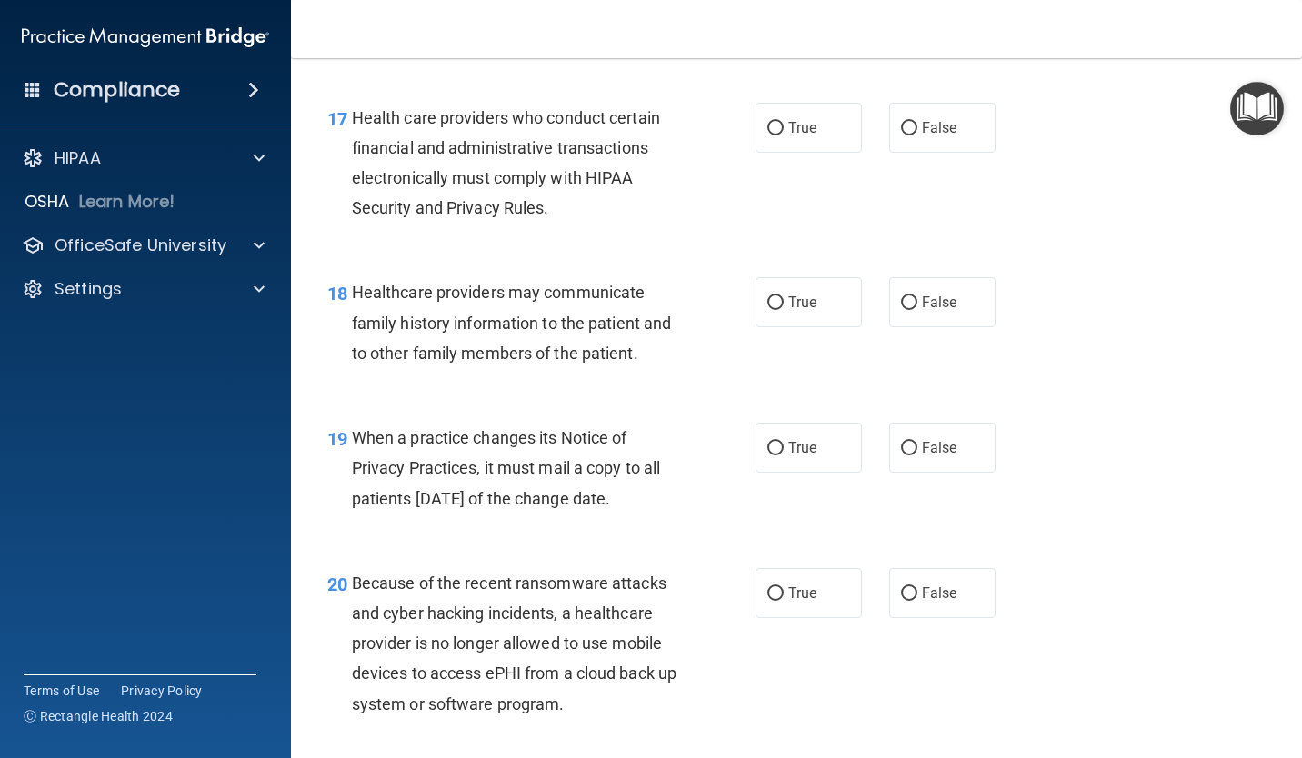
scroll to position [2909, 0]
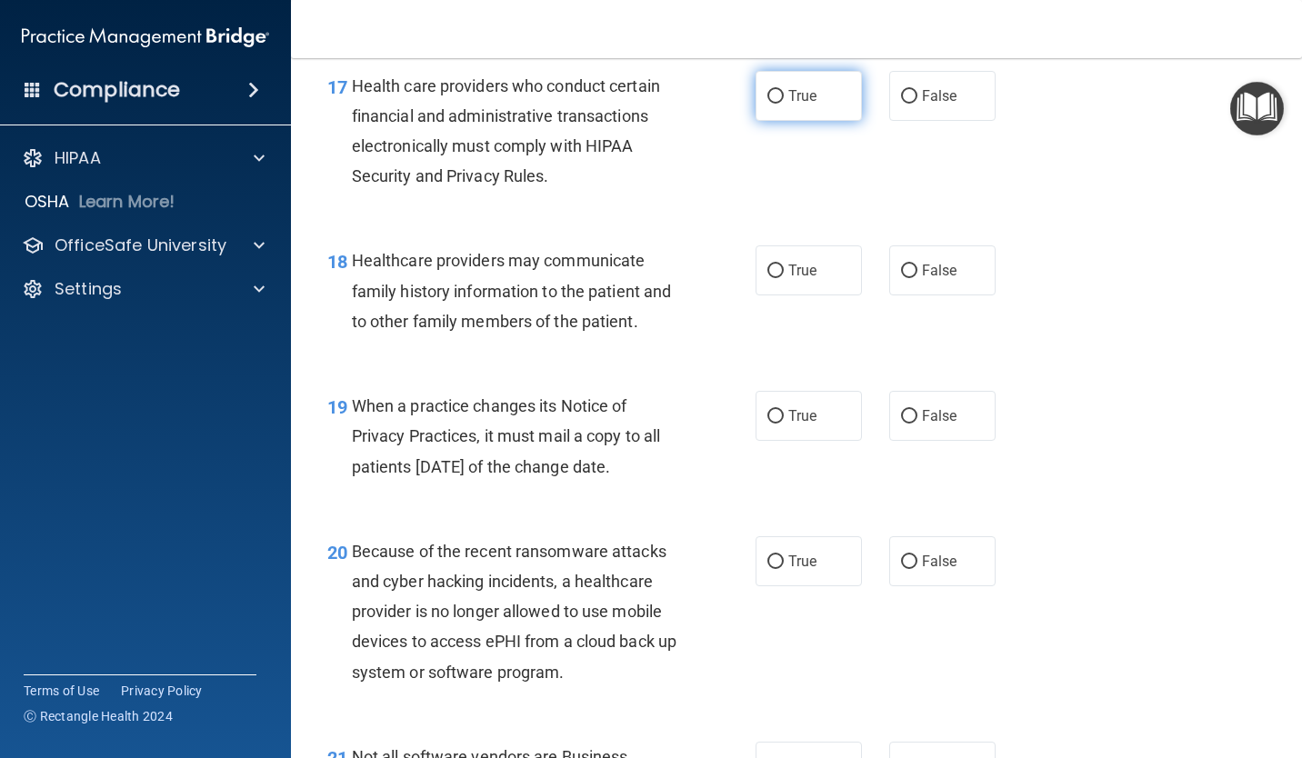
click at [779, 121] on label "True" at bounding box center [808, 96] width 106 height 50
click at [779, 104] on input "True" at bounding box center [775, 97] width 16 height 14
radio input "true"
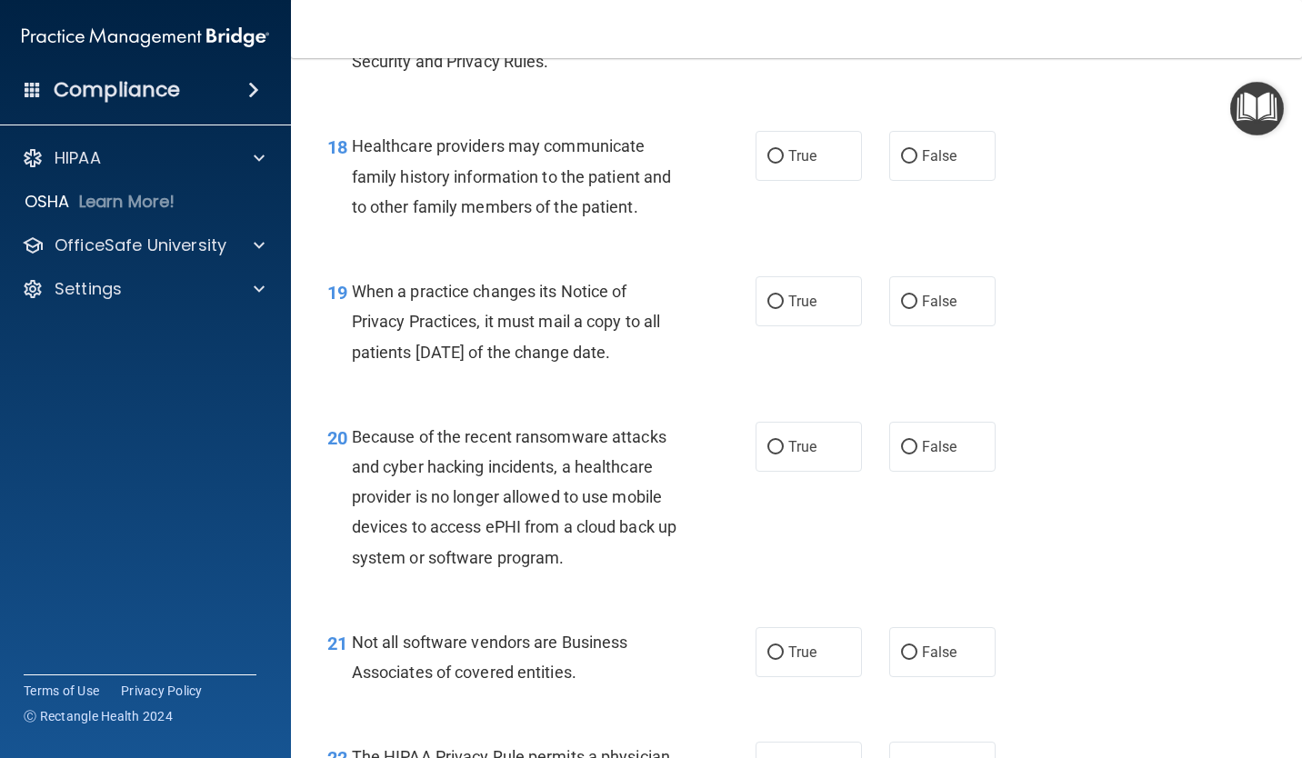
scroll to position [3090, 0]
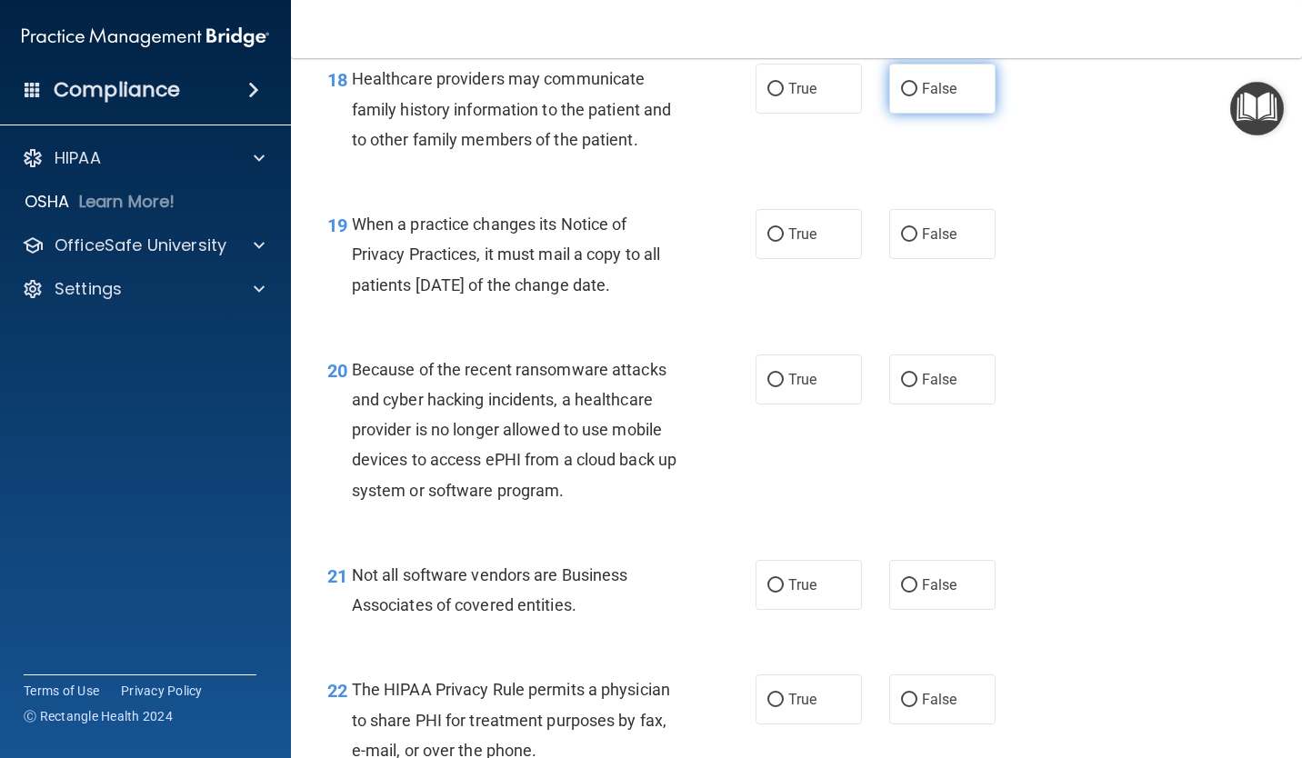
click at [901, 96] on input "False" at bounding box center [909, 90] width 16 height 14
radio input "true"
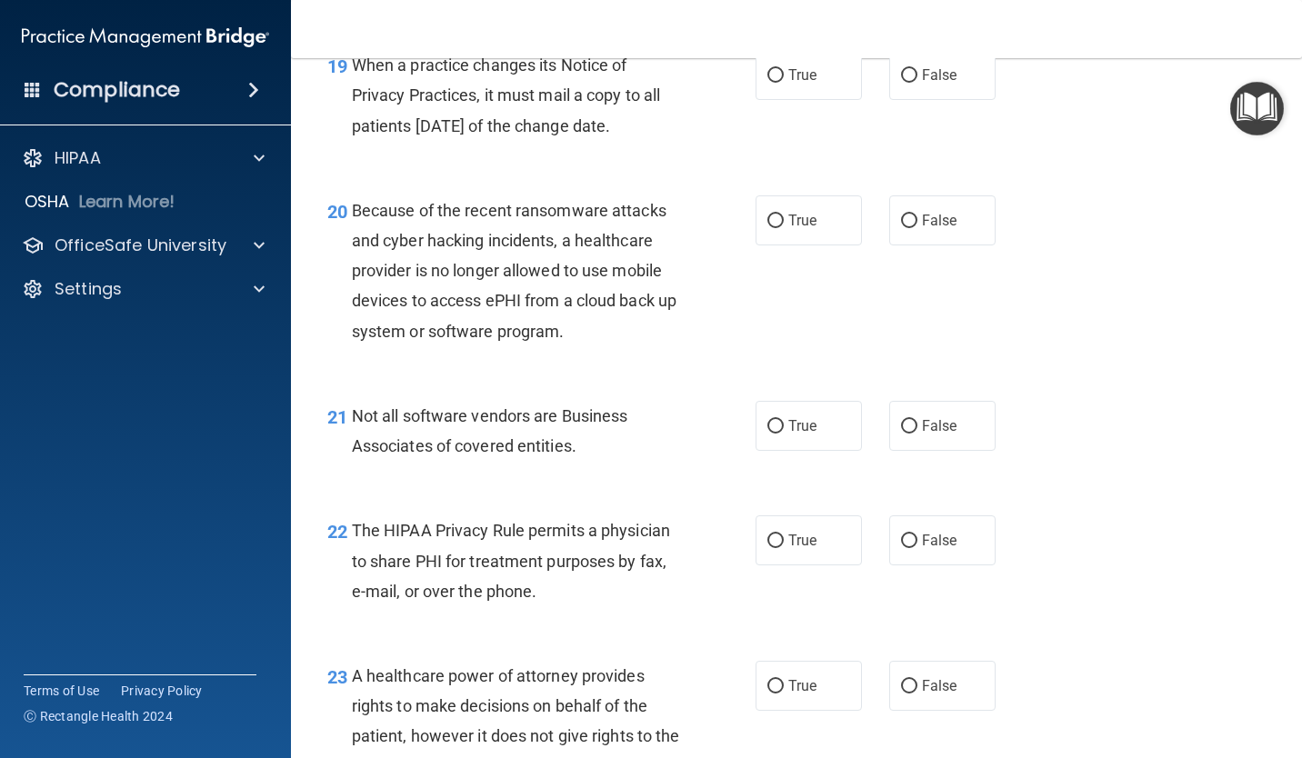
scroll to position [3272, 0]
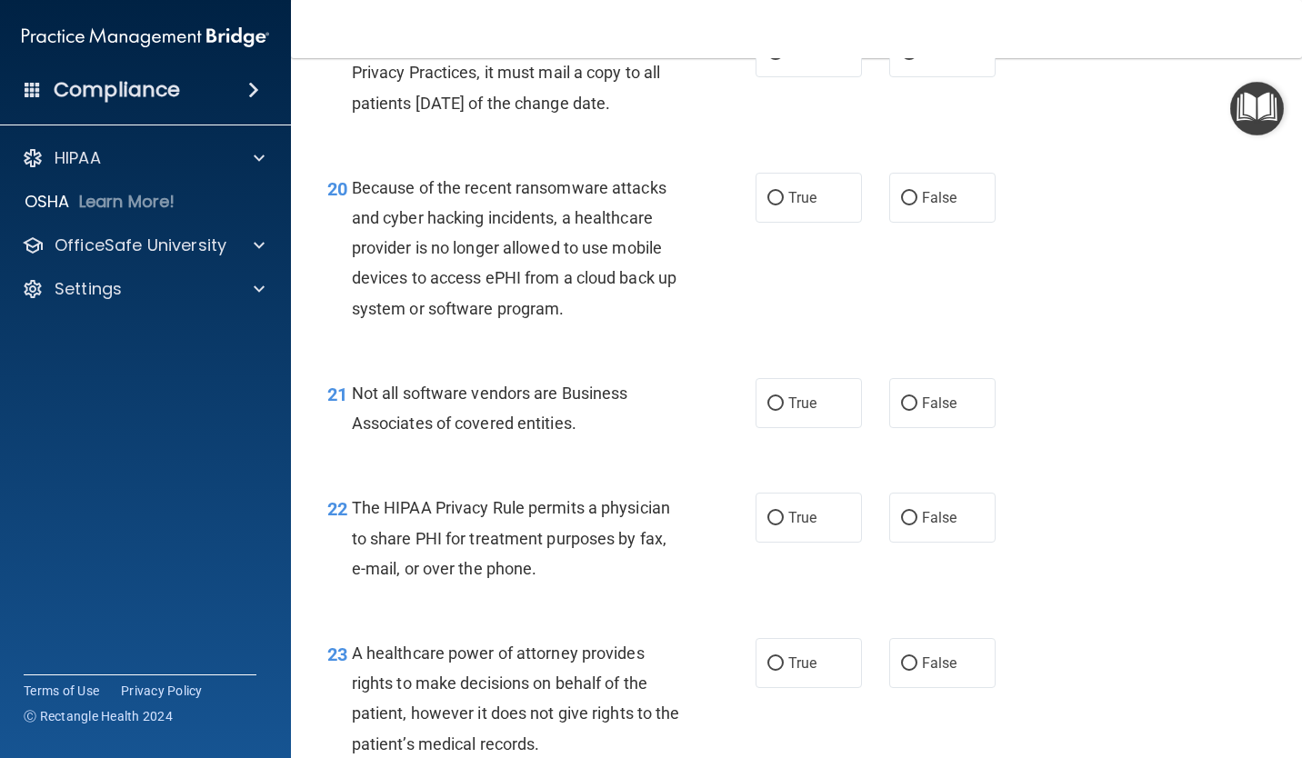
click at [778, 109] on div "19 When a practice changes its Notice of Privacy Practices, it must mail a copy…" at bounding box center [796, 77] width 965 height 145
click at [779, 77] on label "True" at bounding box center [808, 52] width 106 height 50
click at [779, 60] on input "True" at bounding box center [775, 53] width 16 height 14
radio input "true"
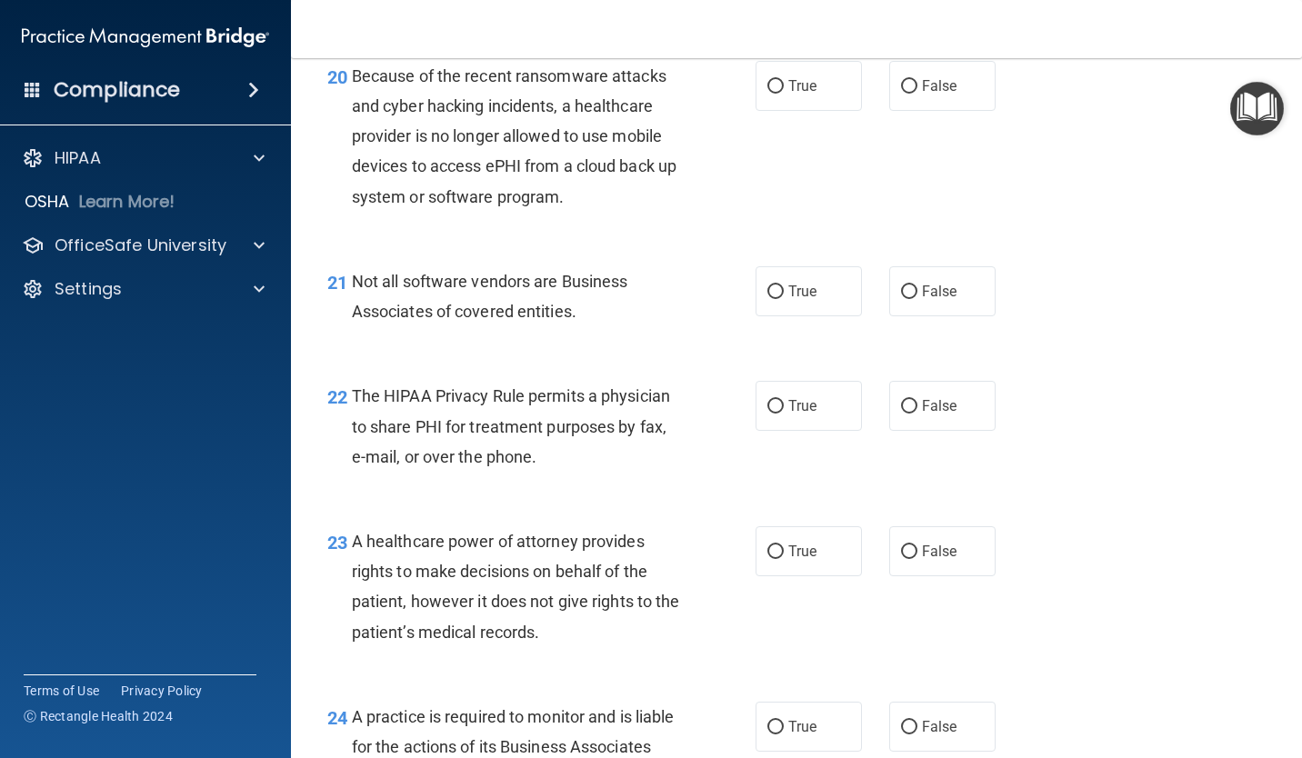
scroll to position [3363, 0]
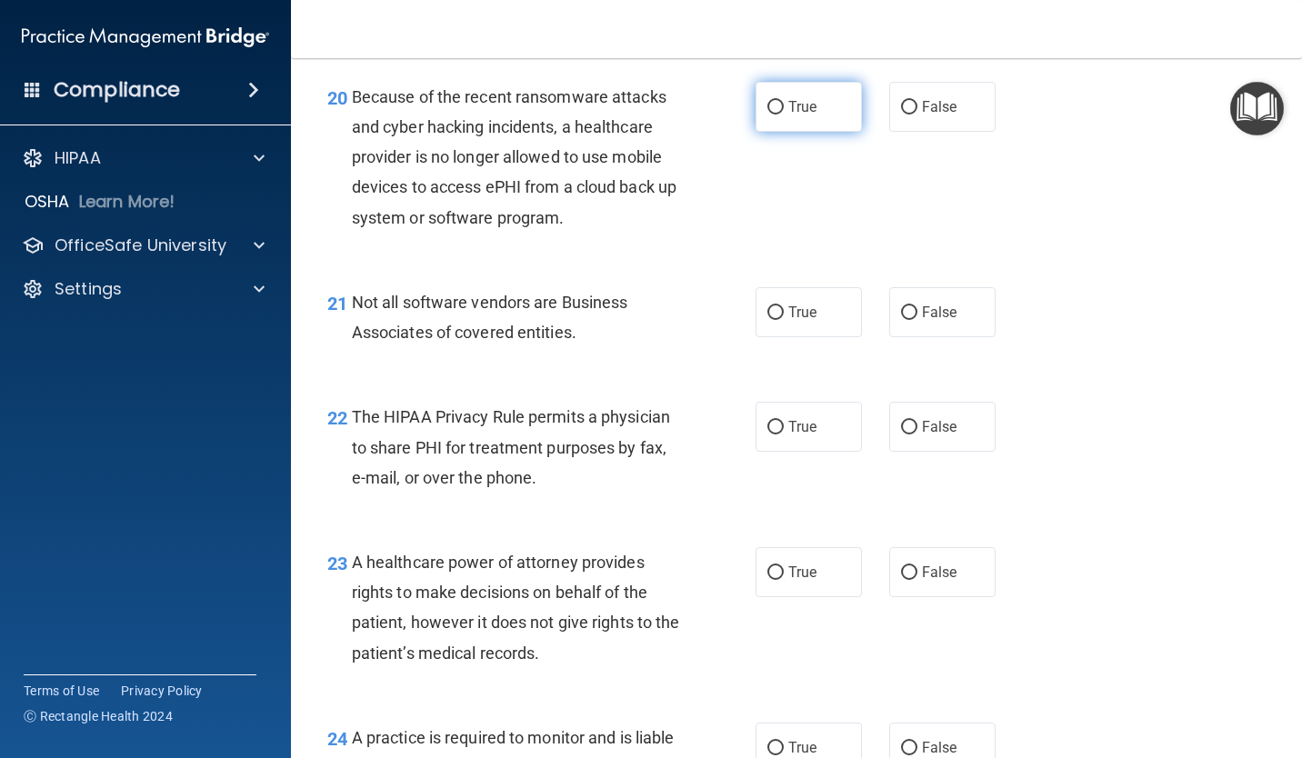
click at [785, 132] on label "True" at bounding box center [808, 107] width 106 height 50
click at [784, 115] on input "True" at bounding box center [775, 108] width 16 height 14
radio input "true"
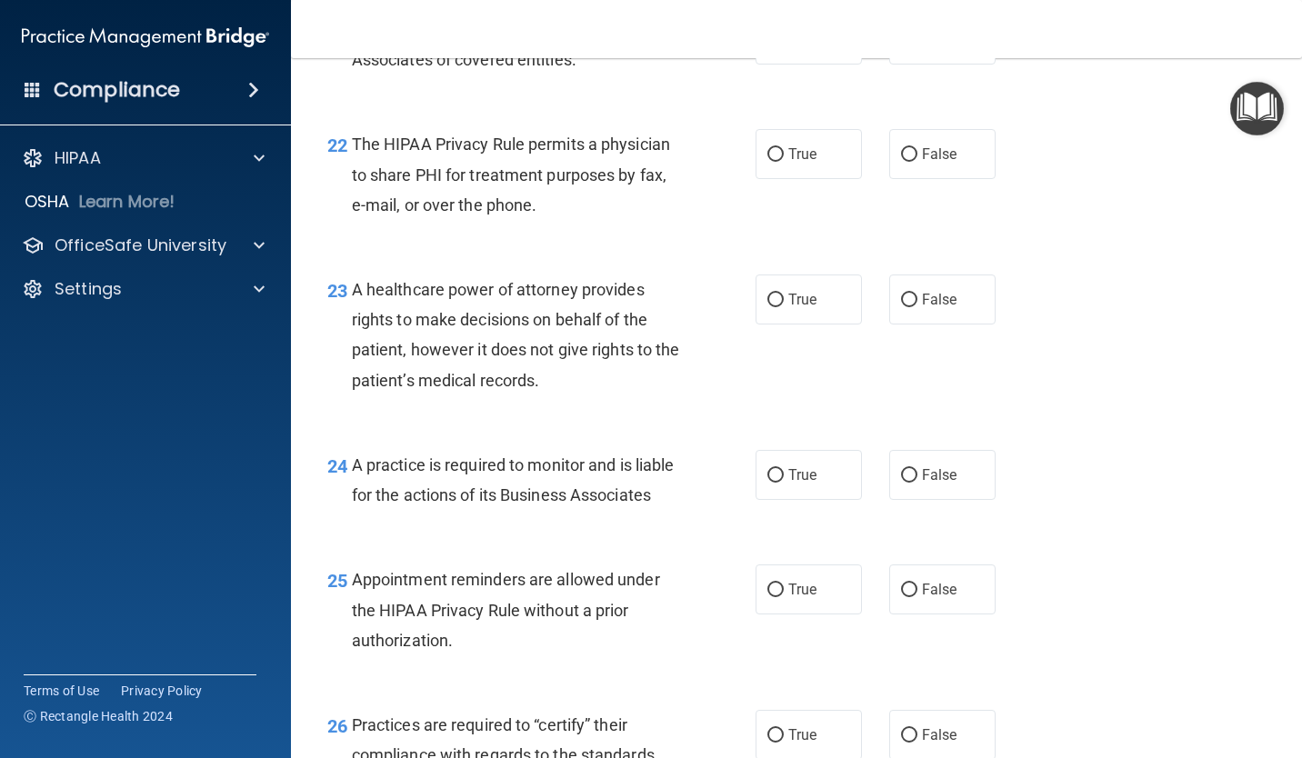
scroll to position [3545, 0]
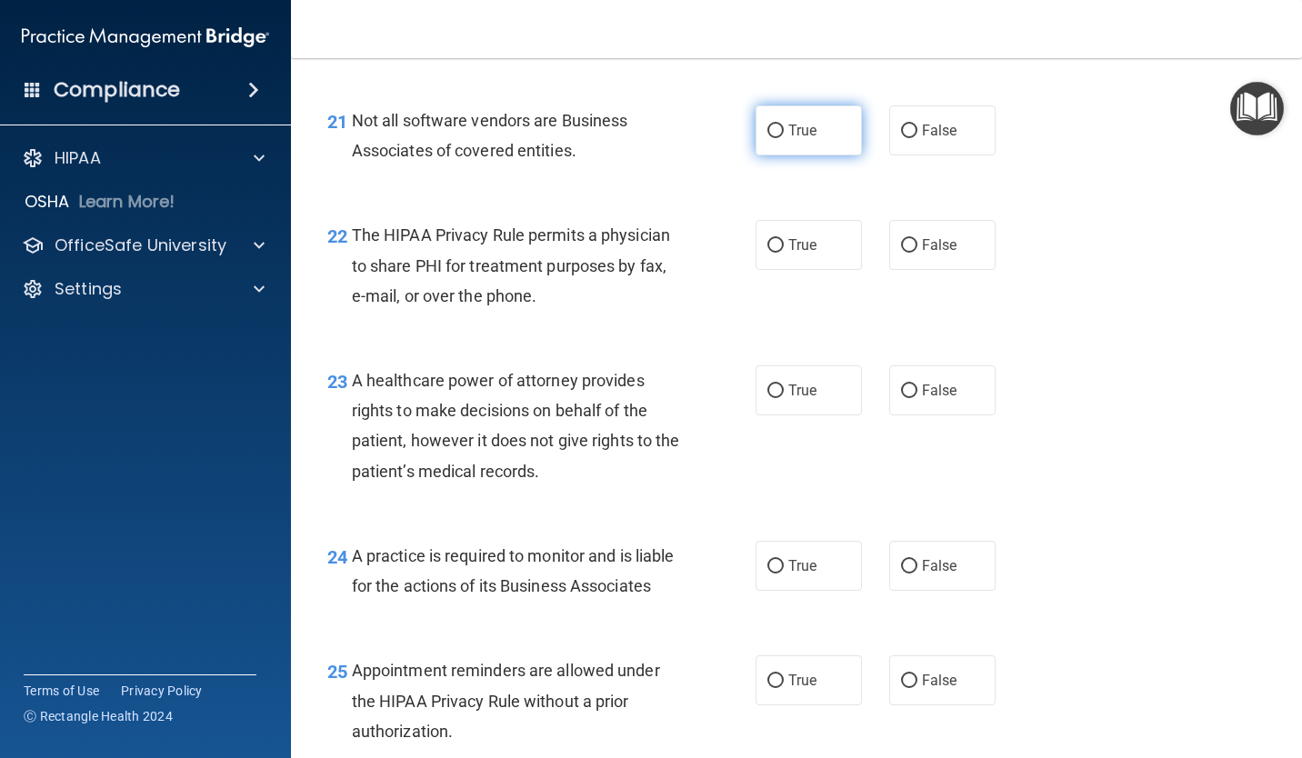
click at [848, 155] on label "True" at bounding box center [808, 130] width 106 height 50
click at [784, 138] on input "True" at bounding box center [775, 132] width 16 height 14
radio input "true"
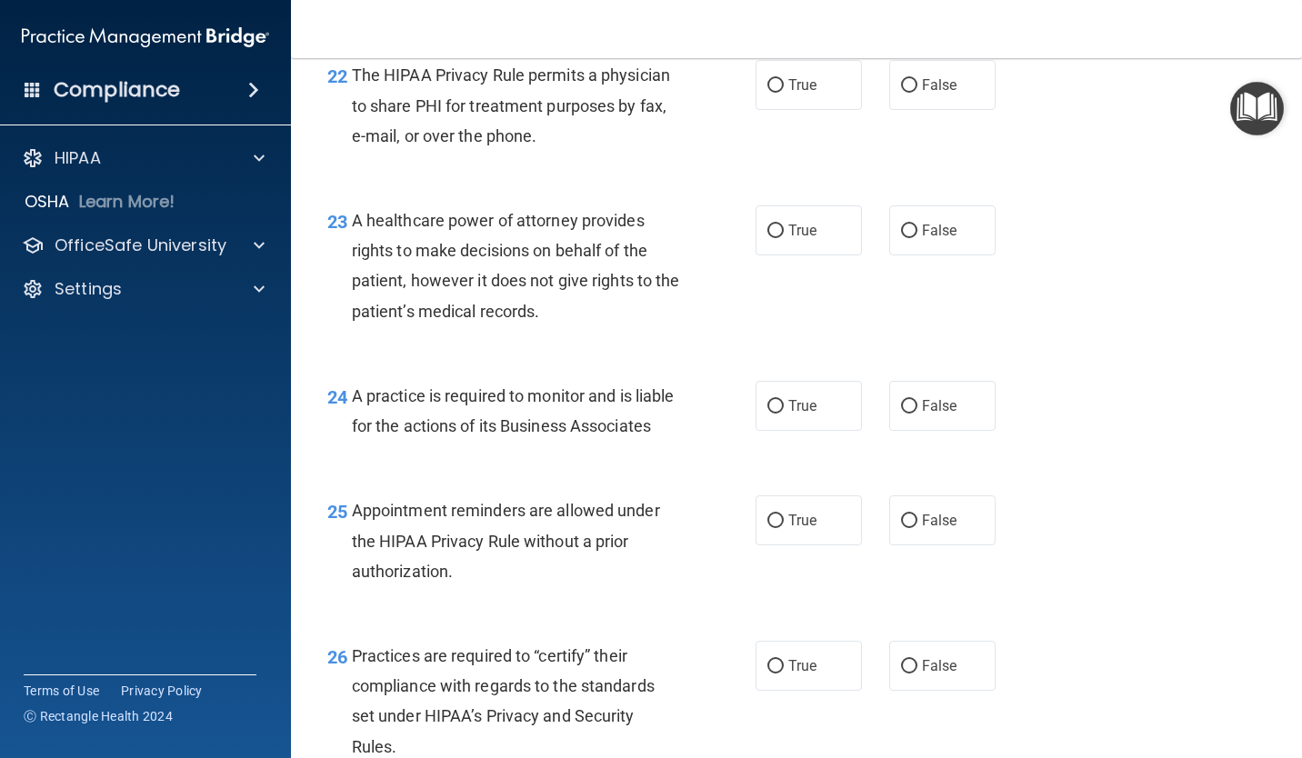
scroll to position [3727, 0]
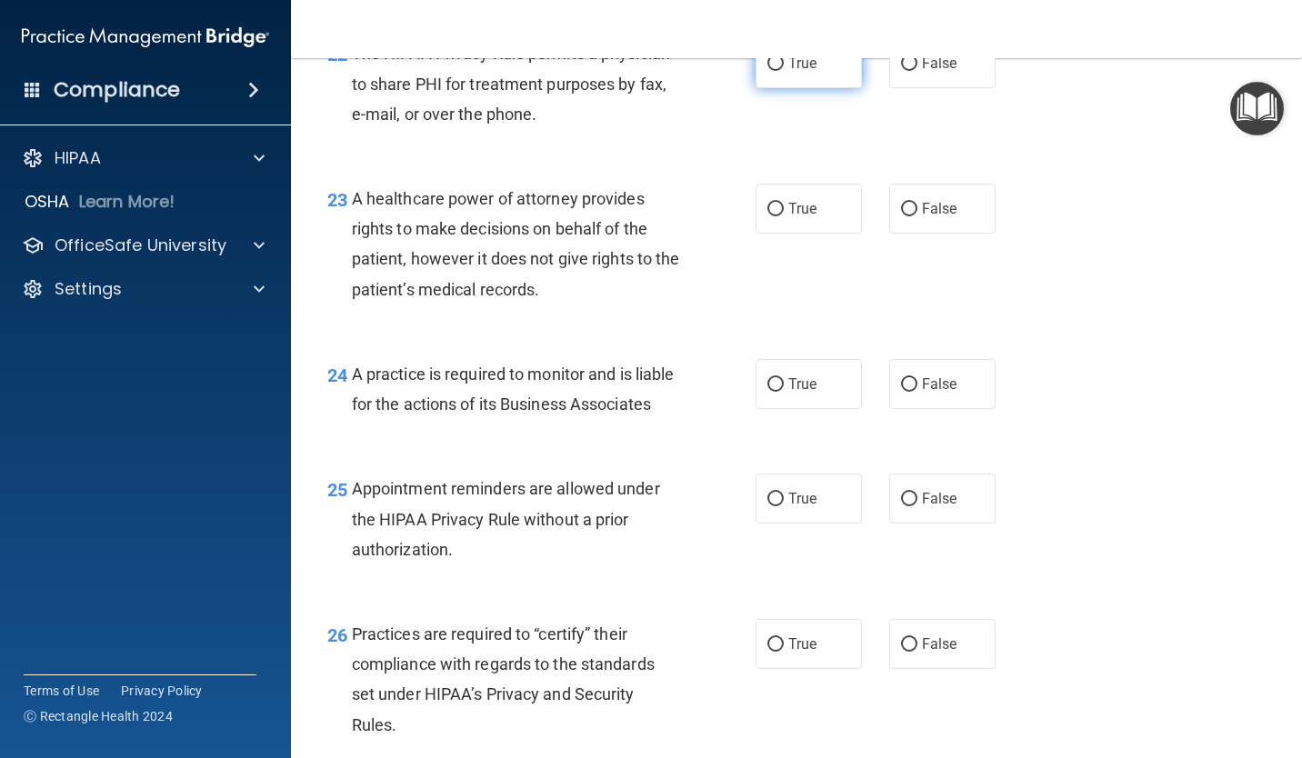
click at [780, 88] on label "True" at bounding box center [808, 63] width 106 height 50
click at [780, 71] on input "True" at bounding box center [775, 64] width 16 height 14
radio input "true"
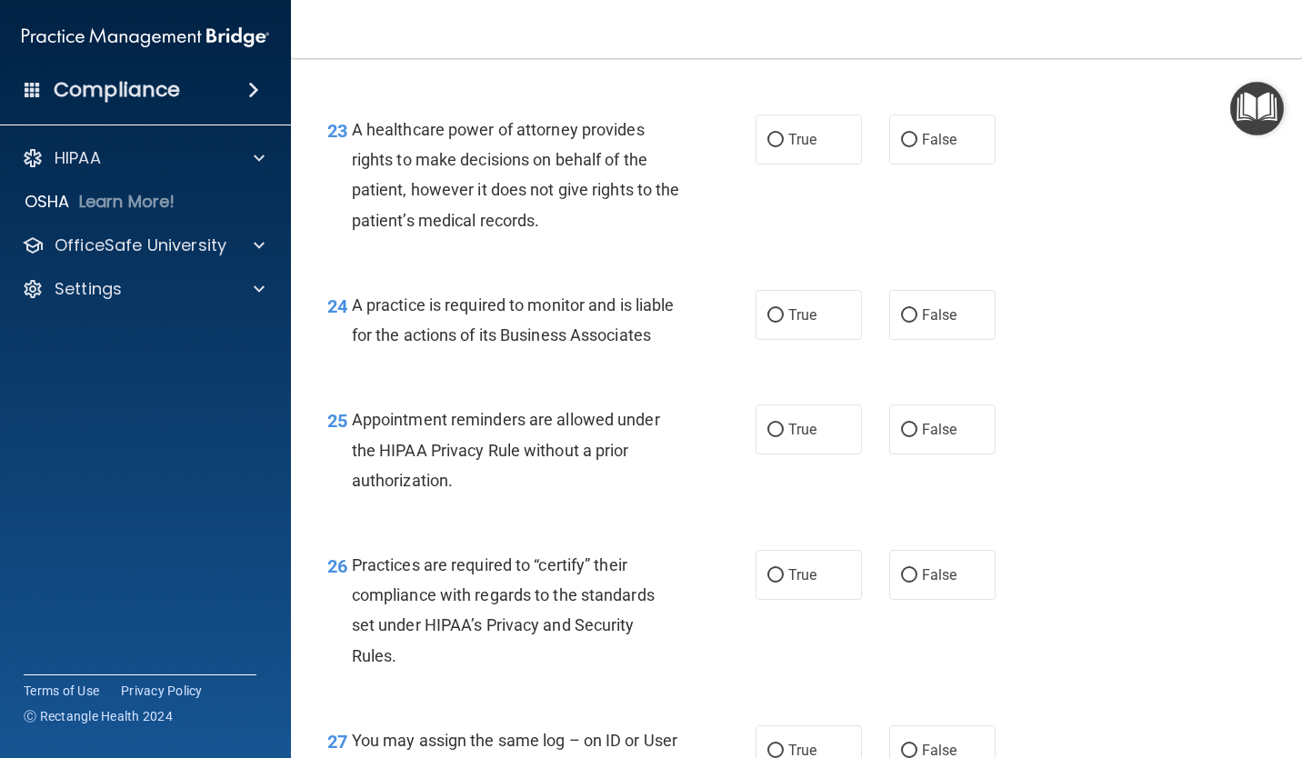
scroll to position [3818, 0]
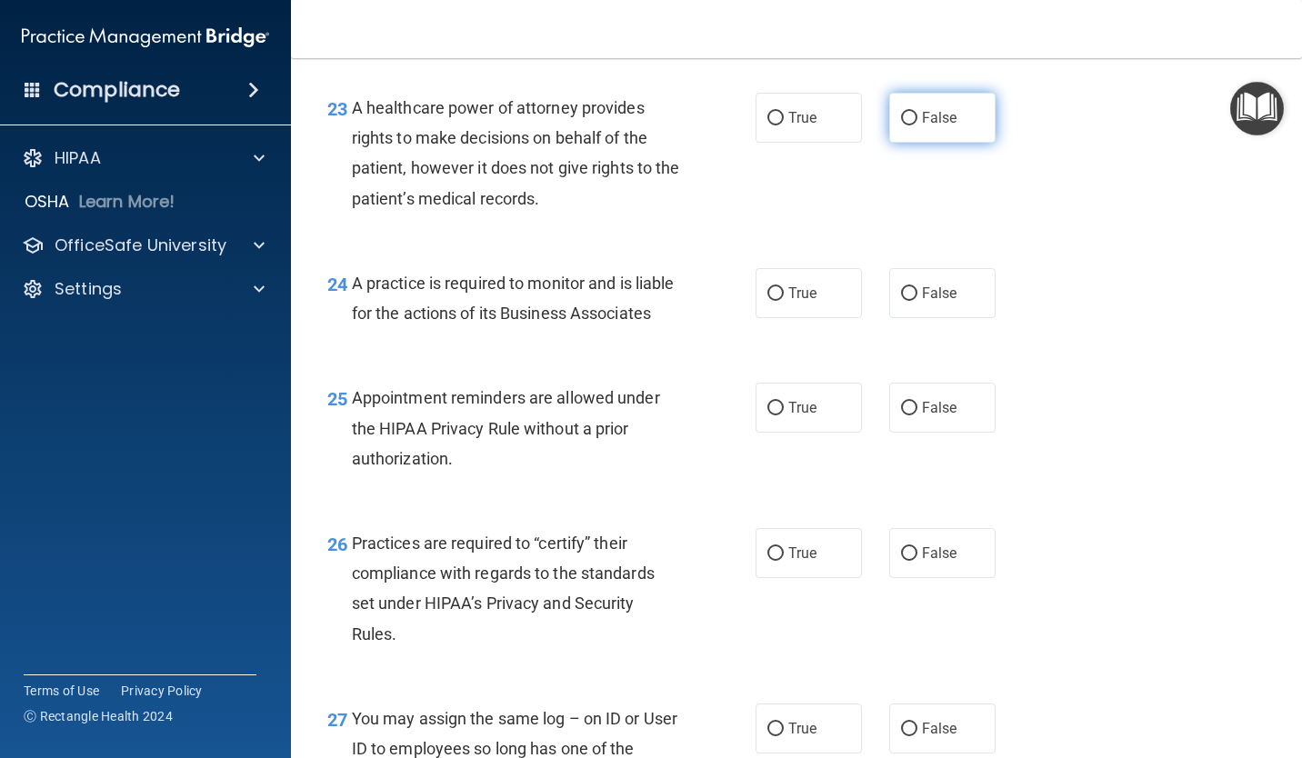
click at [924, 126] on span "False" at bounding box center [939, 117] width 35 height 17
click at [917, 125] on input "False" at bounding box center [909, 119] width 16 height 14
radio input "true"
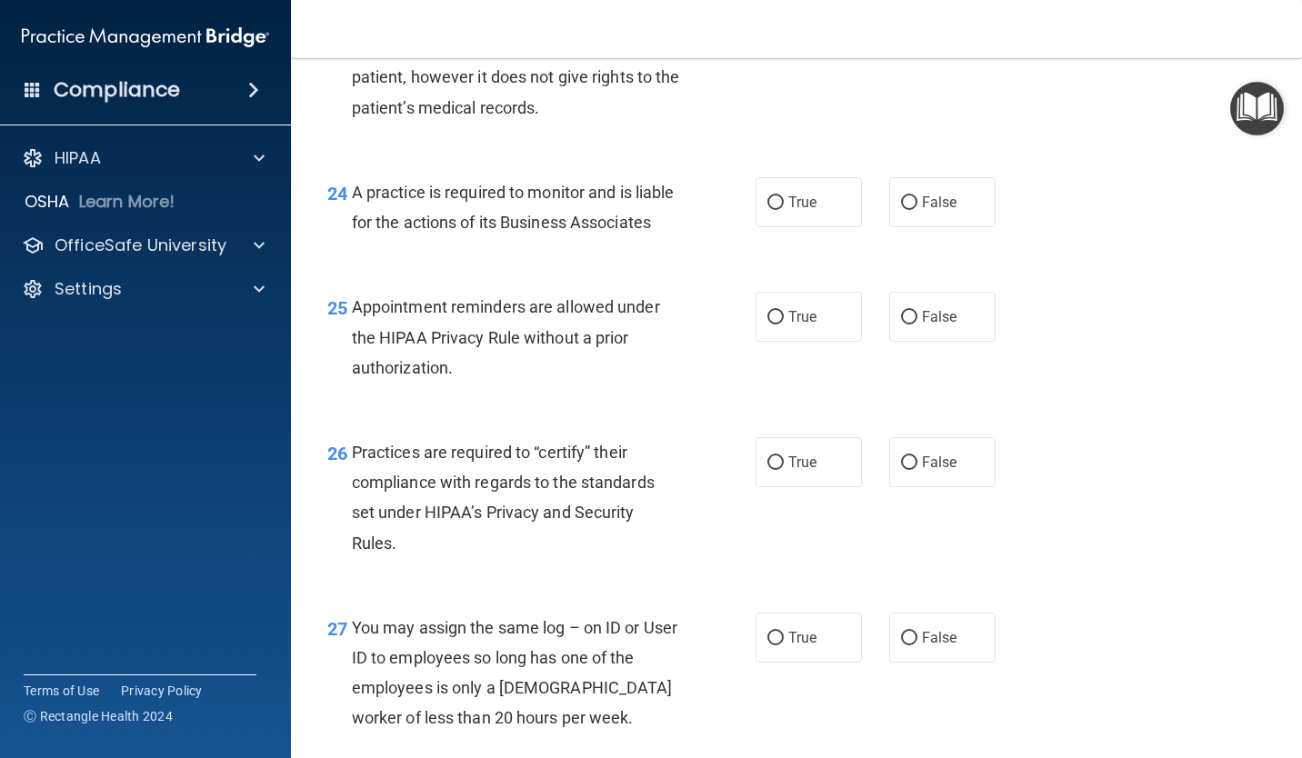
scroll to position [3999, 0]
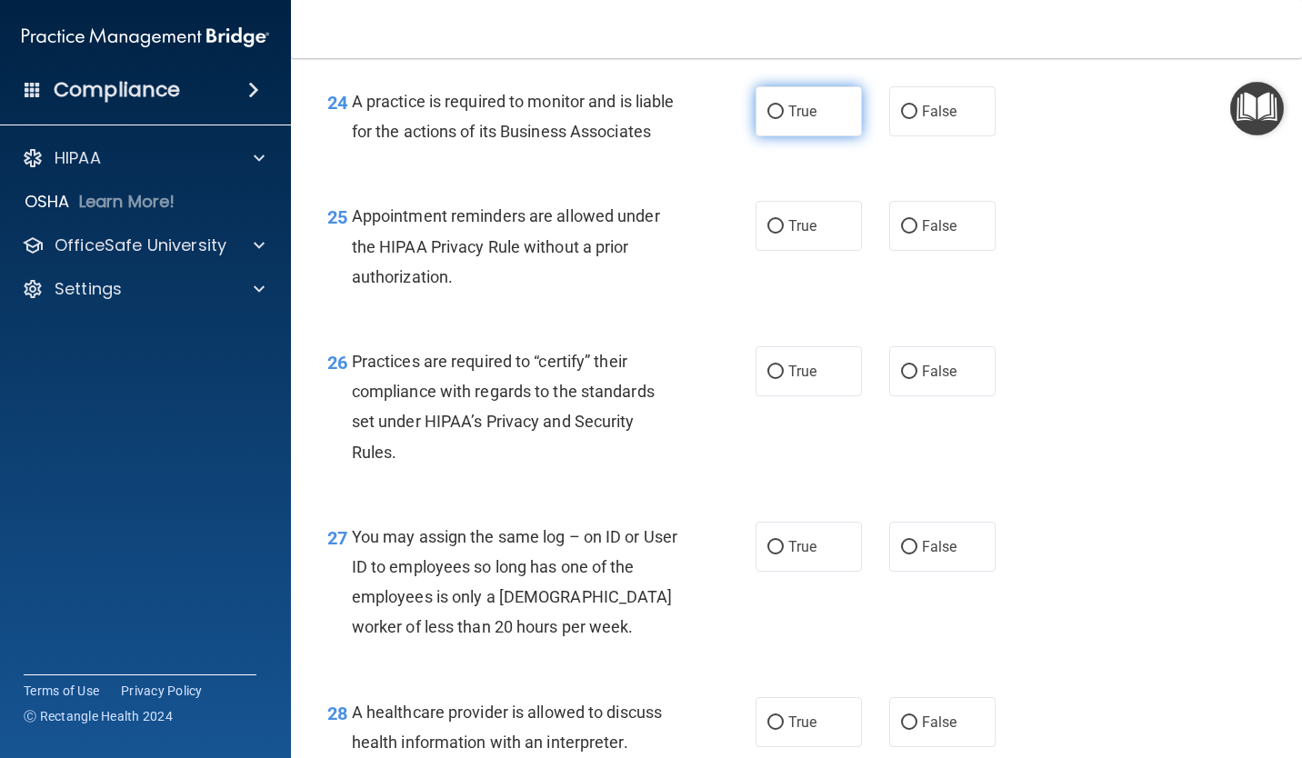
click at [801, 136] on label "True" at bounding box center [808, 111] width 106 height 50
click at [784, 119] on input "True" at bounding box center [775, 112] width 16 height 14
radio input "true"
click at [901, 119] on input "False" at bounding box center [909, 112] width 16 height 14
radio input "true"
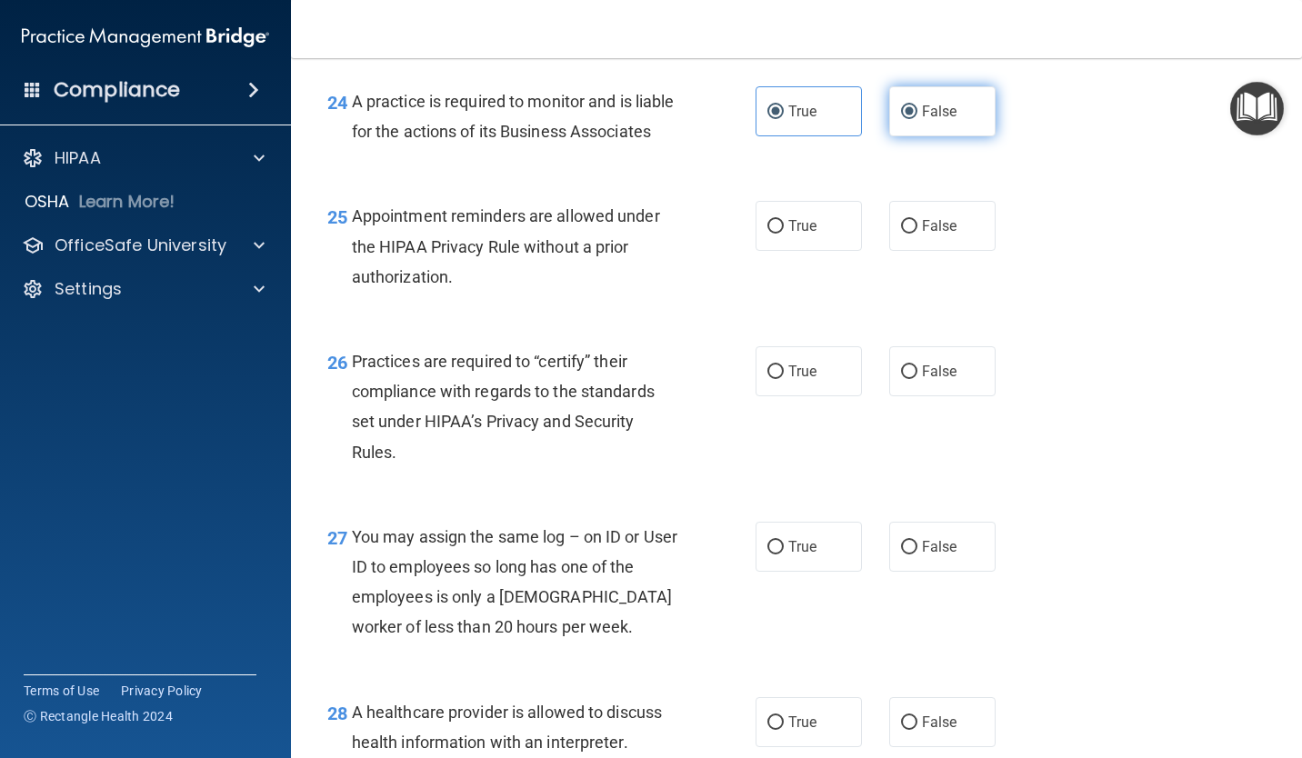
radio input "false"
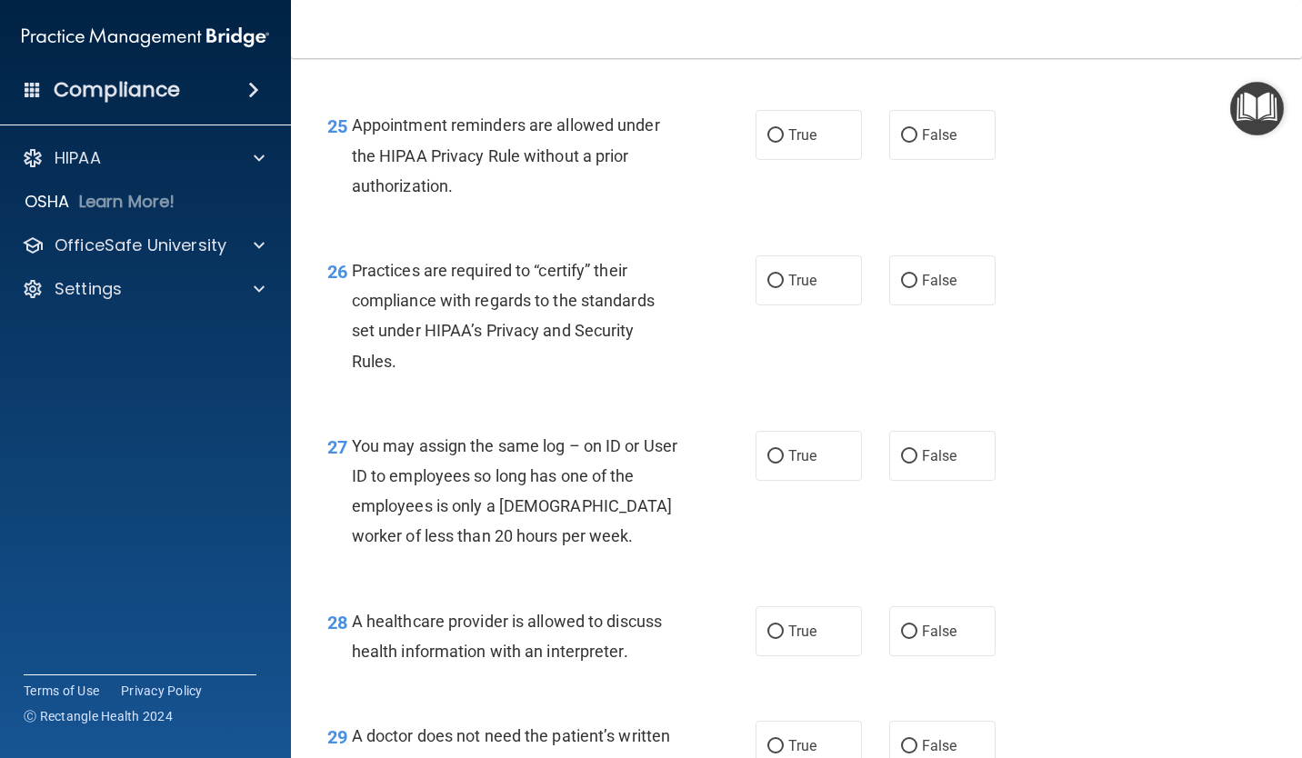
scroll to position [4181, 0]
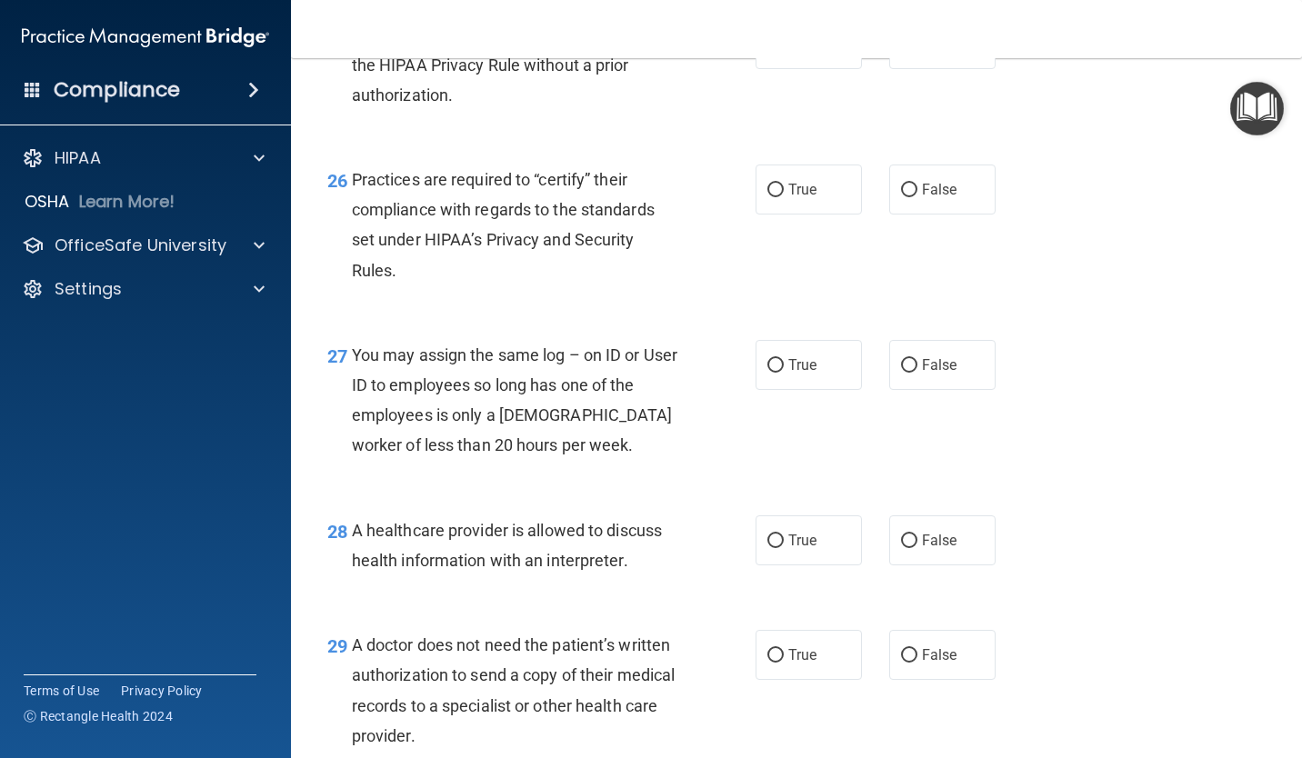
click at [766, 69] on label "True" at bounding box center [808, 44] width 106 height 50
click at [767, 52] on input "True" at bounding box center [775, 45] width 16 height 14
radio input "true"
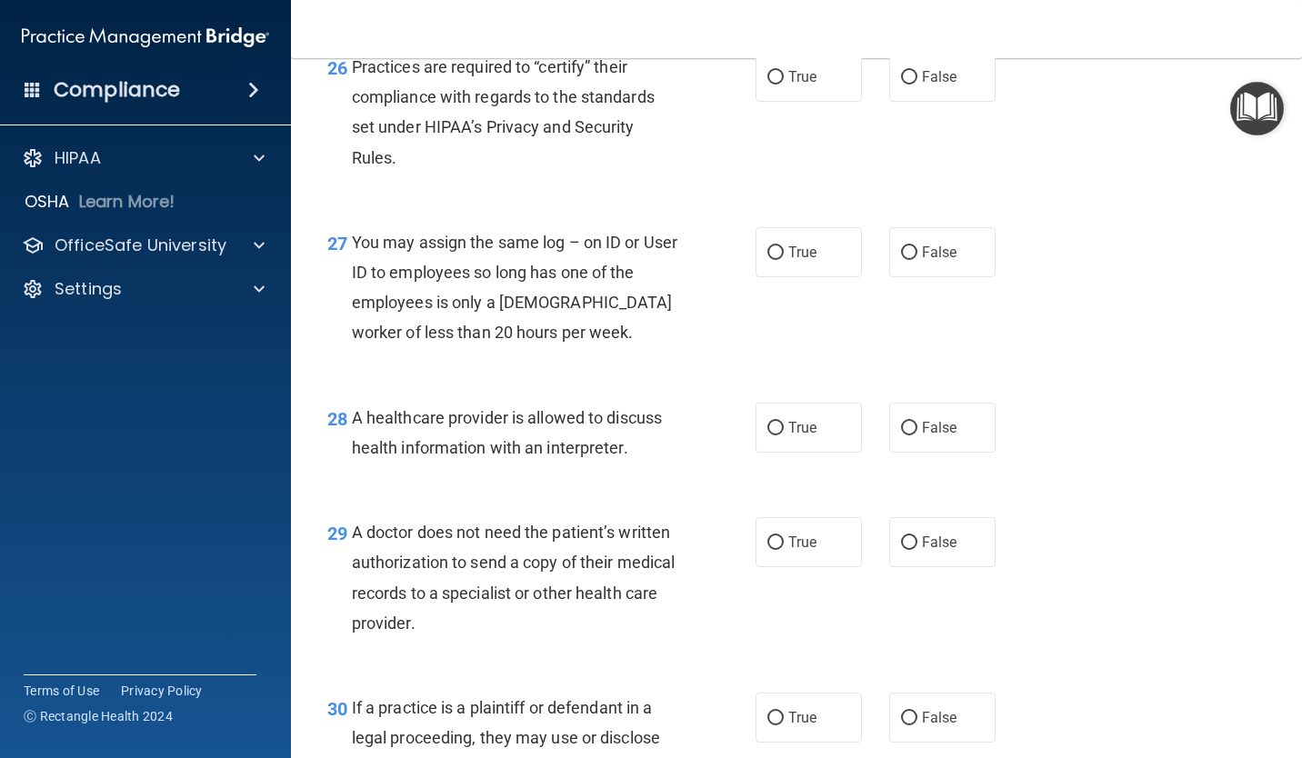
scroll to position [4272, 0]
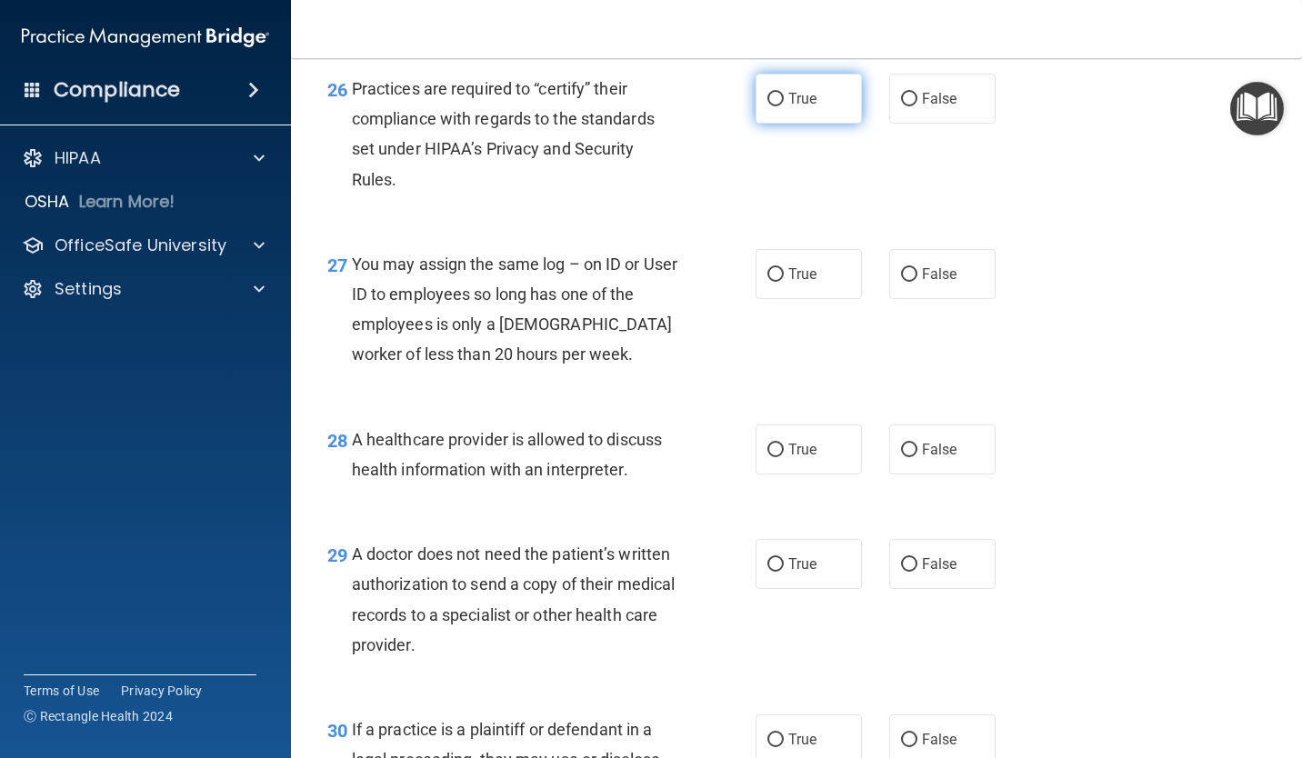
click at [755, 124] on label "True" at bounding box center [808, 99] width 106 height 50
click at [767, 106] on input "True" at bounding box center [775, 100] width 16 height 14
radio input "true"
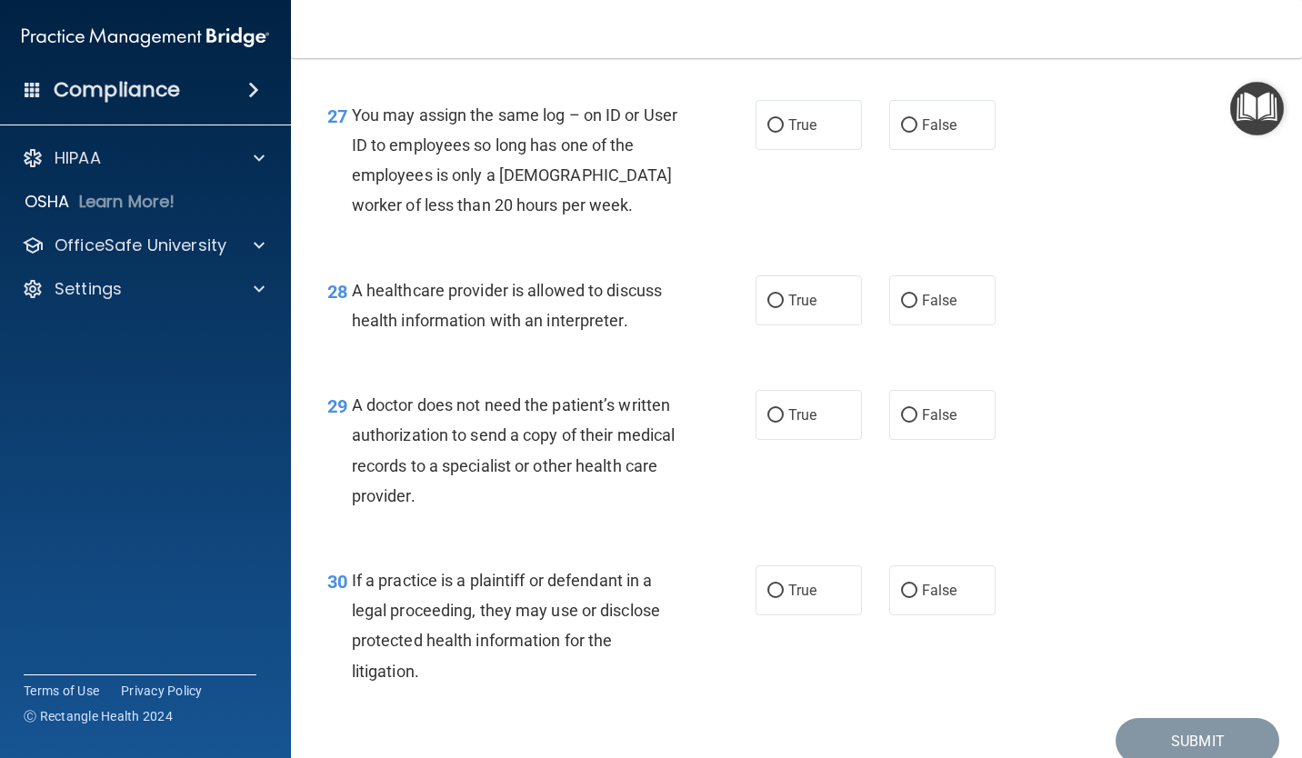
scroll to position [4454, 0]
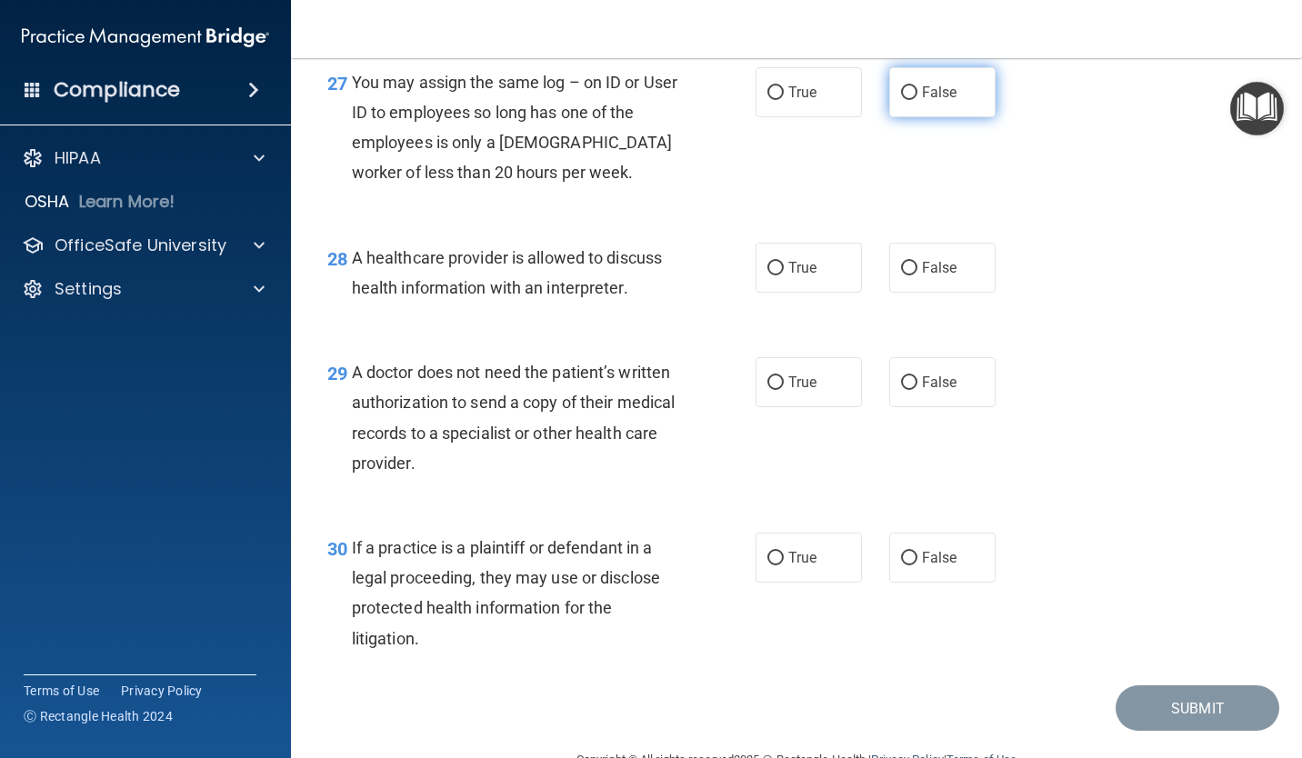
drag, startPoint x: 914, startPoint y: 154, endPoint x: 881, endPoint y: 169, distance: 37.0
click at [913, 117] on label "False" at bounding box center [942, 92] width 106 height 50
click at [913, 100] on input "False" at bounding box center [909, 93] width 16 height 14
radio input "true"
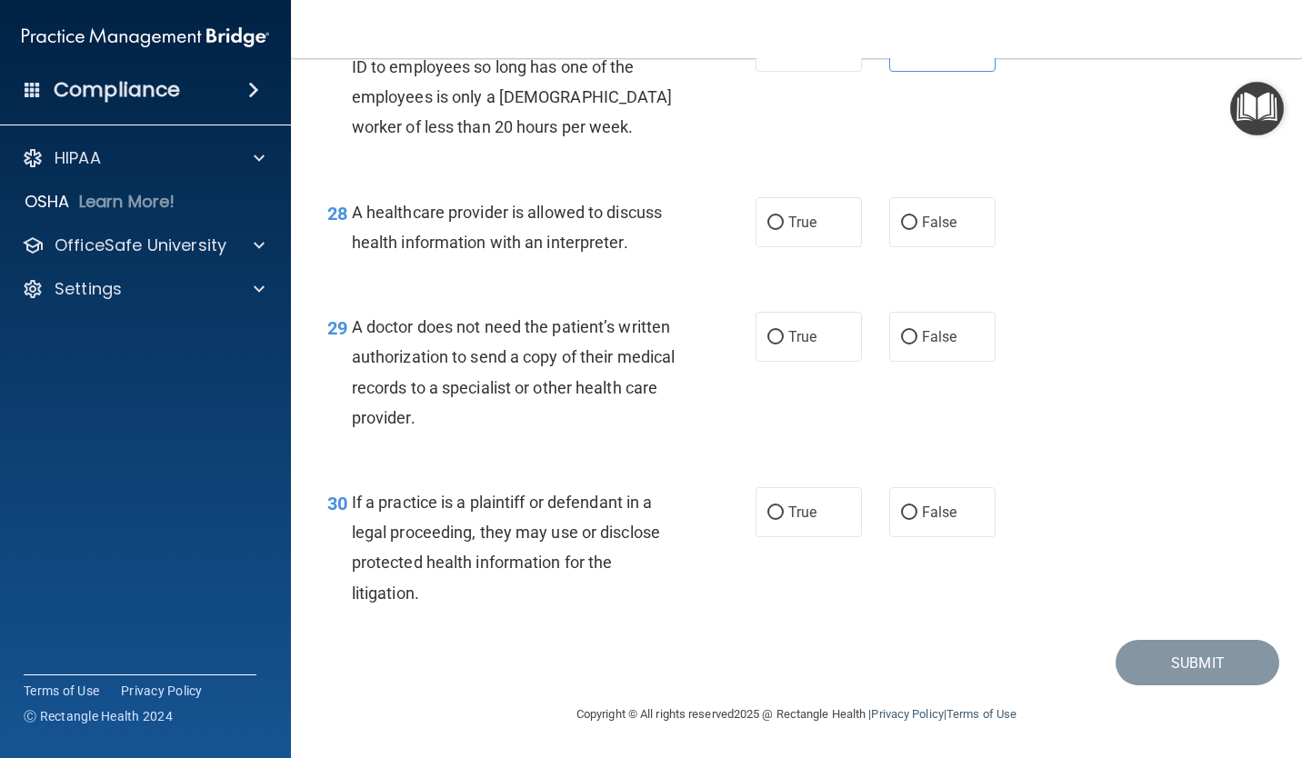
scroll to position [4561, 0]
click at [758, 226] on label "True" at bounding box center [808, 222] width 106 height 50
click at [767, 226] on input "True" at bounding box center [775, 223] width 16 height 14
radio input "true"
click at [922, 340] on span "False" at bounding box center [939, 336] width 35 height 17
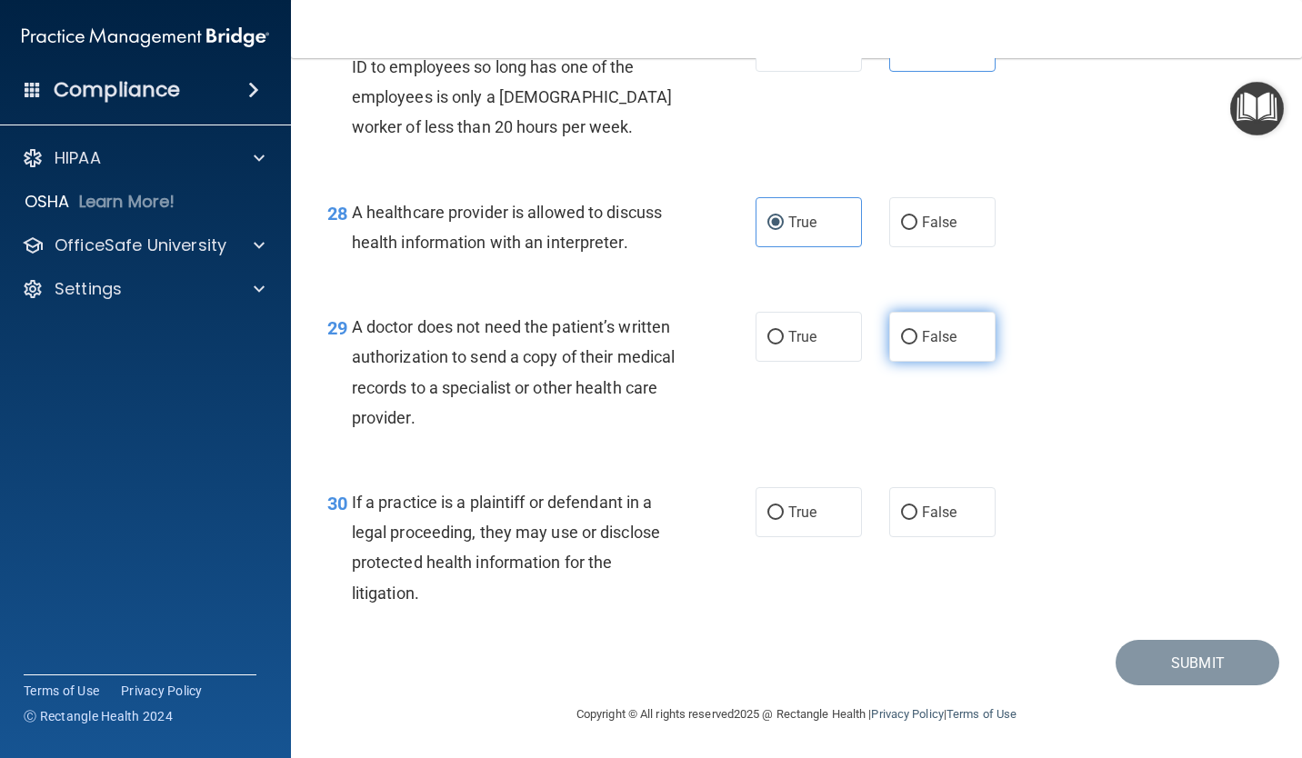
click at [913, 340] on input "False" at bounding box center [909, 338] width 16 height 14
radio input "true"
click at [794, 514] on span "True" at bounding box center [802, 512] width 28 height 17
click at [784, 514] on input "True" at bounding box center [775, 513] width 16 height 14
radio input "true"
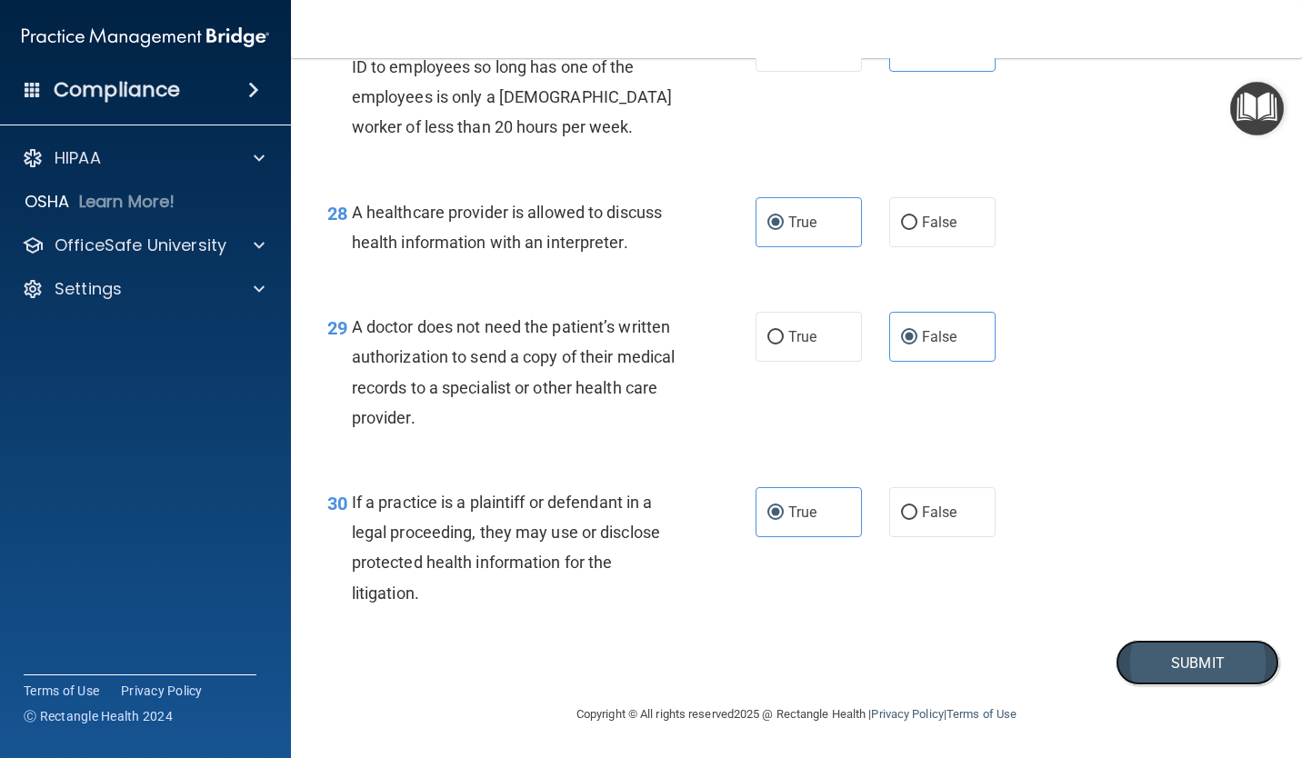
click at [1160, 658] on button "Submit" at bounding box center [1197, 663] width 164 height 46
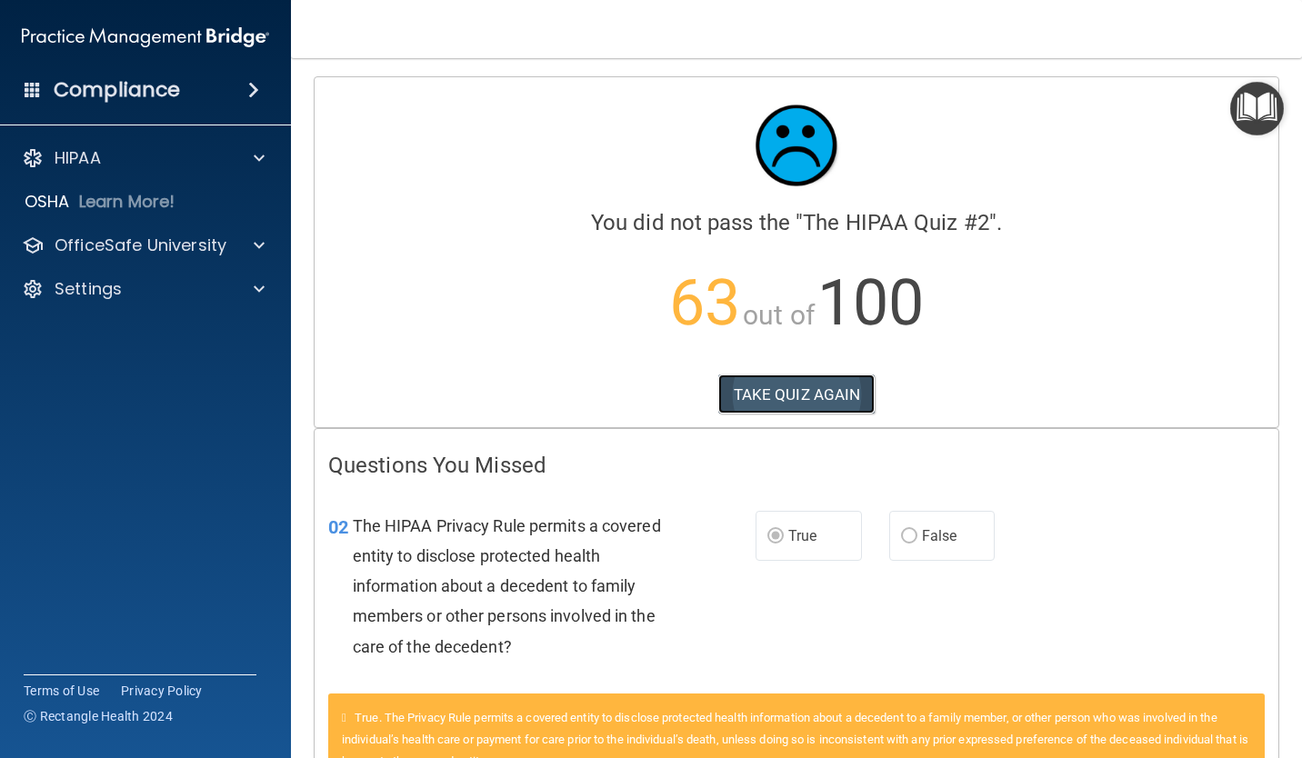
click at [827, 392] on button "TAKE QUIZ AGAIN" at bounding box center [796, 394] width 157 height 40
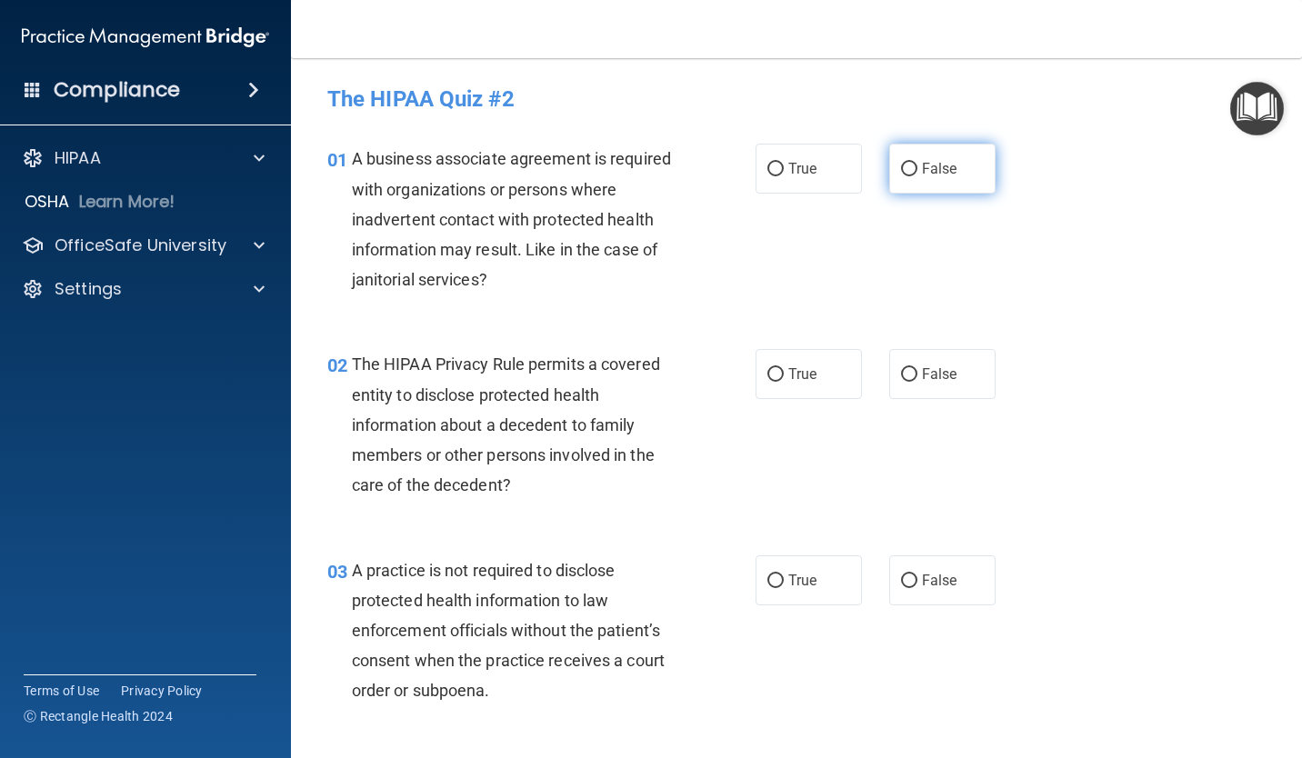
click at [900, 181] on label "False" at bounding box center [942, 169] width 106 height 50
click at [901, 176] on input "False" at bounding box center [909, 170] width 16 height 14
radio input "true"
click at [764, 384] on label "True" at bounding box center [808, 374] width 106 height 50
click at [767, 382] on input "True" at bounding box center [775, 375] width 16 height 14
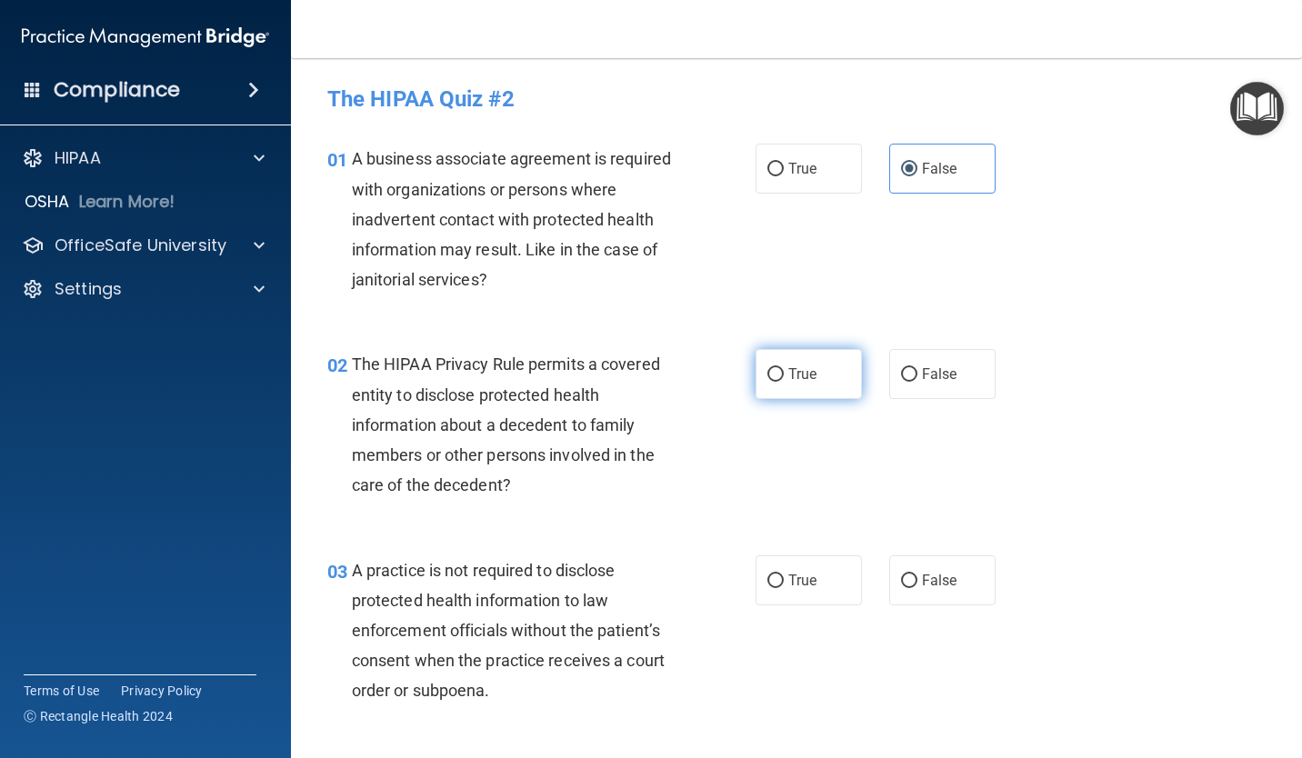
radio input "true"
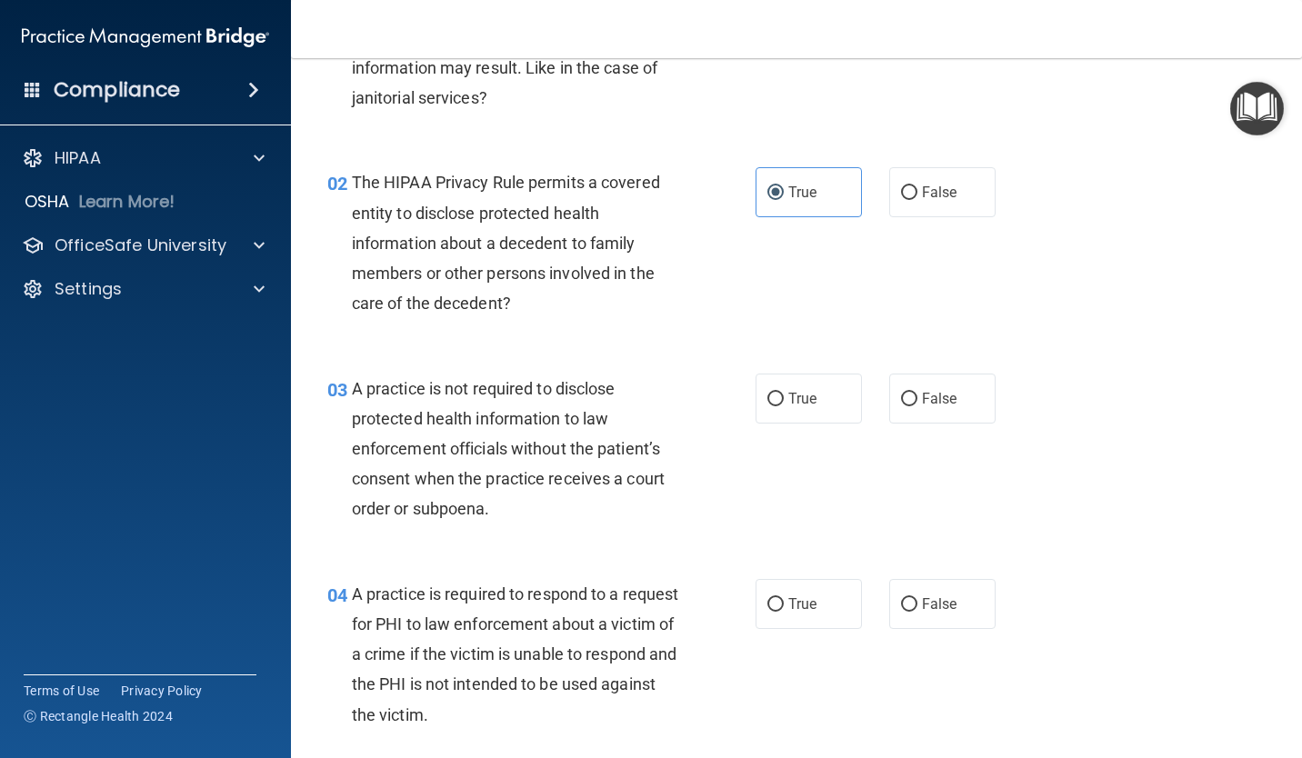
scroll to position [273, 0]
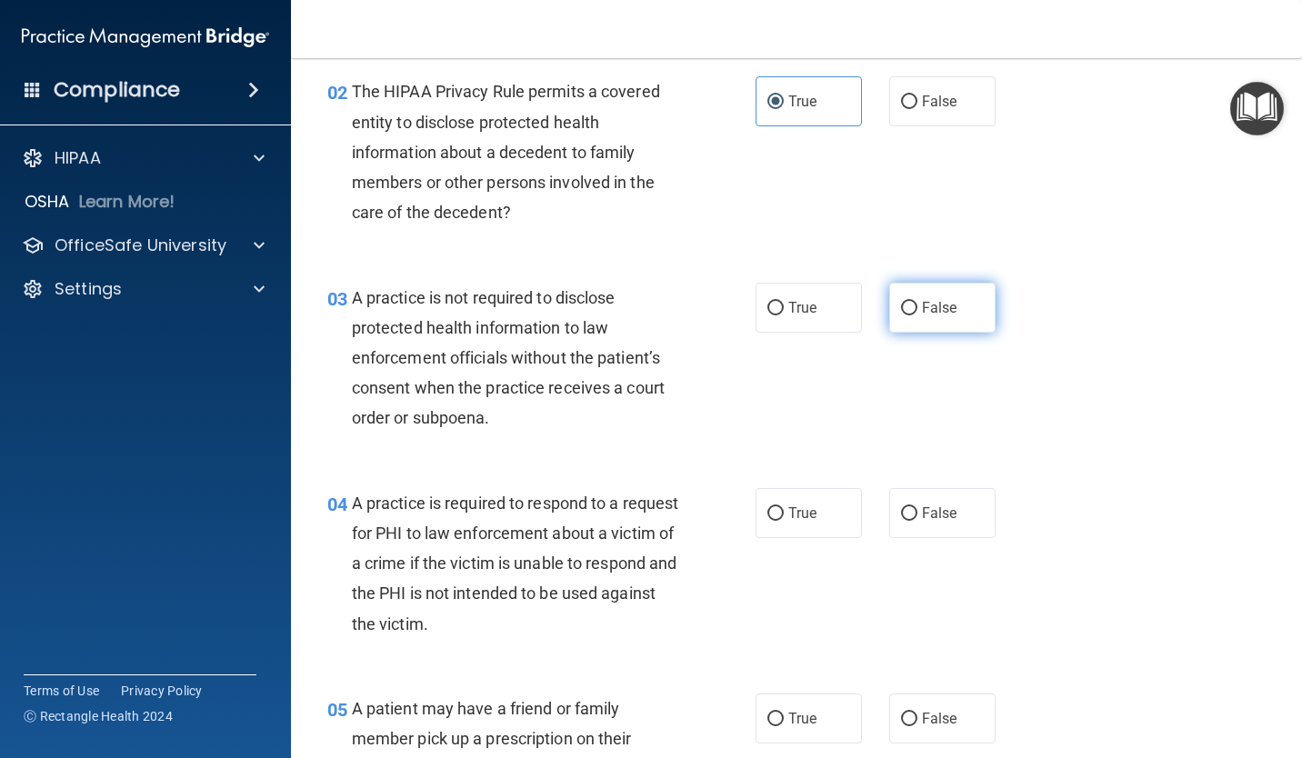
click at [922, 311] on span "False" at bounding box center [939, 307] width 35 height 17
click at [916, 311] on input "False" at bounding box center [909, 309] width 16 height 14
radio input "true"
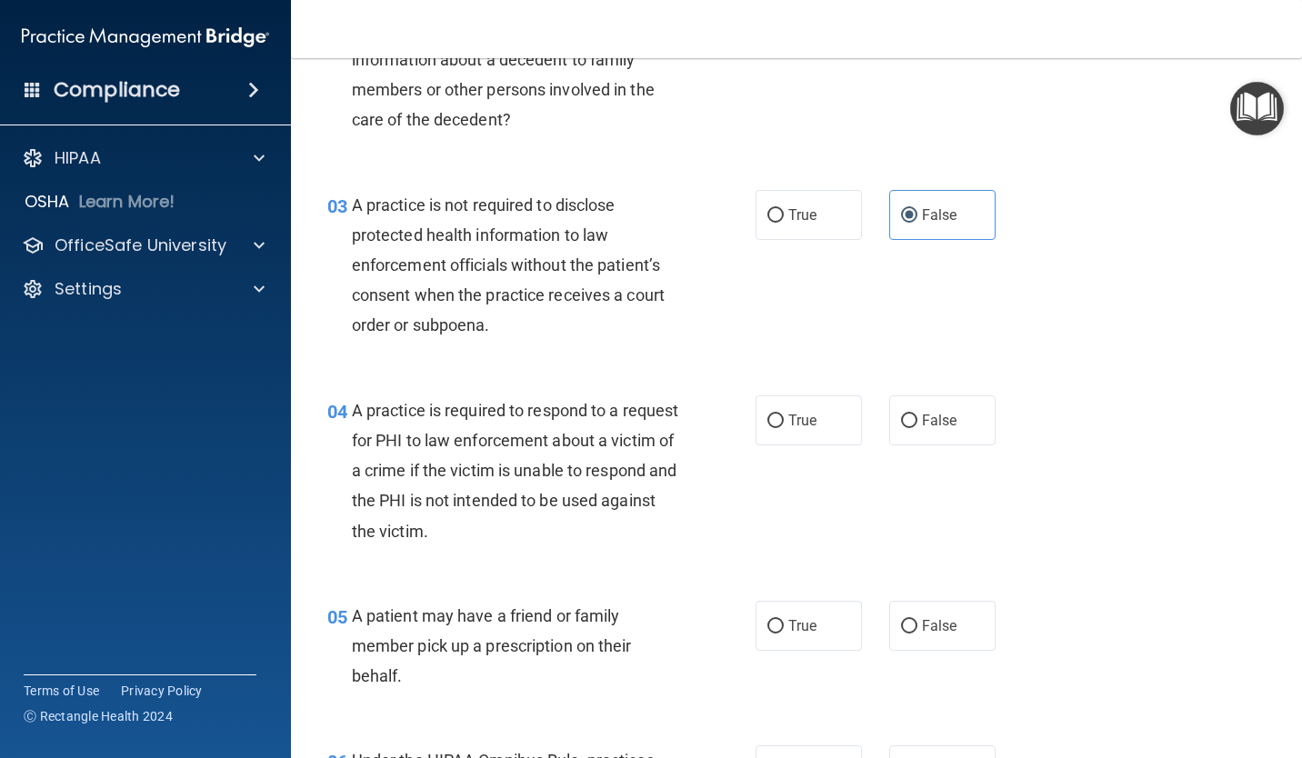
scroll to position [454, 0]
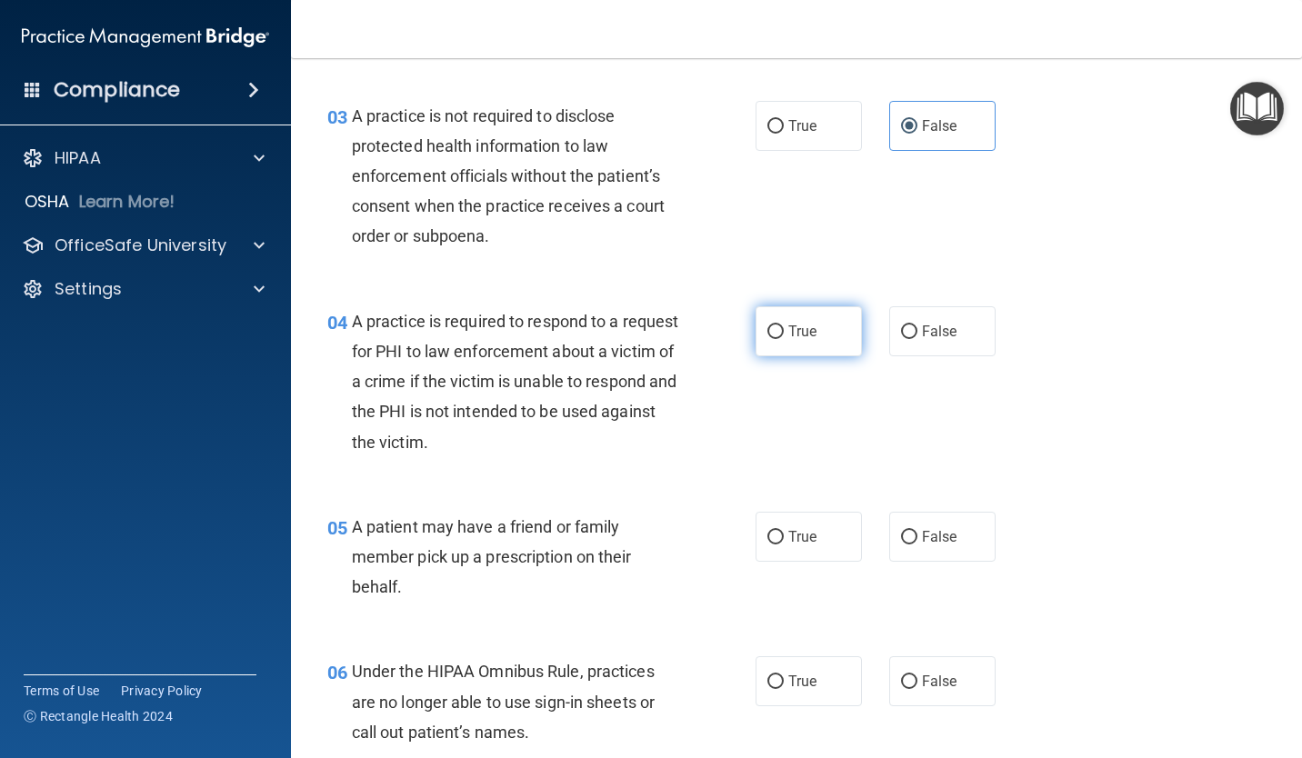
click at [767, 336] on input "True" at bounding box center [775, 332] width 16 height 14
radio input "true"
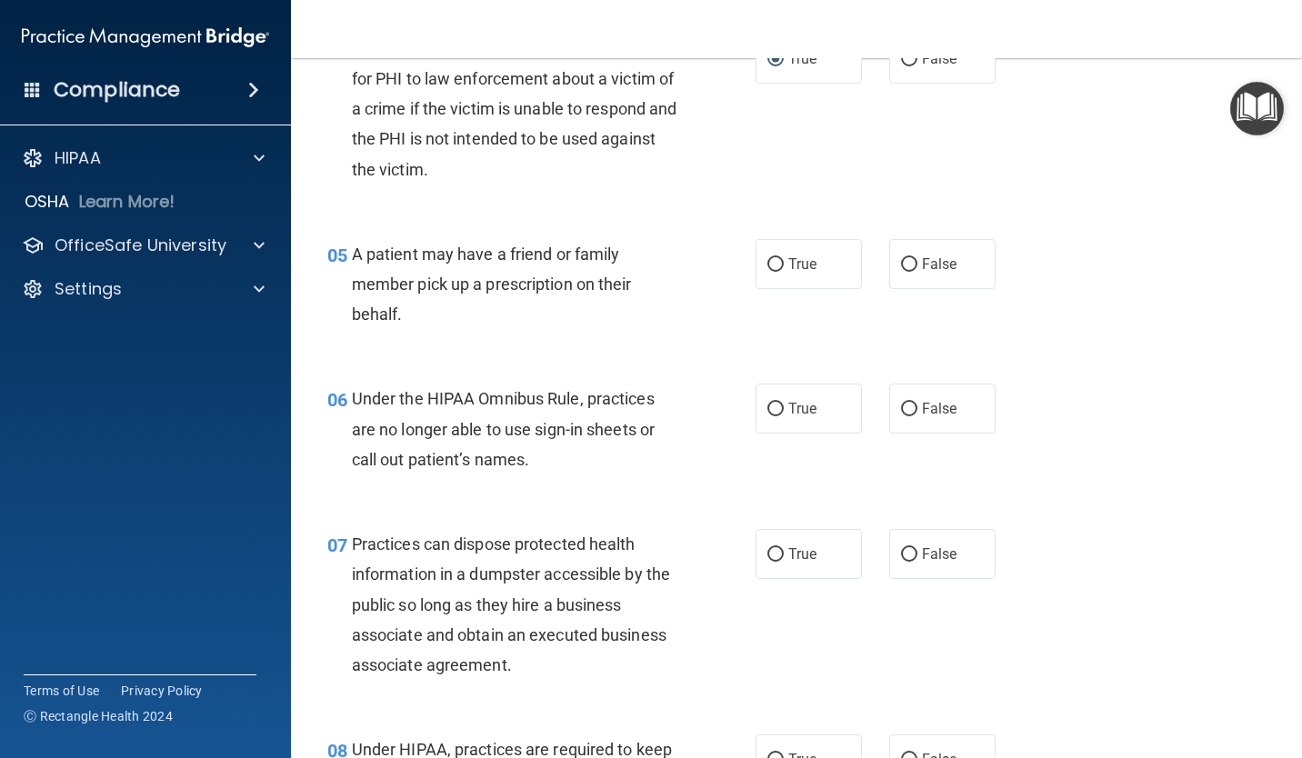
scroll to position [818, 0]
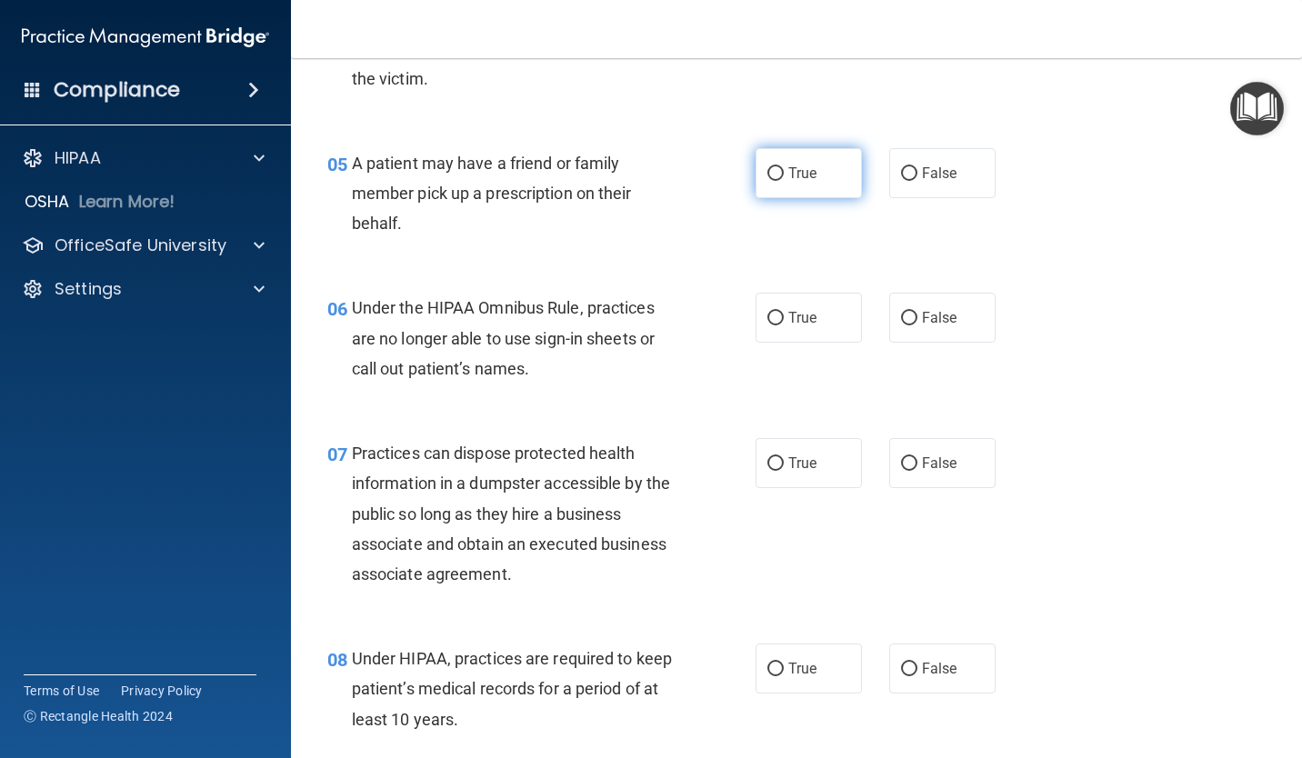
click at [788, 177] on span "True" at bounding box center [802, 173] width 28 height 17
click at [784, 177] on input "True" at bounding box center [775, 174] width 16 height 14
radio input "true"
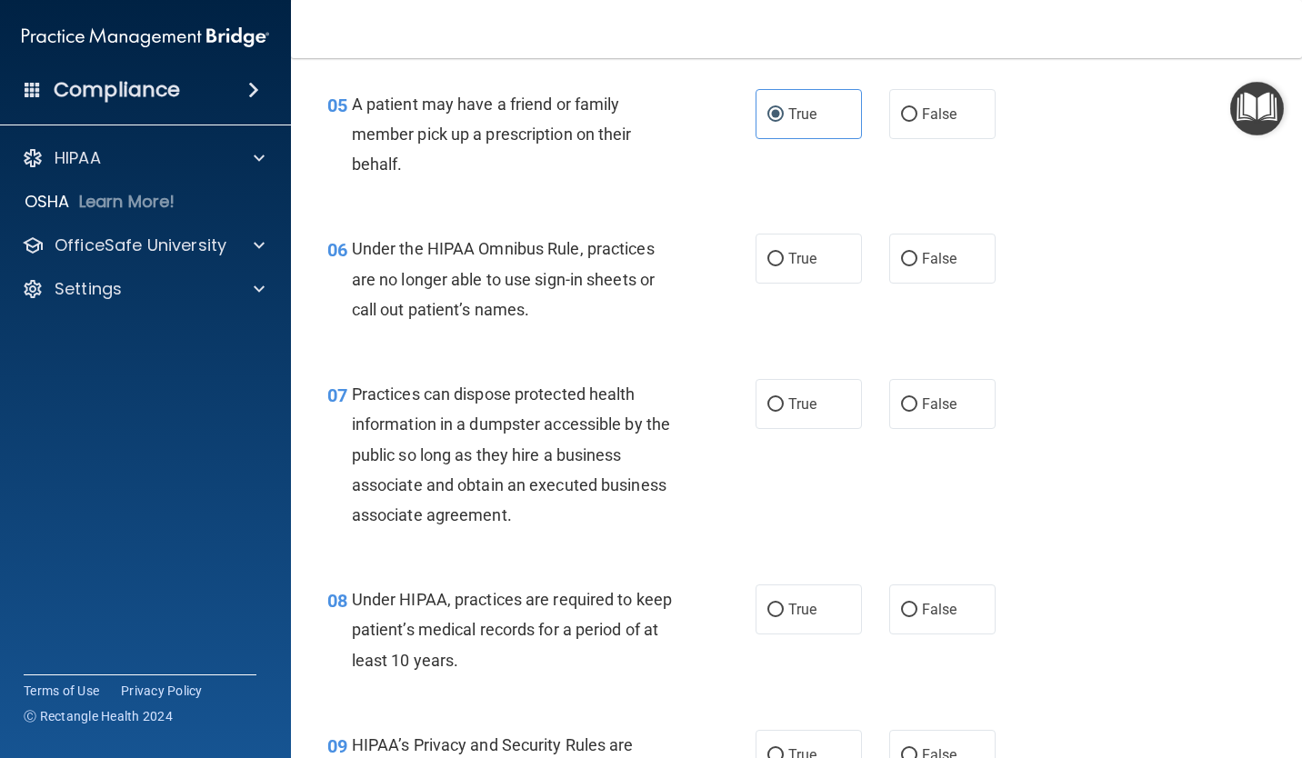
scroll to position [909, 0]
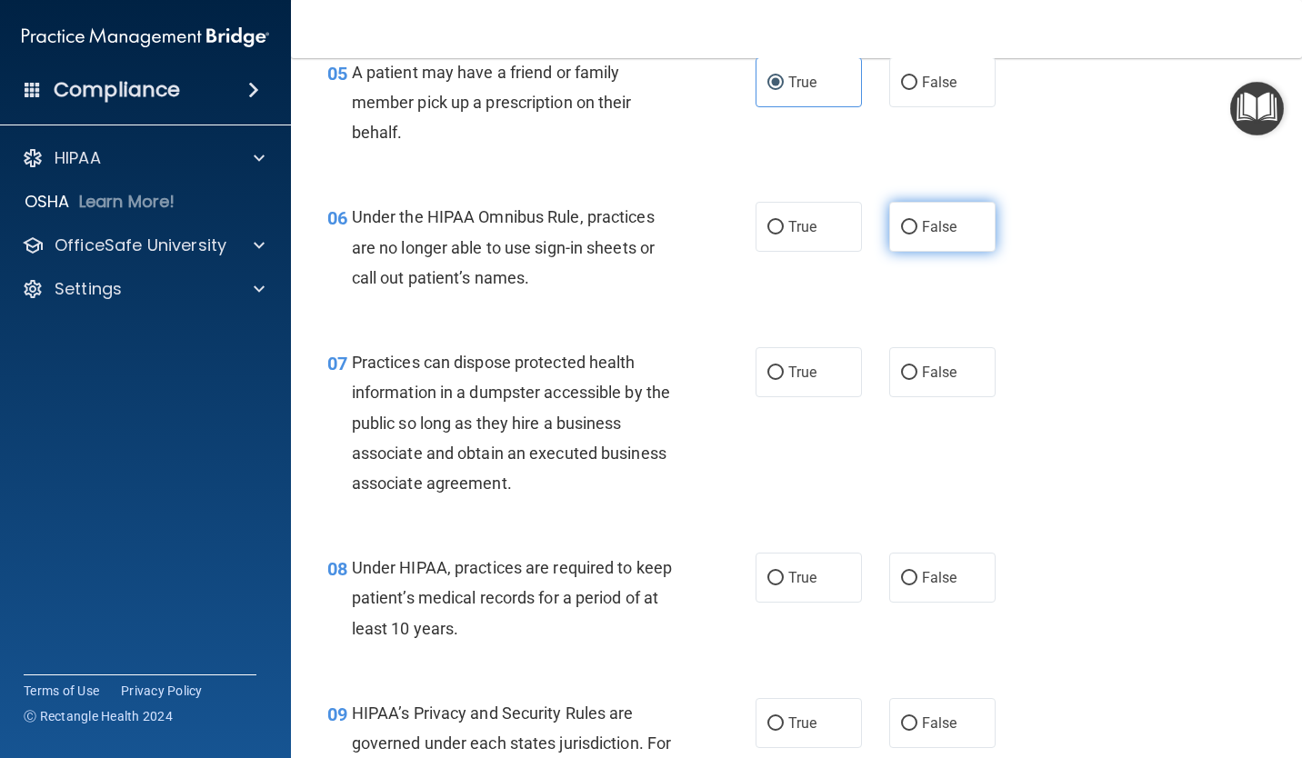
click at [934, 231] on span "False" at bounding box center [939, 226] width 35 height 17
click at [917, 231] on input "False" at bounding box center [909, 228] width 16 height 14
radio input "true"
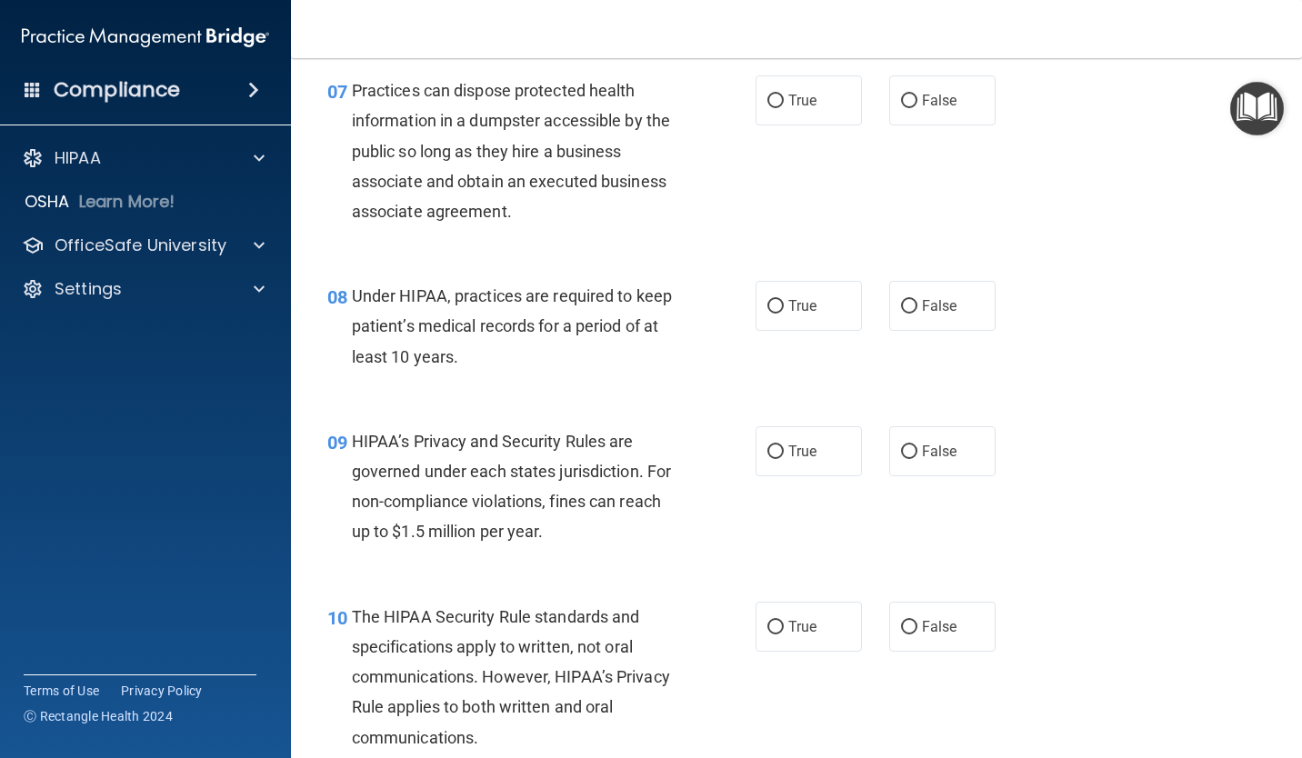
scroll to position [1182, 0]
click at [922, 96] on span "False" at bounding box center [939, 99] width 35 height 17
click at [917, 96] on input "False" at bounding box center [909, 101] width 16 height 14
radio input "true"
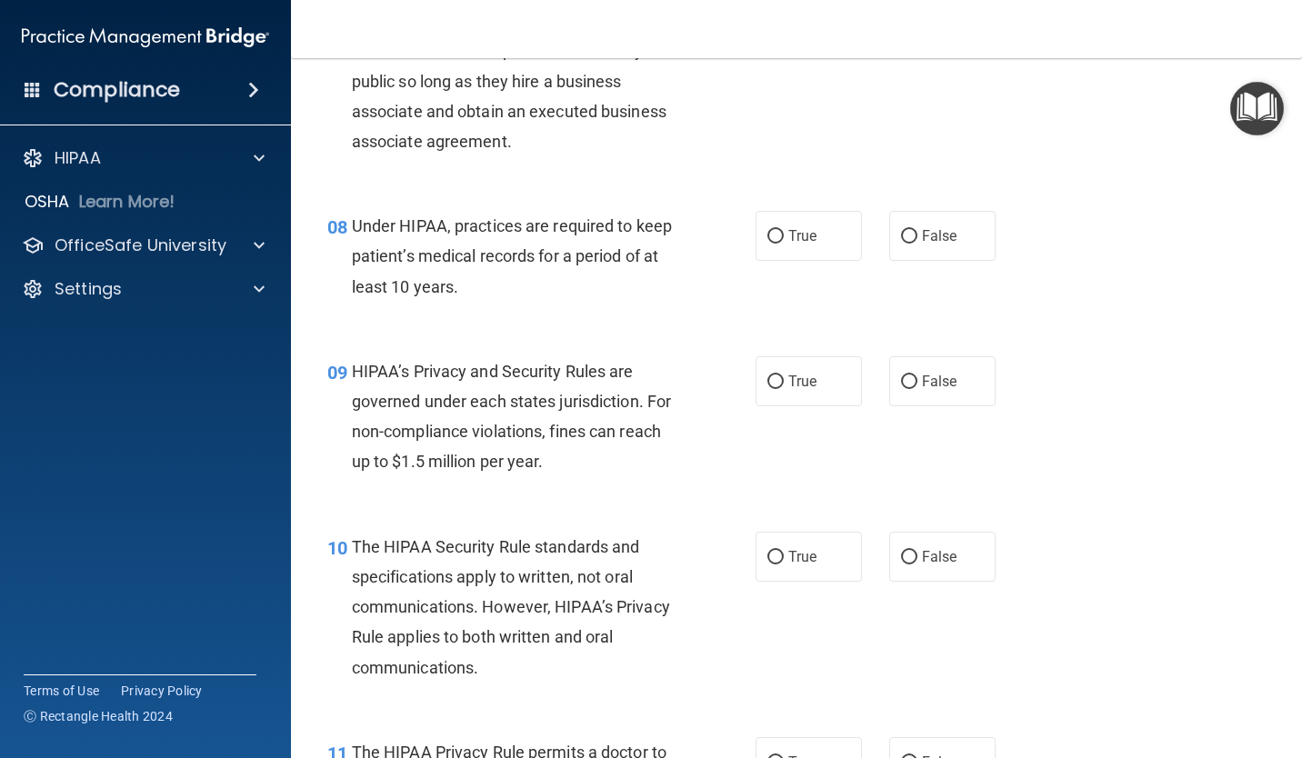
scroll to position [1273, 0]
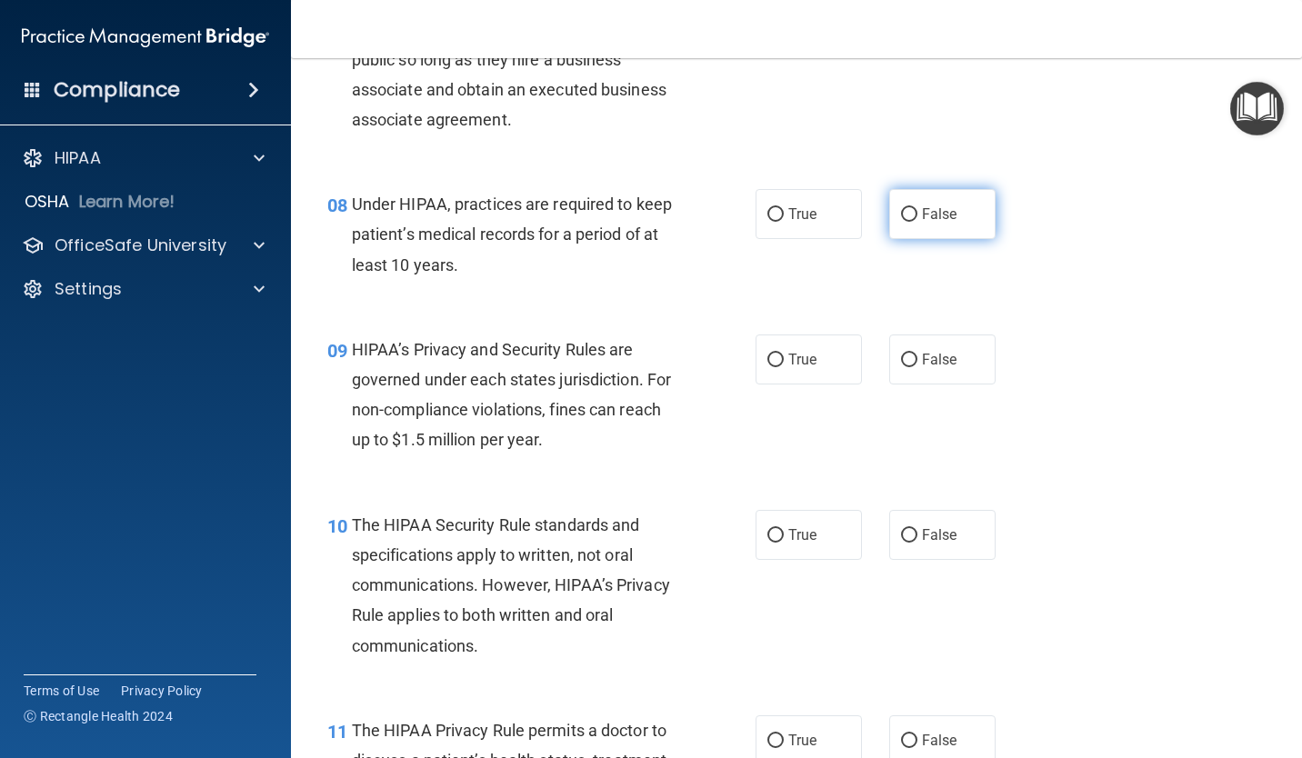
click at [944, 224] on label "False" at bounding box center [942, 214] width 106 height 50
click at [917, 222] on input "False" at bounding box center [909, 215] width 16 height 14
radio input "true"
click at [923, 361] on span "False" at bounding box center [939, 359] width 35 height 17
click at [917, 361] on input "False" at bounding box center [909, 361] width 16 height 14
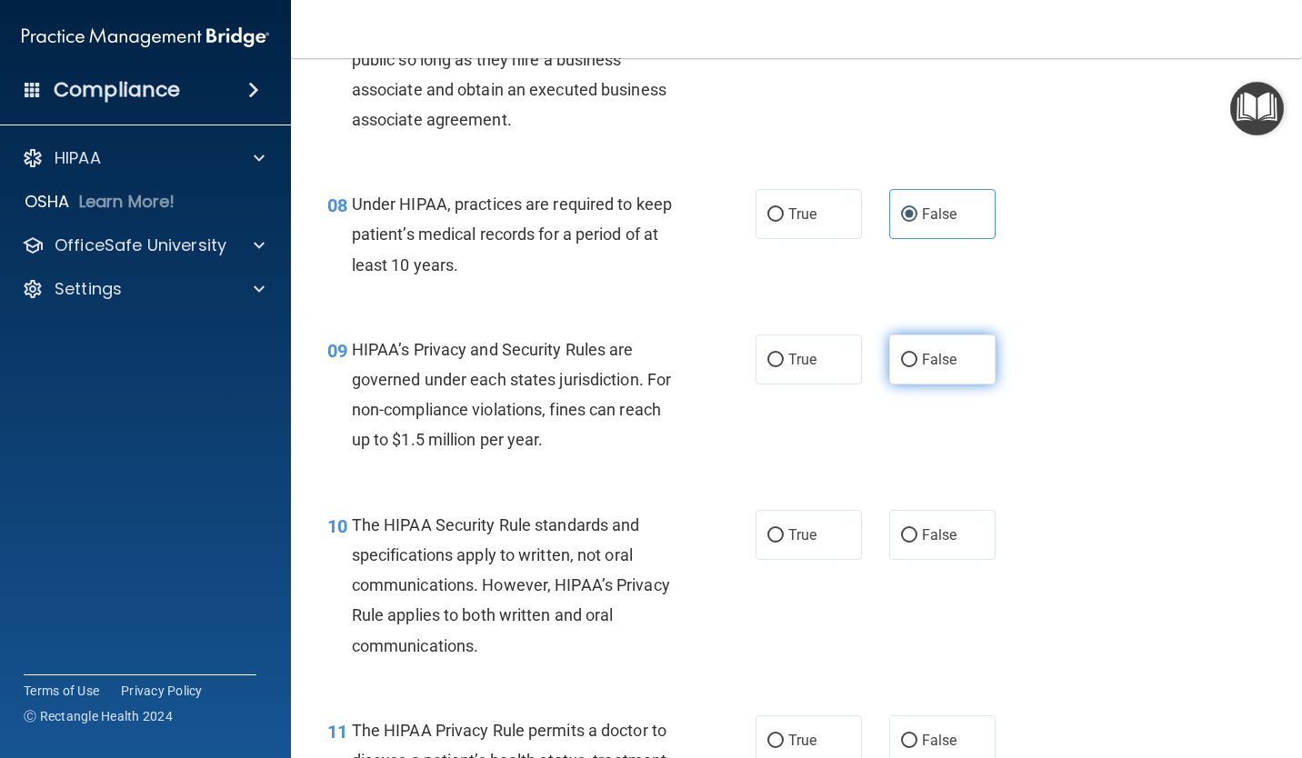
radio input "true"
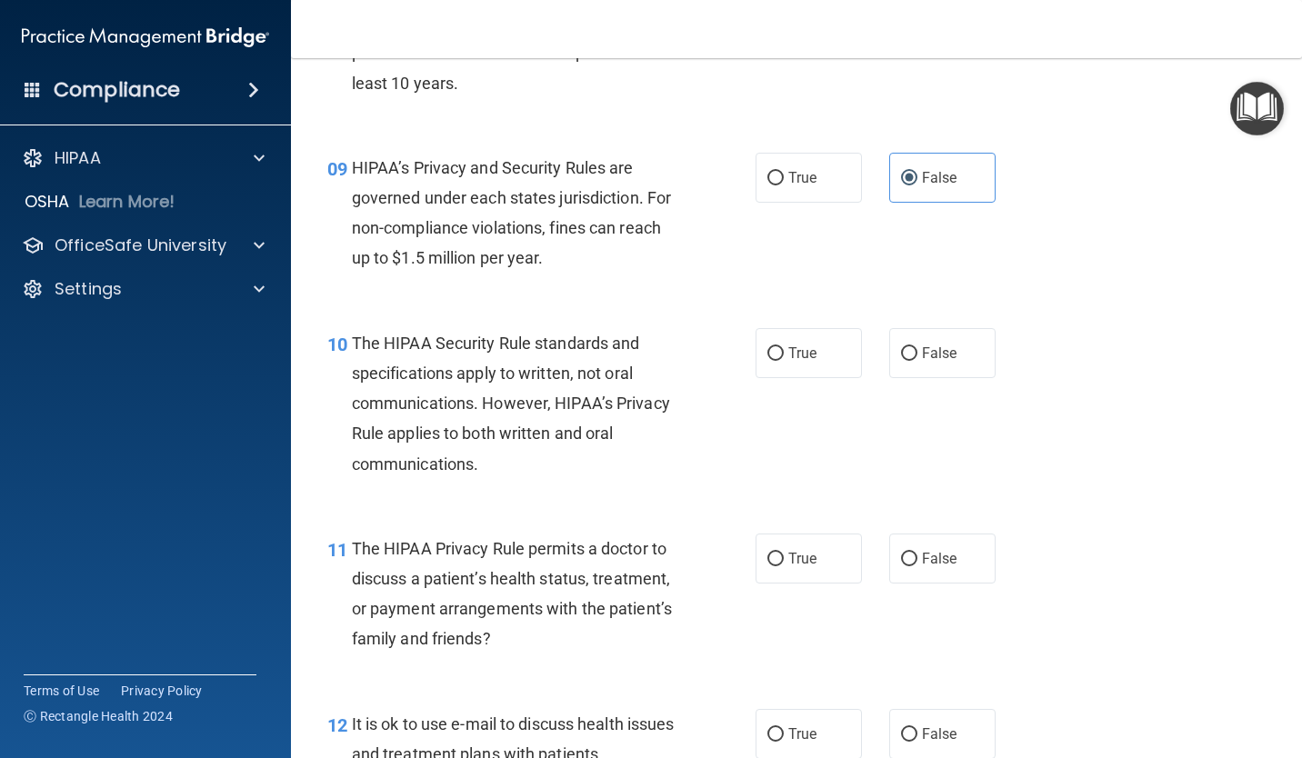
scroll to position [1545, 0]
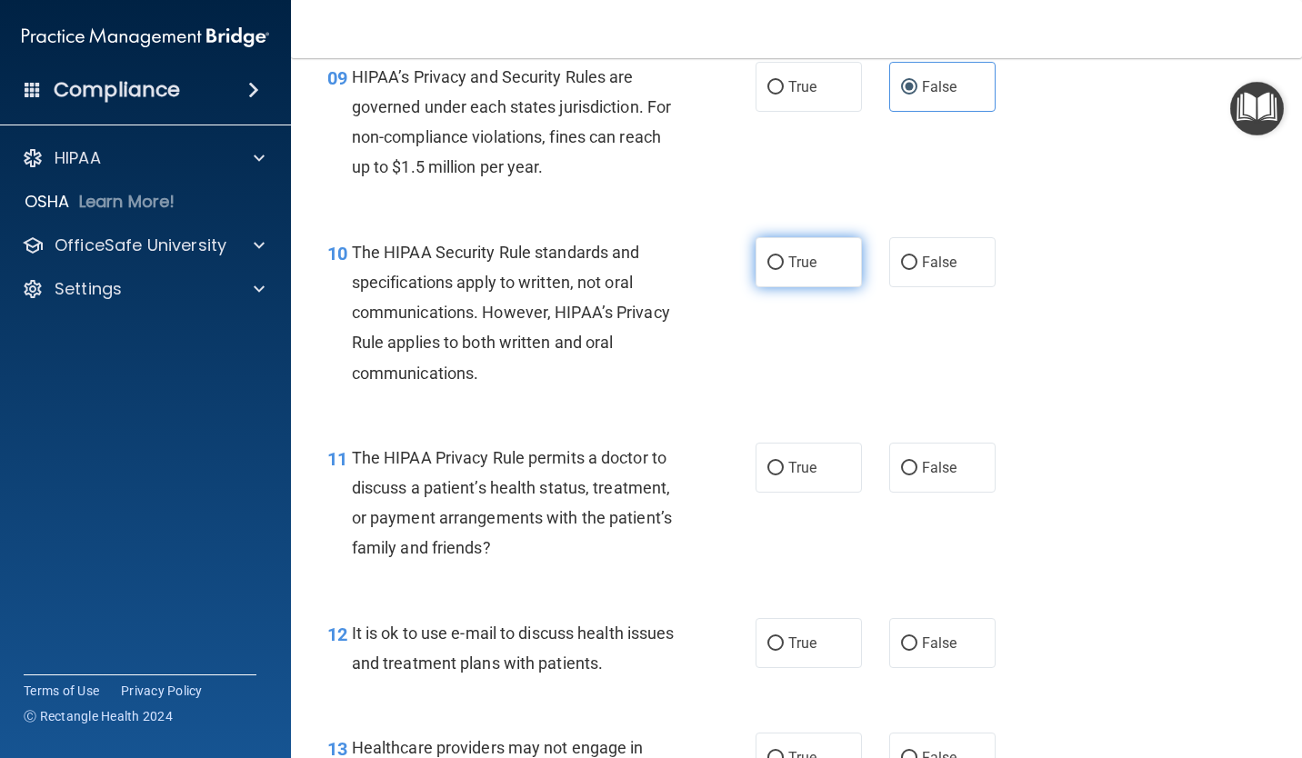
click at [767, 266] on input "True" at bounding box center [775, 263] width 16 height 14
radio input "true"
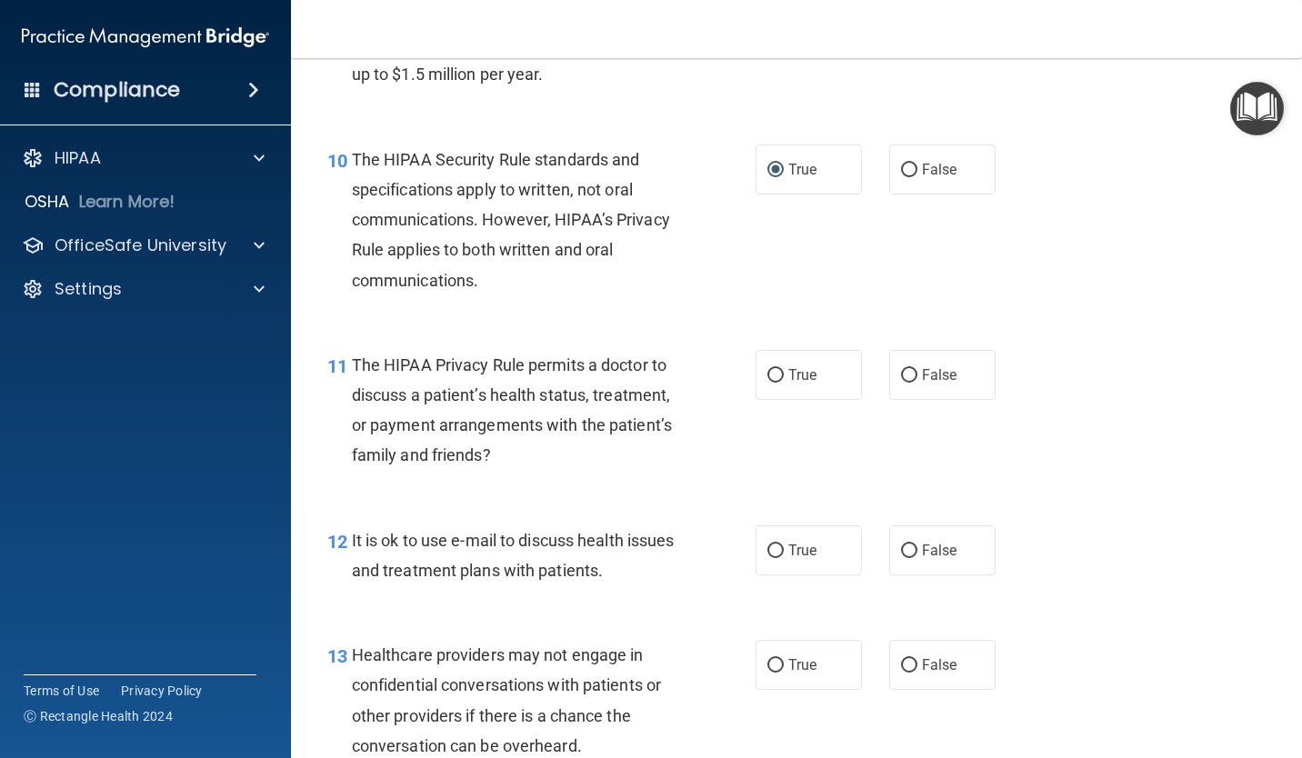
scroll to position [1727, 0]
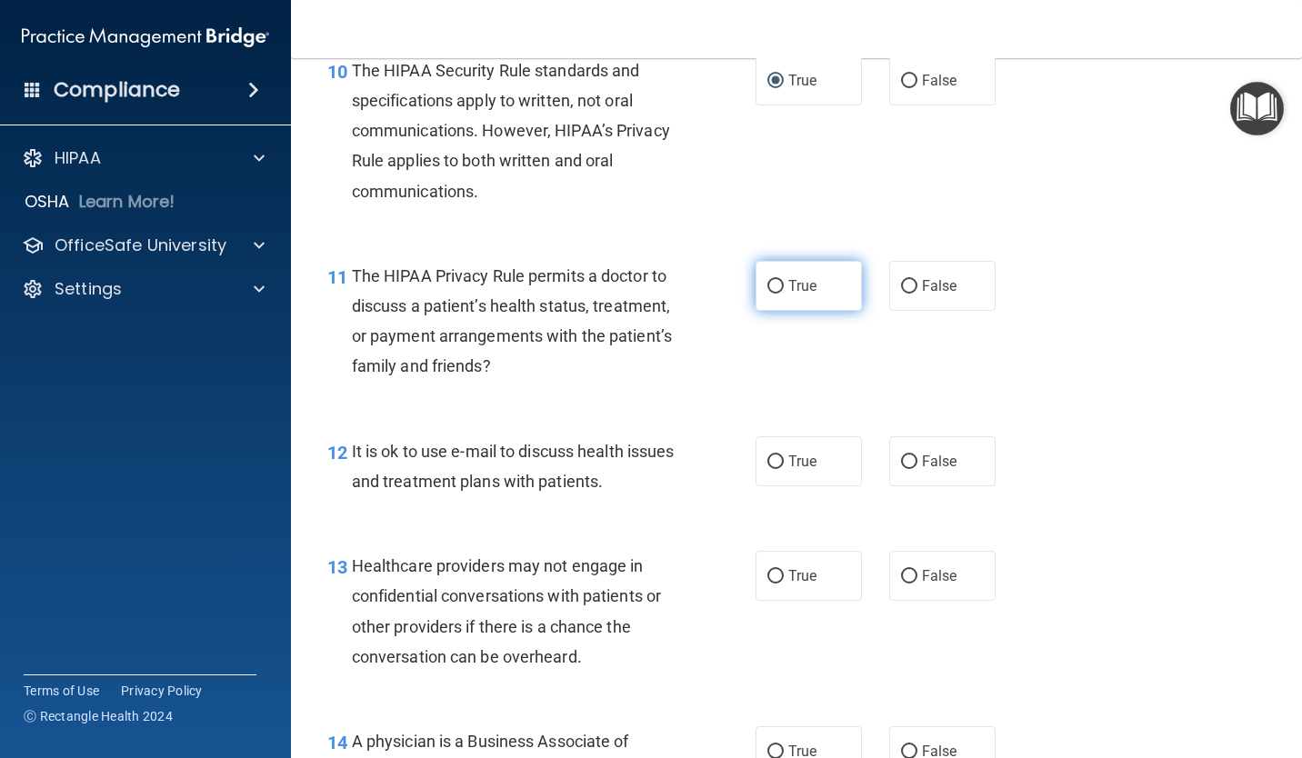
click at [784, 297] on label "True" at bounding box center [808, 286] width 106 height 50
click at [784, 294] on input "True" at bounding box center [775, 287] width 16 height 14
radio input "true"
click at [814, 473] on label "True" at bounding box center [808, 461] width 106 height 50
click at [784, 469] on input "True" at bounding box center [775, 462] width 16 height 14
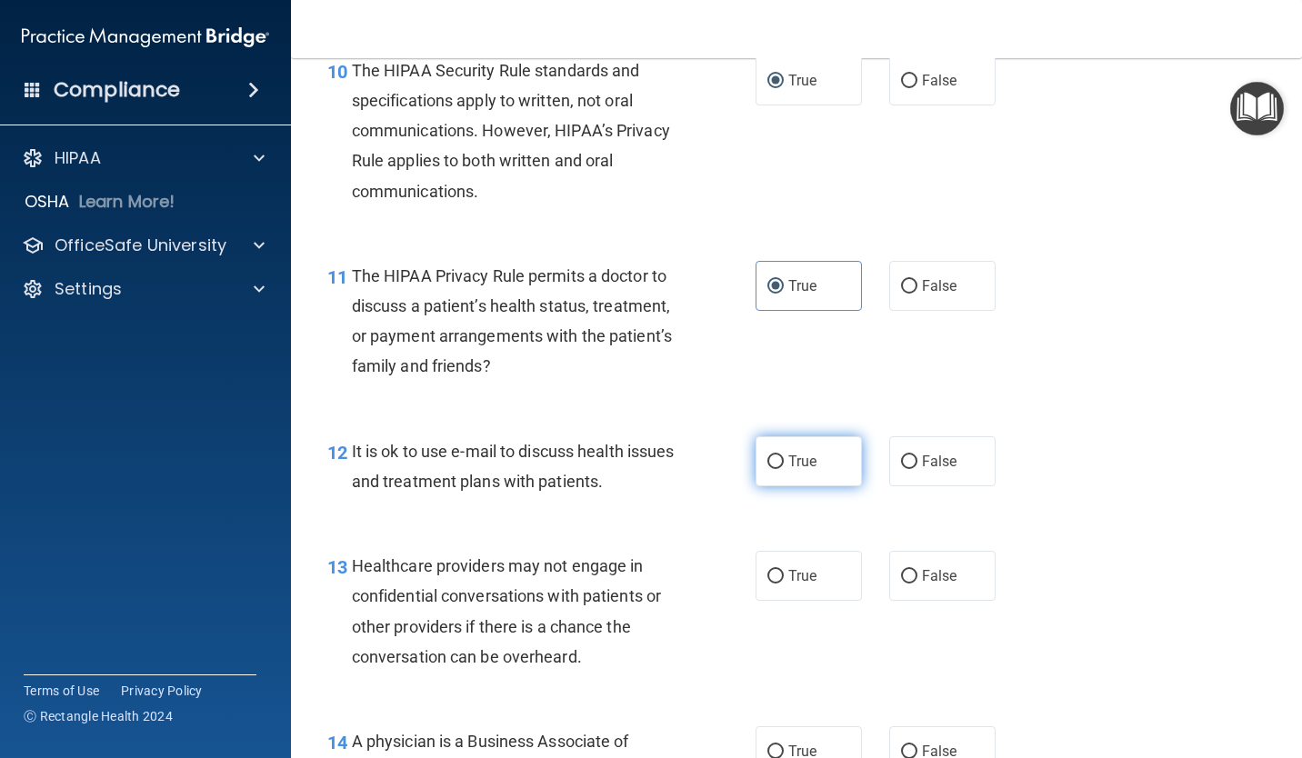
radio input "true"
click at [960, 586] on label "False" at bounding box center [942, 576] width 106 height 50
click at [917, 584] on input "False" at bounding box center [909, 577] width 16 height 14
radio input "true"
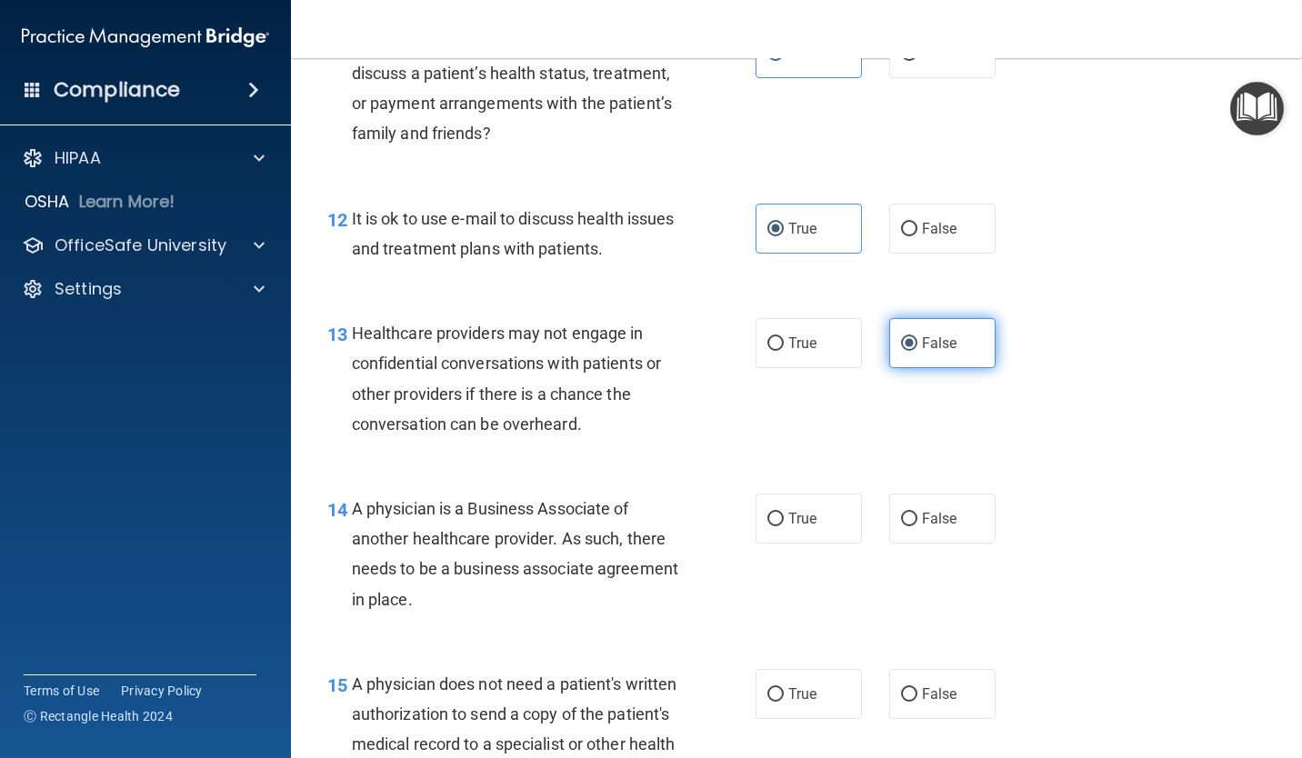
scroll to position [2000, 0]
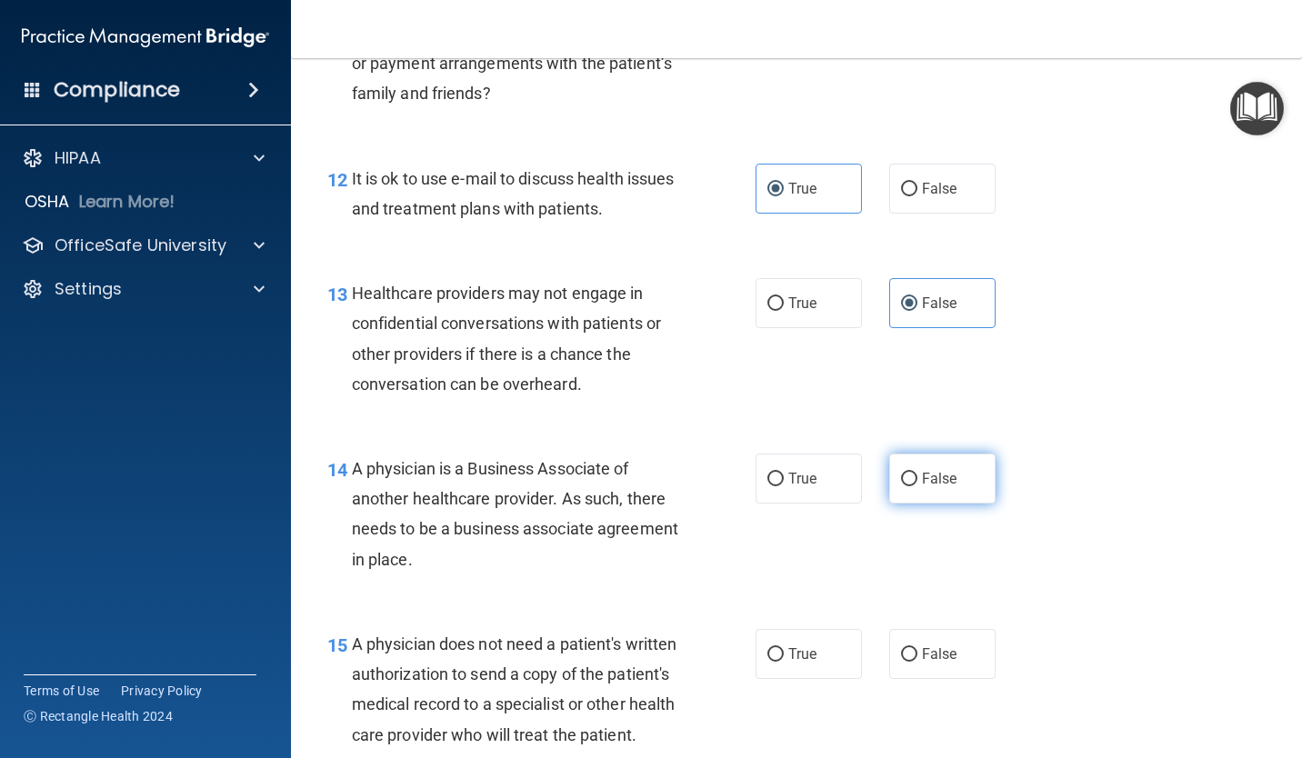
click at [939, 479] on span "False" at bounding box center [939, 478] width 35 height 17
click at [917, 479] on input "False" at bounding box center [909, 480] width 16 height 14
radio input "true"
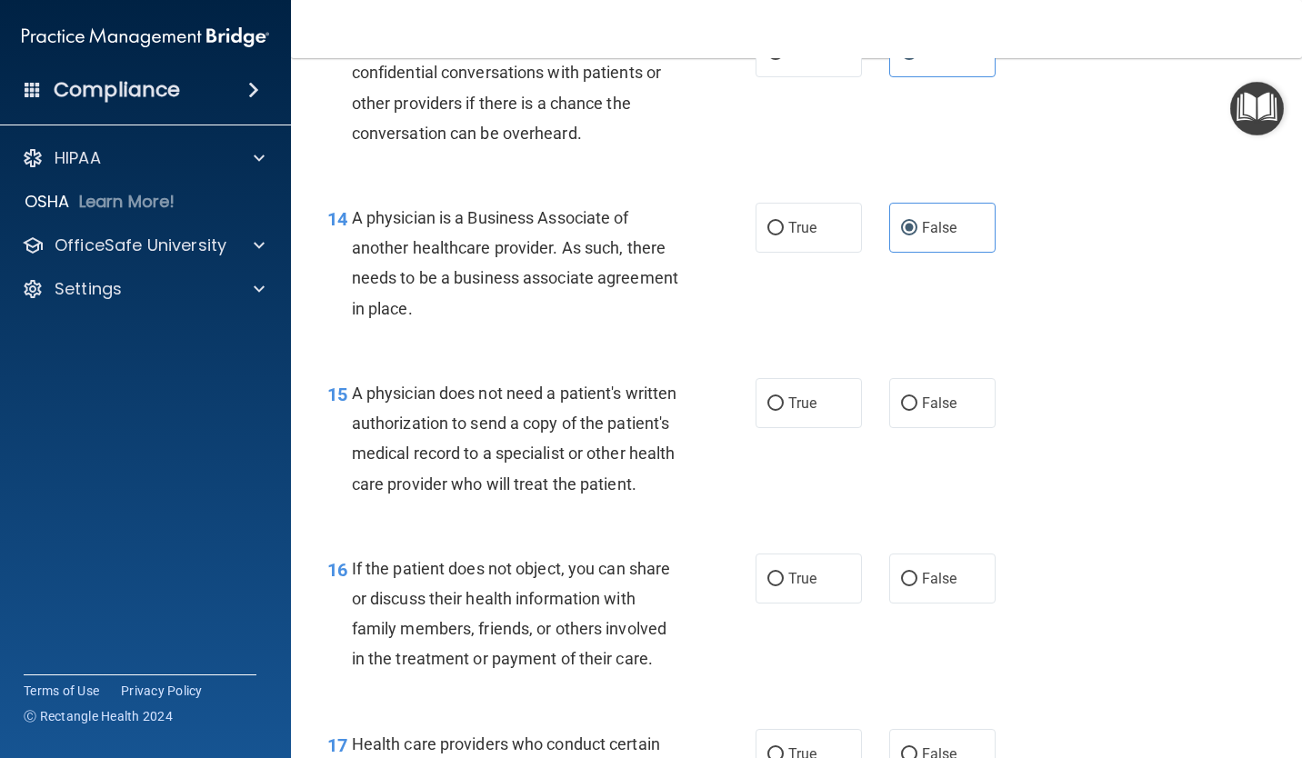
scroll to position [2272, 0]
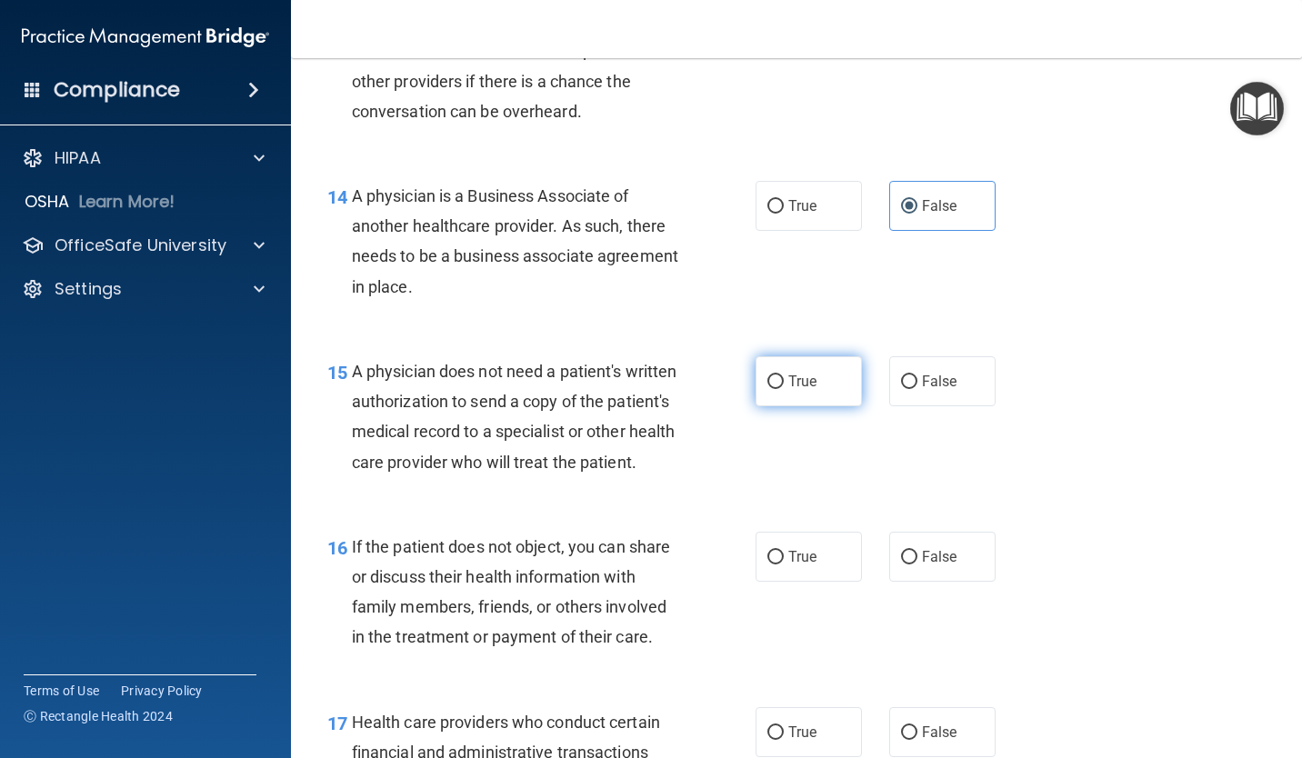
click at [788, 387] on span "True" at bounding box center [802, 381] width 28 height 17
click at [784, 387] on input "True" at bounding box center [775, 382] width 16 height 14
radio input "true"
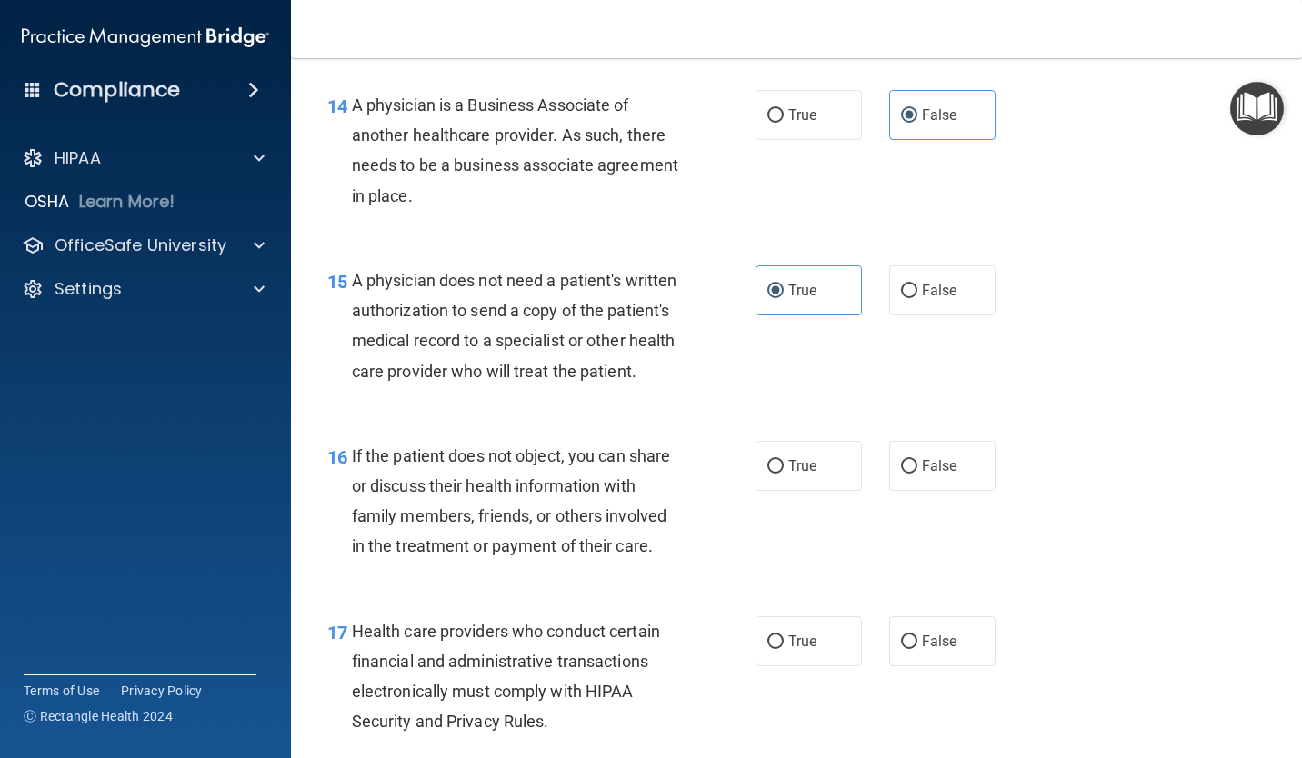
scroll to position [2454, 0]
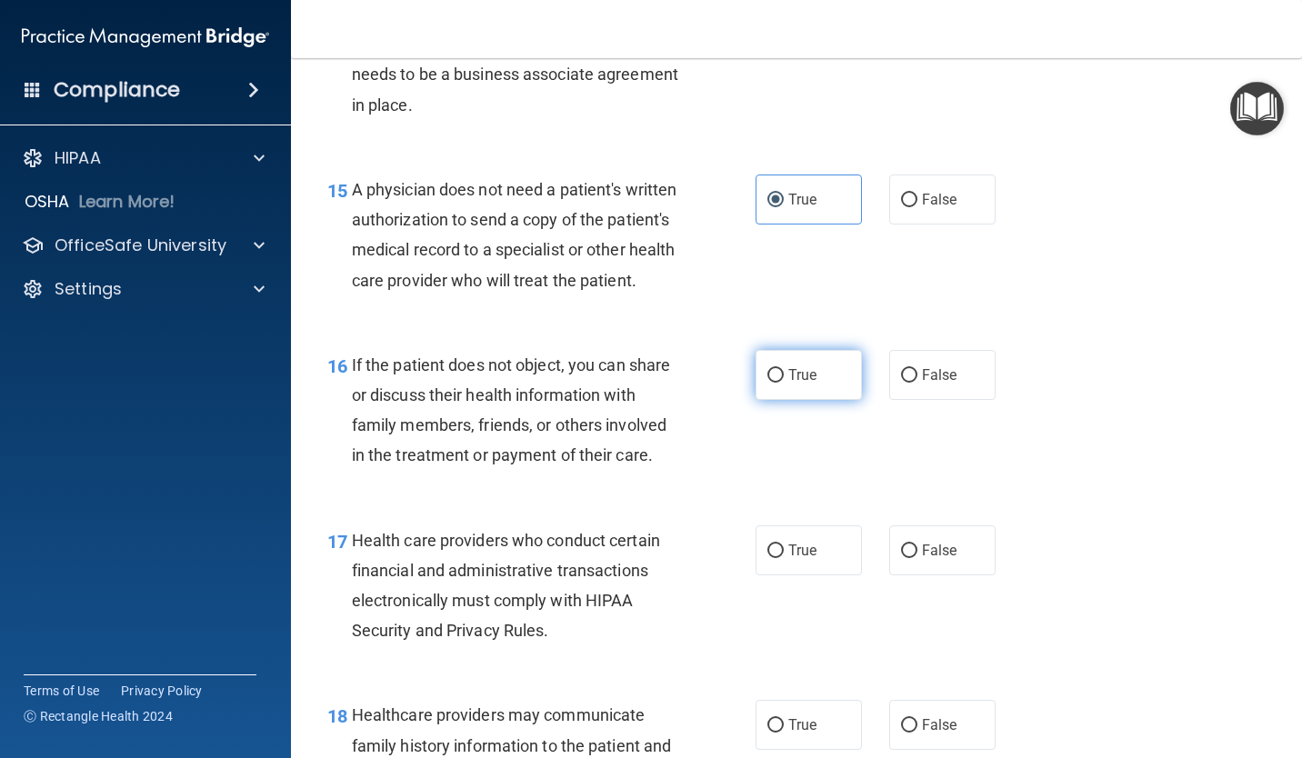
click at [777, 400] on label "True" at bounding box center [808, 375] width 106 height 50
click at [777, 383] on input "True" at bounding box center [775, 376] width 16 height 14
radio input "true"
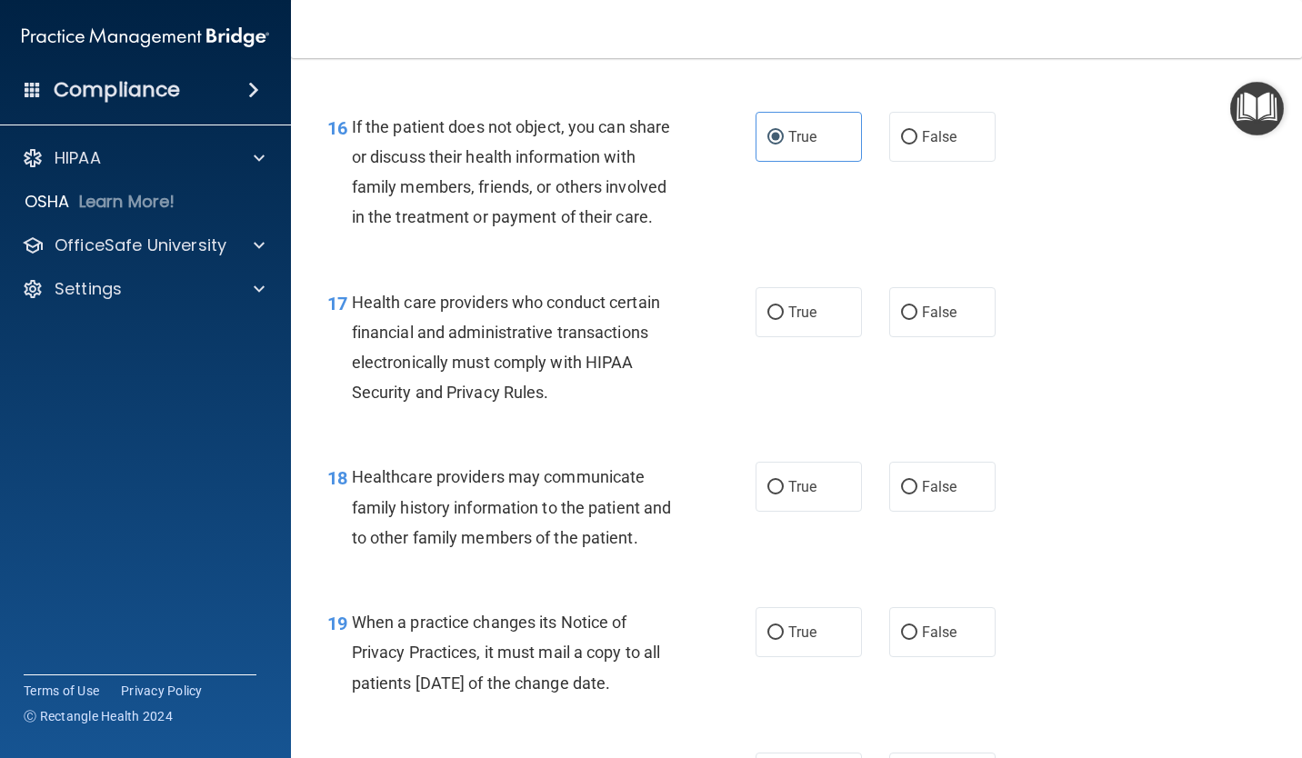
scroll to position [2727, 0]
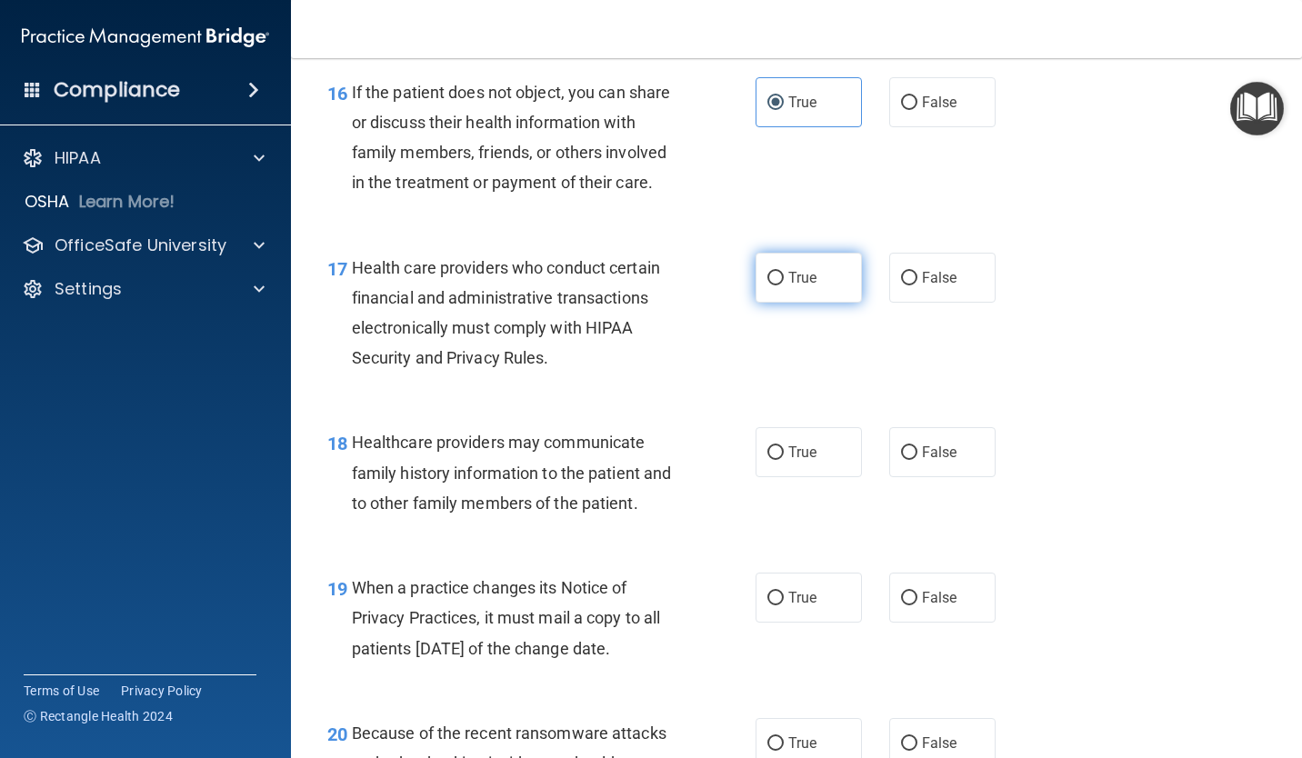
click at [772, 285] on input "True" at bounding box center [775, 279] width 16 height 14
radio input "true"
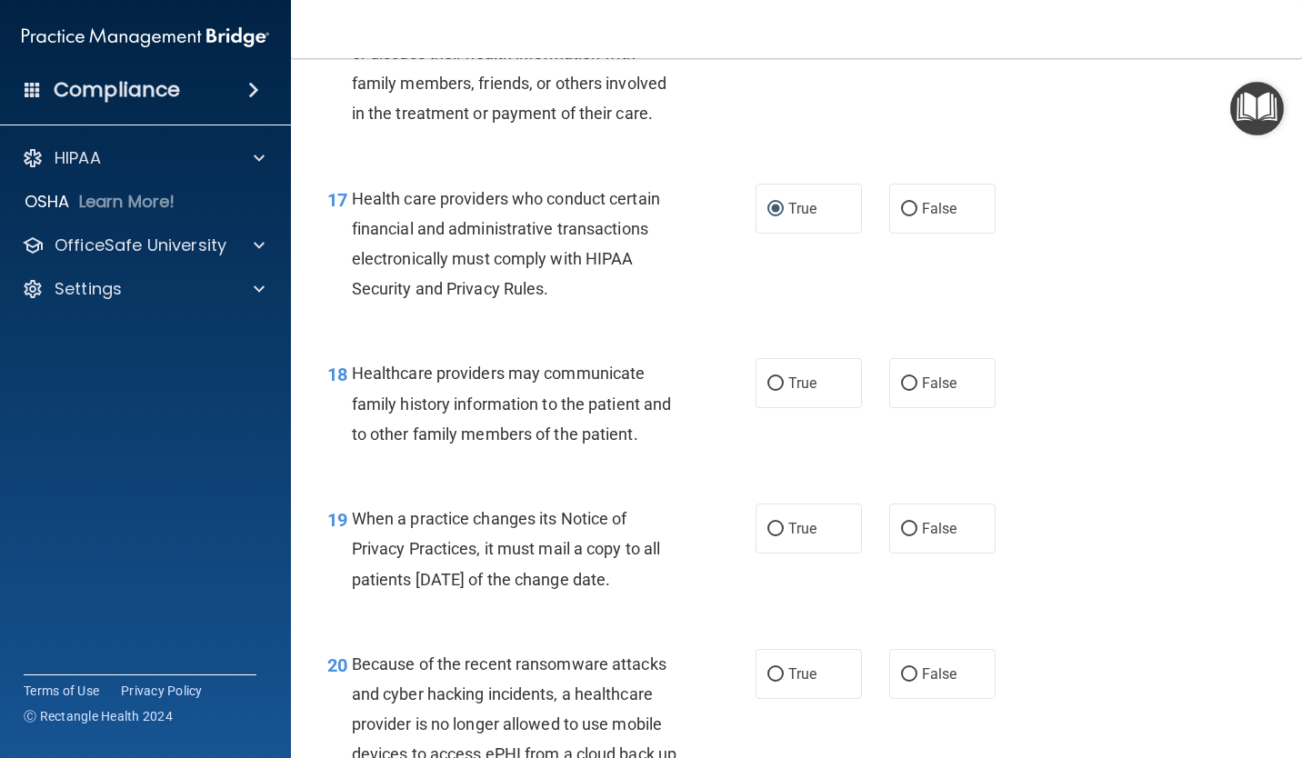
scroll to position [2909, 0]
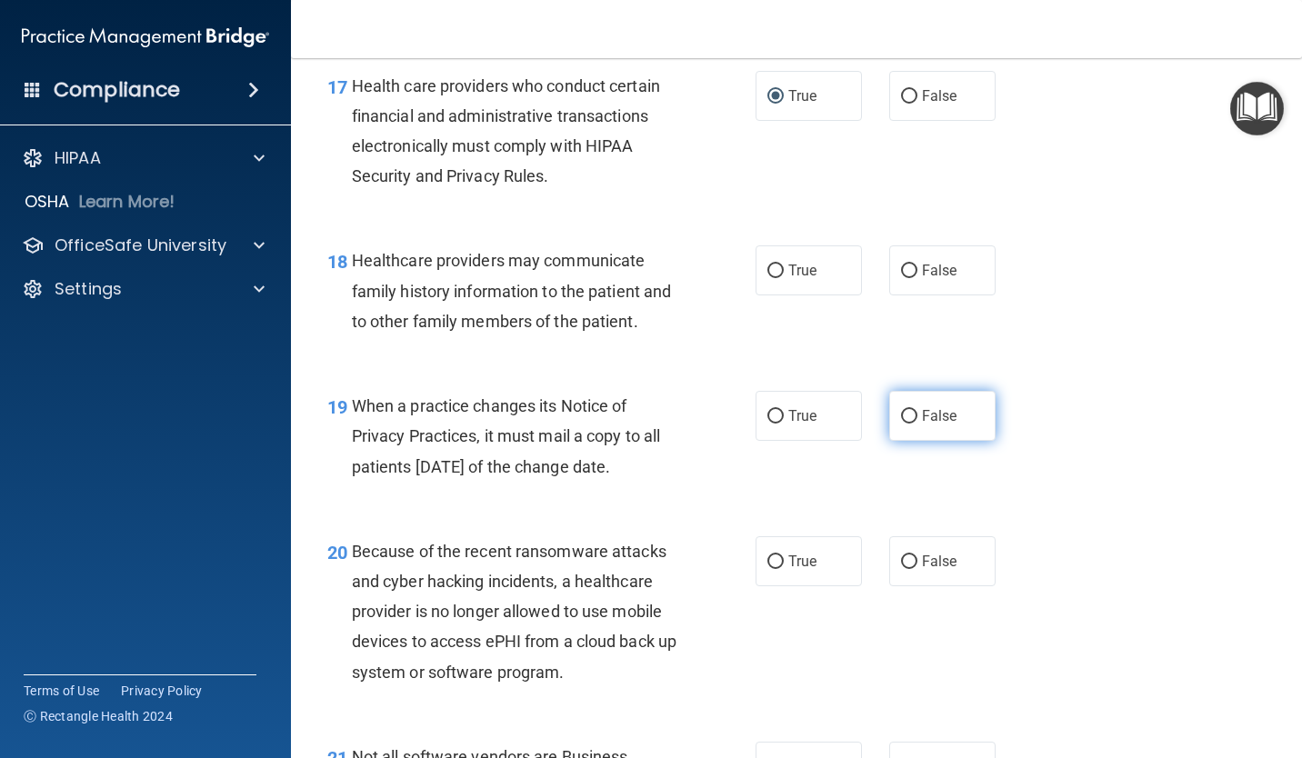
click at [970, 436] on label "False" at bounding box center [942, 416] width 106 height 50
click at [917, 424] on input "False" at bounding box center [909, 417] width 16 height 14
radio input "true"
click at [901, 278] on input "False" at bounding box center [909, 272] width 16 height 14
radio input "true"
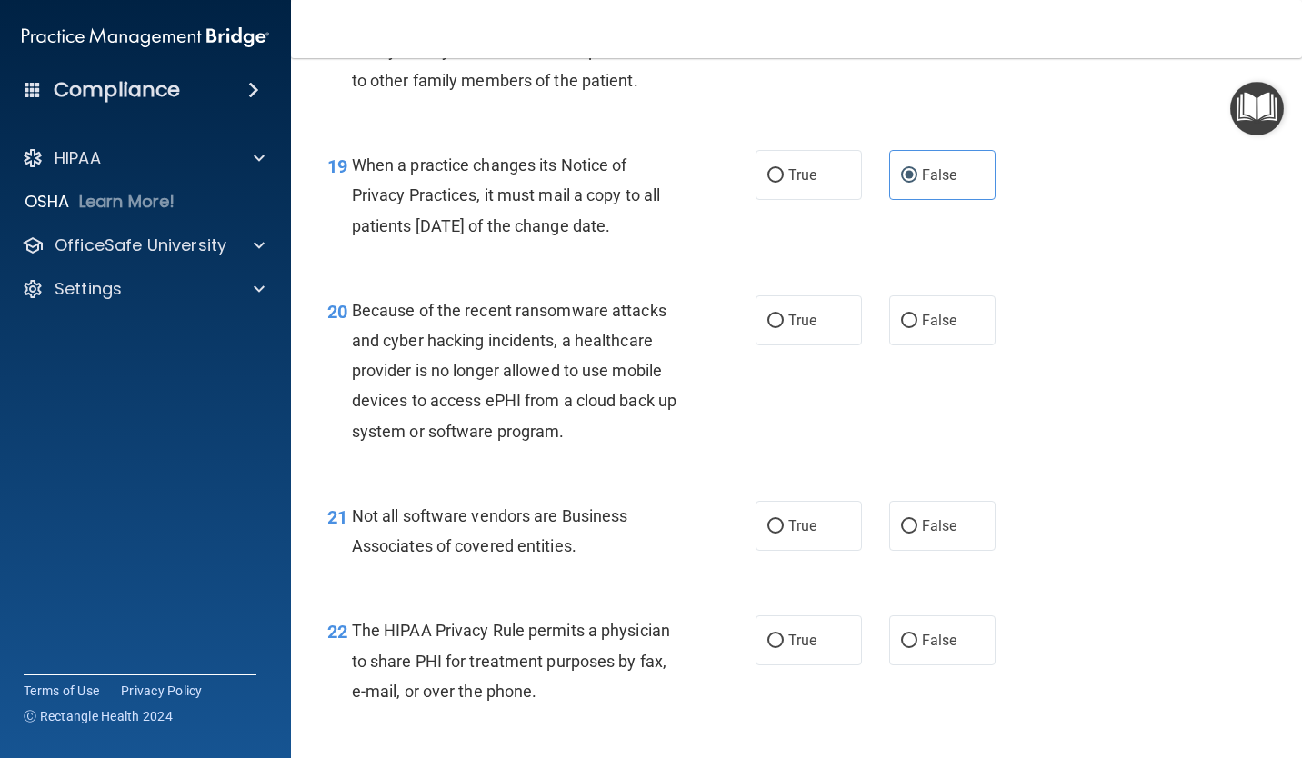
scroll to position [3181, 0]
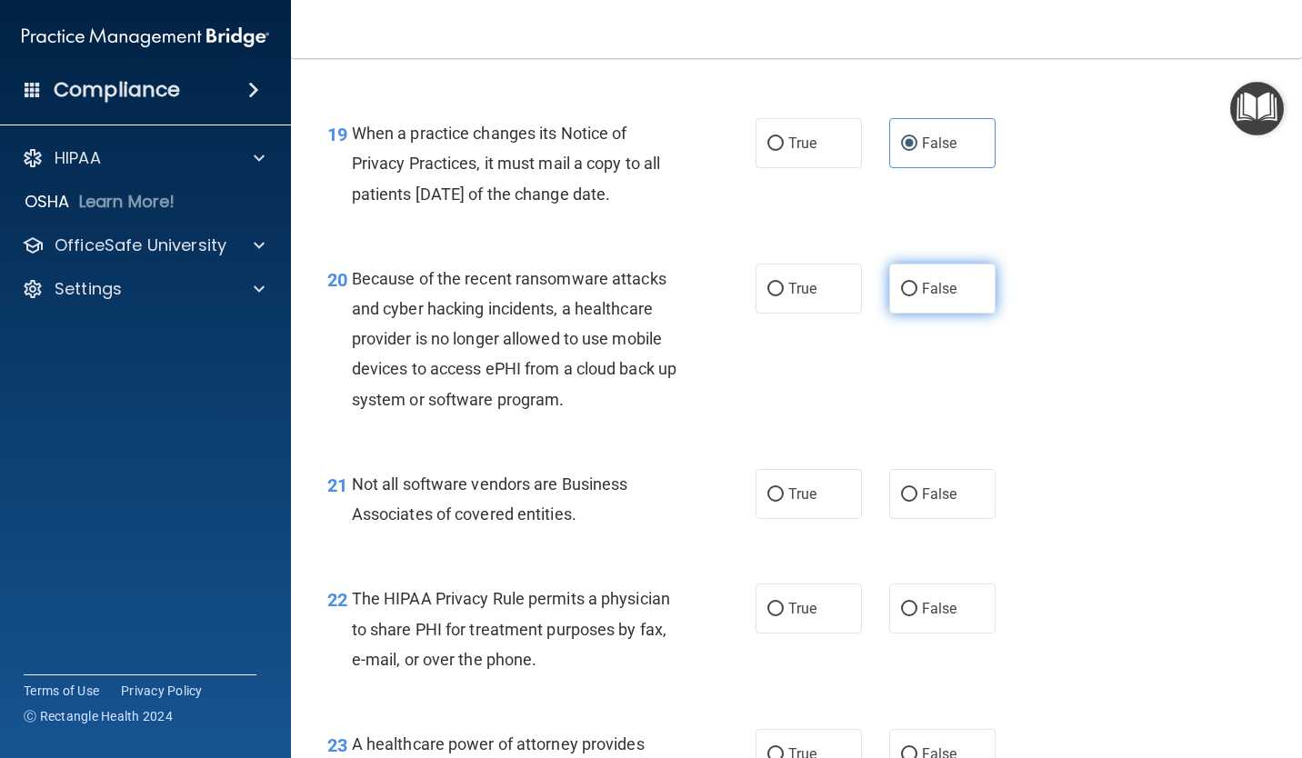
click at [889, 314] on label "False" at bounding box center [942, 289] width 106 height 50
click at [901, 296] on input "False" at bounding box center [909, 290] width 16 height 14
radio input "true"
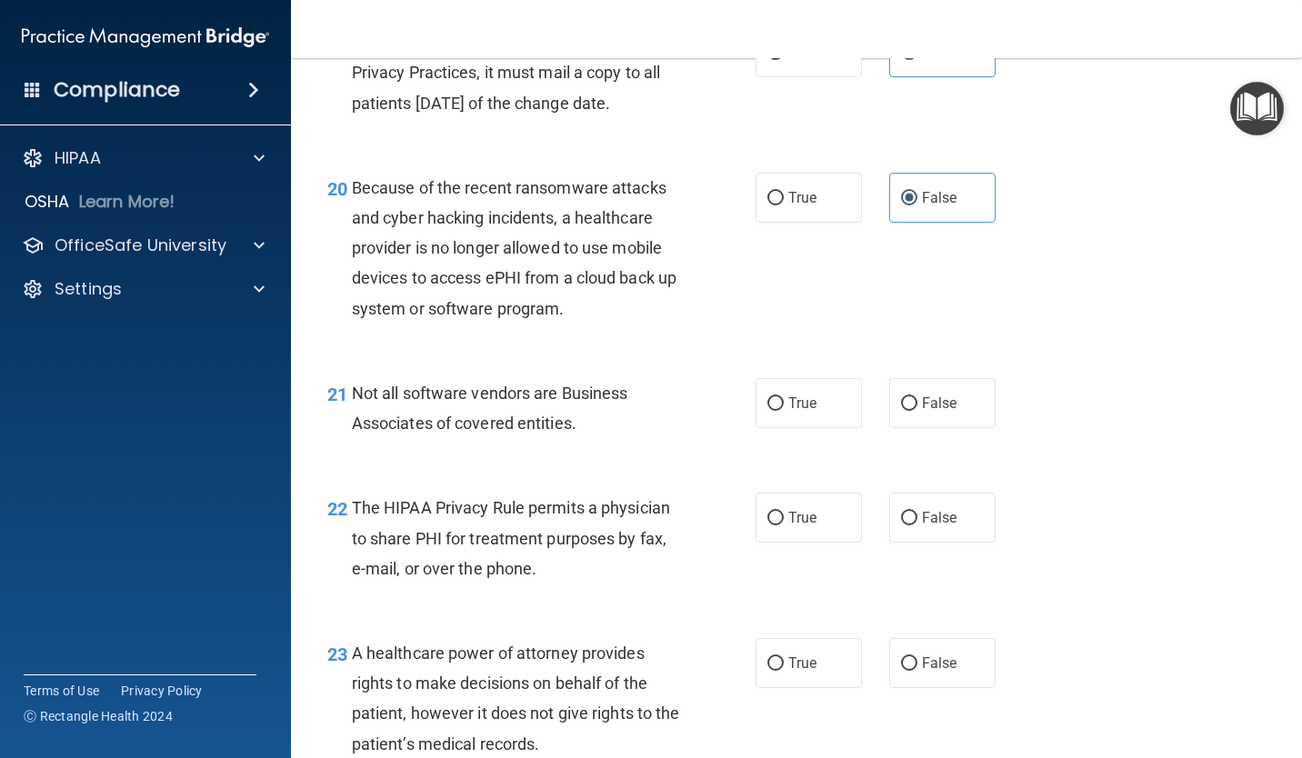
scroll to position [3363, 0]
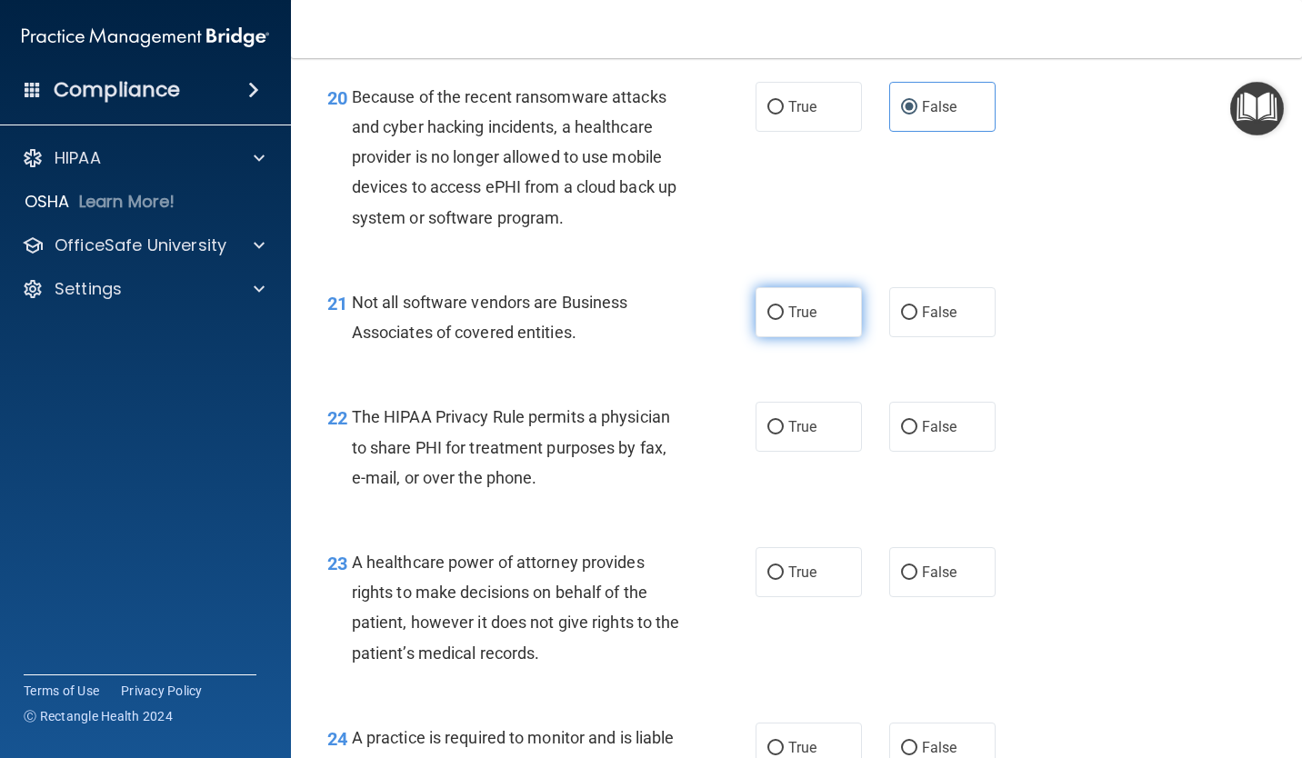
click at [770, 320] on input "True" at bounding box center [775, 313] width 16 height 14
radio input "true"
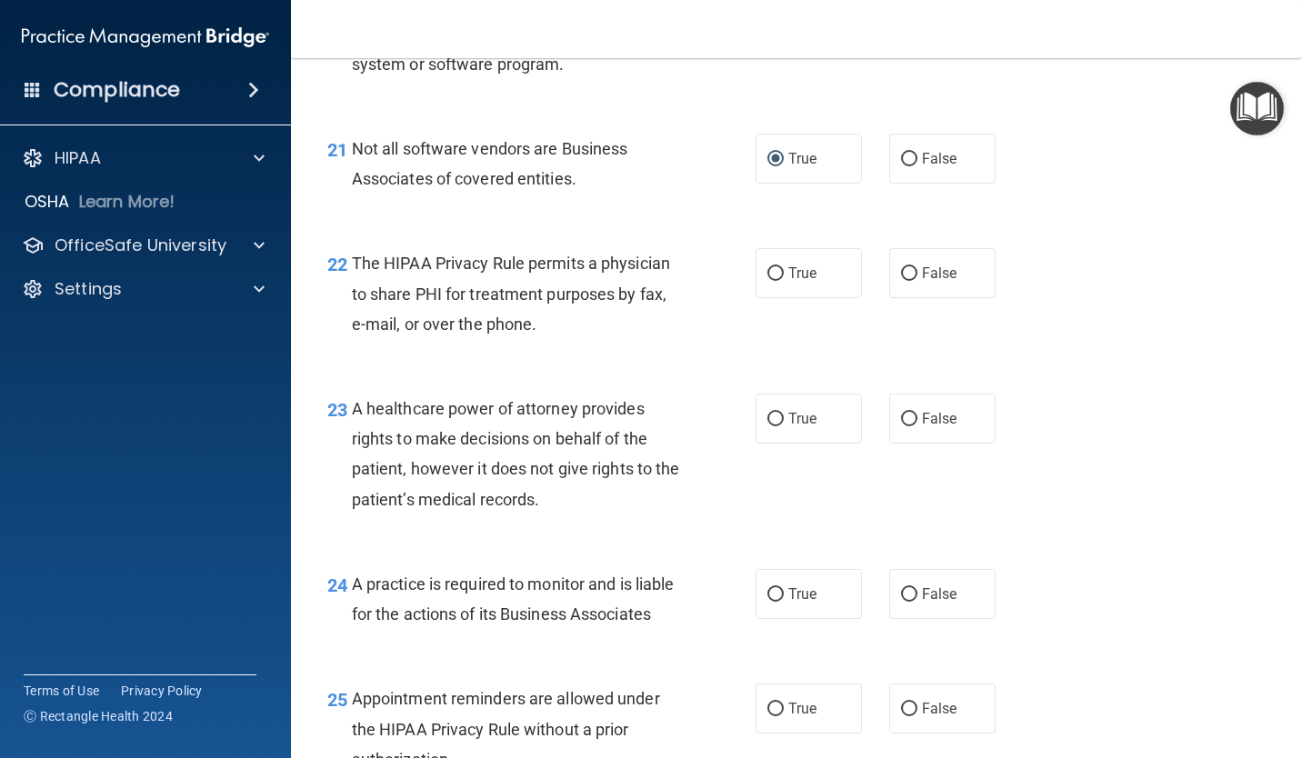
scroll to position [3545, 0]
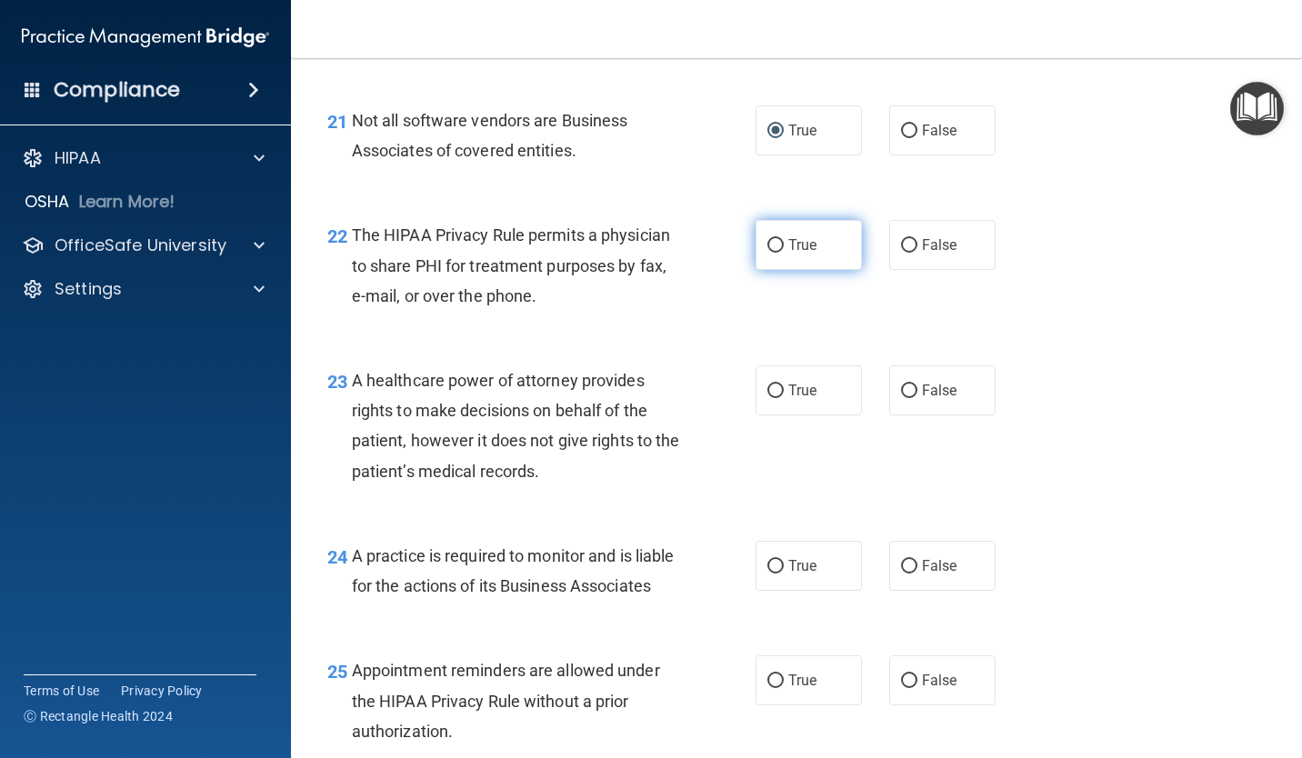
click at [804, 254] on span "True" at bounding box center [802, 244] width 28 height 17
click at [784, 253] on input "True" at bounding box center [775, 246] width 16 height 14
radio input "true"
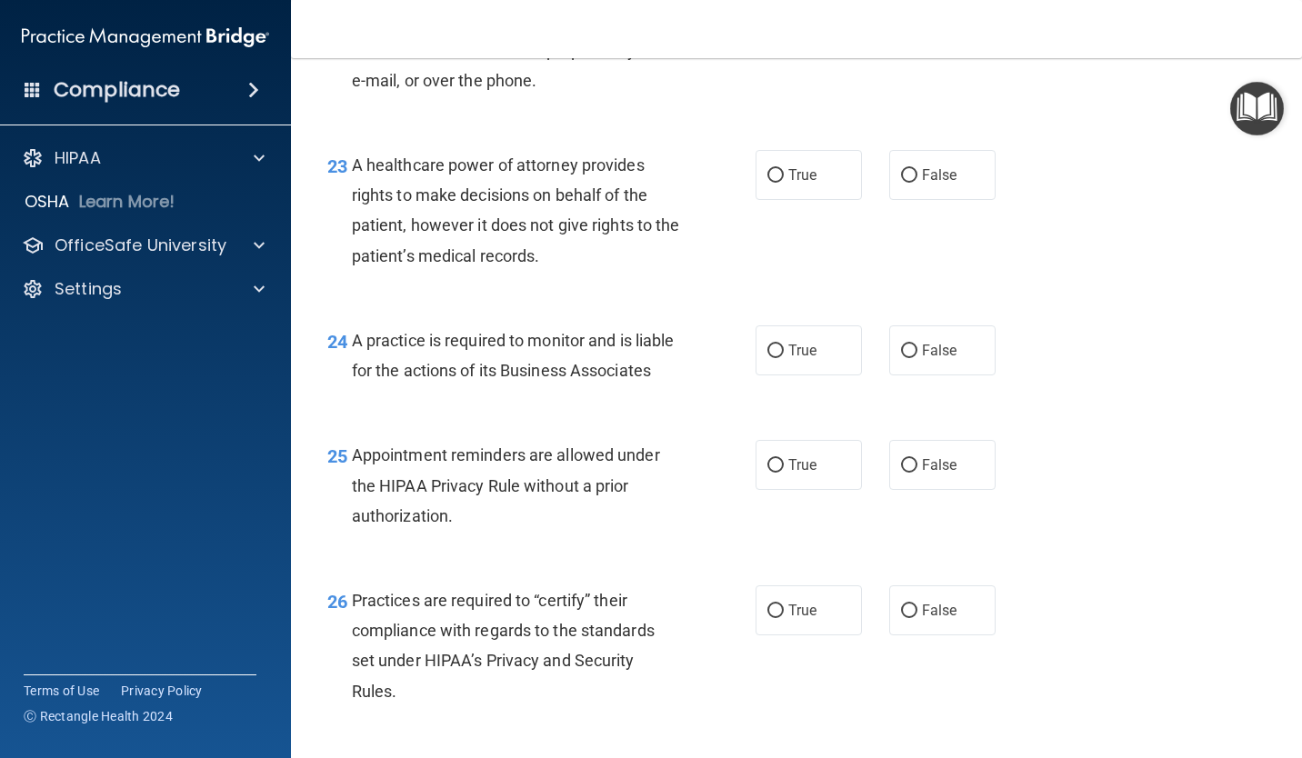
scroll to position [3818, 0]
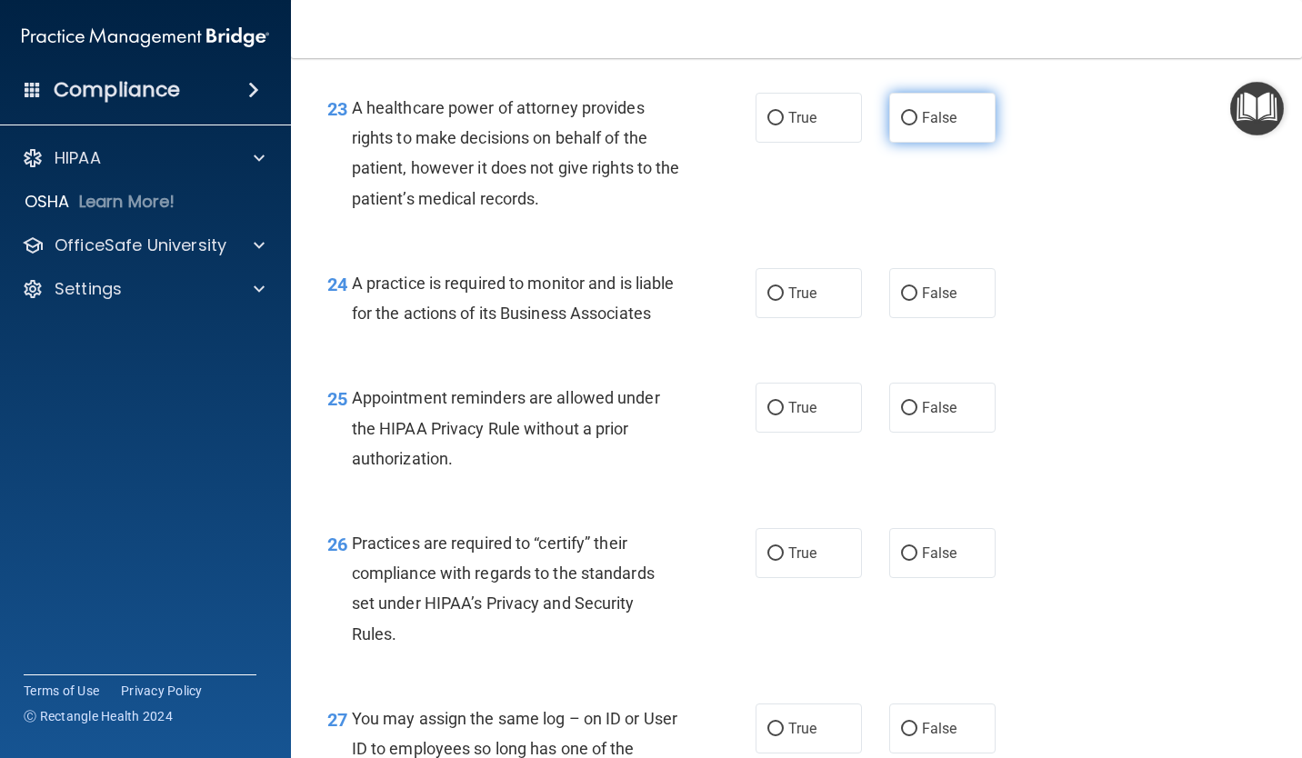
click at [950, 143] on label "False" at bounding box center [942, 118] width 106 height 50
click at [917, 125] on input "False" at bounding box center [909, 119] width 16 height 14
radio input "true"
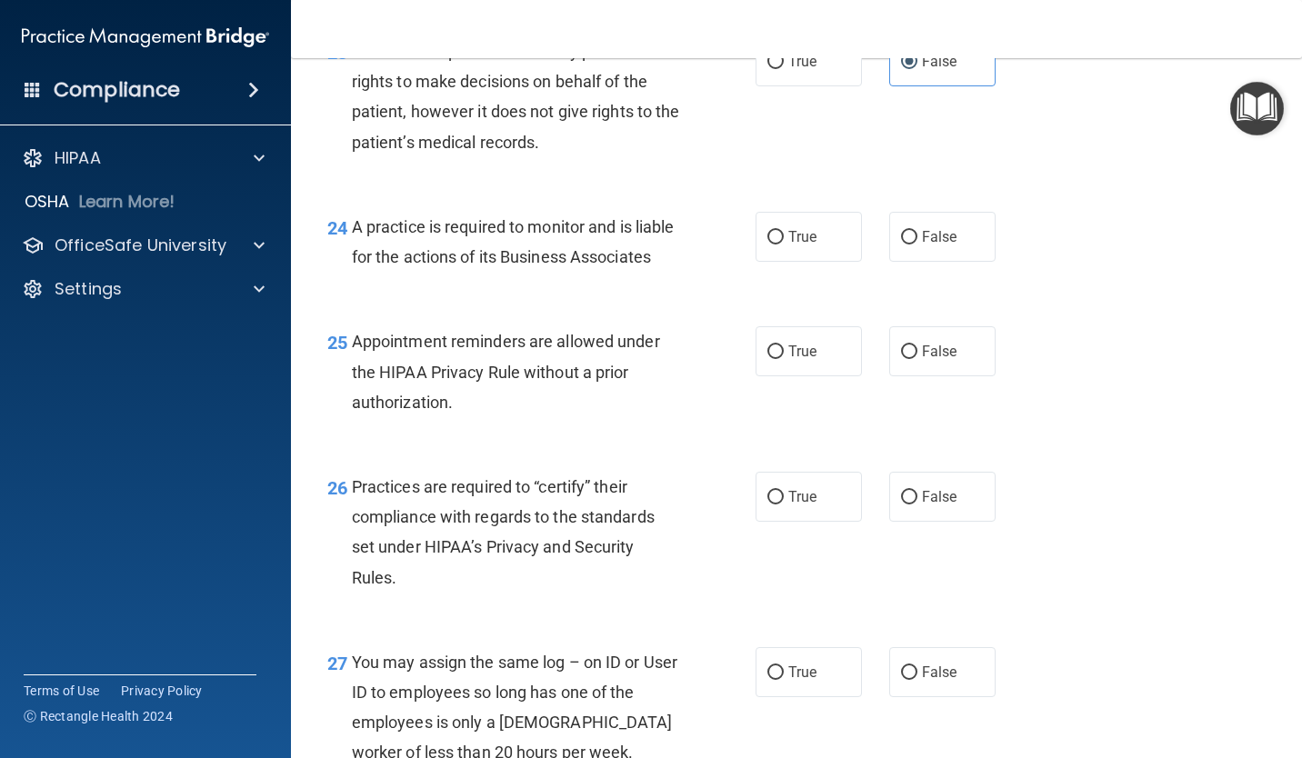
scroll to position [3999, 0]
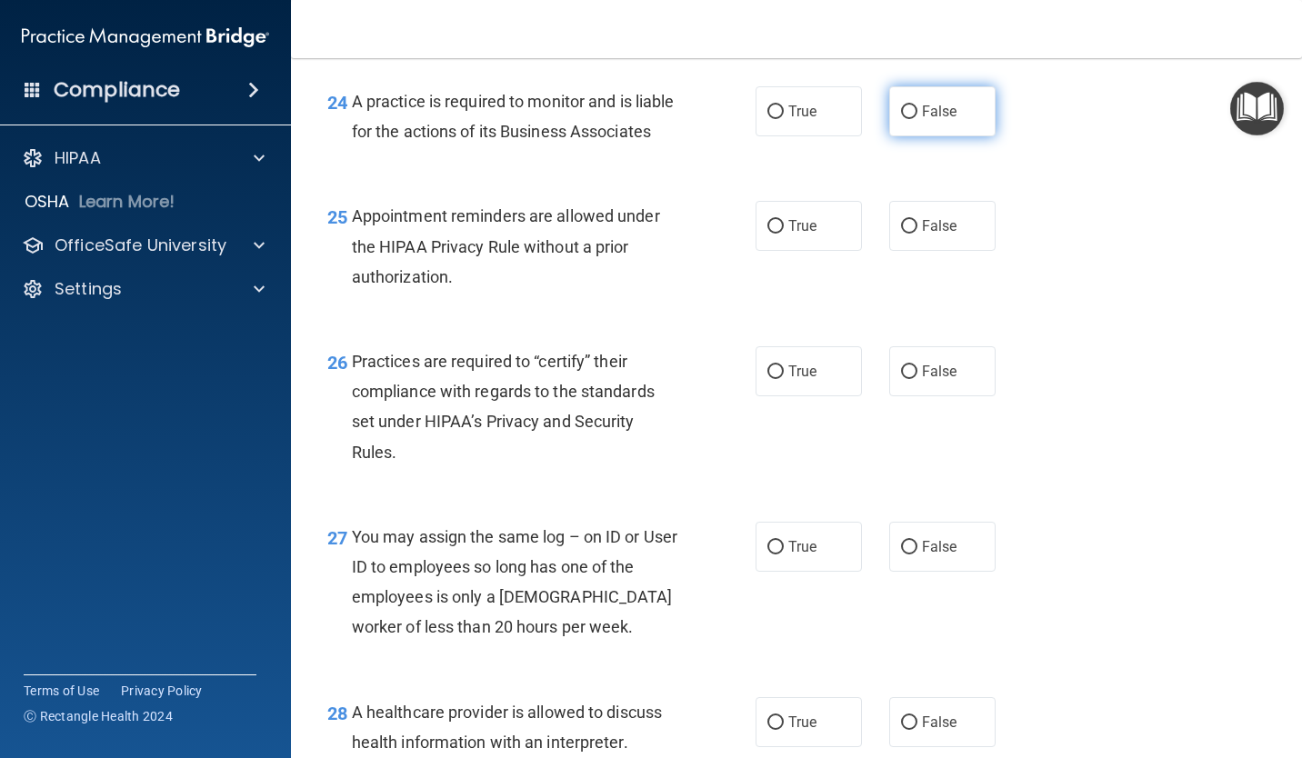
click at [939, 120] on span "False" at bounding box center [939, 111] width 35 height 17
click at [917, 119] on input "False" at bounding box center [909, 112] width 16 height 14
radio input "true"
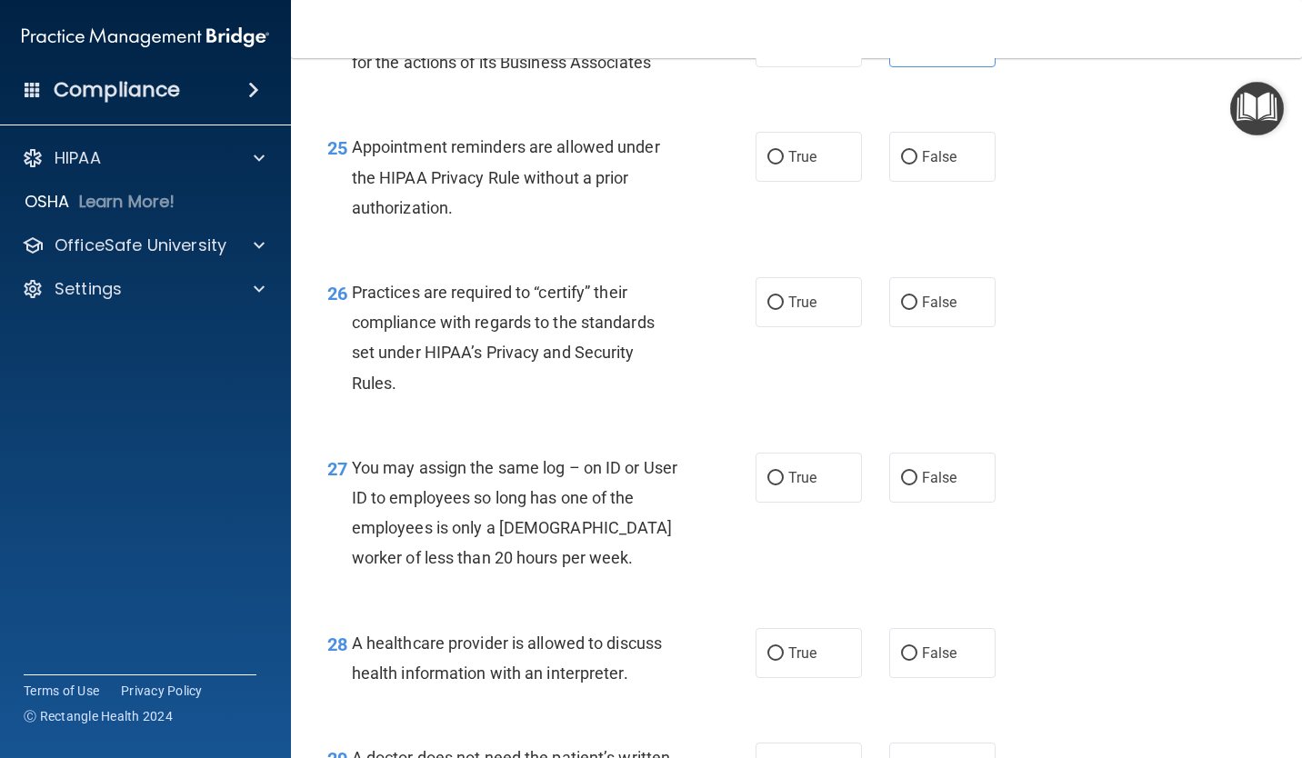
scroll to position [4181, 0]
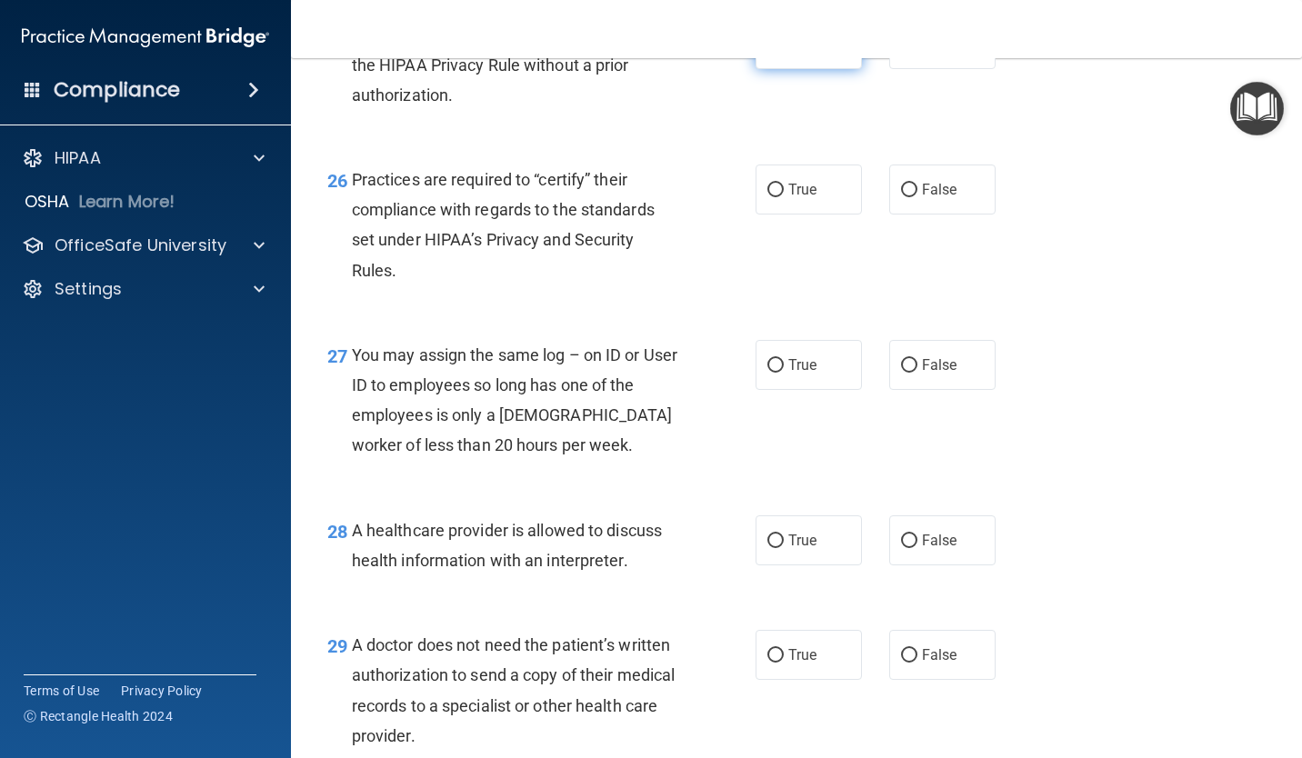
click at [809, 53] on span "True" at bounding box center [802, 43] width 28 height 17
click at [784, 52] on input "True" at bounding box center [775, 45] width 16 height 14
radio input "true"
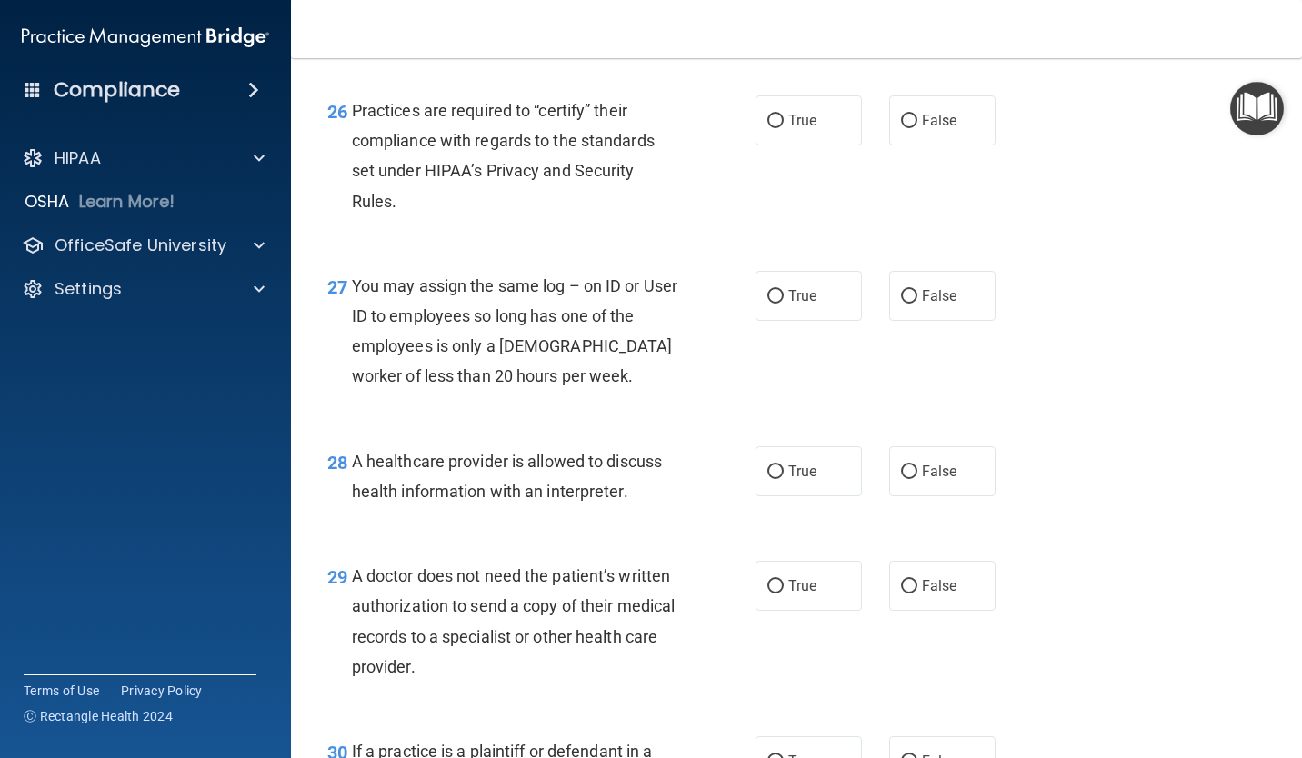
scroll to position [4272, 0]
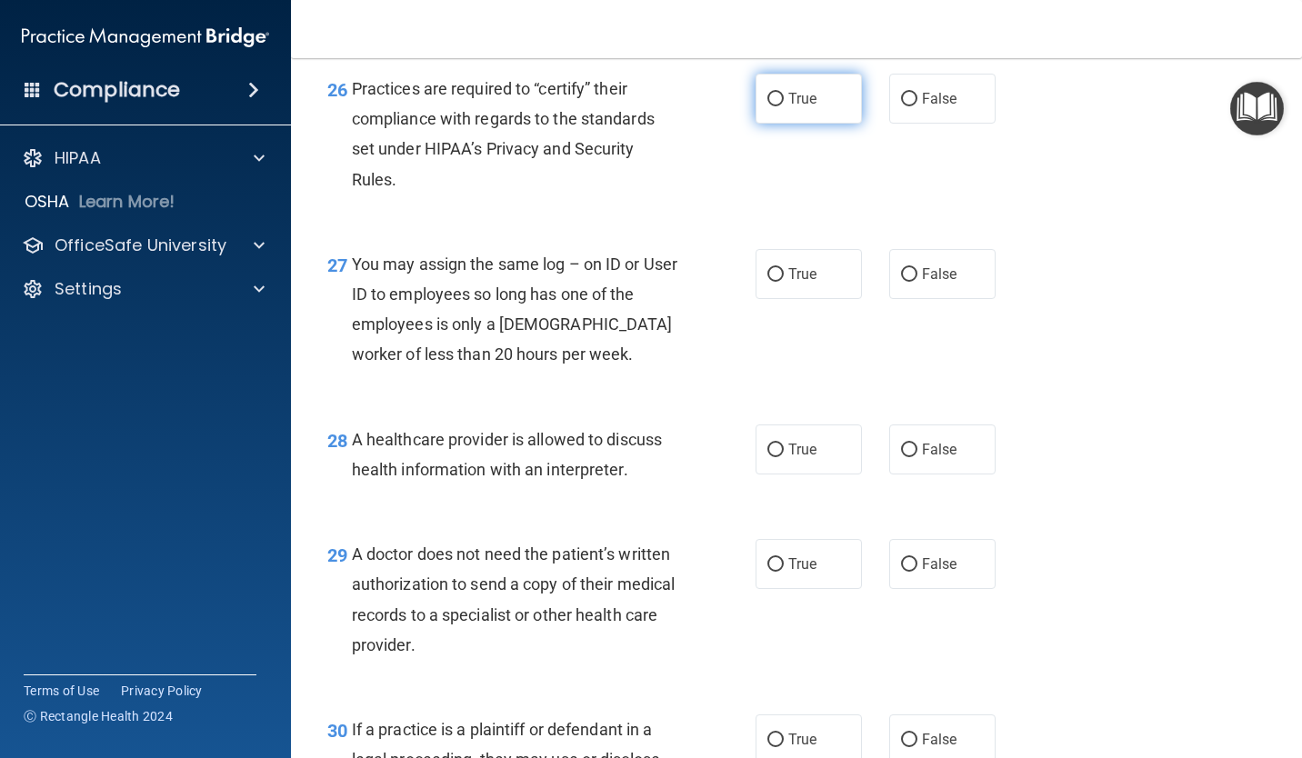
click at [771, 106] on input "True" at bounding box center [775, 100] width 16 height 14
radio input "true"
click at [922, 107] on span "False" at bounding box center [939, 98] width 35 height 17
click at [917, 106] on input "False" at bounding box center [909, 100] width 16 height 14
radio input "true"
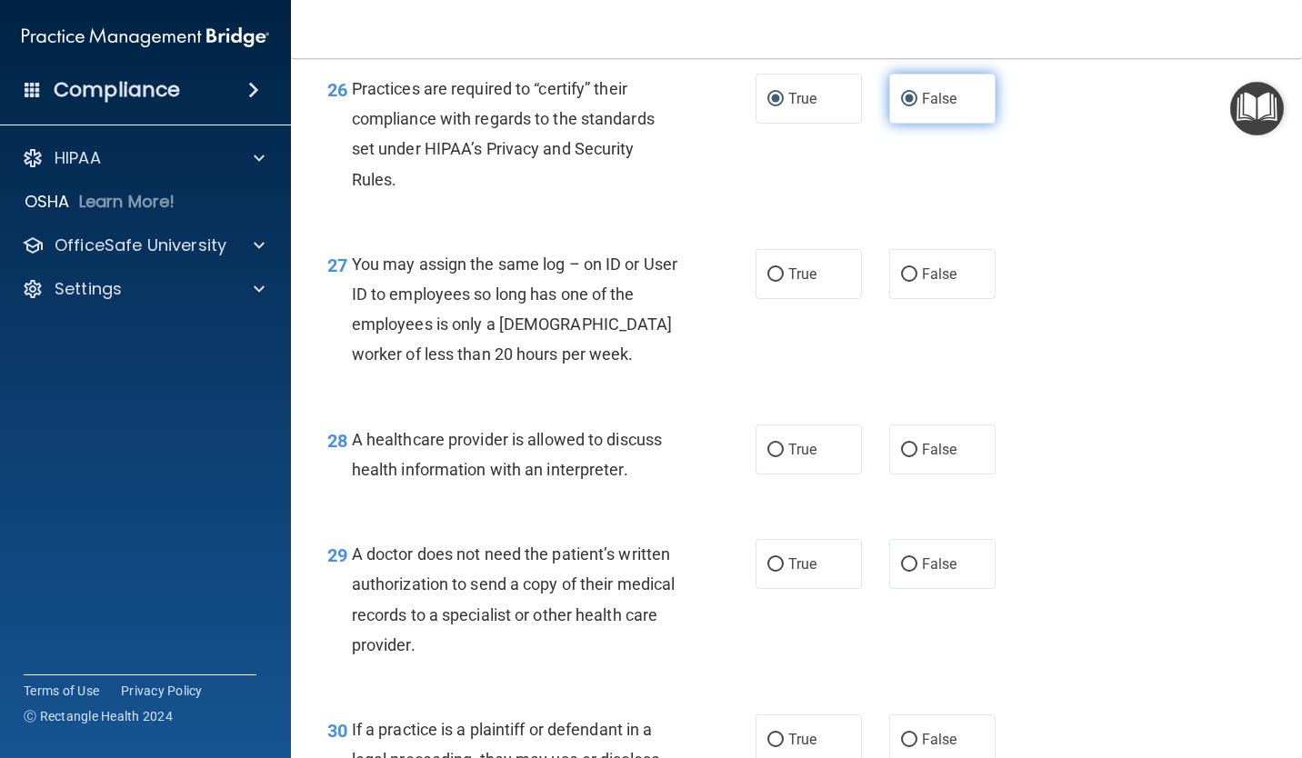
radio input "false"
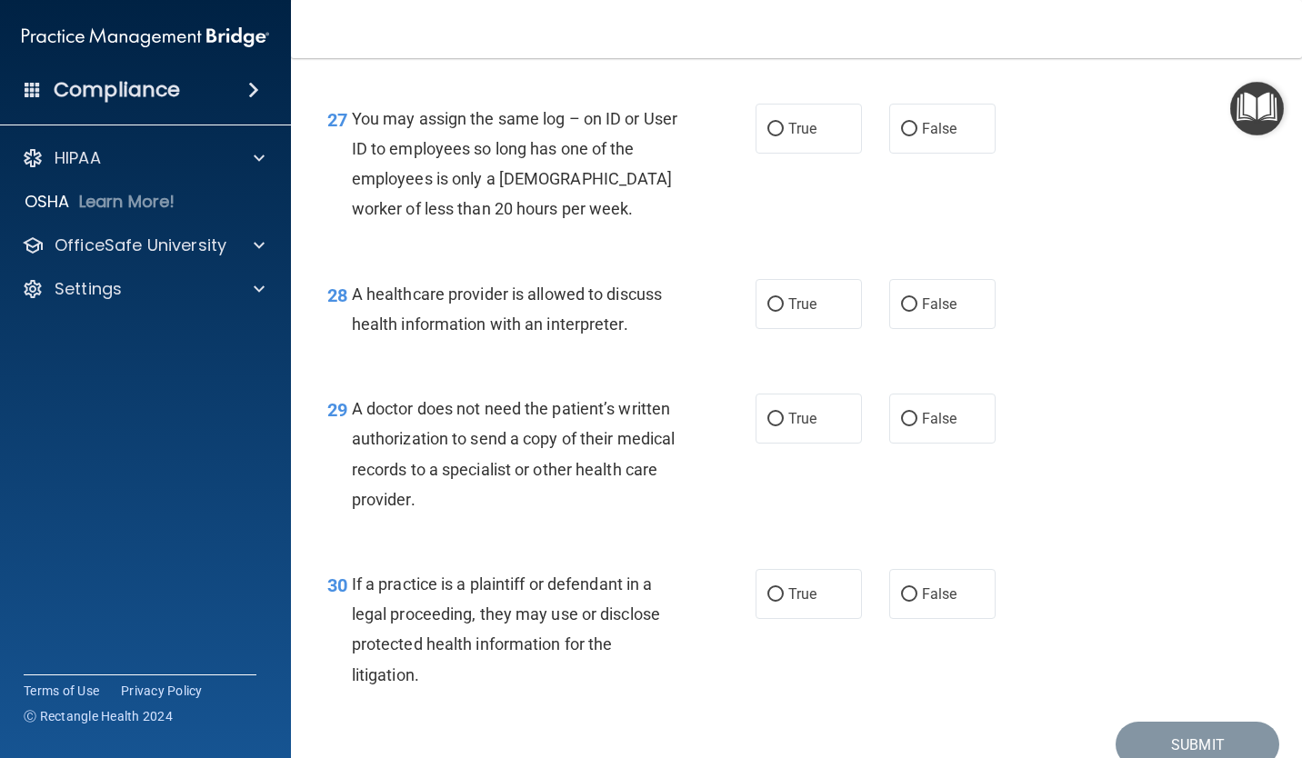
scroll to position [4454, 0]
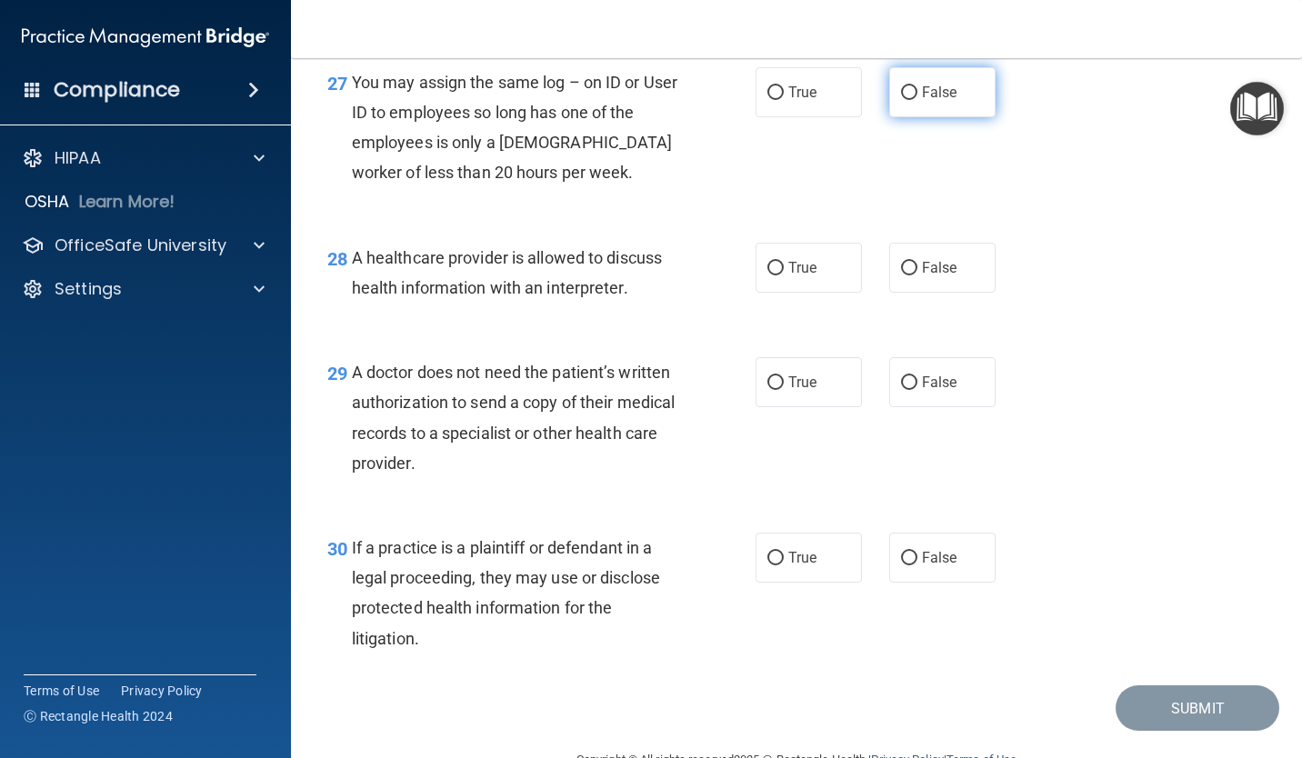
drag, startPoint x: 929, startPoint y: 147, endPoint x: 911, endPoint y: 155, distance: 19.6
click at [927, 101] on span "False" at bounding box center [939, 92] width 35 height 17
click at [917, 100] on input "False" at bounding box center [909, 93] width 16 height 14
radio input "true"
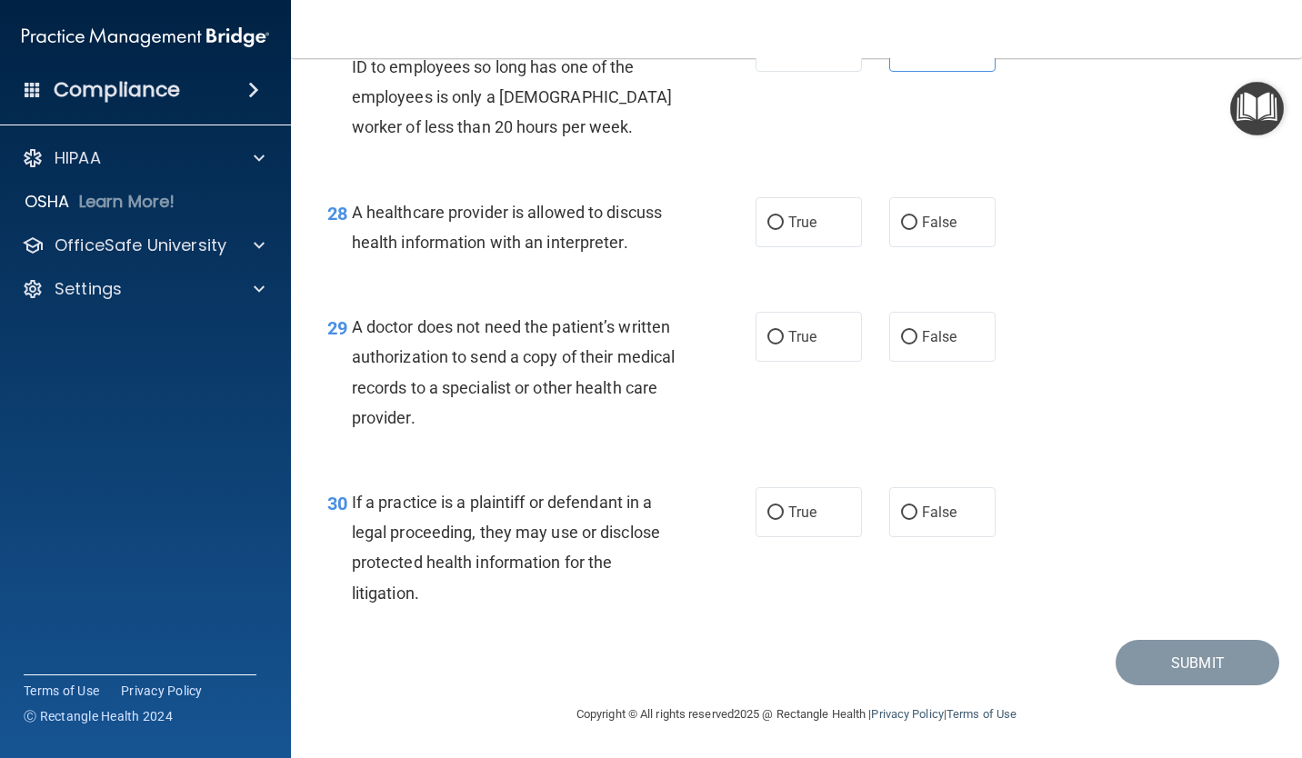
scroll to position [4561, 0]
click at [771, 228] on input "True" at bounding box center [775, 223] width 16 height 14
radio input "true"
click at [783, 324] on label "True" at bounding box center [808, 337] width 106 height 50
click at [783, 331] on input "True" at bounding box center [775, 338] width 16 height 14
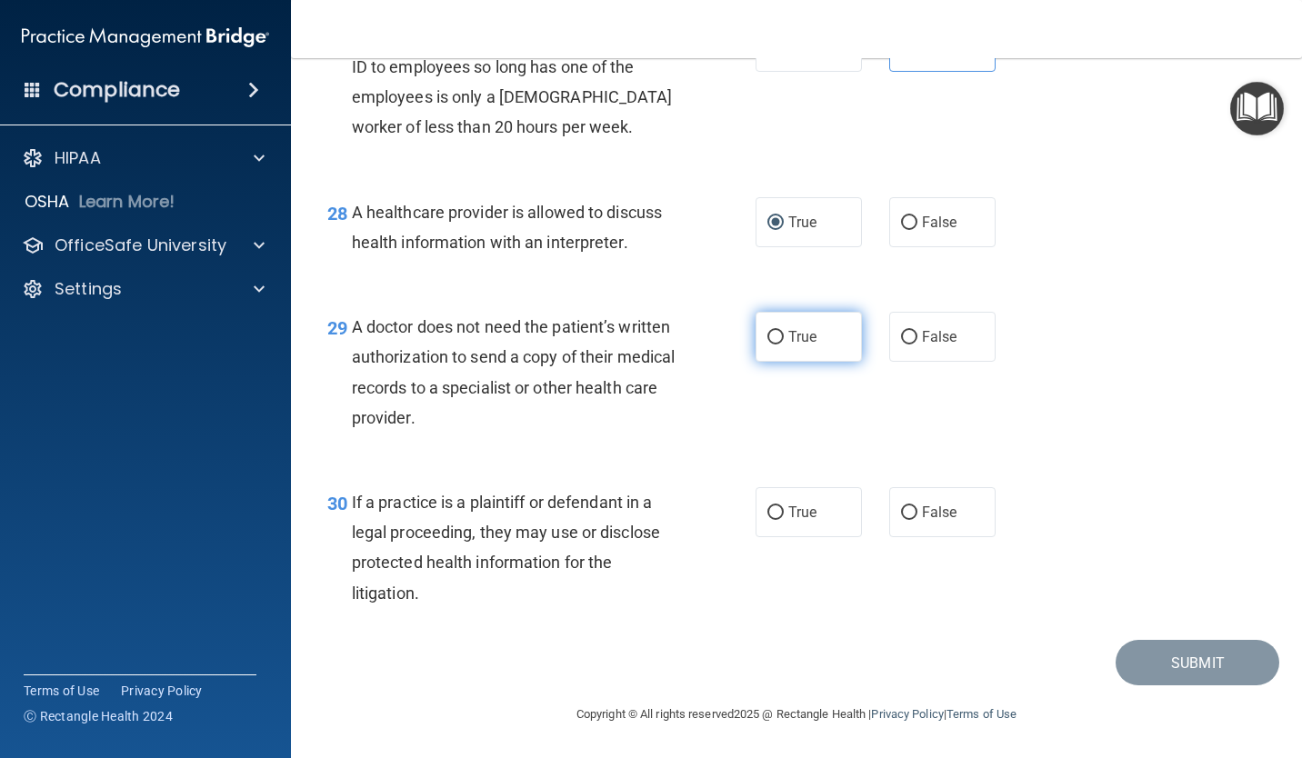
radio input "true"
click at [755, 523] on label "True" at bounding box center [808, 512] width 106 height 50
click at [767, 520] on input "True" at bounding box center [775, 513] width 16 height 14
radio input "true"
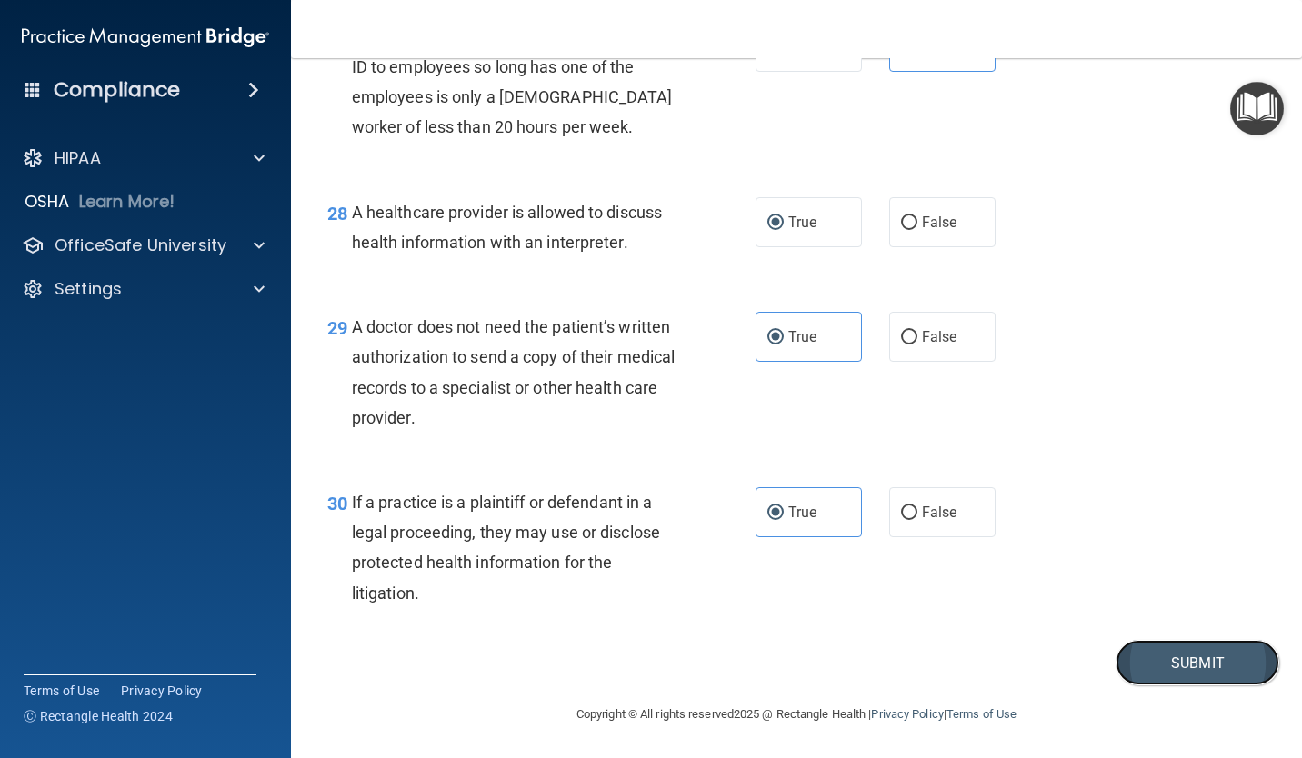
click at [1186, 651] on button "Submit" at bounding box center [1197, 663] width 164 height 46
click at [1193, 656] on button "Submit" at bounding box center [1197, 663] width 164 height 46
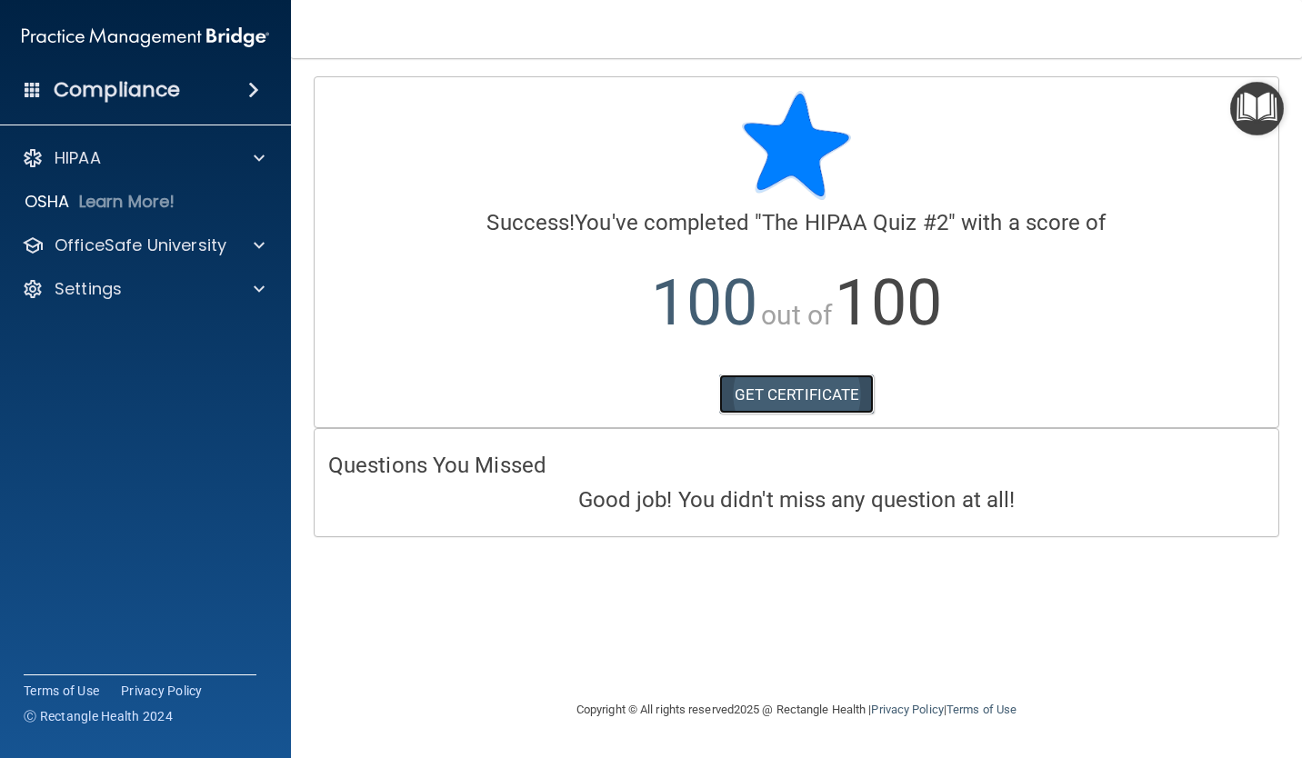
click at [783, 384] on link "GET CERTIFICATE" at bounding box center [796, 394] width 155 height 40
